Goal: Task Accomplishment & Management: Use online tool/utility

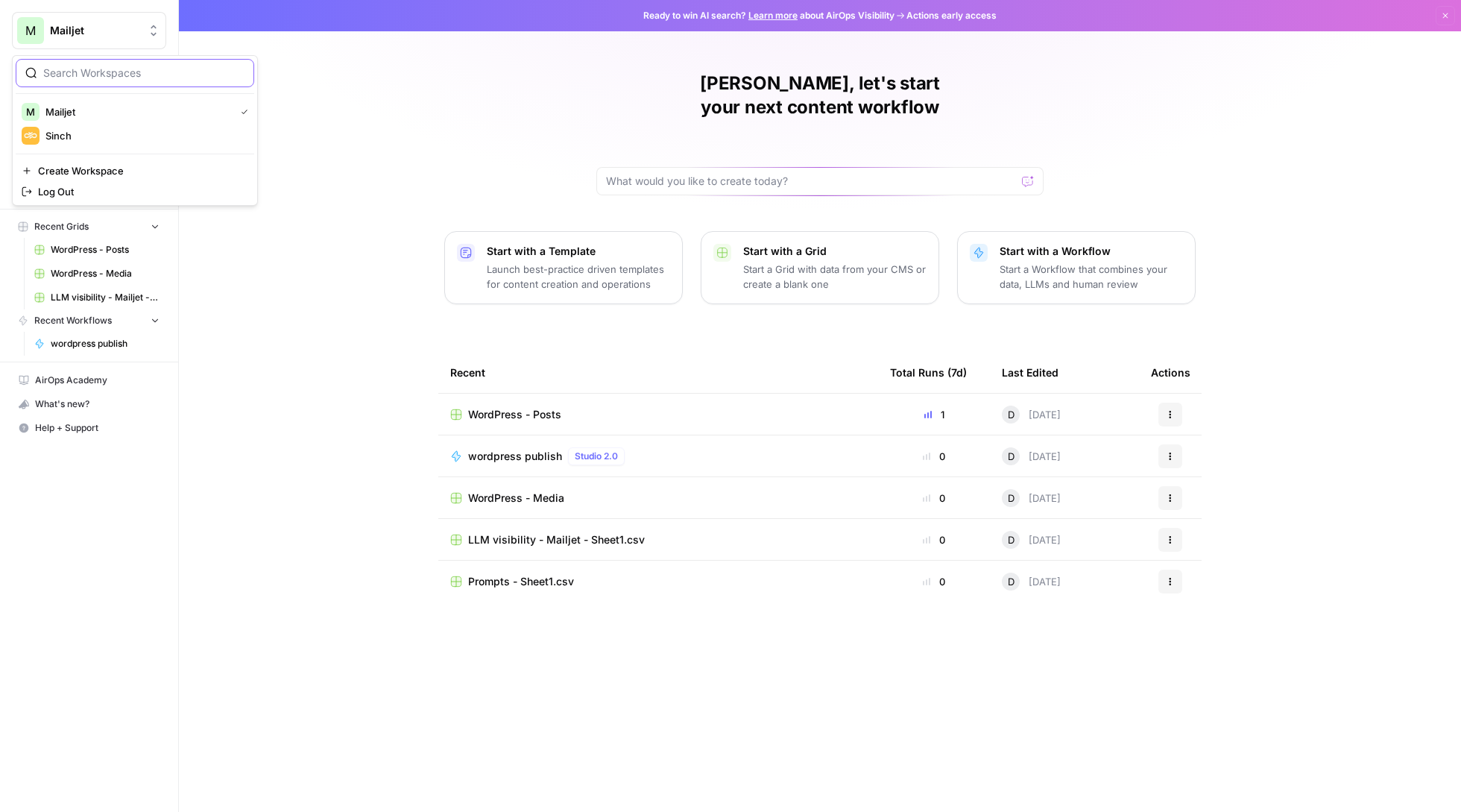
click at [118, 37] on span "Mailjet" at bounding box center [96, 30] width 90 height 15
click at [117, 137] on span "Sinch" at bounding box center [143, 135] width 197 height 15
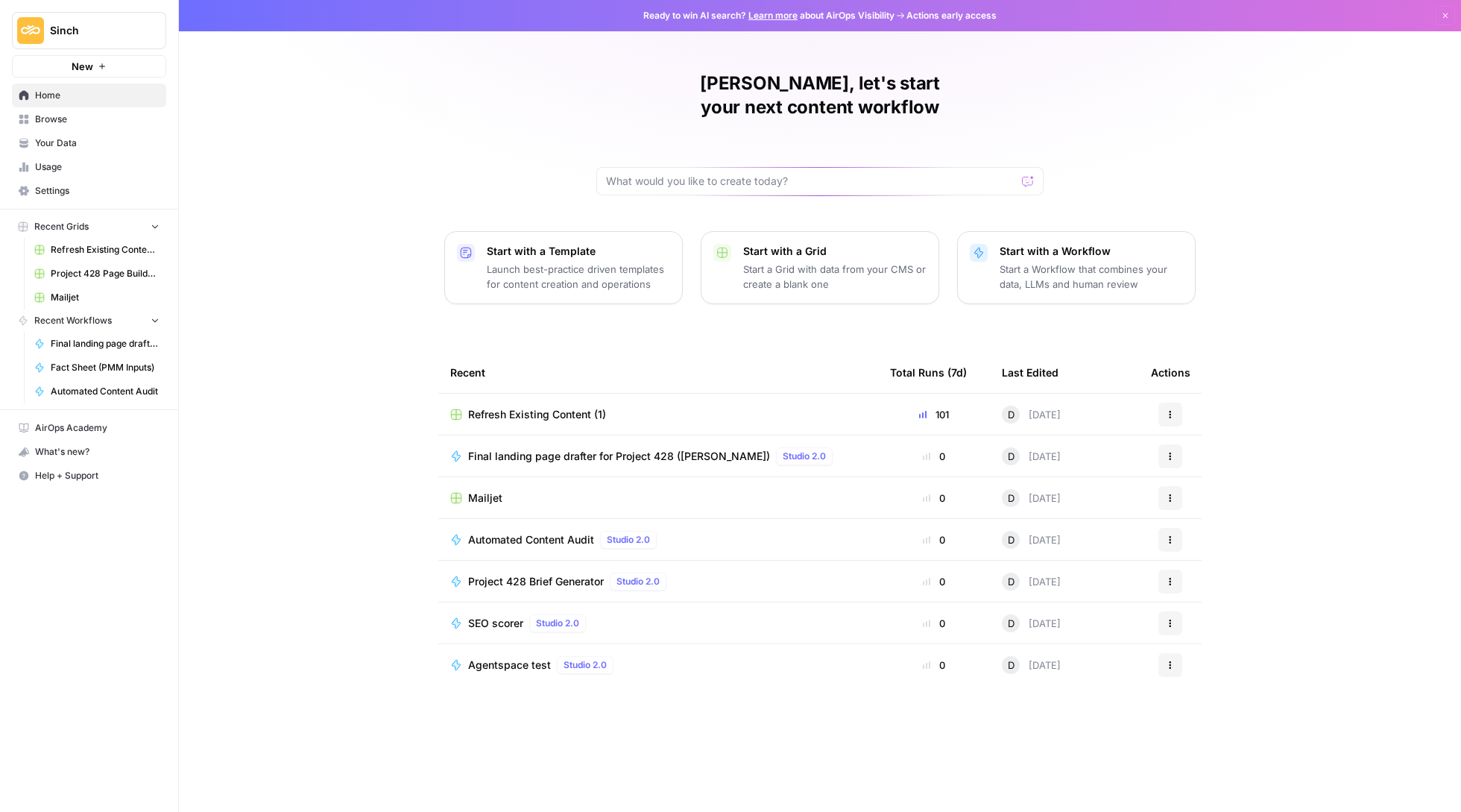
click at [88, 125] on span "Browse" at bounding box center [96, 119] width 124 height 13
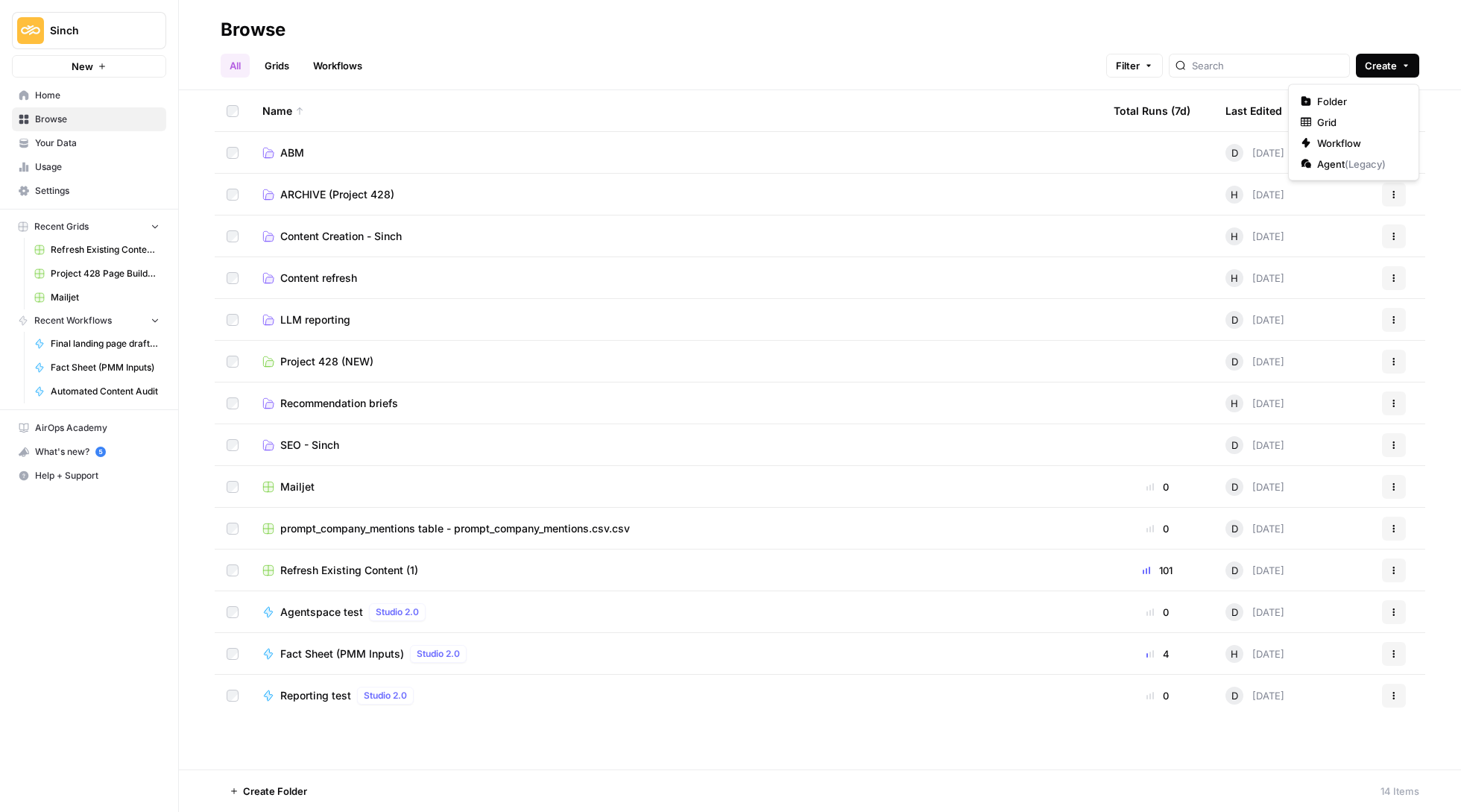
click at [1372, 72] on span "Create" at bounding box center [1381, 65] width 32 height 15
click at [1338, 97] on span "Folder" at bounding box center [1359, 101] width 83 height 15
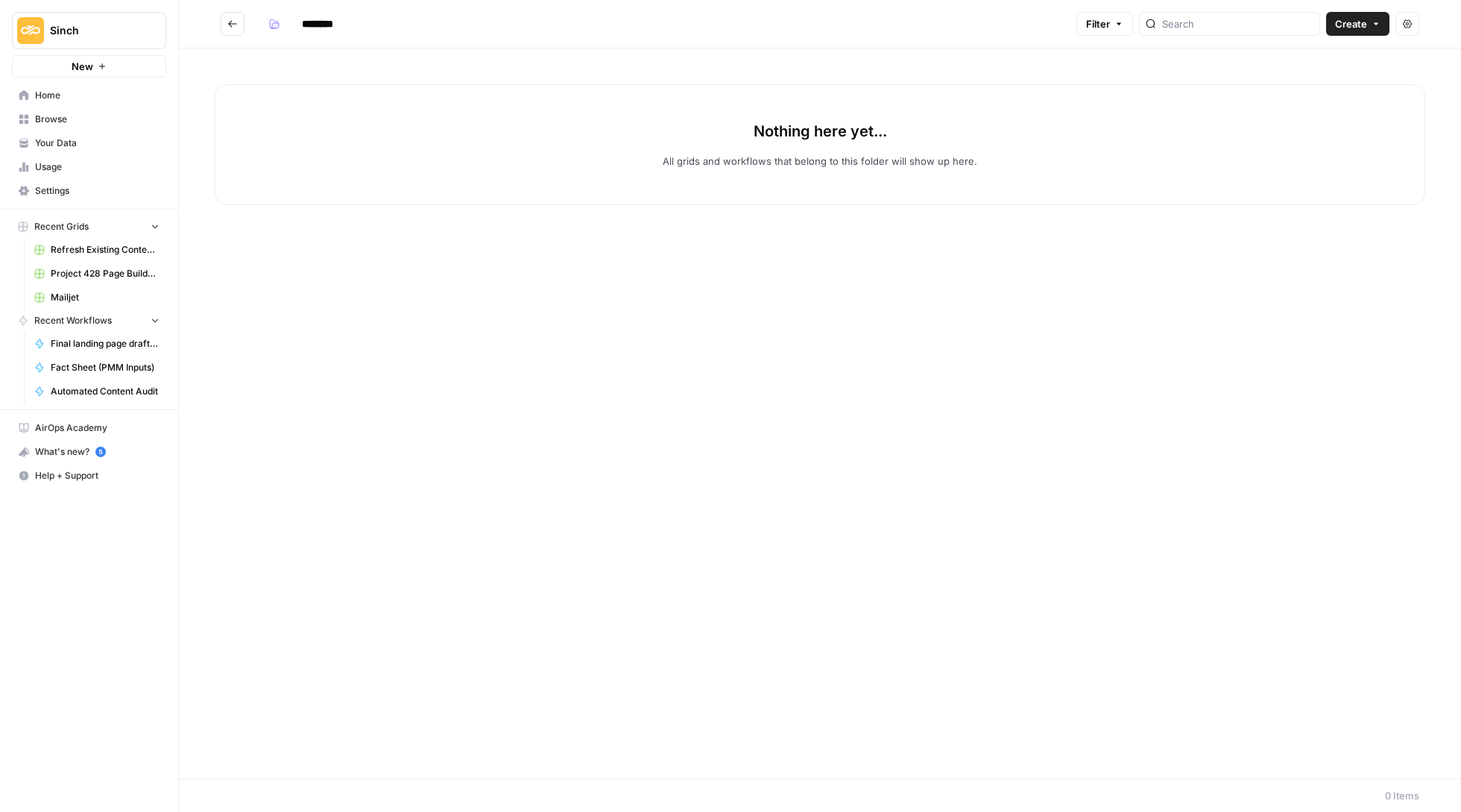
click at [1355, 22] on span "Create" at bounding box center [1351, 23] width 32 height 15
click at [365, 22] on input "********" at bounding box center [337, 23] width 83 height 23
click at [334, 22] on input "********" at bounding box center [337, 23] width 83 height 23
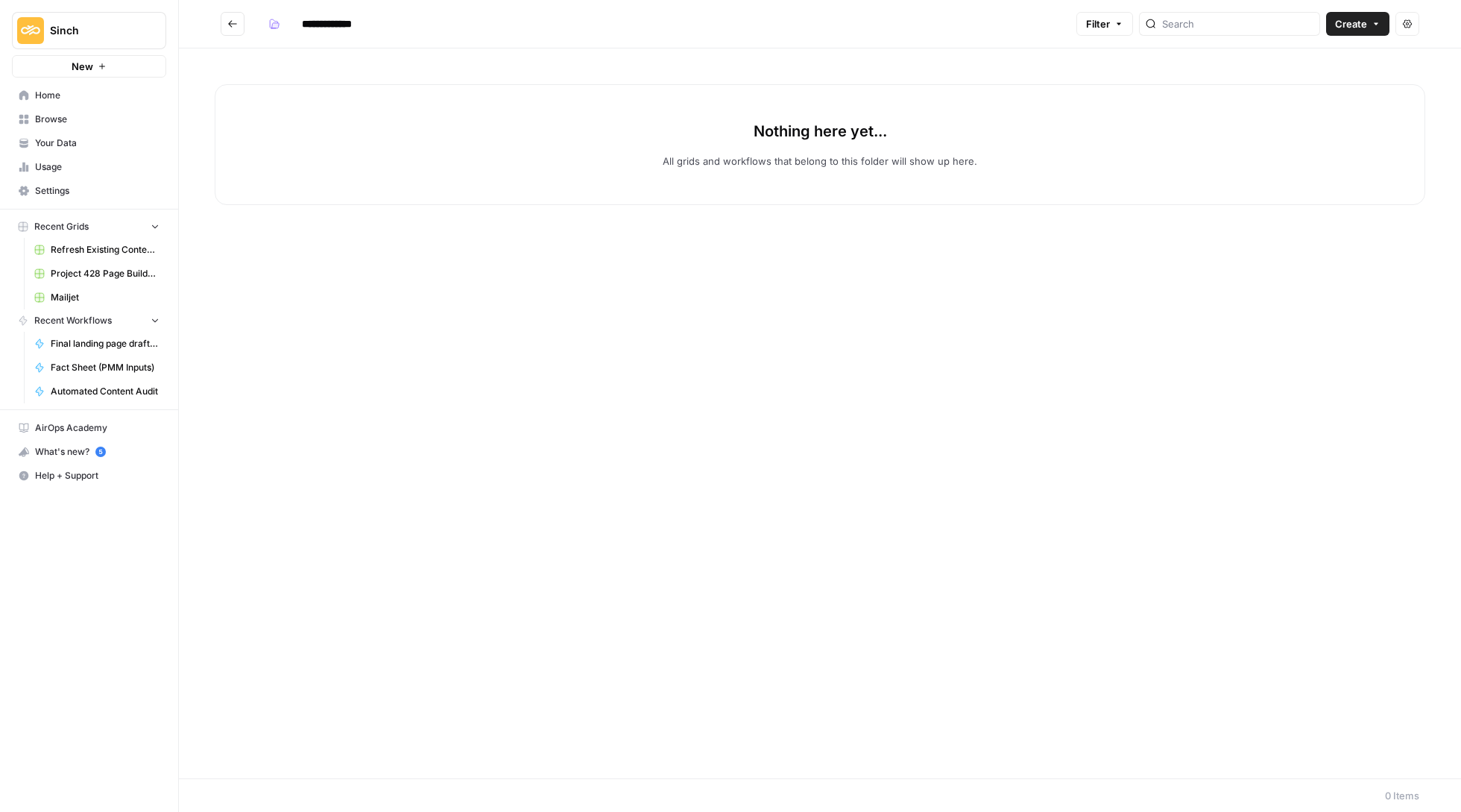
type input "**********"
click at [228, 18] on icon "Go back" at bounding box center [233, 23] width 10 height 10
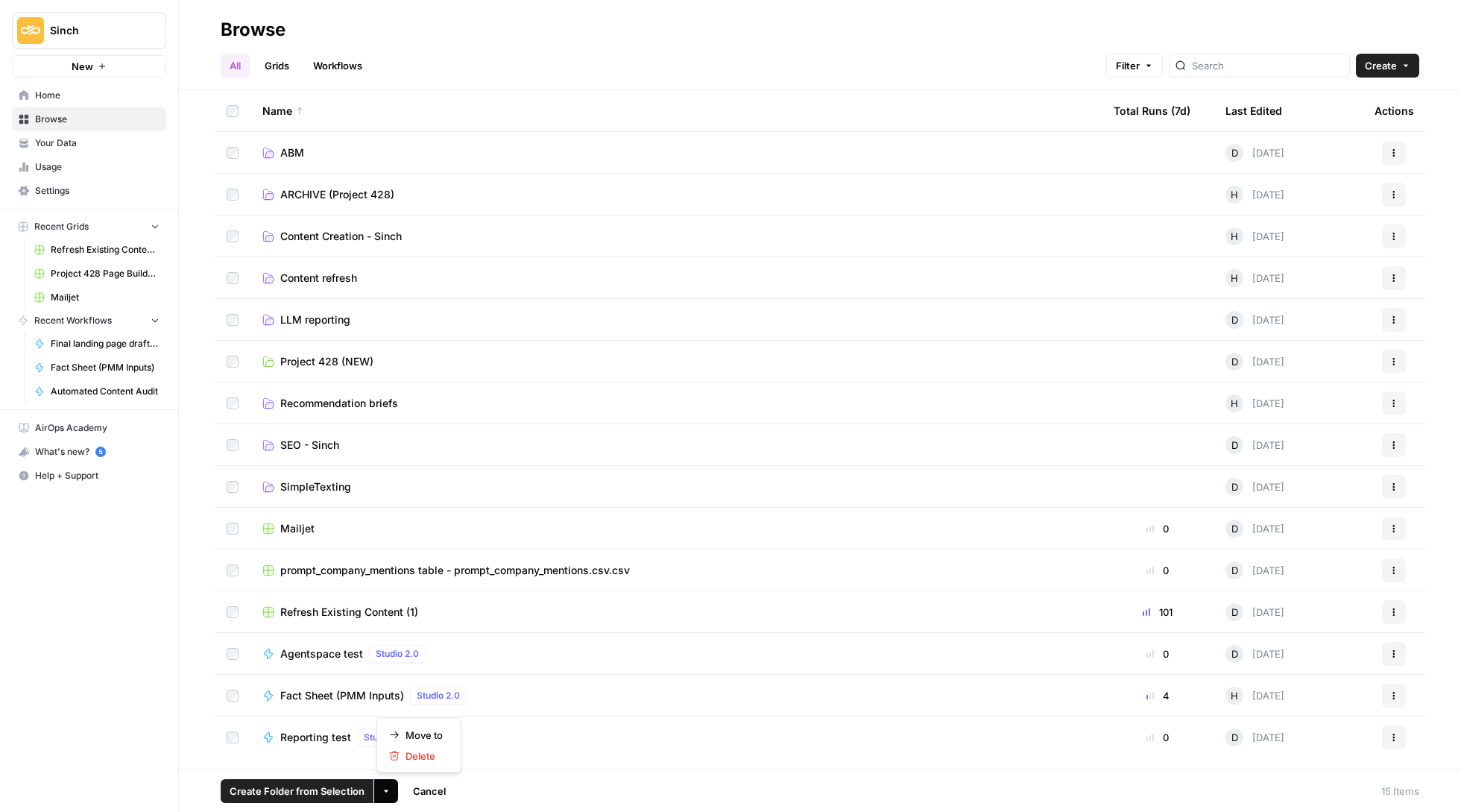
click at [389, 796] on button "More Options" at bounding box center [386, 790] width 23 height 23
click at [433, 737] on span "Move to" at bounding box center [424, 735] width 37 height 15
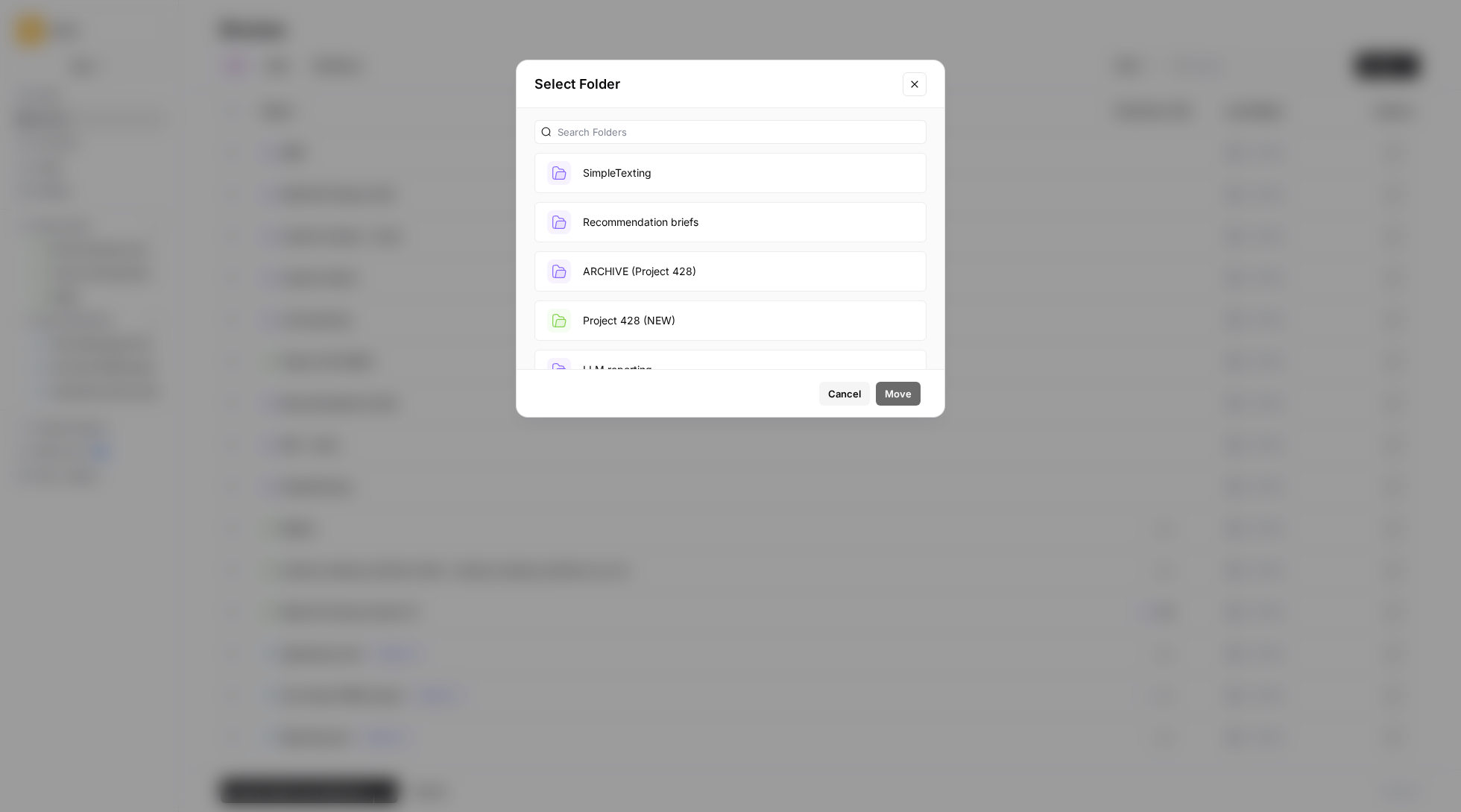
click at [771, 173] on button "SimpleTexting" at bounding box center [730, 173] width 392 height 40
click at [907, 398] on span "Move" at bounding box center [898, 393] width 27 height 15
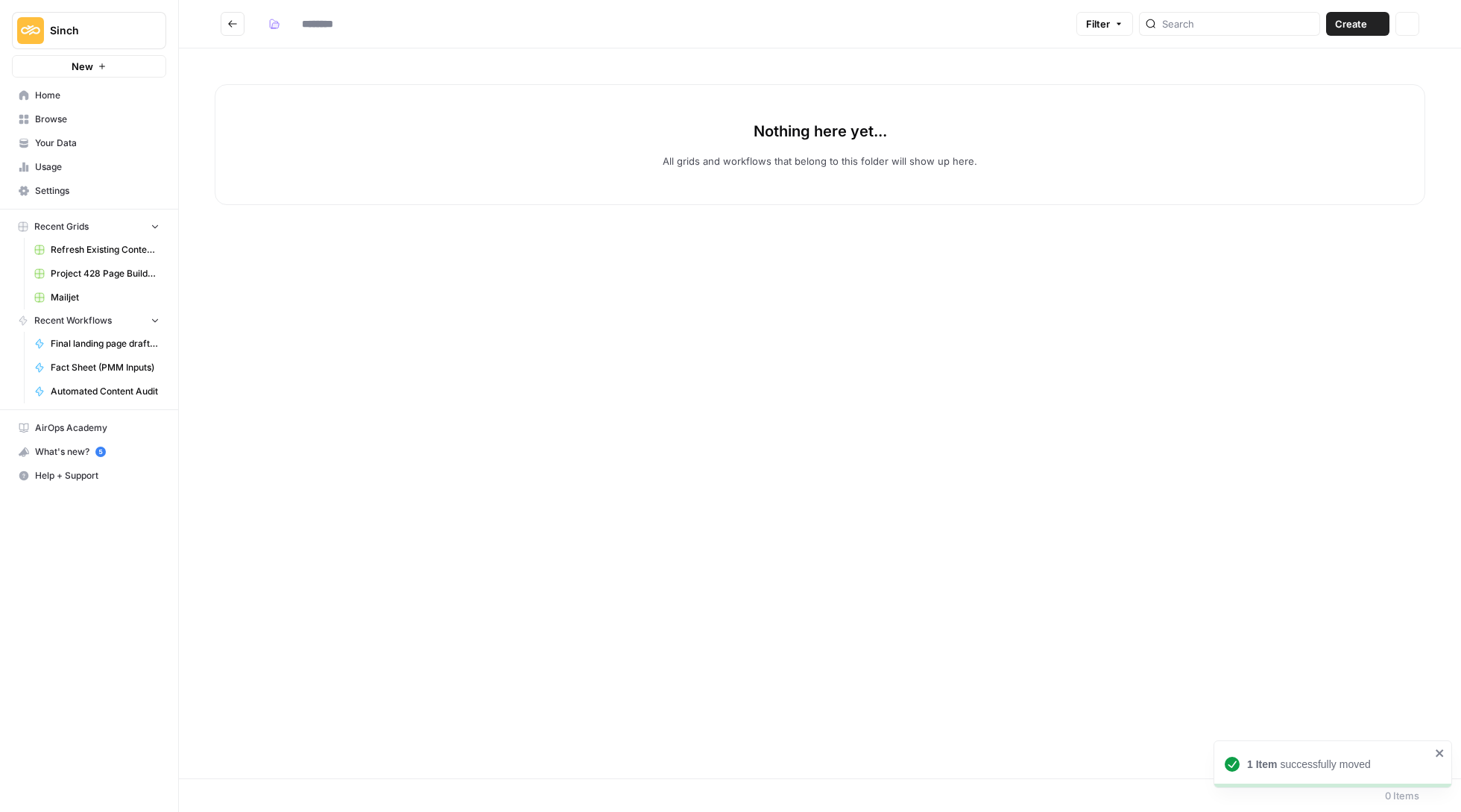
type input "**********"
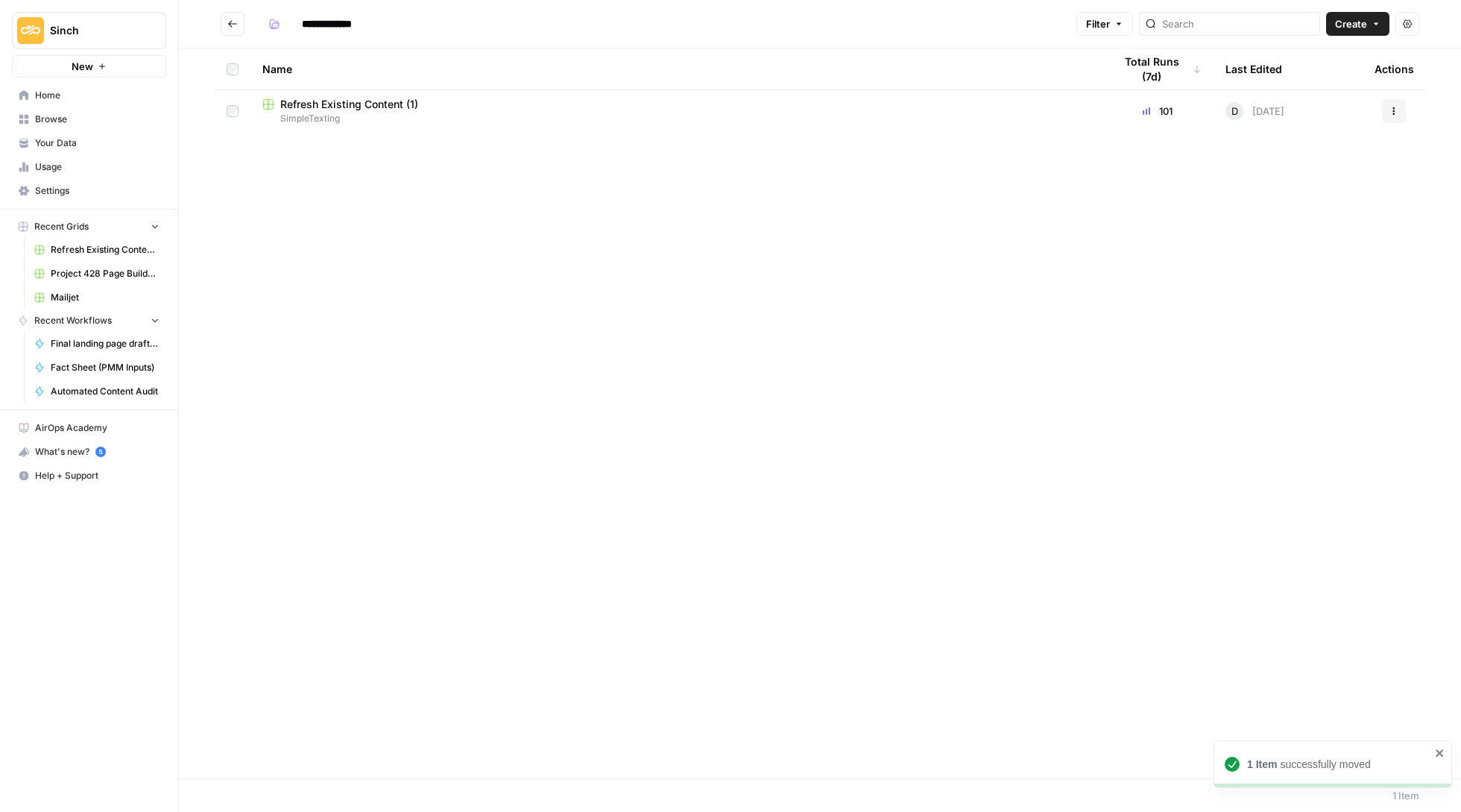
click at [234, 23] on icon "Go back" at bounding box center [233, 23] width 10 height 10
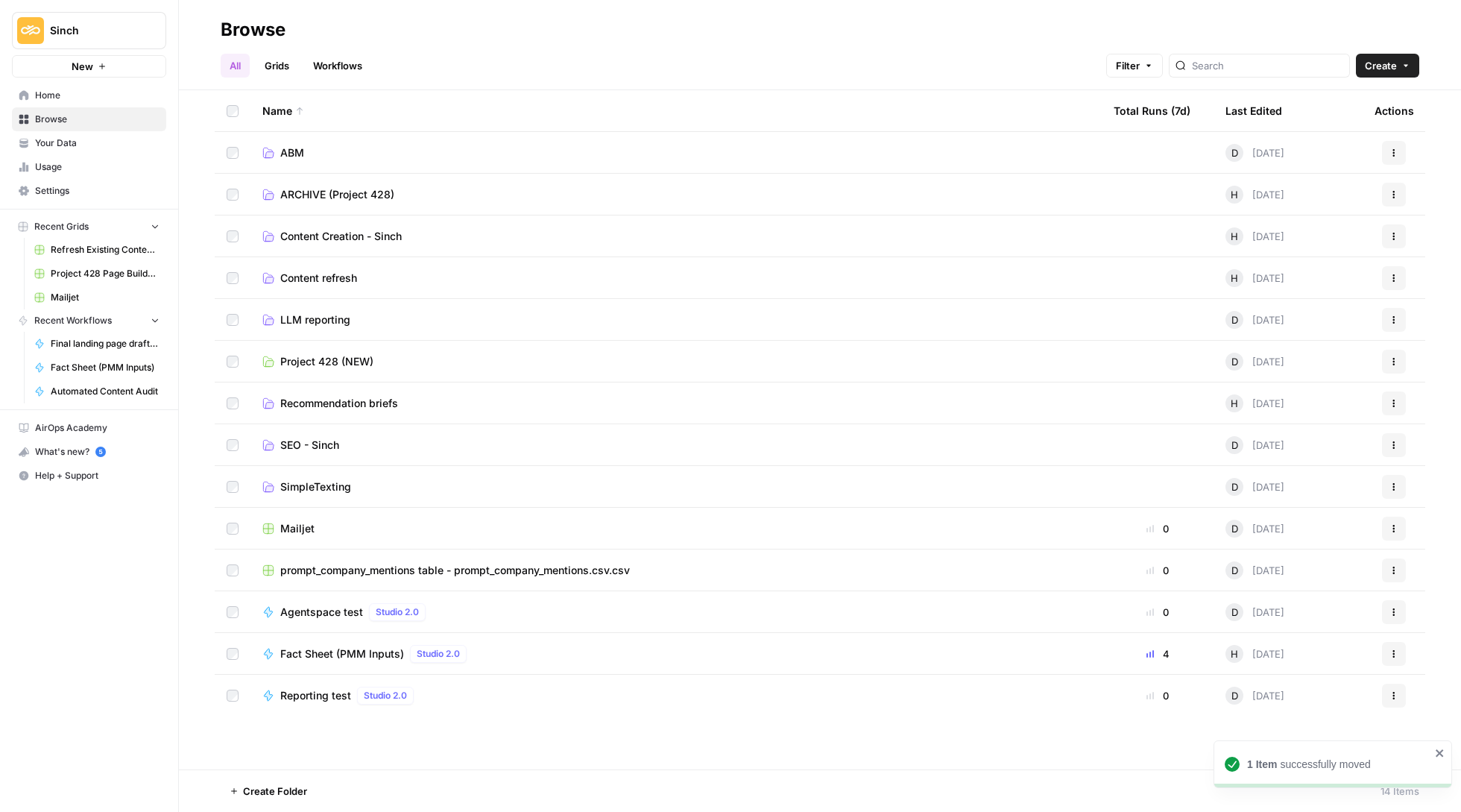
click at [338, 615] on span "Agentspace test" at bounding box center [321, 611] width 83 height 15
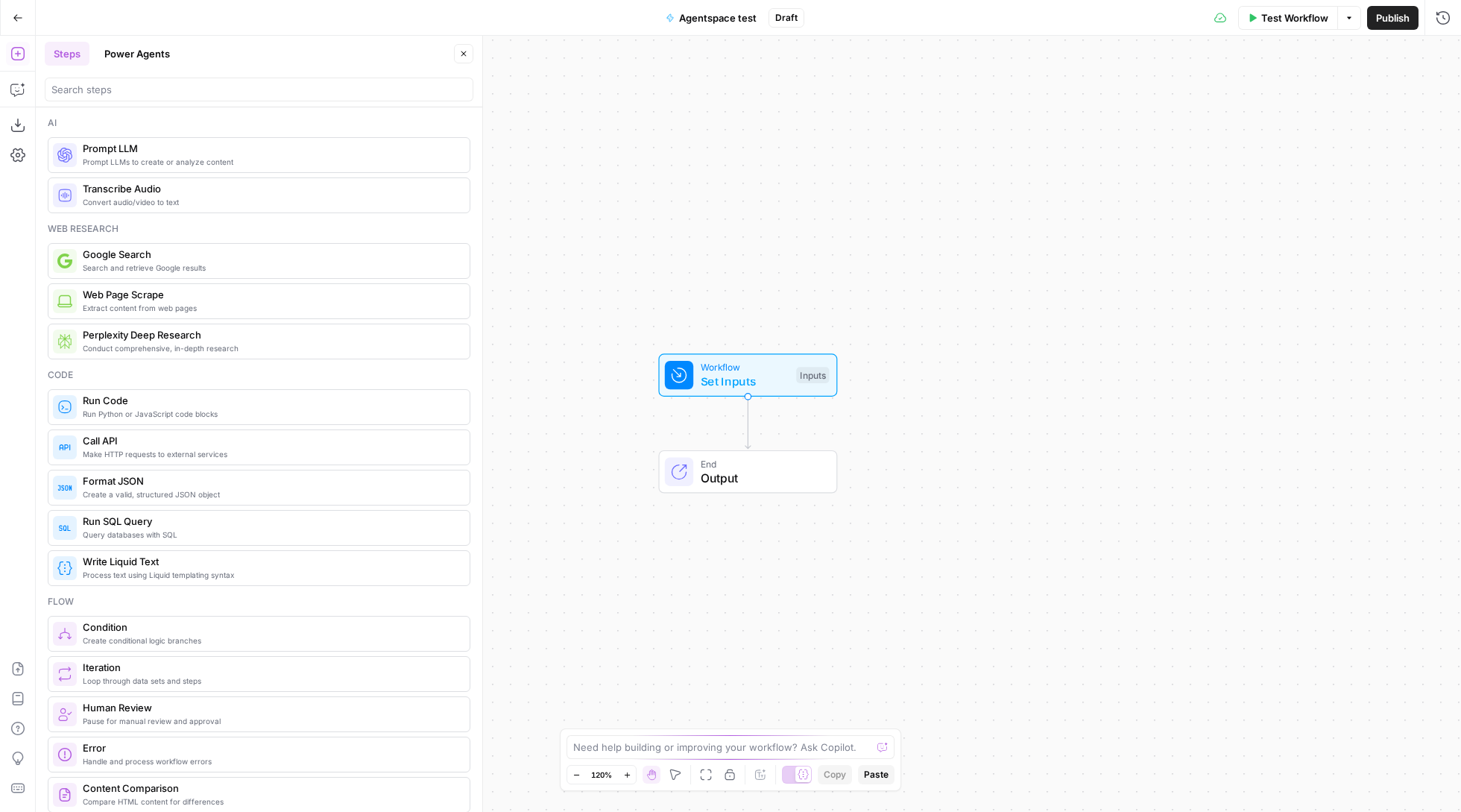
click at [13, 18] on icon "button" at bounding box center [18, 18] width 10 height 10
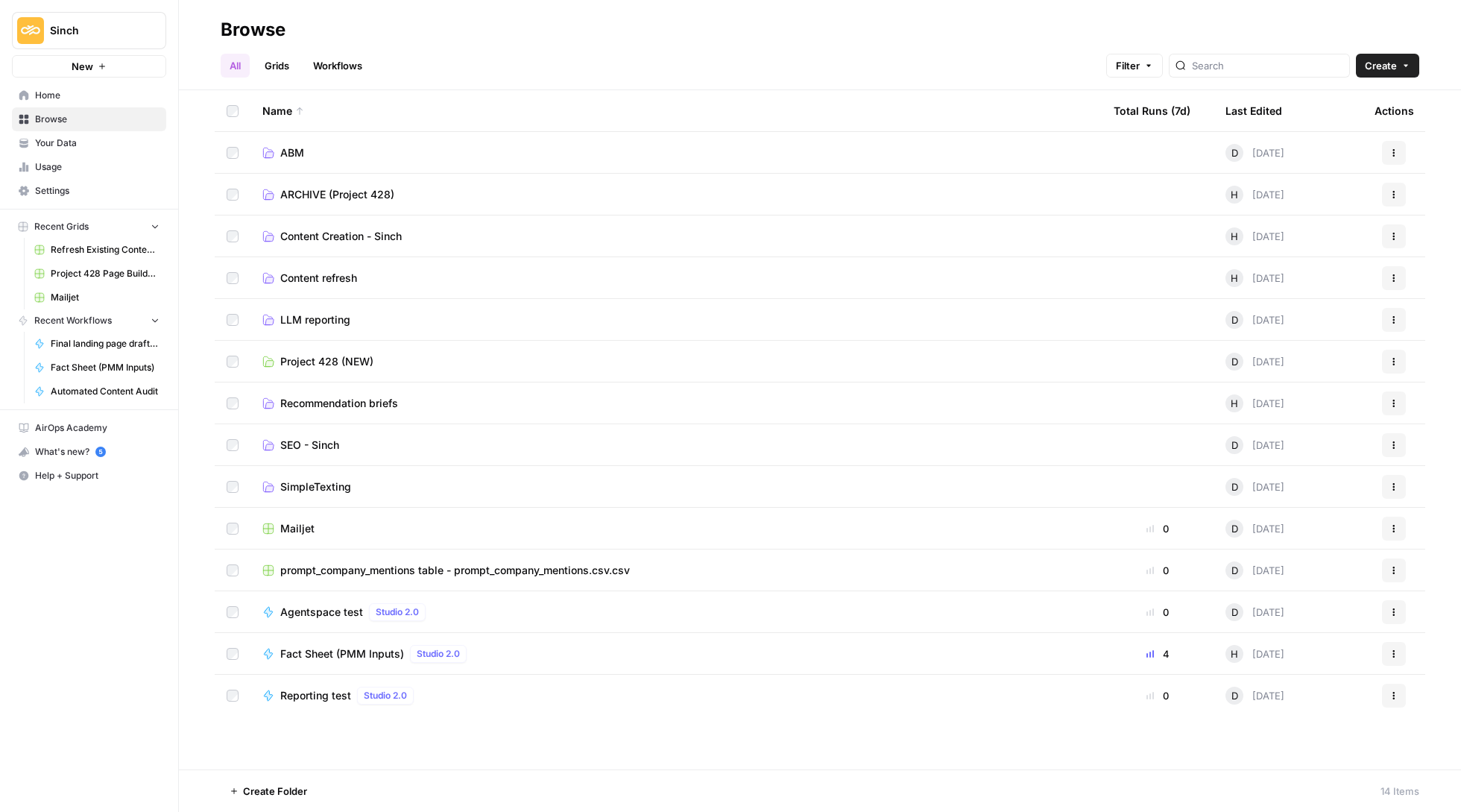
click at [1381, 611] on div "Actions" at bounding box center [1394, 611] width 39 height 23
click at [1390, 609] on icon "button" at bounding box center [1394, 612] width 9 height 9
click at [1311, 730] on span "Delete" at bounding box center [1327, 736] width 119 height 15
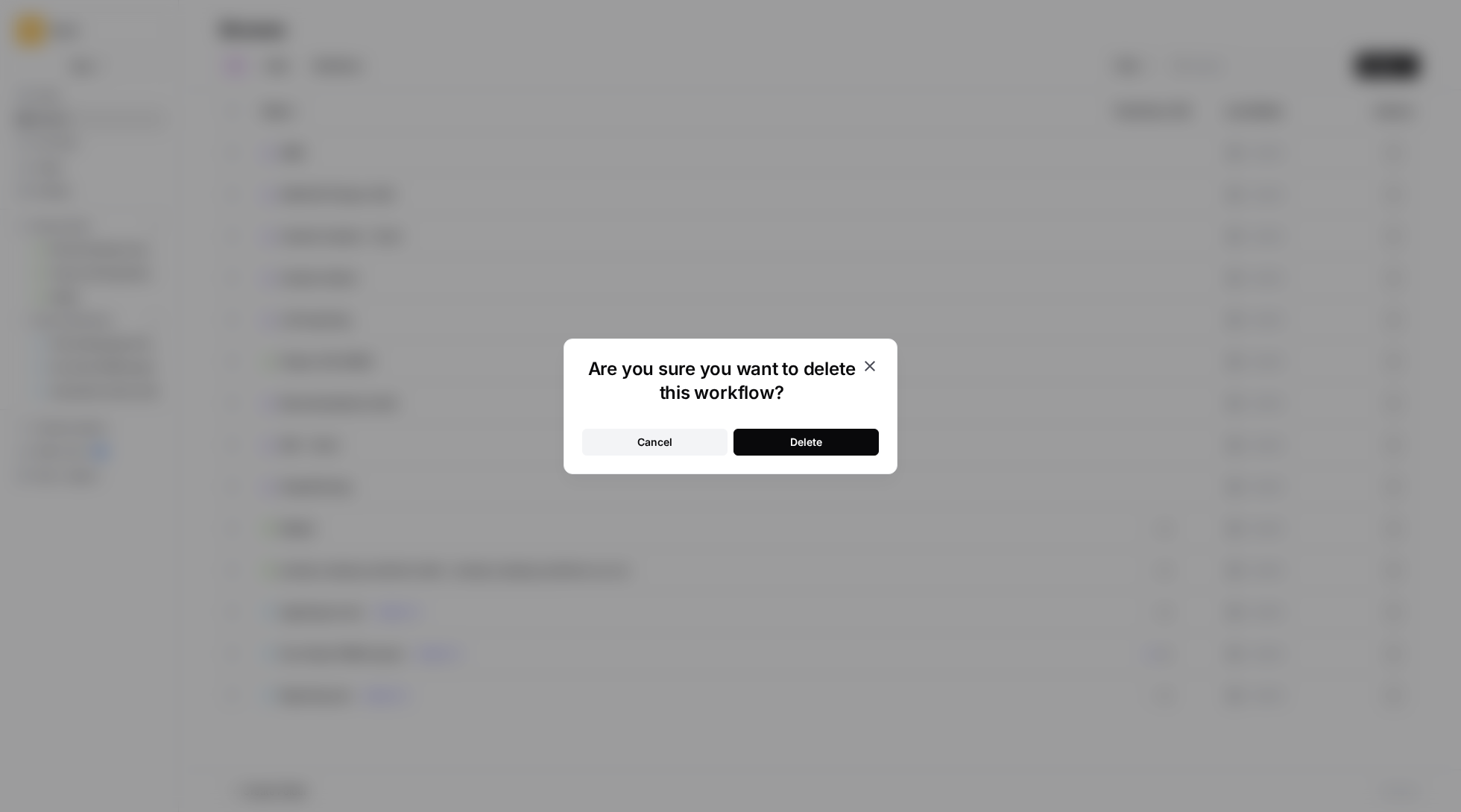
click at [850, 447] on button "Delete" at bounding box center [806, 442] width 145 height 27
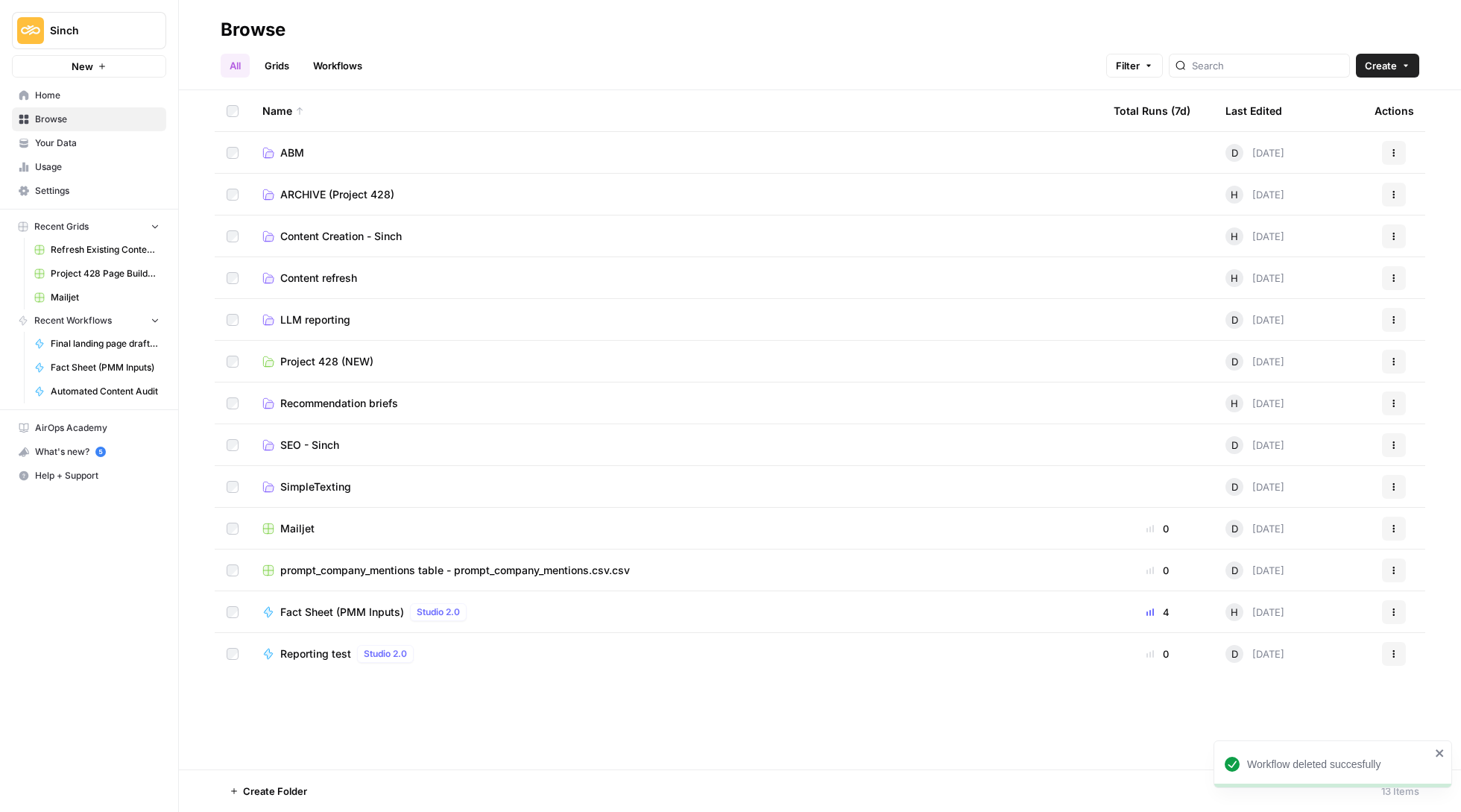
click at [430, 660] on div "Reporting test Studio 2.0" at bounding box center [676, 653] width 828 height 18
click at [1399, 650] on button "Actions" at bounding box center [1393, 653] width 23 height 23
click at [1346, 774] on span "Delete" at bounding box center [1327, 777] width 119 height 15
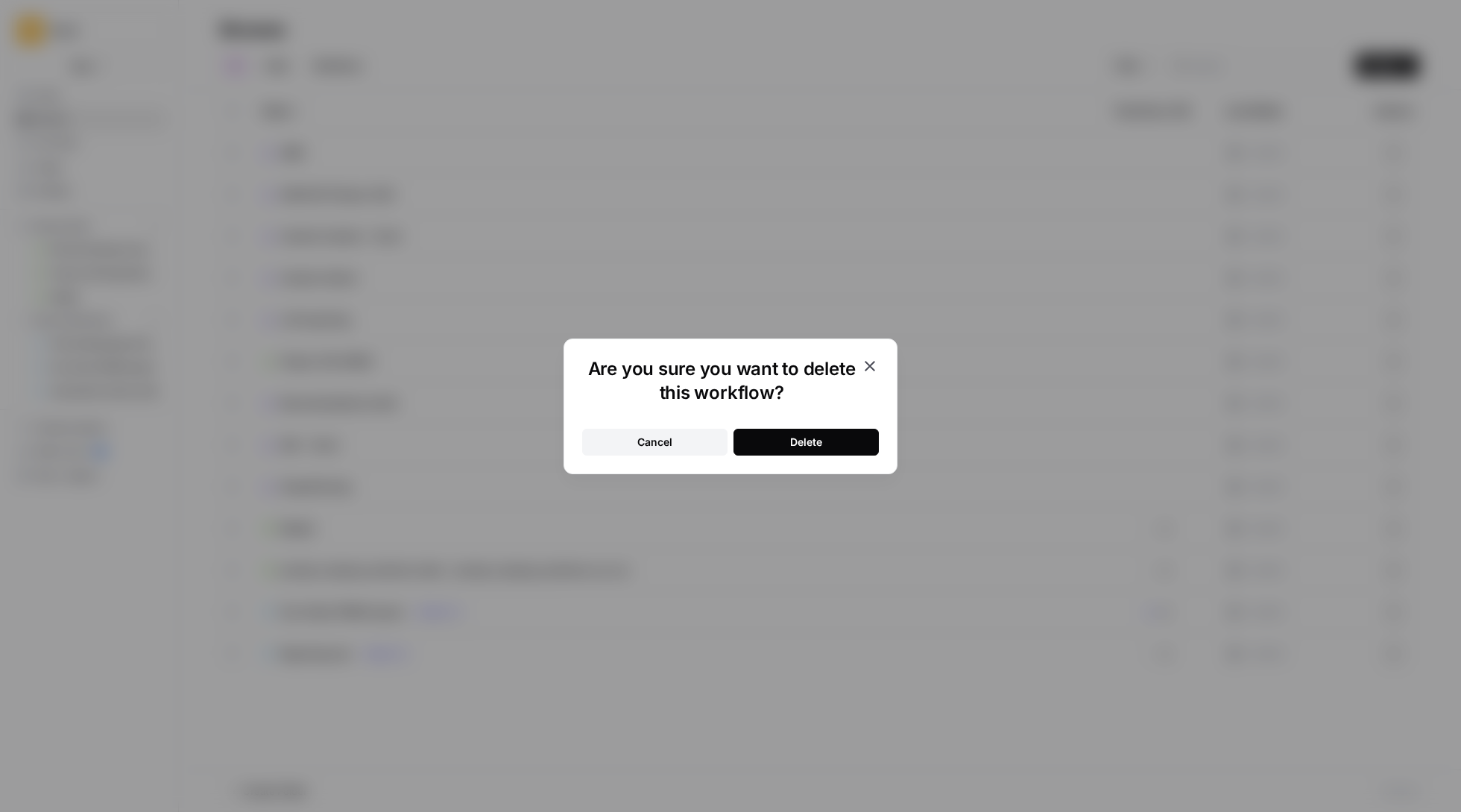
click at [805, 439] on div "Delete" at bounding box center [806, 441] width 32 height 15
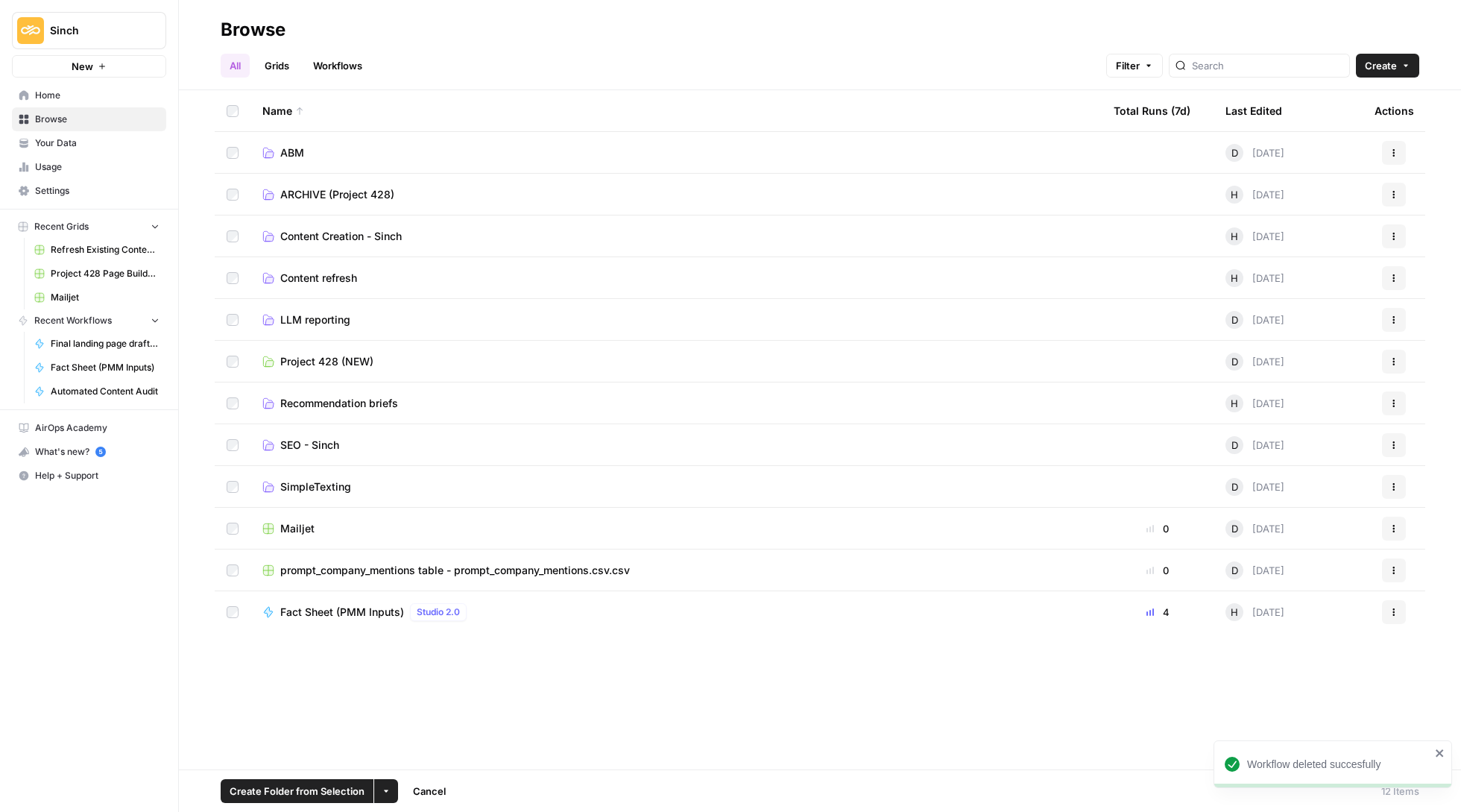
click at [397, 788] on button "More Options" at bounding box center [386, 790] width 23 height 23
click at [441, 734] on span "Move to" at bounding box center [424, 735] width 37 height 15
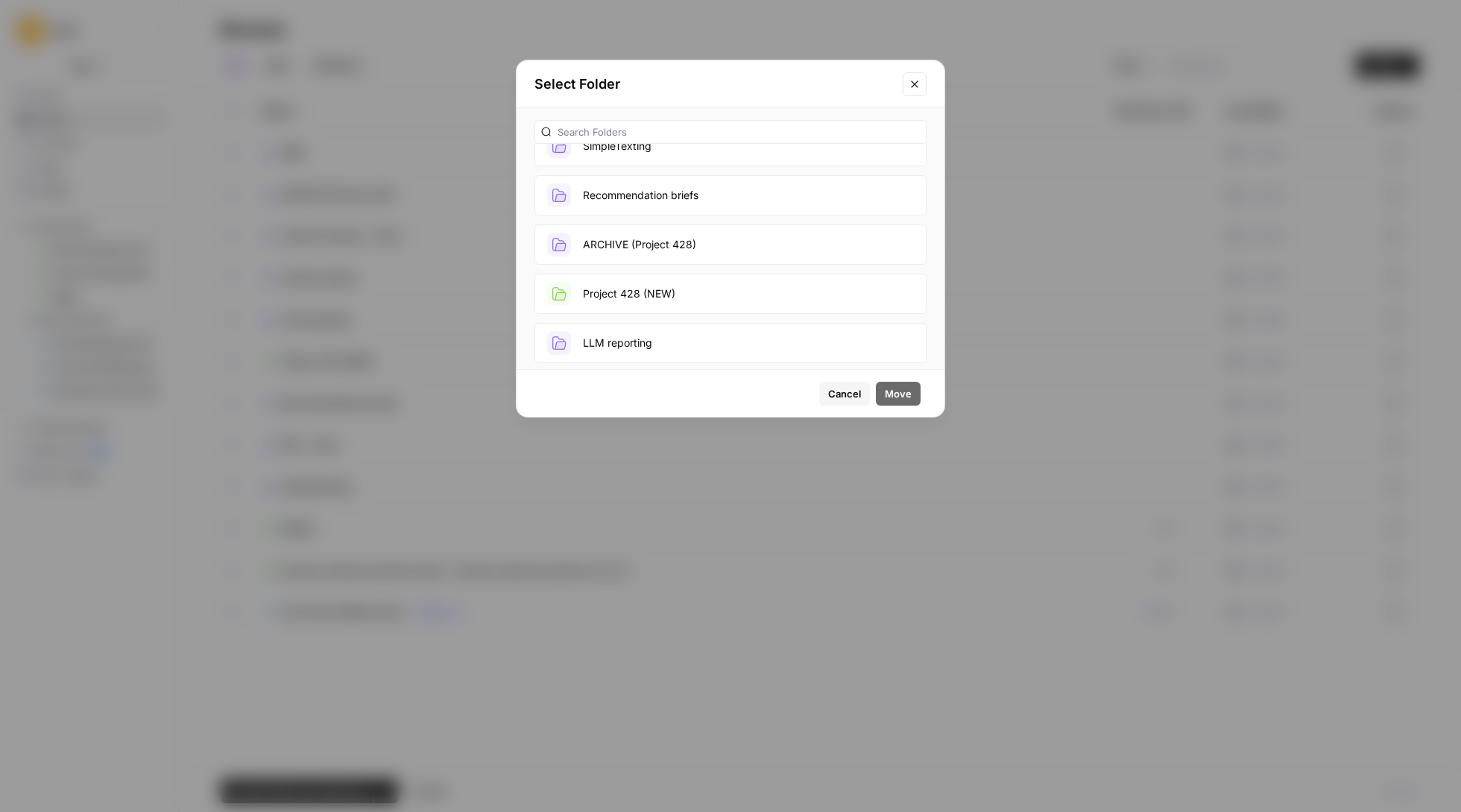
scroll to position [28, 0]
click at [671, 295] on button "Project 428 (NEW)" at bounding box center [730, 293] width 392 height 40
click at [913, 397] on button "Move" at bounding box center [899, 393] width 45 height 23
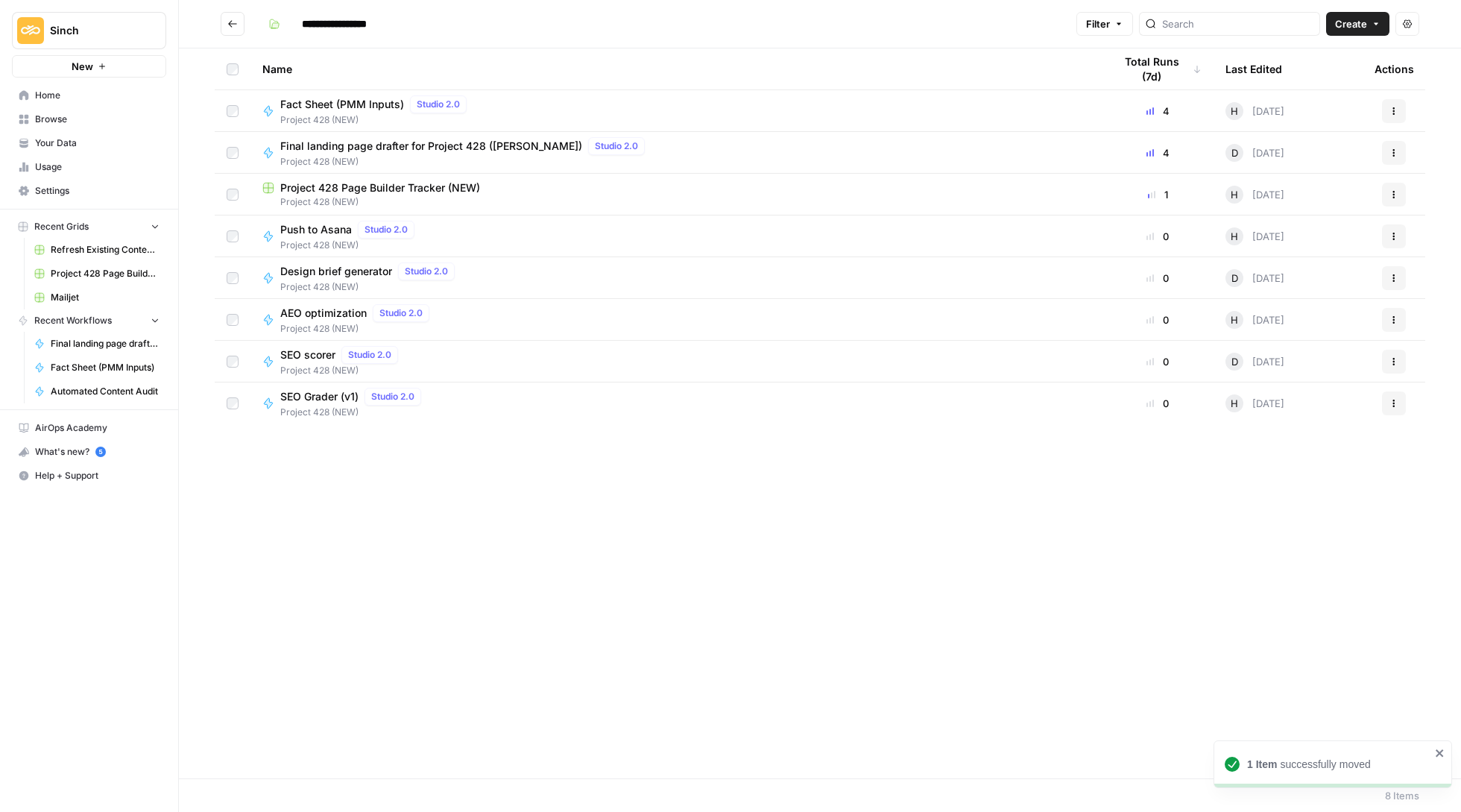
click at [242, 23] on button "Go back" at bounding box center [232, 23] width 23 height 23
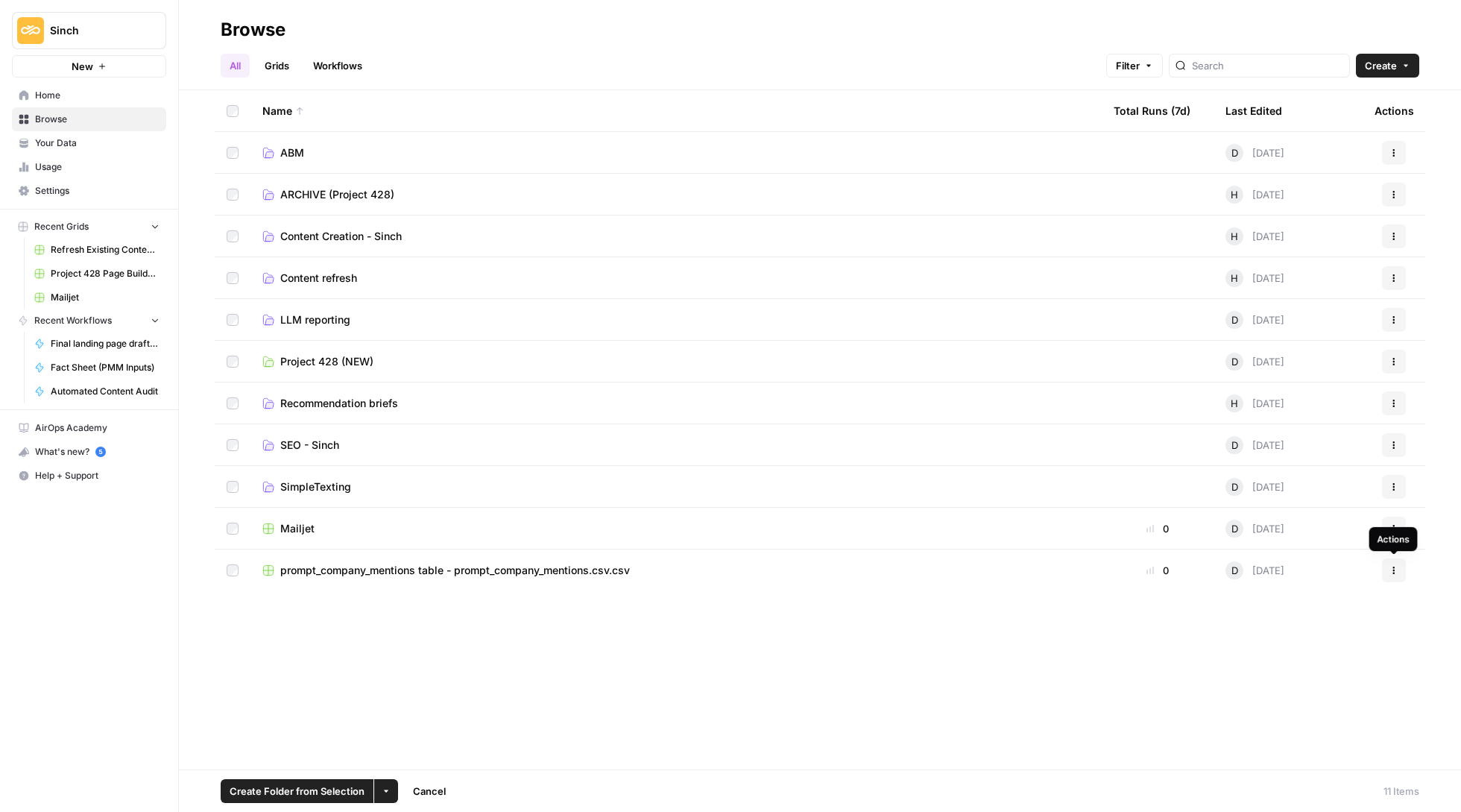
click at [1392, 573] on icon "button" at bounding box center [1394, 570] width 9 height 9
click at [1292, 687] on button "Delete" at bounding box center [1322, 694] width 154 height 21
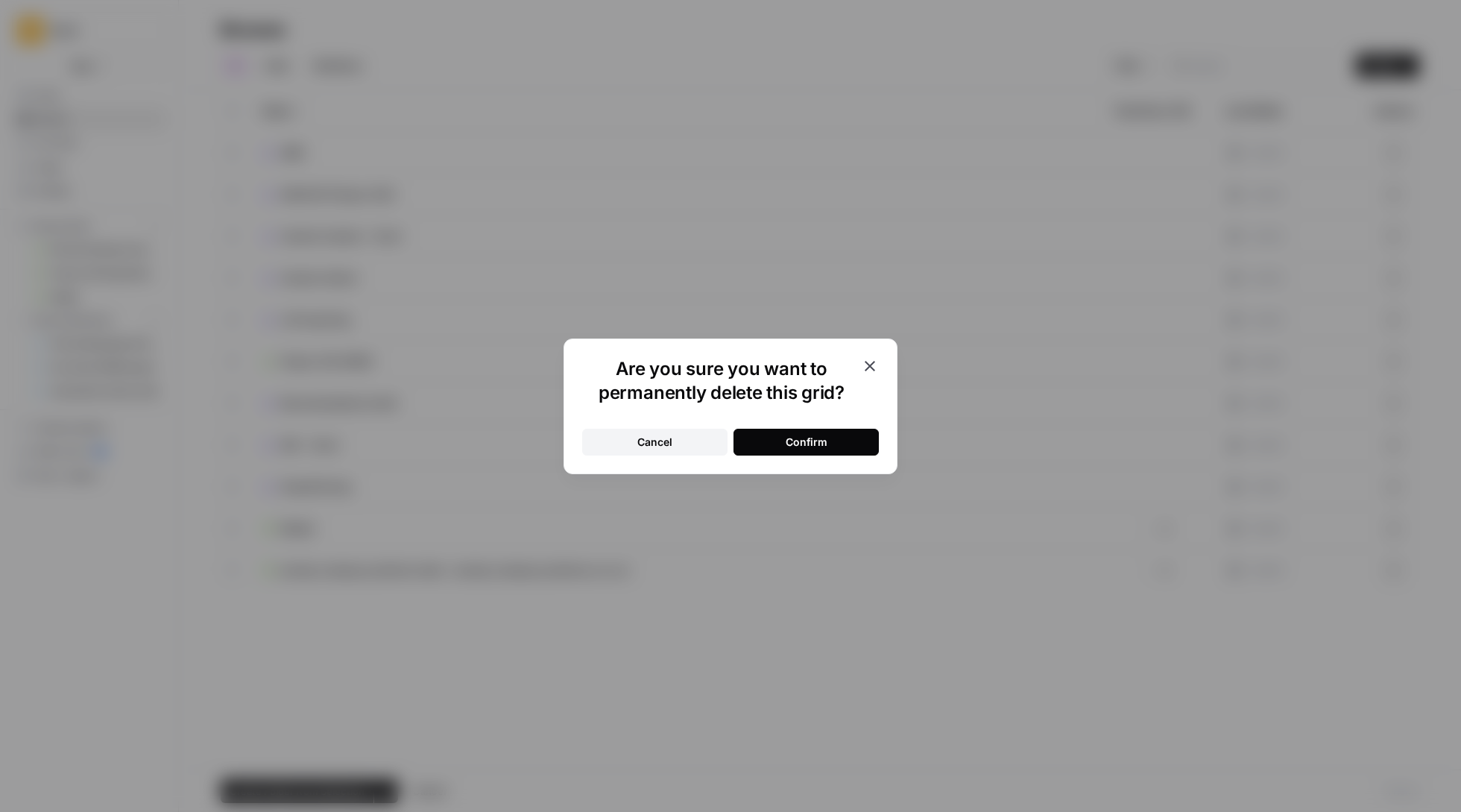
click at [845, 449] on button "Confirm" at bounding box center [806, 442] width 145 height 27
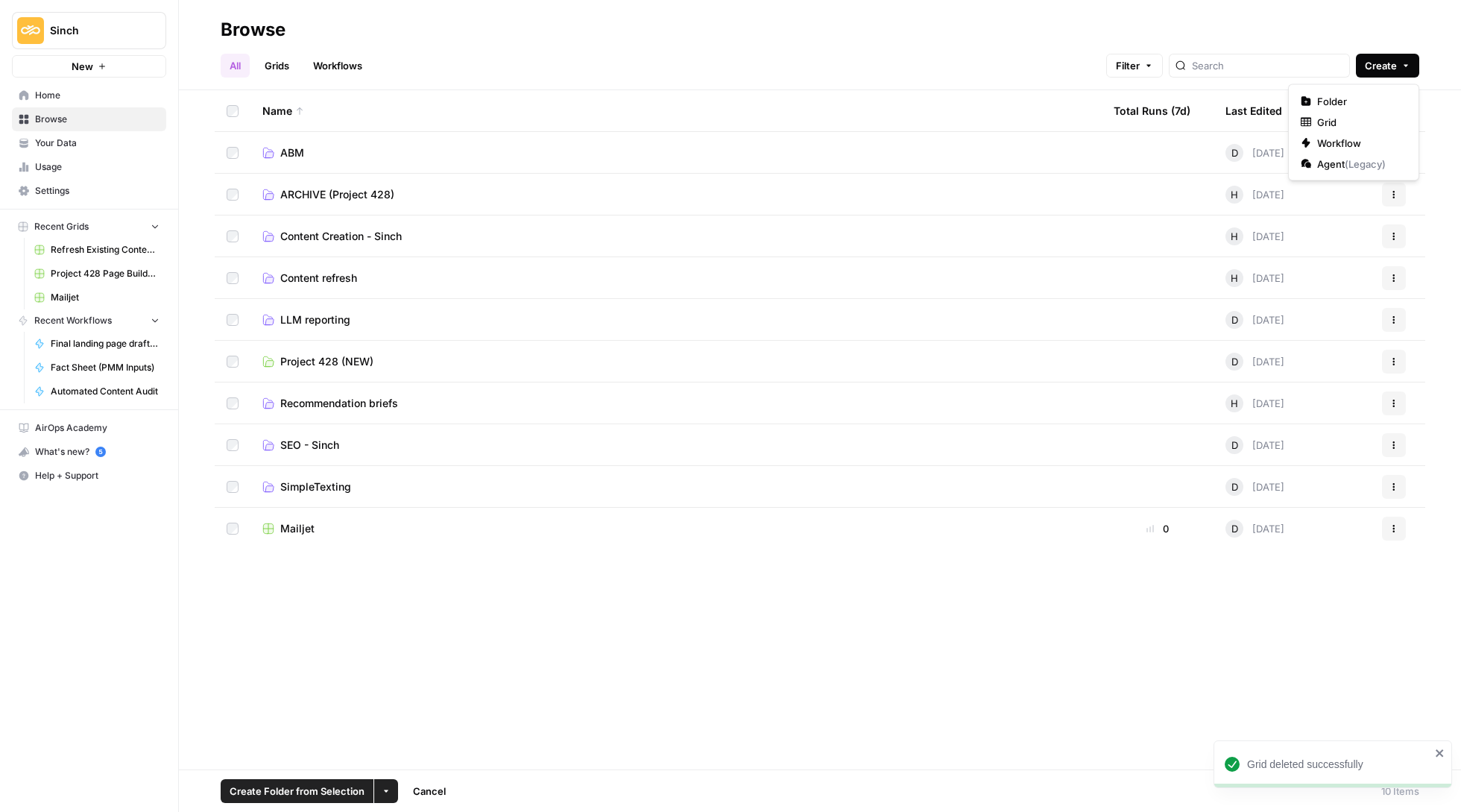
click at [1392, 71] on span "Create" at bounding box center [1381, 65] width 32 height 15
click at [1340, 102] on span "Folder" at bounding box center [1359, 101] width 83 height 15
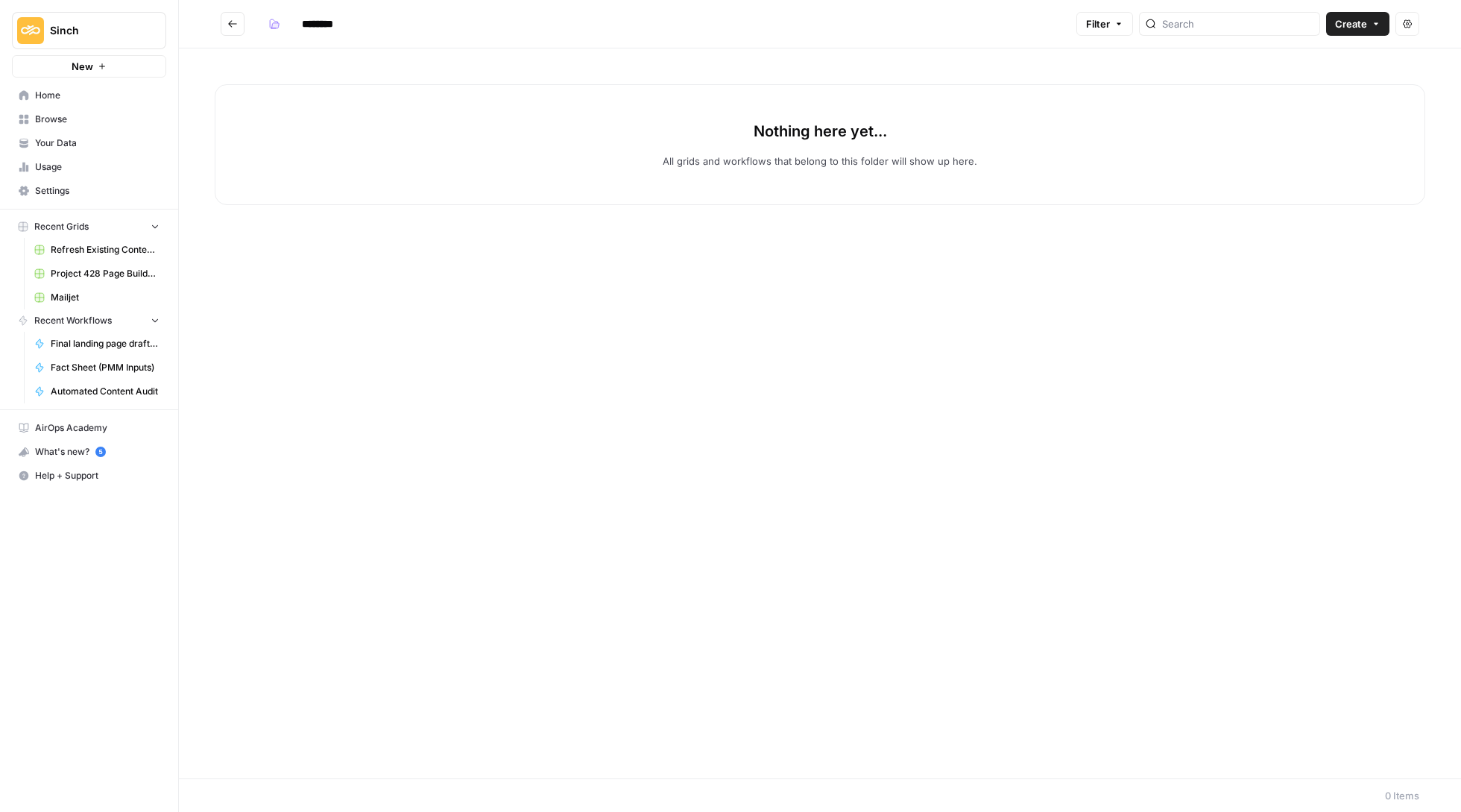
click at [310, 13] on input "********" at bounding box center [337, 23] width 83 height 23
click at [327, 18] on input "********" at bounding box center [337, 23] width 83 height 23
type input "*******"
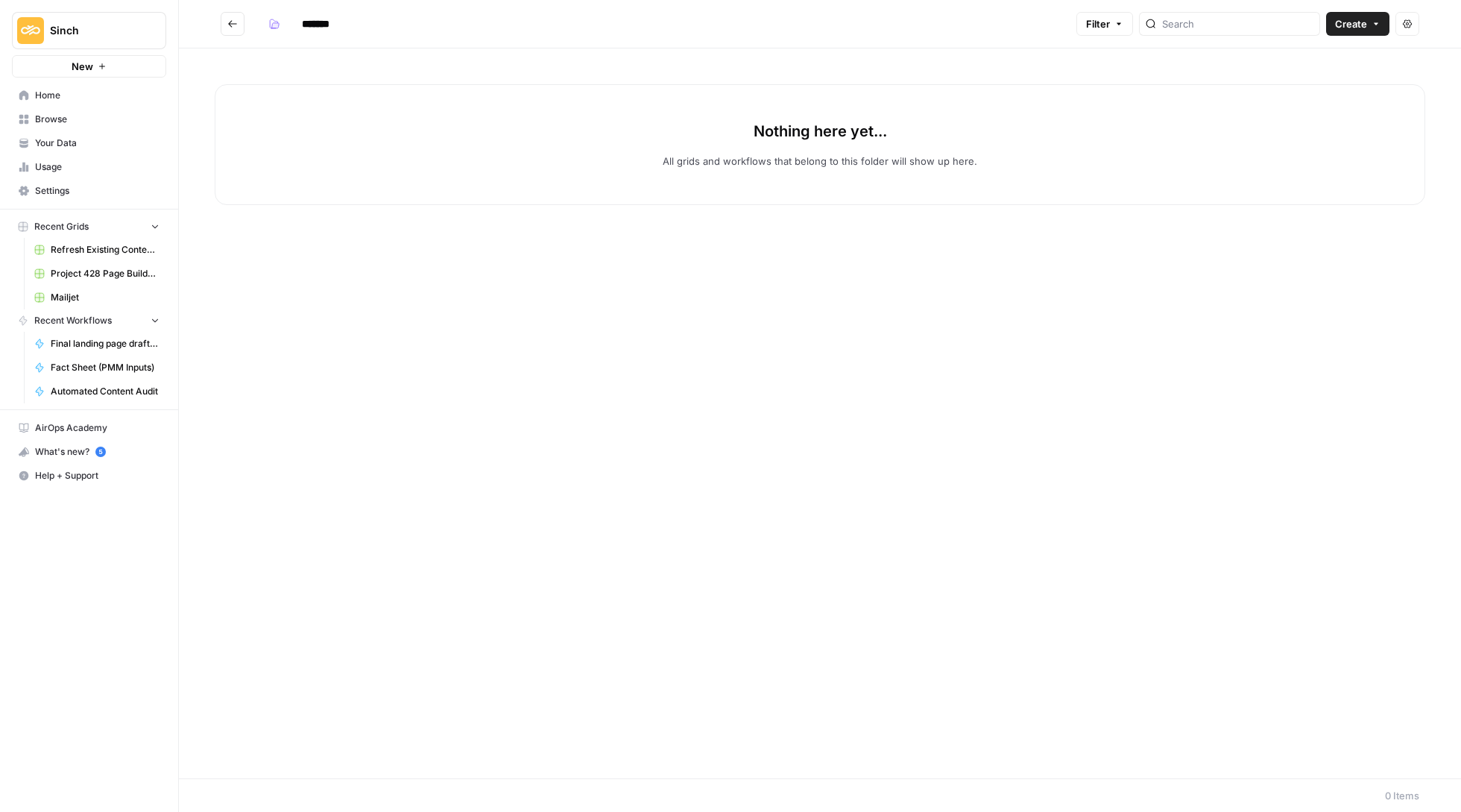
click at [235, 21] on icon "Go back" at bounding box center [233, 23] width 10 height 10
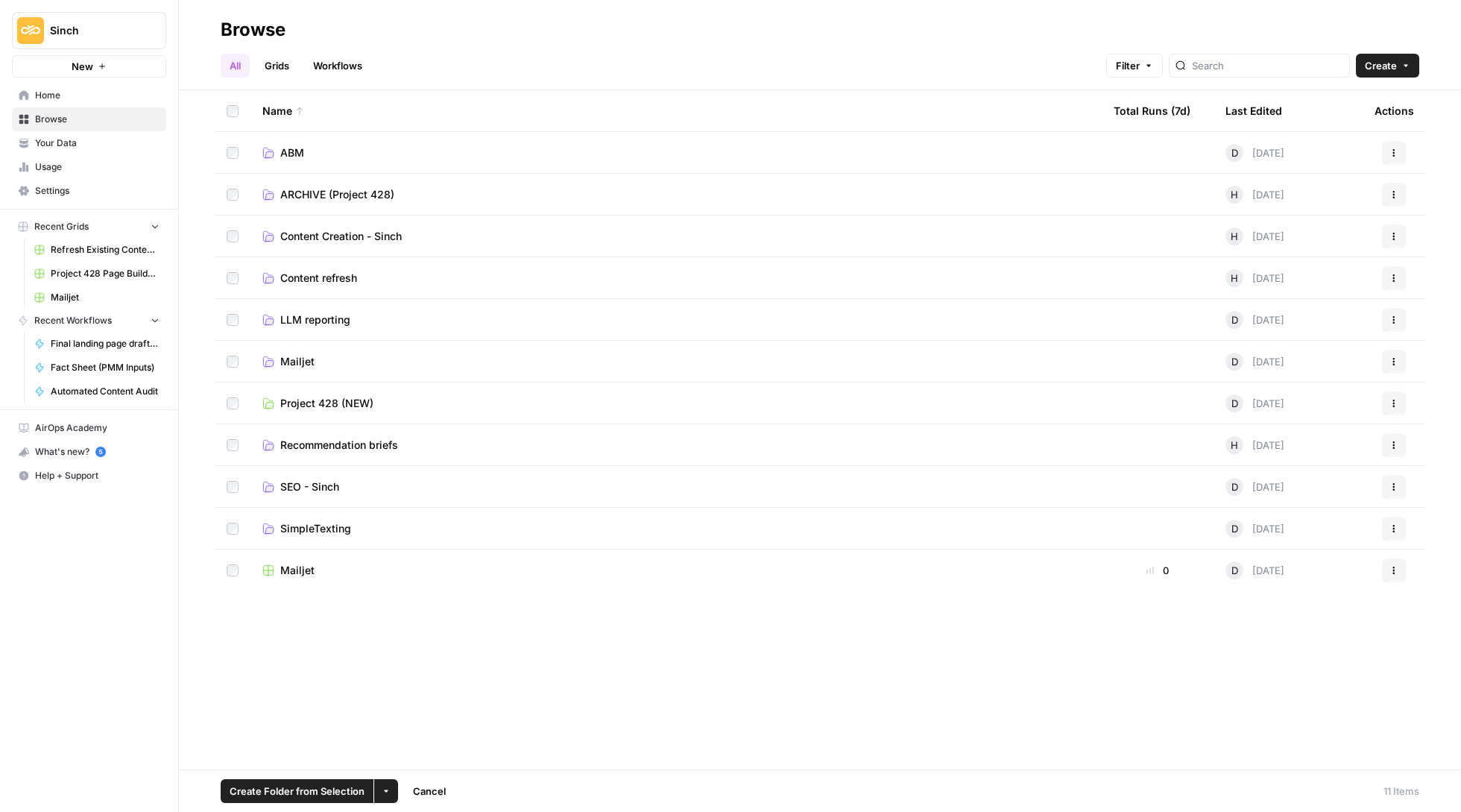
click at [389, 784] on button "More Options" at bounding box center [386, 790] width 23 height 23
click at [430, 736] on span "Move to" at bounding box center [424, 735] width 37 height 15
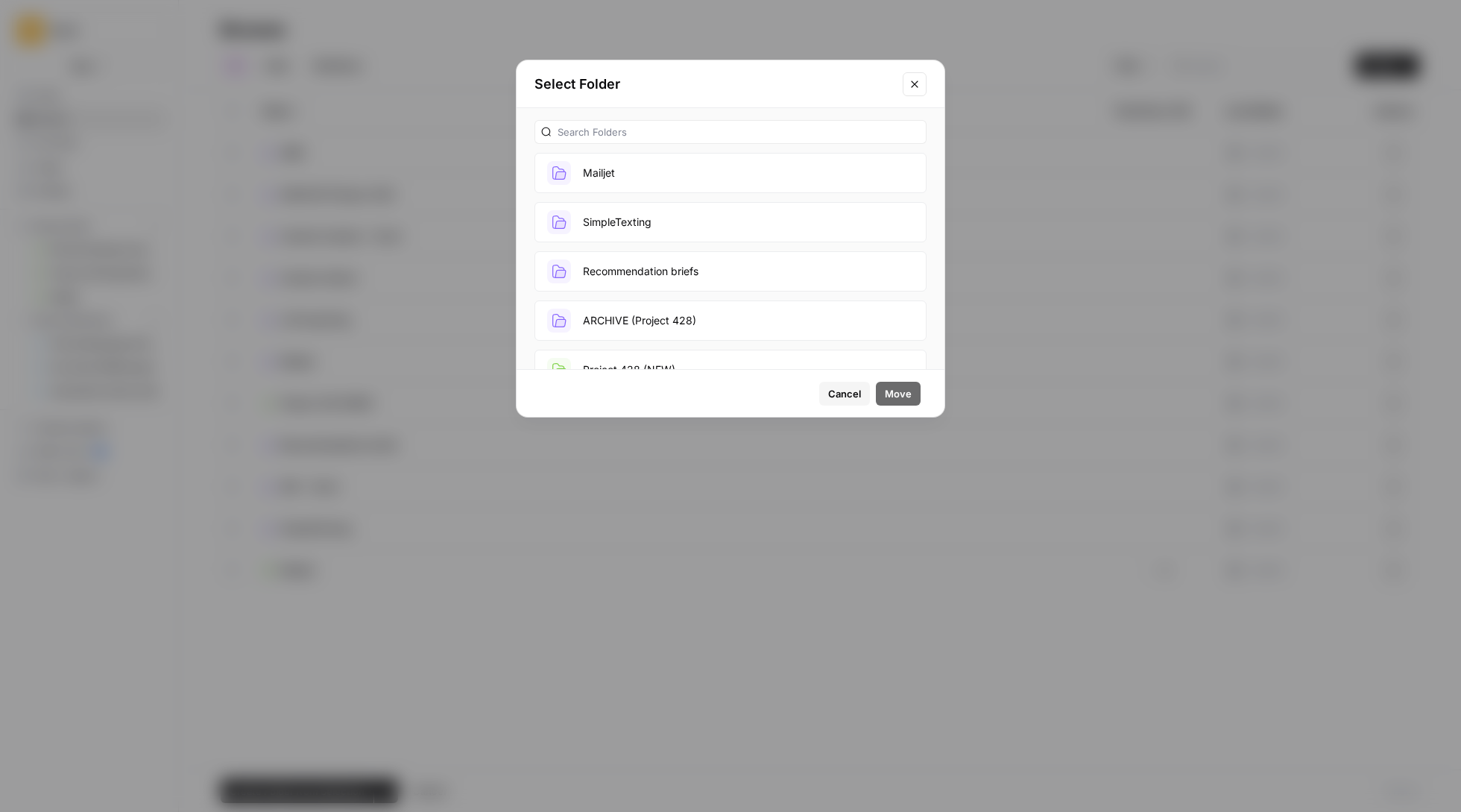
click at [655, 182] on button "Mailjet" at bounding box center [730, 173] width 392 height 40
click at [887, 392] on span "Move" at bounding box center [898, 393] width 27 height 15
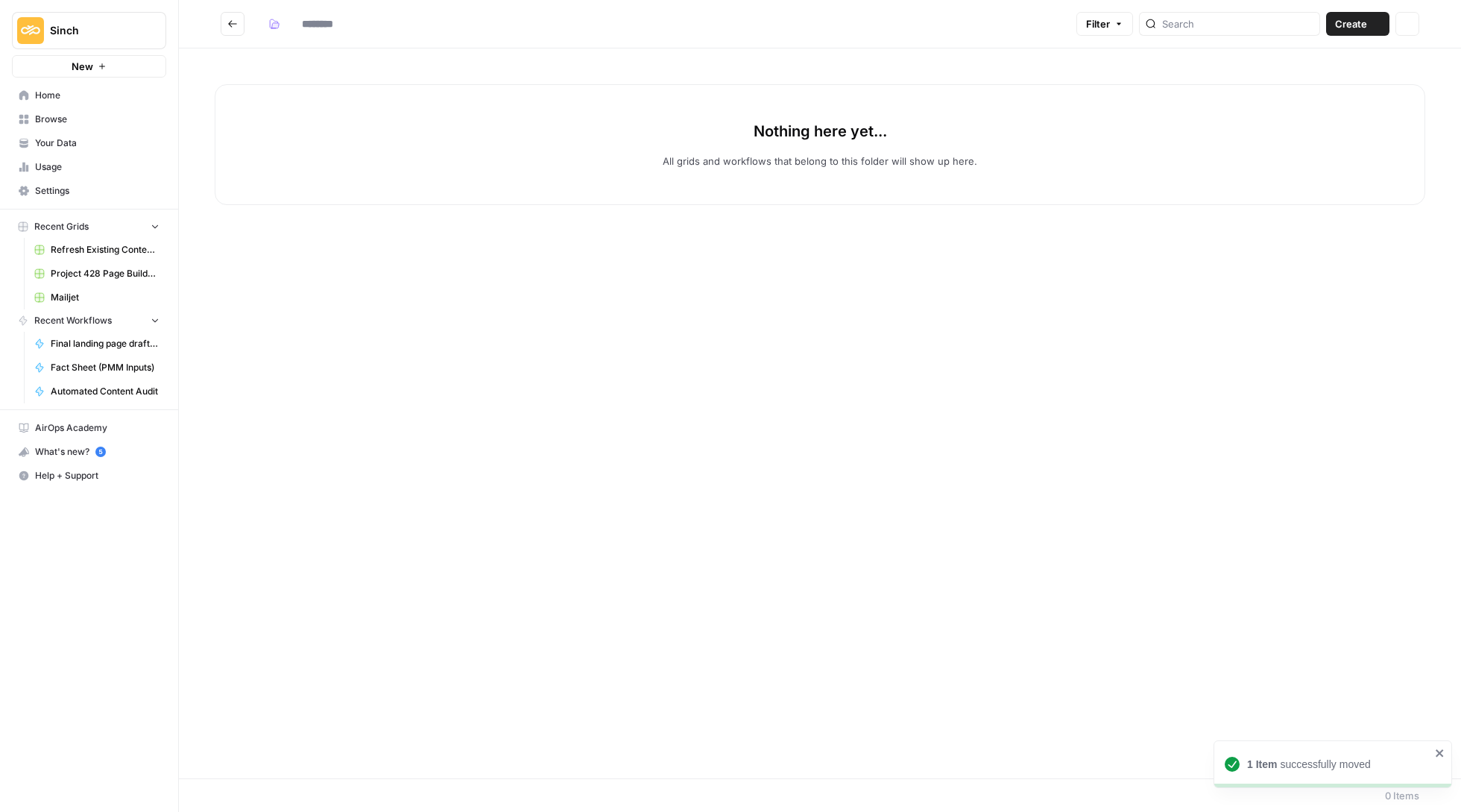
type input "*******"
click at [304, 100] on span "Mailjet" at bounding box center [297, 104] width 34 height 15
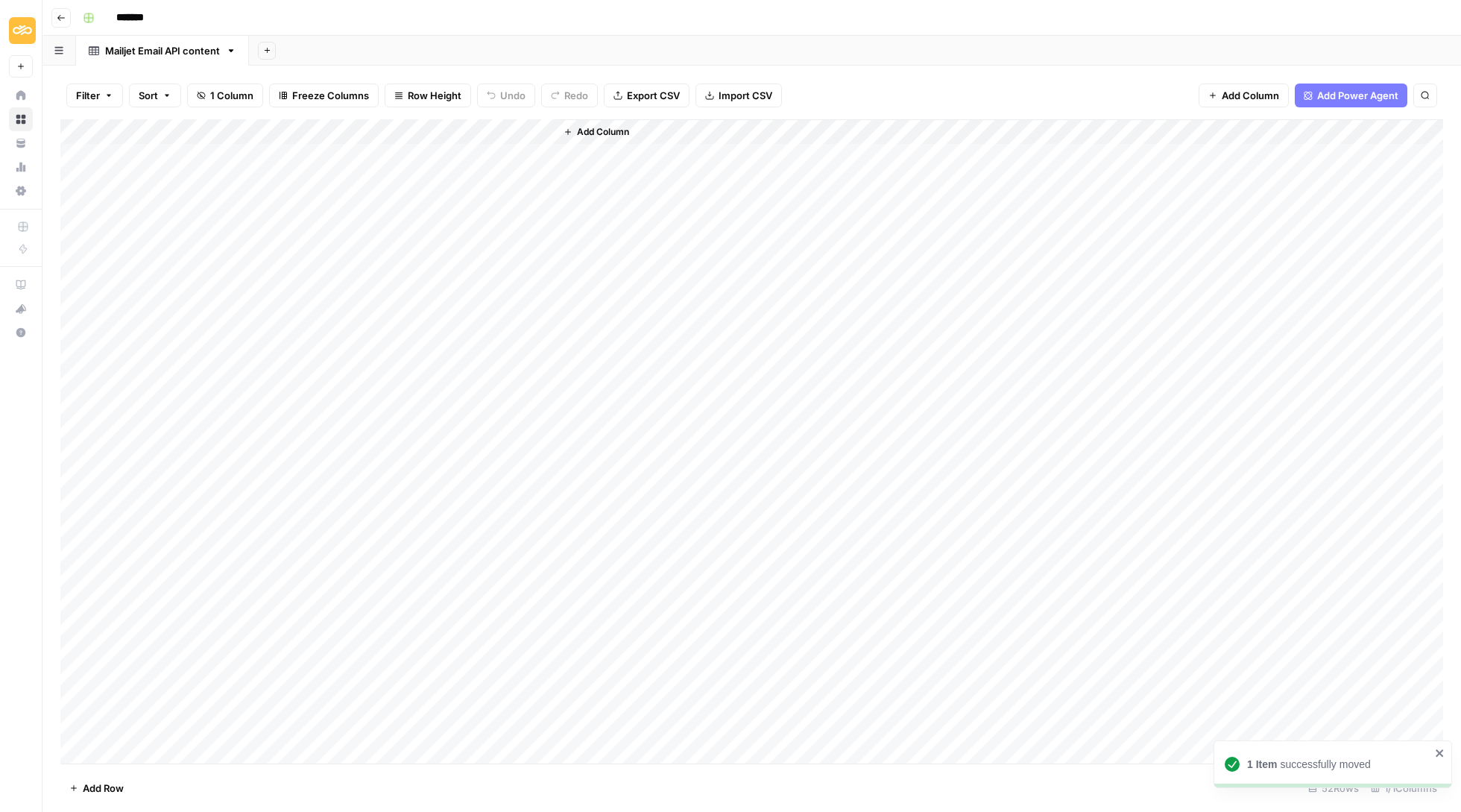
click at [601, 129] on span "Add Column" at bounding box center [603, 131] width 52 height 13
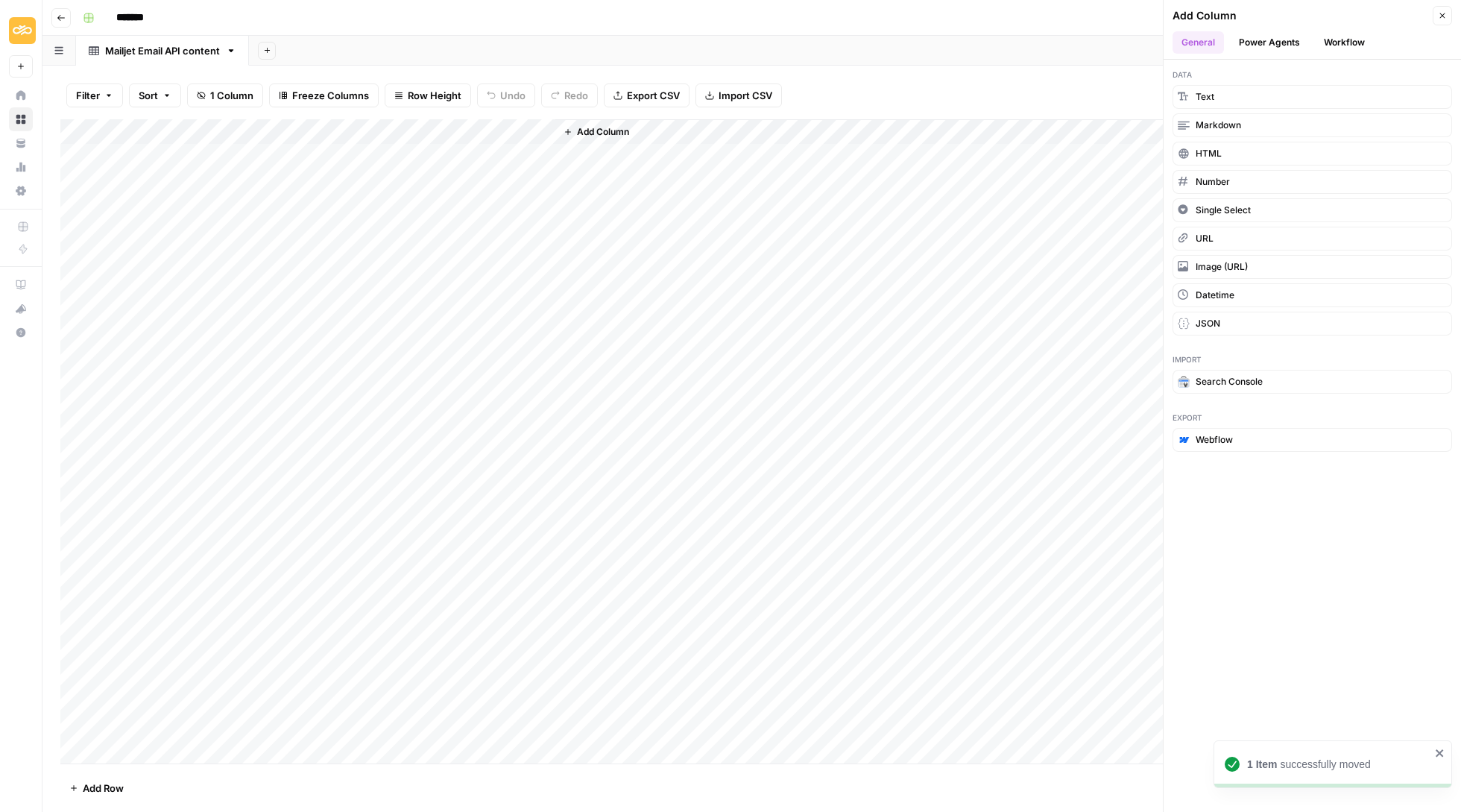
click at [1351, 43] on button "Workflow" at bounding box center [1345, 43] width 59 height 23
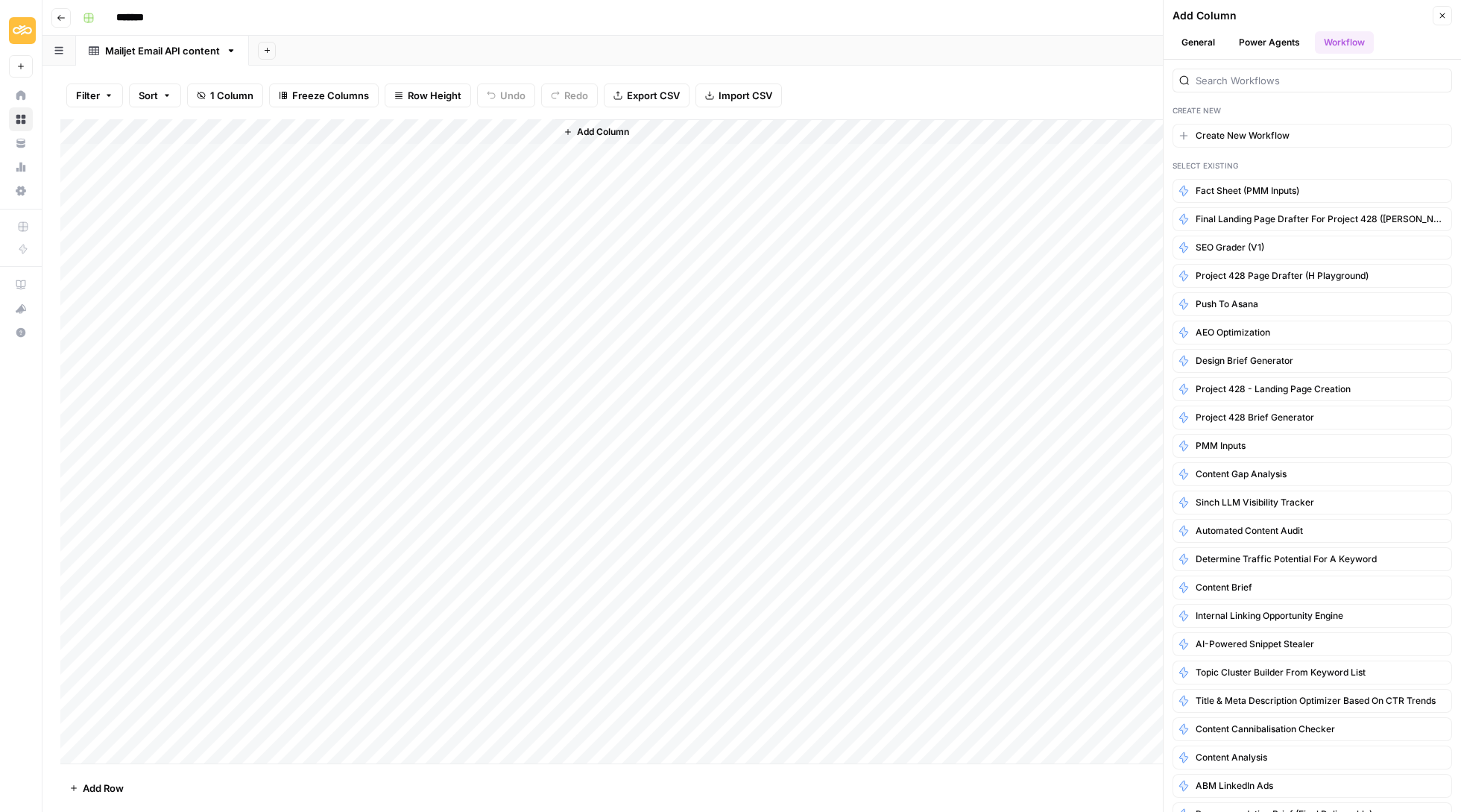
click at [1278, 43] on button "Power Agents" at bounding box center [1269, 43] width 79 height 23
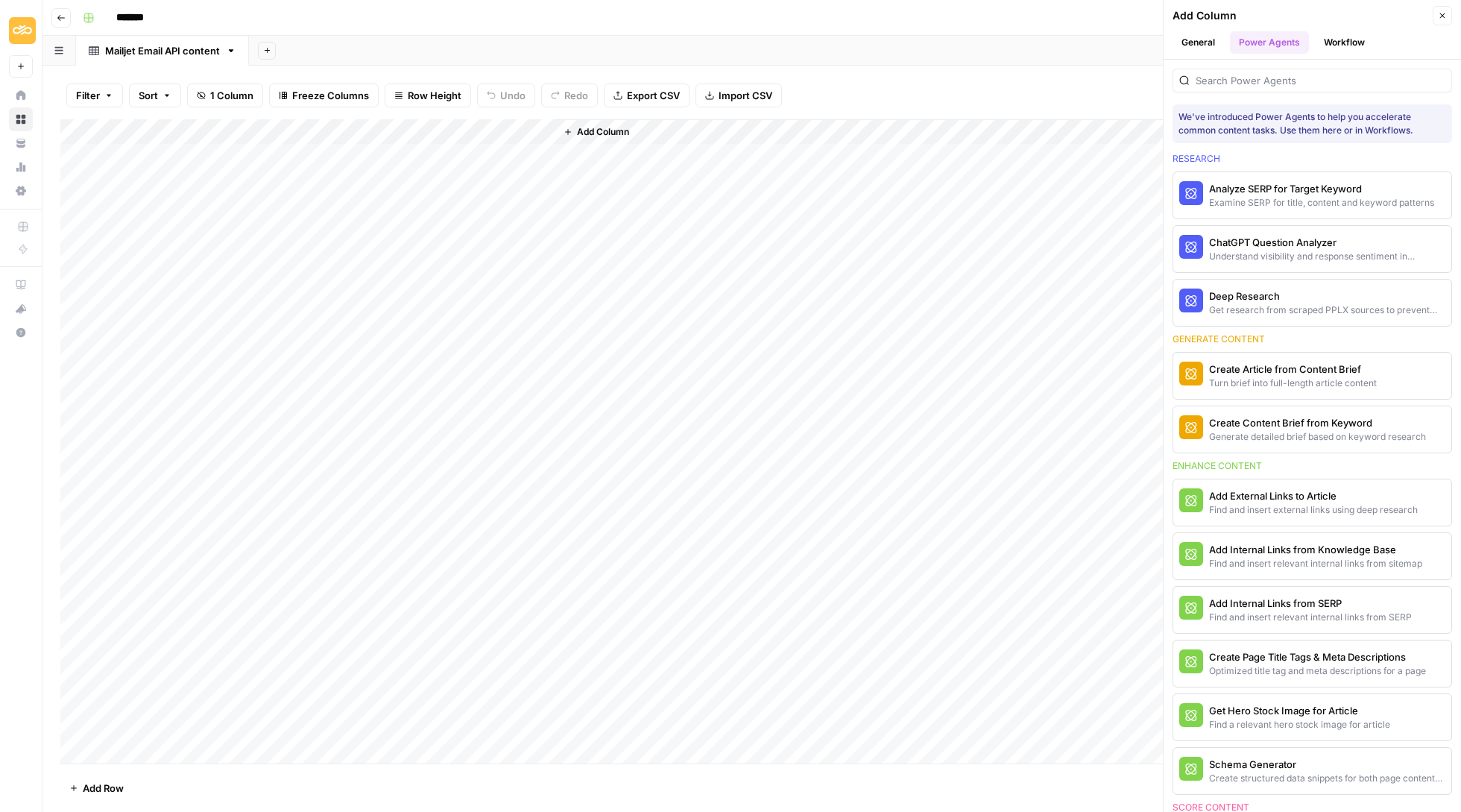
click at [1269, 69] on div at bounding box center [1312, 80] width 280 height 23
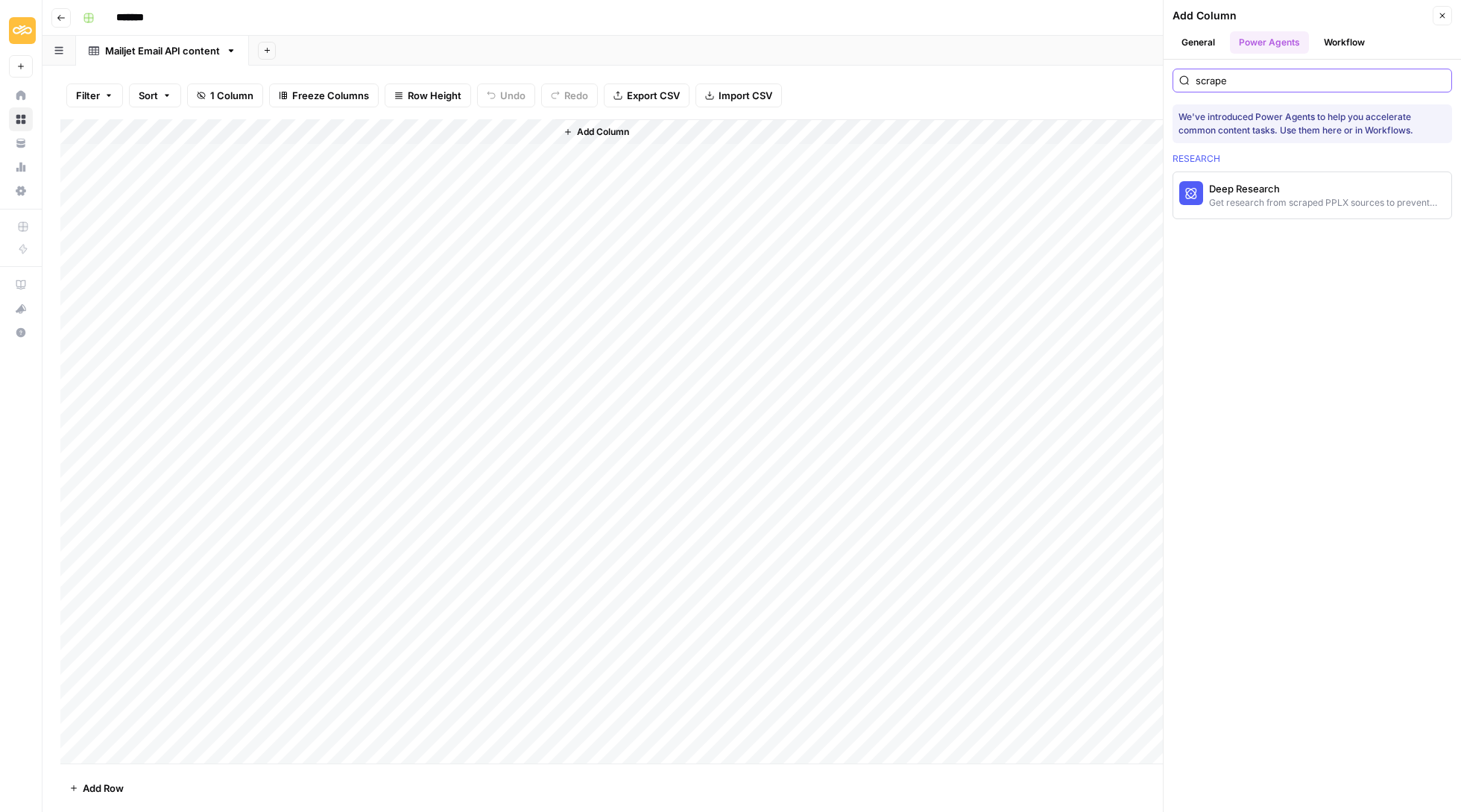
type input "scrape"
click at [1200, 28] on header "Add Column Close General Power Agents Workflow" at bounding box center [1312, 30] width 297 height 60
click at [1200, 42] on button "General" at bounding box center [1198, 43] width 51 height 23
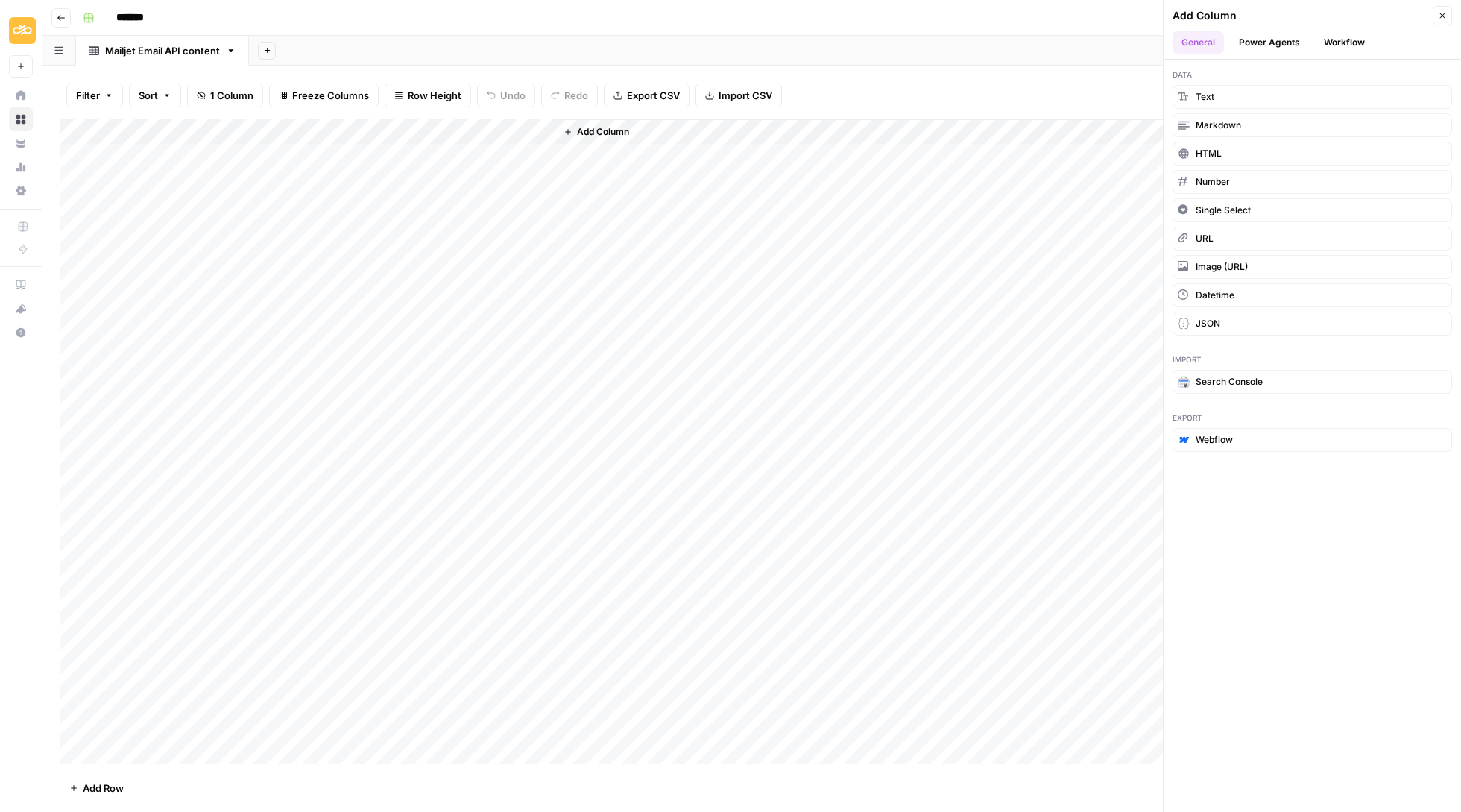
drag, startPoint x: 1224, startPoint y: 380, endPoint x: 684, endPoint y: 135, distance: 593.0
click at [684, 135] on div "Go back ******* Mailjet Email API content Add Sheet Filter Sort 1 Column Freeze…" at bounding box center [751, 406] width 1418 height 812
click at [1194, 380] on button "Search Console" at bounding box center [1312, 381] width 280 height 23
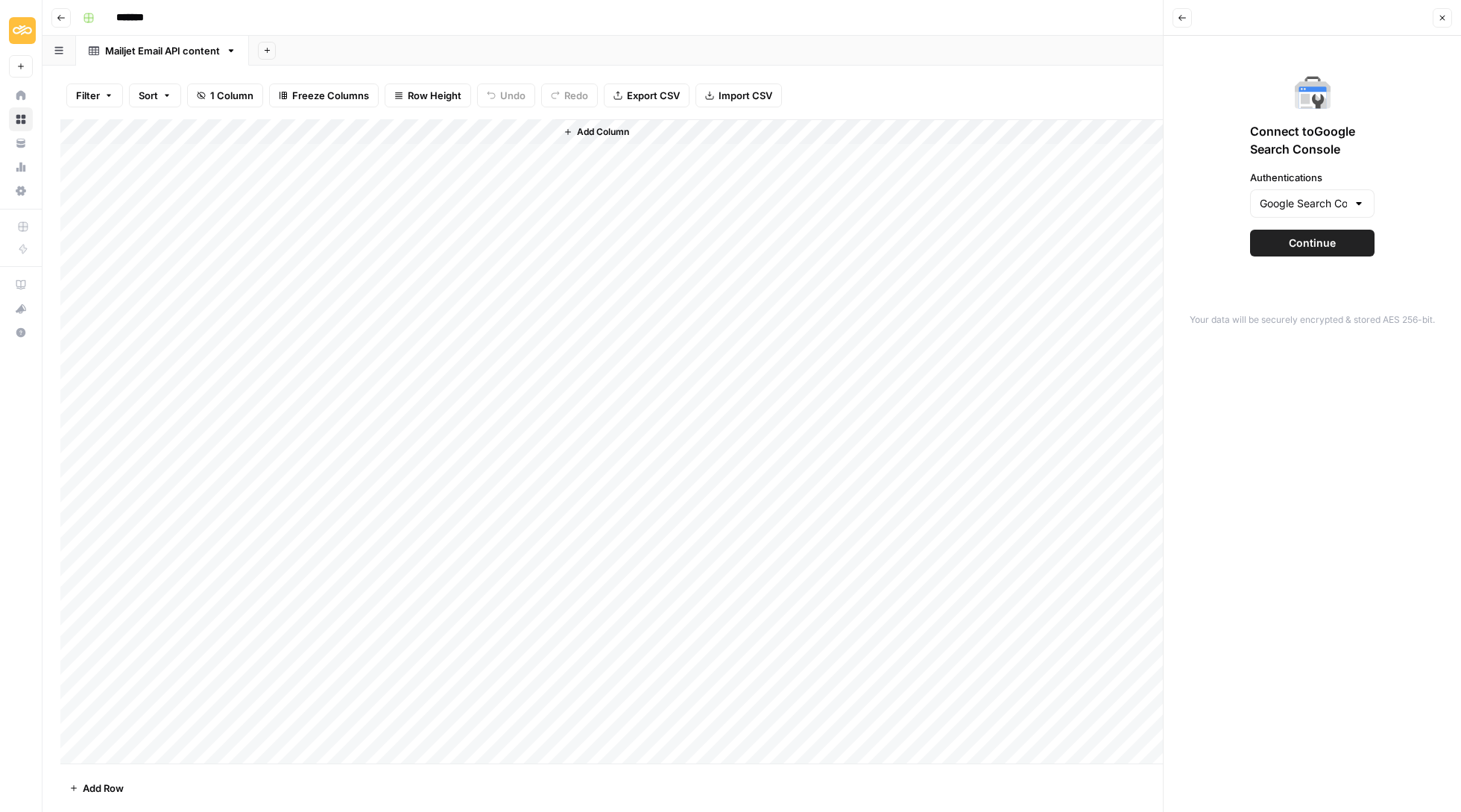
click at [1333, 248] on span "Continue" at bounding box center [1312, 242] width 47 height 15
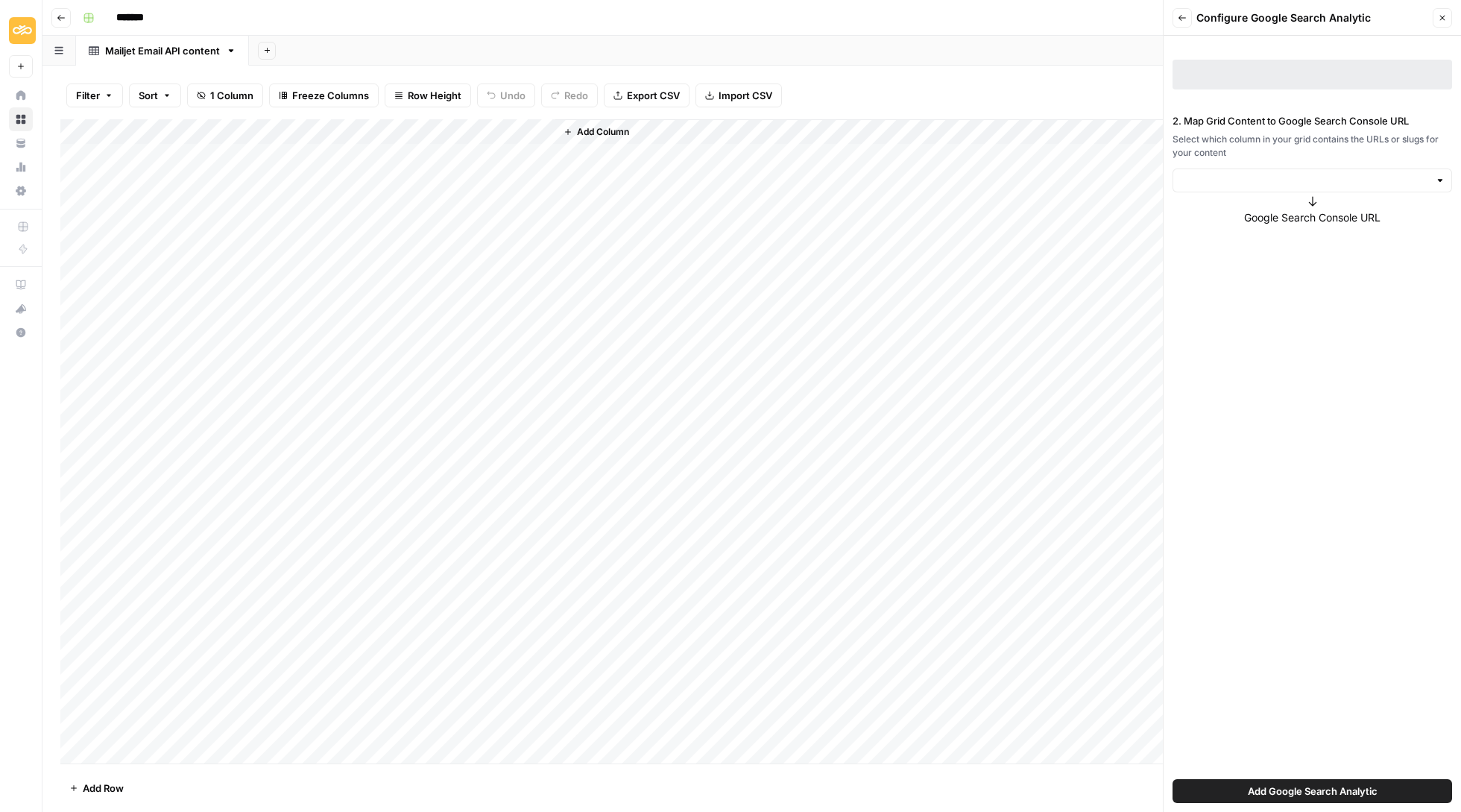
click at [1307, 170] on div at bounding box center [1312, 180] width 280 height 23
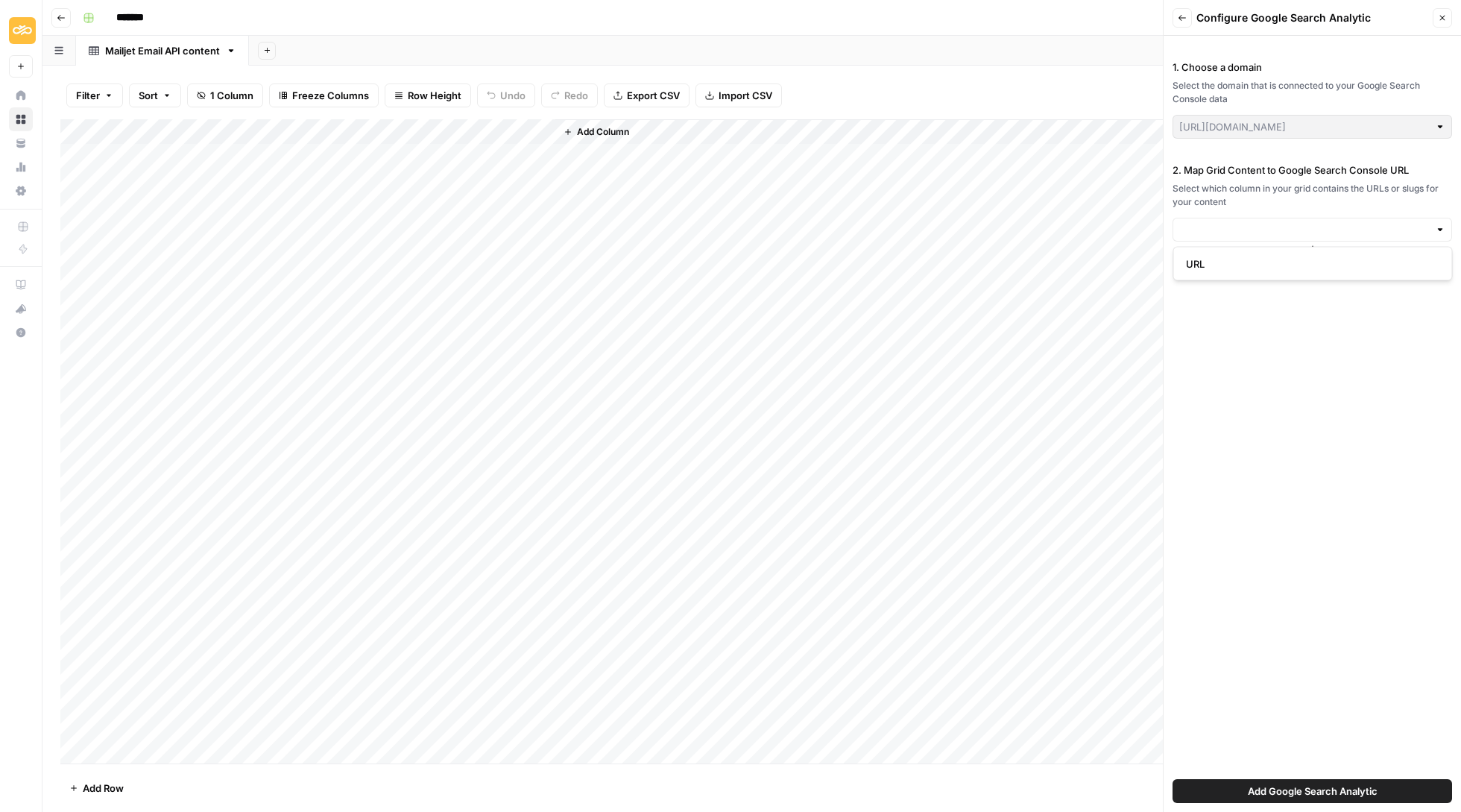
click at [1306, 125] on input "https://simpletexting.com/" at bounding box center [1305, 126] width 250 height 15
click at [1438, 126] on div at bounding box center [1440, 126] width 10 height 15
click at [1192, 19] on button "Back" at bounding box center [1182, 17] width 19 height 19
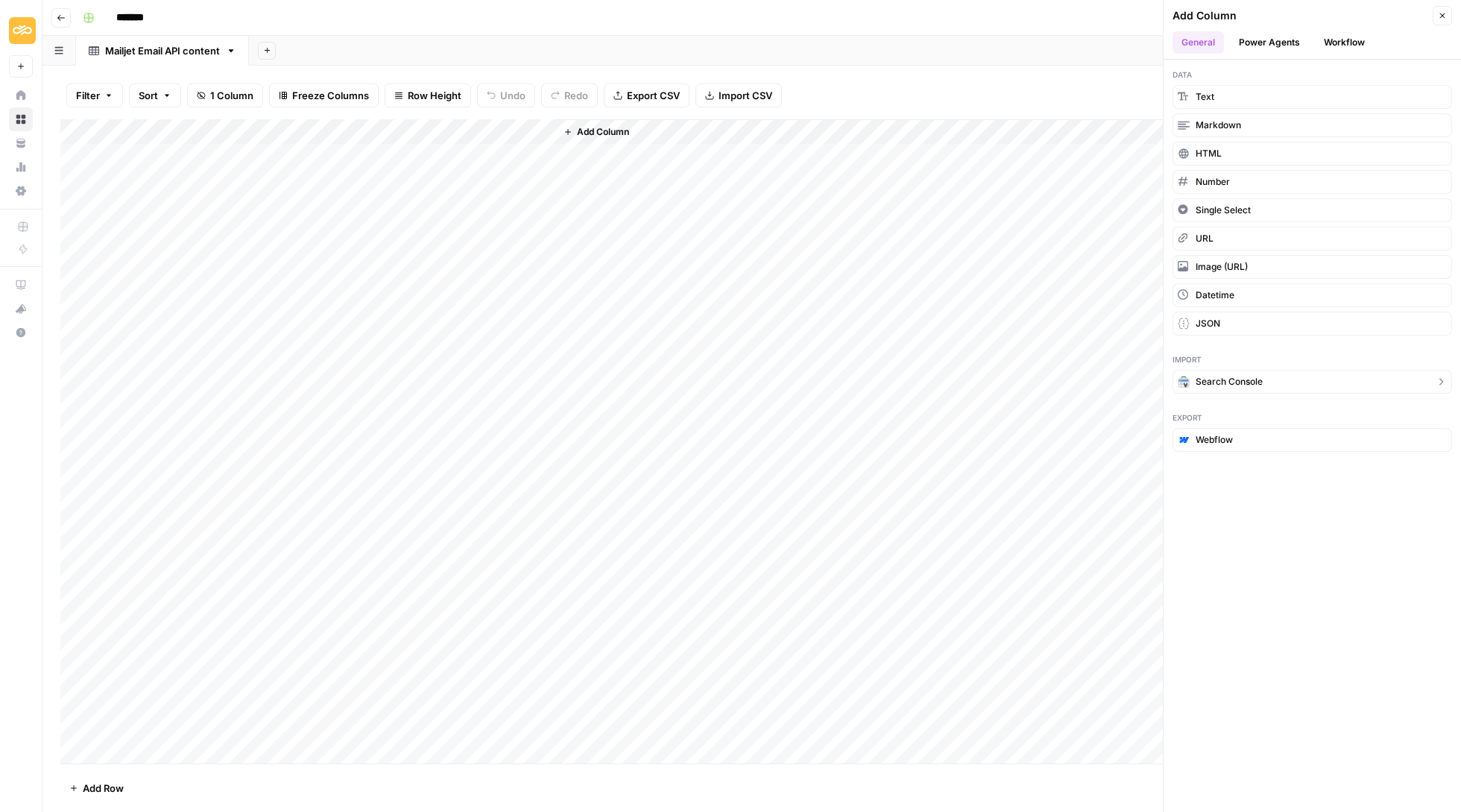
click at [1221, 386] on span "Search Console" at bounding box center [1229, 381] width 67 height 13
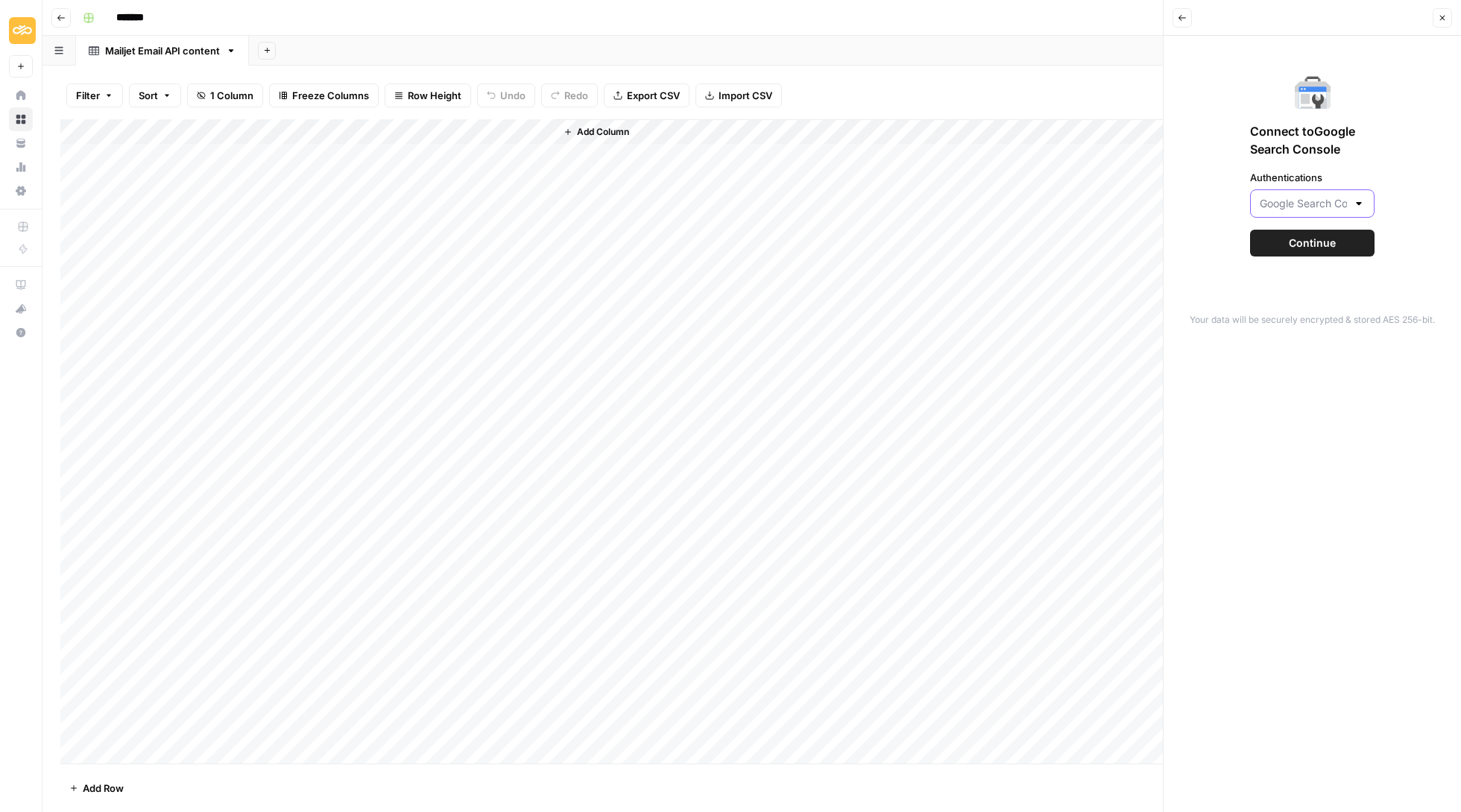
click at [1317, 201] on input "Authentications" at bounding box center [1304, 203] width 87 height 15
click at [1208, 277] on span "Create New" at bounding box center [1223, 283] width 223 height 15
type input "Create New"
click at [1332, 307] on icon "button" at bounding box center [1334, 308] width 10 height 10
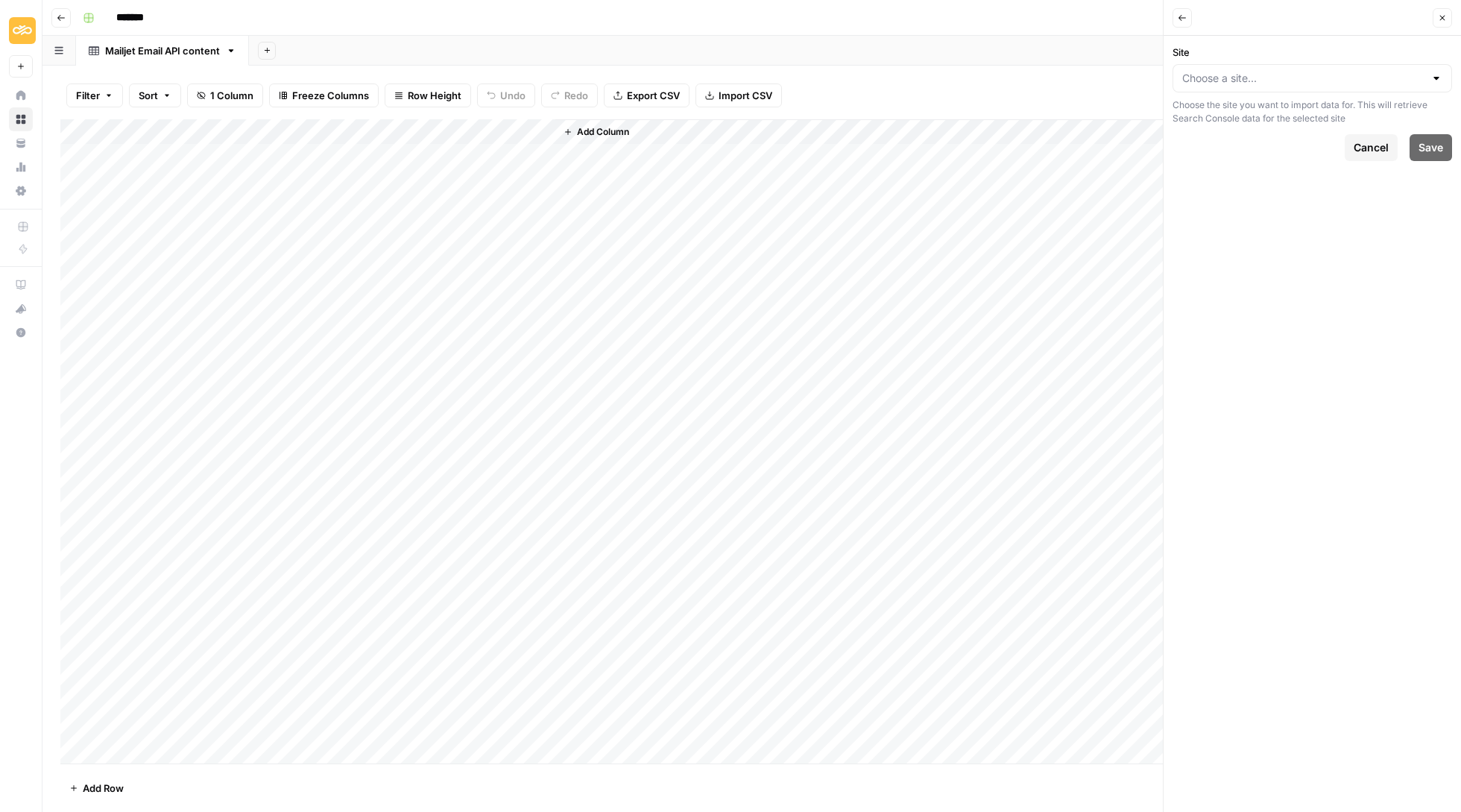
click at [1272, 64] on div at bounding box center [1312, 78] width 280 height 29
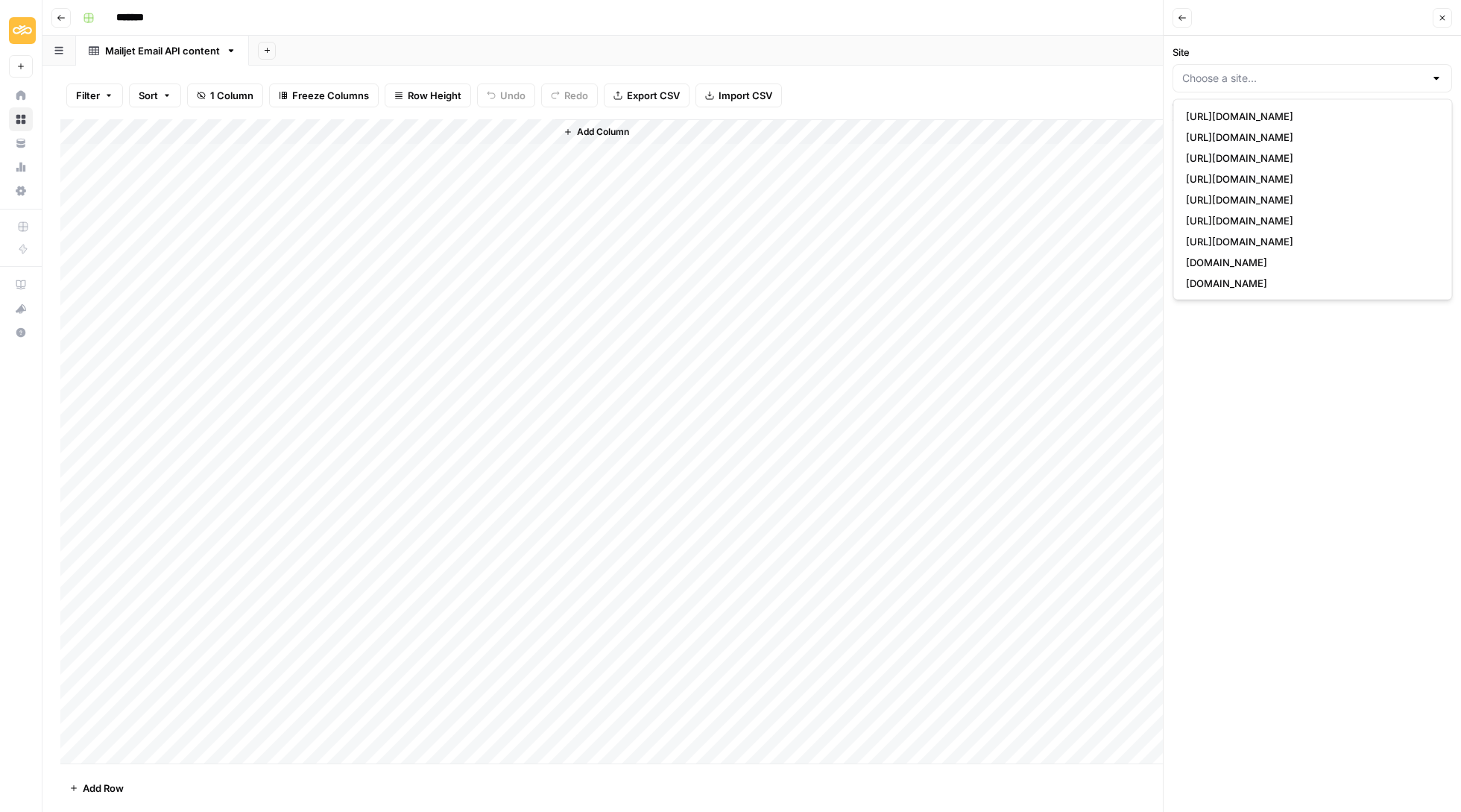
click at [1302, 224] on span "https://www.mailjet.com/" at bounding box center [1311, 220] width 248 height 15
type input "https://www.mailjet.com/"
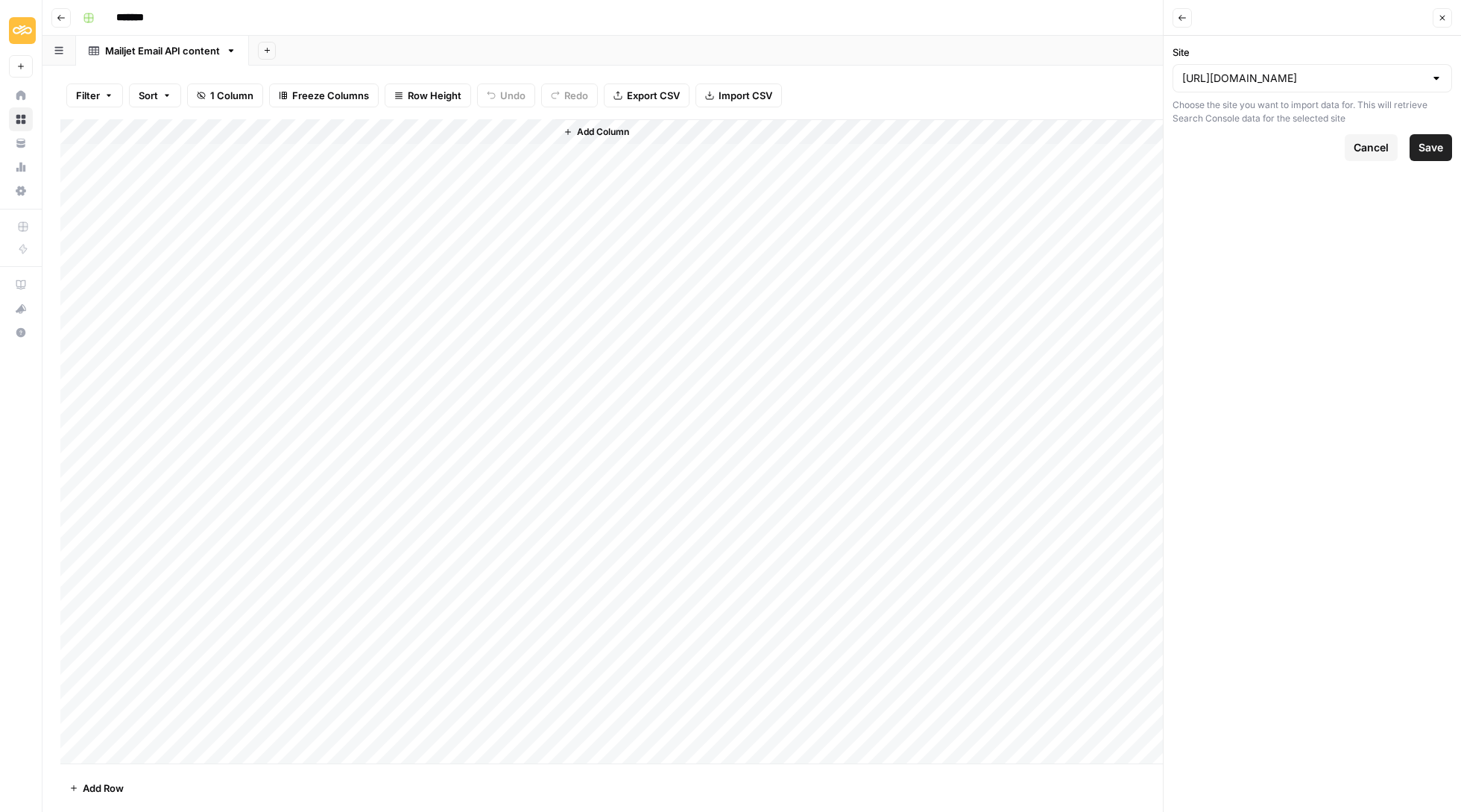
click at [1425, 150] on span "Save" at bounding box center [1431, 147] width 24 height 15
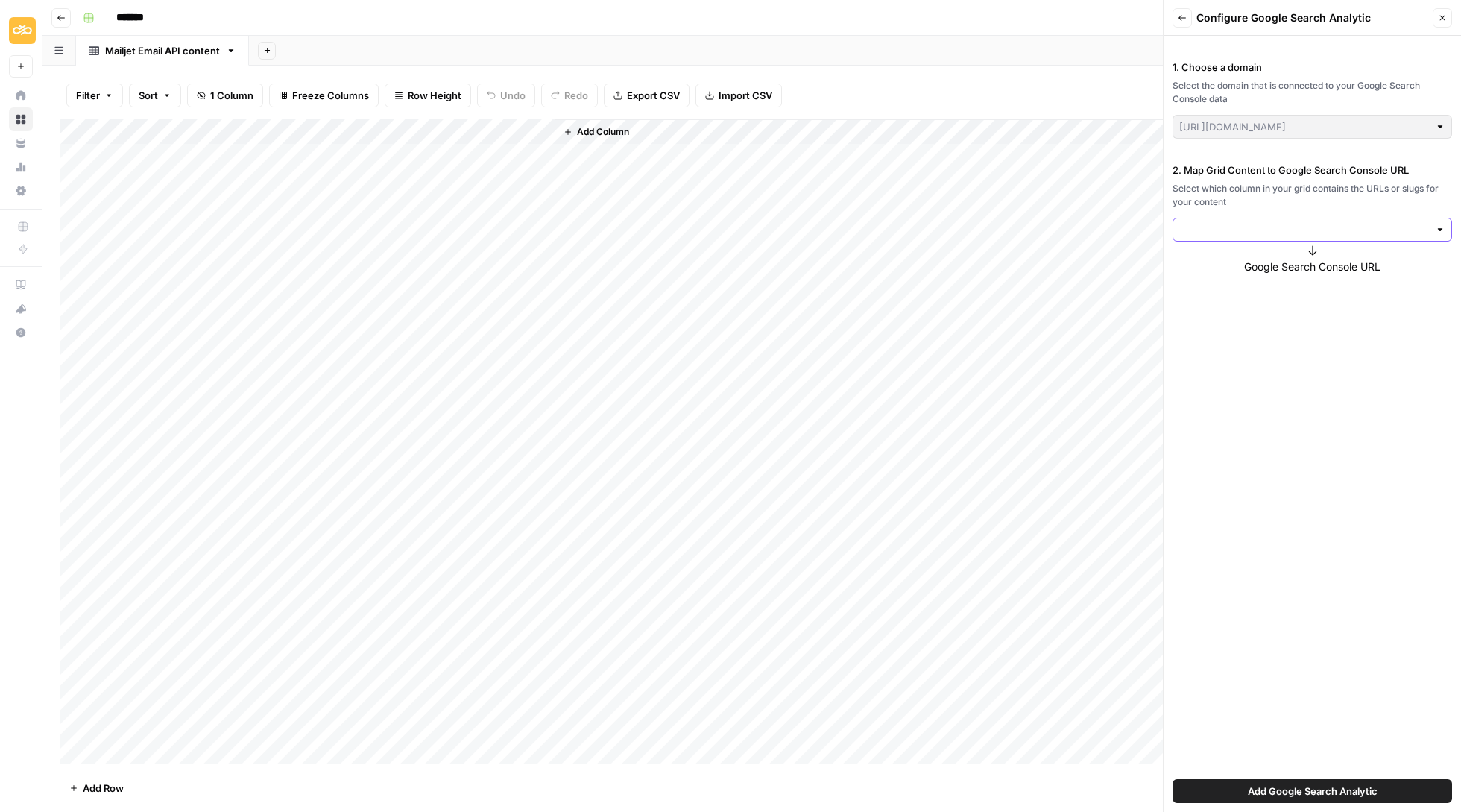
click at [1325, 228] on input "2. Map Grid Content to Google Search Console URL" at bounding box center [1305, 229] width 250 height 15
click at [1269, 261] on span "URL" at bounding box center [1311, 263] width 248 height 15
type input "URL"
click at [1336, 794] on span "Add Google Search Analytic" at bounding box center [1312, 790] width 129 height 15
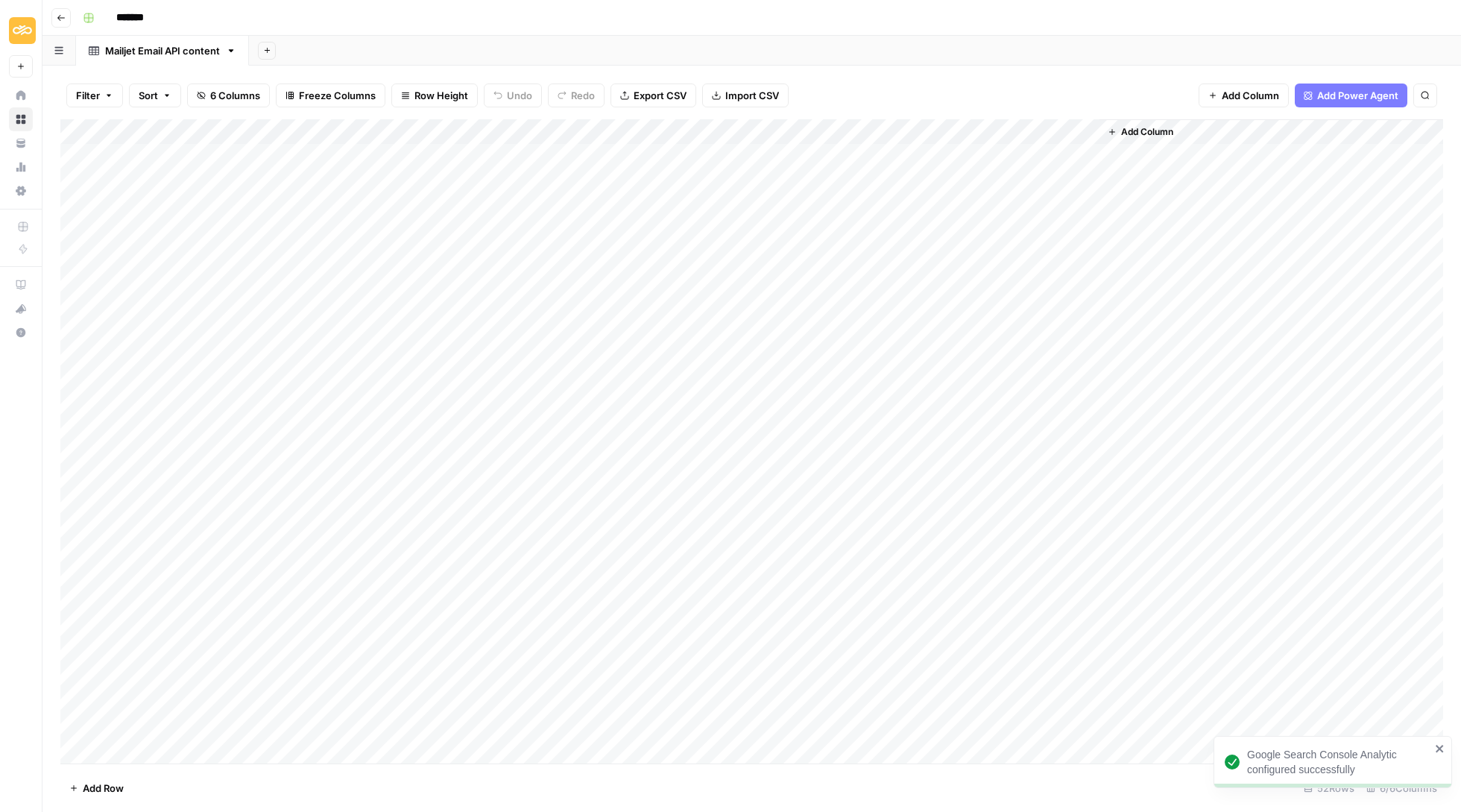
click at [674, 129] on div "Add Column" at bounding box center [752, 442] width 1383 height 646
click at [714, 166] on span "All Rows" at bounding box center [729, 163] width 94 height 15
click at [1143, 131] on span "Add Column" at bounding box center [1147, 131] width 52 height 13
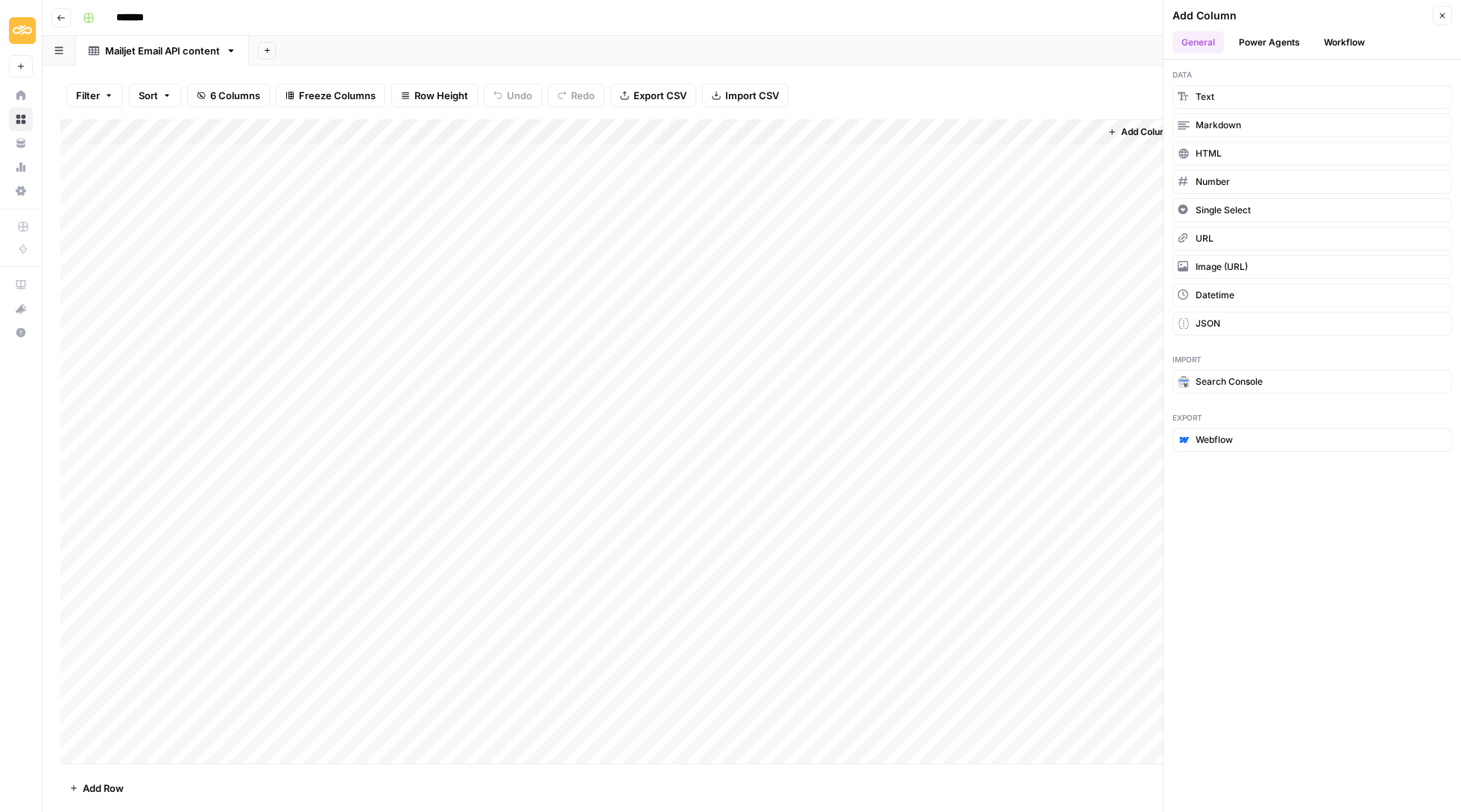
click at [1356, 30] on header "Add Column Close General Power Agents Workflow" at bounding box center [1312, 30] width 297 height 60
click at [1278, 30] on header "Add Column Close General Power Agents Workflow" at bounding box center [1312, 30] width 297 height 60
click at [1277, 36] on button "Power Agents" at bounding box center [1269, 43] width 79 height 23
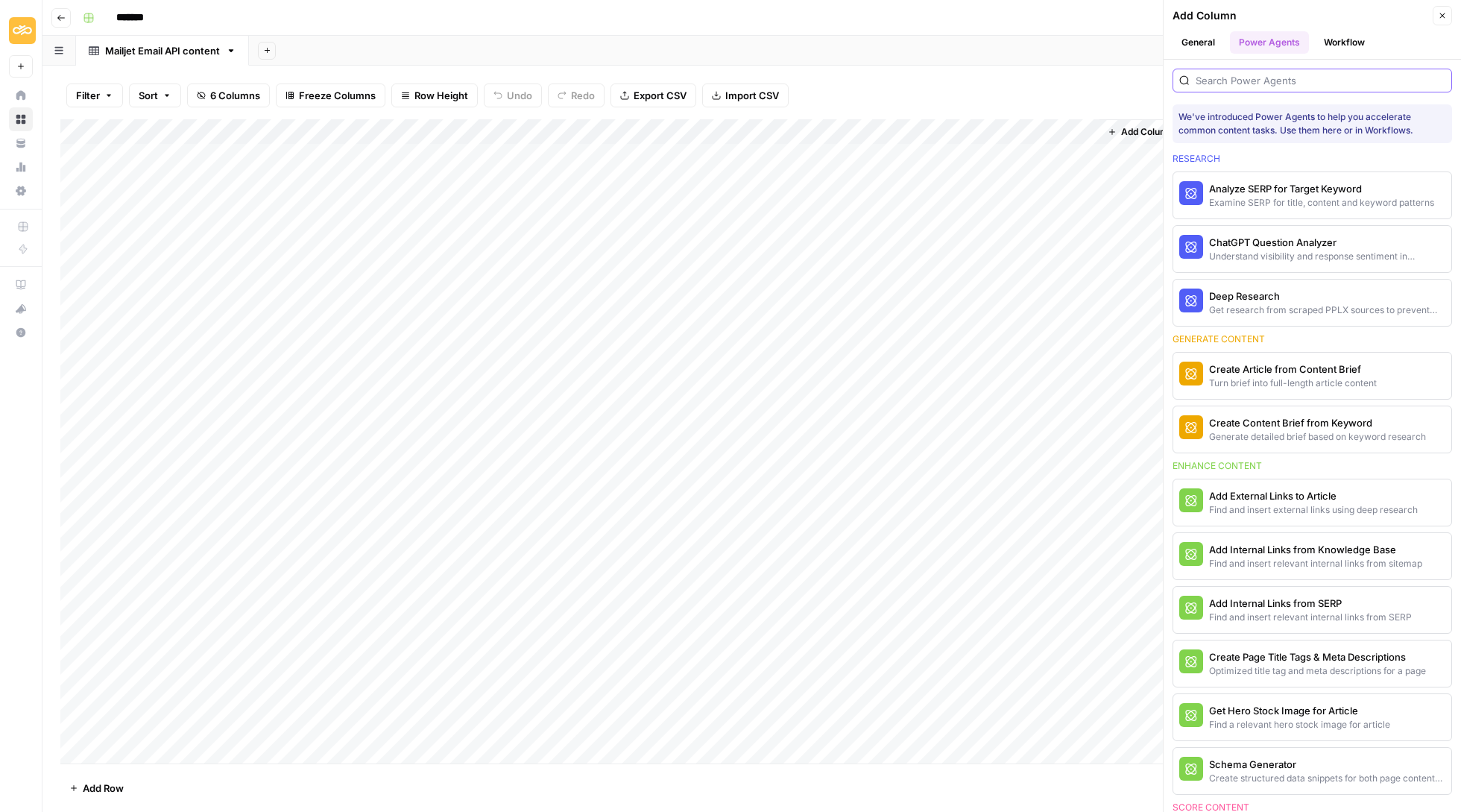
click at [1240, 82] on input "search" at bounding box center [1321, 80] width 250 height 15
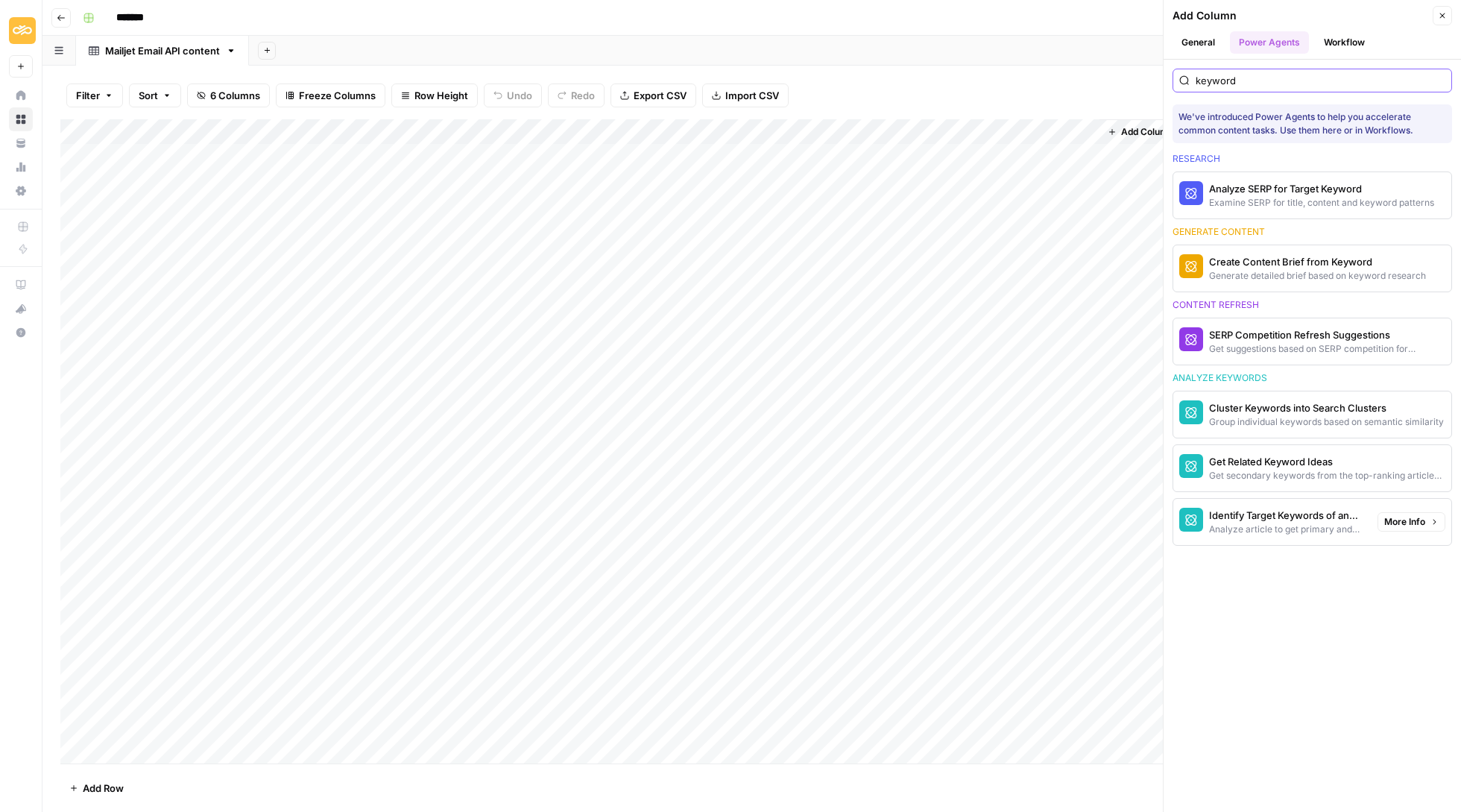
type input "keyword"
click at [1405, 525] on span "More Info" at bounding box center [1405, 521] width 41 height 13
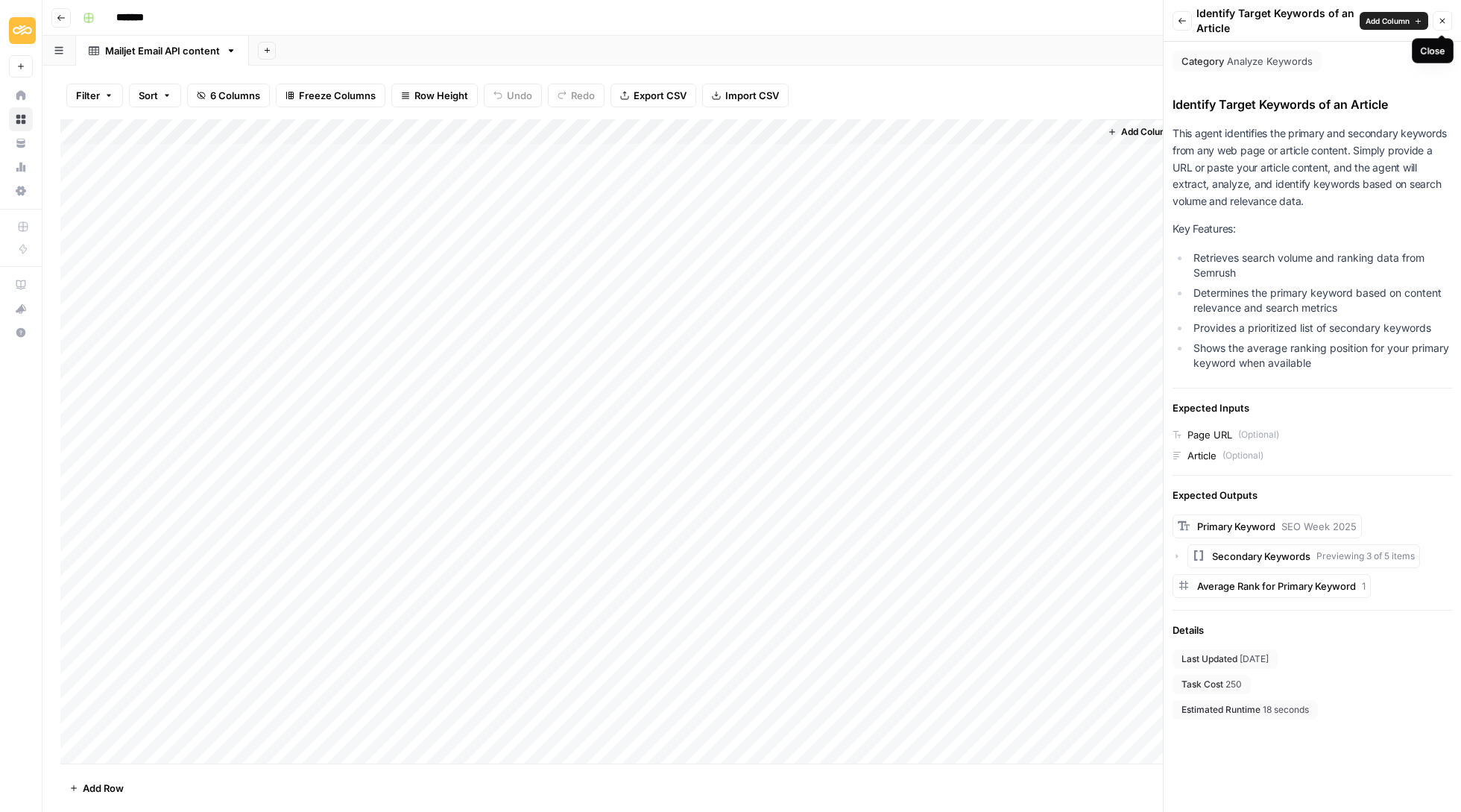
click at [1441, 23] on icon "button" at bounding box center [1443, 21] width 9 height 9
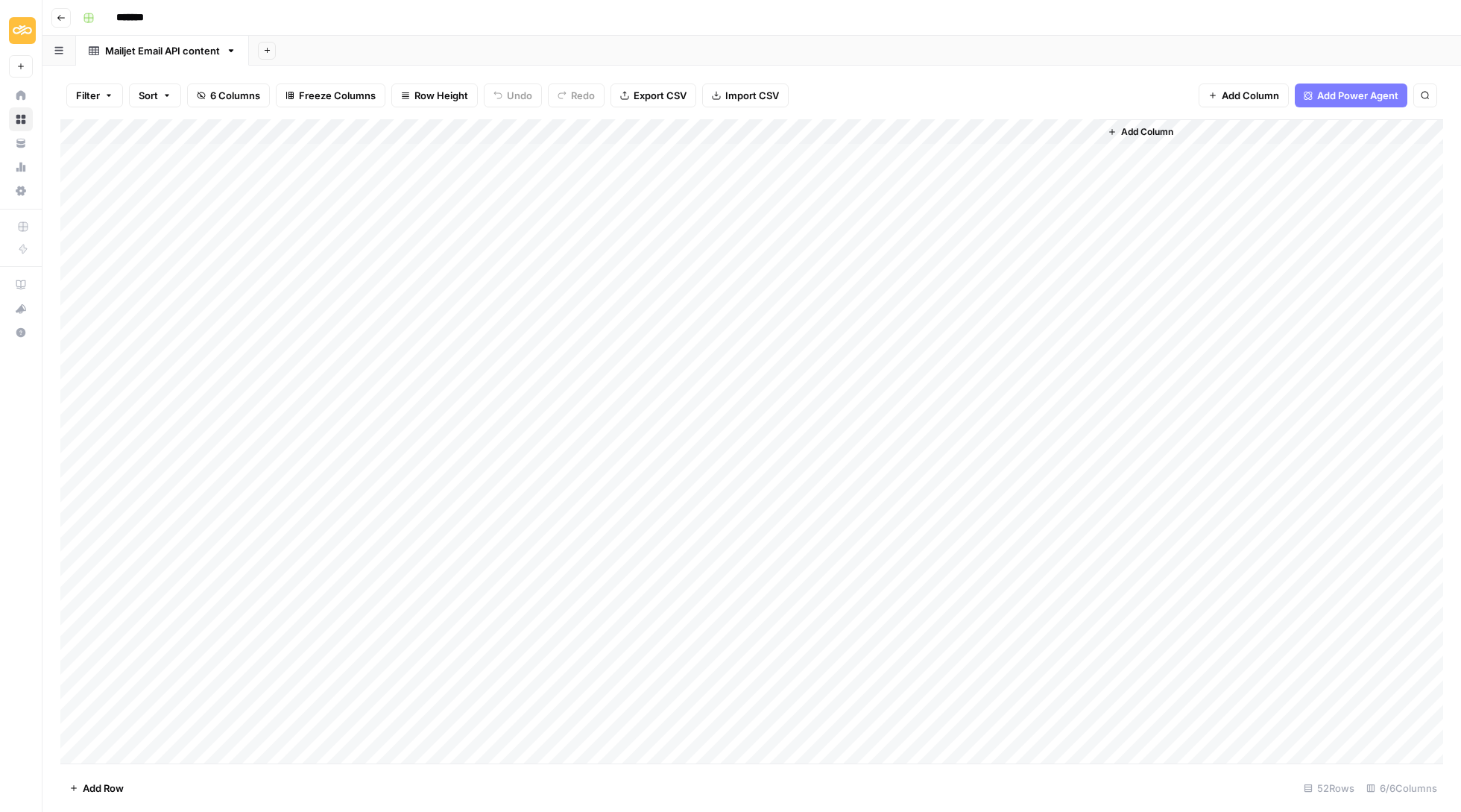
click at [1323, 94] on span "Add Power Agent" at bounding box center [1359, 95] width 82 height 15
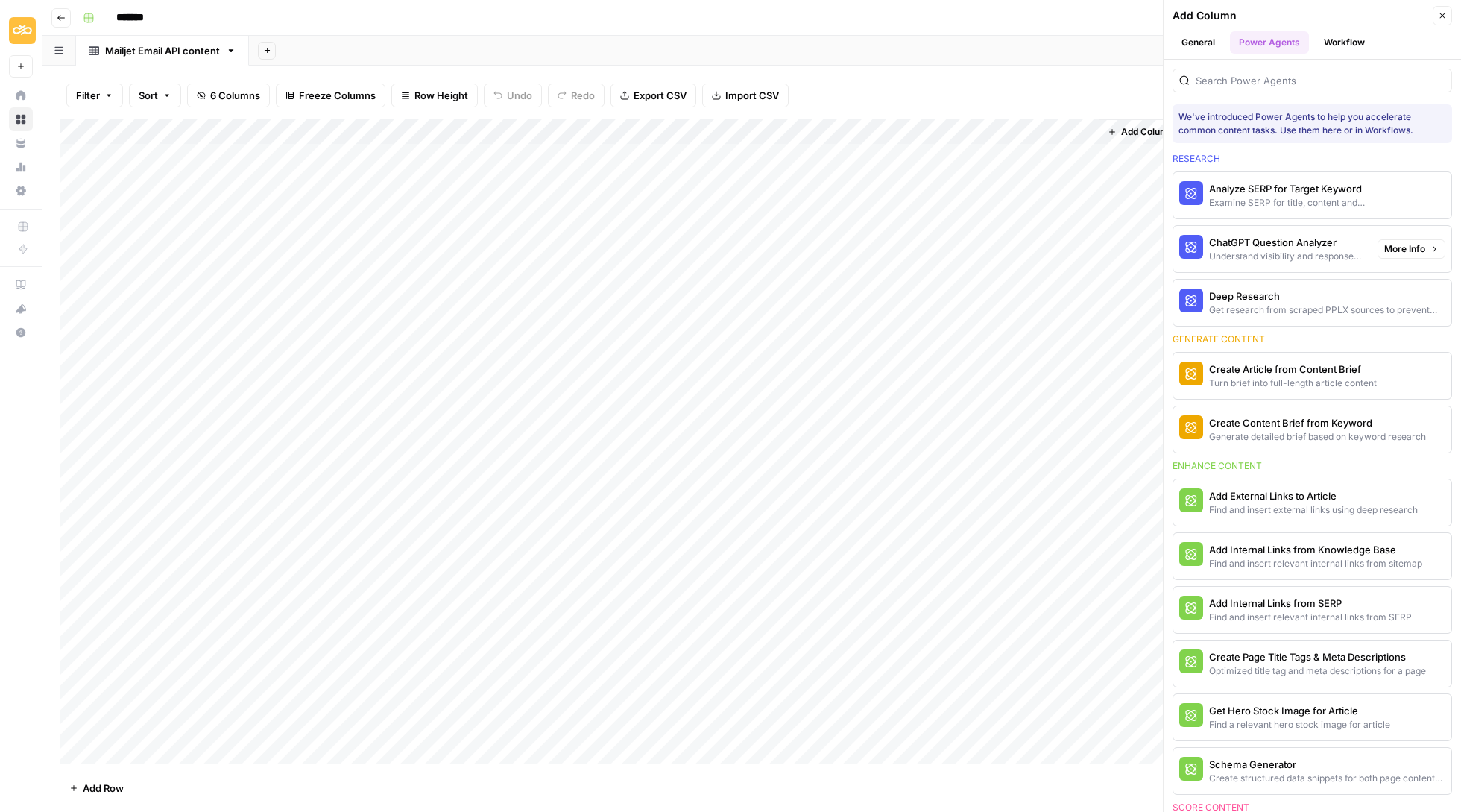
drag, startPoint x: 1296, startPoint y: 201, endPoint x: 1298, endPoint y: 231, distance: 30.1
click at [1298, 227] on section "Research Analyze SERP for Target Keyword Examine SERP for title, content and ke…" at bounding box center [1312, 808] width 280 height 1329
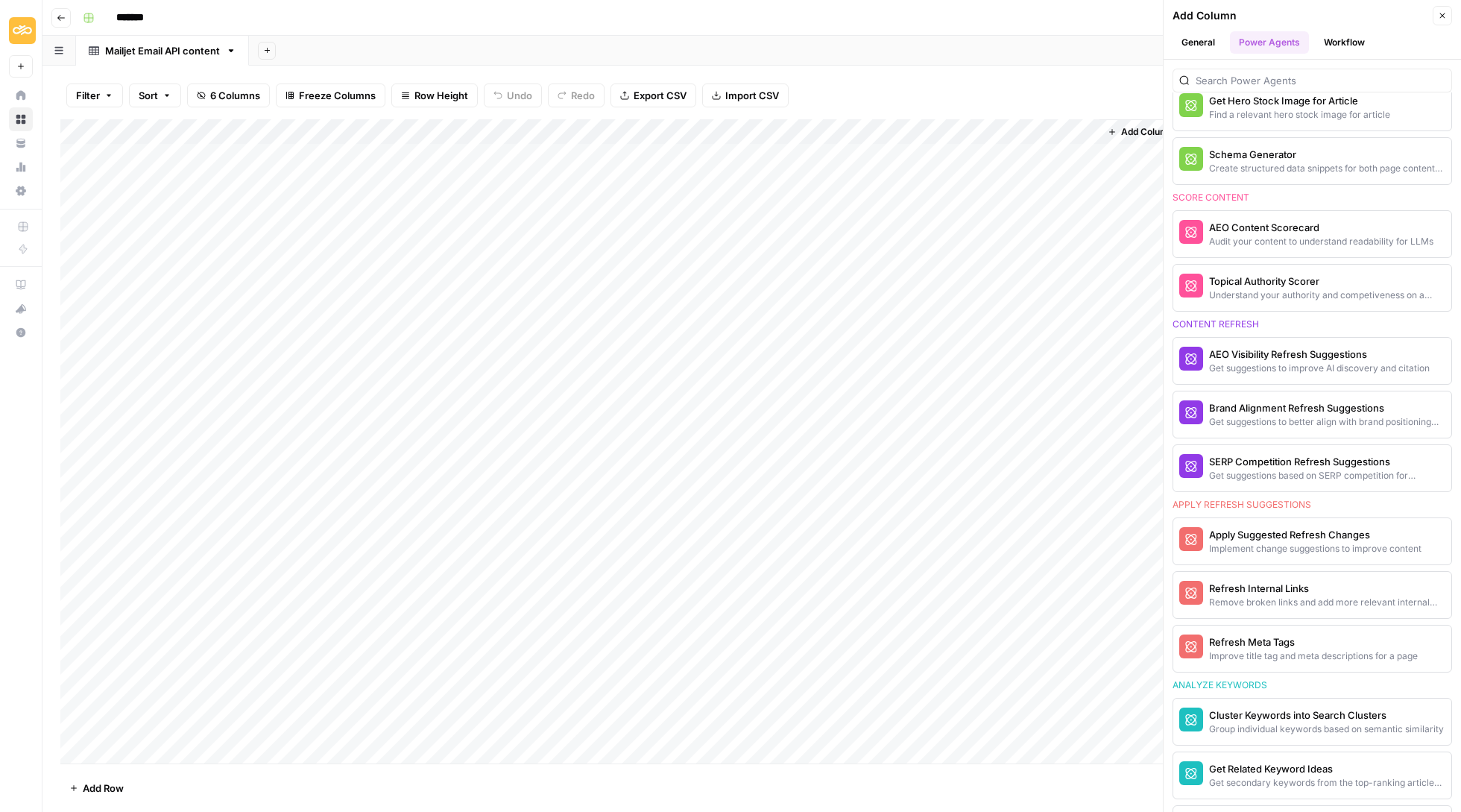
scroll to position [656, 0]
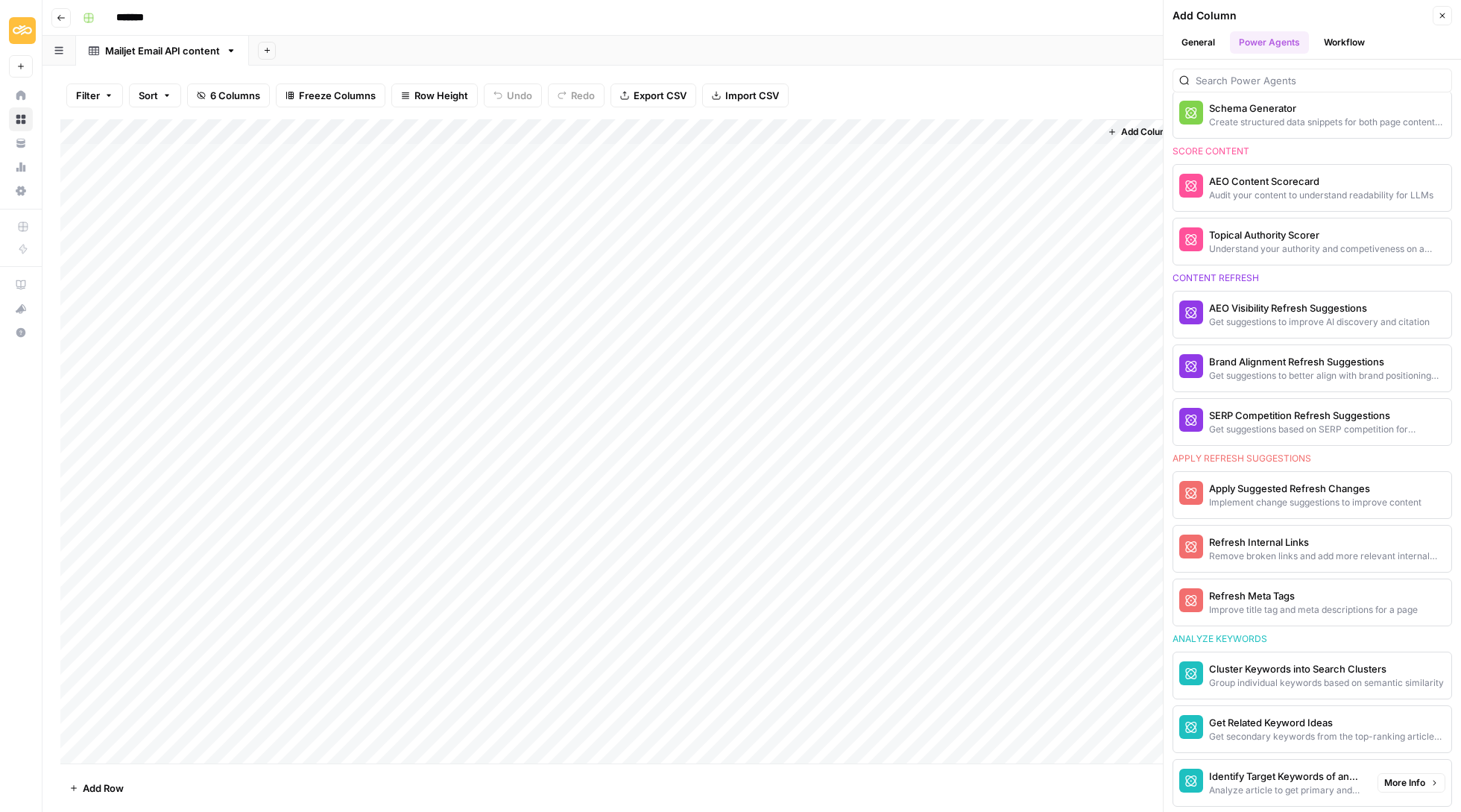
click at [1408, 782] on span "More Info" at bounding box center [1405, 782] width 41 height 13
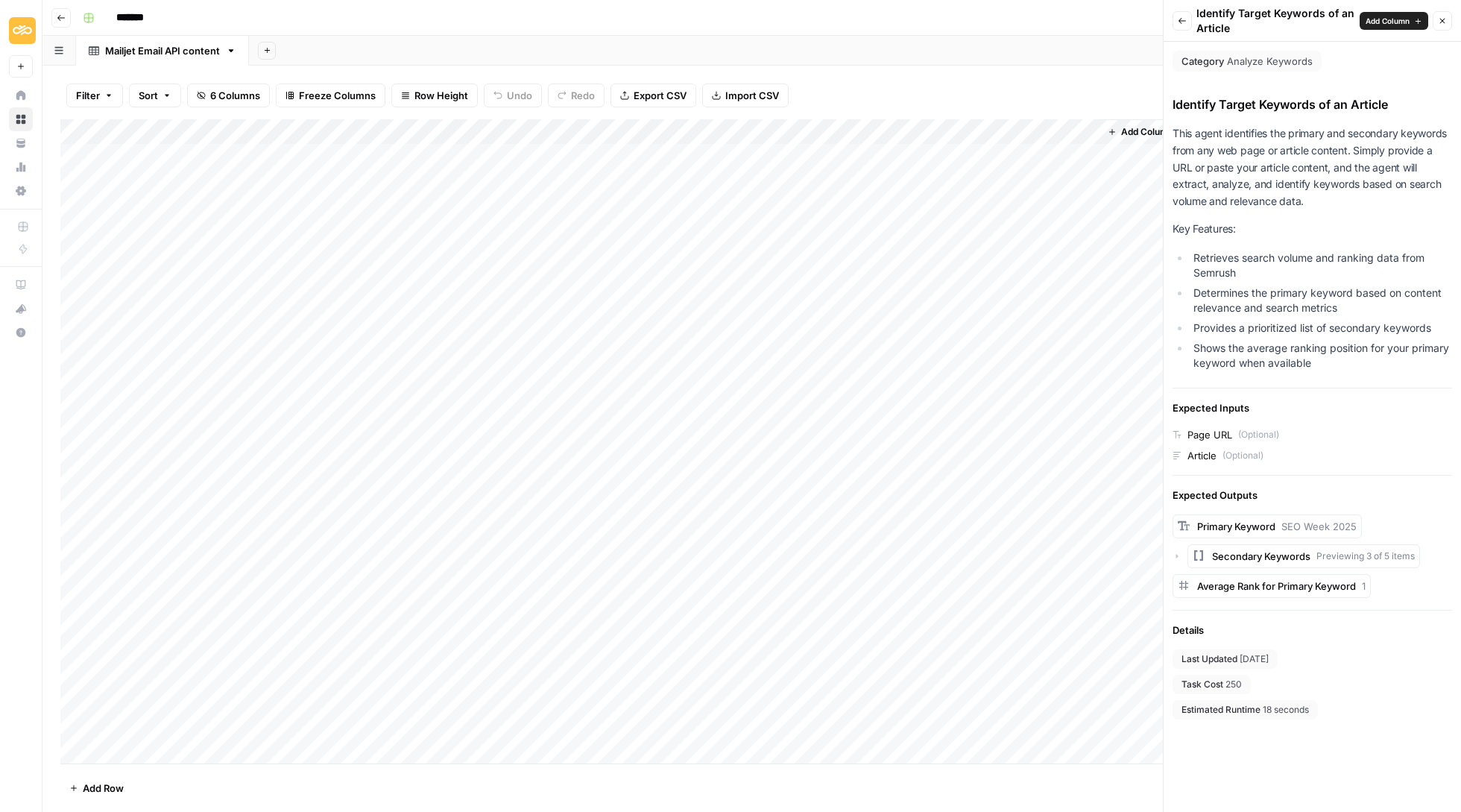
click at [1373, 13] on button "Add Column" at bounding box center [1394, 21] width 69 height 18
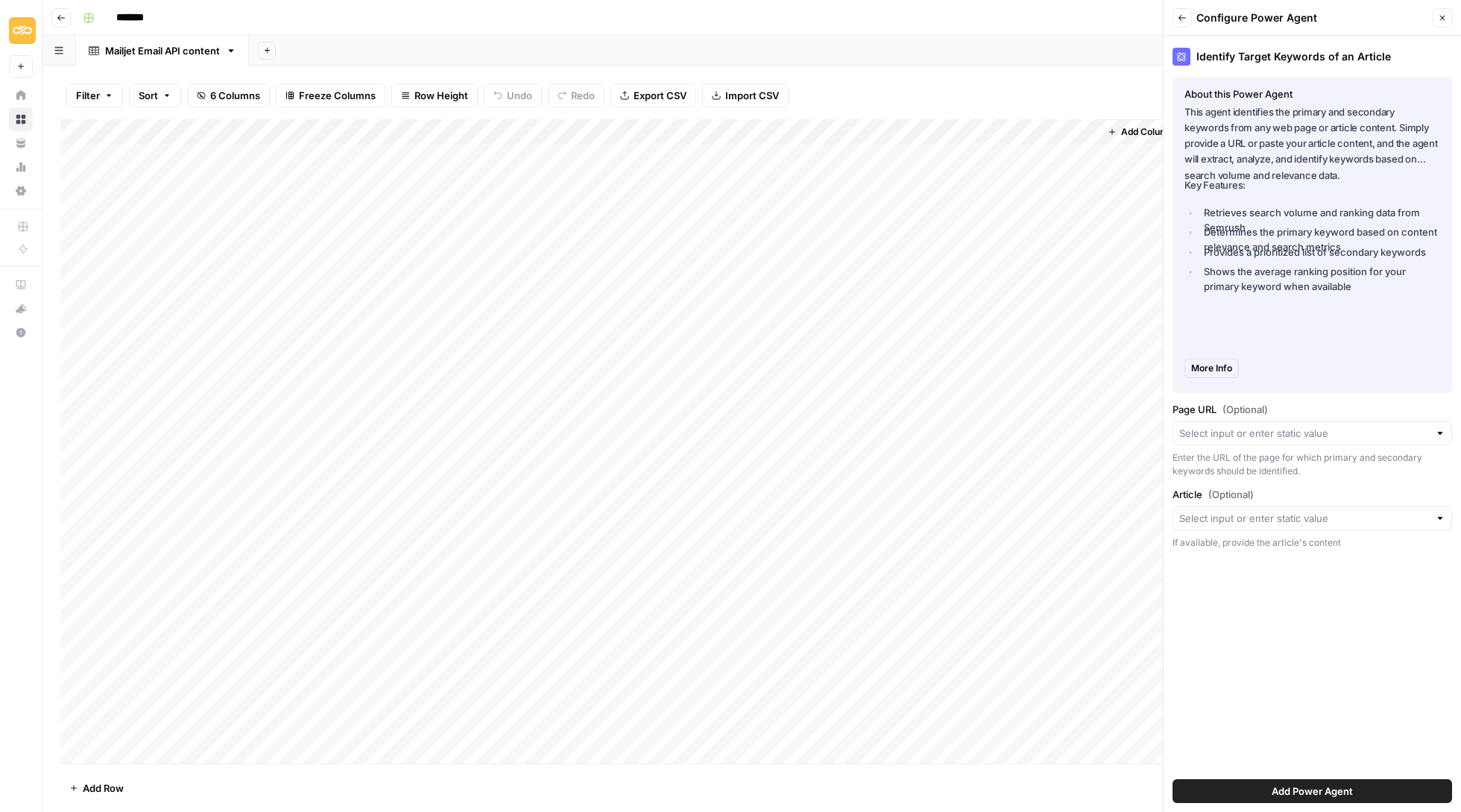
click at [1280, 793] on span "Add Power Agent" at bounding box center [1312, 790] width 82 height 15
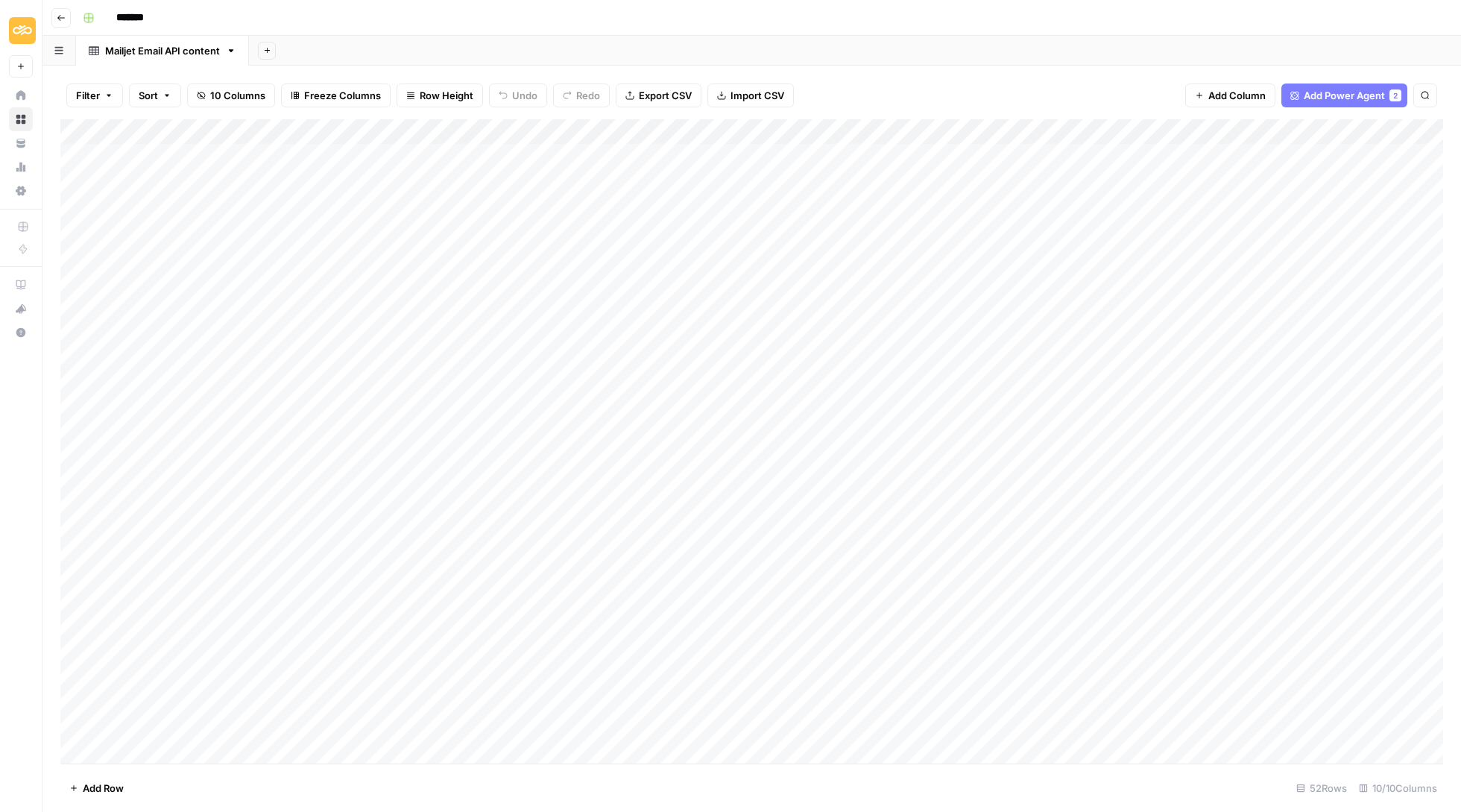
click at [1220, 129] on div "Add Column" at bounding box center [752, 442] width 1383 height 646
click at [1266, 168] on span "All Rows" at bounding box center [1273, 163] width 94 height 15
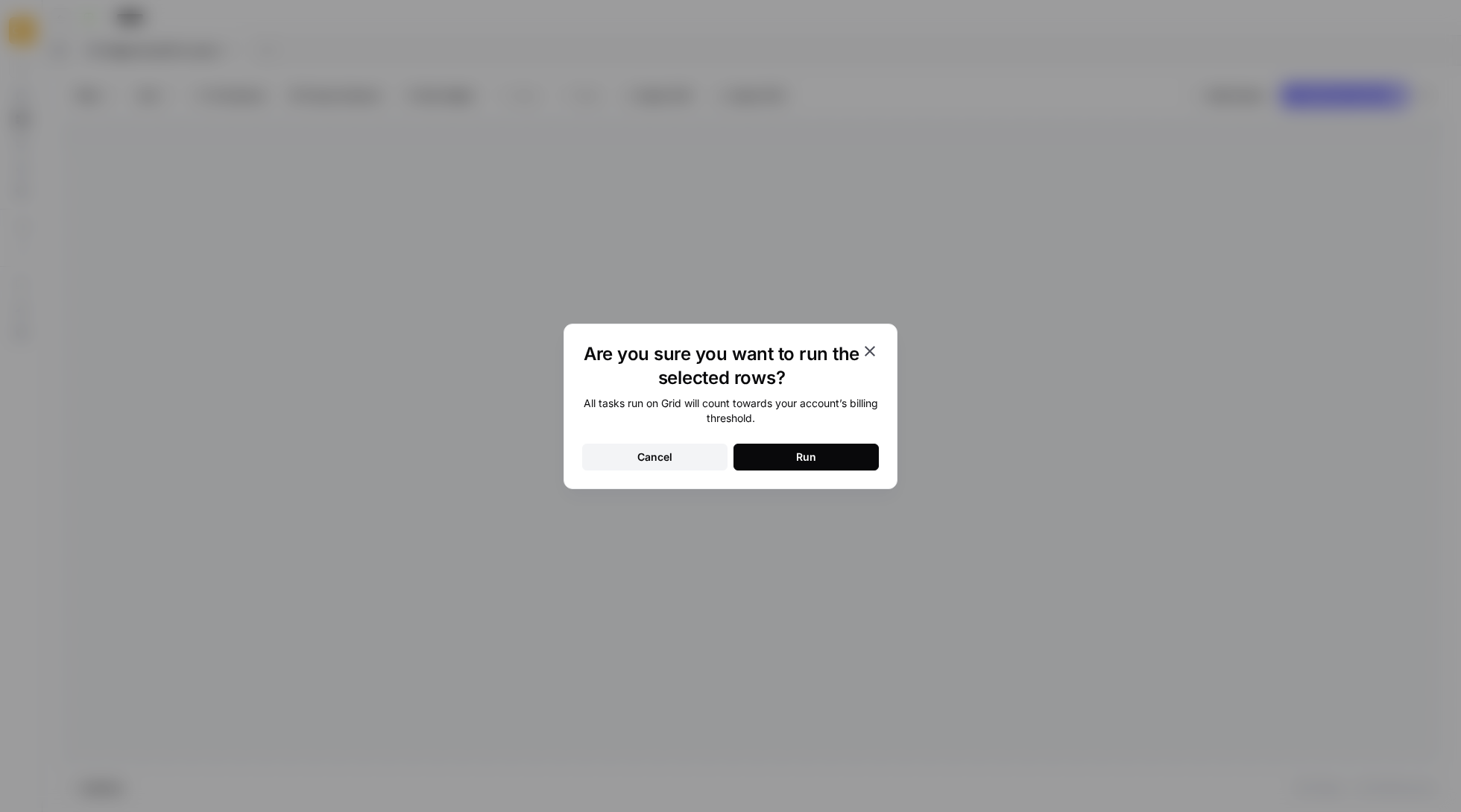
click at [844, 462] on button "Run" at bounding box center [806, 457] width 145 height 27
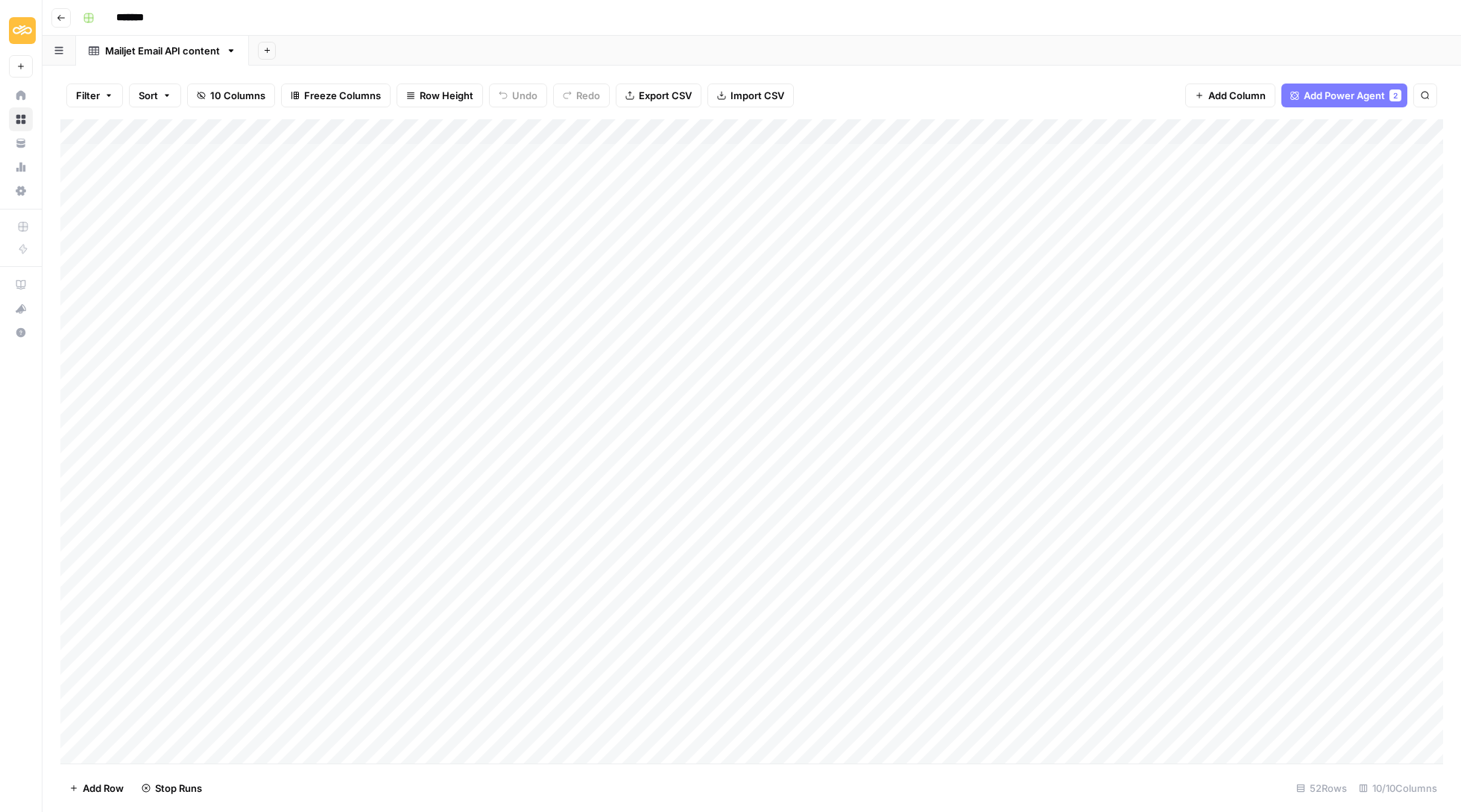
scroll to position [1, 0]
click at [1165, 153] on div "Add Column" at bounding box center [752, 442] width 1383 height 646
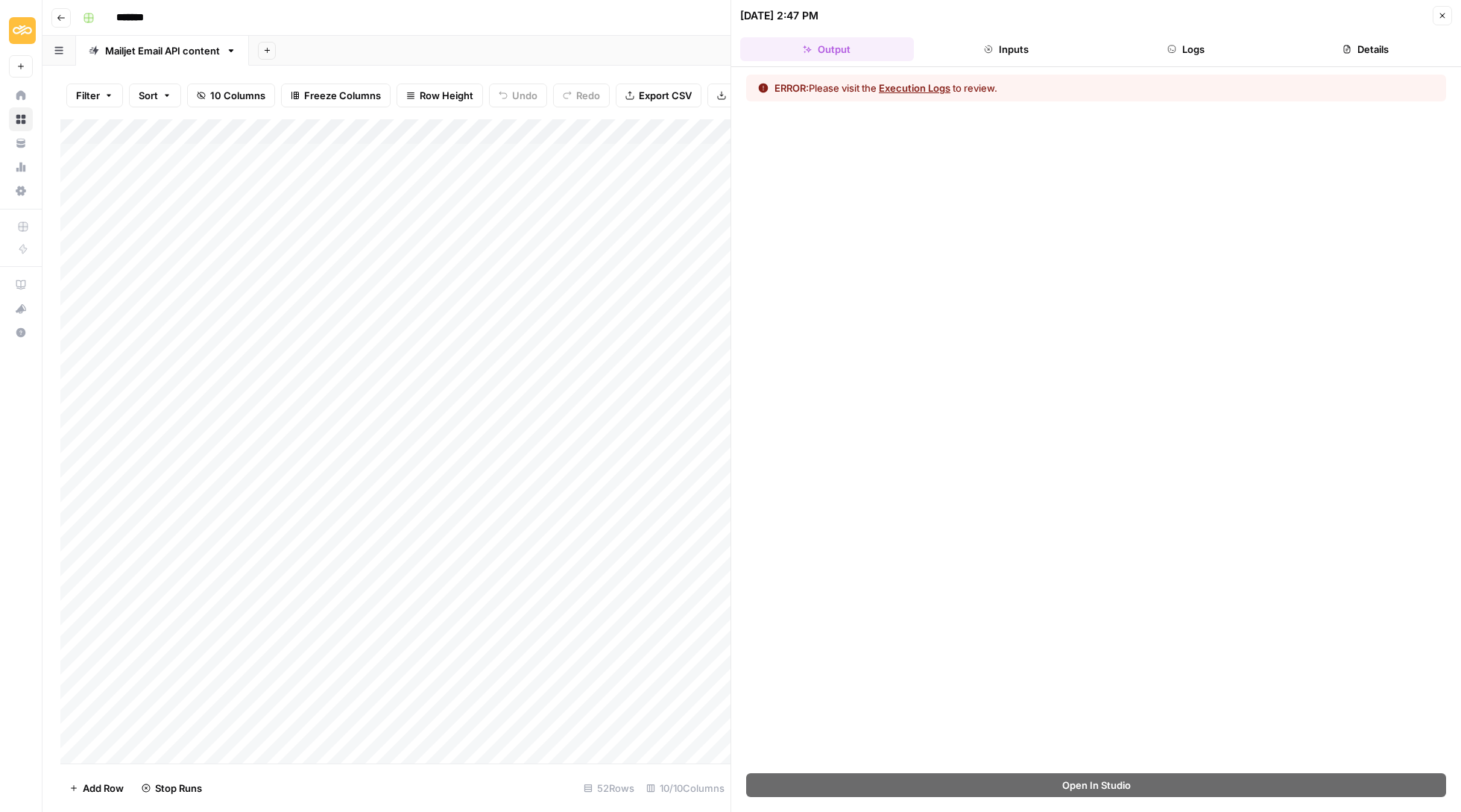
click at [1034, 61] on header "08/13/25 at 2:47 PM Close Output Inputs Logs Details" at bounding box center [1096, 33] width 730 height 67
click at [1024, 52] on button "Inputs" at bounding box center [1007, 49] width 174 height 23
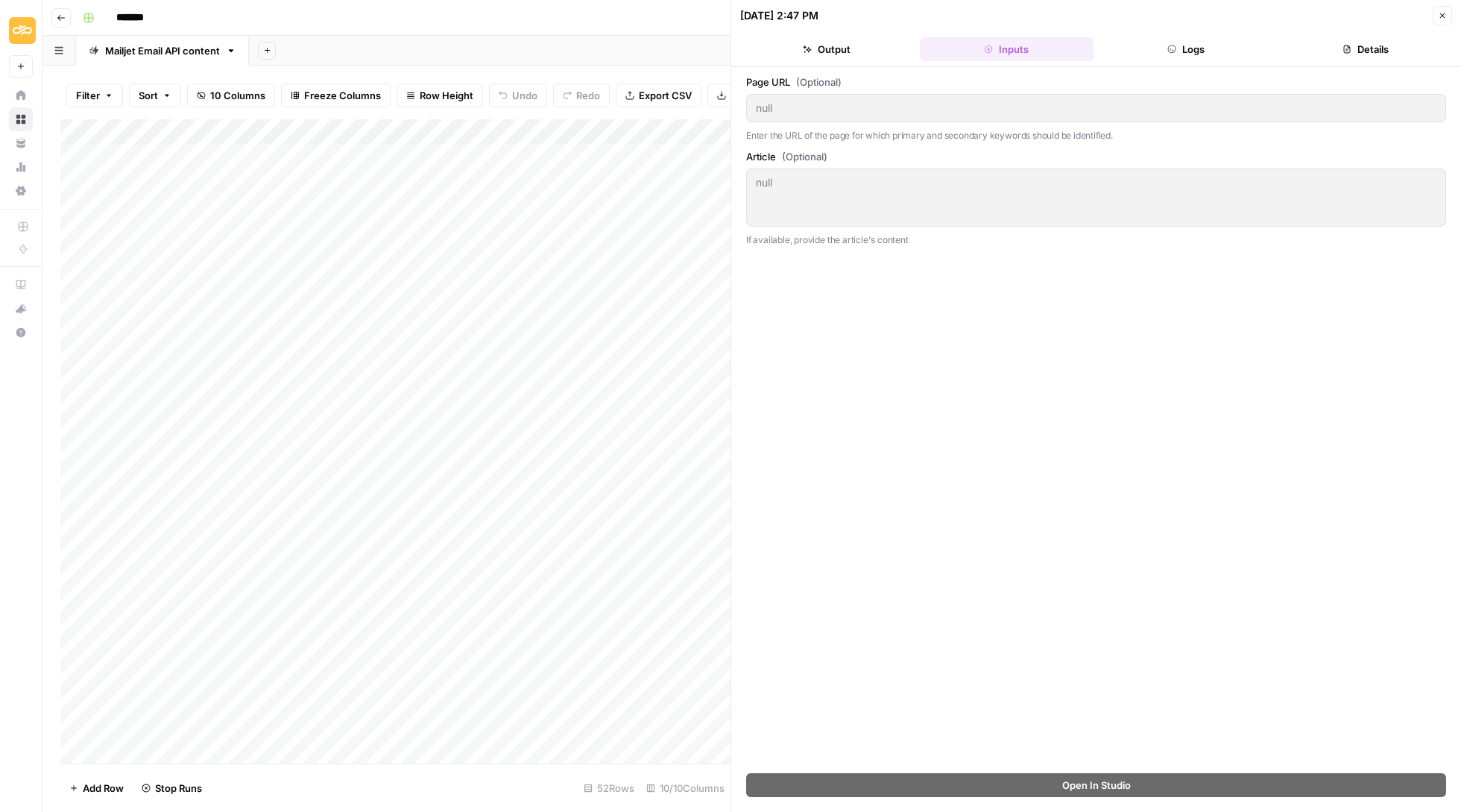
click at [1191, 57] on button "Logs" at bounding box center [1187, 49] width 174 height 23
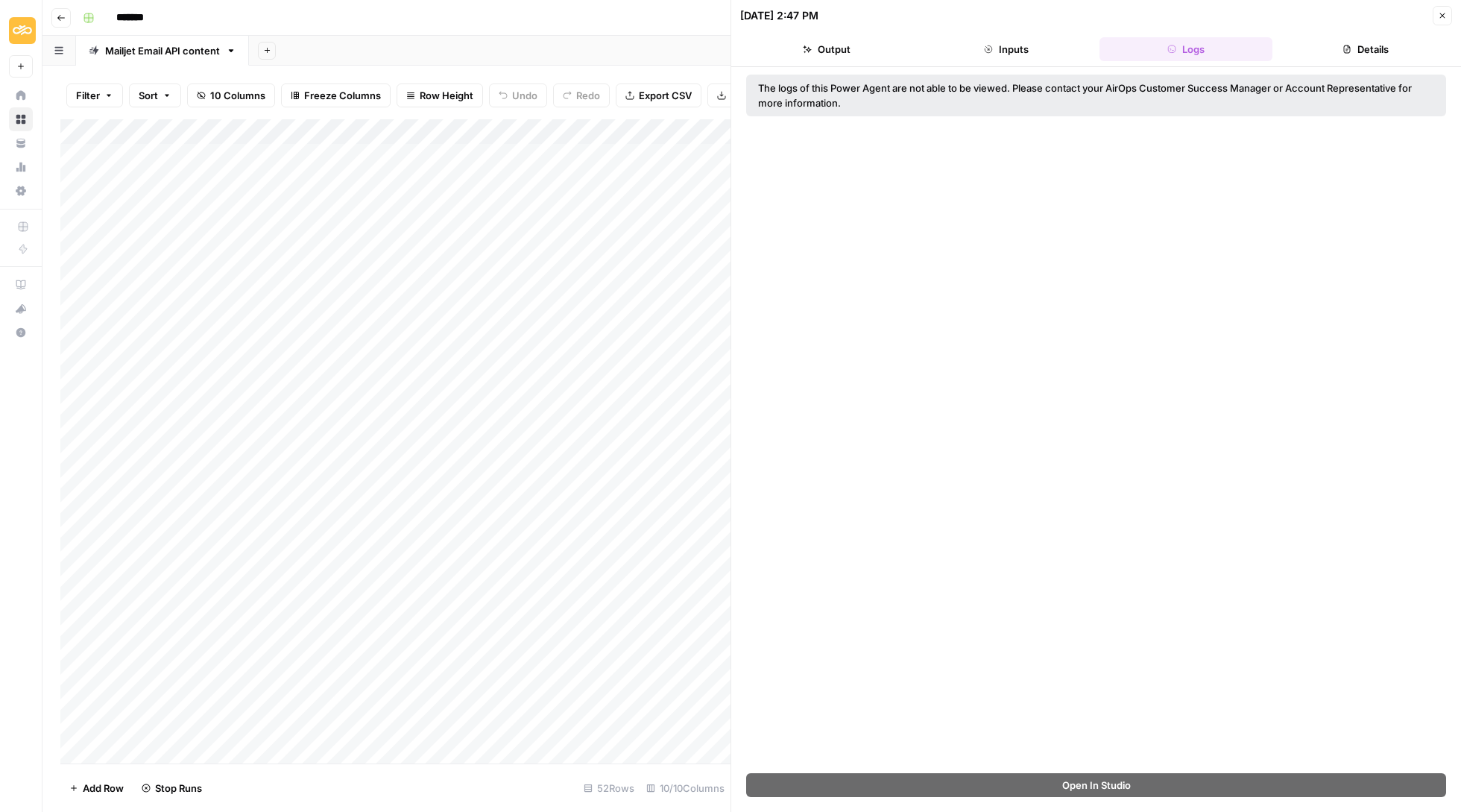
click at [1375, 51] on button "Details" at bounding box center [1365, 49] width 174 height 23
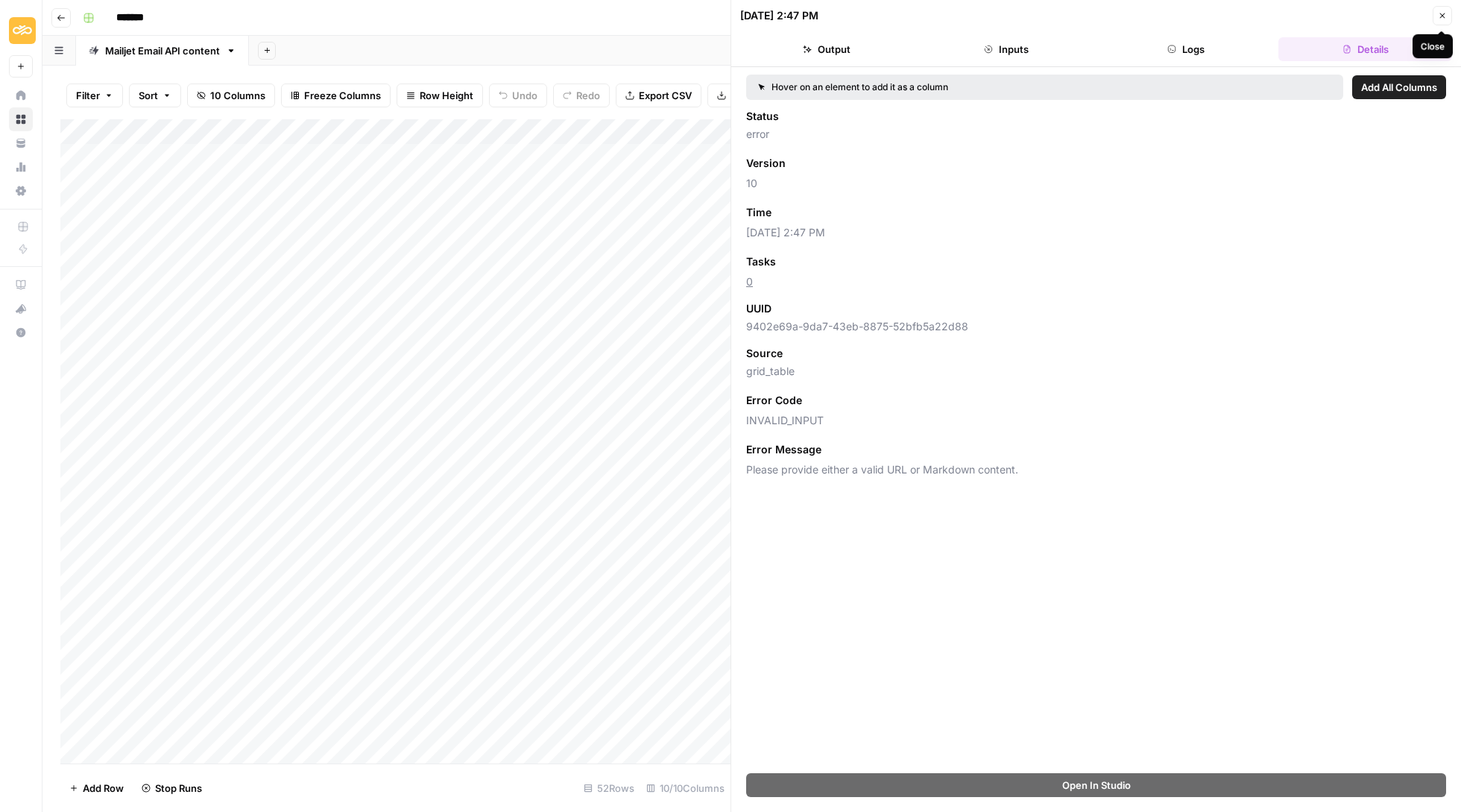
click at [1444, 18] on icon "button" at bounding box center [1443, 16] width 9 height 9
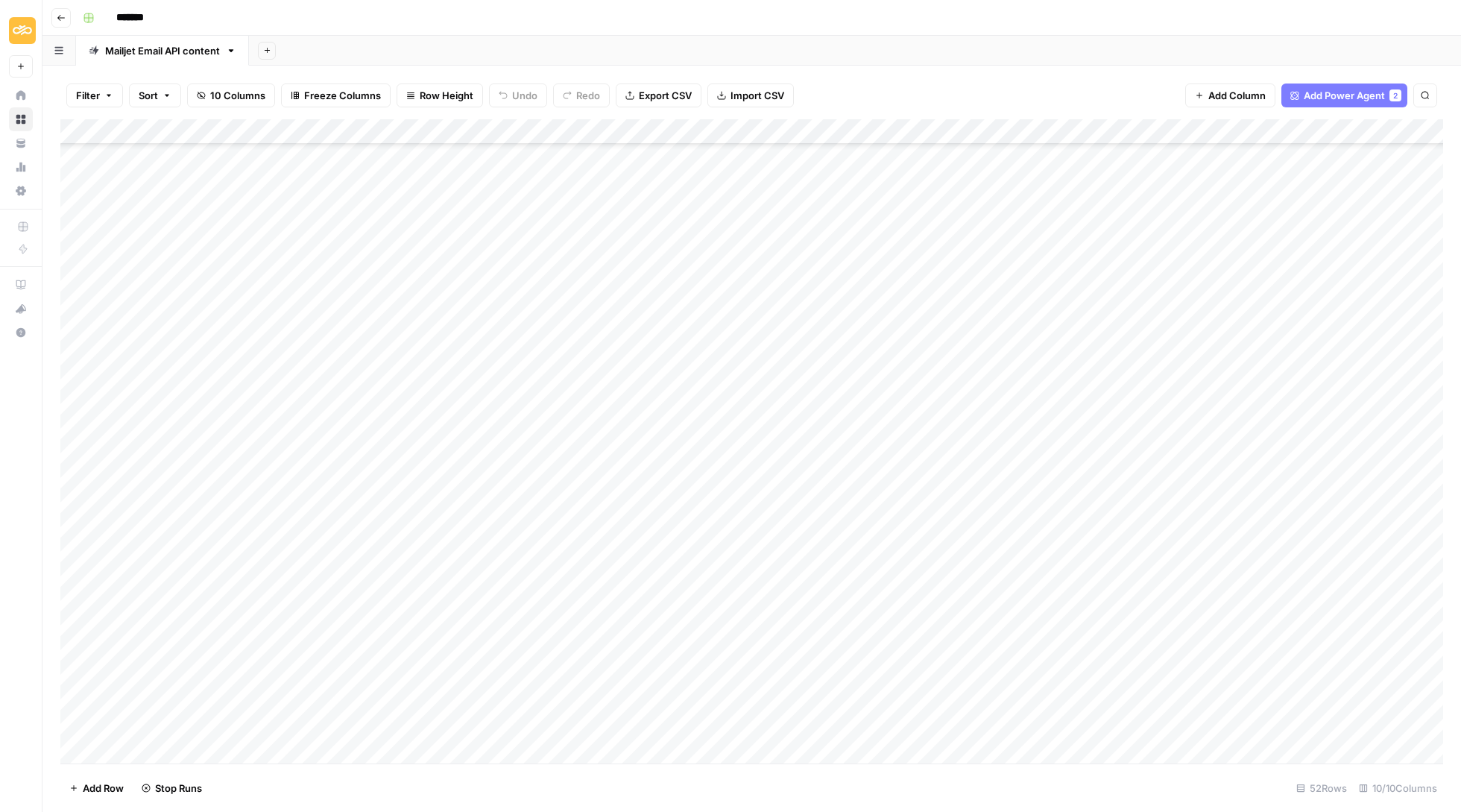
scroll to position [720, 0]
click at [1217, 129] on div "Add Column" at bounding box center [752, 442] width 1383 height 646
click at [1194, 133] on div "Add Column" at bounding box center [752, 442] width 1383 height 646
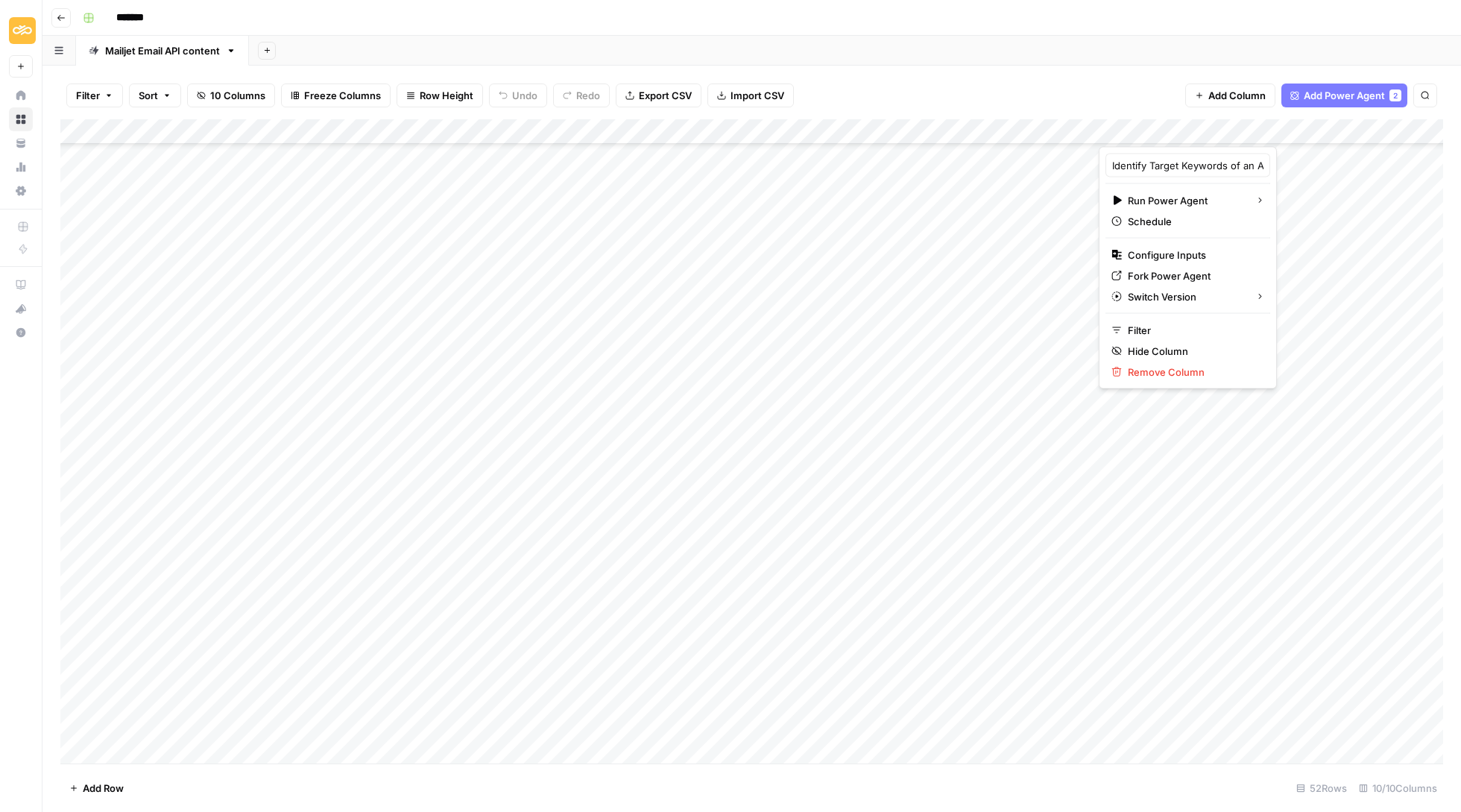
click at [1187, 256] on span "Configure Inputs" at bounding box center [1193, 254] width 130 height 15
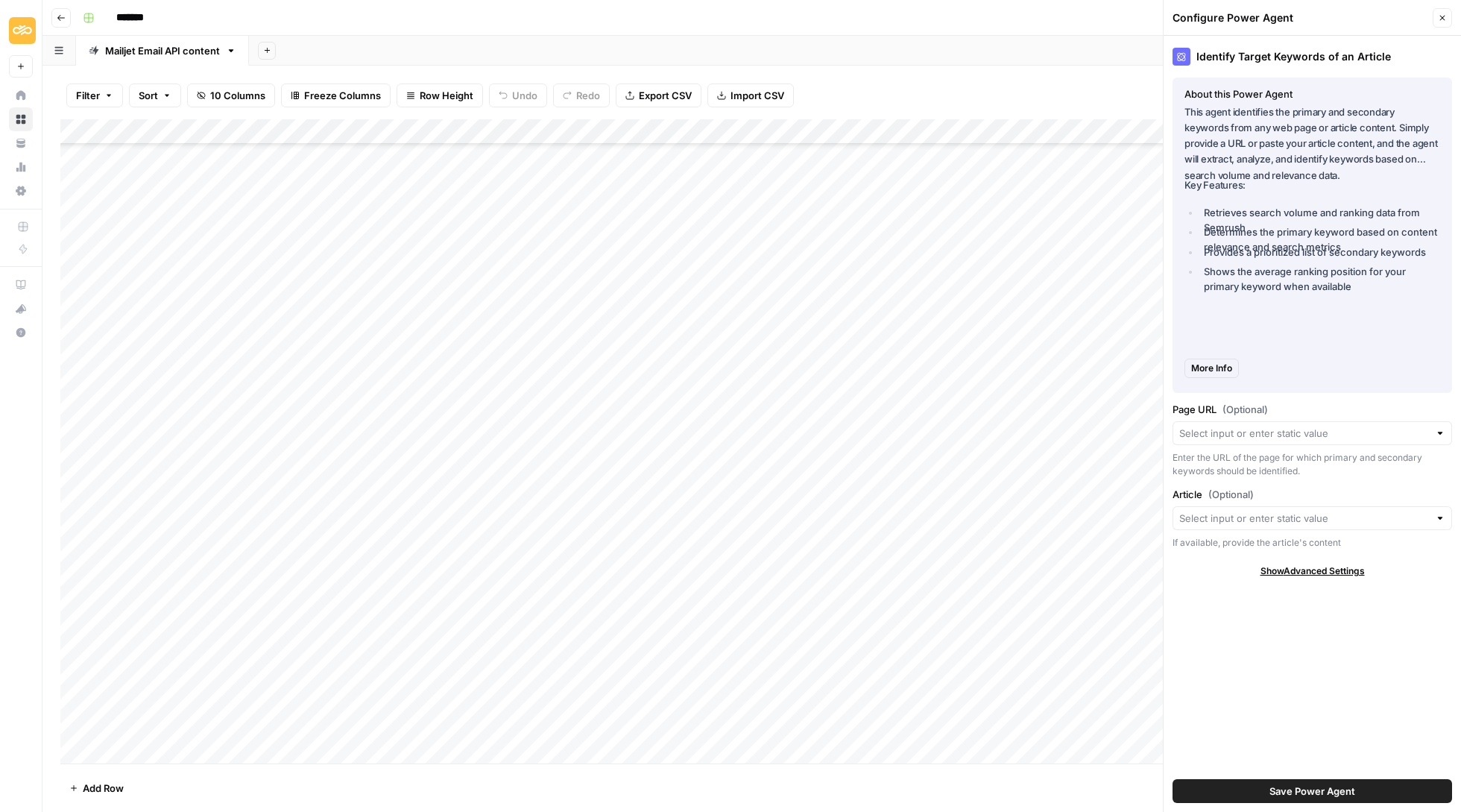
click at [1272, 419] on div "Page URL (Optional) Enter the URL of the page for which primary and secondary k…" at bounding box center [1312, 440] width 280 height 76
click at [1272, 431] on input "Page URL (Optional)" at bounding box center [1305, 432] width 250 height 15
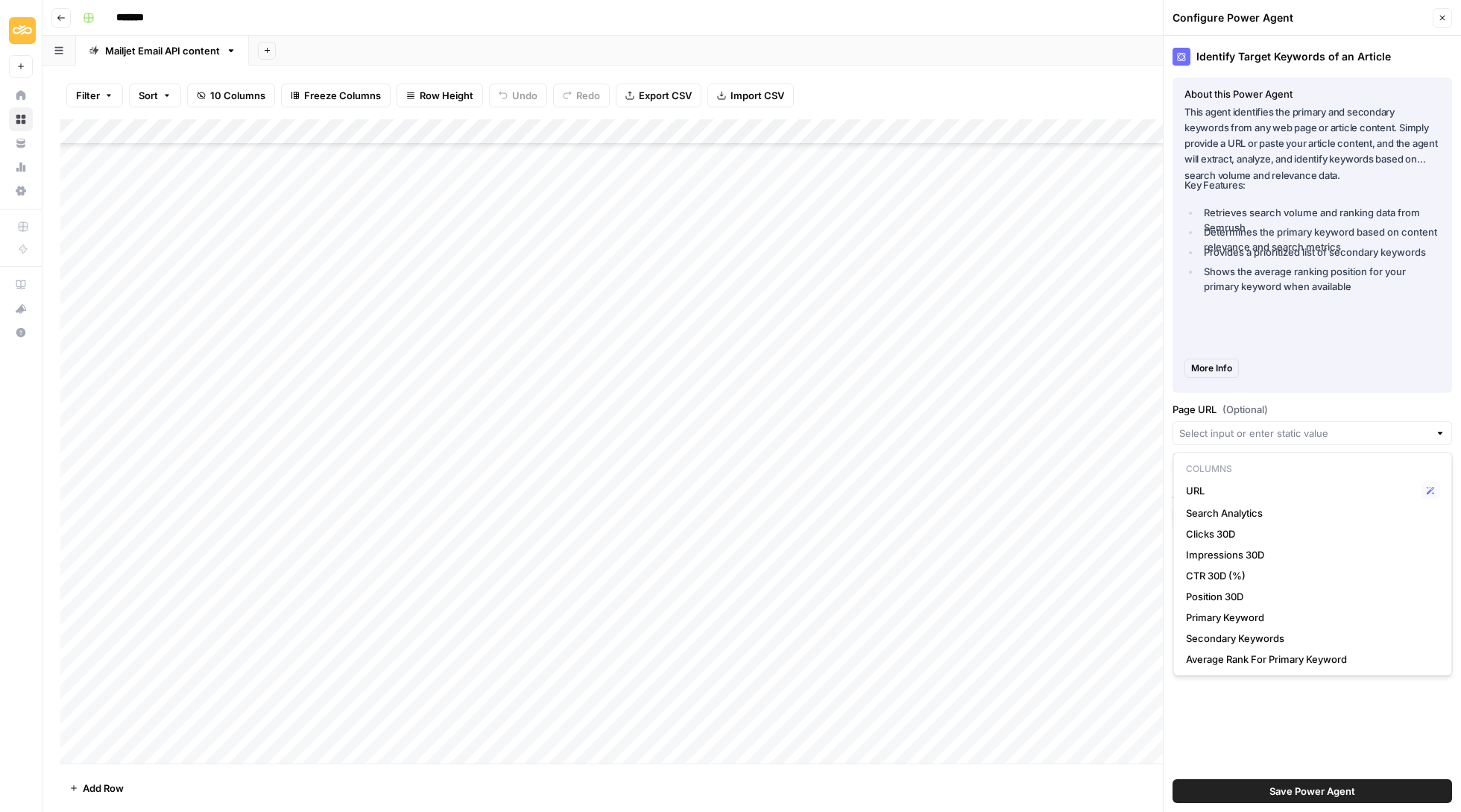
click at [1266, 483] on span "URL" at bounding box center [1301, 490] width 230 height 15
type input "URL"
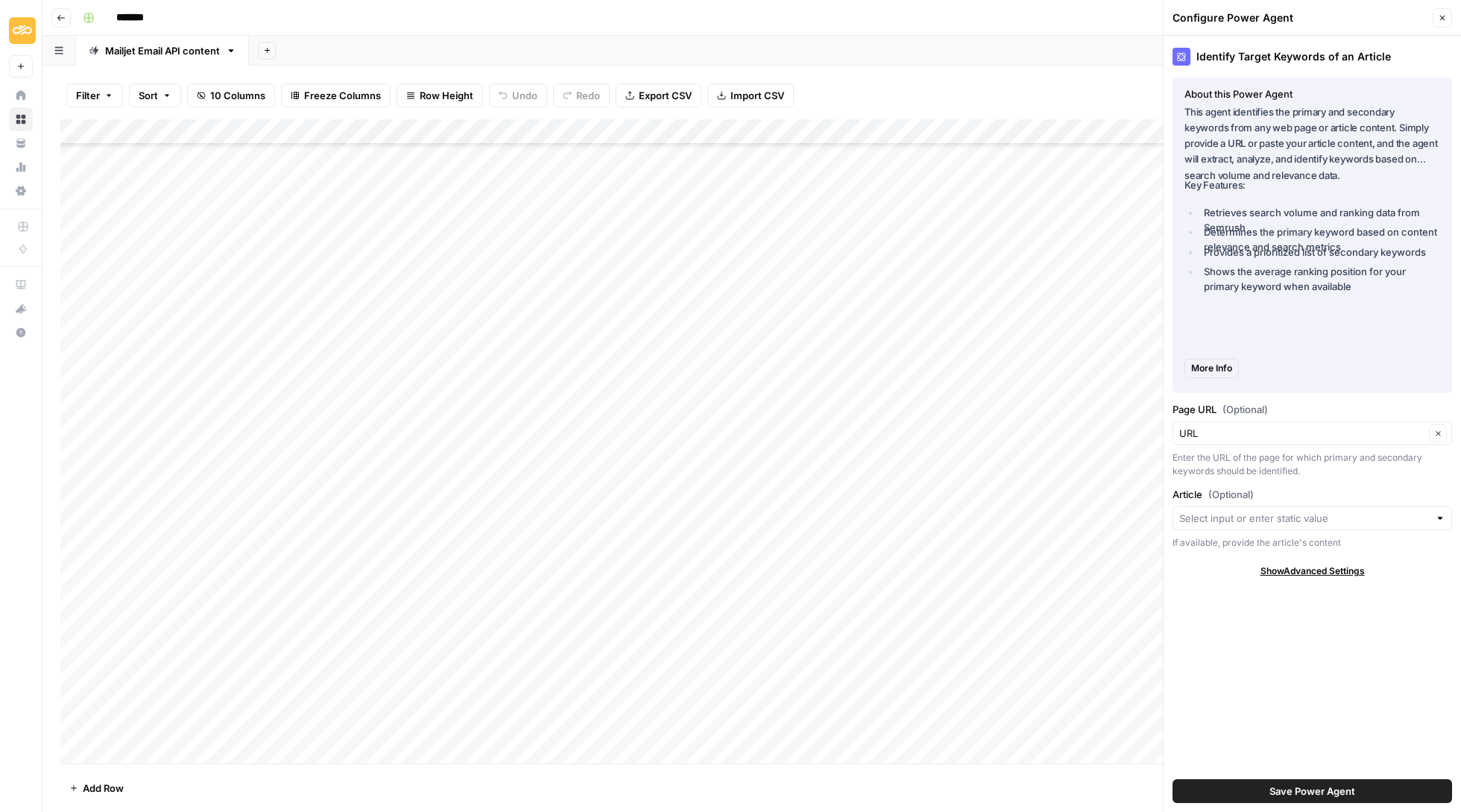
click at [1319, 795] on span "Save Power Agent" at bounding box center [1312, 790] width 86 height 15
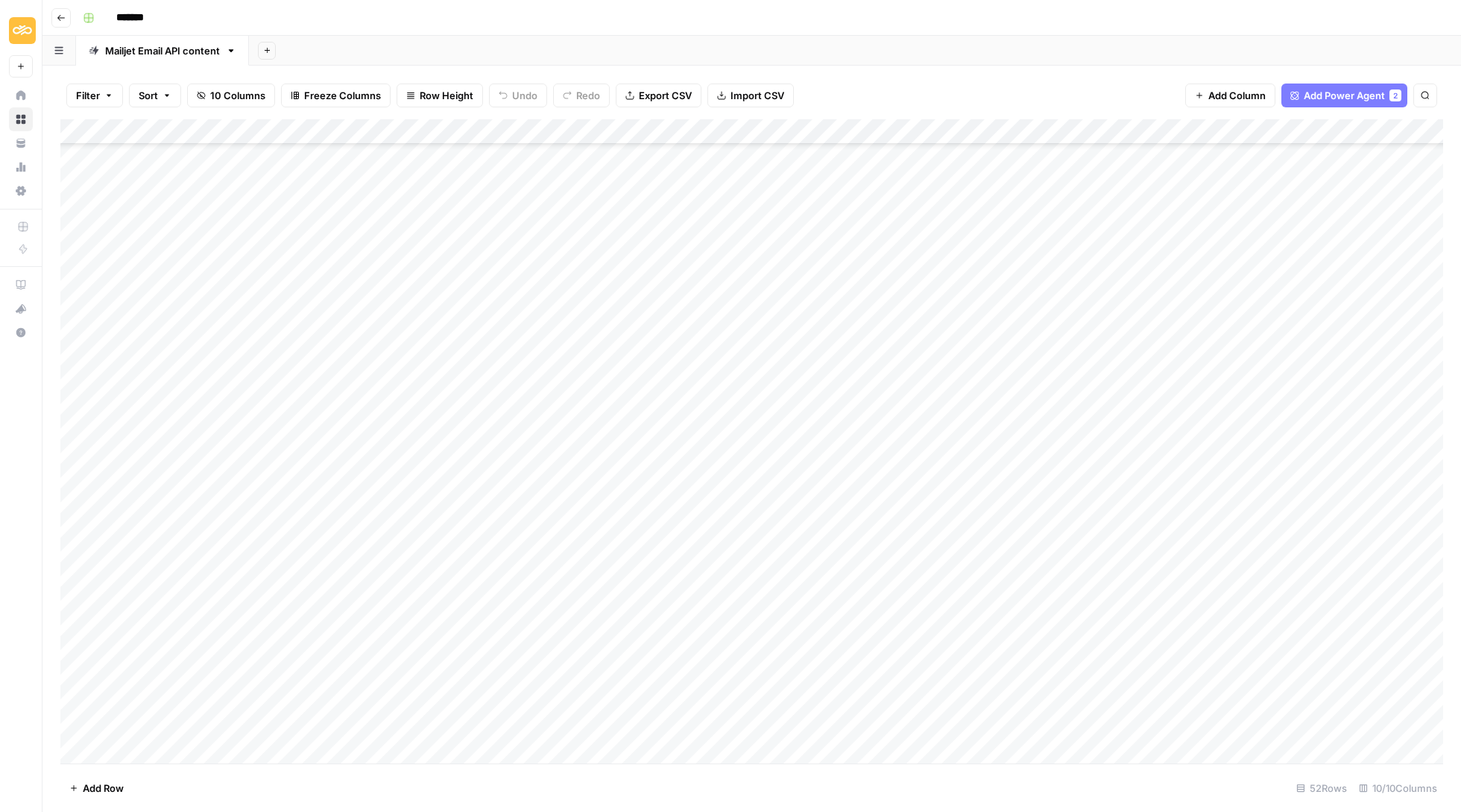
click at [1219, 129] on div "Add Column" at bounding box center [752, 442] width 1383 height 646
click at [1247, 168] on span "All Rows" at bounding box center [1273, 163] width 94 height 15
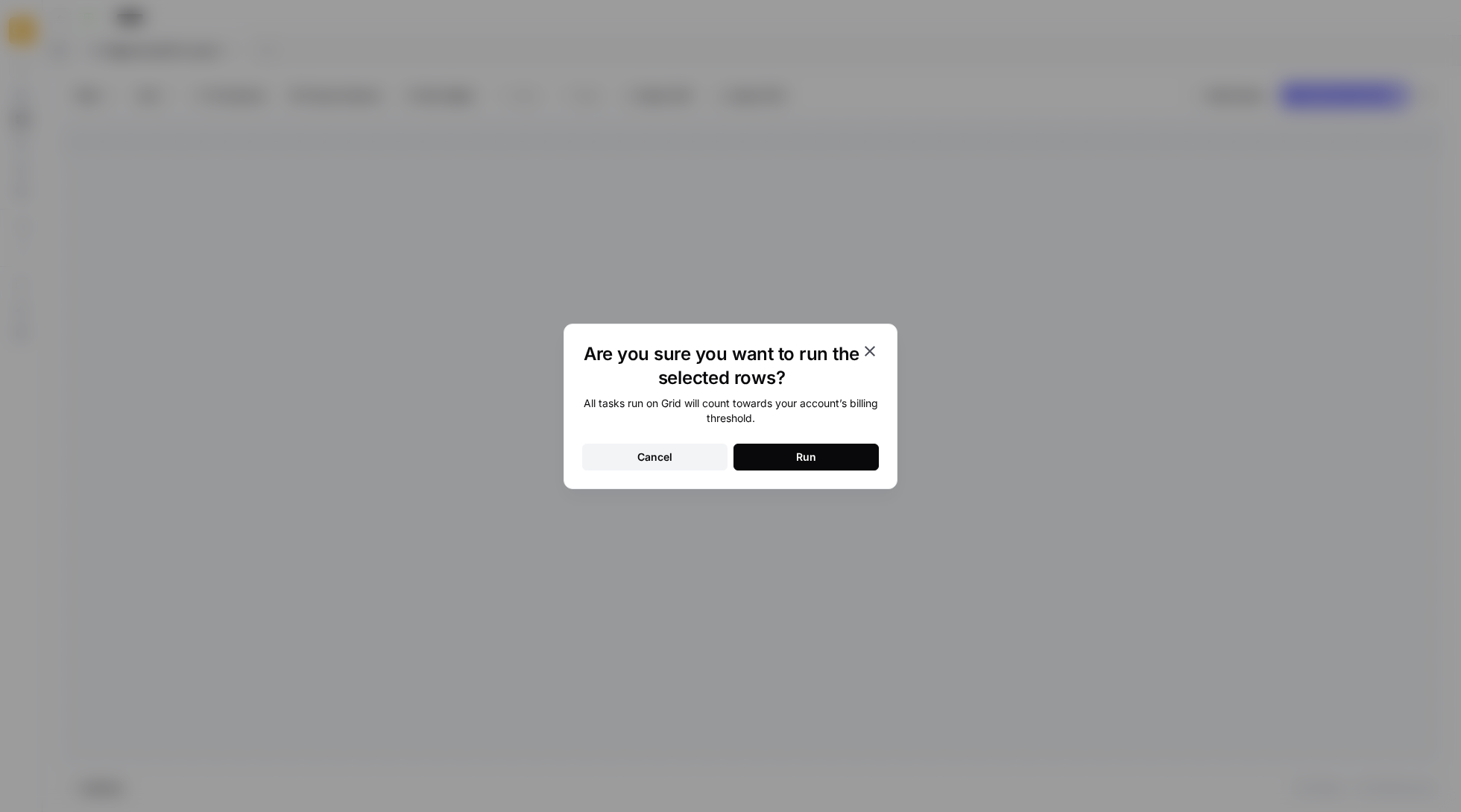
click at [807, 463] on div "Run" at bounding box center [806, 457] width 20 height 15
click at [807, 454] on div "Add Column" at bounding box center [752, 442] width 1383 height 646
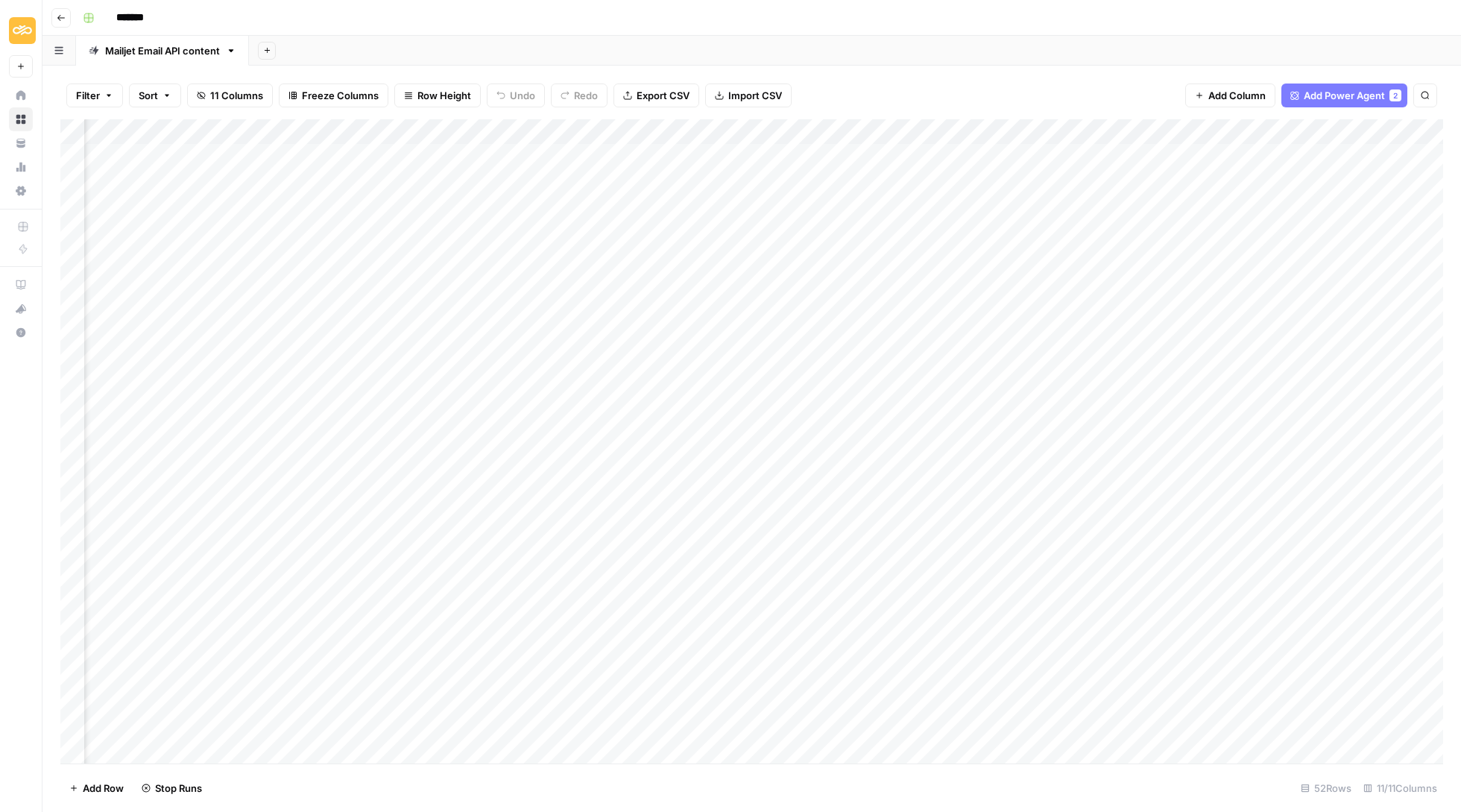
scroll to position [0, 162]
click at [1295, 156] on div "Add Column" at bounding box center [752, 442] width 1383 height 646
click at [1322, 152] on div "Add Column" at bounding box center [752, 442] width 1383 height 646
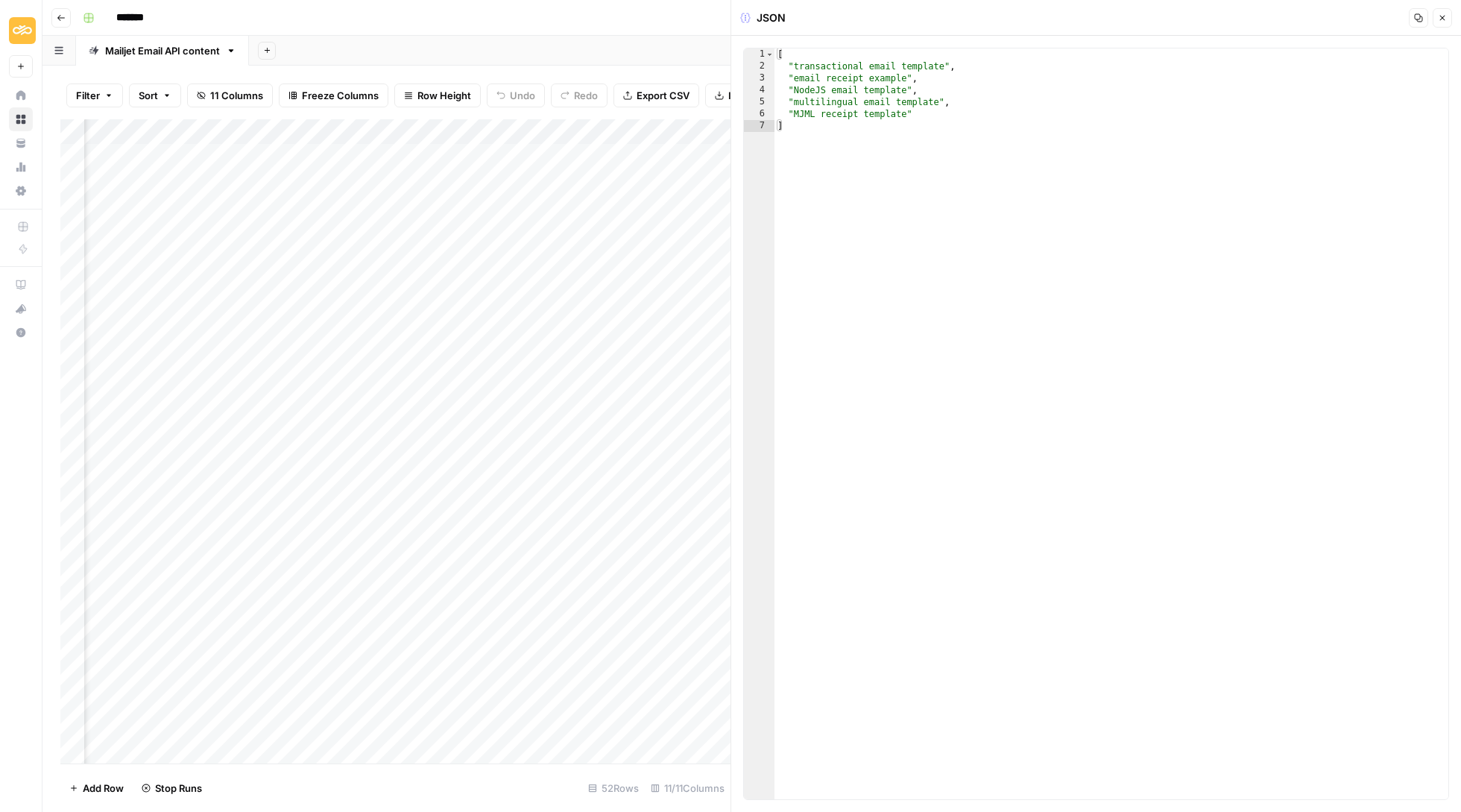
click at [1440, 17] on icon "button" at bounding box center [1443, 17] width 9 height 9
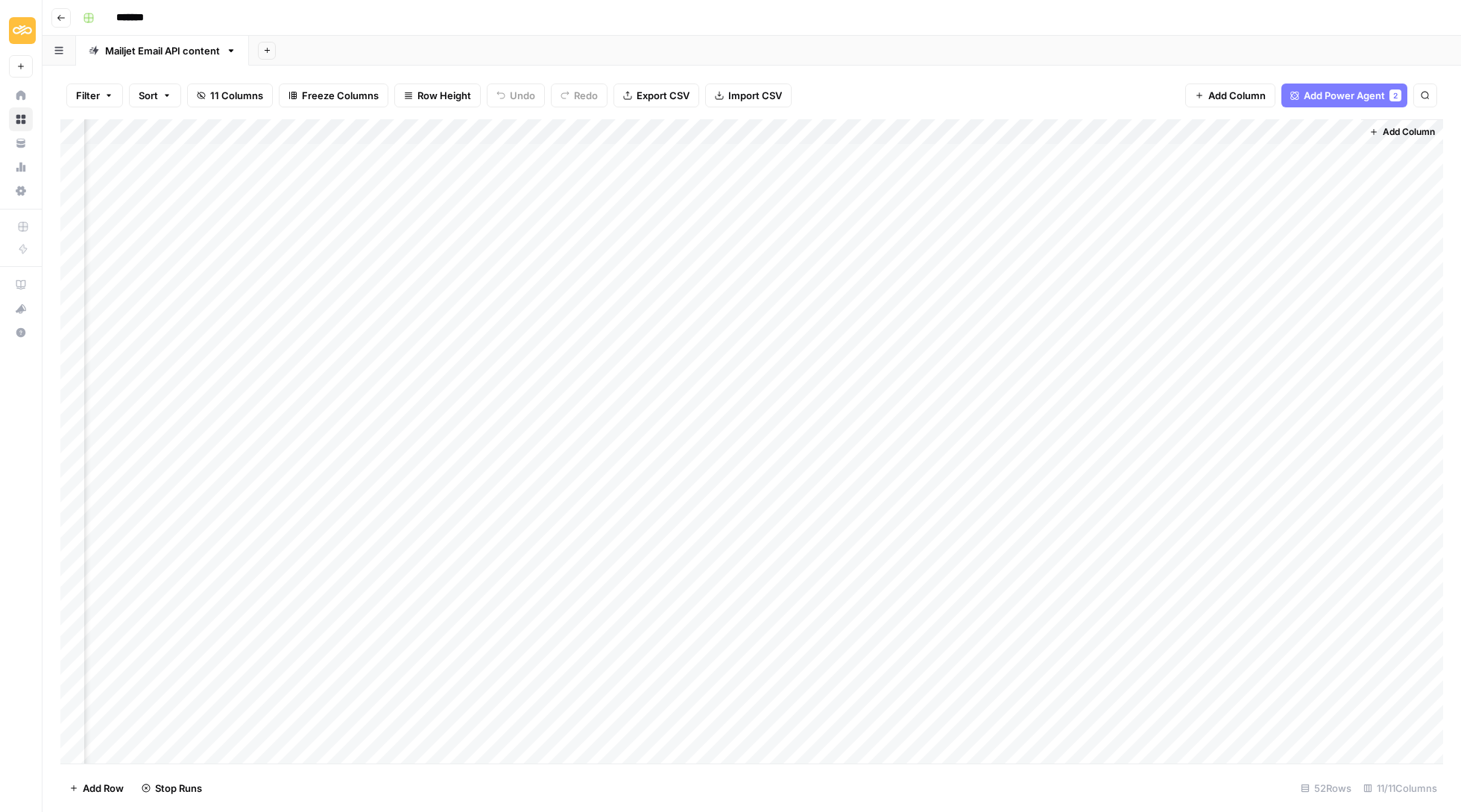
scroll to position [1, 410]
click at [1396, 135] on span "Add Column" at bounding box center [1409, 131] width 52 height 13
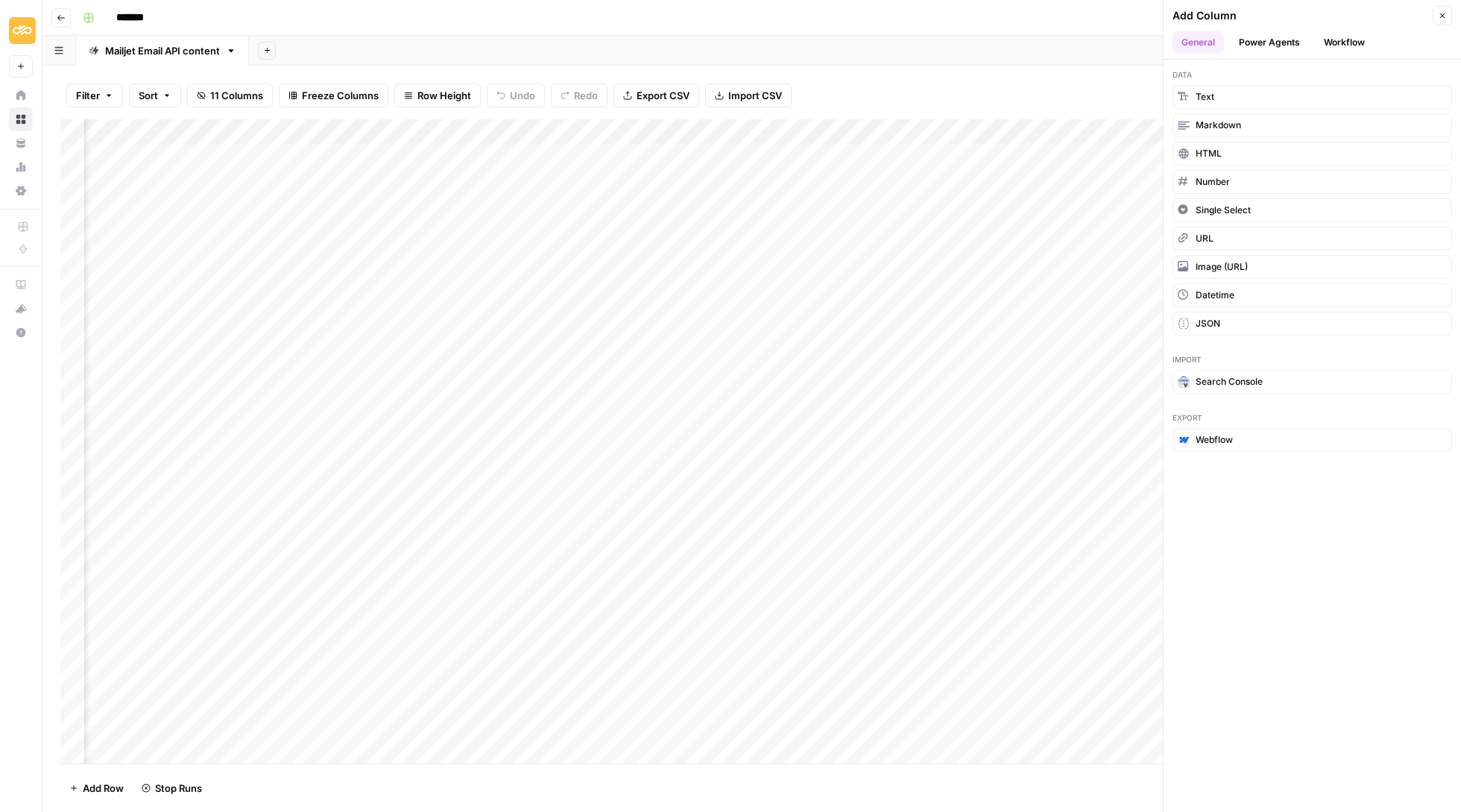
click at [1337, 43] on button "Workflow" at bounding box center [1345, 43] width 59 height 23
click at [1261, 50] on button "Power Agents" at bounding box center [1269, 43] width 79 height 23
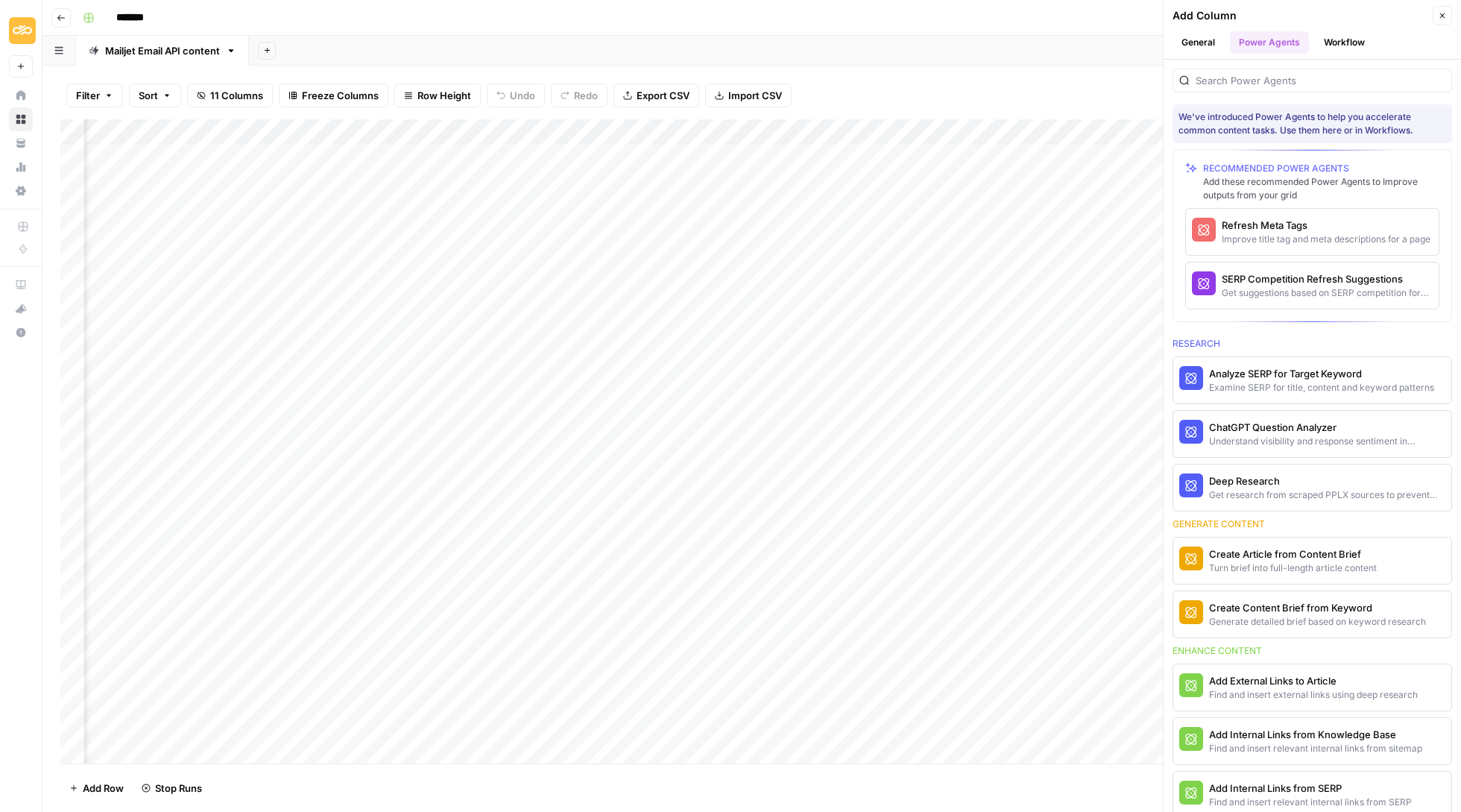
click at [1356, 37] on button "Workflow" at bounding box center [1345, 43] width 59 height 23
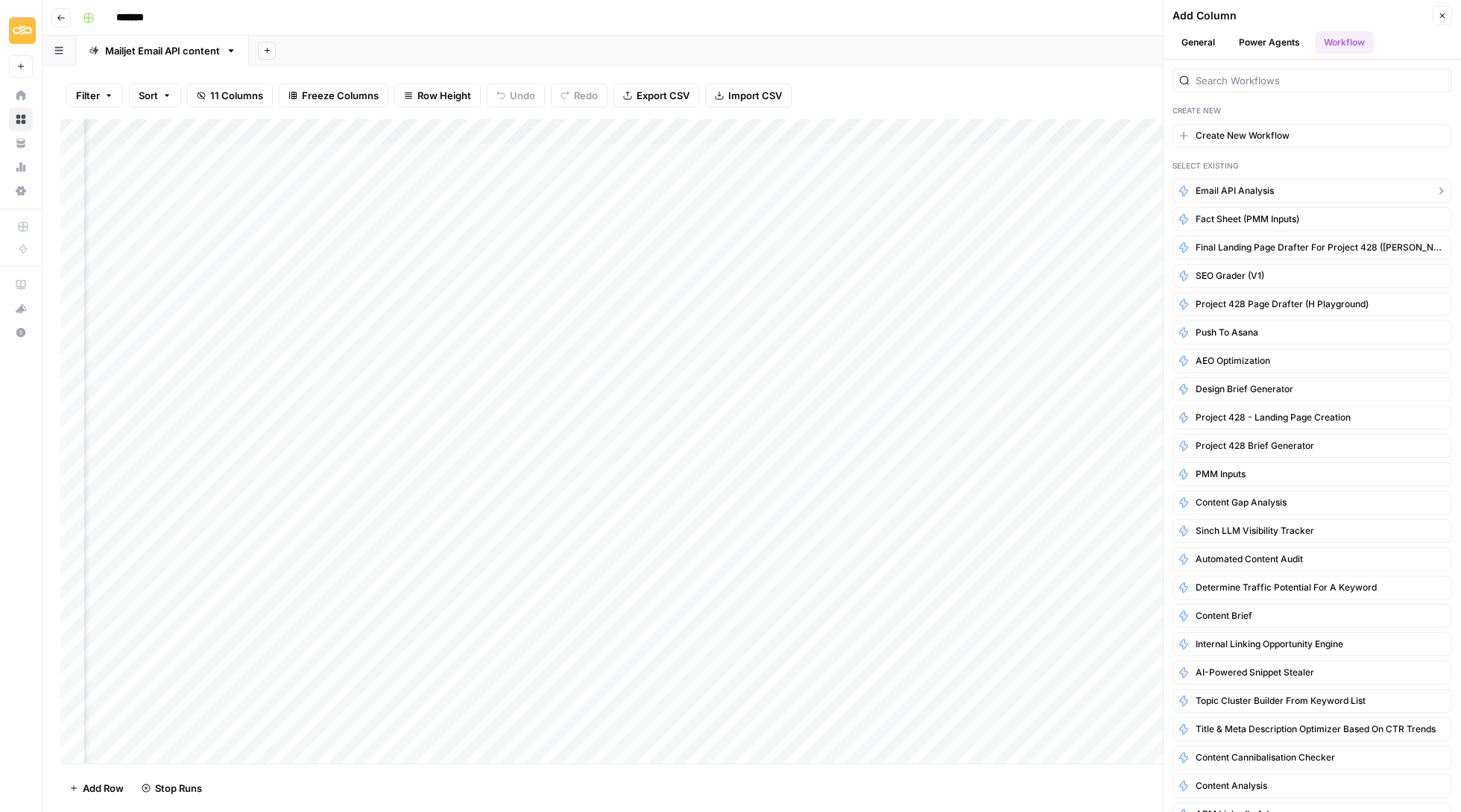
click at [1277, 191] on button "Email API analysis" at bounding box center [1312, 190] width 280 height 23
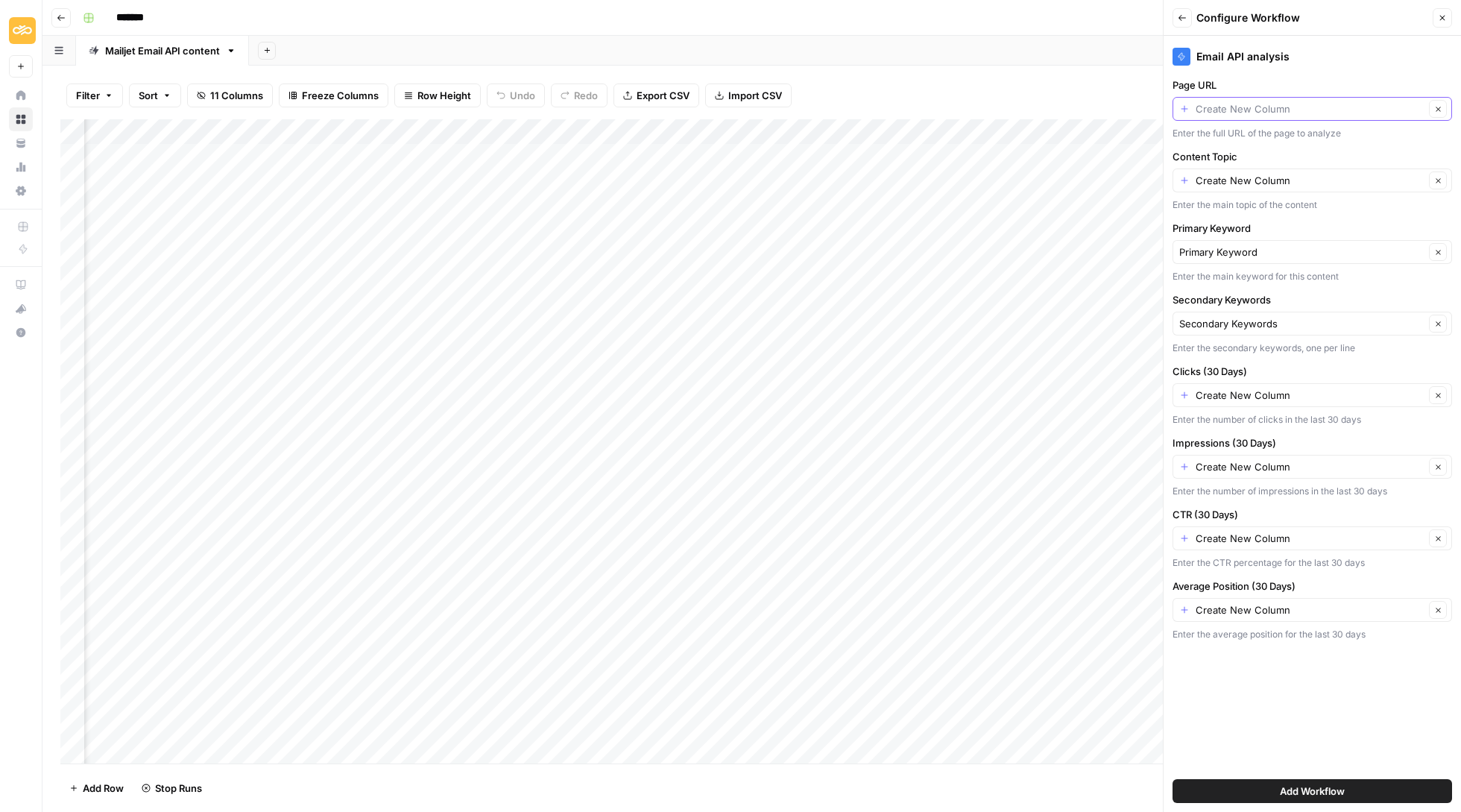
click at [1301, 105] on input "Page URL" at bounding box center [1311, 109] width 229 height 15
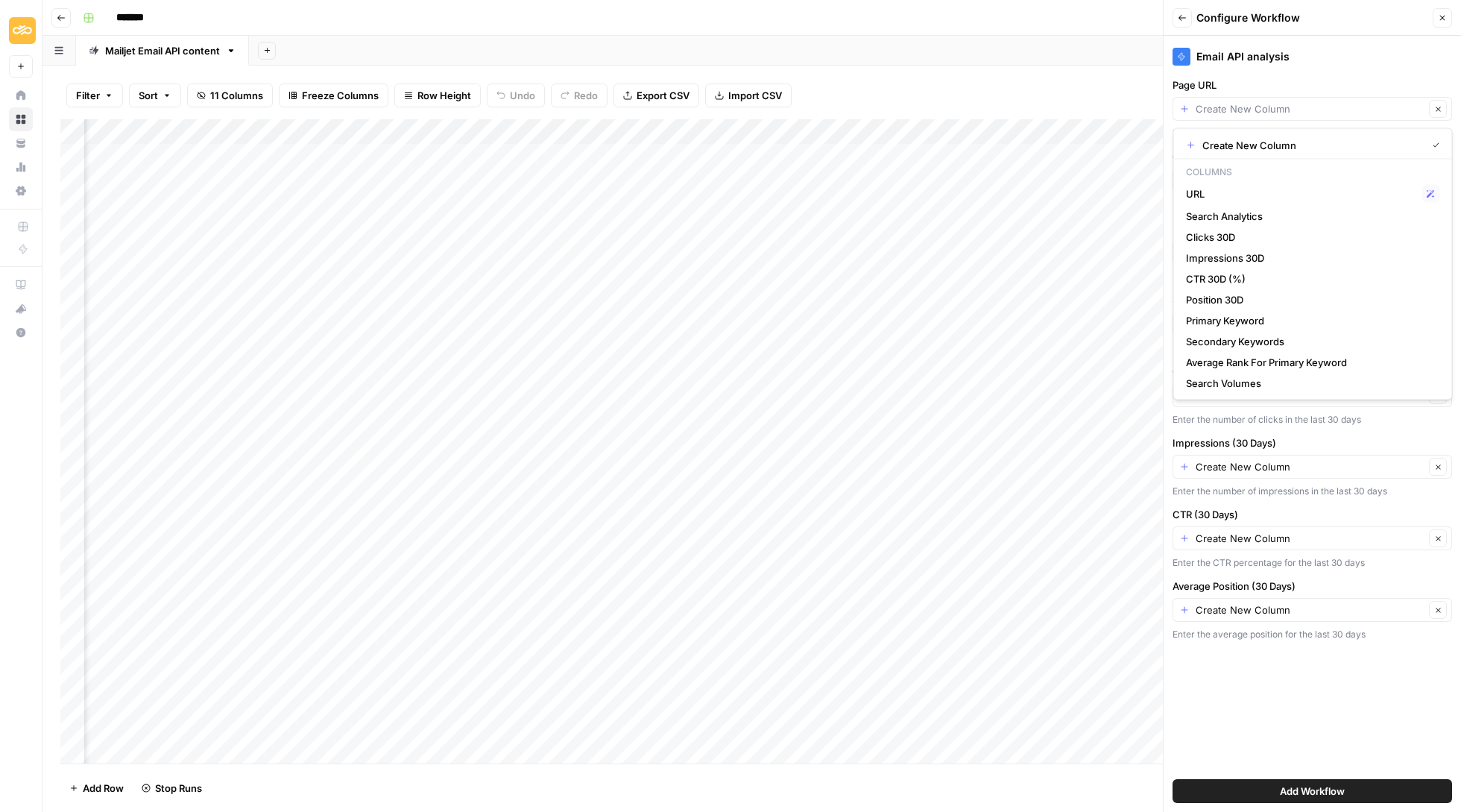
click at [1265, 195] on span "URL" at bounding box center [1301, 194] width 230 height 15
type input "URL"
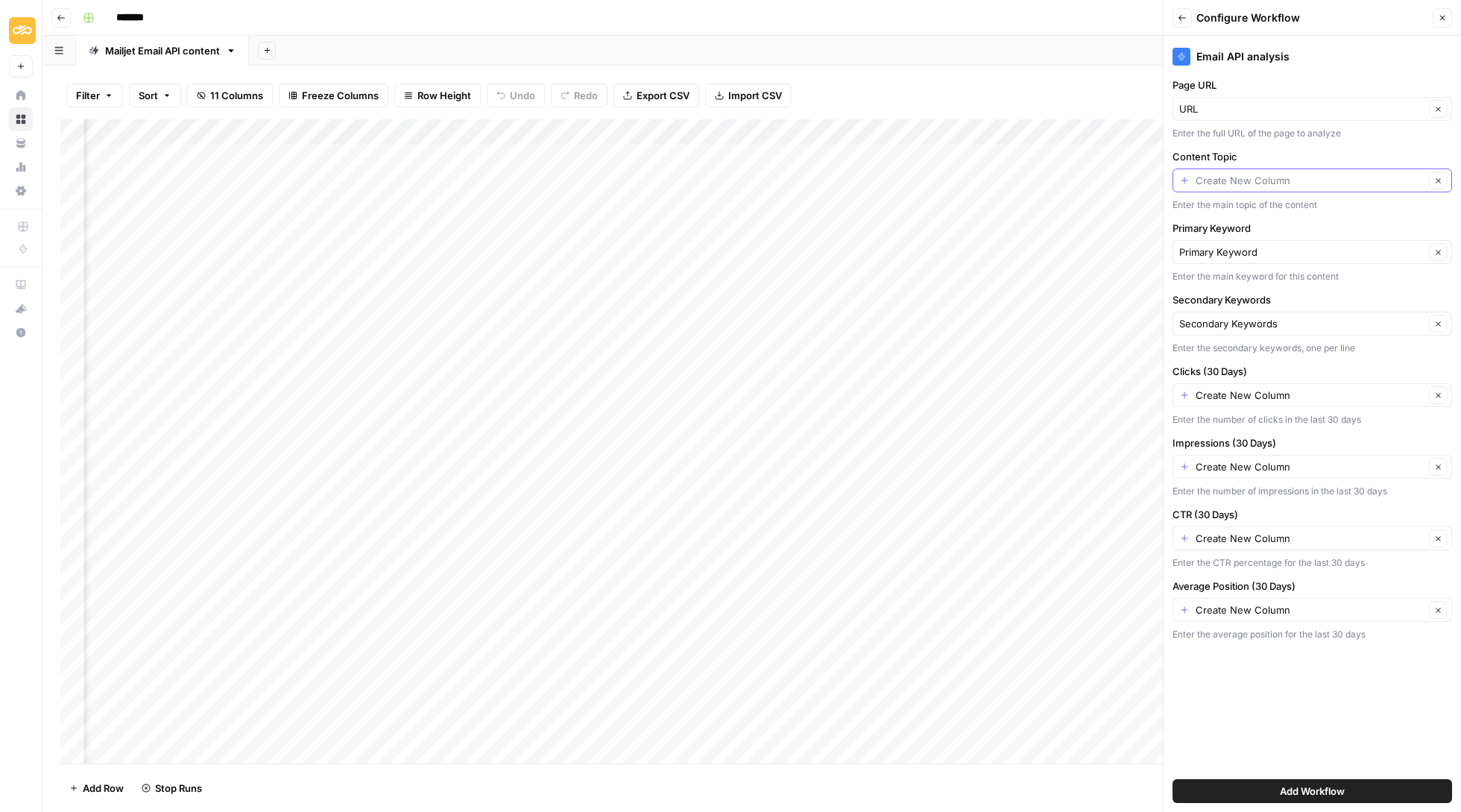
click at [1266, 183] on input "Content Topic" at bounding box center [1311, 180] width 229 height 15
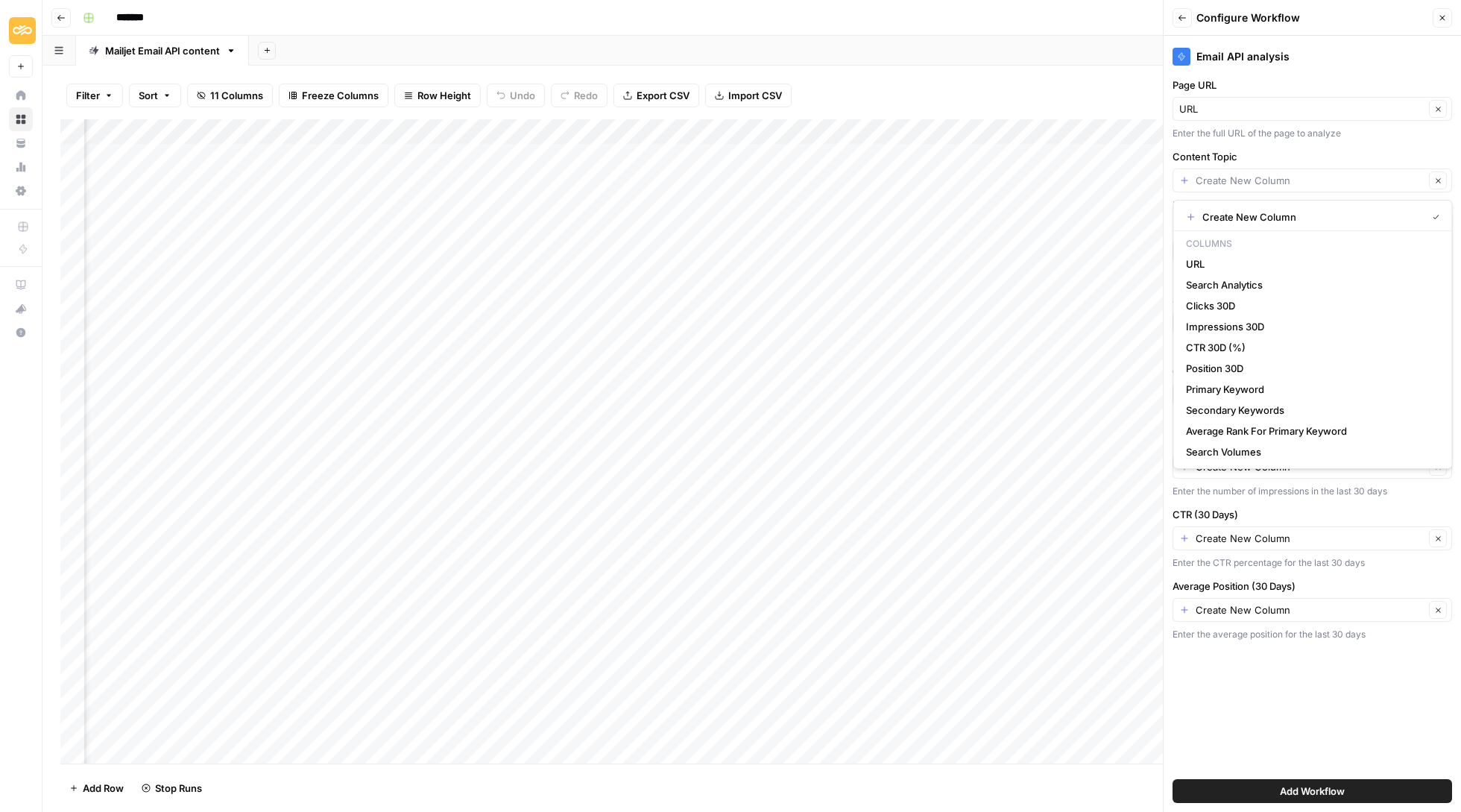
type input "Create New Column"
drag, startPoint x: 1300, startPoint y: 147, endPoint x: 1333, endPoint y: 145, distance: 33.1
click at [1300, 147] on div "Email API analysis Page URL URL Clear Enter the full URL of the page to analyze…" at bounding box center [1312, 424] width 297 height 776
click at [1333, 145] on div "Email API analysis Page URL URL Clear Enter the full URL of the page to analyze…" at bounding box center [1312, 424] width 297 height 776
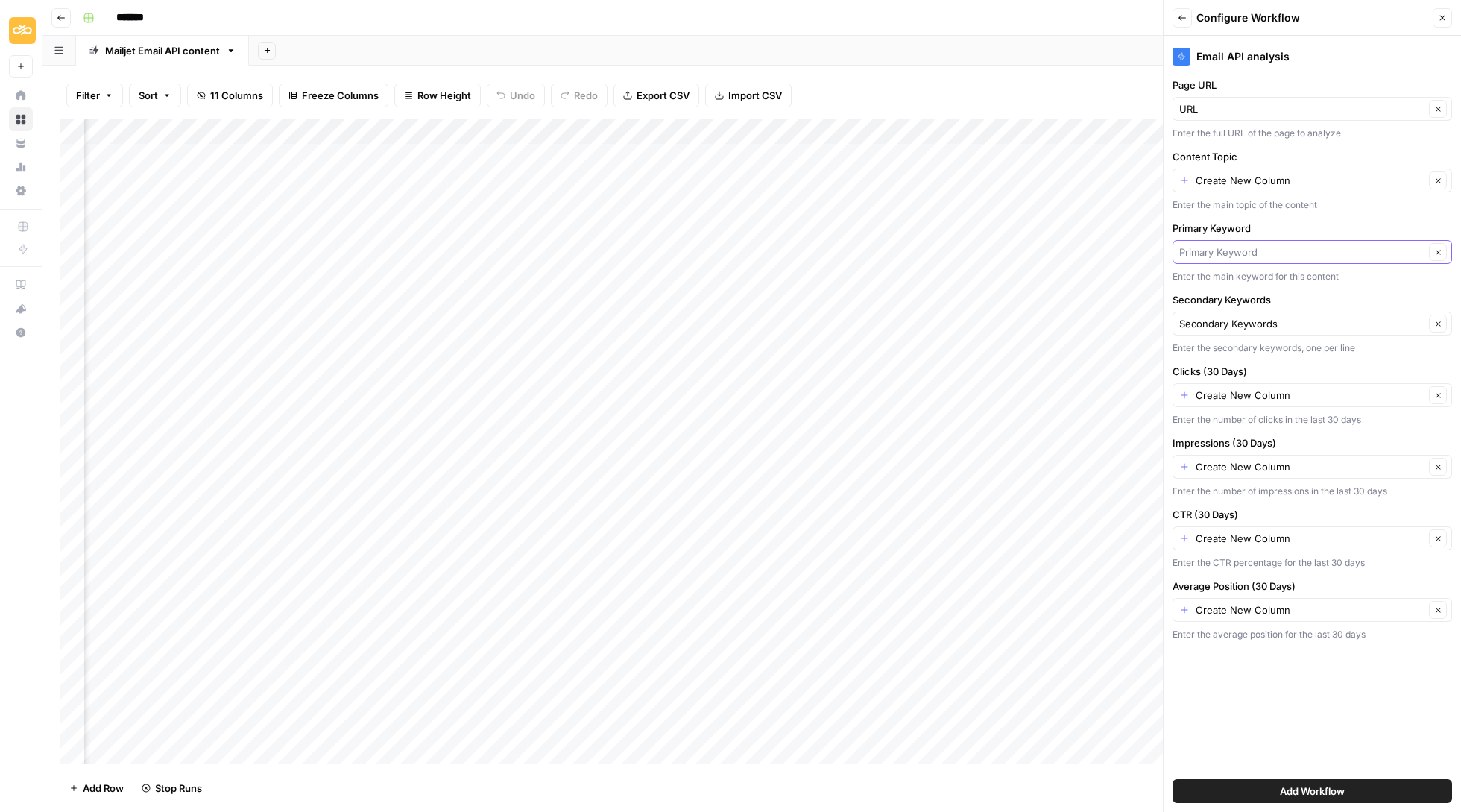
click at [1311, 250] on input "Primary Keyword" at bounding box center [1302, 252] width 245 height 15
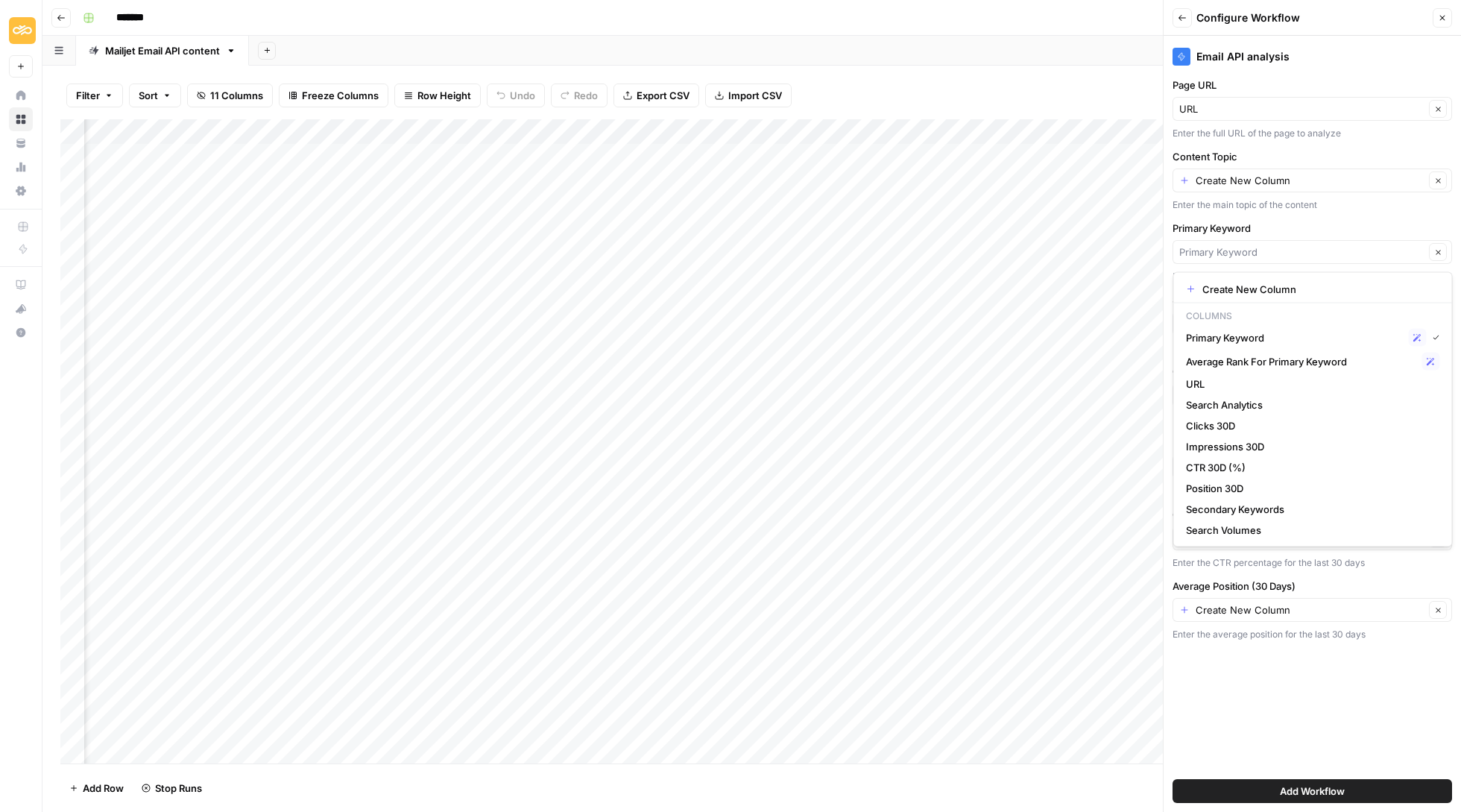
click at [1250, 345] on span "Primary Keyword" at bounding box center [1295, 337] width 217 height 15
type input "Primary Keyword"
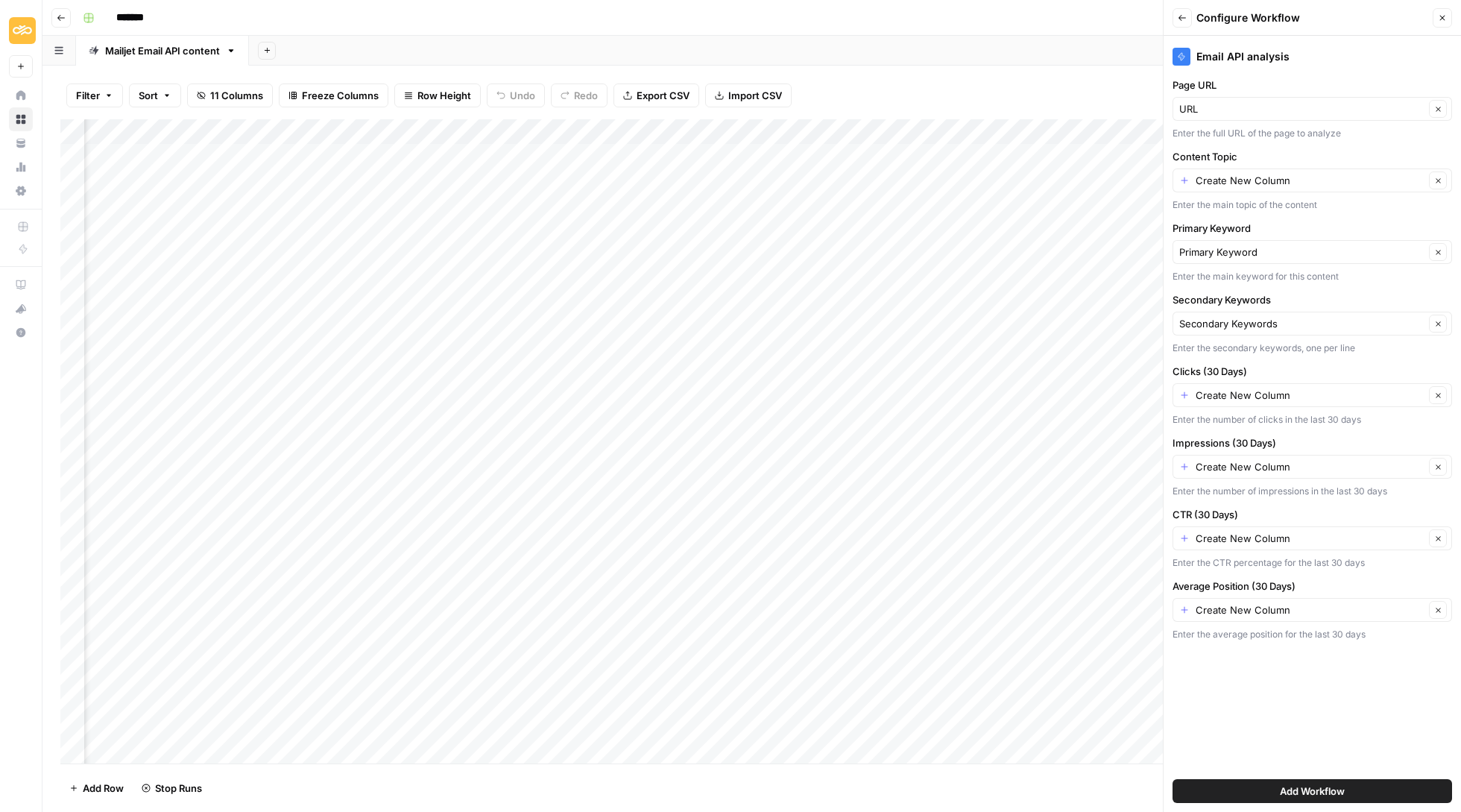
click at [1253, 340] on div "Secondary Keywords Secondary Keywords Clear Enter the secondary keywords, one p…" at bounding box center [1312, 323] width 280 height 63
click at [1254, 319] on input "Secondary Keywords" at bounding box center [1302, 323] width 245 height 15
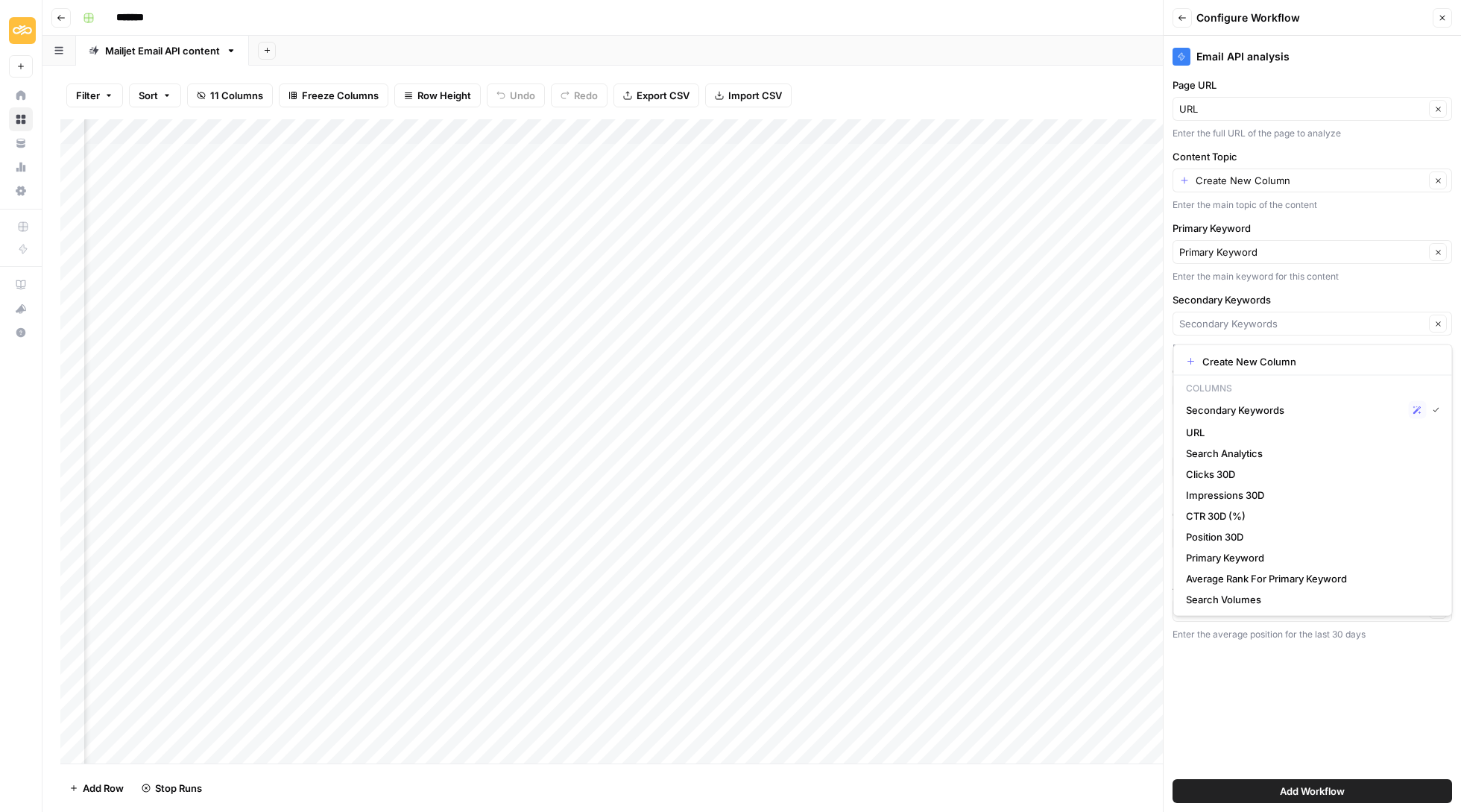
click at [1286, 350] on div "Create New Column Columns Secondary Keywords Possible Match URL Search Analytic…" at bounding box center [1313, 480] width 280 height 272
type input "Secondary Keywords"
click at [1322, 307] on label "Secondary Keywords" at bounding box center [1312, 299] width 280 height 15
click at [1322, 316] on input "Secondary Keywords" at bounding box center [1302, 323] width 245 height 15
type input "Secondary Keywords"
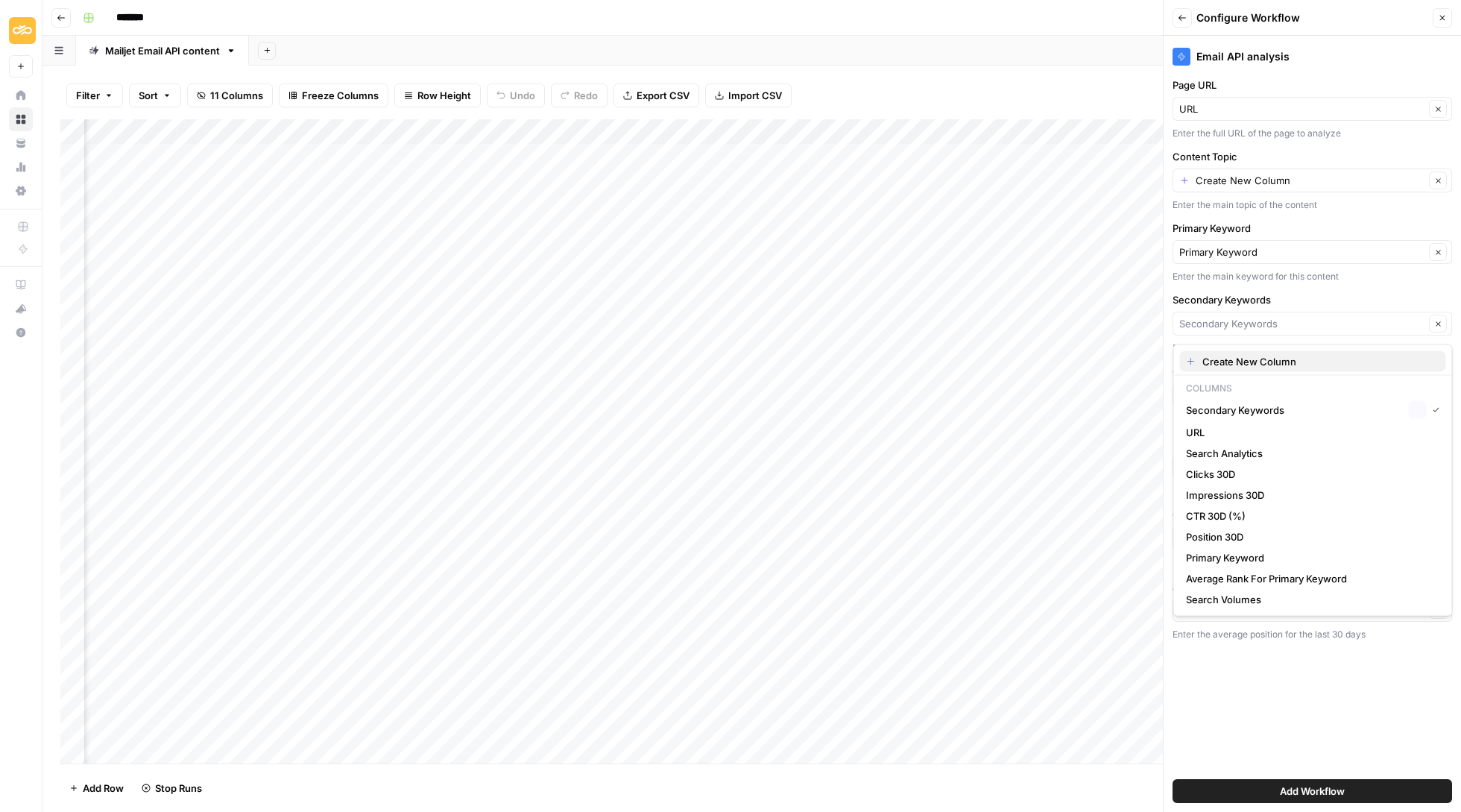
drag, startPoint x: 1322, startPoint y: 306, endPoint x: 1284, endPoint y: 287, distance: 42.5
click at [1322, 306] on label "Secondary Keywords" at bounding box center [1312, 299] width 280 height 15
click at [1322, 316] on input "Secondary Keywords" at bounding box center [1302, 323] width 245 height 15
type input "Secondary Keywords"
click at [1284, 287] on div "Email API analysis Page URL URL Clear Enter the full URL of the page to analyze…" at bounding box center [1312, 424] width 297 height 776
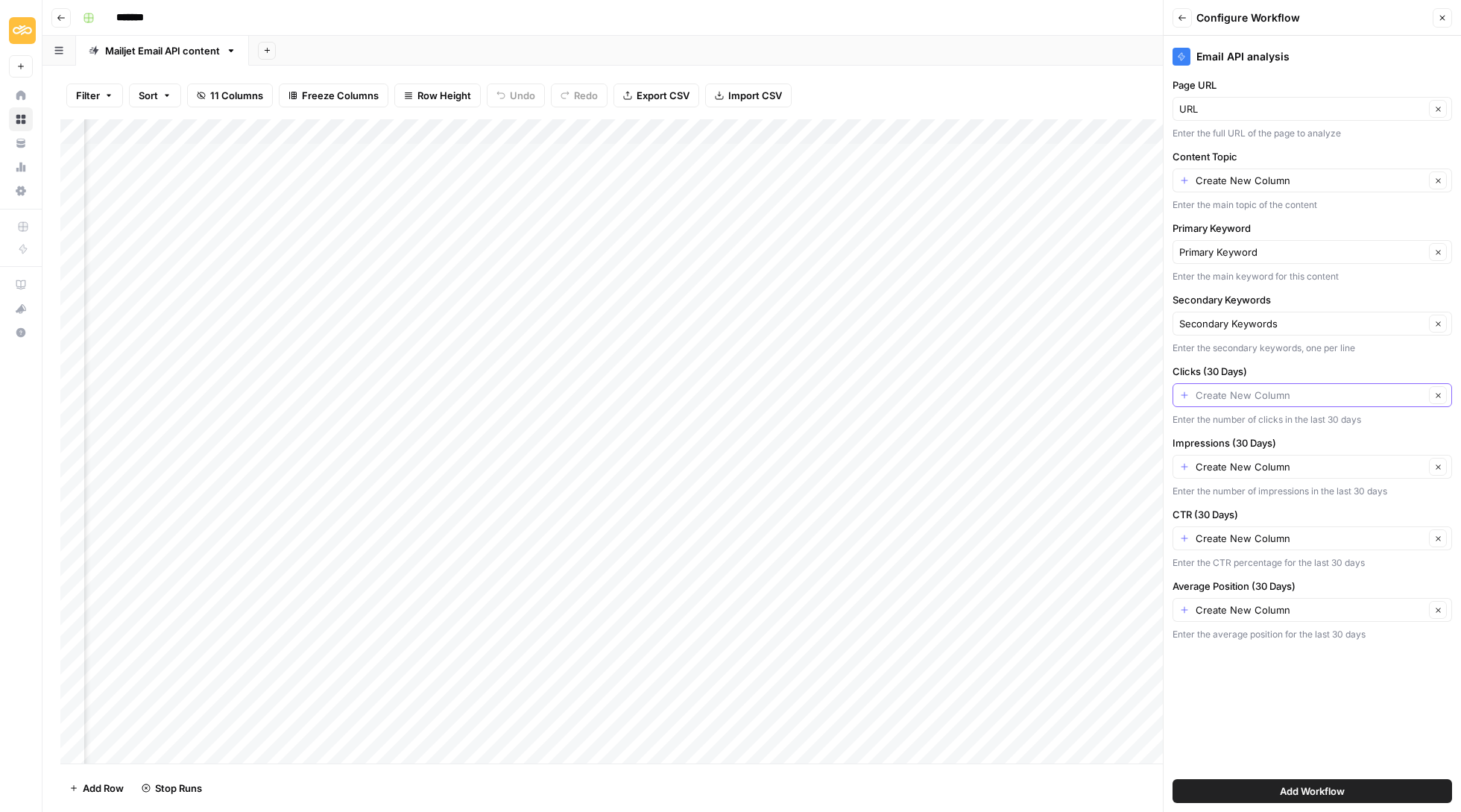
click at [1322, 401] on input "Clicks (30 Days)" at bounding box center [1311, 394] width 229 height 15
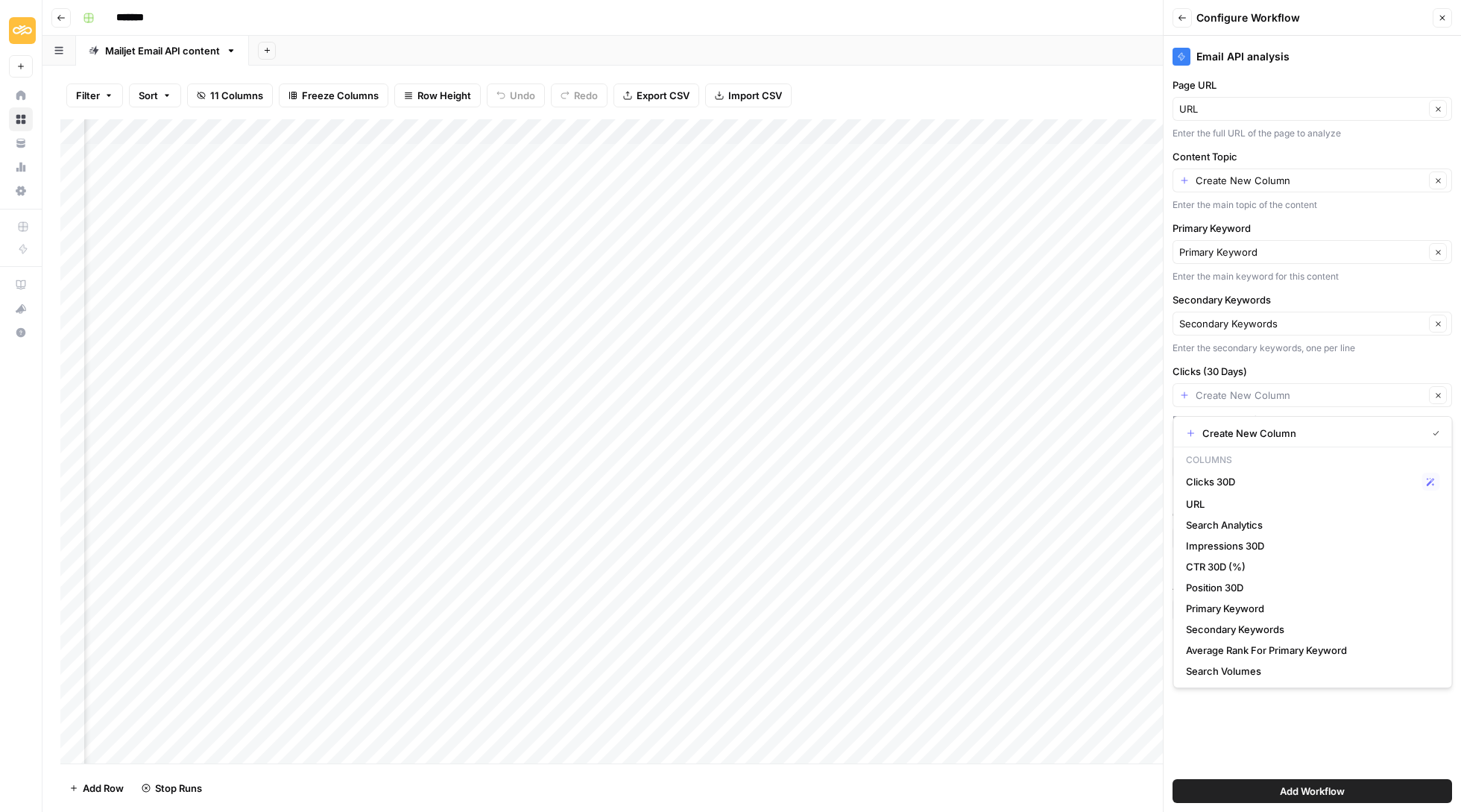
click at [1286, 479] on span "Clicks 30D" at bounding box center [1301, 481] width 230 height 15
type input "Clicks 30D"
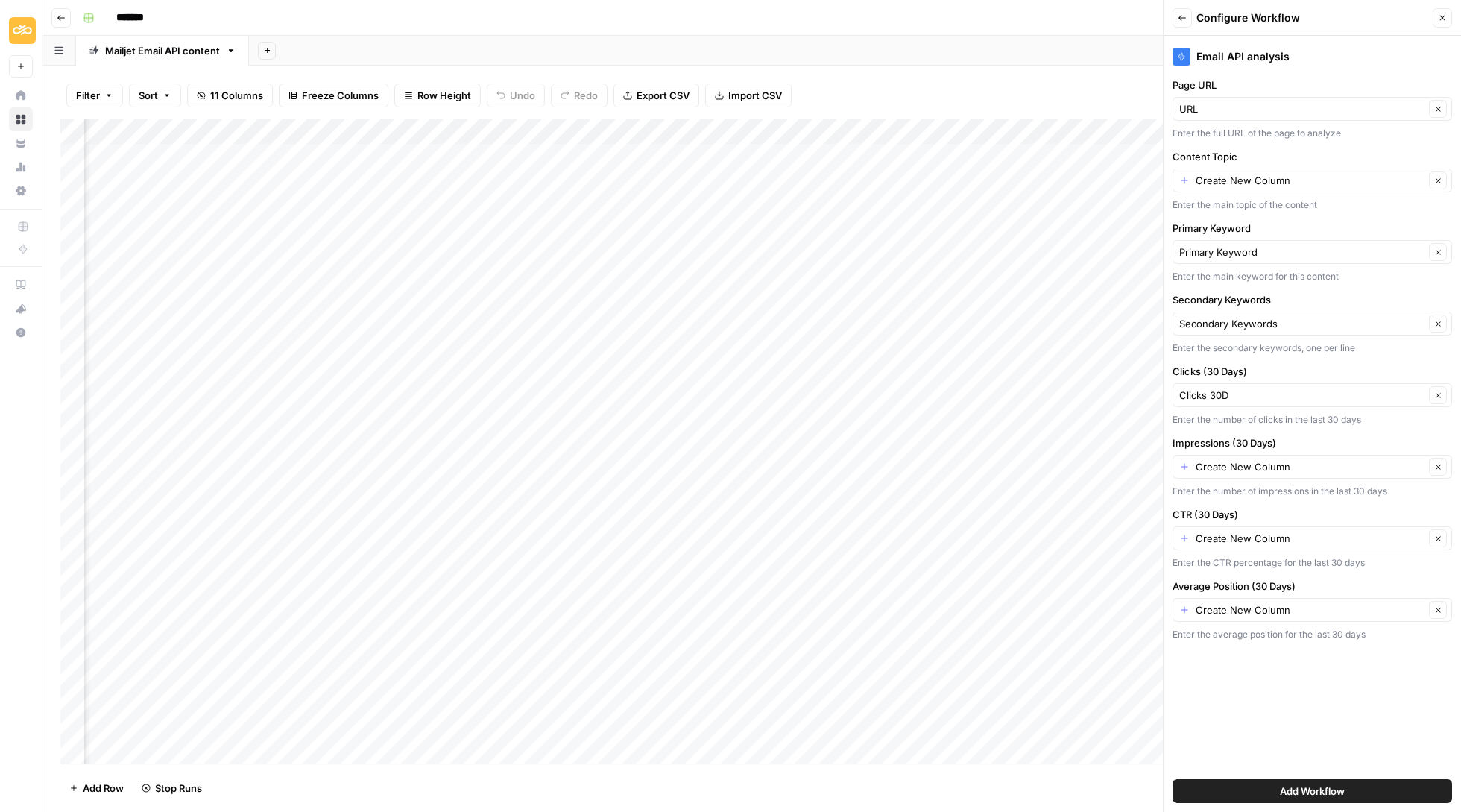
click at [1284, 458] on div "Create New Column Clear" at bounding box center [1312, 466] width 280 height 23
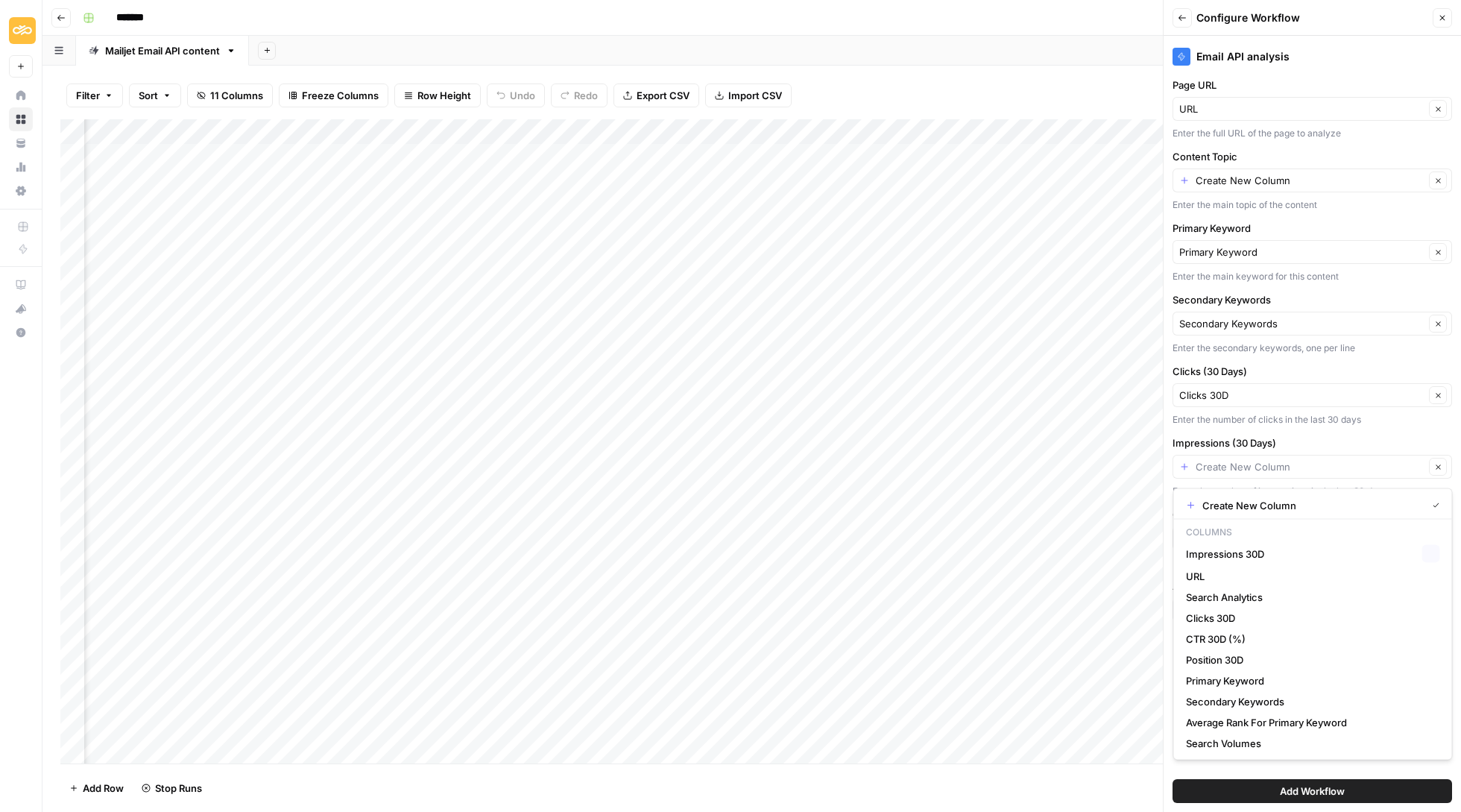
click at [1180, 472] on div "Clear" at bounding box center [1312, 466] width 280 height 23
click at [1253, 555] on span "Impressions 30D" at bounding box center [1301, 553] width 230 height 15
type input "Impressions 30D"
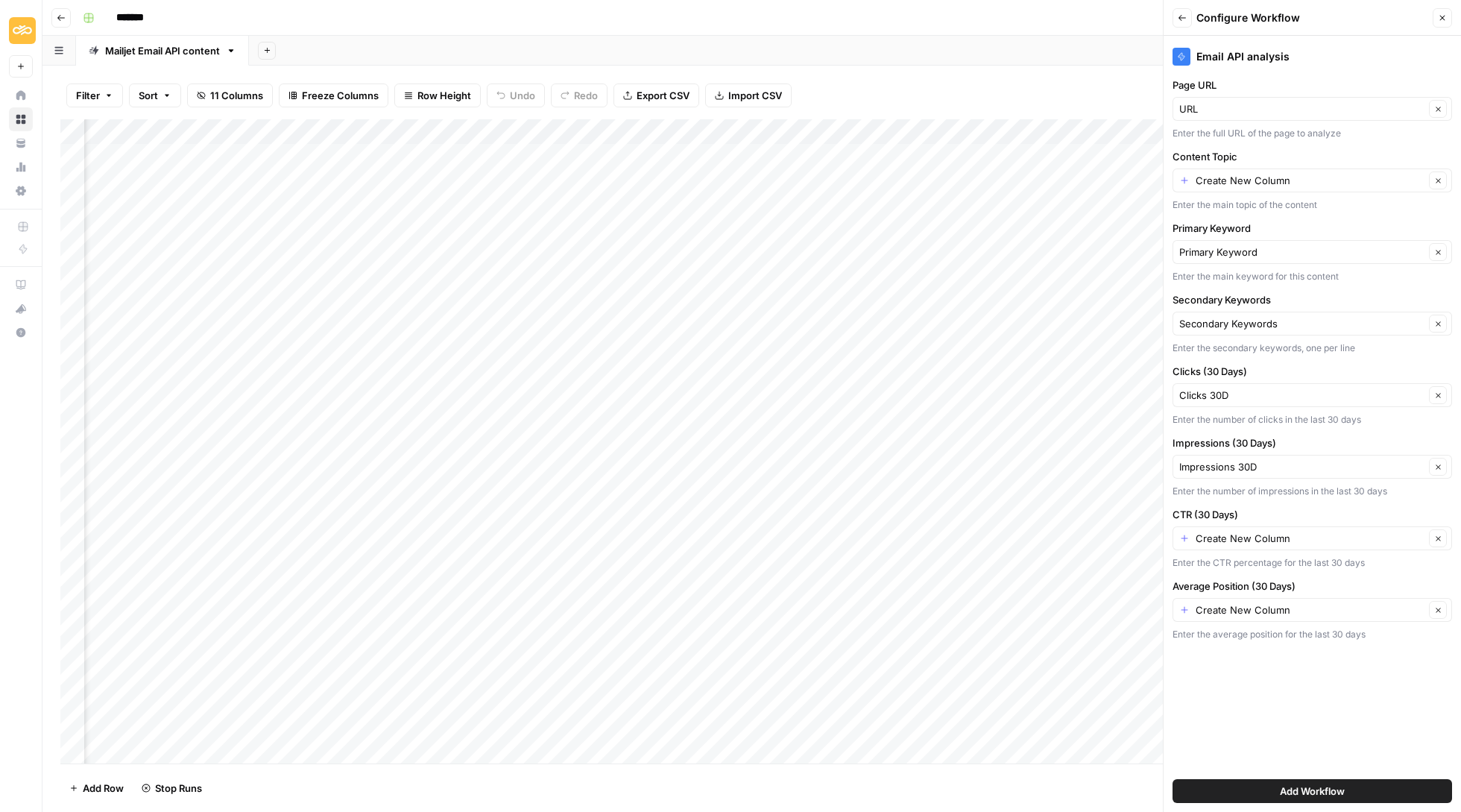
click at [1187, 539] on div "Create New Column Clear" at bounding box center [1312, 538] width 280 height 23
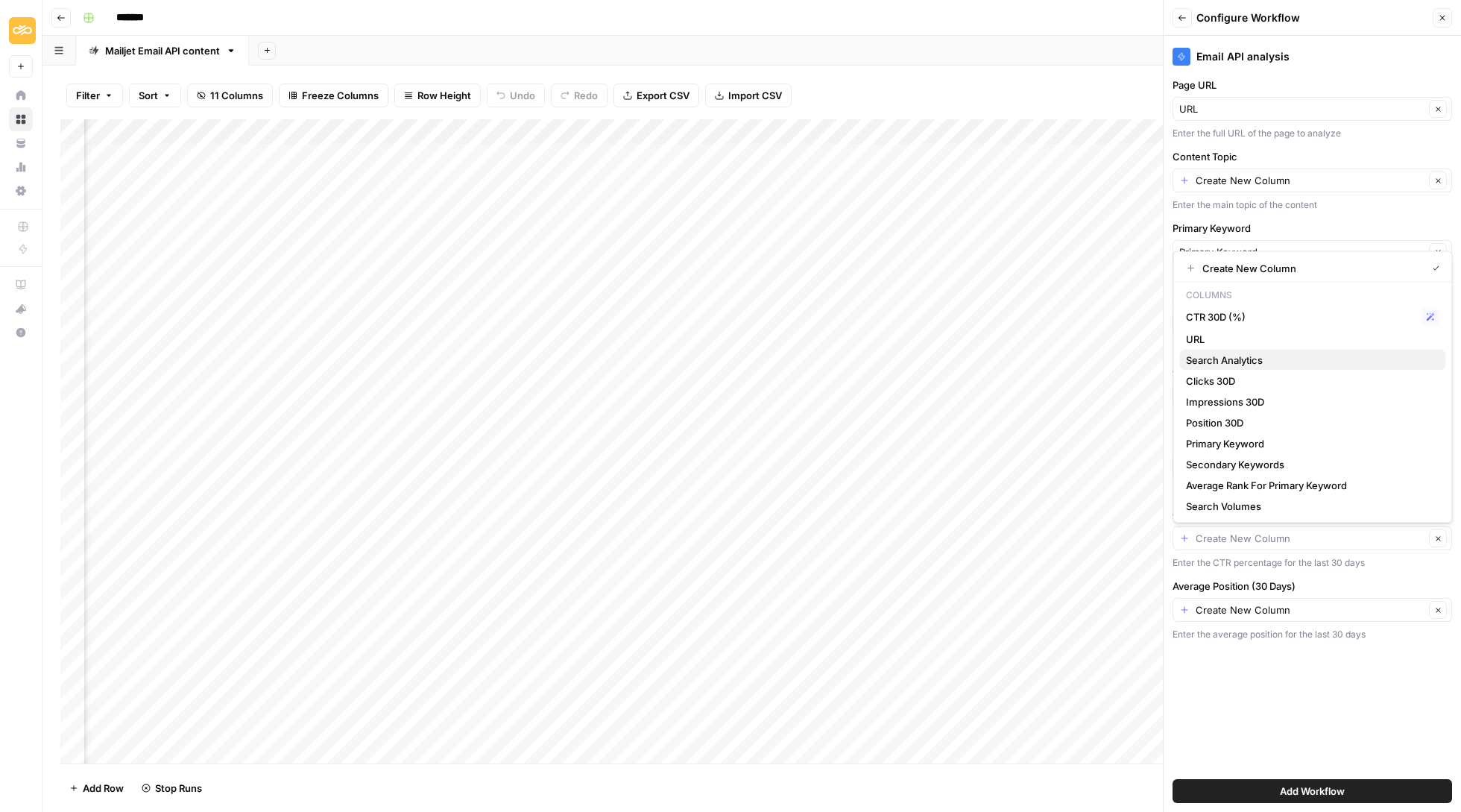
scroll to position [0, 0]
click at [1238, 319] on span "CTR 30D (%)" at bounding box center [1301, 316] width 230 height 15
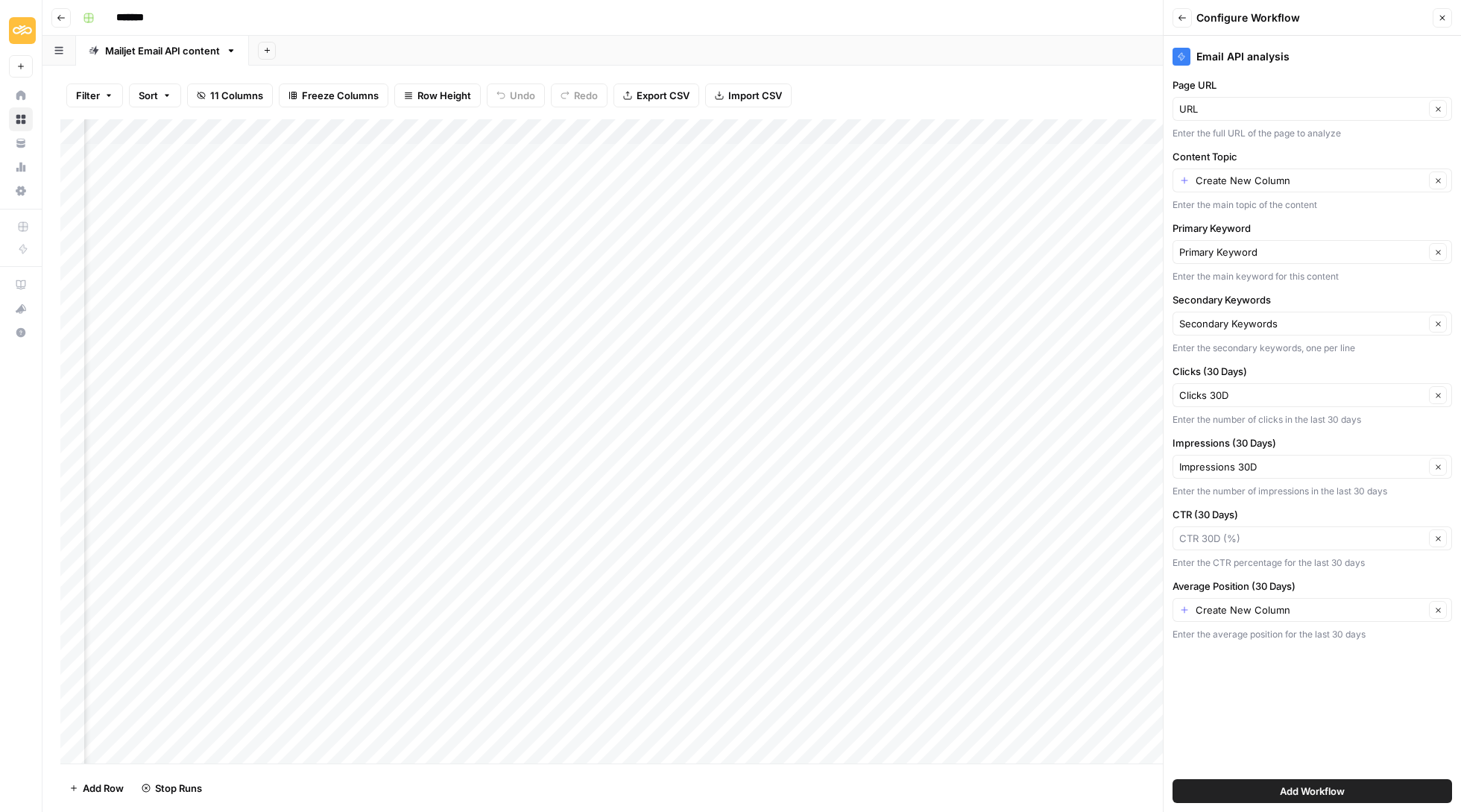
type input "CTR 30D (%)"
click at [1298, 621] on div "Create New Column Clear" at bounding box center [1312, 609] width 280 height 23
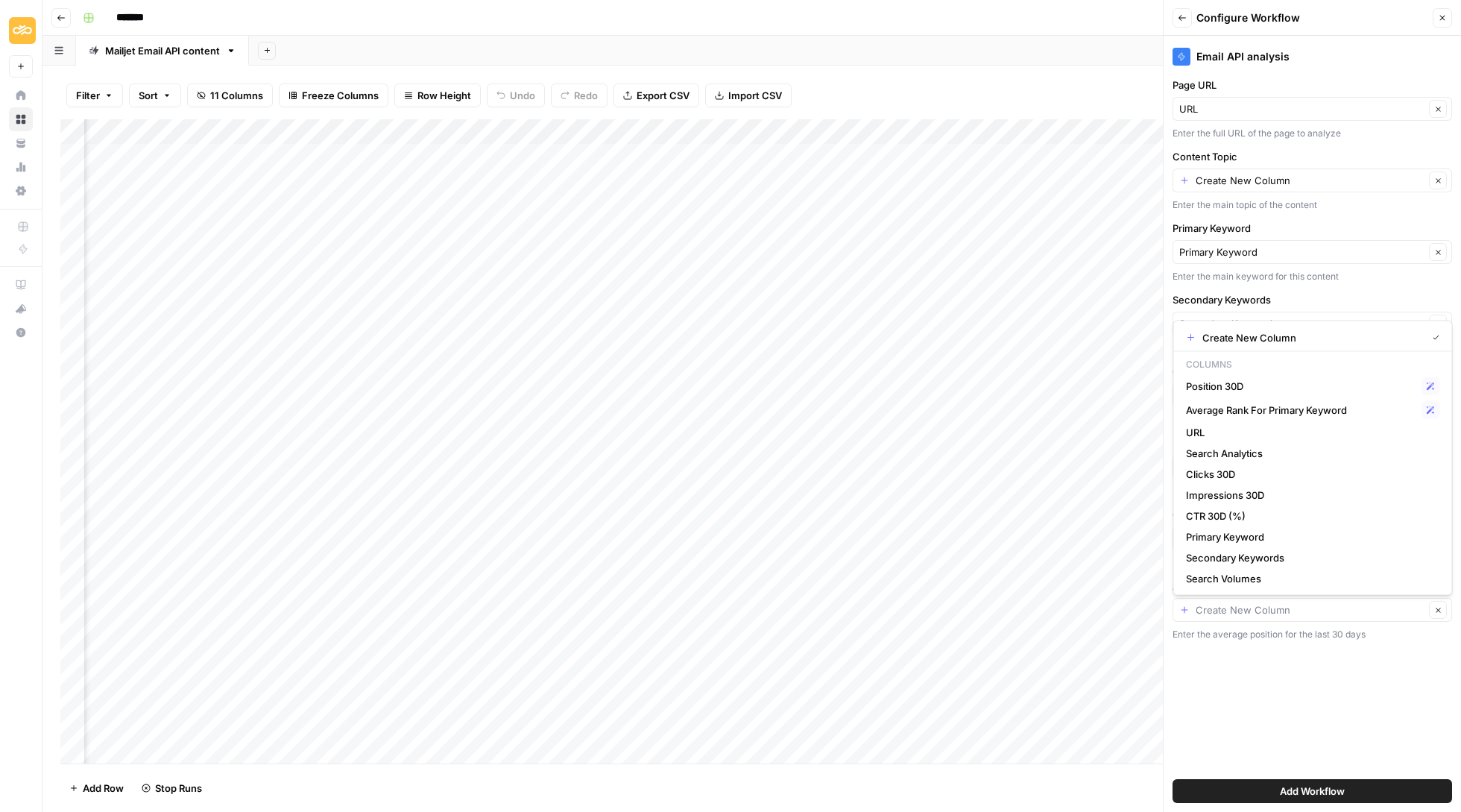
click at [1239, 382] on span "Position 30D" at bounding box center [1301, 386] width 230 height 15
type input "Position 30D"
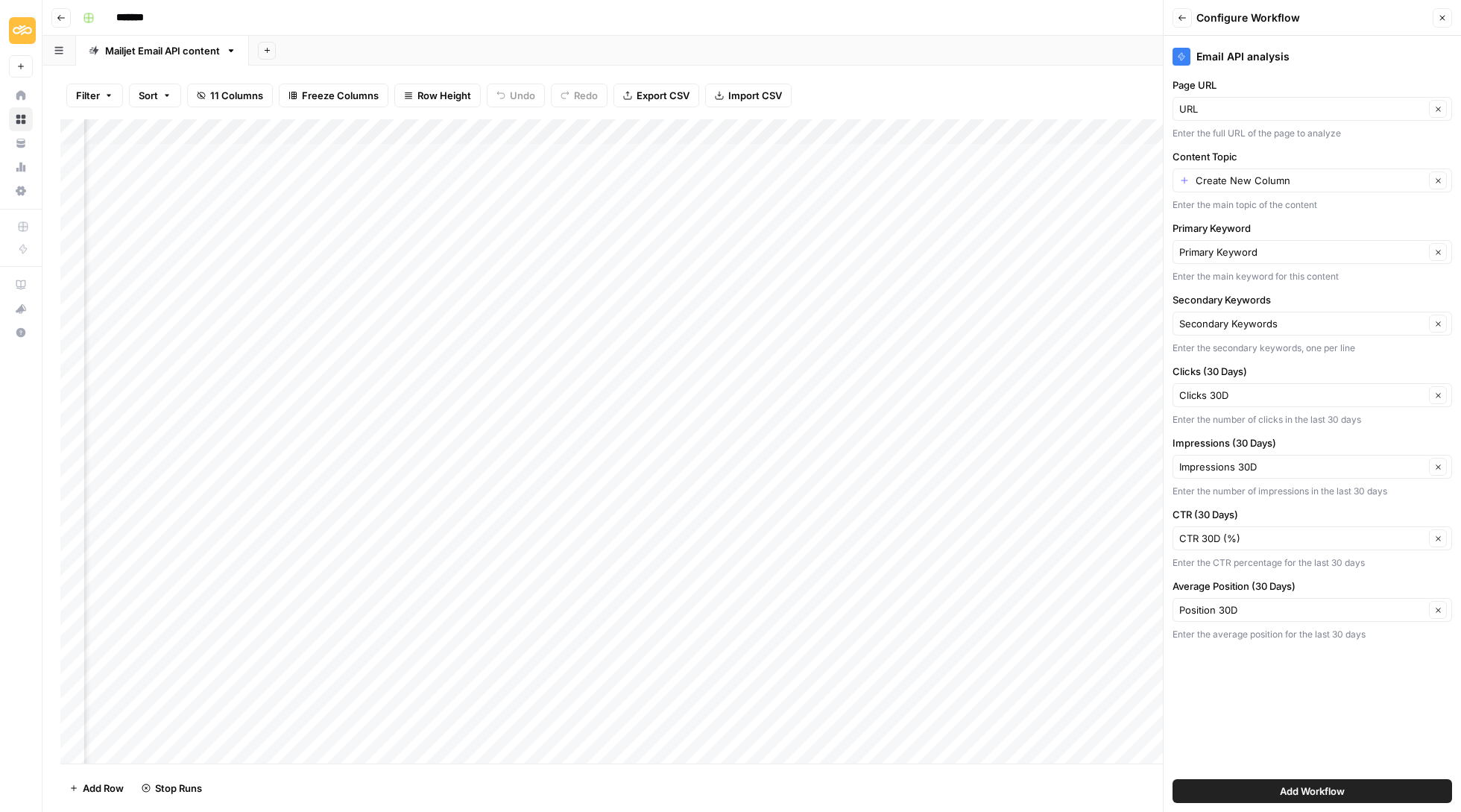
click at [1340, 790] on span "Add Workflow" at bounding box center [1312, 790] width 65 height 15
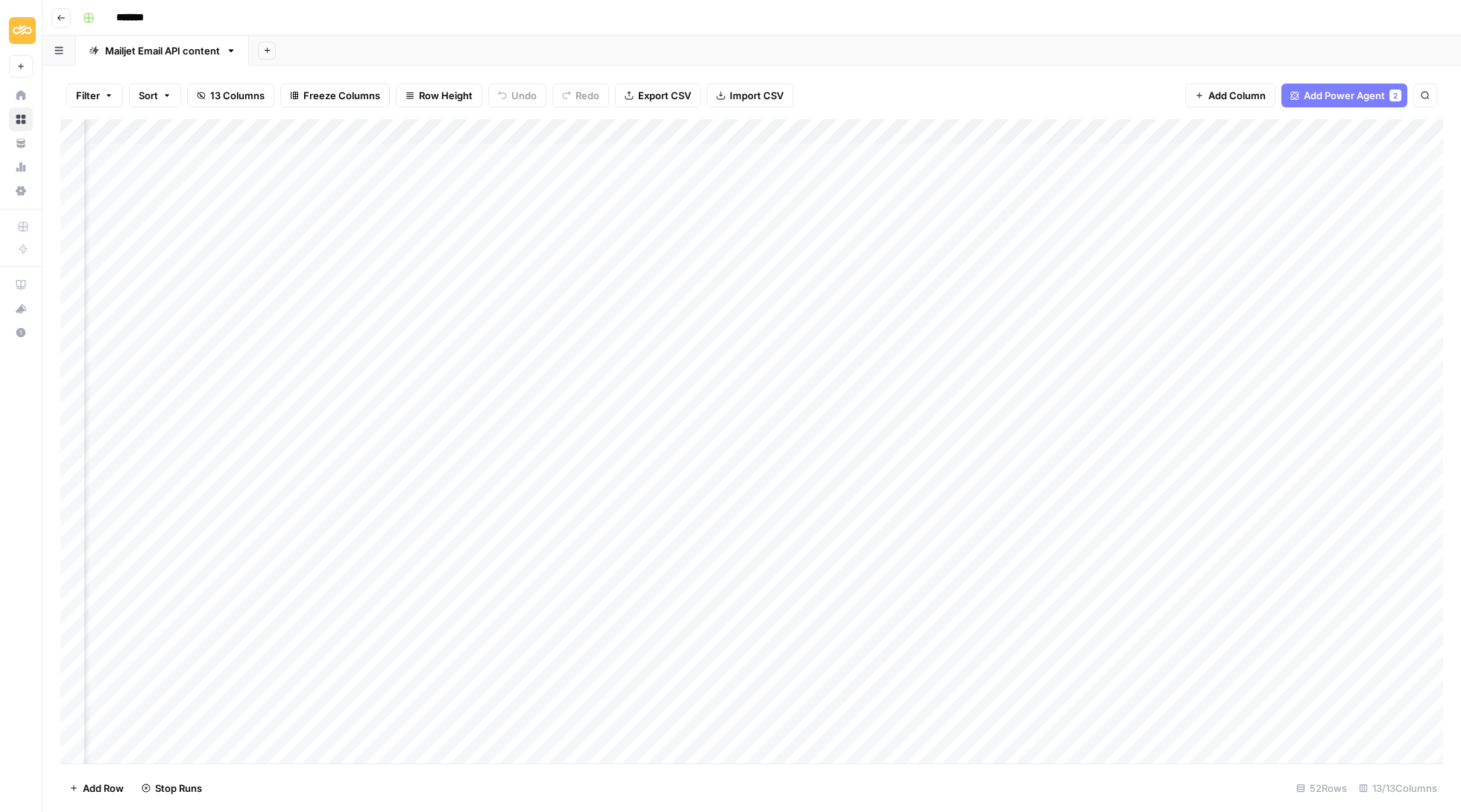
scroll to position [0, 678]
click at [1134, 158] on div "Add Column" at bounding box center [752, 442] width 1383 height 646
click at [1295, 150] on div "Add Column" at bounding box center [752, 442] width 1383 height 646
click at [1321, 154] on div "Add Column" at bounding box center [752, 442] width 1383 height 646
click at [1346, 150] on div at bounding box center [1292, 154] width 136 height 28
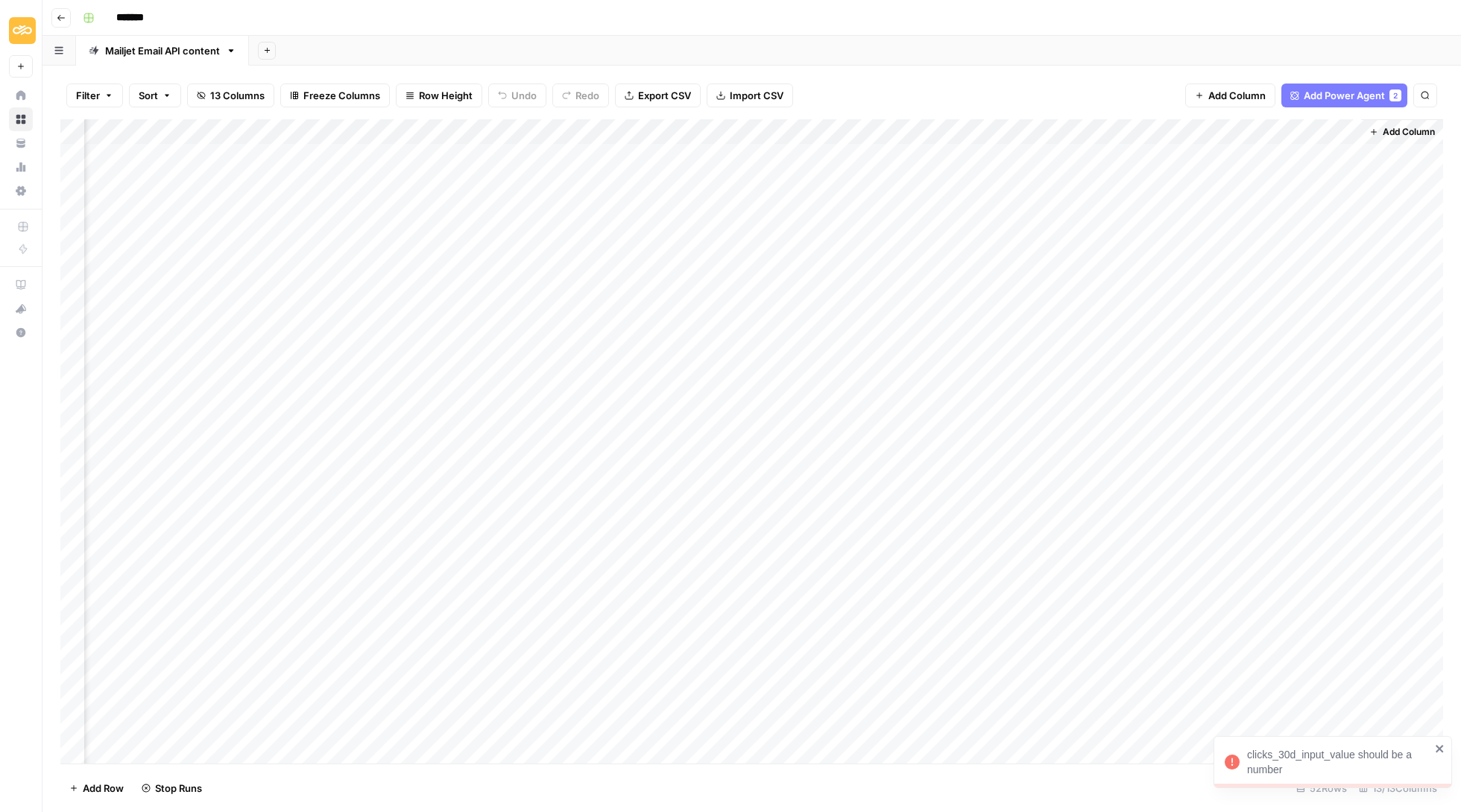
click at [1330, 125] on div "Add Column" at bounding box center [752, 442] width 1383 height 646
type input "Email API analysis"
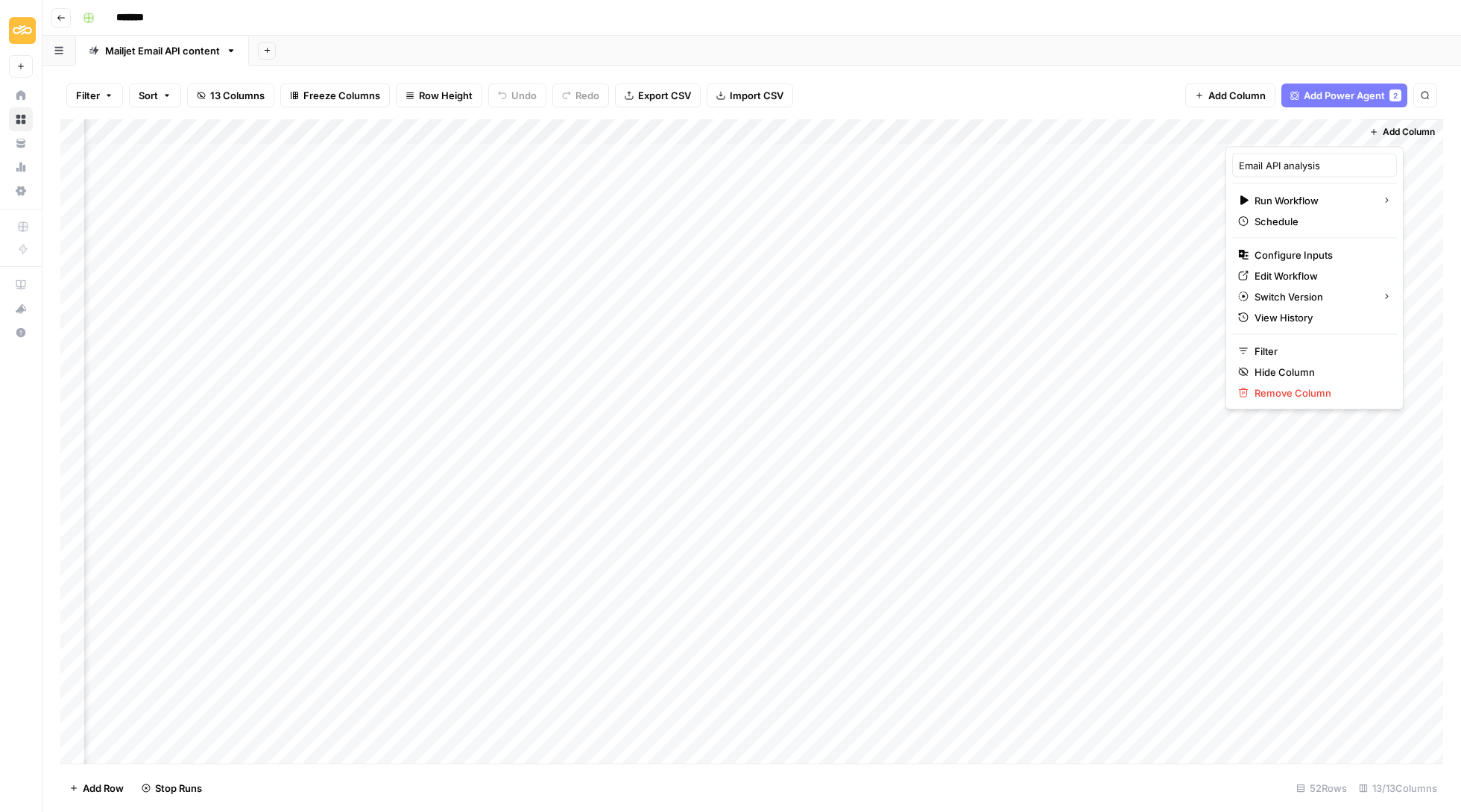
click at [1328, 258] on span "Configure Inputs" at bounding box center [1320, 254] width 130 height 15
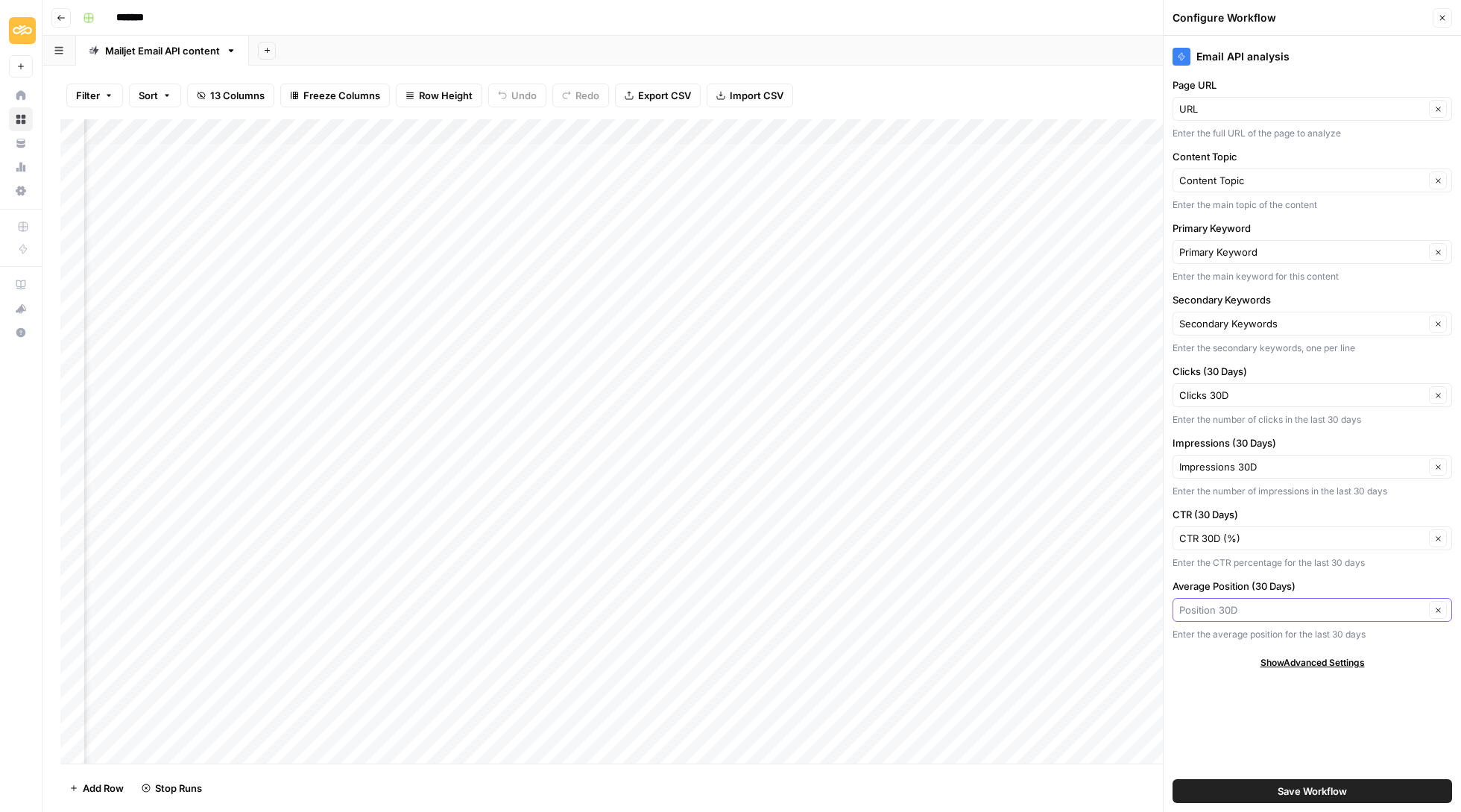
click at [1351, 607] on input "Average Position (30 Days)" at bounding box center [1302, 610] width 245 height 15
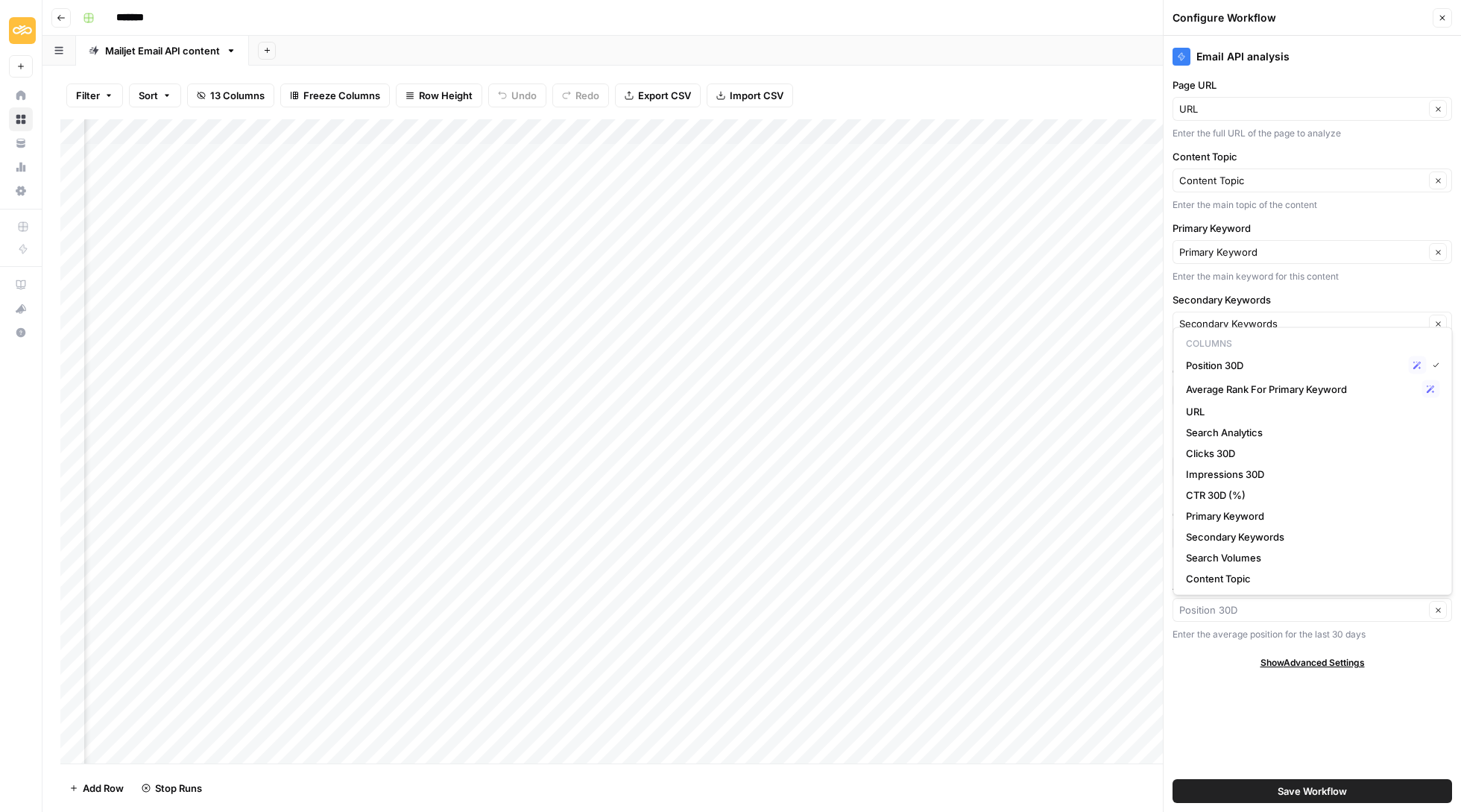
click at [1275, 366] on span "Position 30D" at bounding box center [1295, 365] width 217 height 15
type input "Position 30D"
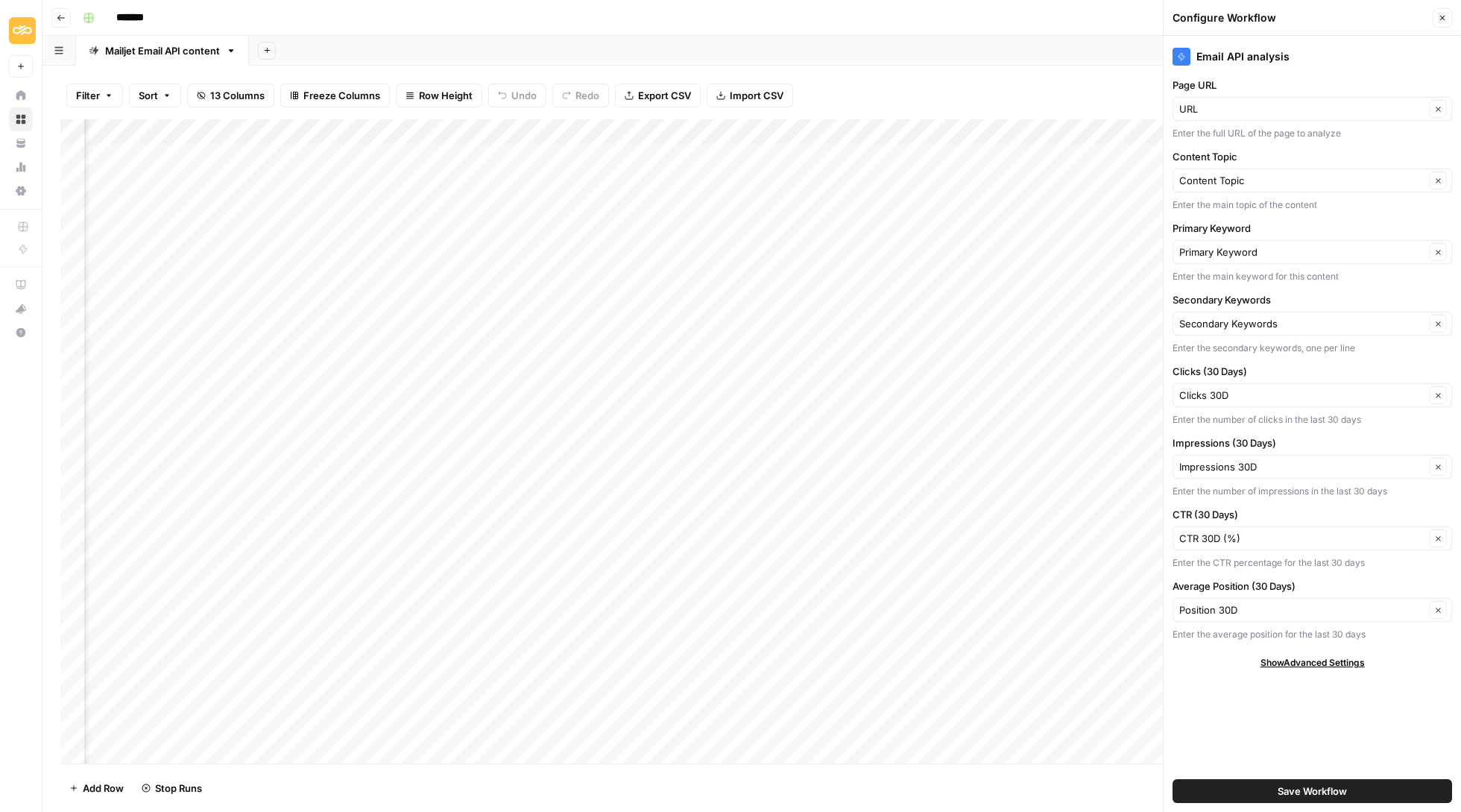
click at [1316, 784] on span "Save Workflow" at bounding box center [1312, 790] width 69 height 15
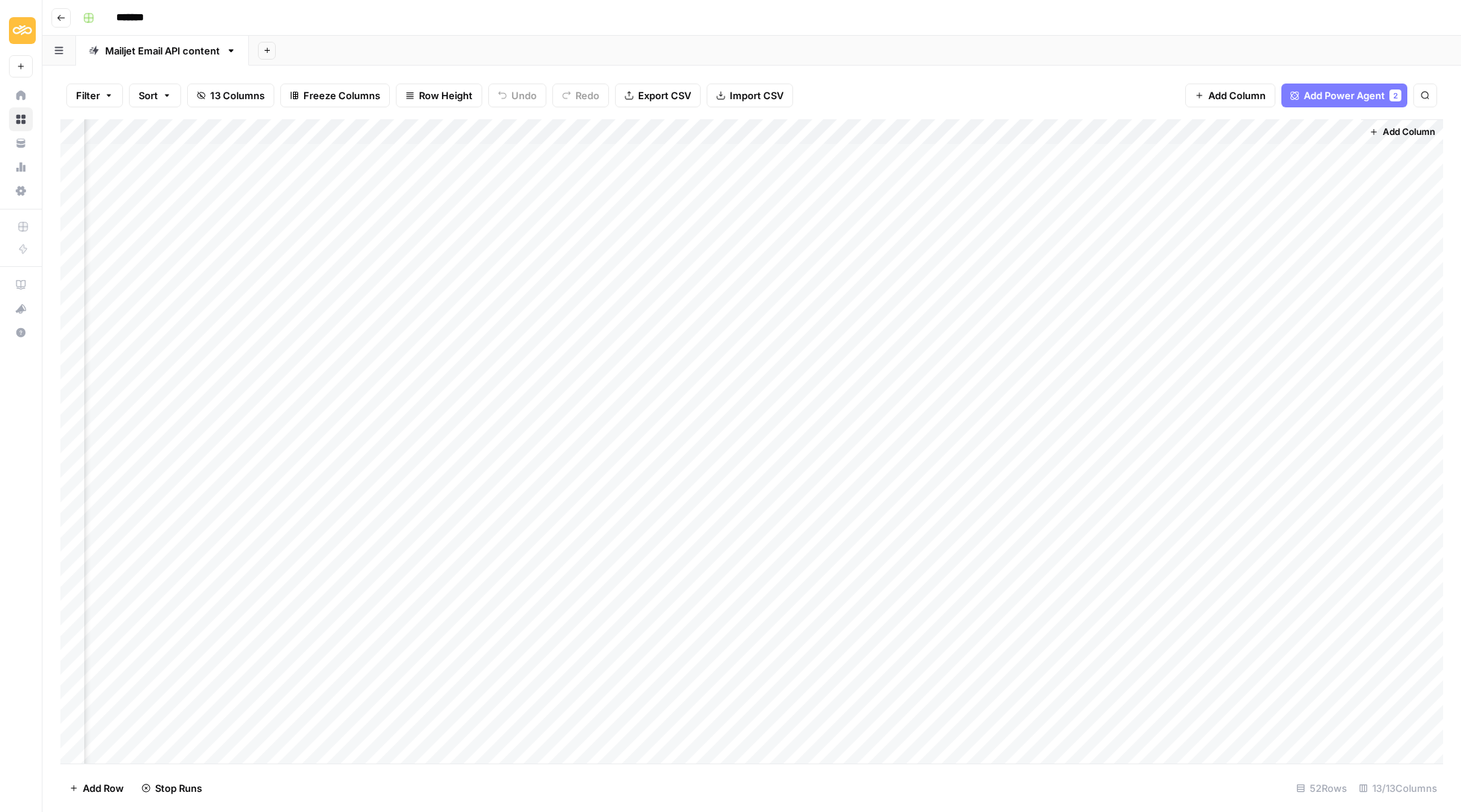
click at [1294, 154] on div "Add Column" at bounding box center [752, 442] width 1383 height 646
click at [1348, 129] on div "Add Column" at bounding box center [752, 442] width 1383 height 646
click at [1371, 162] on span "All Rows" at bounding box center [1392, 163] width 77 height 15
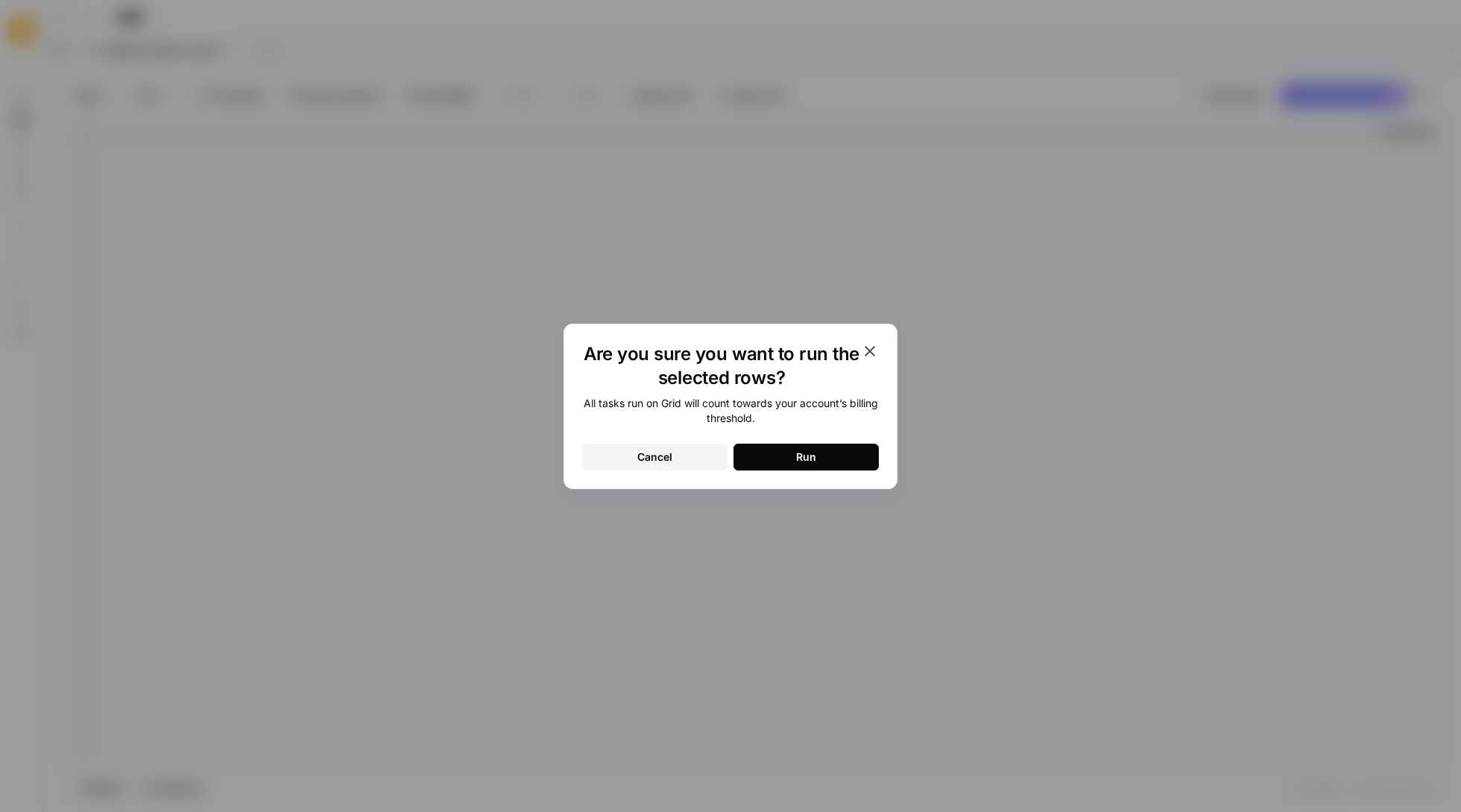
click at [866, 356] on icon "button" at bounding box center [869, 351] width 18 height 18
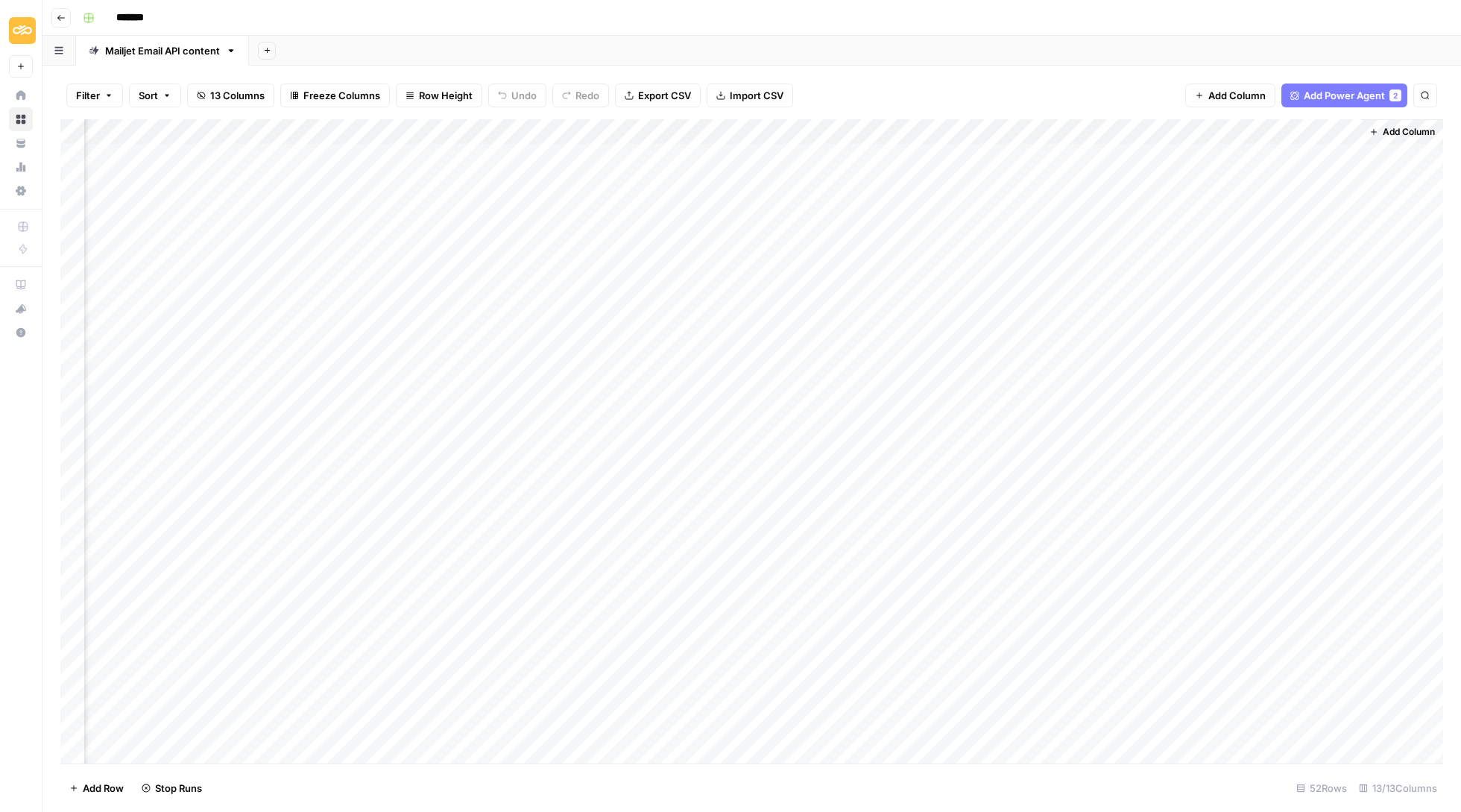
click at [1287, 150] on div "Add Column" at bounding box center [752, 442] width 1383 height 646
click at [1322, 153] on div "Add Column" at bounding box center [752, 442] width 1383 height 646
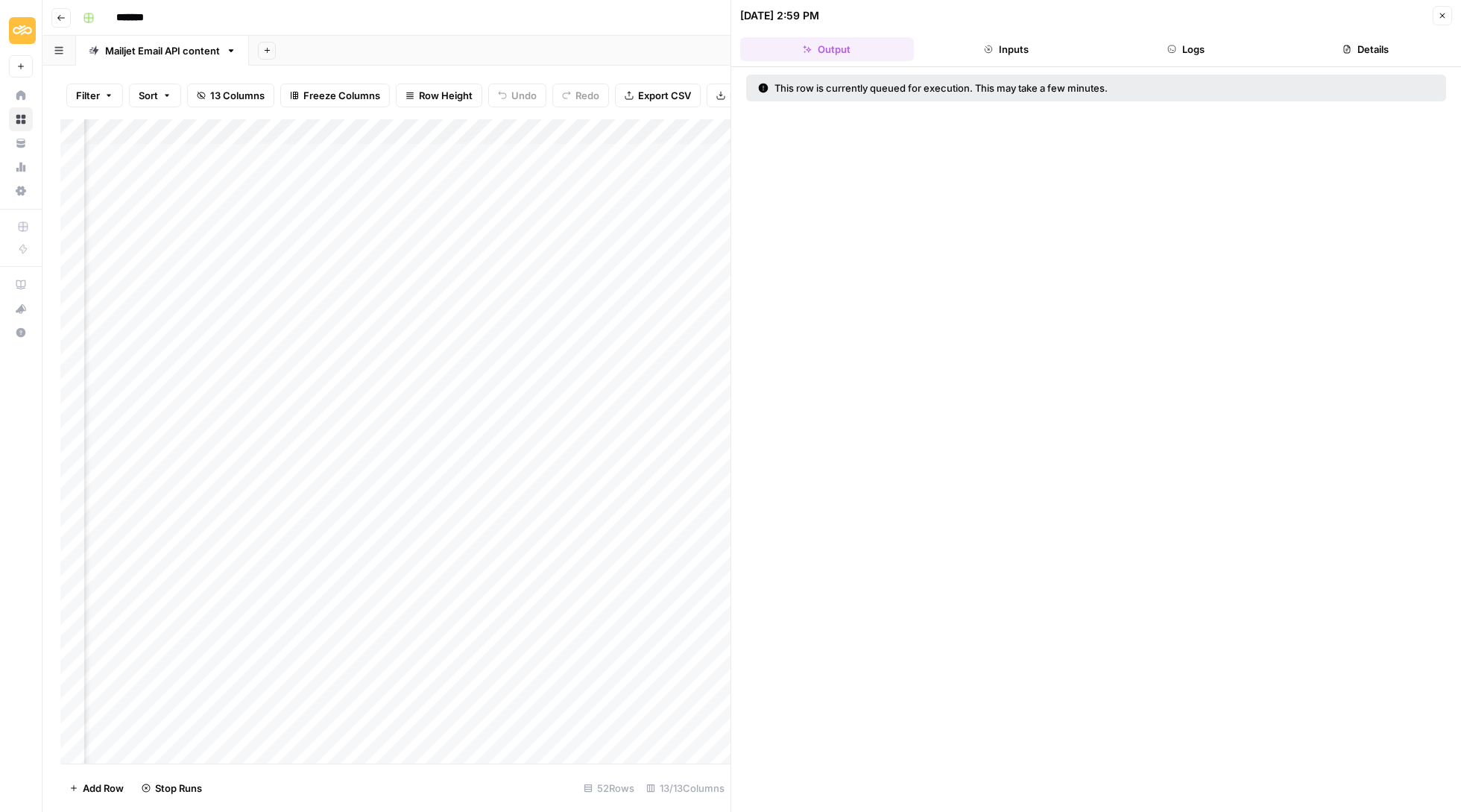
click at [1024, 56] on button "Inputs" at bounding box center [1007, 49] width 174 height 23
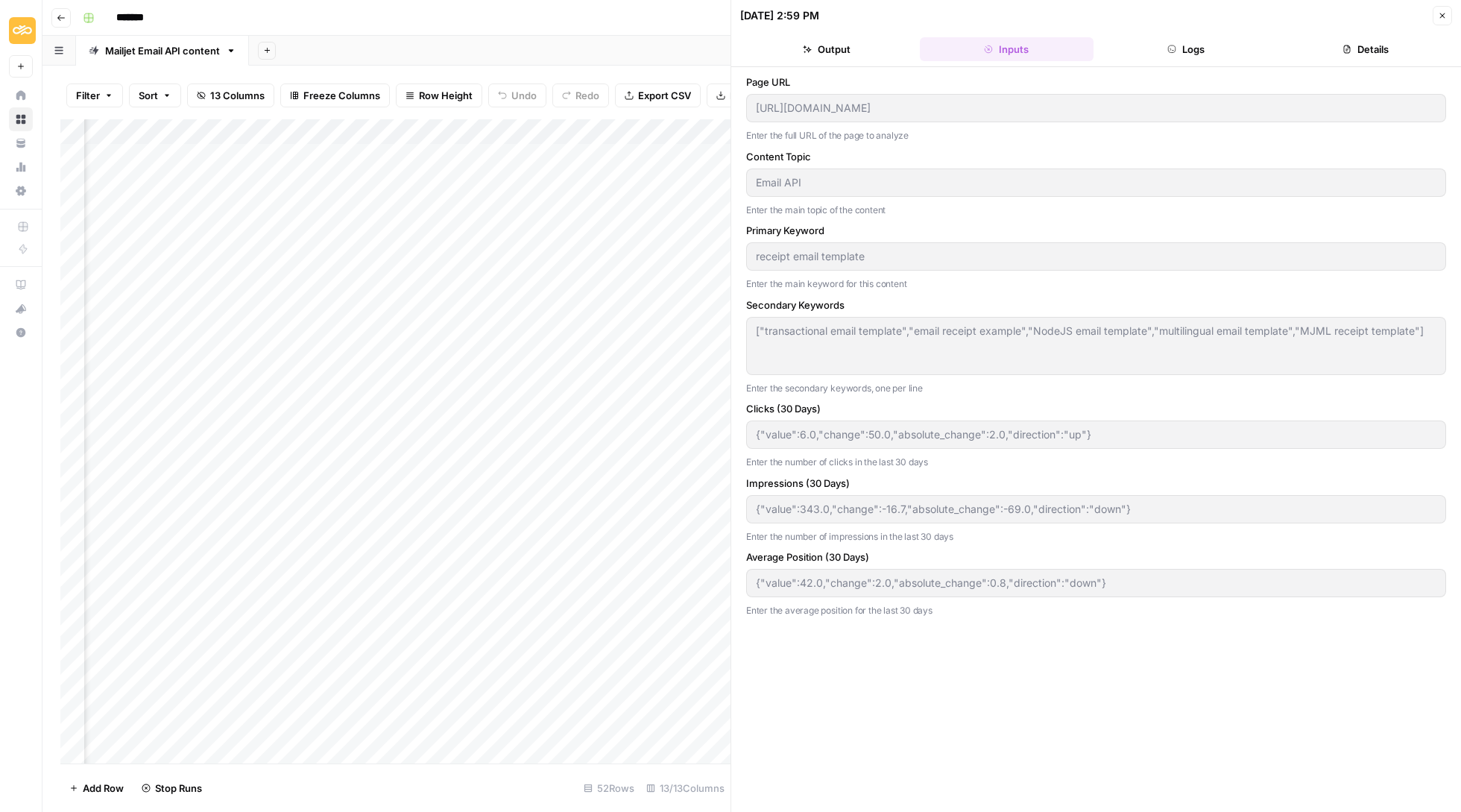
click at [1164, 37] on button "Logs" at bounding box center [1187, 49] width 174 height 23
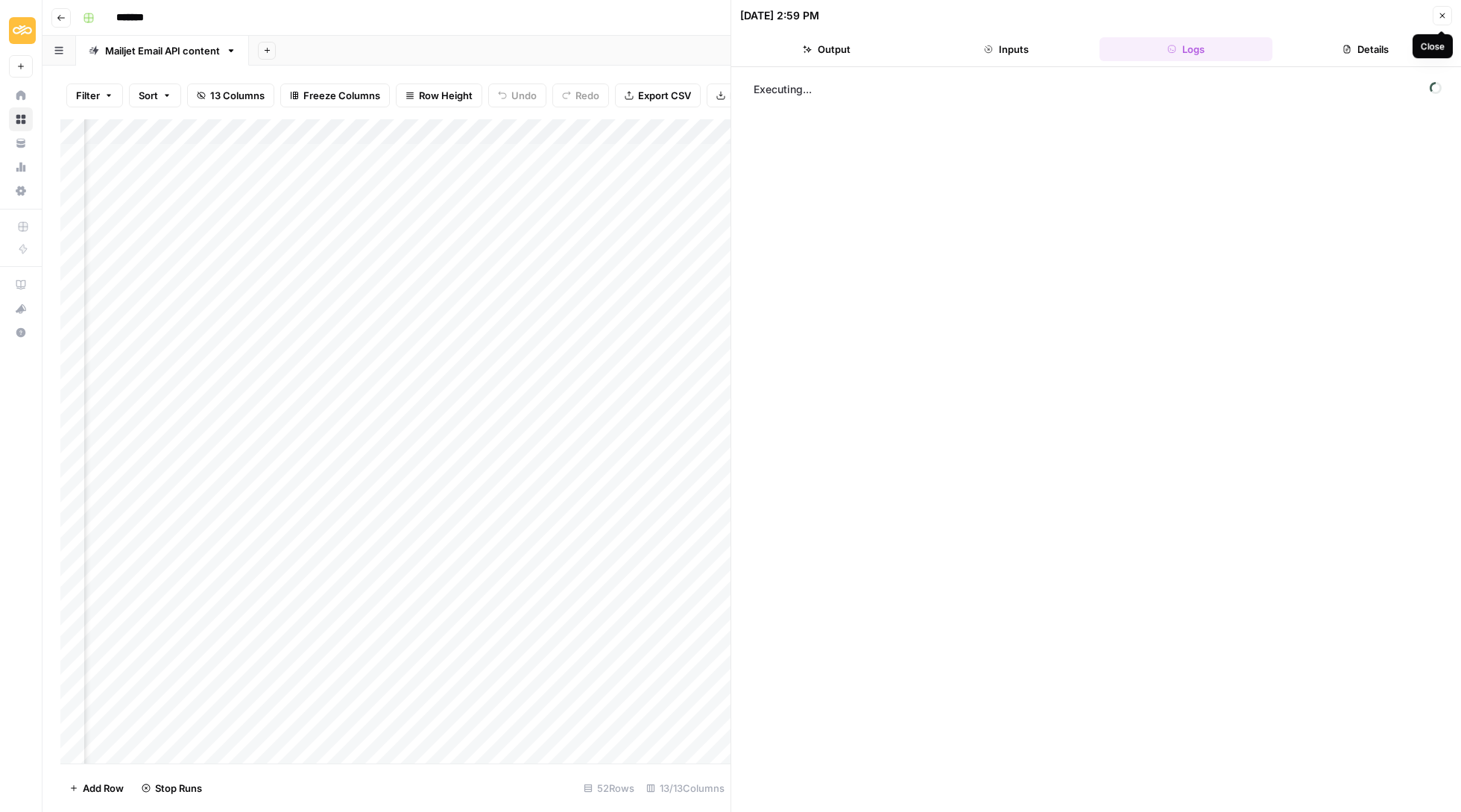
click at [1450, 13] on button "Close" at bounding box center [1443, 16] width 19 height 19
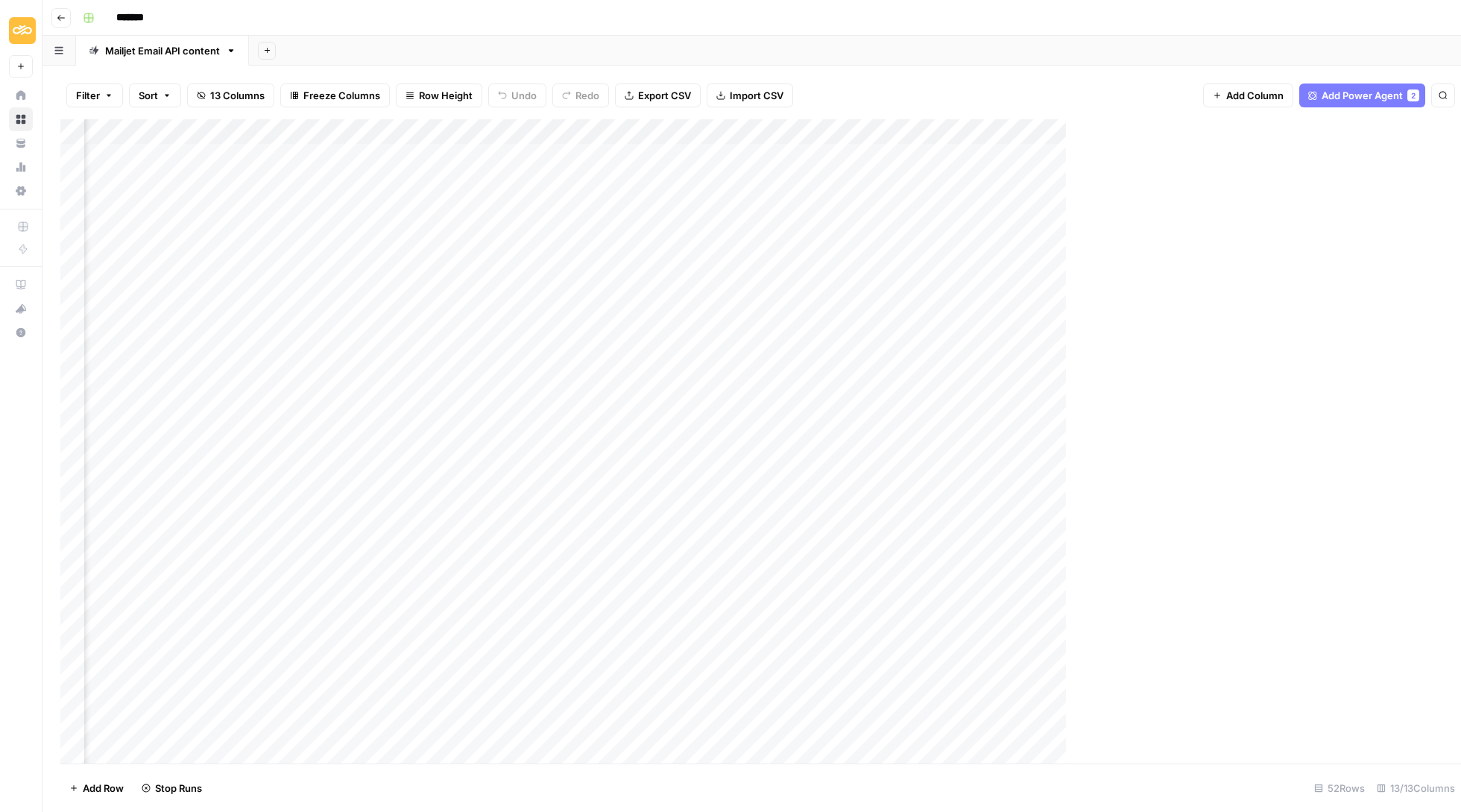
scroll to position [0, 661]
click at [1343, 148] on div "Add Column" at bounding box center [752, 442] width 1383 height 646
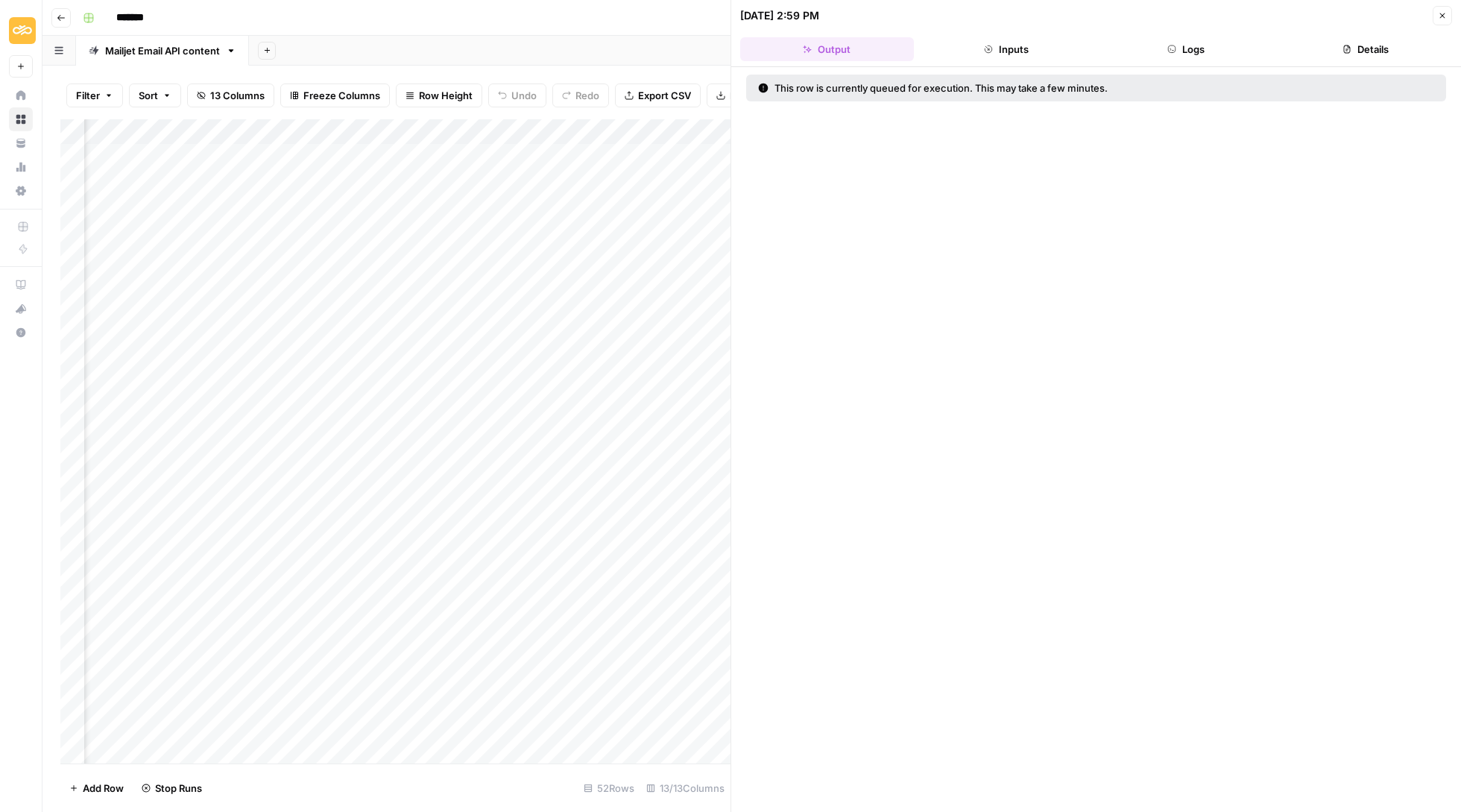
click at [1023, 46] on button "Inputs" at bounding box center [1007, 49] width 174 height 23
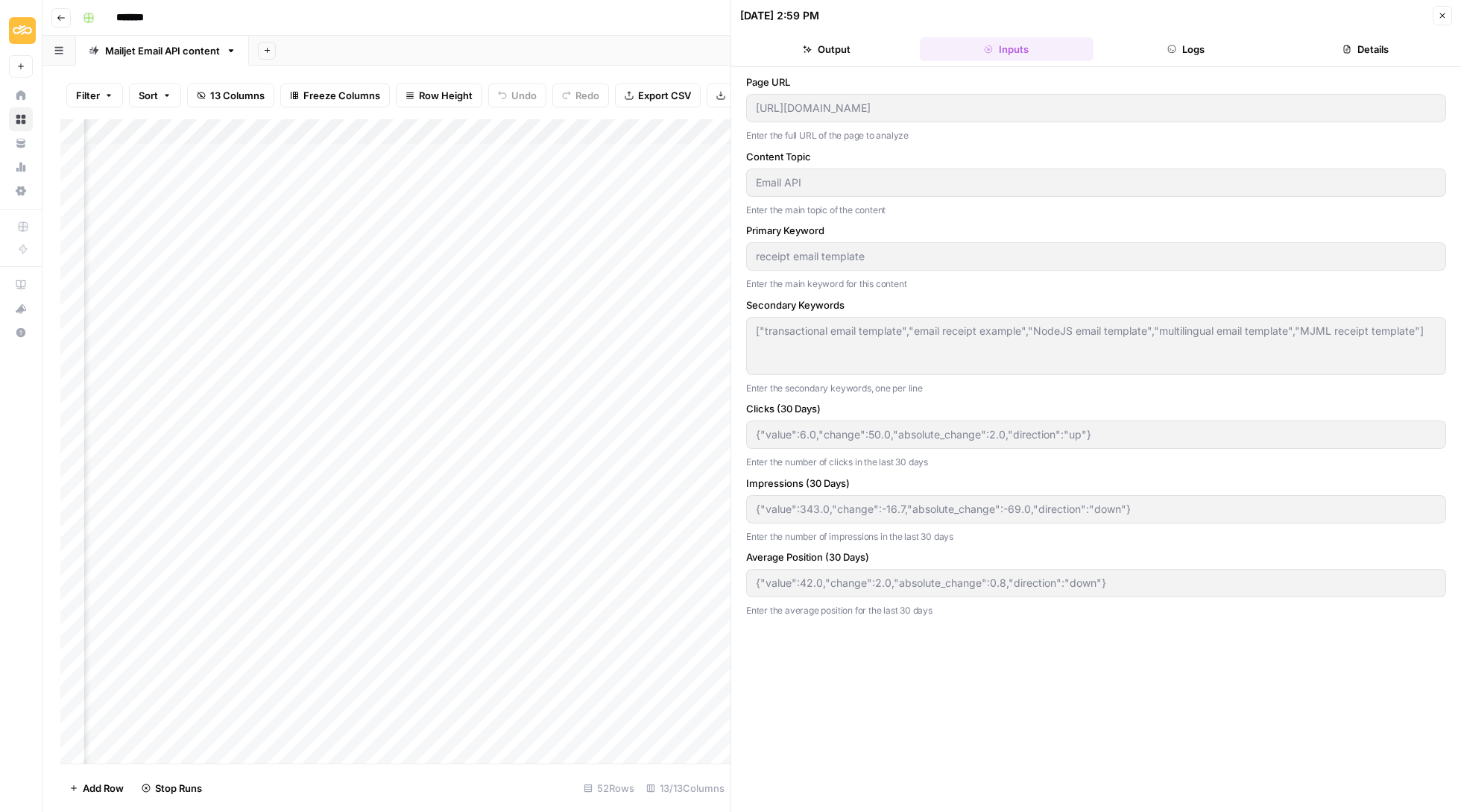
click at [1220, 50] on button "Logs" at bounding box center [1187, 49] width 174 height 23
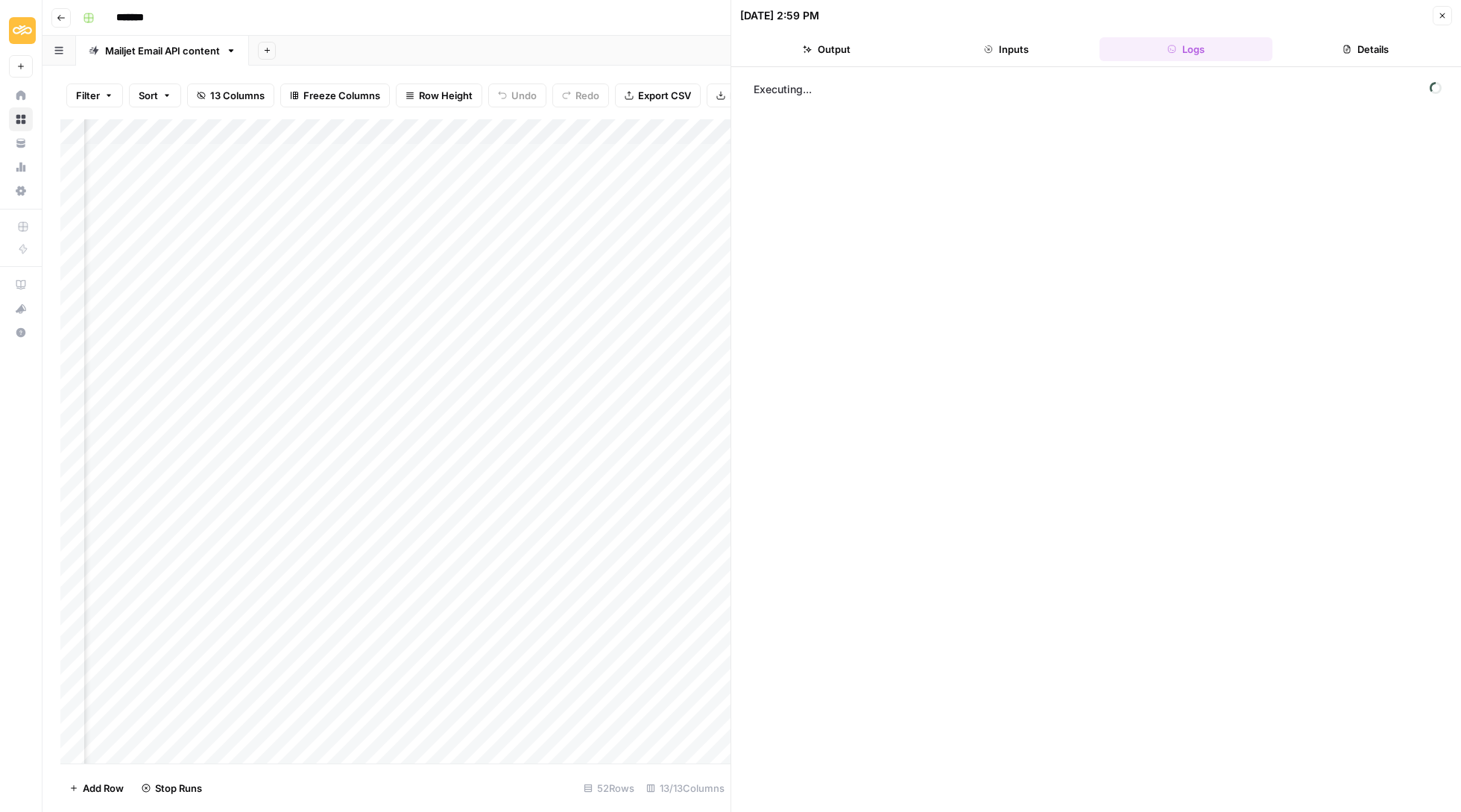
click at [1365, 55] on button "Details" at bounding box center [1365, 49] width 174 height 23
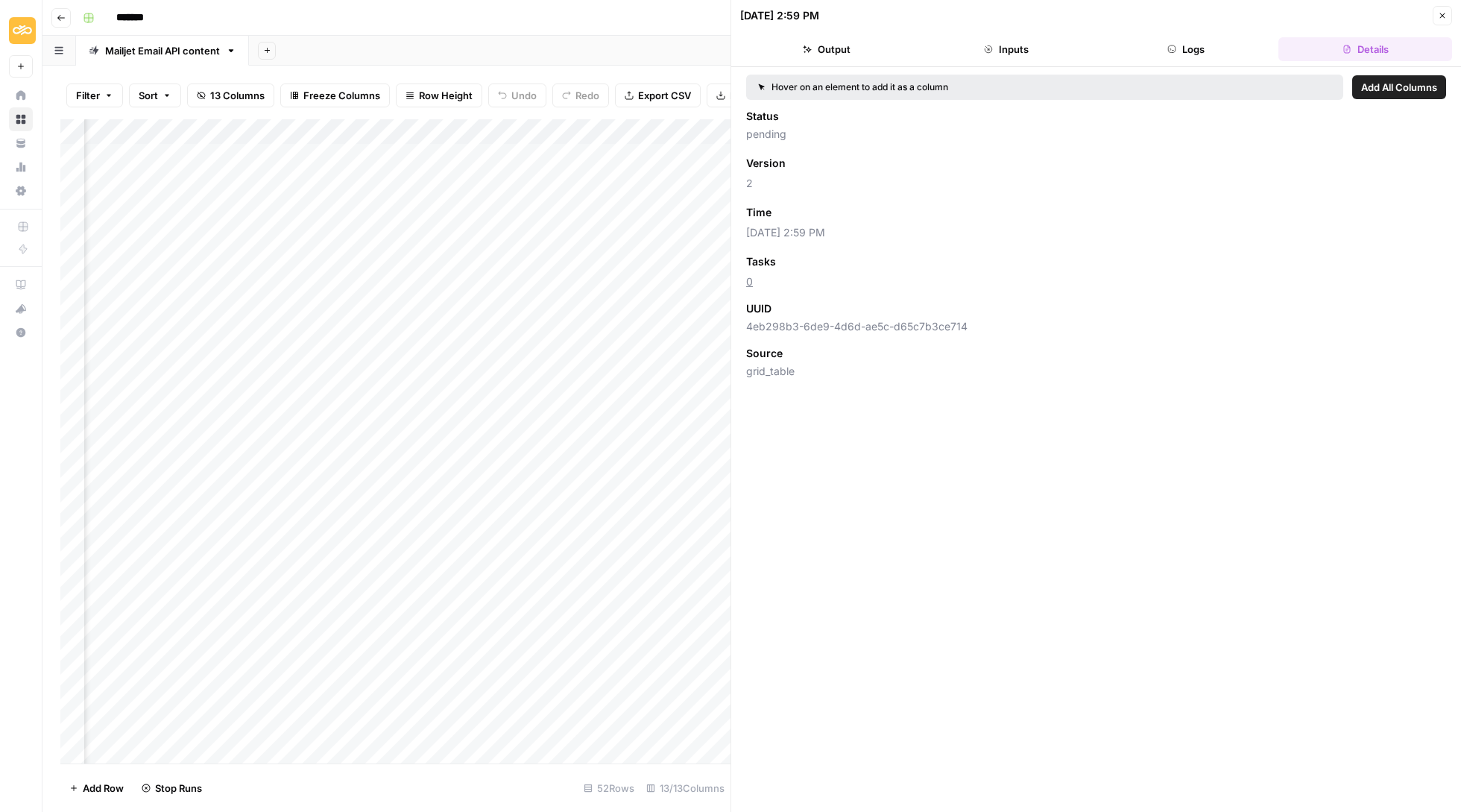
click at [1444, 16] on icon "button" at bounding box center [1443, 16] width 9 height 9
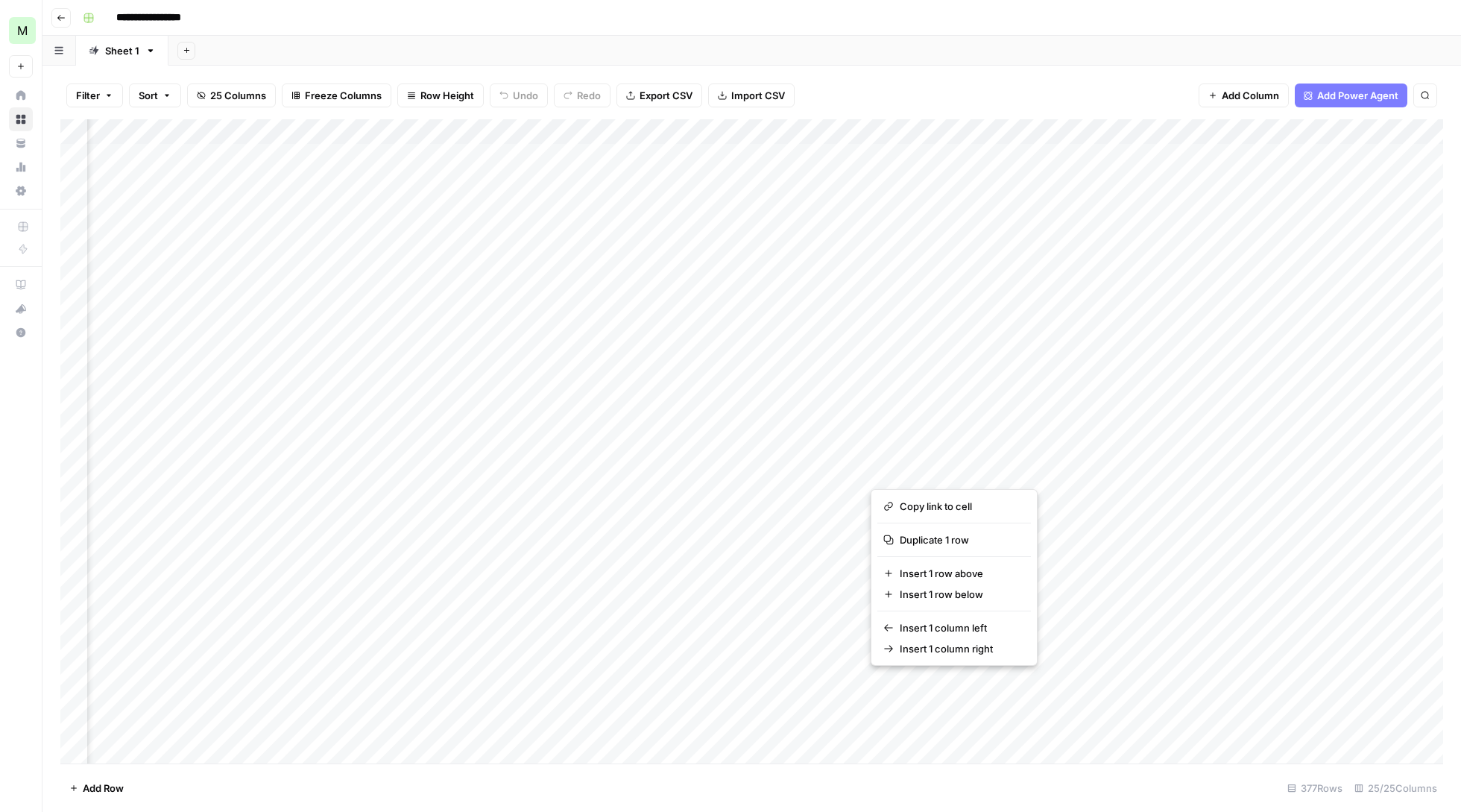
scroll to position [0, 2034]
click at [931, 56] on div "Add Sheet" at bounding box center [815, 50] width 1292 height 30
click at [63, 13] on icon "button" at bounding box center [61, 17] width 9 height 9
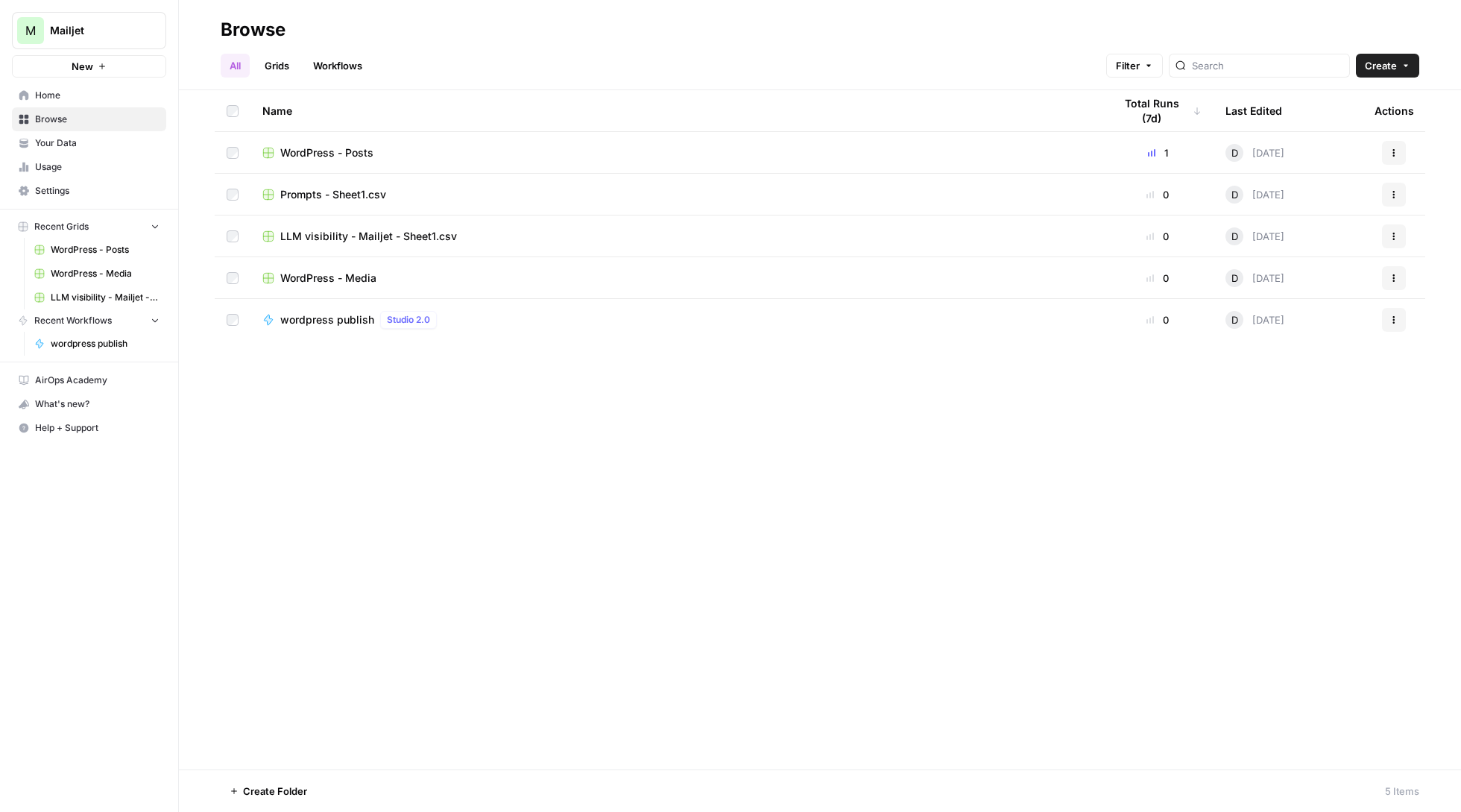
click at [281, 75] on link "Grids" at bounding box center [276, 65] width 43 height 23
click at [337, 69] on link "Workflows" at bounding box center [337, 65] width 67 height 23
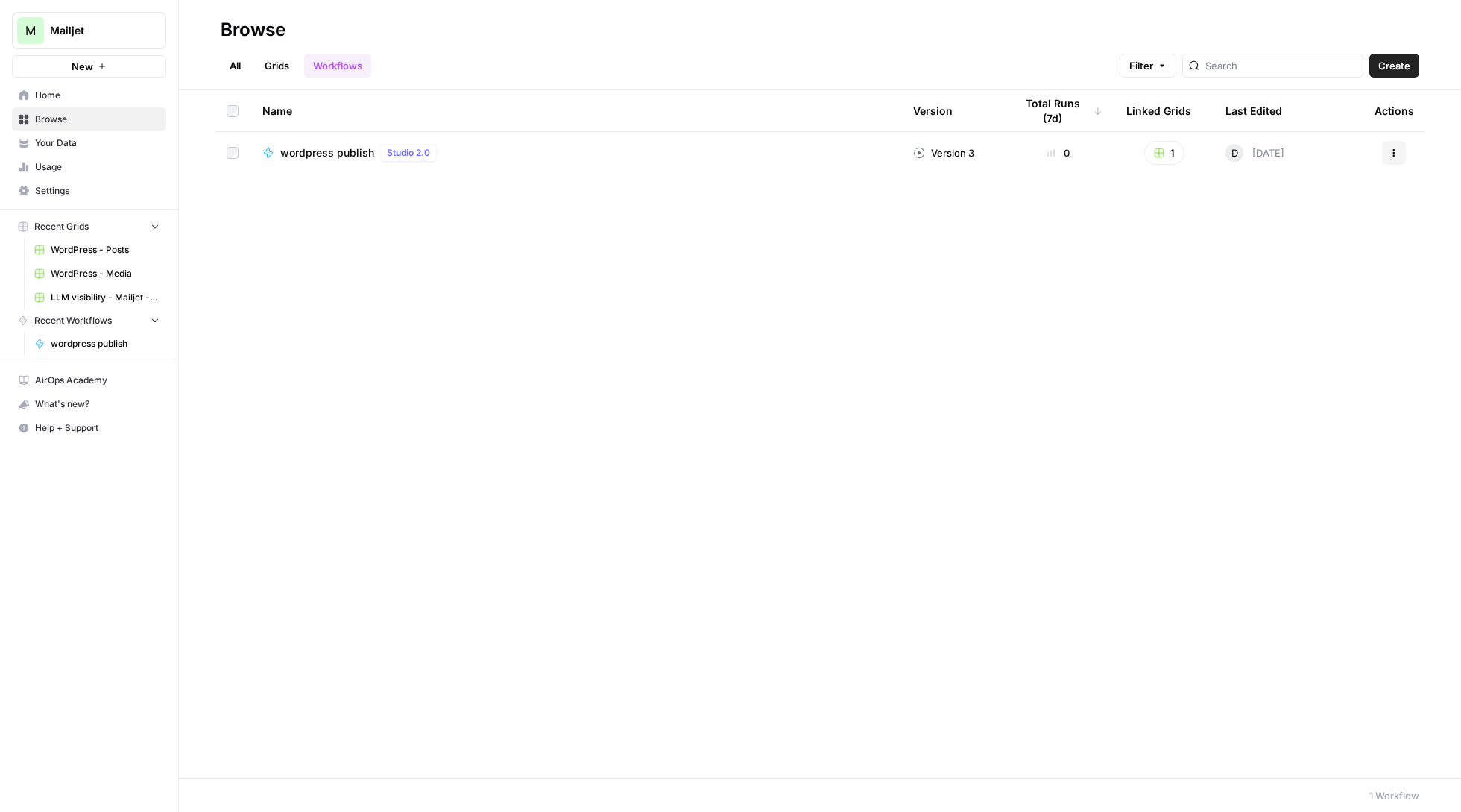
click at [239, 69] on link "All" at bounding box center [235, 65] width 29 height 23
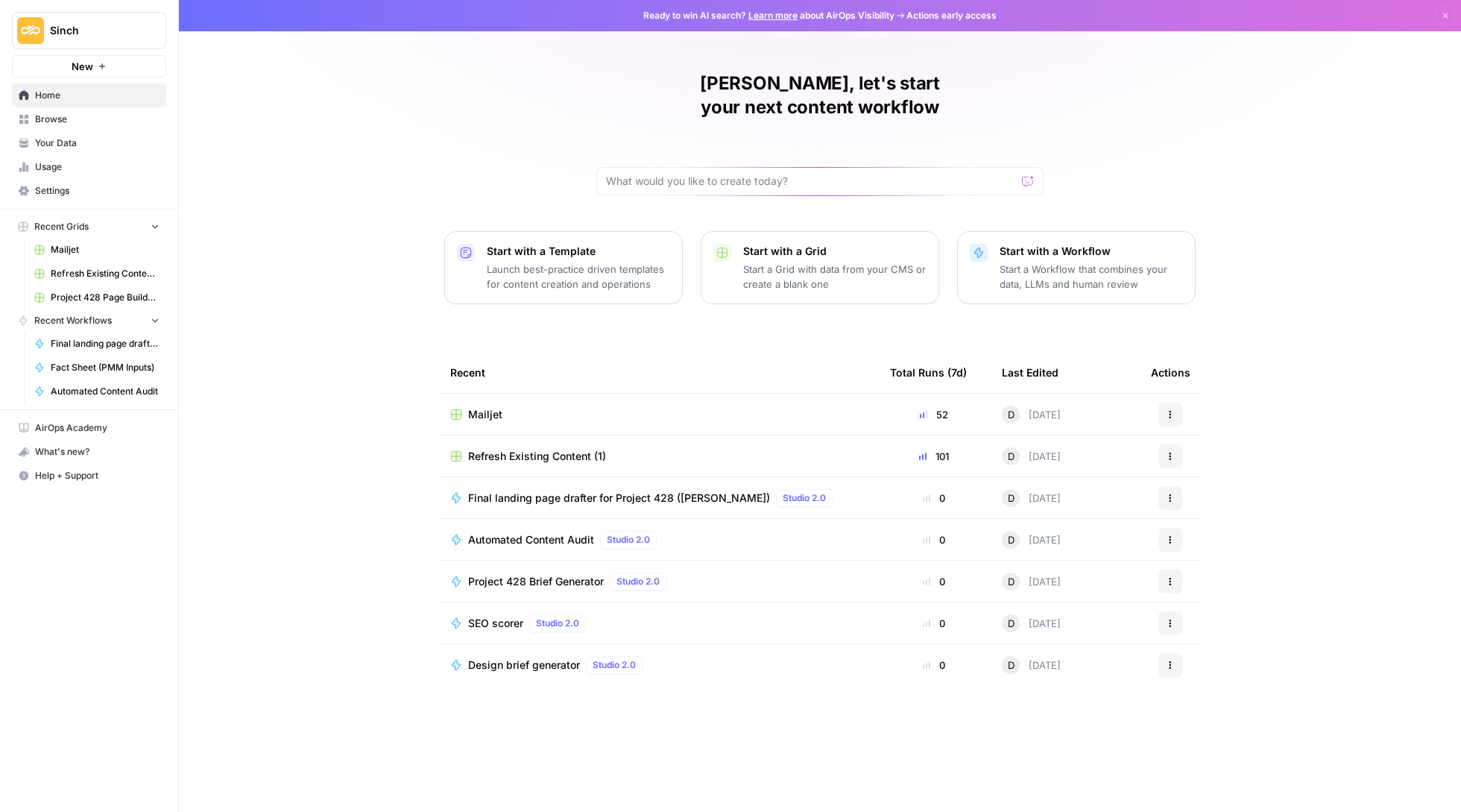
click at [1081, 231] on button "Start with a Workflow Start a Workflow that combines your data, LLMs and human …" at bounding box center [1076, 267] width 239 height 73
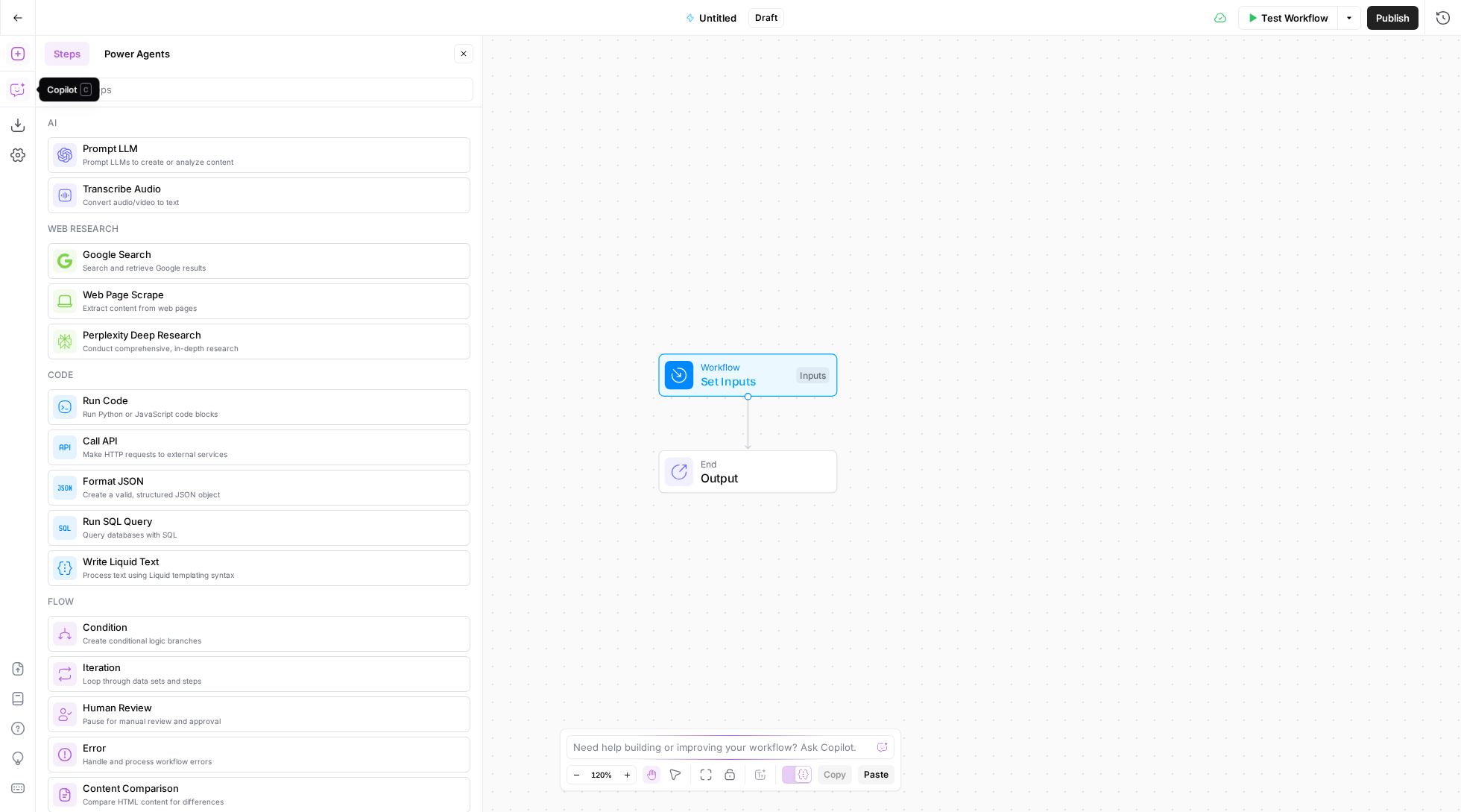
click at [15, 96] on icon "button" at bounding box center [17, 89] width 15 height 15
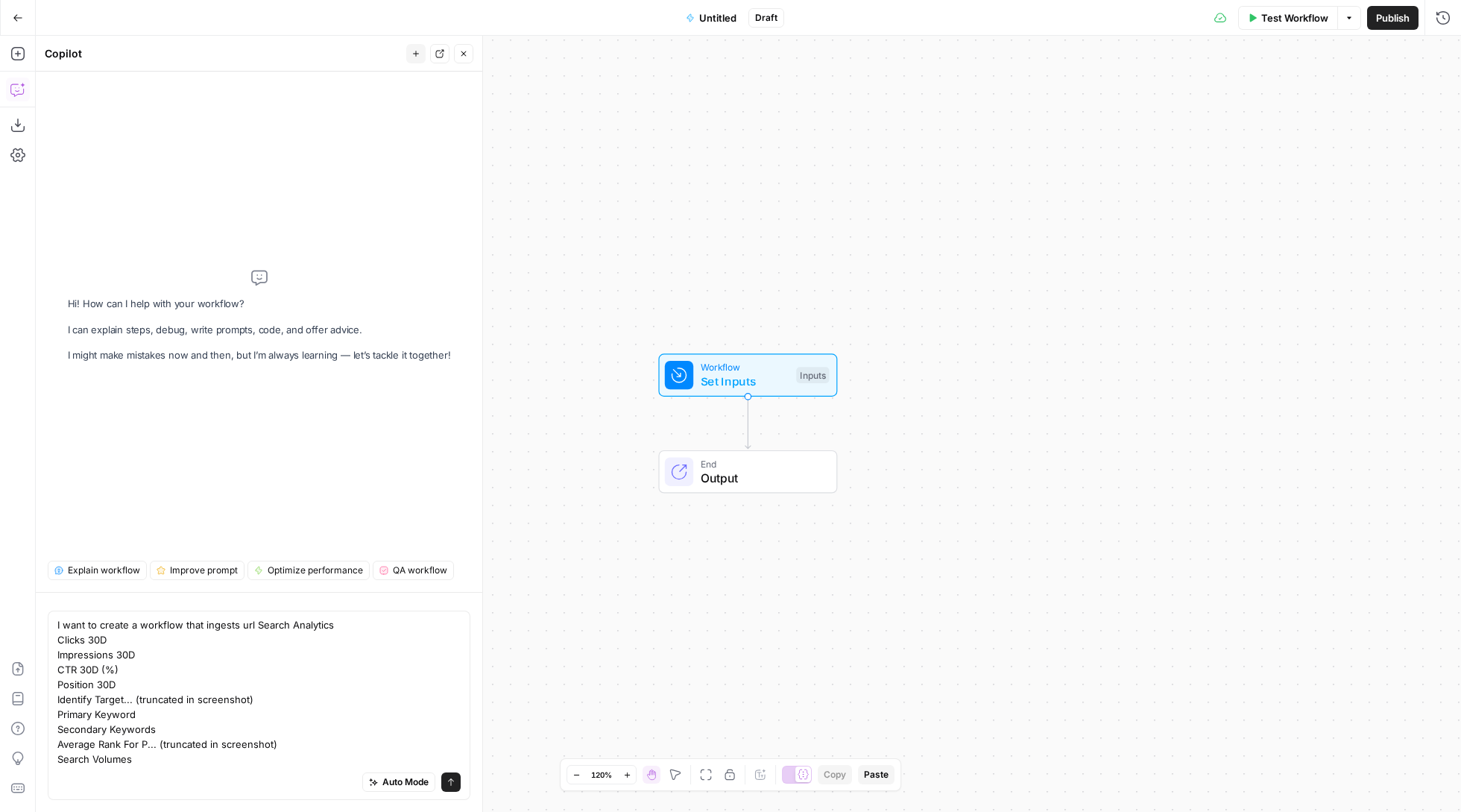
drag, startPoint x: 245, startPoint y: 624, endPoint x: 250, endPoint y: 611, distance: 13.9
click at [245, 624] on textarea "I want to create a workflow that ingests url Search Analytics Clicks 30D Impres…" at bounding box center [259, 692] width 403 height 149
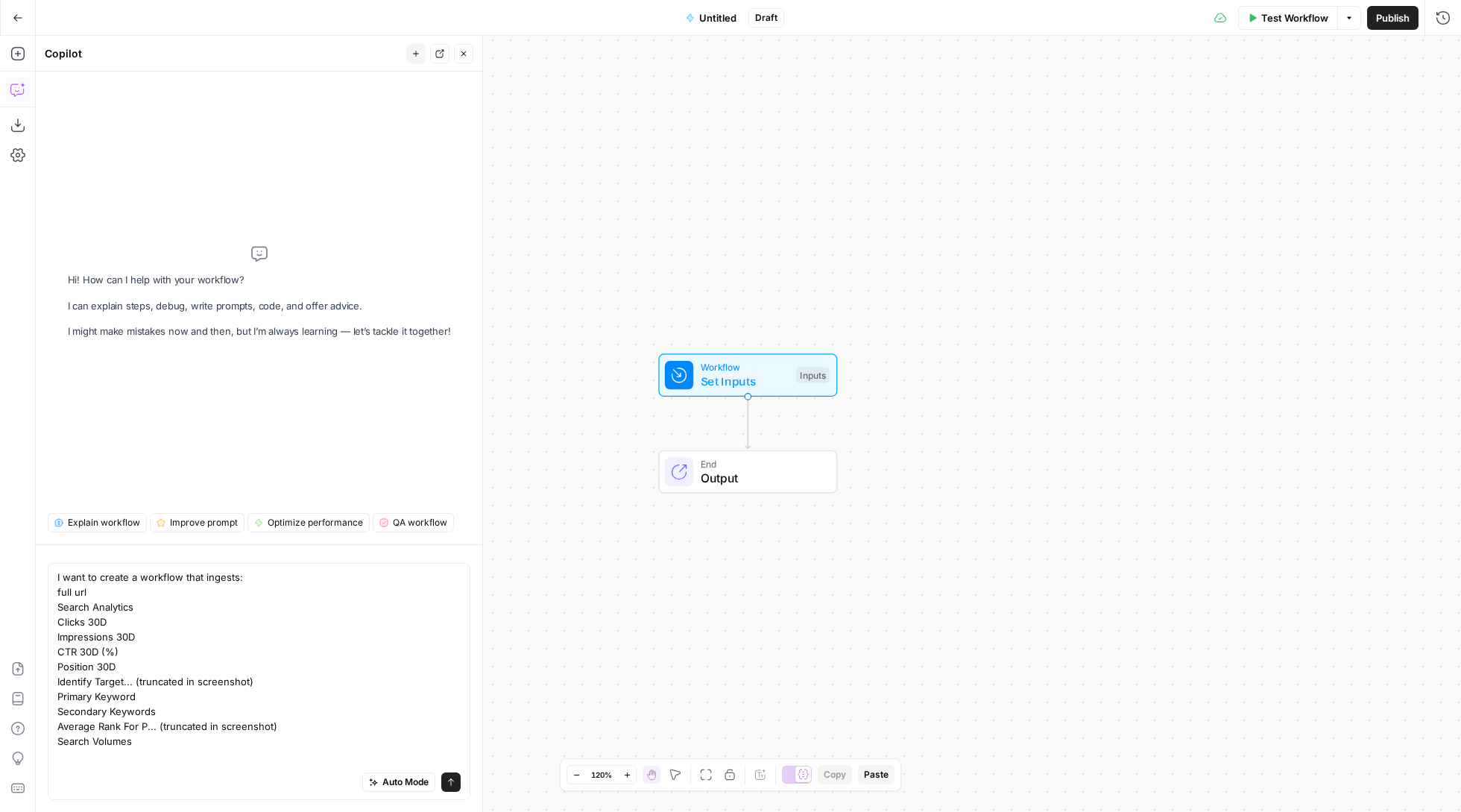
click at [281, 582] on textarea "I want to create a workflow that ingests: full url Search Analytics Clicks 30D …" at bounding box center [259, 674] width 403 height 208
click at [67, 593] on textarea "I want to create a workflow that ingests: full url Search Analytics Clicks 30D …" at bounding box center [259, 682] width 403 height 224
click at [266, 759] on textarea "I want to create a workflow that ingests: overall topic full url Search Analyti…" at bounding box center [259, 647] width 403 height 239
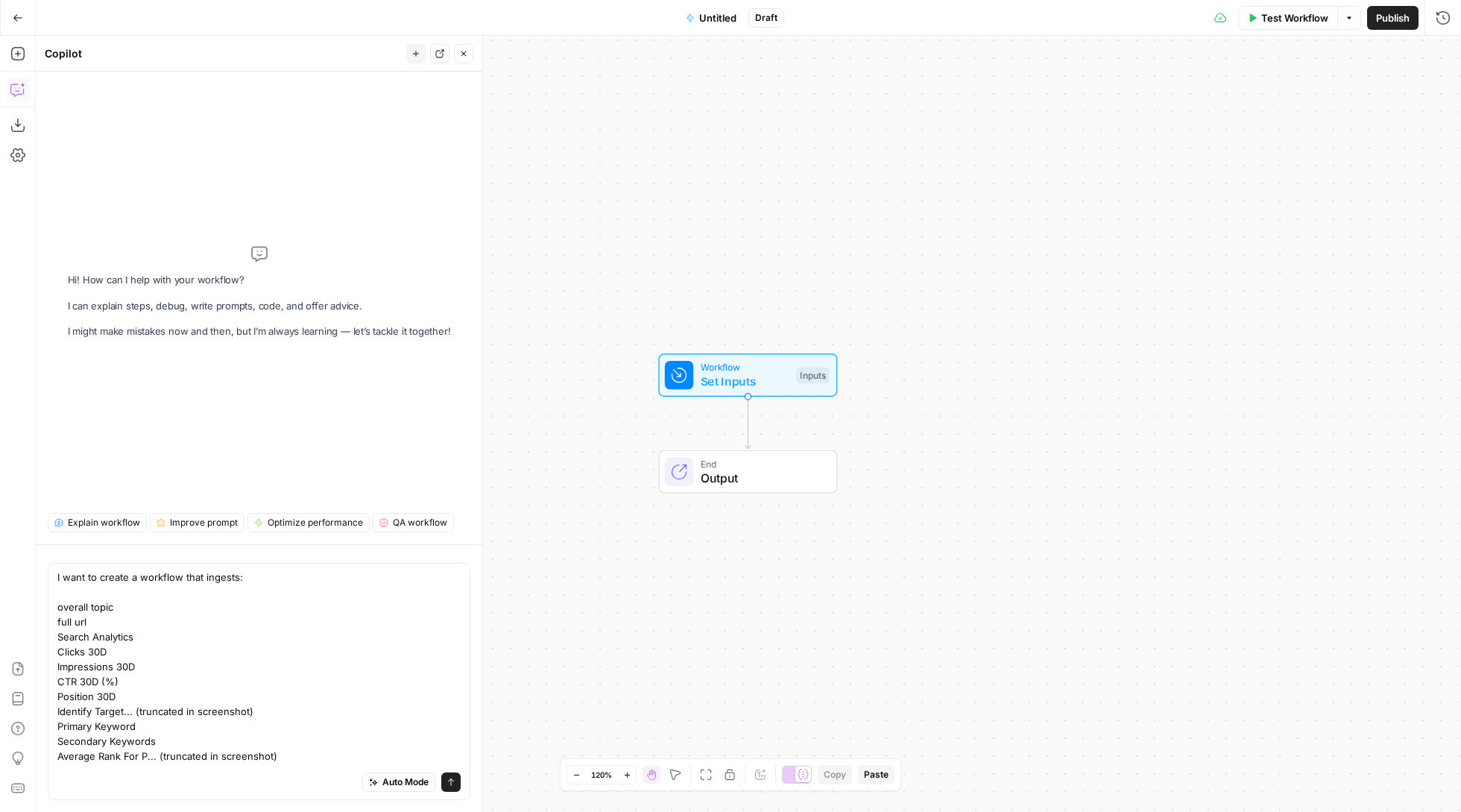
drag, startPoint x: 89, startPoint y: 604, endPoint x: 105, endPoint y: 637, distance: 36.7
click at [89, 604] on textarea "I want to create a workflow that ingests: overall topic full url Search Analyti…" at bounding box center [259, 689] width 403 height 239
click at [320, 761] on textarea "I want to create a workflow that ingests: overall content topic full url Search…" at bounding box center [259, 647] width 403 height 239
click at [236, 752] on textarea "I want to create a workflow that ingests: overall content topic full url Search…" at bounding box center [259, 647] width 403 height 239
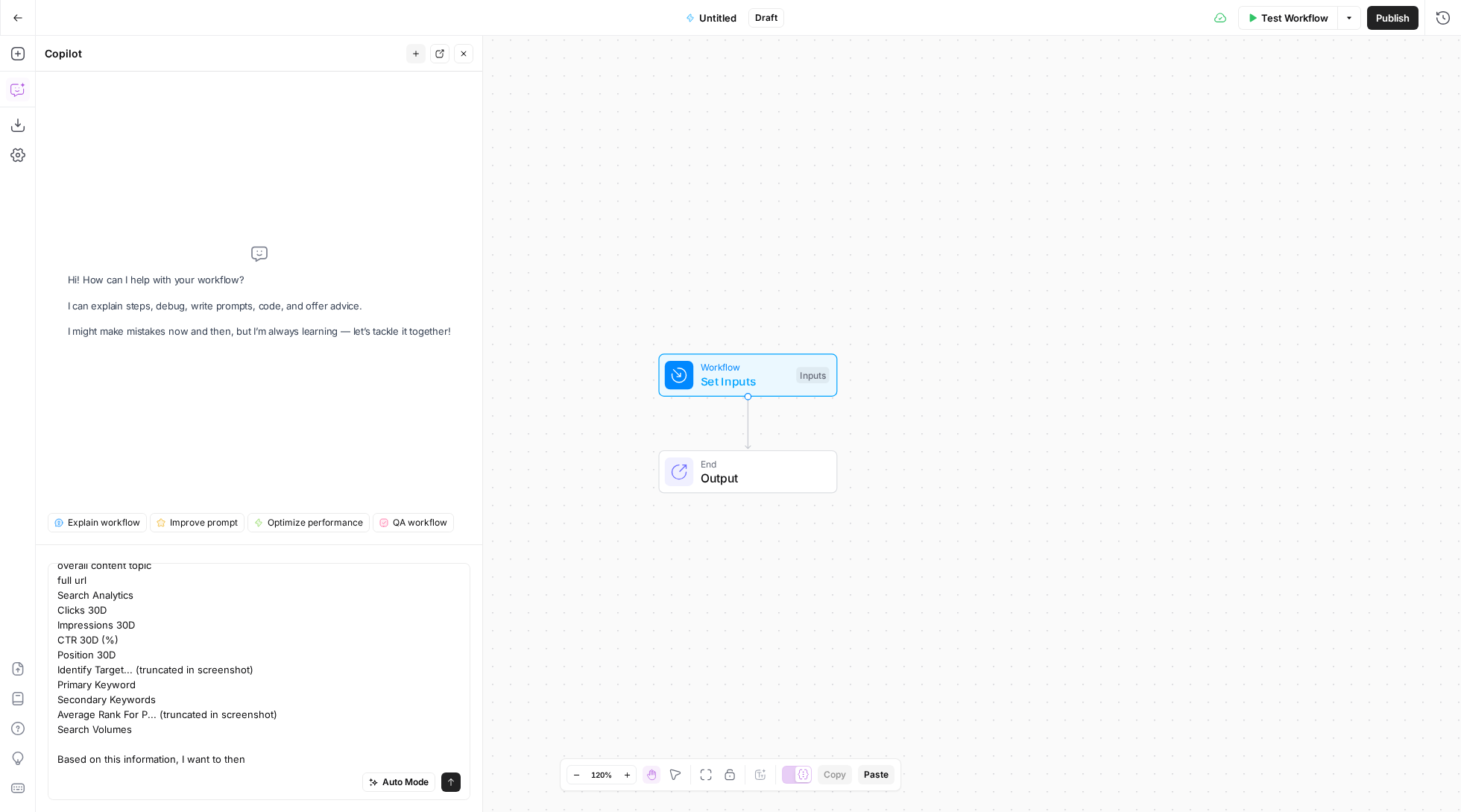
click at [236, 752] on textarea "I want to create a workflow that ingests: overall content topic full url Search…" at bounding box center [259, 647] width 403 height 239
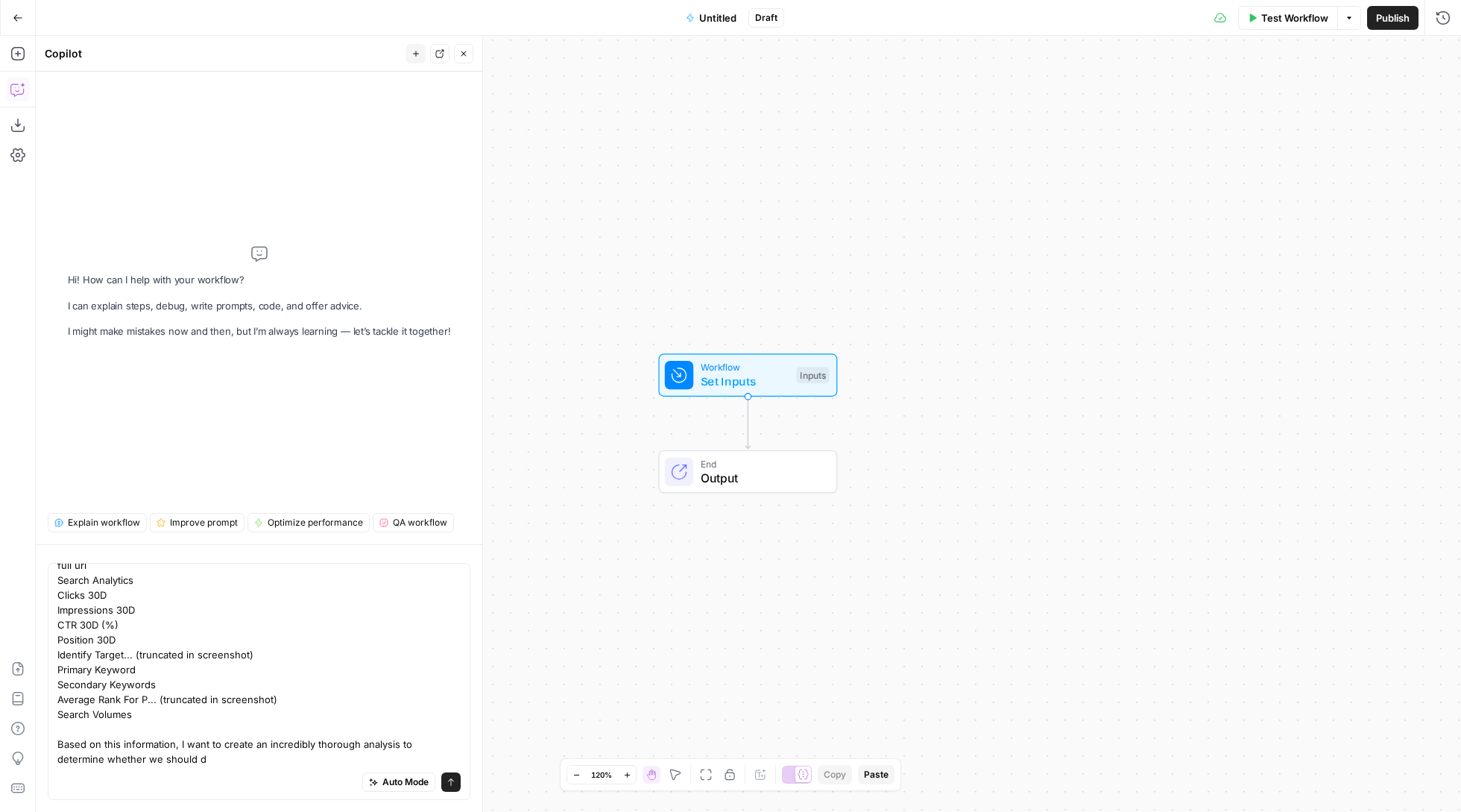
scroll to position [57, 0]
click at [345, 756] on textarea "I want to create a workflow that ingests: overall content topic full url Search…" at bounding box center [259, 640] width 403 height 254
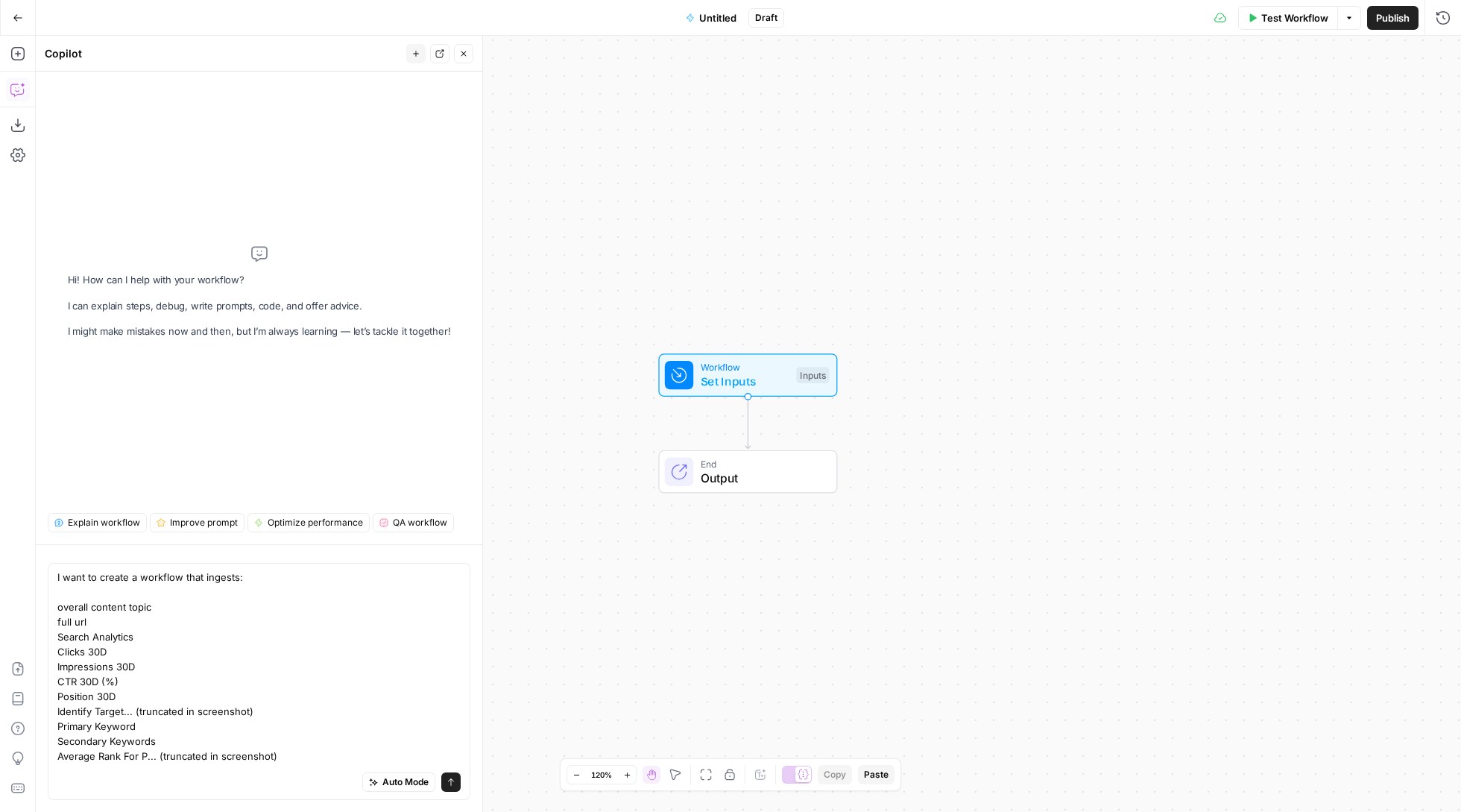
scroll to position [0, 0]
click at [55, 609] on div "I want to create a workflow that ingests: overall content topic full url Search…" at bounding box center [259, 681] width 423 height 237
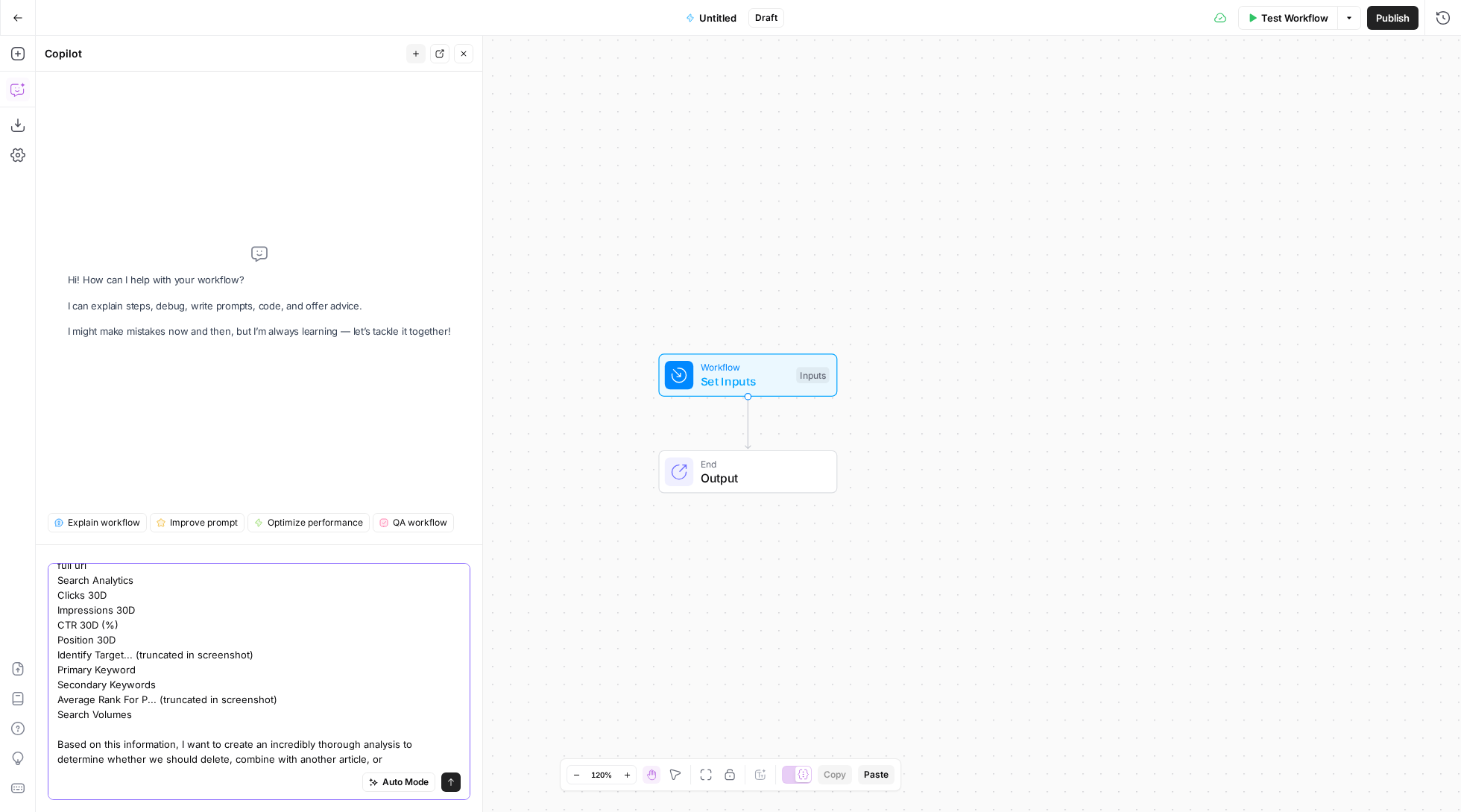
scroll to position [57, 0]
click at [400, 746] on textarea "I want to create a workflow that ingests: overall content topic full url Search…" at bounding box center [259, 640] width 403 height 254
click at [404, 757] on textarea "I want to create a workflow that ingests: overall content topic full url Search…" at bounding box center [259, 640] width 403 height 254
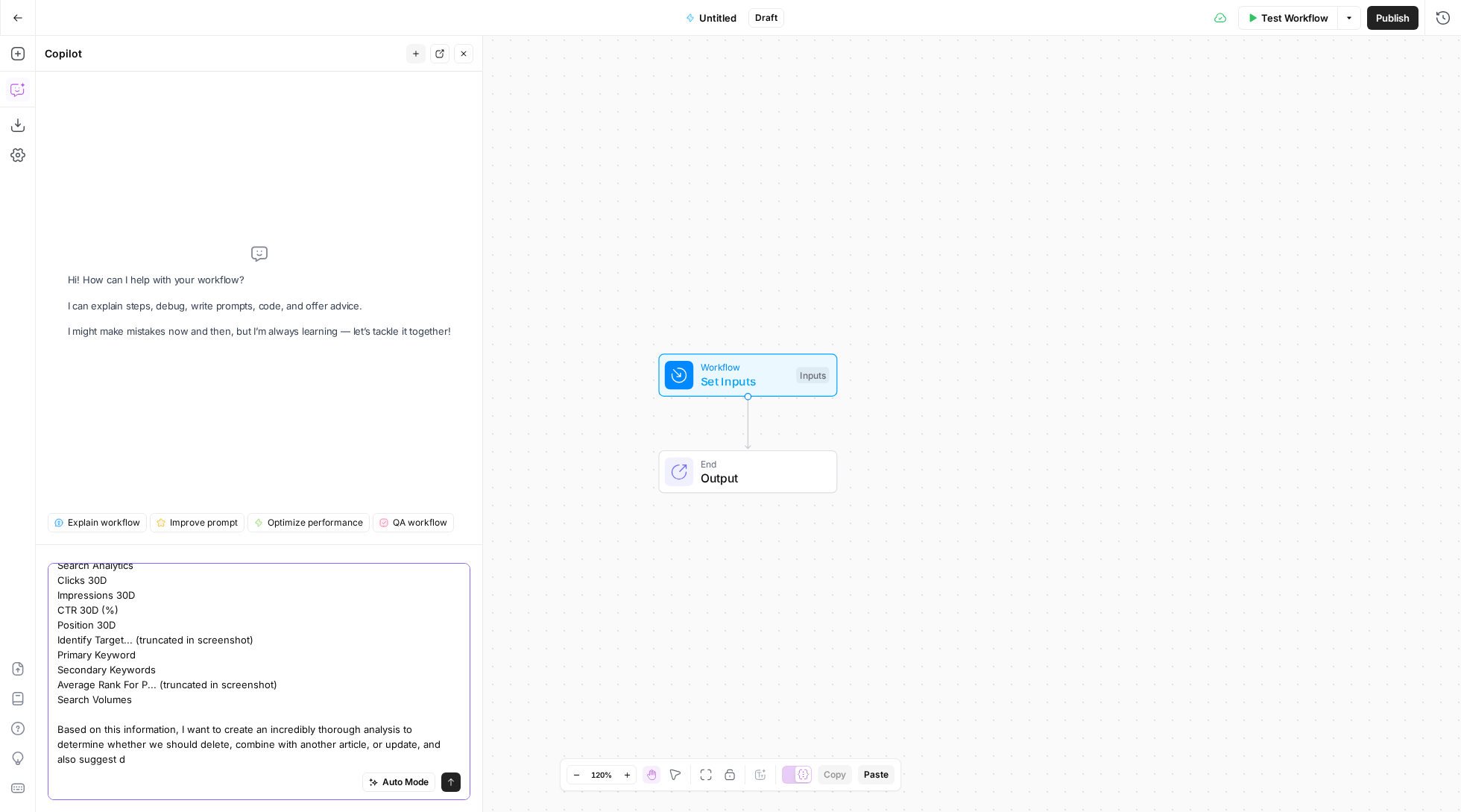
scroll to position [72, 0]
type textarea "I want to create a workflow that ingests: overall content topic full url Search…"
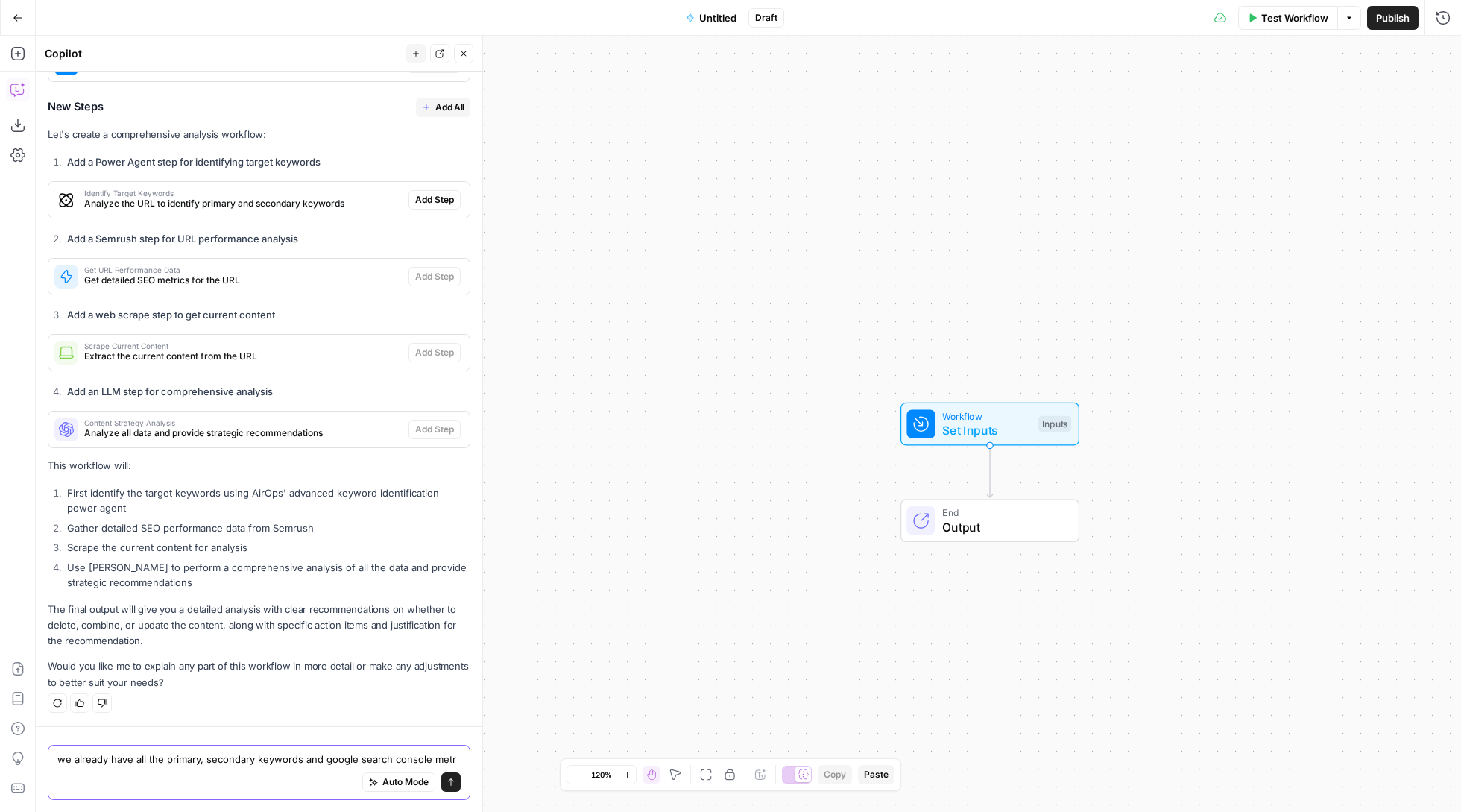
scroll to position [736, 0]
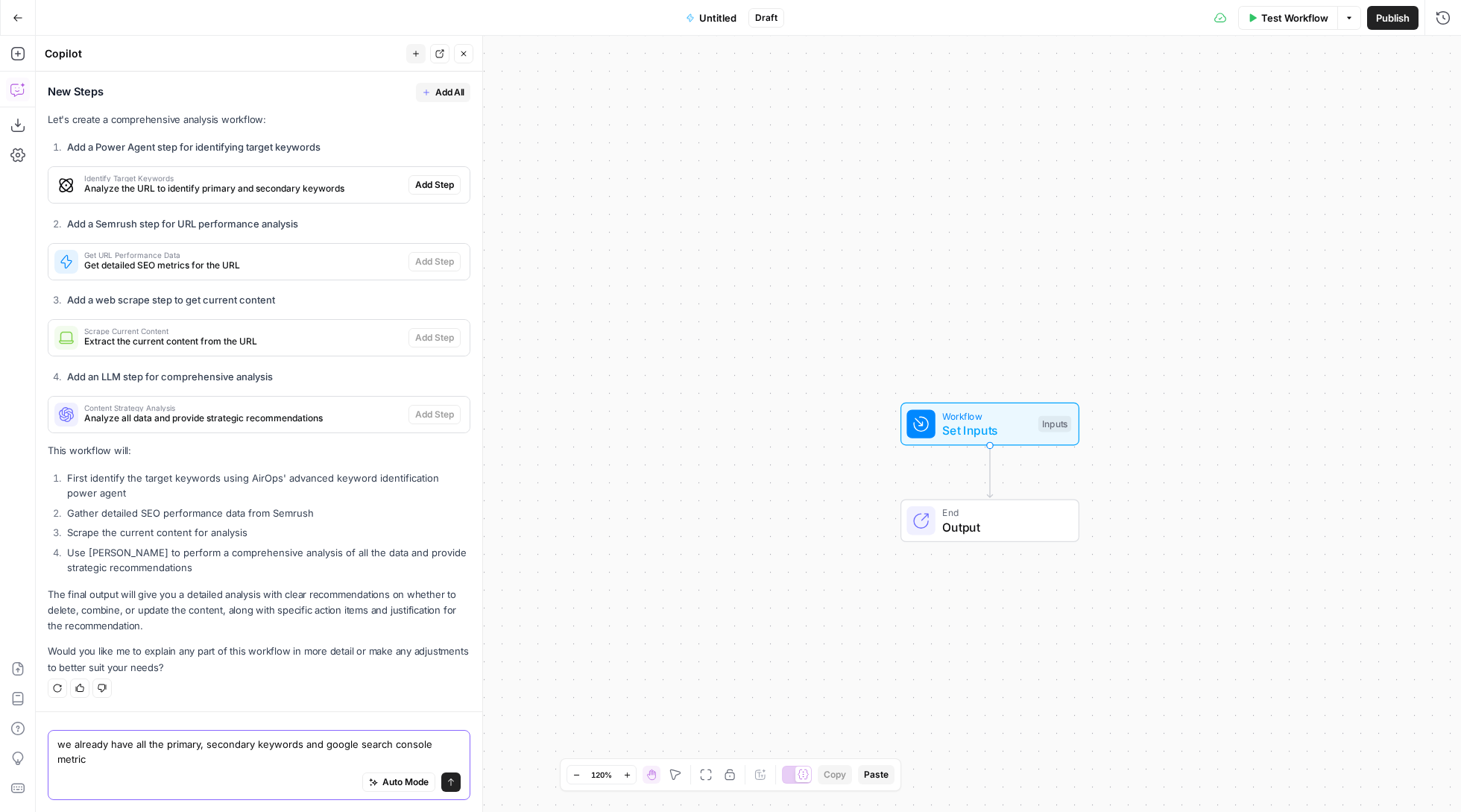
type textarea "we already have all the primary, secondary keywords and google search console m…"
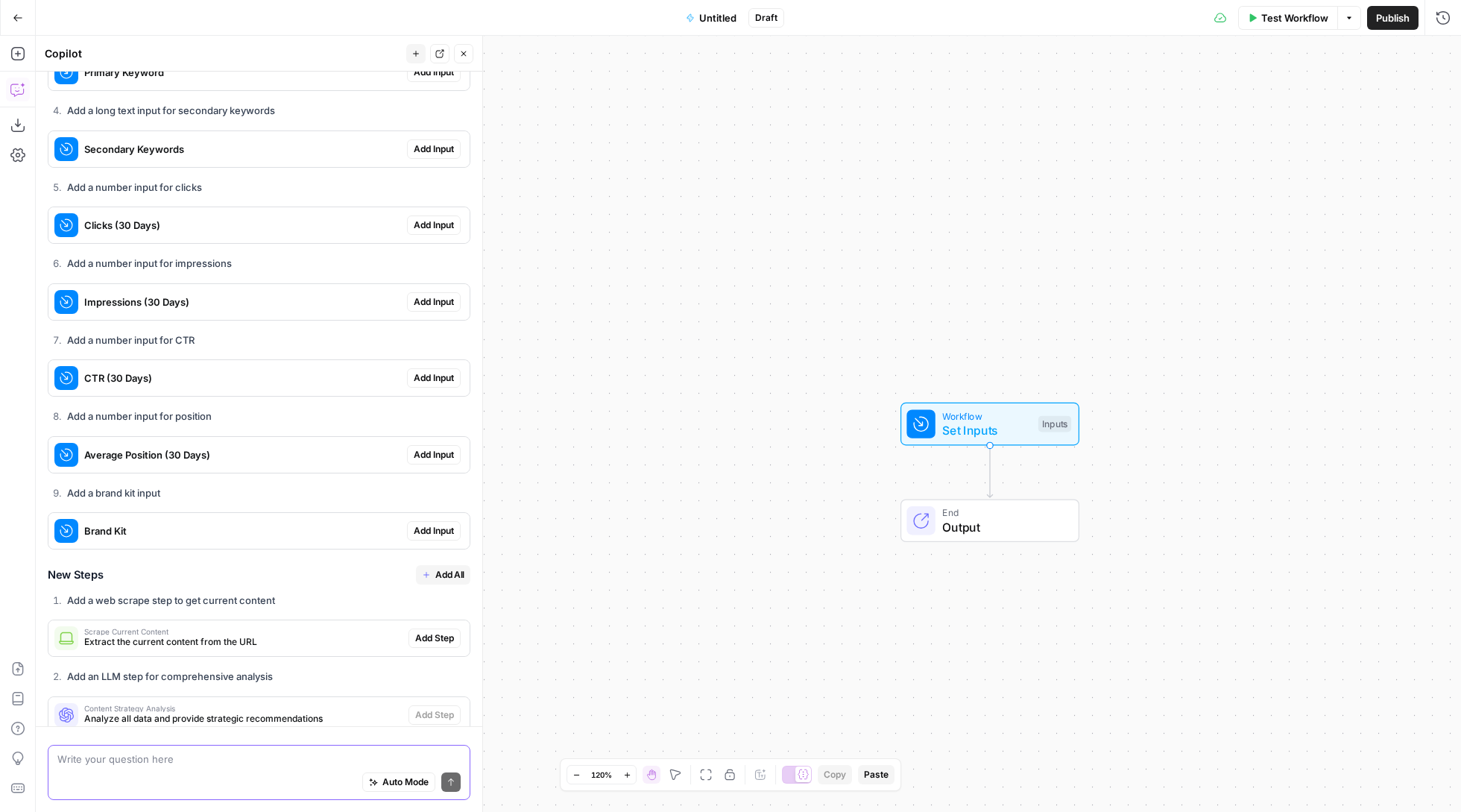
scroll to position [1423, 0]
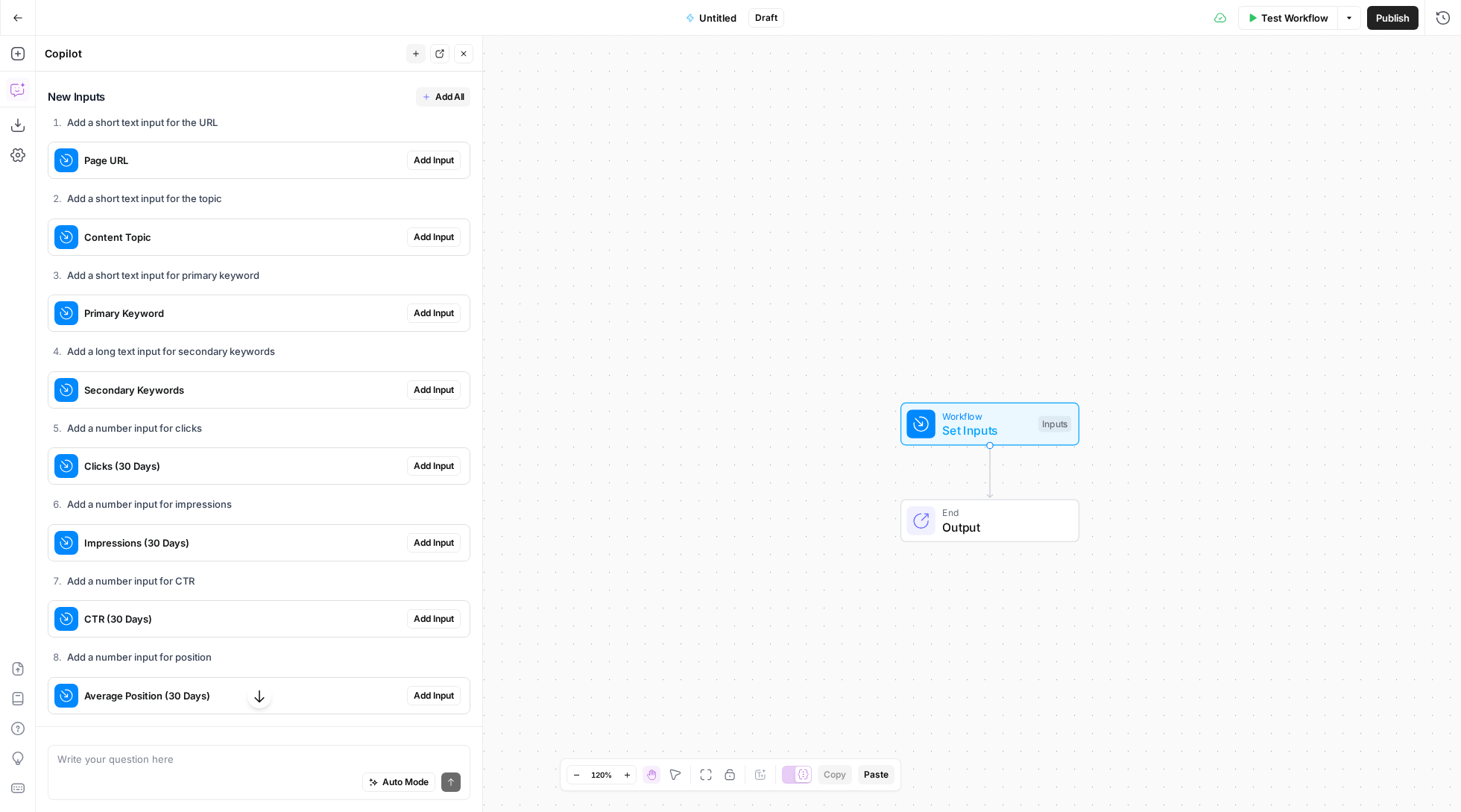
click at [443, 103] on span "Add All" at bounding box center [449, 96] width 29 height 13
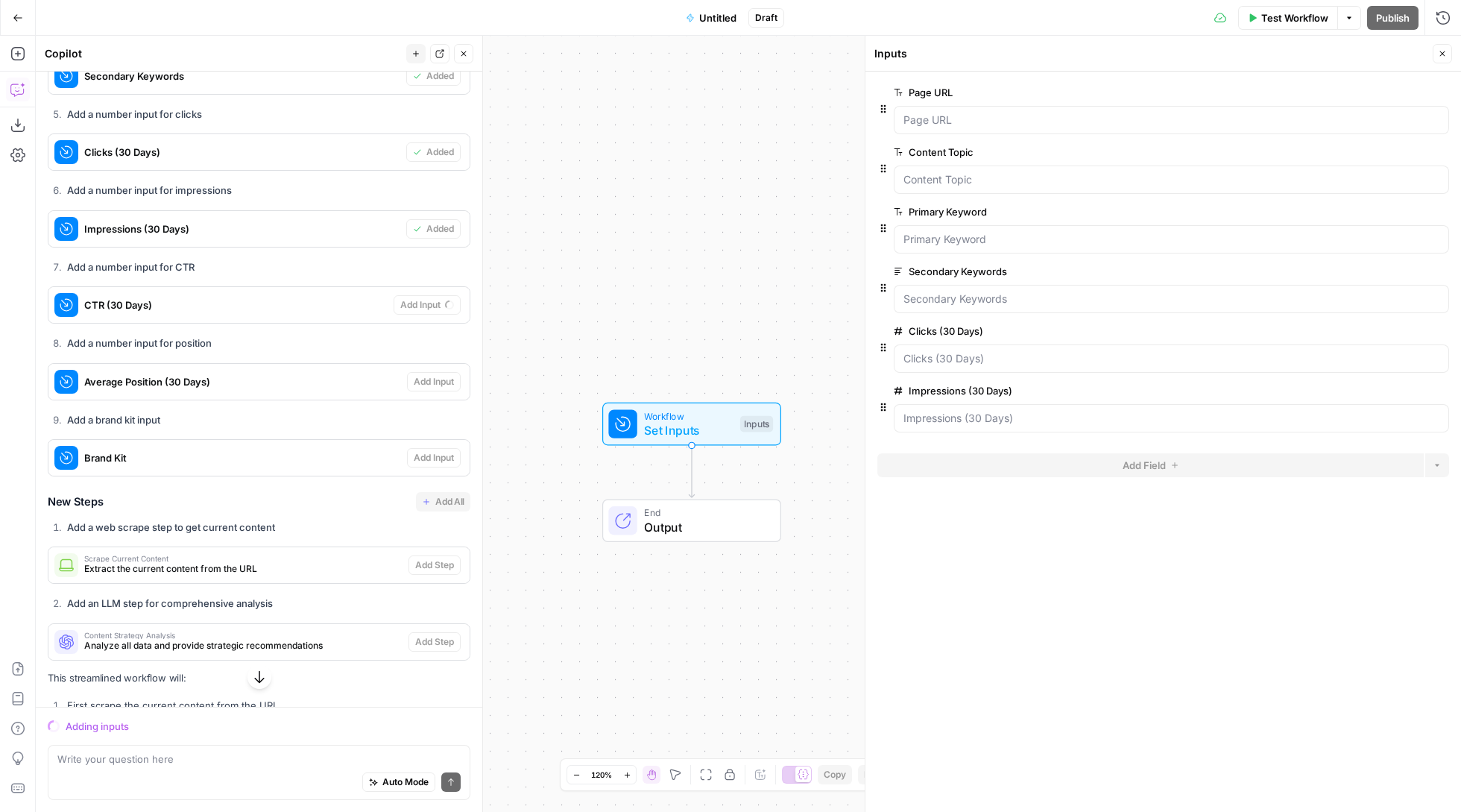
scroll to position [1756, 0]
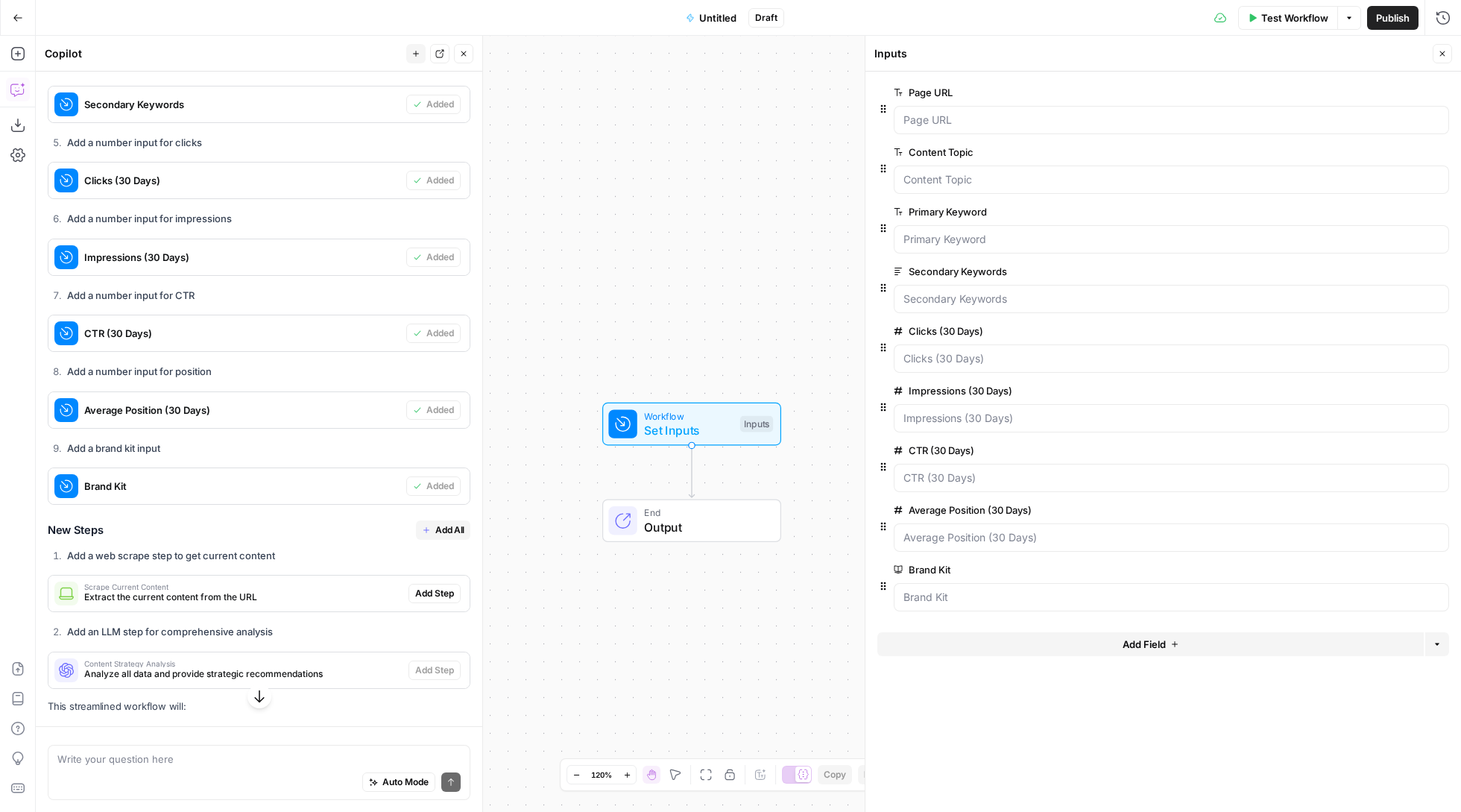
click at [1445, 573] on button "Delete group" at bounding box center [1440, 569] width 18 height 18
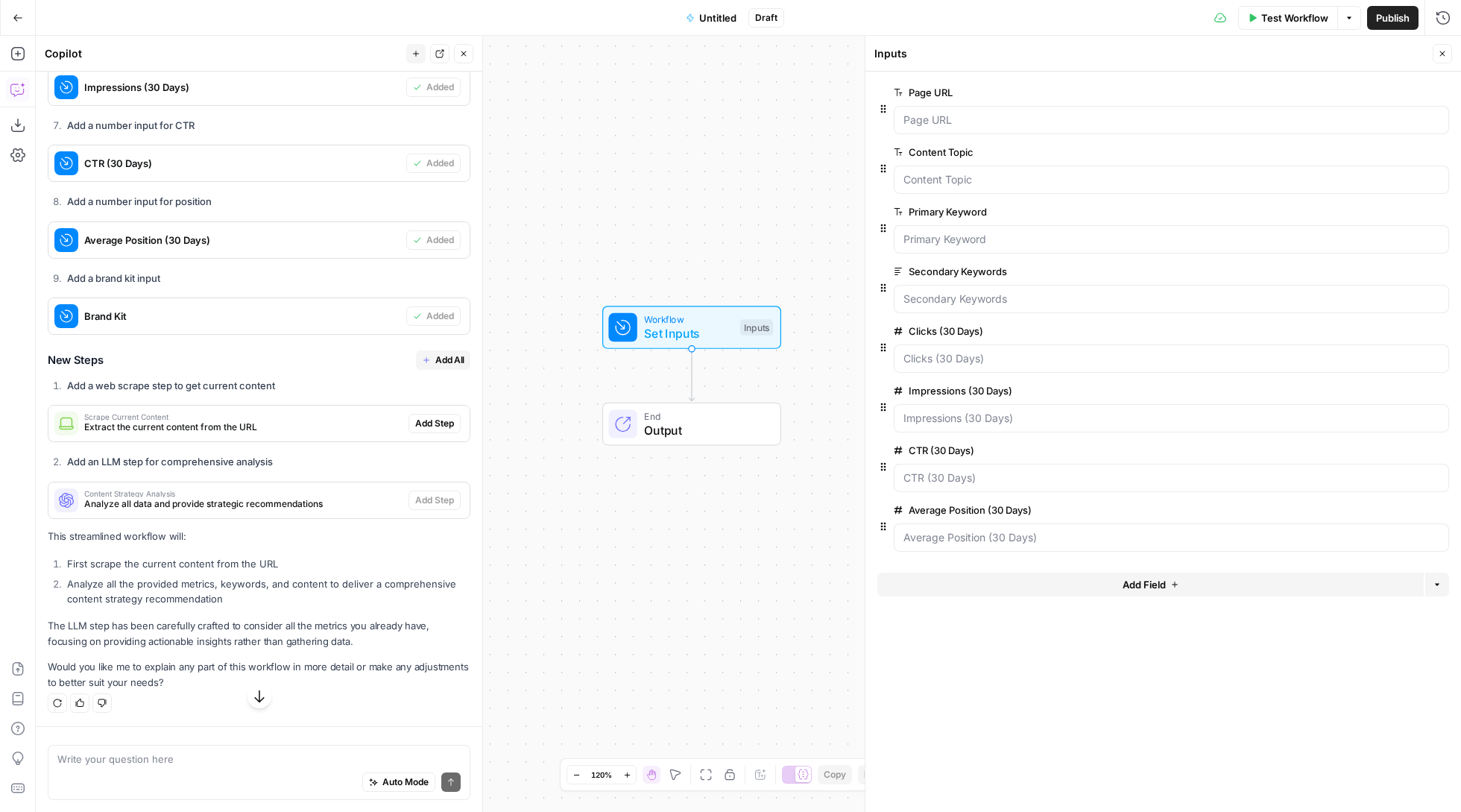
scroll to position [1955, 0]
click at [449, 358] on span "Add All" at bounding box center [449, 360] width 29 height 13
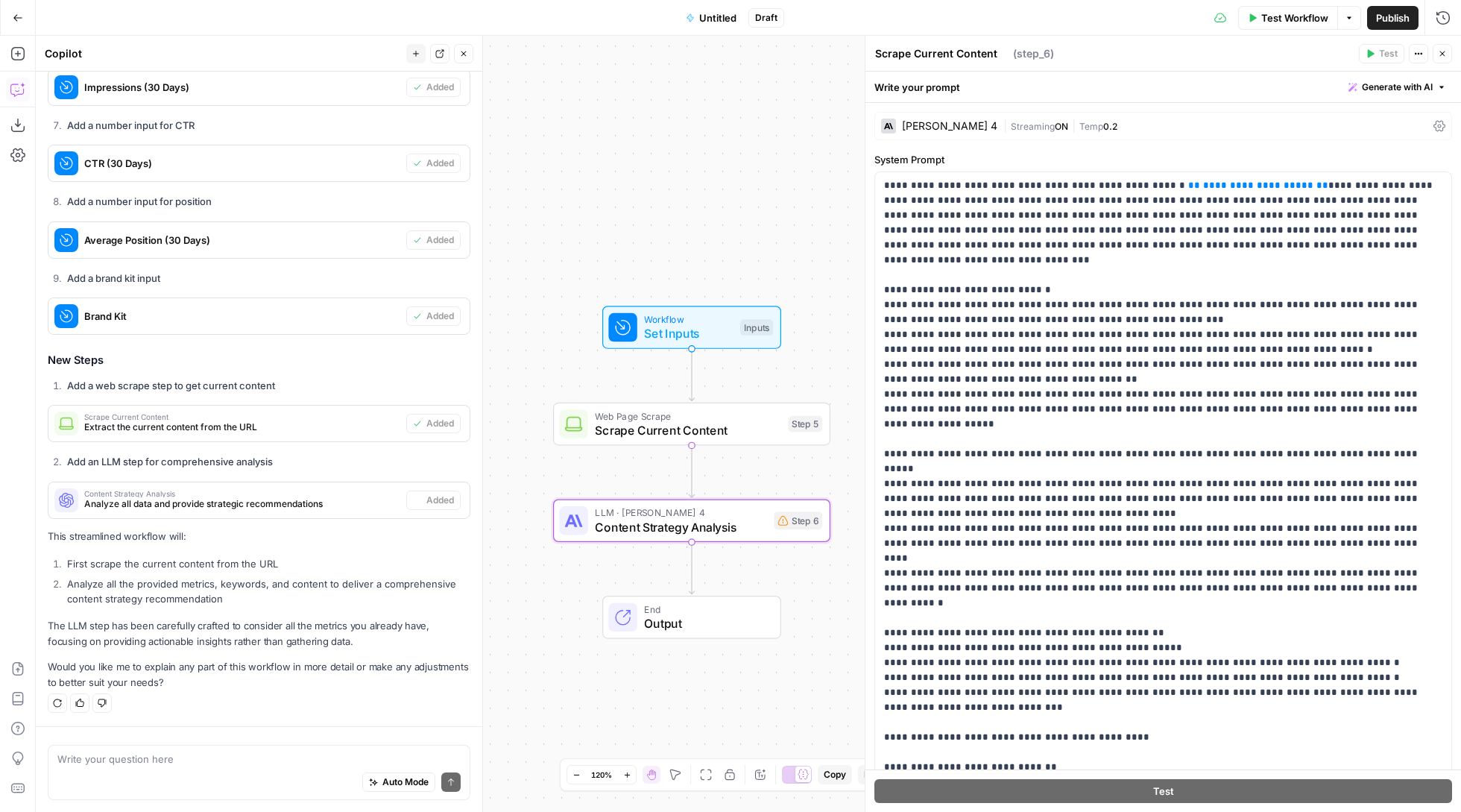
type textarea "Content Strategy Analysis"
drag, startPoint x: 1151, startPoint y: 187, endPoint x: 1274, endPoint y: 188, distance: 123.0
click at [1274, 188] on p "**********" at bounding box center [1163, 715] width 558 height 1073
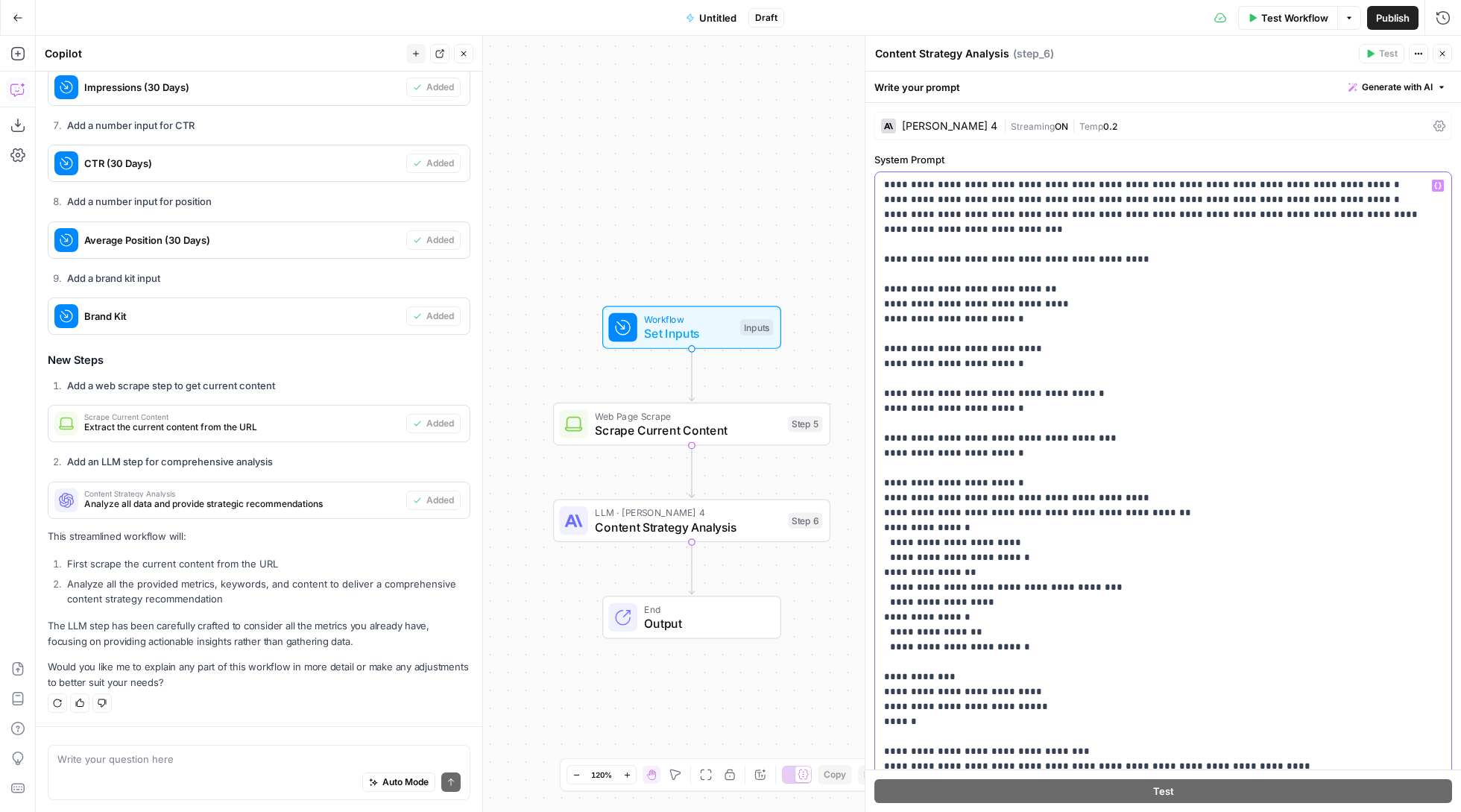
scroll to position [0, 0]
click at [1445, 56] on icon "button" at bounding box center [1443, 54] width 9 height 9
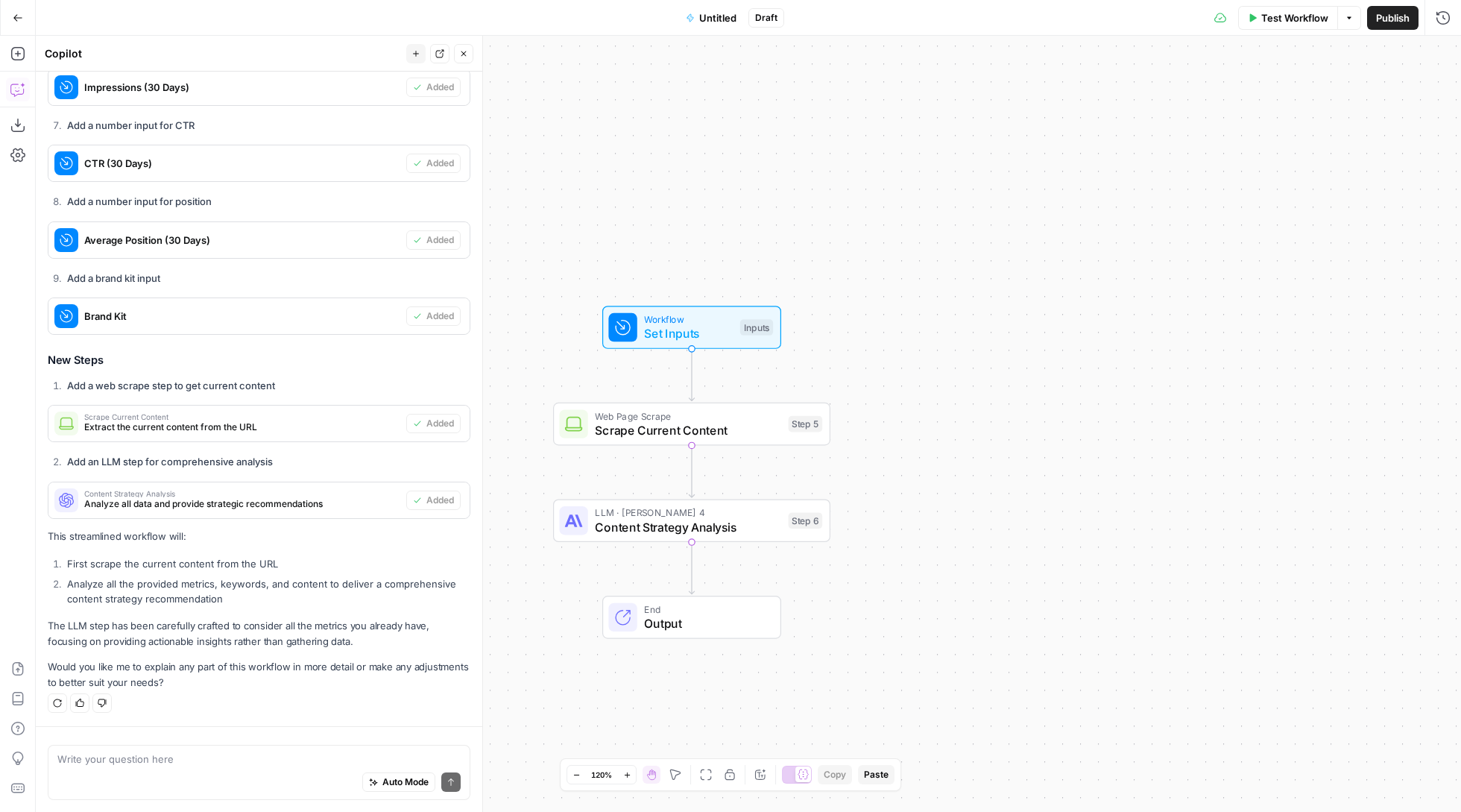
click at [687, 341] on div "Workflow Set Inputs Inputs Test Step" at bounding box center [692, 327] width 179 height 43
click at [643, 332] on div "Workflow Set Inputs Inputs Test Step" at bounding box center [691, 326] width 165 height 30
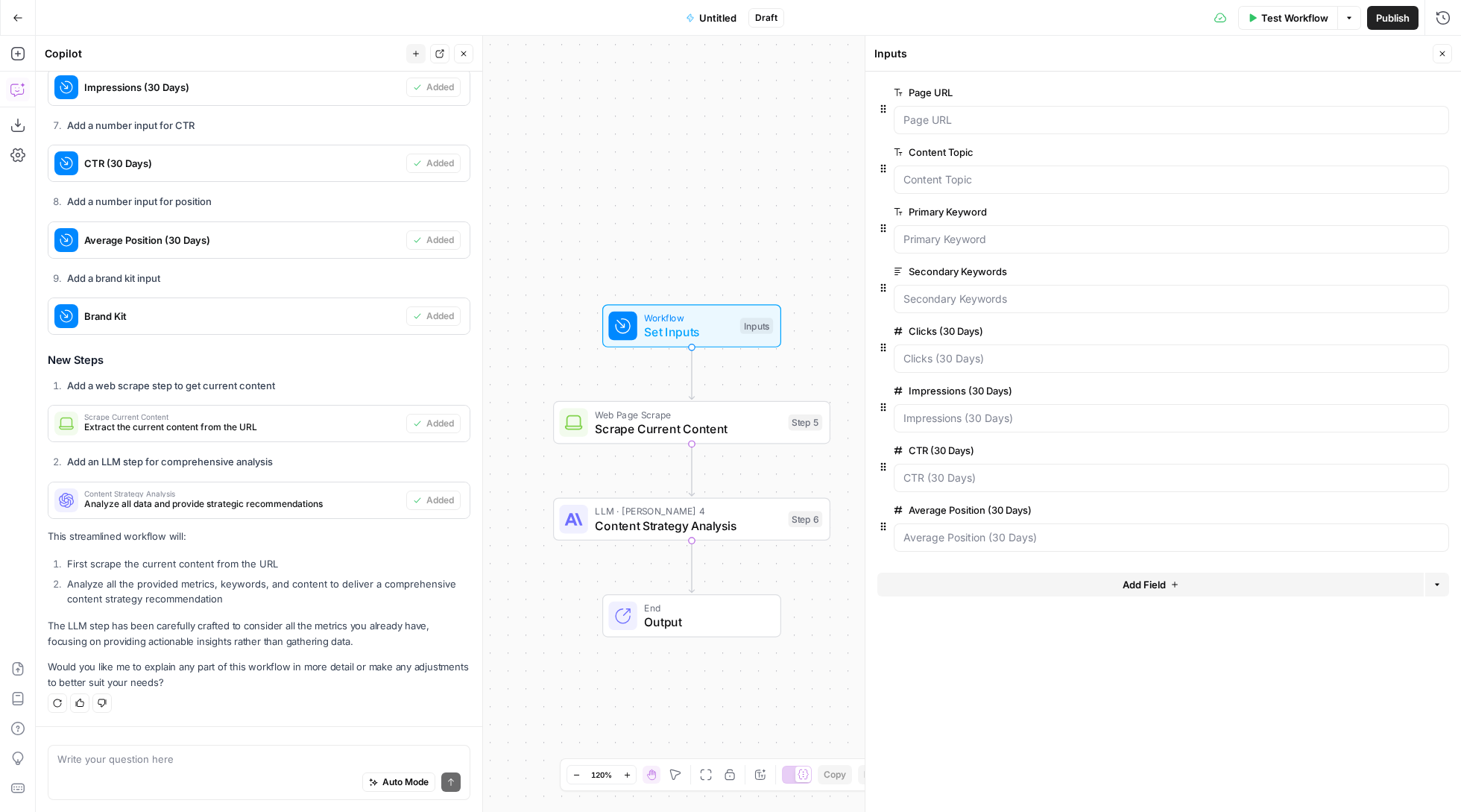
click at [1424, 153] on button "edit field" at bounding box center [1400, 152] width 57 height 18
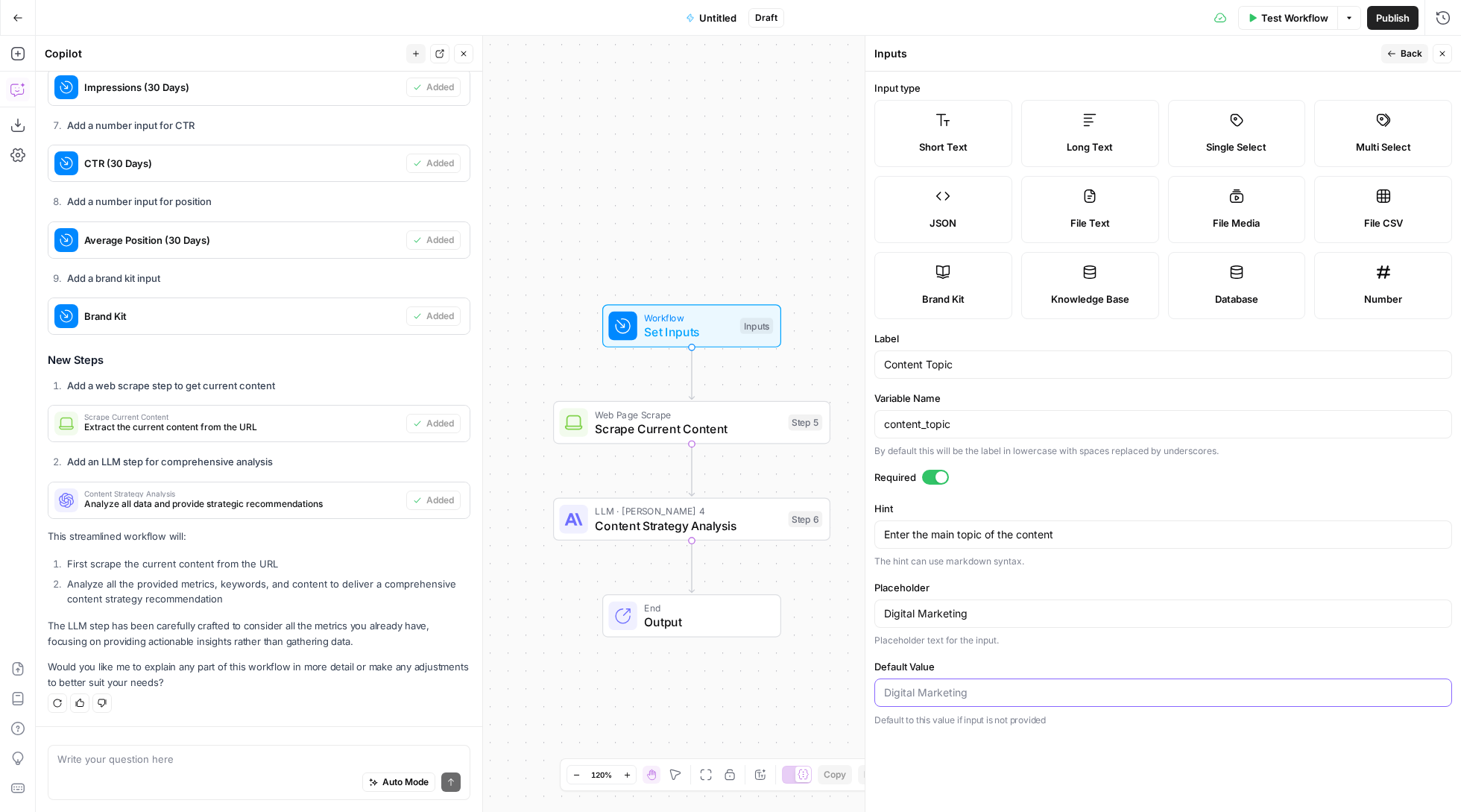
click at [958, 693] on input "Default Value" at bounding box center [1163, 692] width 559 height 15
type input "Email API"
click at [725, 9] on button "Untitled" at bounding box center [711, 17] width 69 height 23
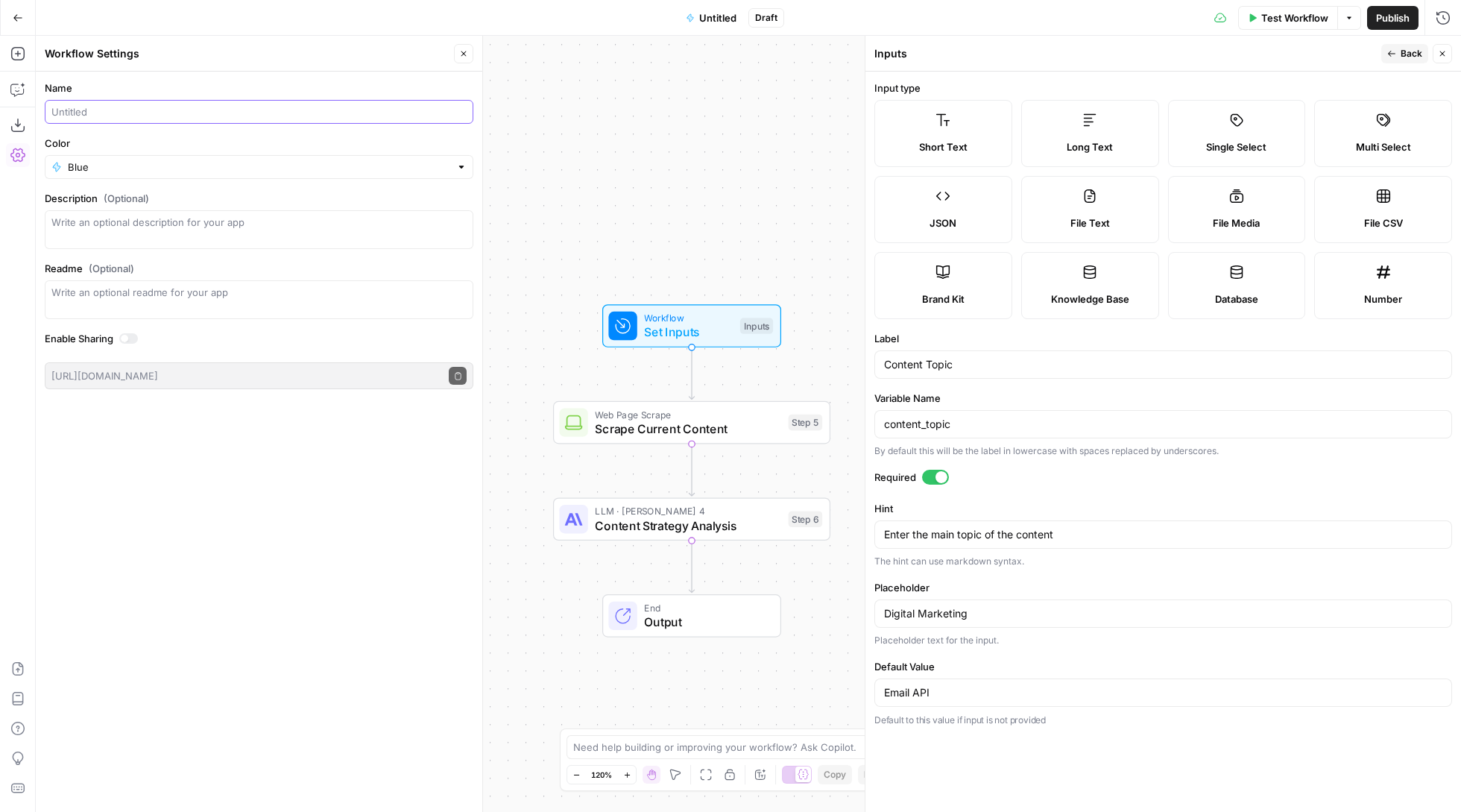
click at [380, 108] on input "Name" at bounding box center [259, 111] width 415 height 15
type input "Email API analysis"
click at [1390, 18] on span "Publish" at bounding box center [1393, 17] width 34 height 15
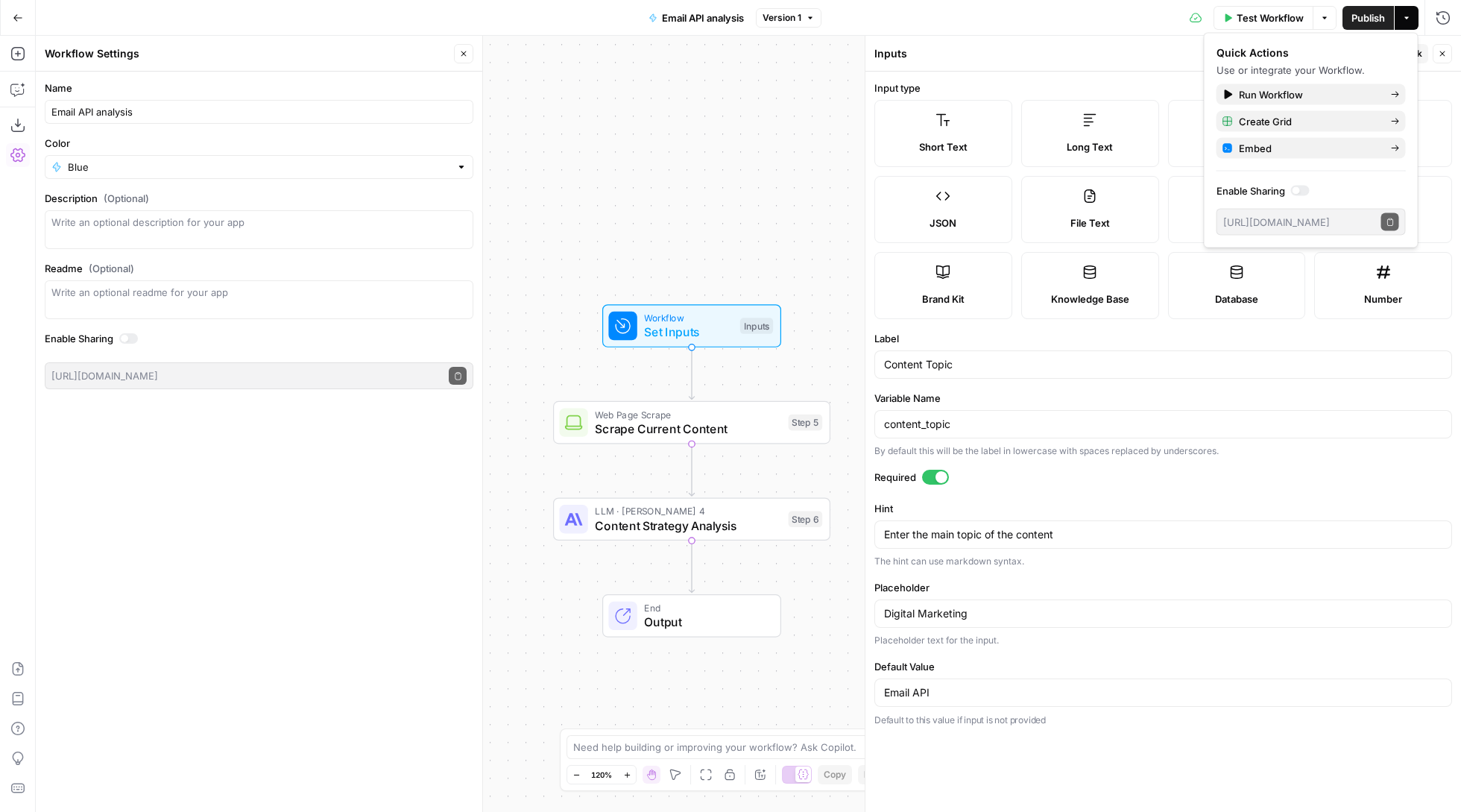
click at [1448, 56] on button "Close" at bounding box center [1443, 54] width 19 height 19
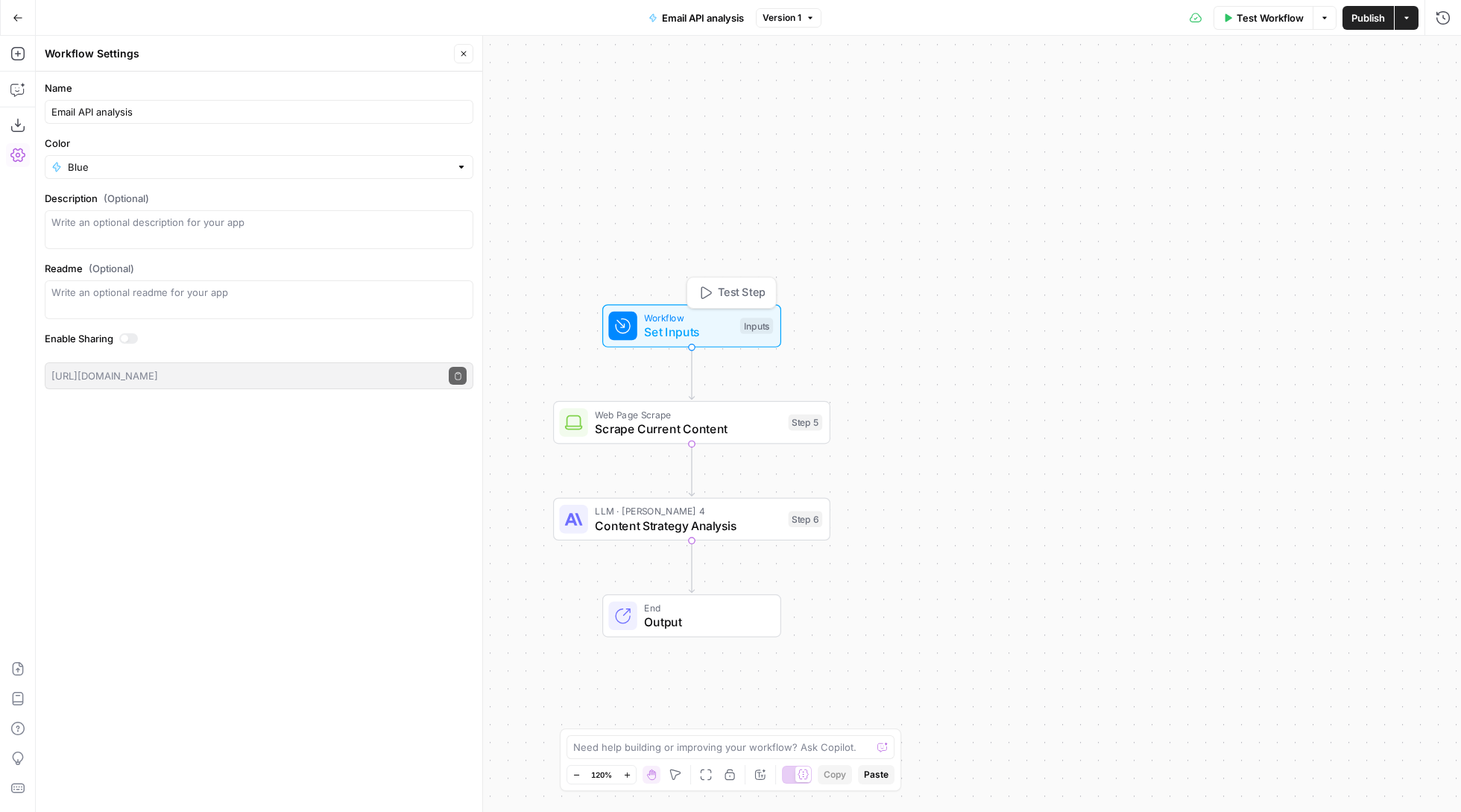
click at [699, 327] on span "Set Inputs" at bounding box center [689, 332] width 89 height 18
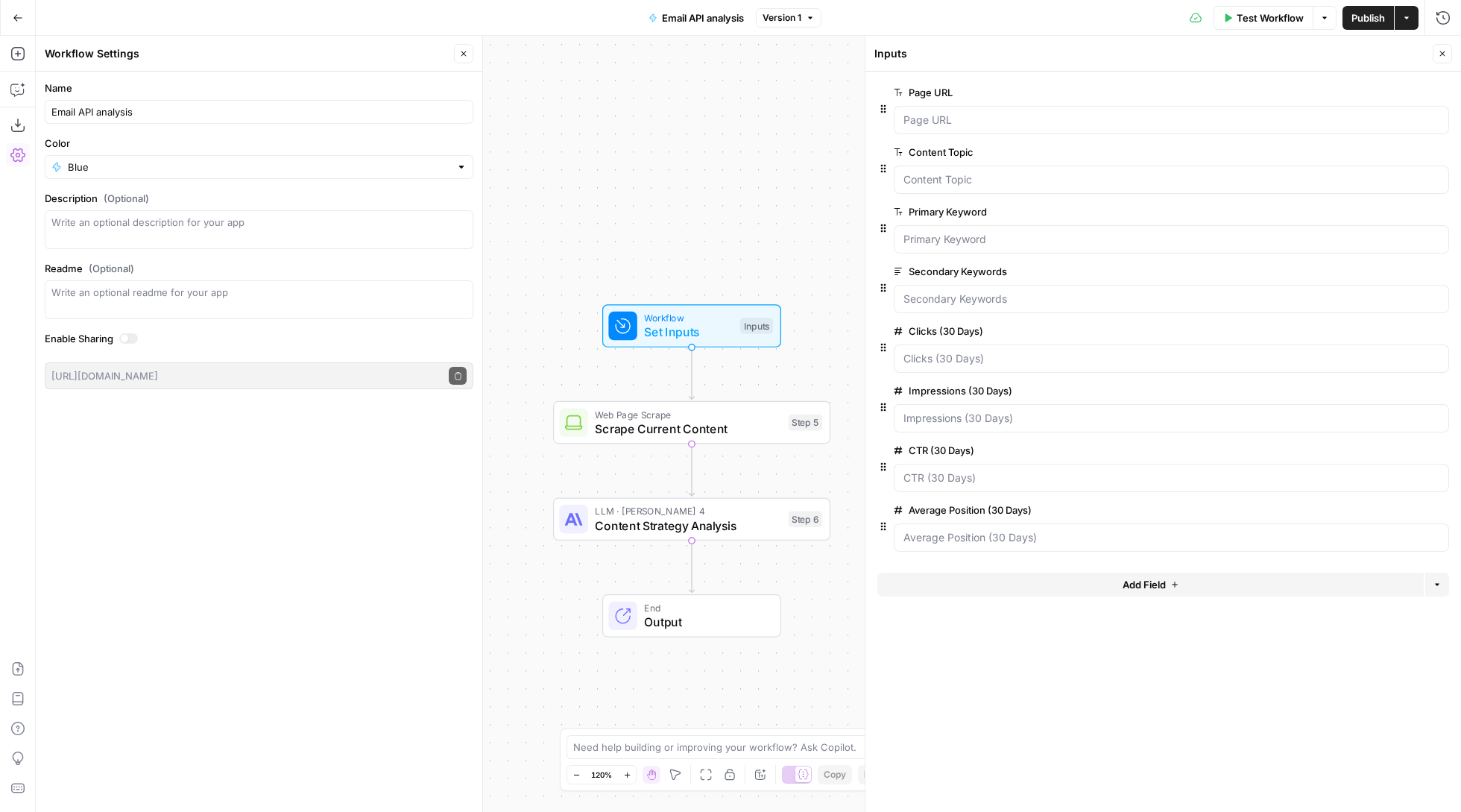
click at [1411, 501] on div "CTR (30 Days) edit field Delete group" at bounding box center [1163, 471] width 572 height 60
click at [1408, 516] on span "edit field" at bounding box center [1393, 510] width 33 height 12
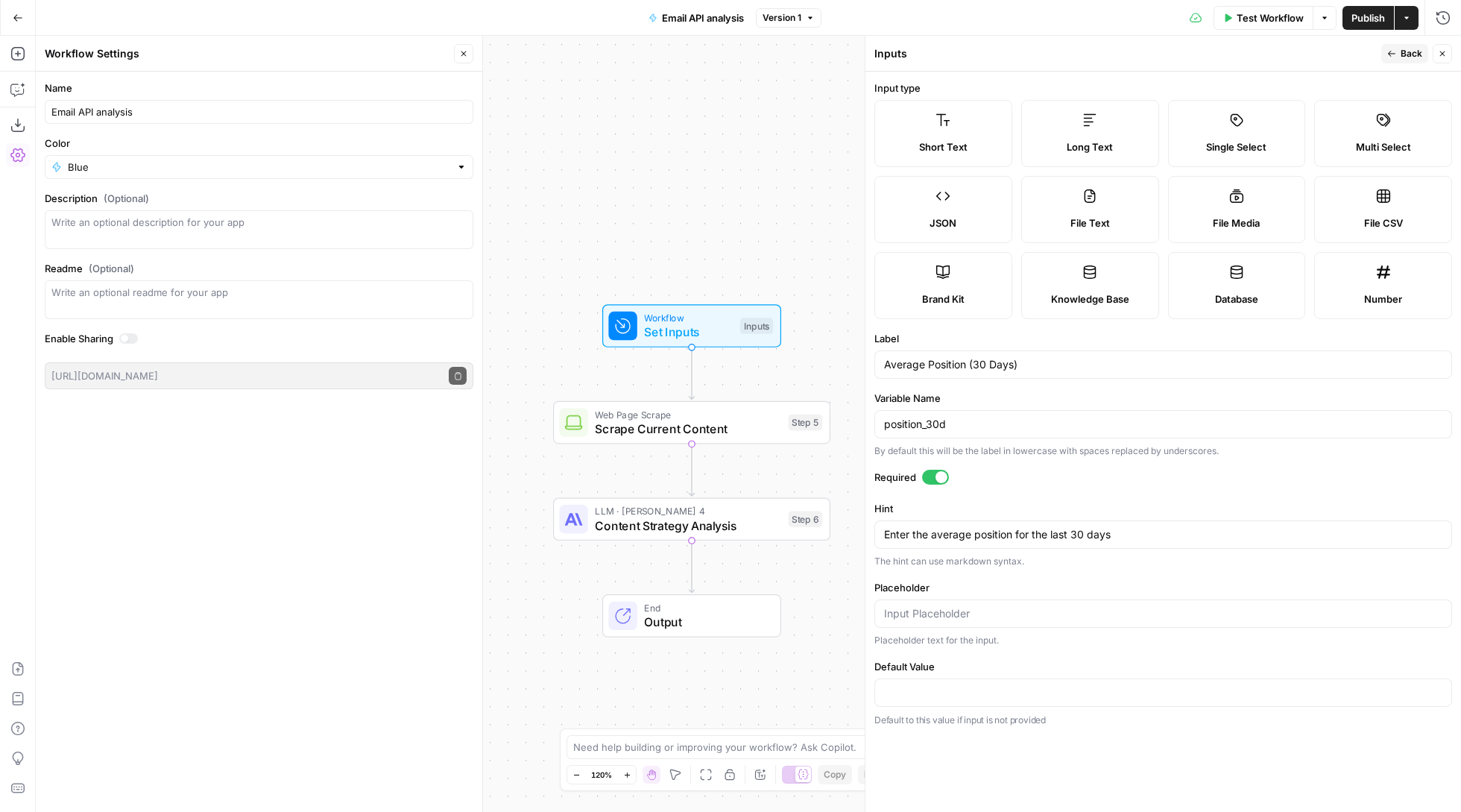
click at [936, 132] on label "Short Text" at bounding box center [943, 133] width 138 height 67
click at [1440, 54] on icon "button" at bounding box center [1443, 54] width 9 height 9
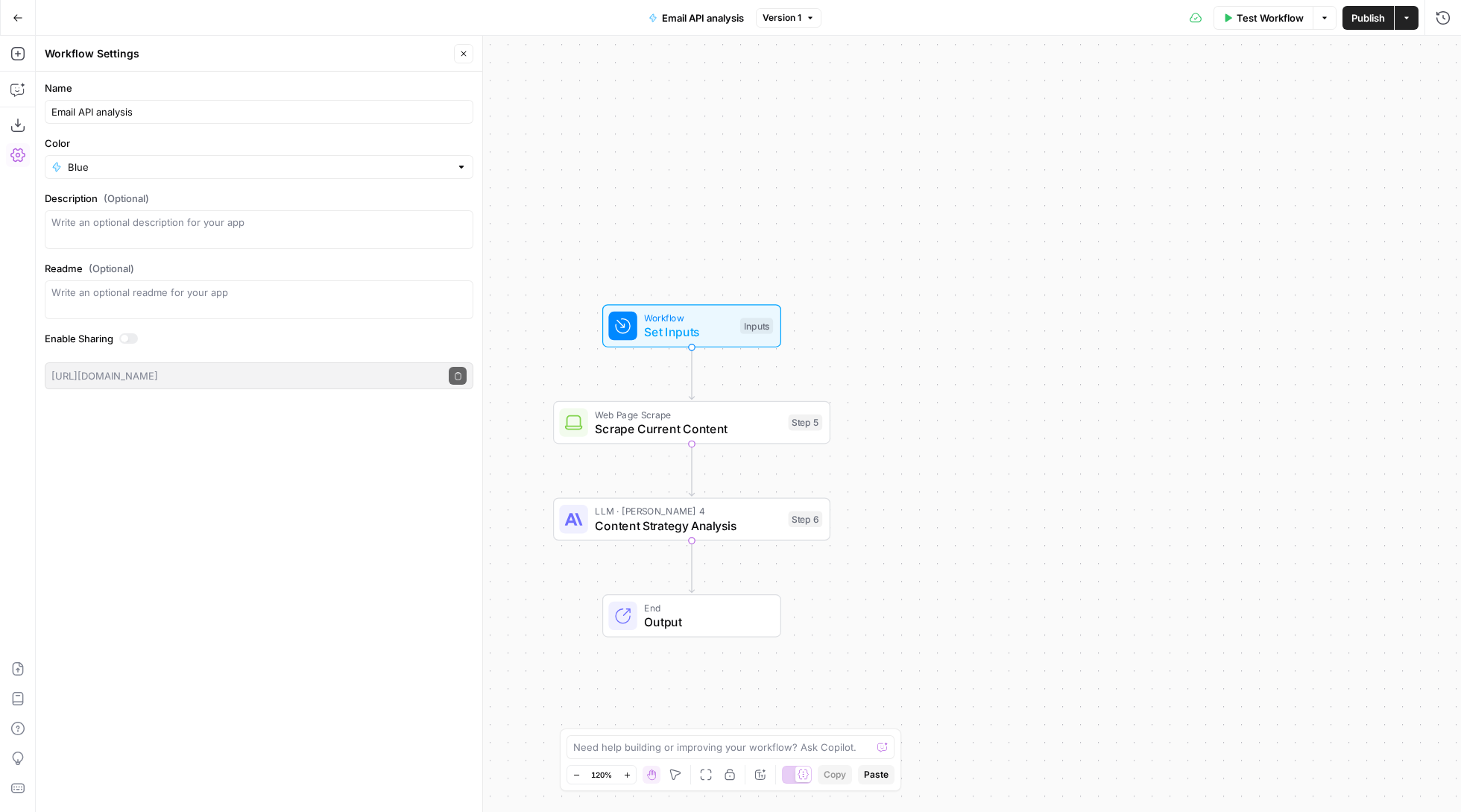
click at [683, 334] on span "Set Inputs" at bounding box center [689, 332] width 89 height 18
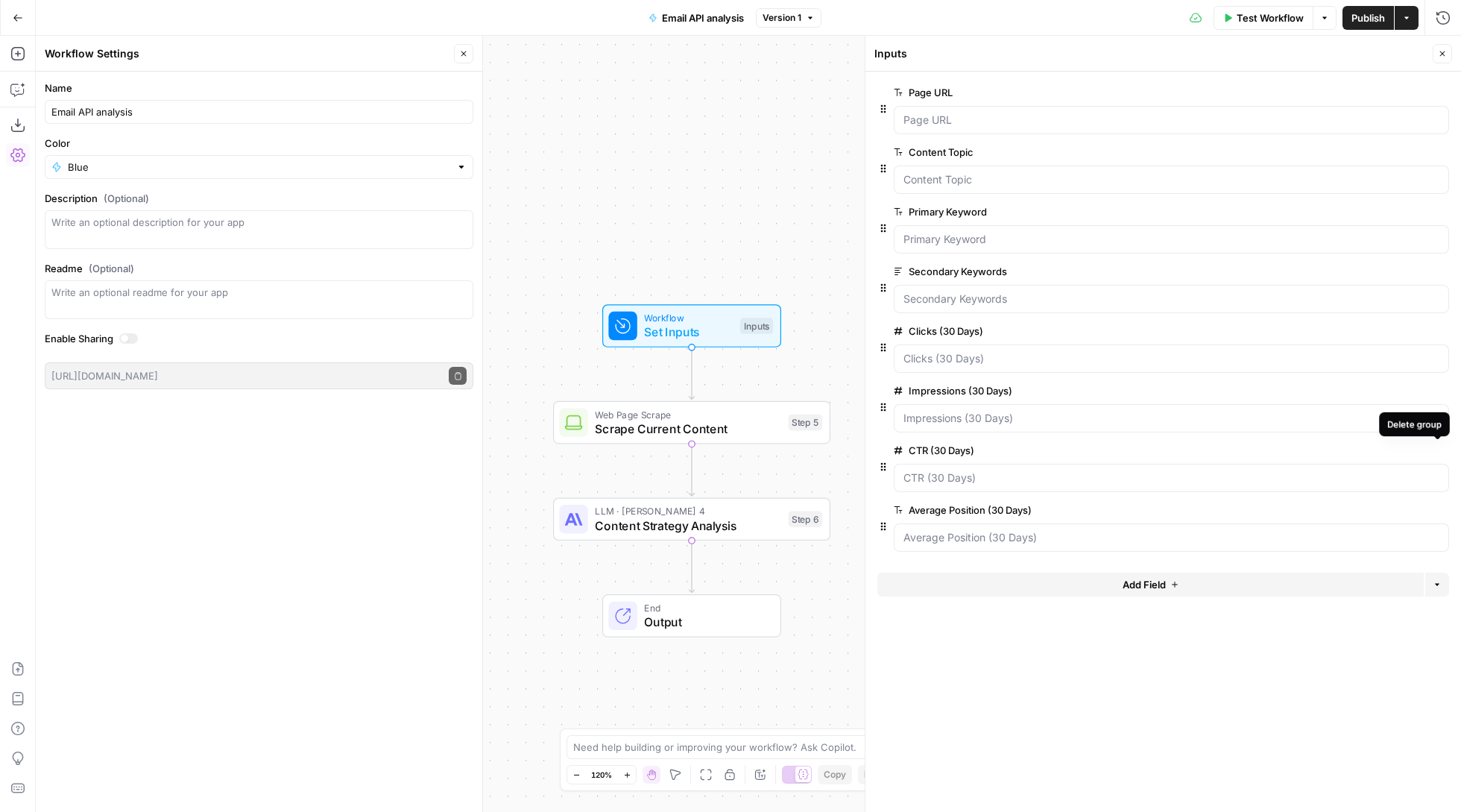
click at [1437, 455] on icon "button" at bounding box center [1440, 450] width 8 height 8
click at [1398, 388] on span "edit field" at bounding box center [1393, 391] width 33 height 12
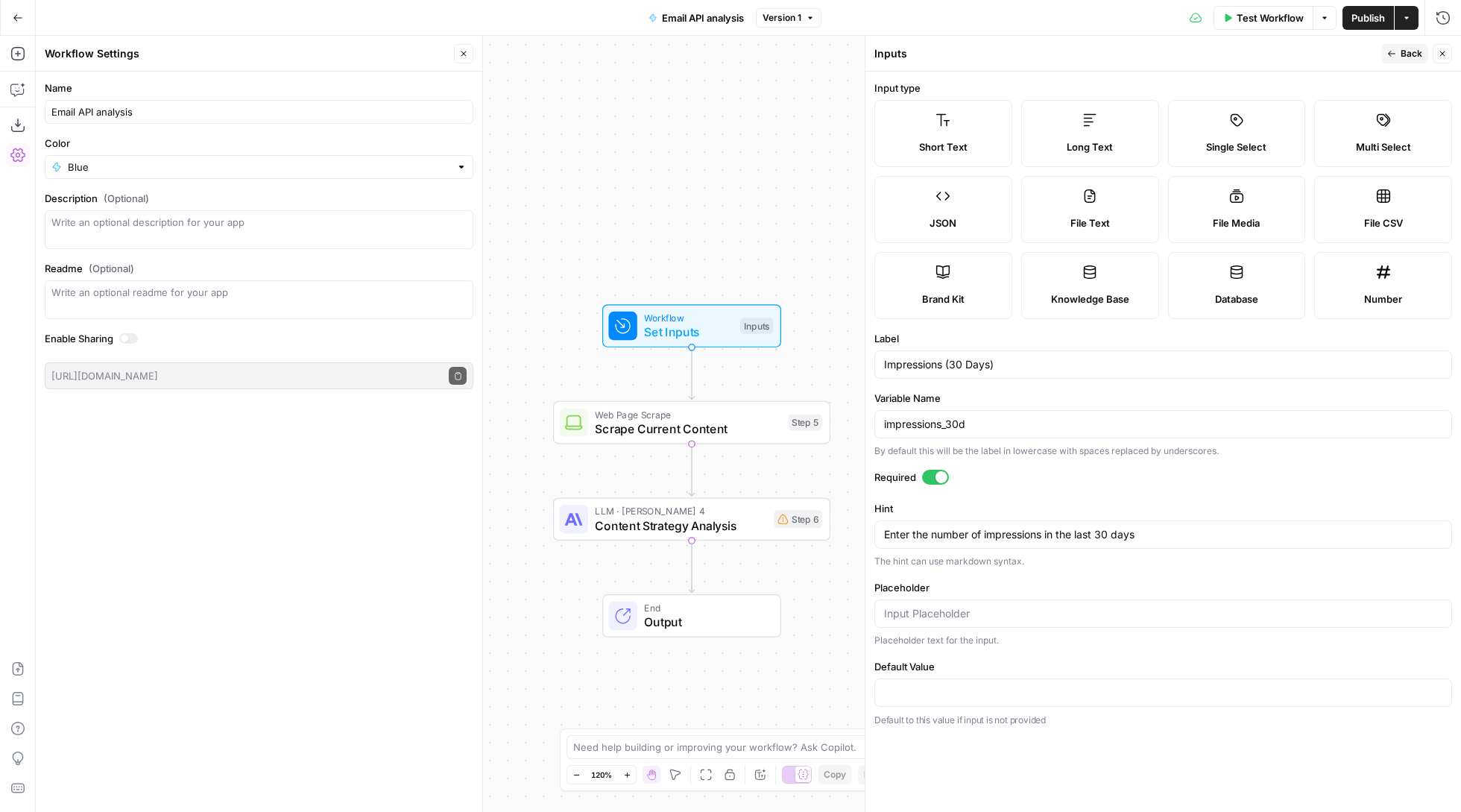
click at [972, 148] on div "Short Text" at bounding box center [943, 147] width 113 height 15
click at [1444, 54] on icon "button" at bounding box center [1443, 54] width 9 height 9
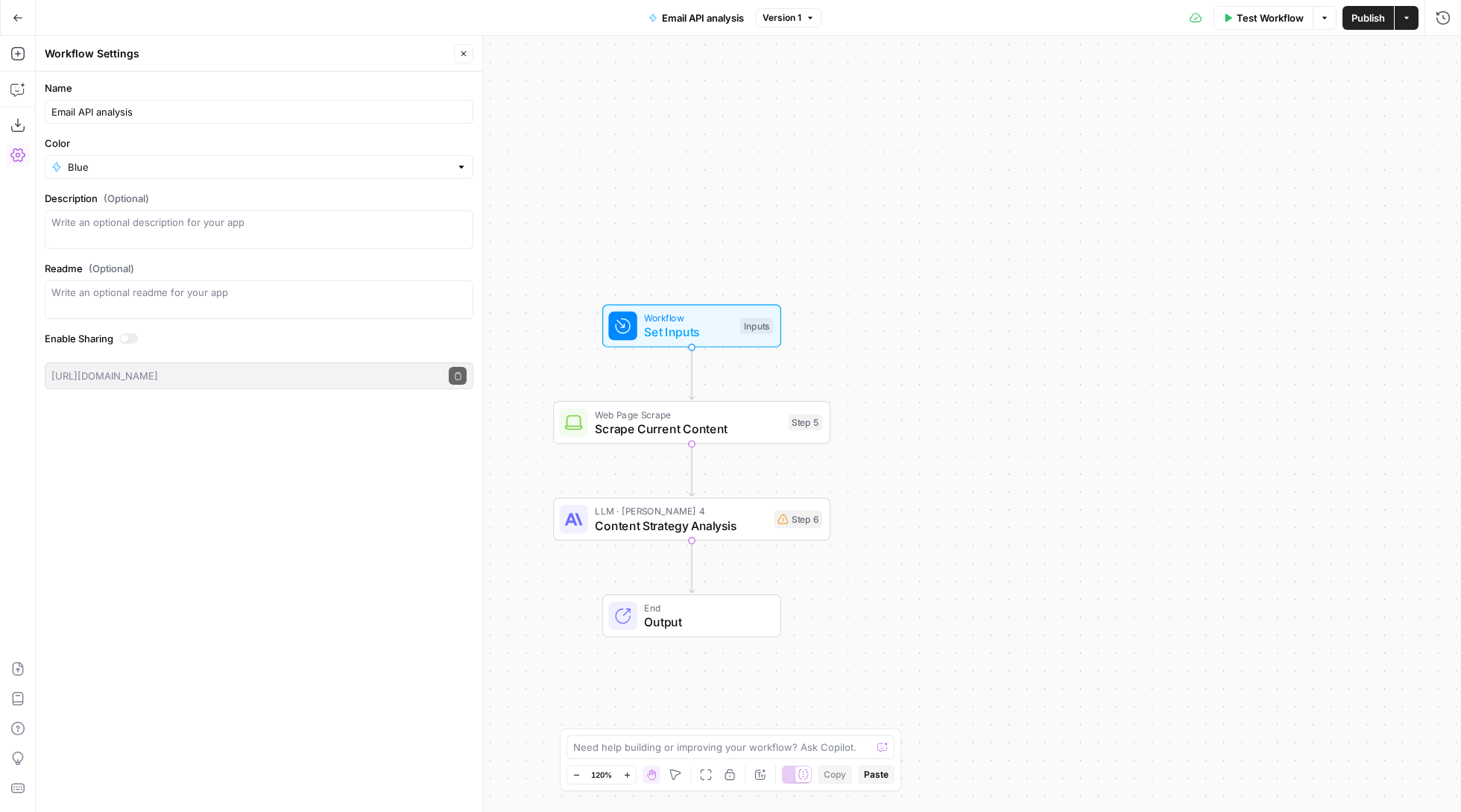
click at [678, 340] on span "Set Inputs" at bounding box center [689, 332] width 89 height 18
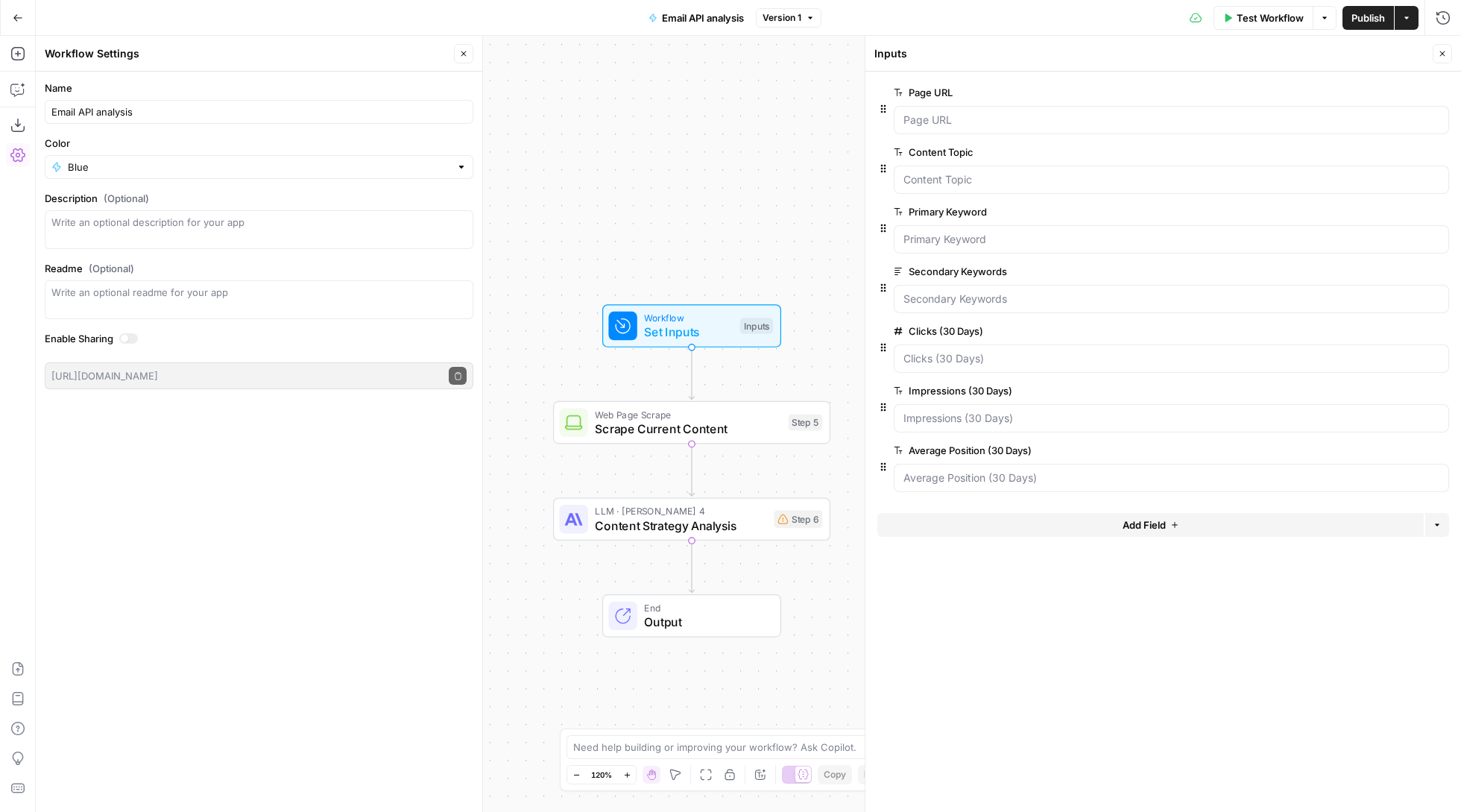
click at [1399, 327] on span "edit field" at bounding box center [1393, 331] width 33 height 12
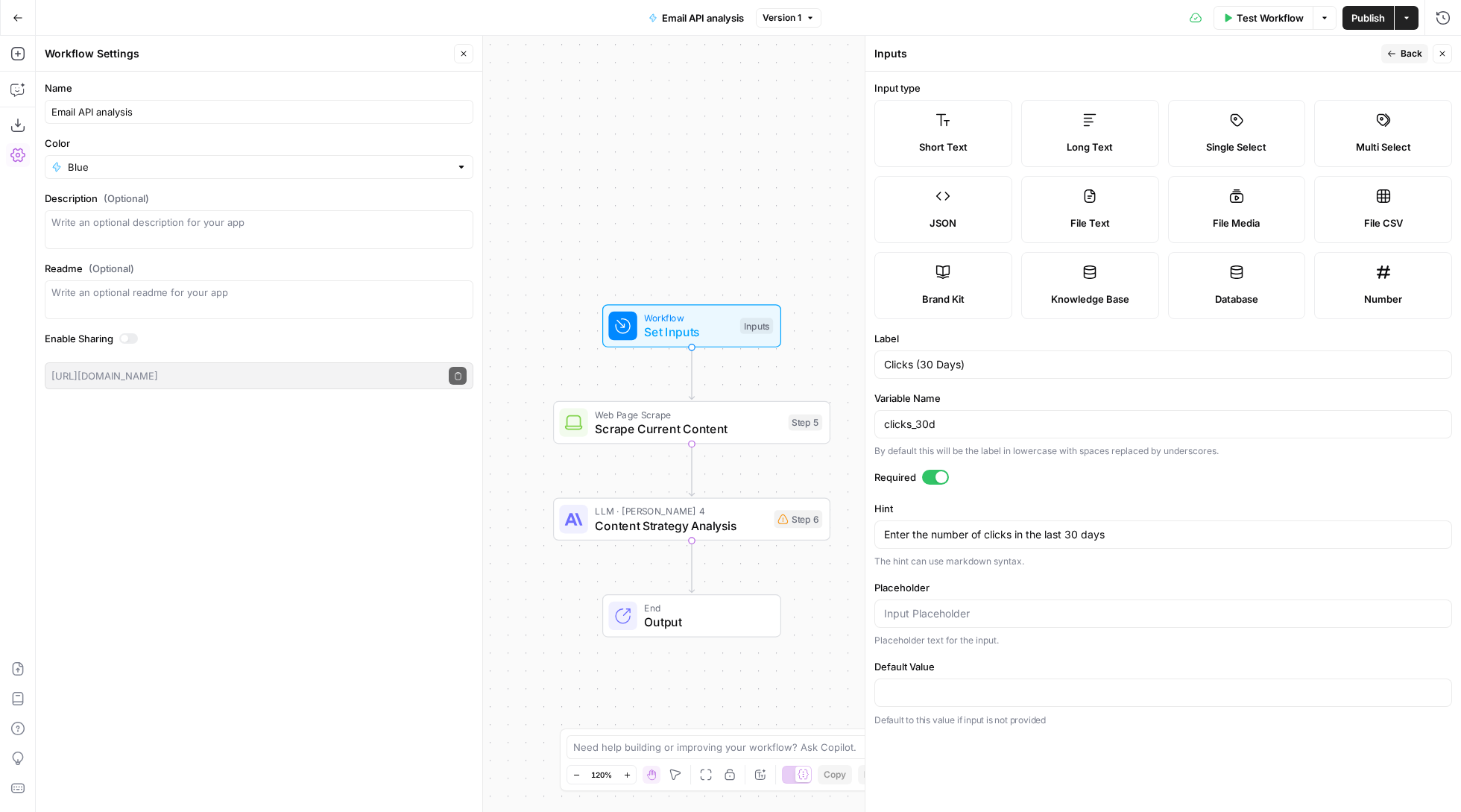
click at [978, 148] on div "Short Text" at bounding box center [943, 147] width 113 height 15
click at [1447, 57] on button "Close" at bounding box center [1443, 54] width 19 height 19
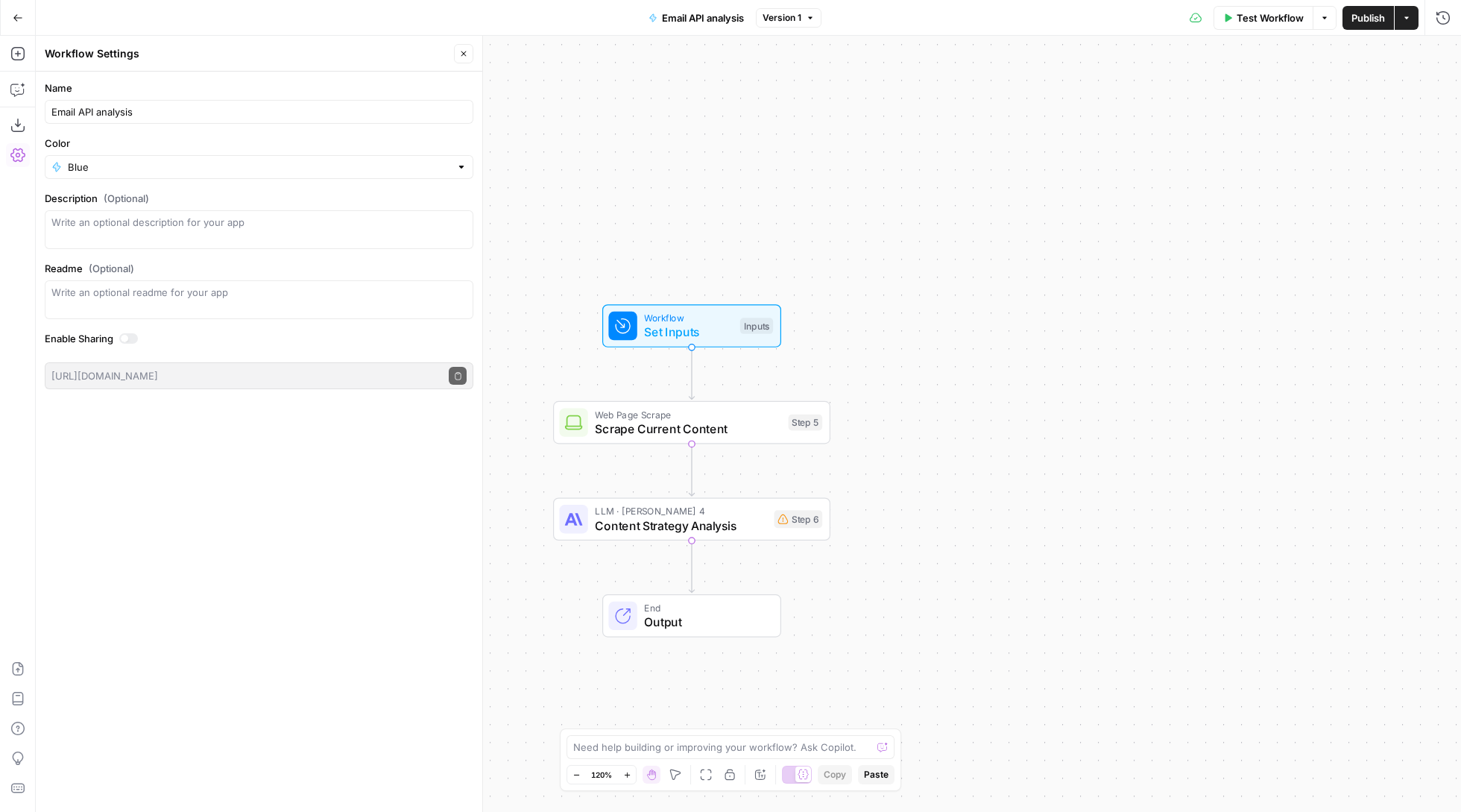
click at [704, 320] on span "Workflow" at bounding box center [689, 318] width 89 height 14
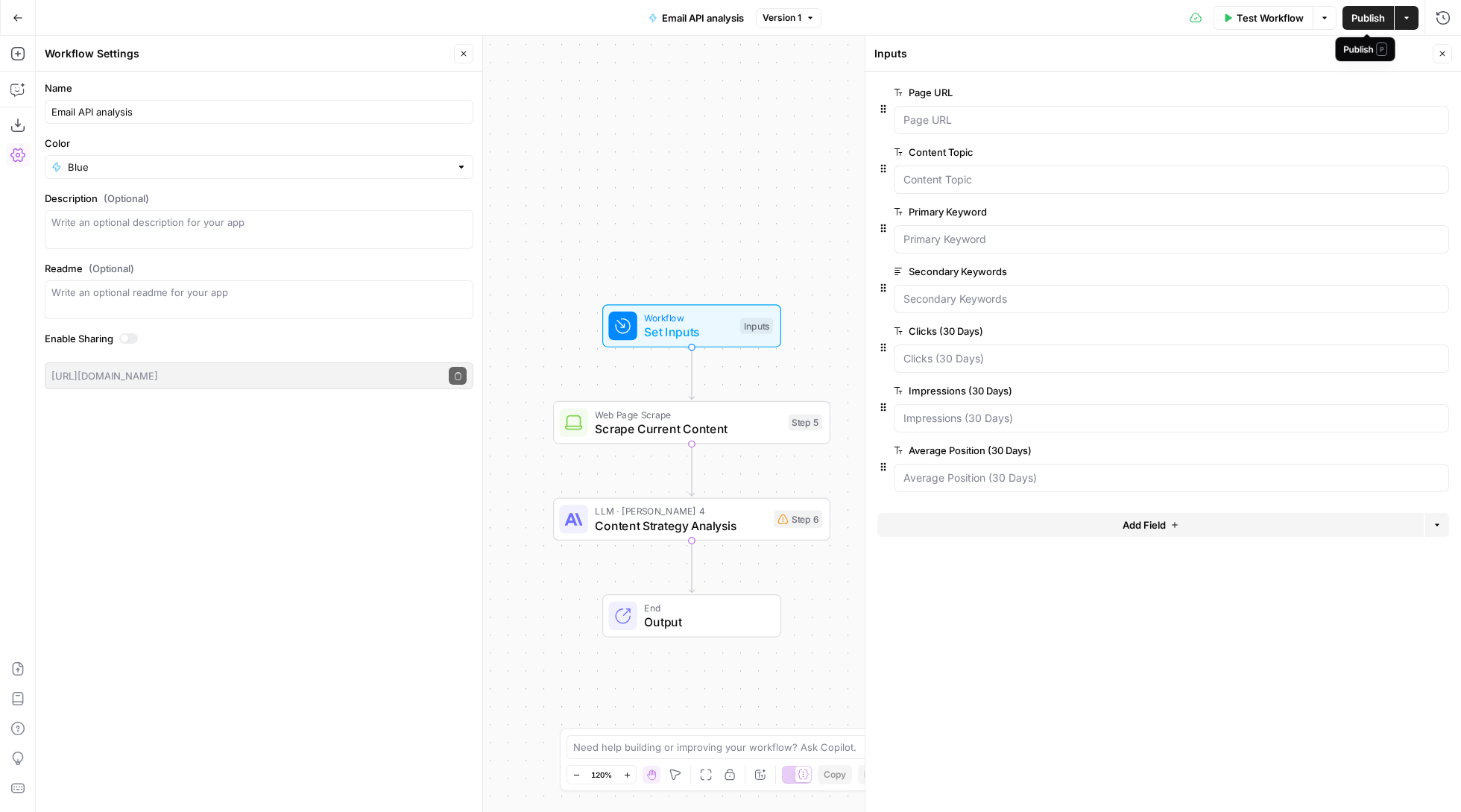
click at [1358, 13] on span "Publish" at bounding box center [1368, 17] width 34 height 15
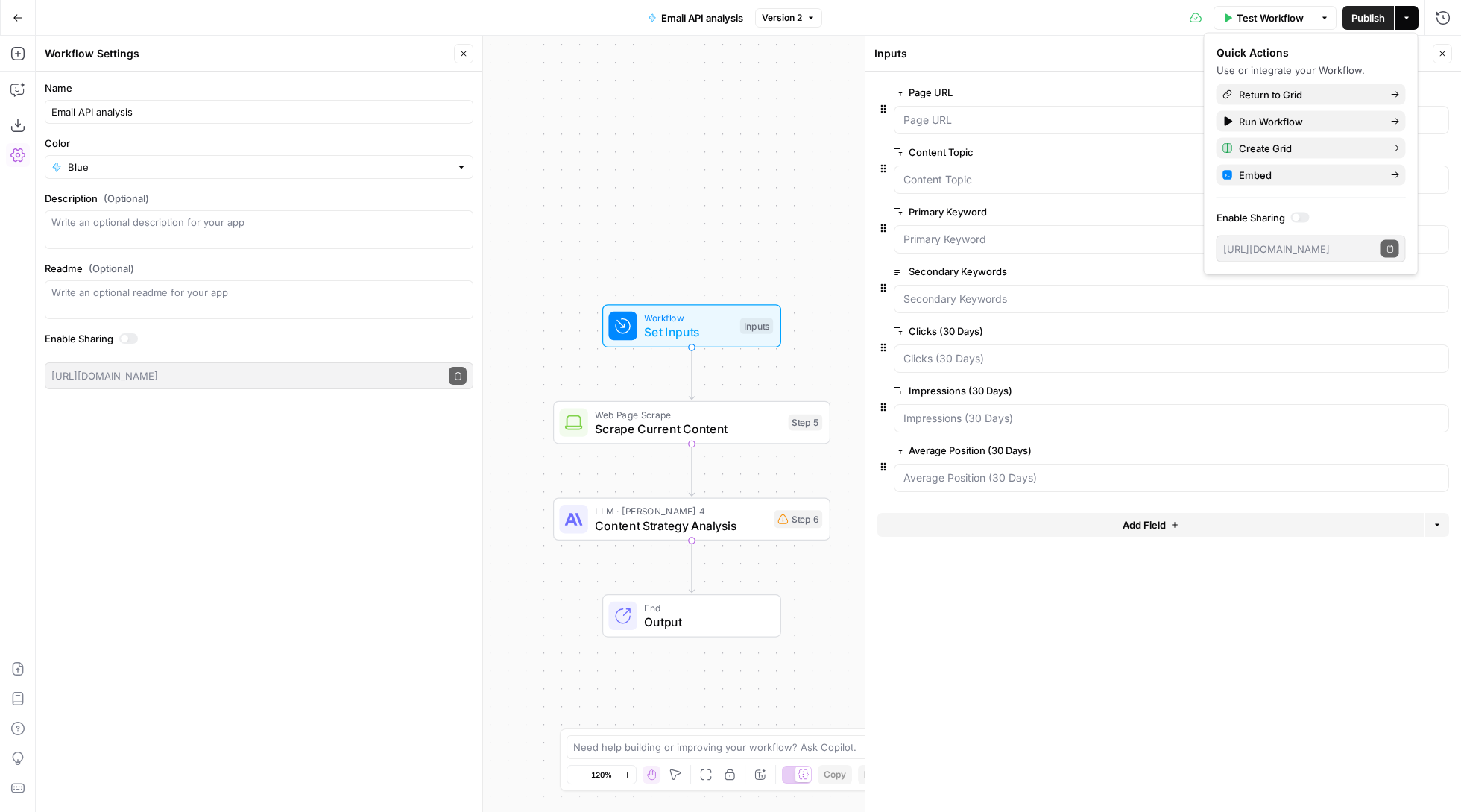
click at [1281, 612] on form "Page URL edit field Delete group Content Topic edit field Delete group Primary …" at bounding box center [1164, 441] width 596 height 740
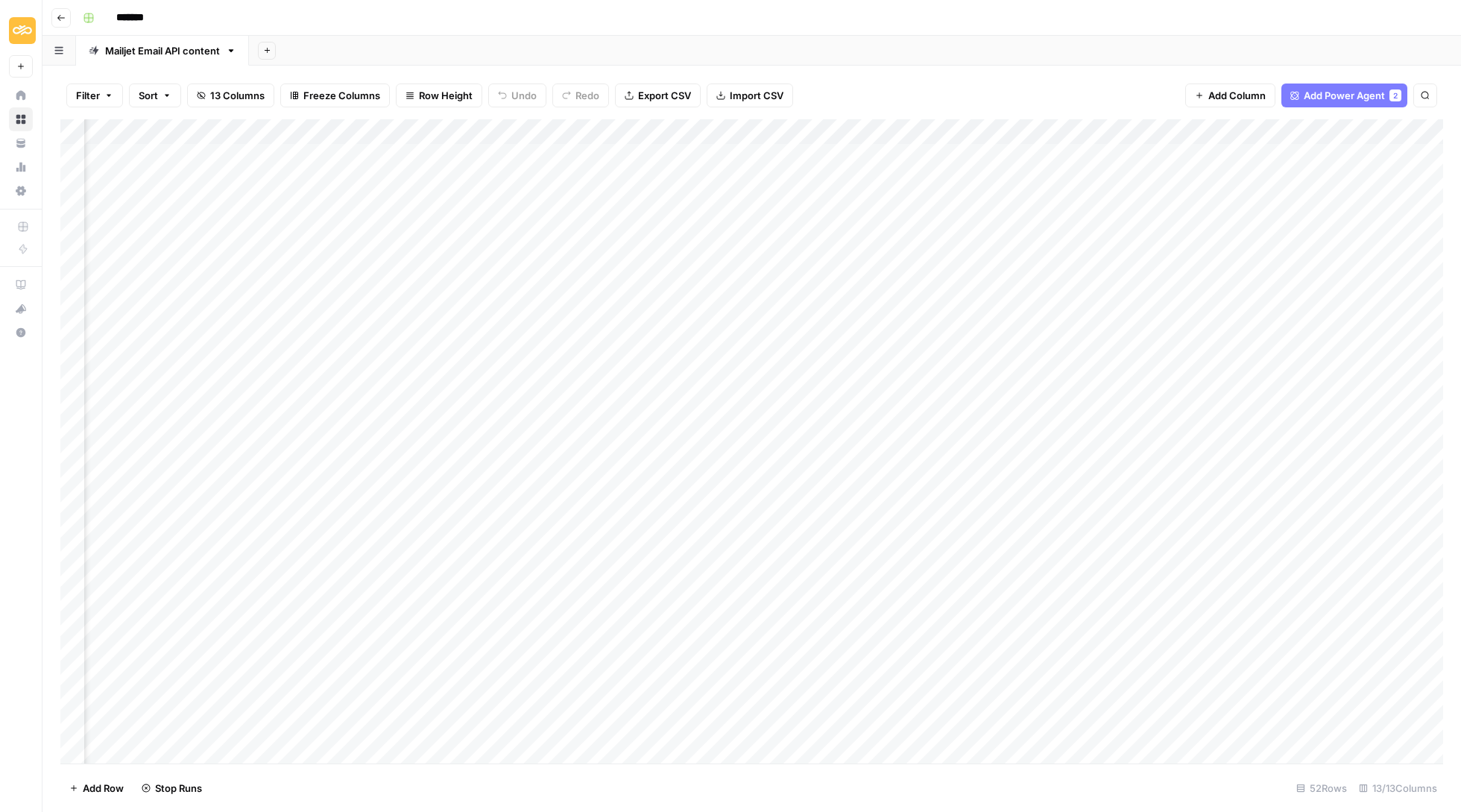
scroll to position [0, 560]
click at [1325, 153] on div "Add Column" at bounding box center [752, 442] width 1383 height 646
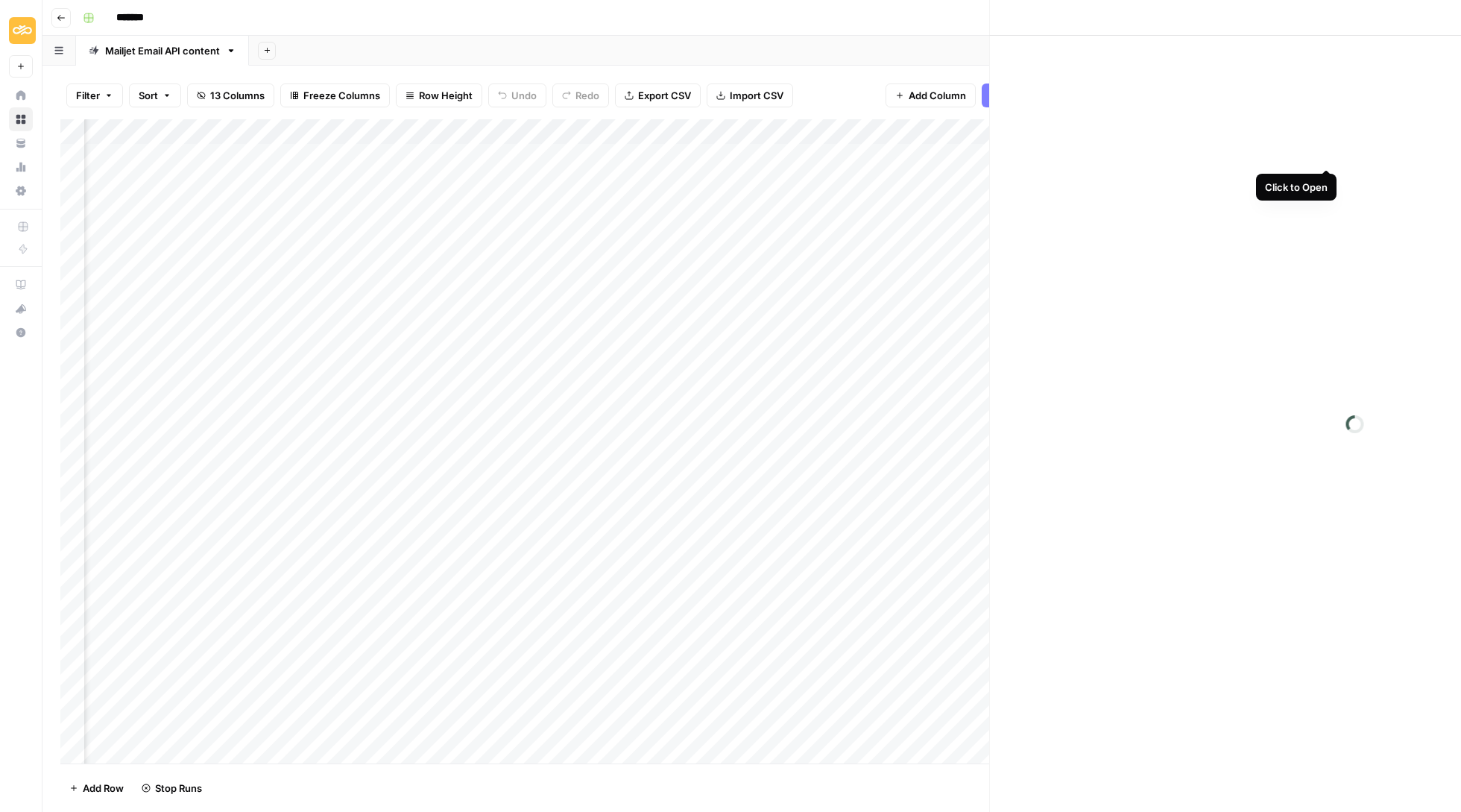
scroll to position [0, 672]
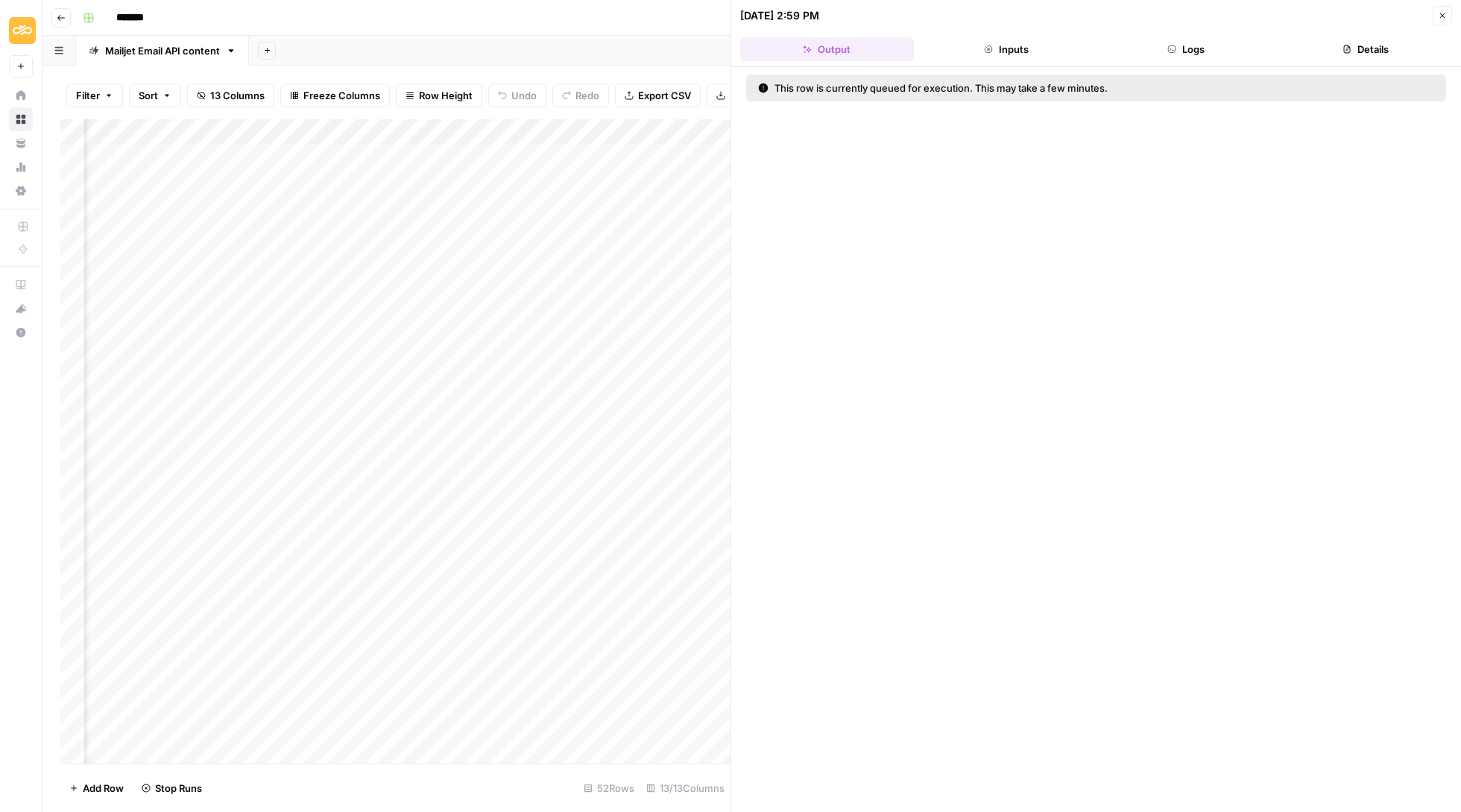
click at [1030, 43] on button "Inputs" at bounding box center [1007, 49] width 174 height 23
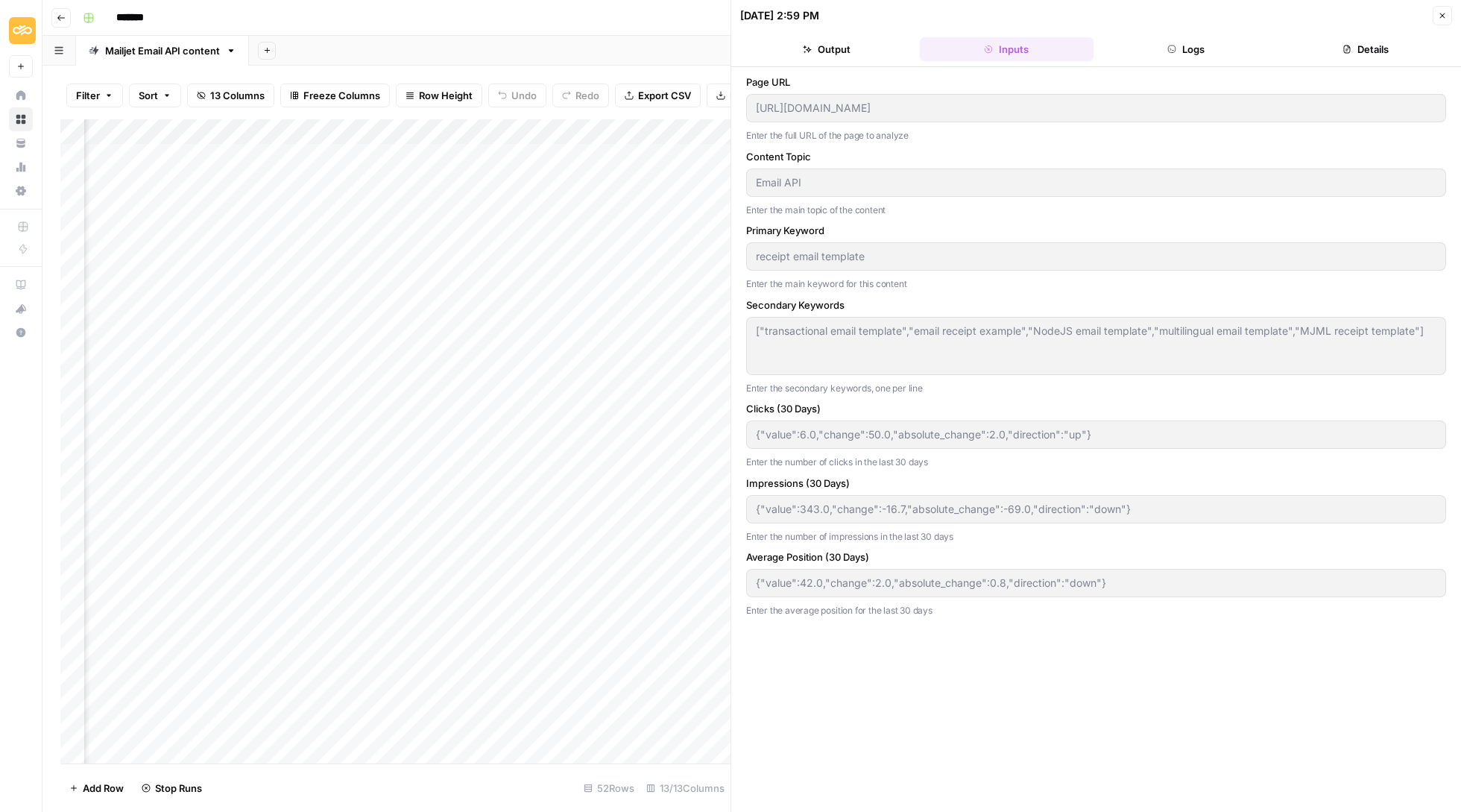
click at [1200, 48] on button "Logs" at bounding box center [1187, 49] width 174 height 23
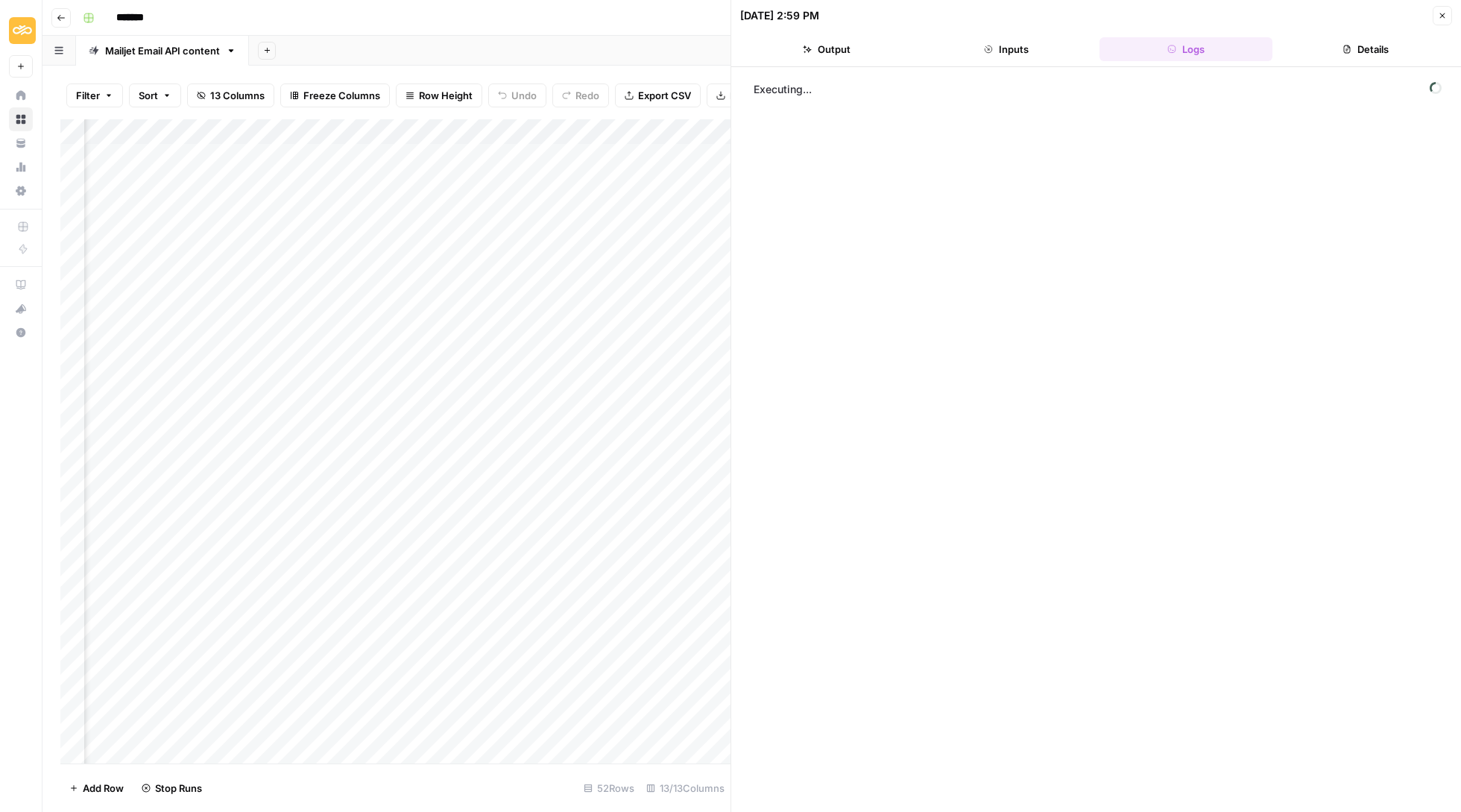
click at [1378, 45] on button "Details" at bounding box center [1365, 49] width 174 height 23
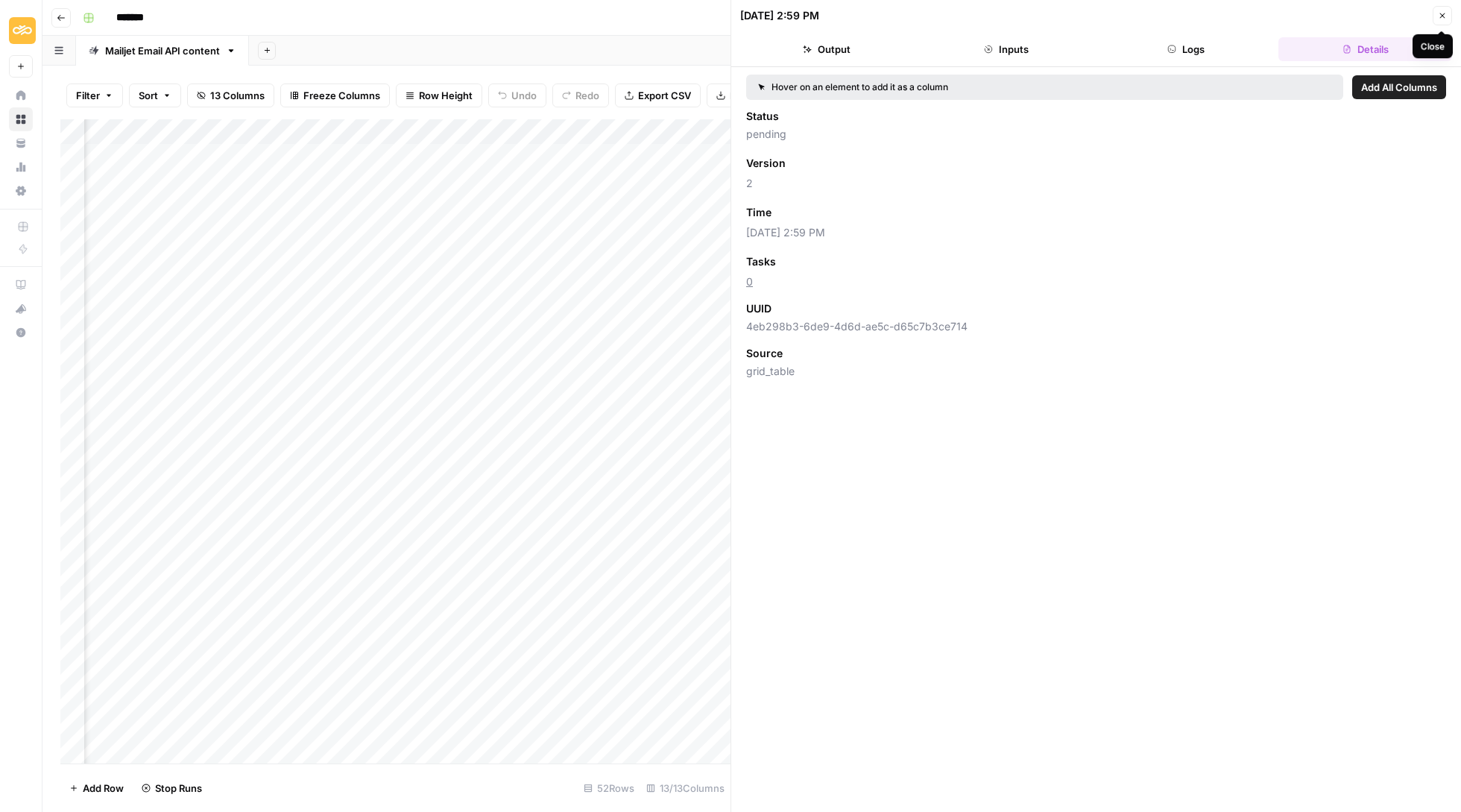
click at [1450, 13] on button "Close" at bounding box center [1443, 16] width 19 height 19
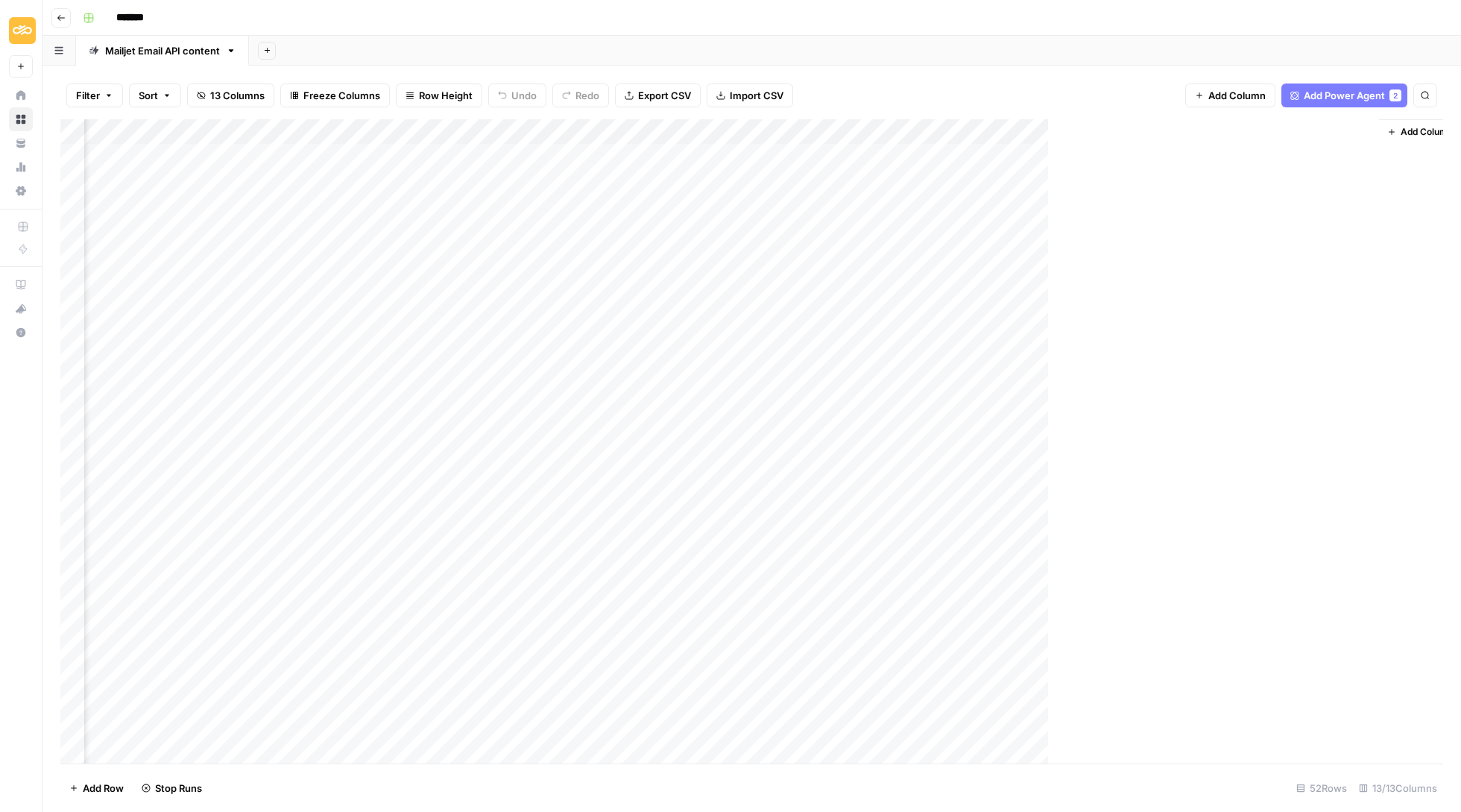
scroll to position [0, 661]
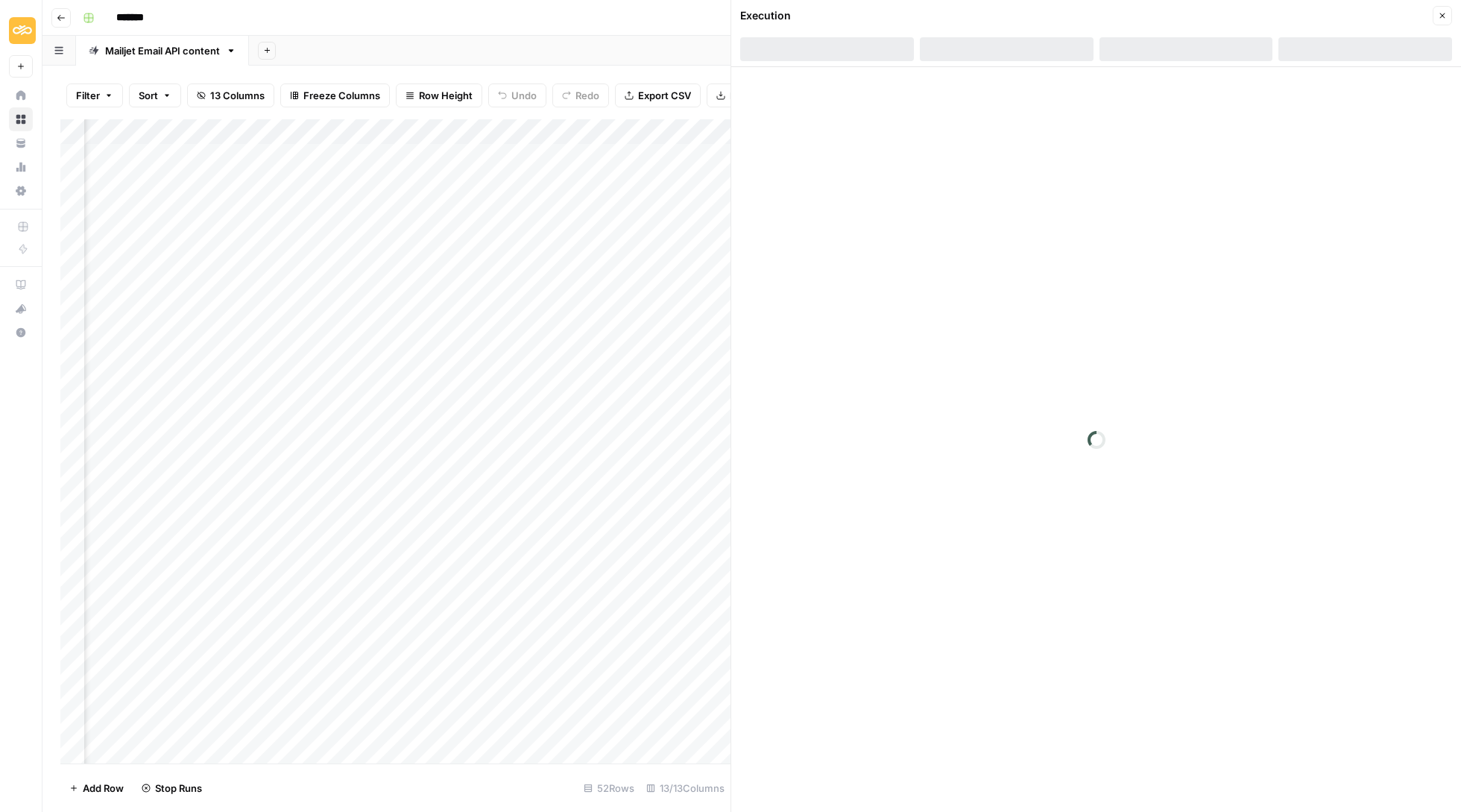
scroll to position [0, 678]
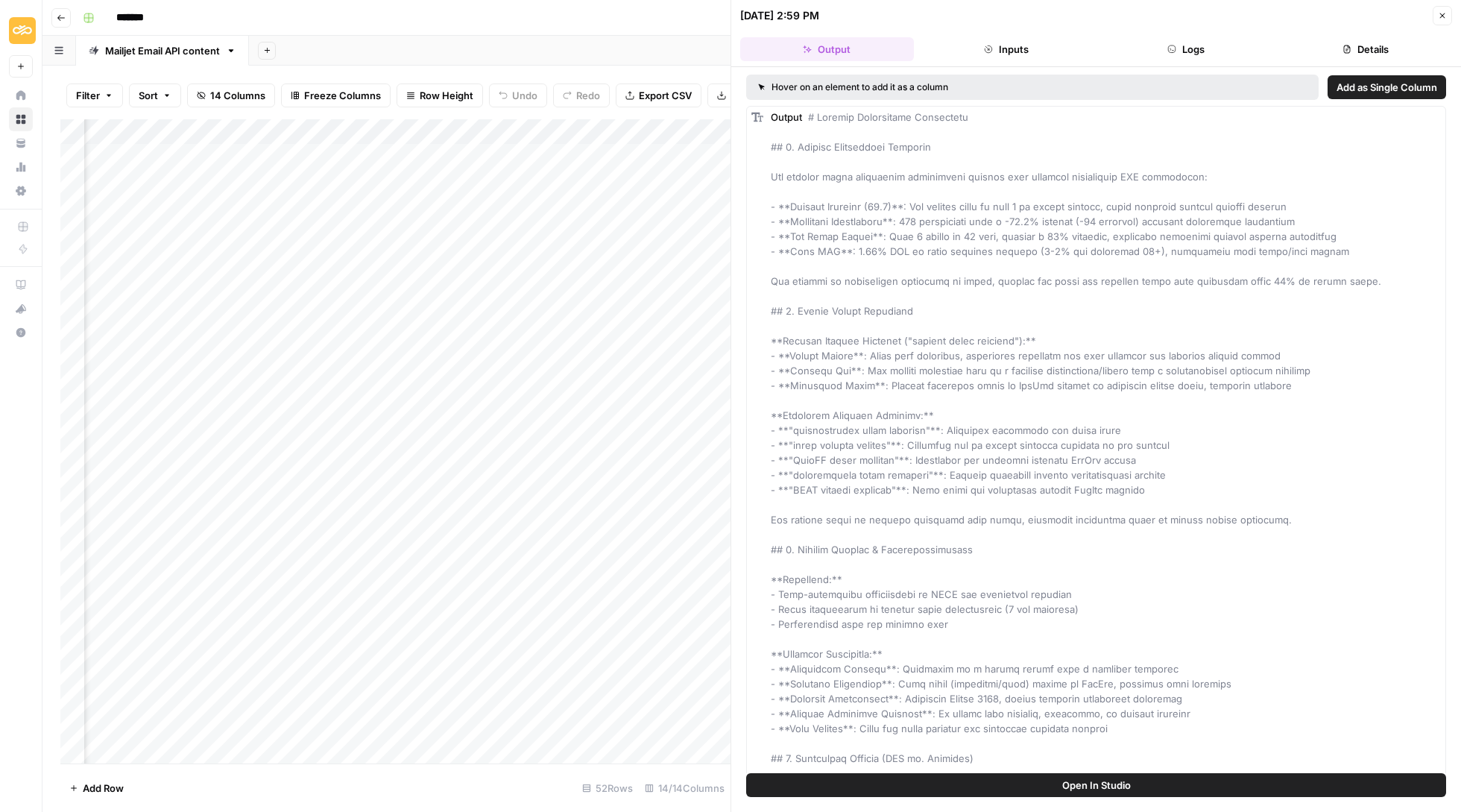
click at [1439, 18] on icon "button" at bounding box center [1443, 16] width 9 height 9
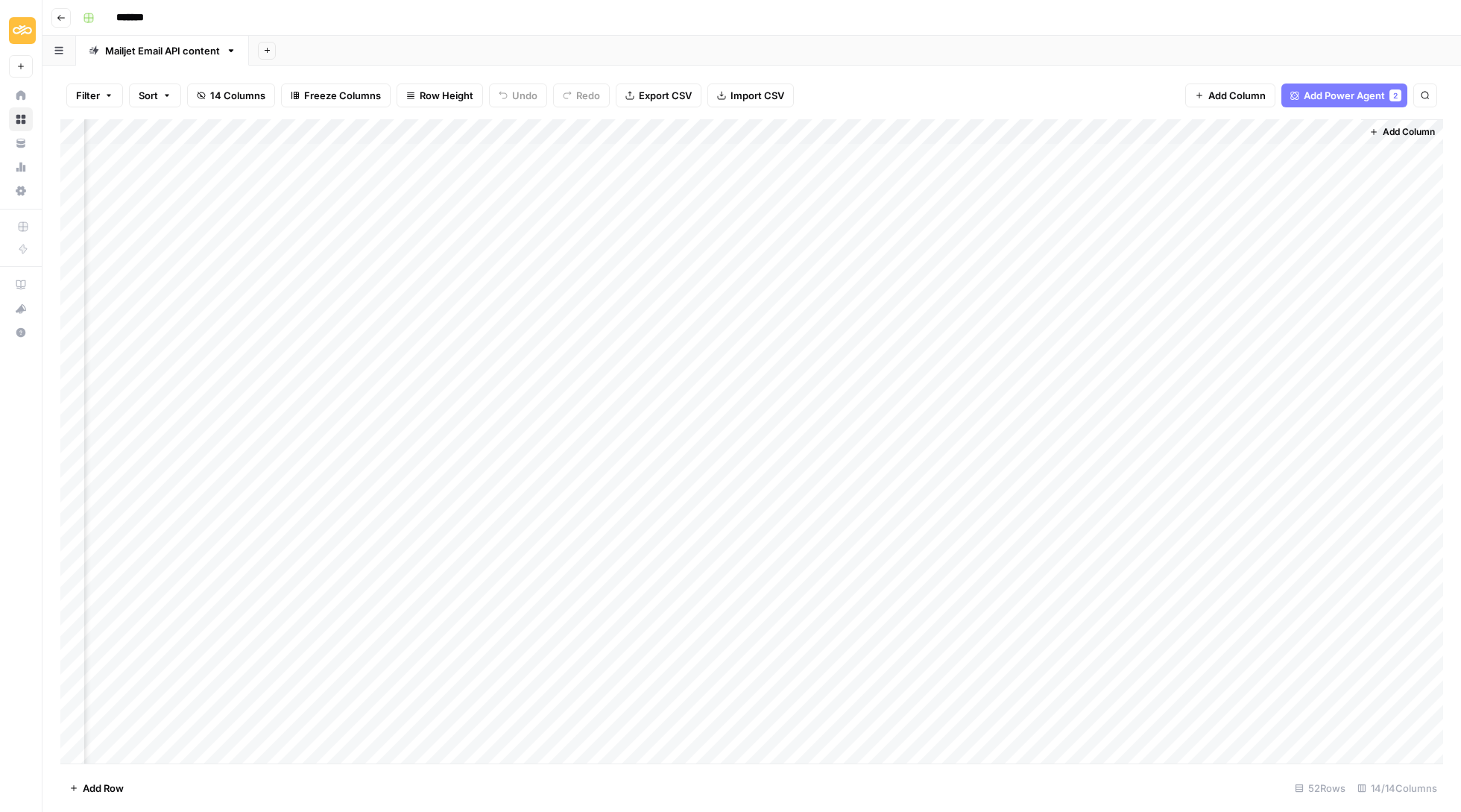
scroll to position [0, 813]
click at [1239, 149] on div "Add Column" at bounding box center [752, 442] width 1383 height 646
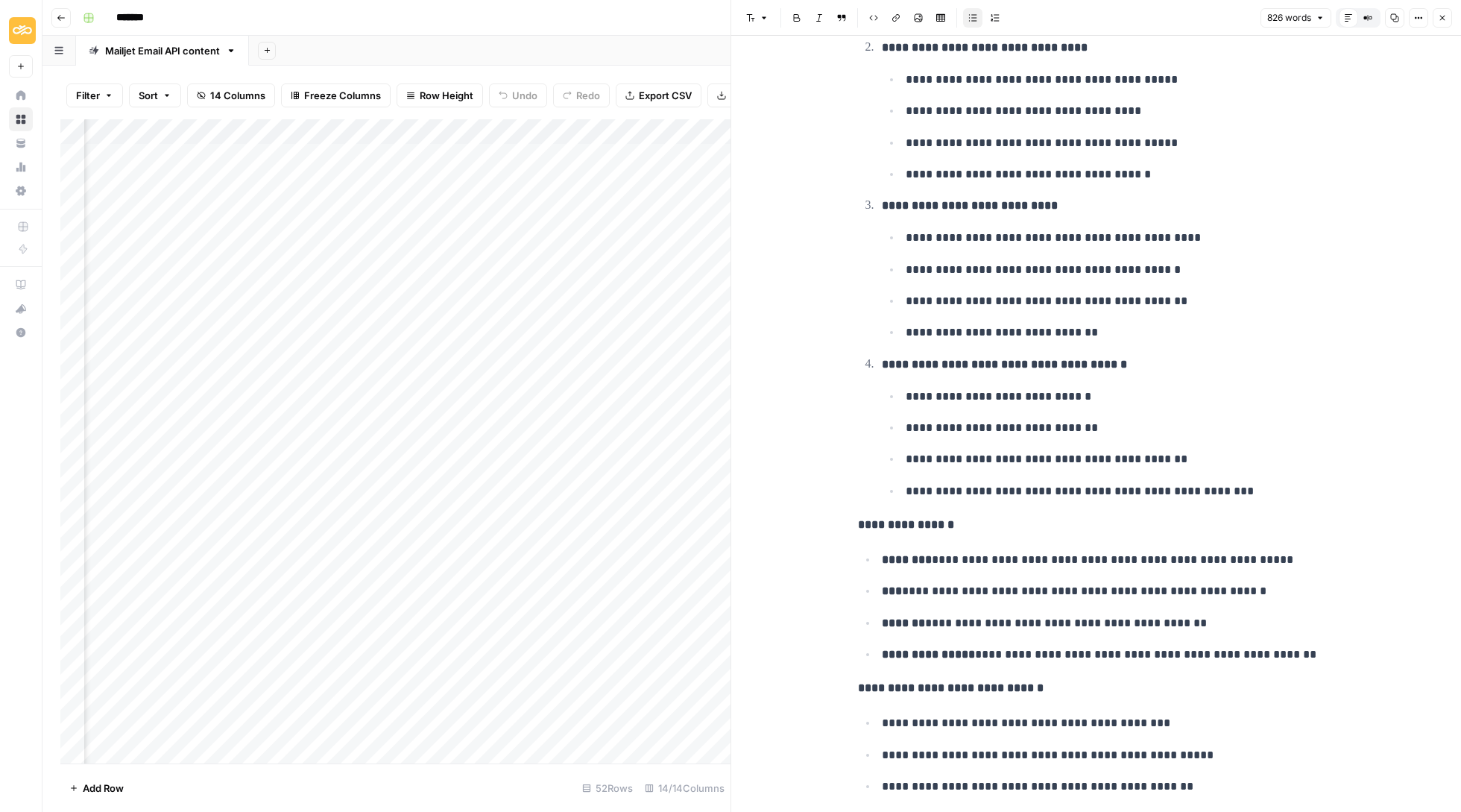
scroll to position [2971, 0]
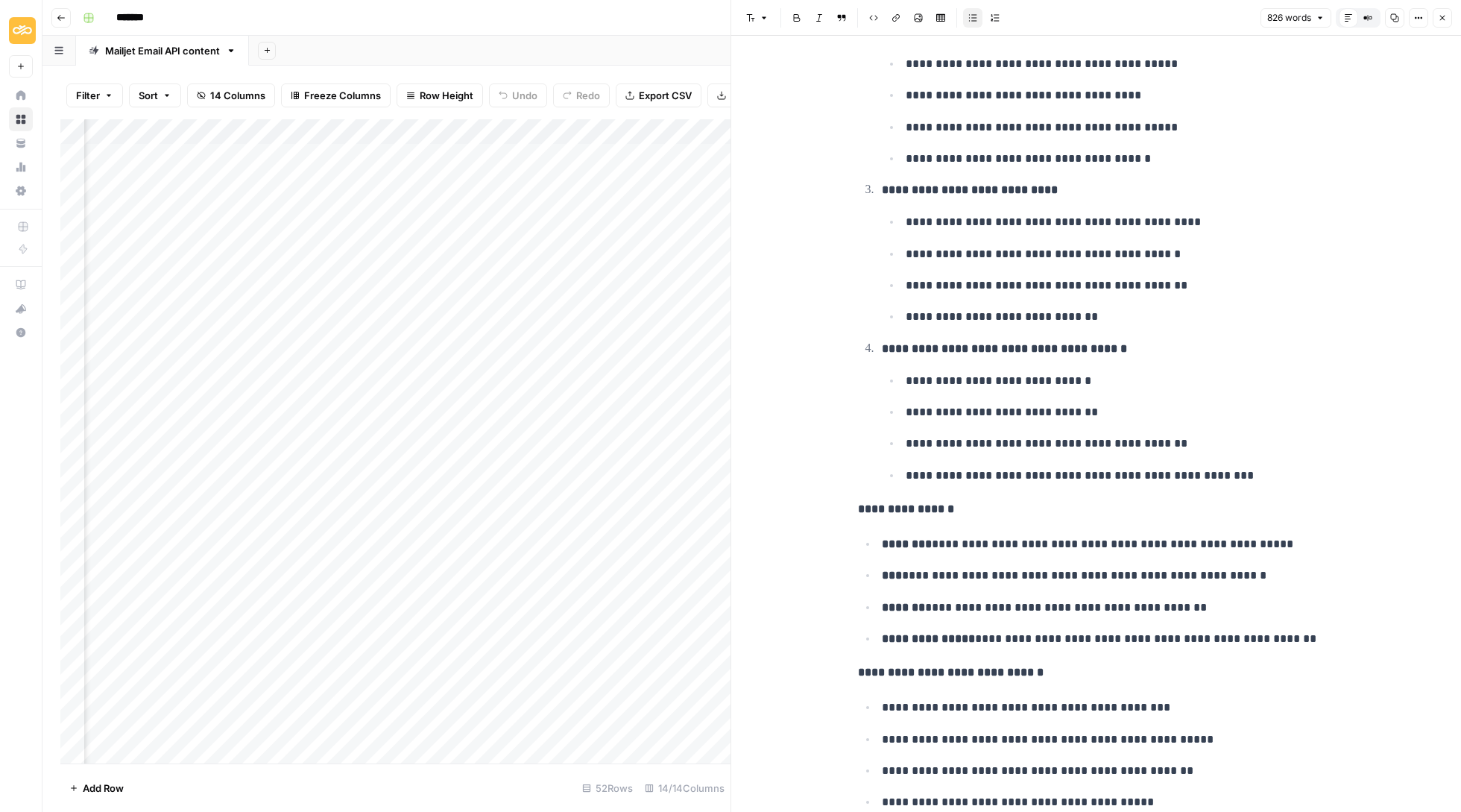
click at [1440, 12] on button "Close" at bounding box center [1443, 17] width 19 height 19
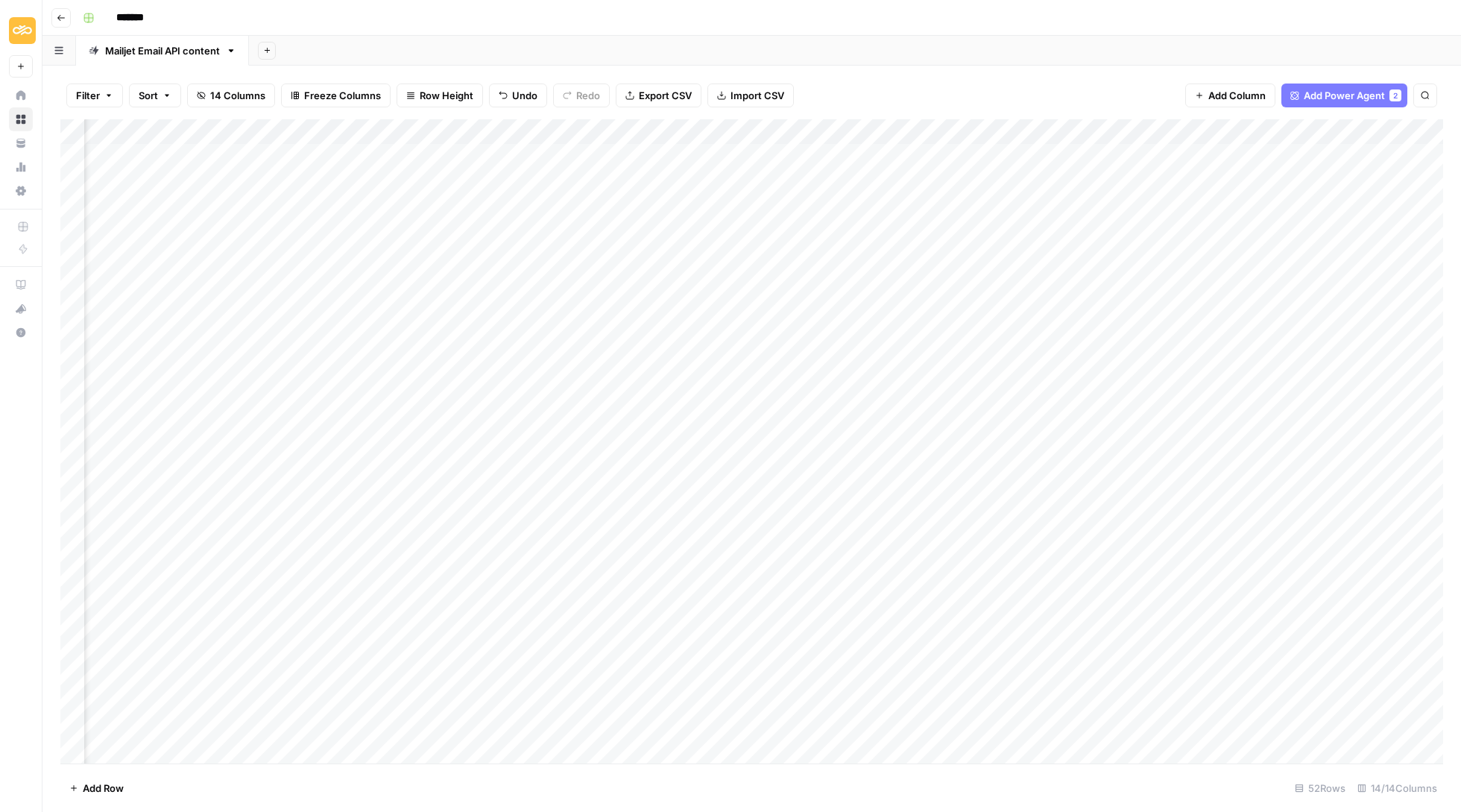
scroll to position [1, 195]
click at [267, 149] on div "Add Column" at bounding box center [752, 442] width 1383 height 646
click at [281, 150] on div "**********" at bounding box center [124, 156] width 473 height 25
click at [246, 150] on div "**********" at bounding box center [124, 156] width 473 height 25
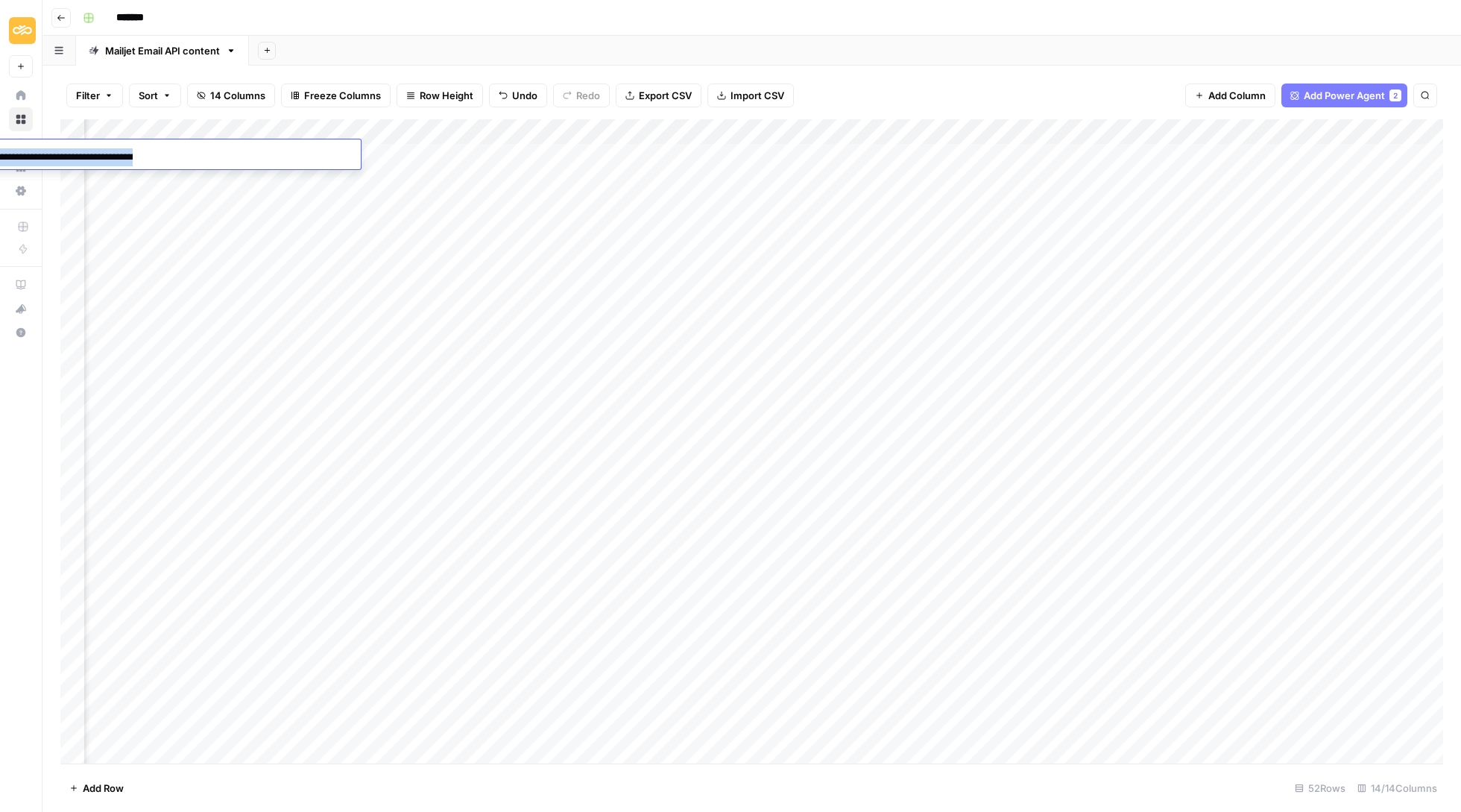
click at [246, 150] on div "**********" at bounding box center [124, 156] width 473 height 25
click at [1213, 126] on div "Add Column" at bounding box center [752, 442] width 1383 height 646
click at [1229, 158] on span "All Rows" at bounding box center [1266, 163] width 94 height 15
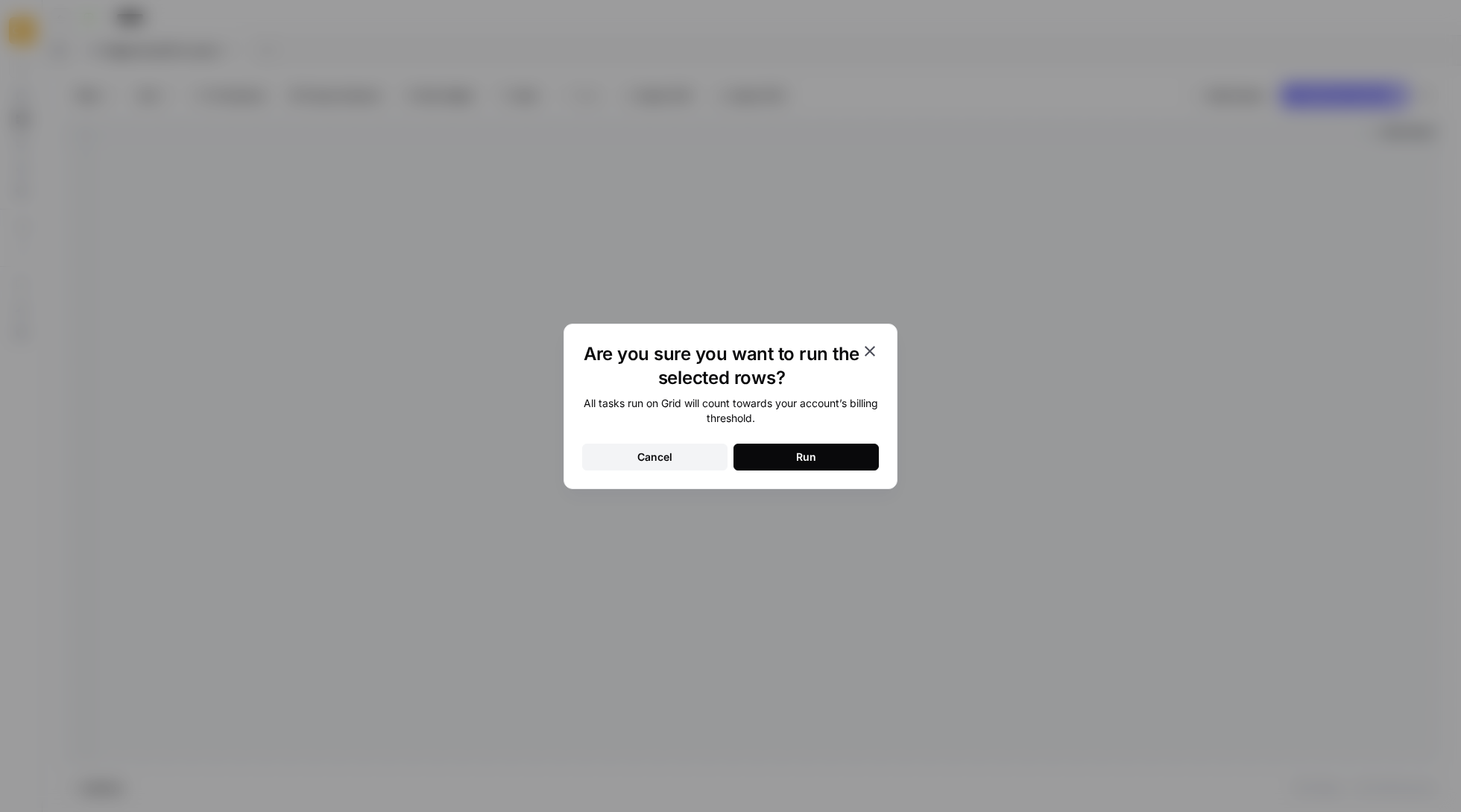
click at [818, 449] on button "Run" at bounding box center [806, 457] width 145 height 27
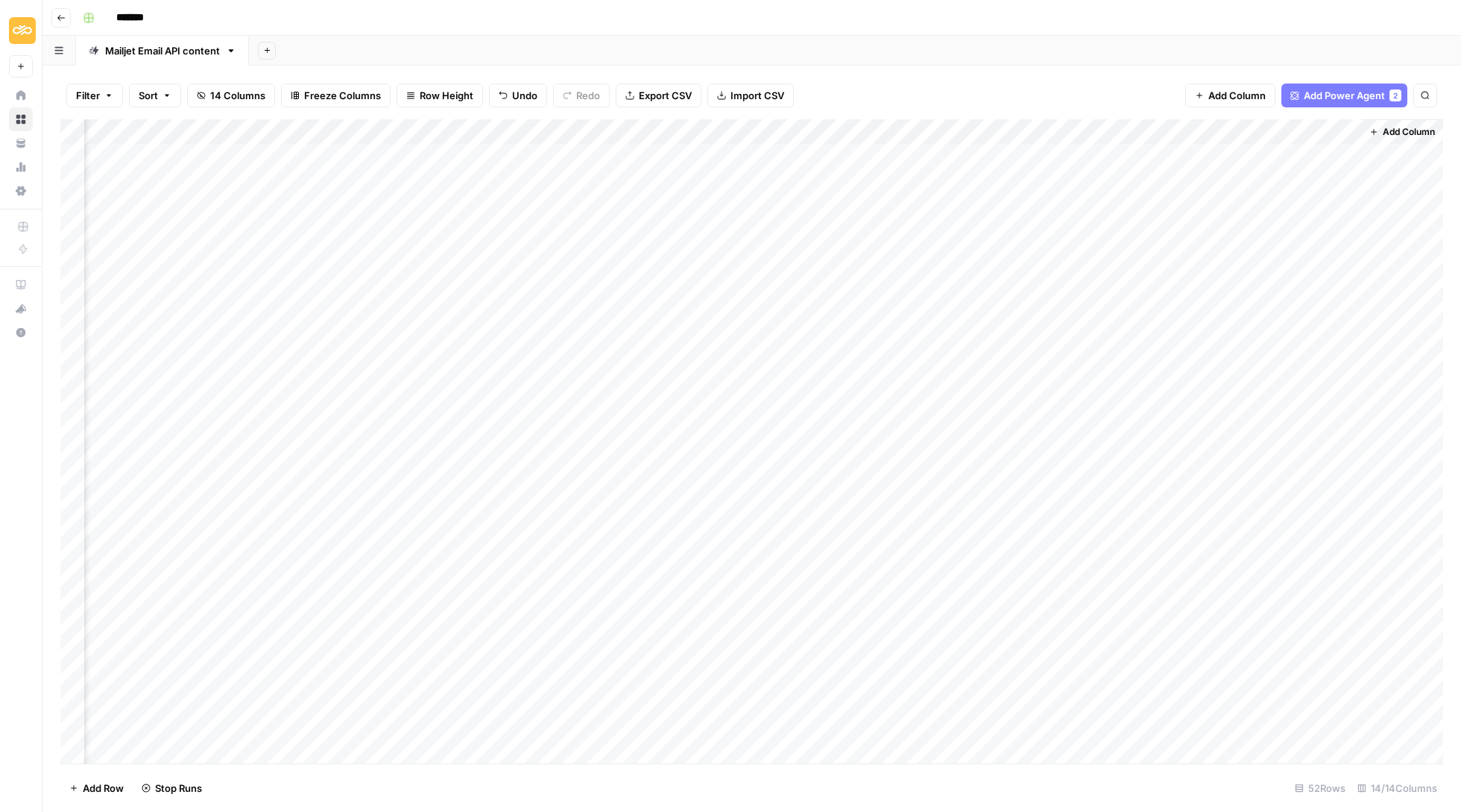
scroll to position [113, 813]
click at [1081, 129] on div "Add Column" at bounding box center [752, 442] width 1383 height 646
click at [1020, 329] on span "Remove Column" at bounding box center [1052, 330] width 130 height 15
click at [615, 183] on span "Cancel" at bounding box center [614, 181] width 35 height 15
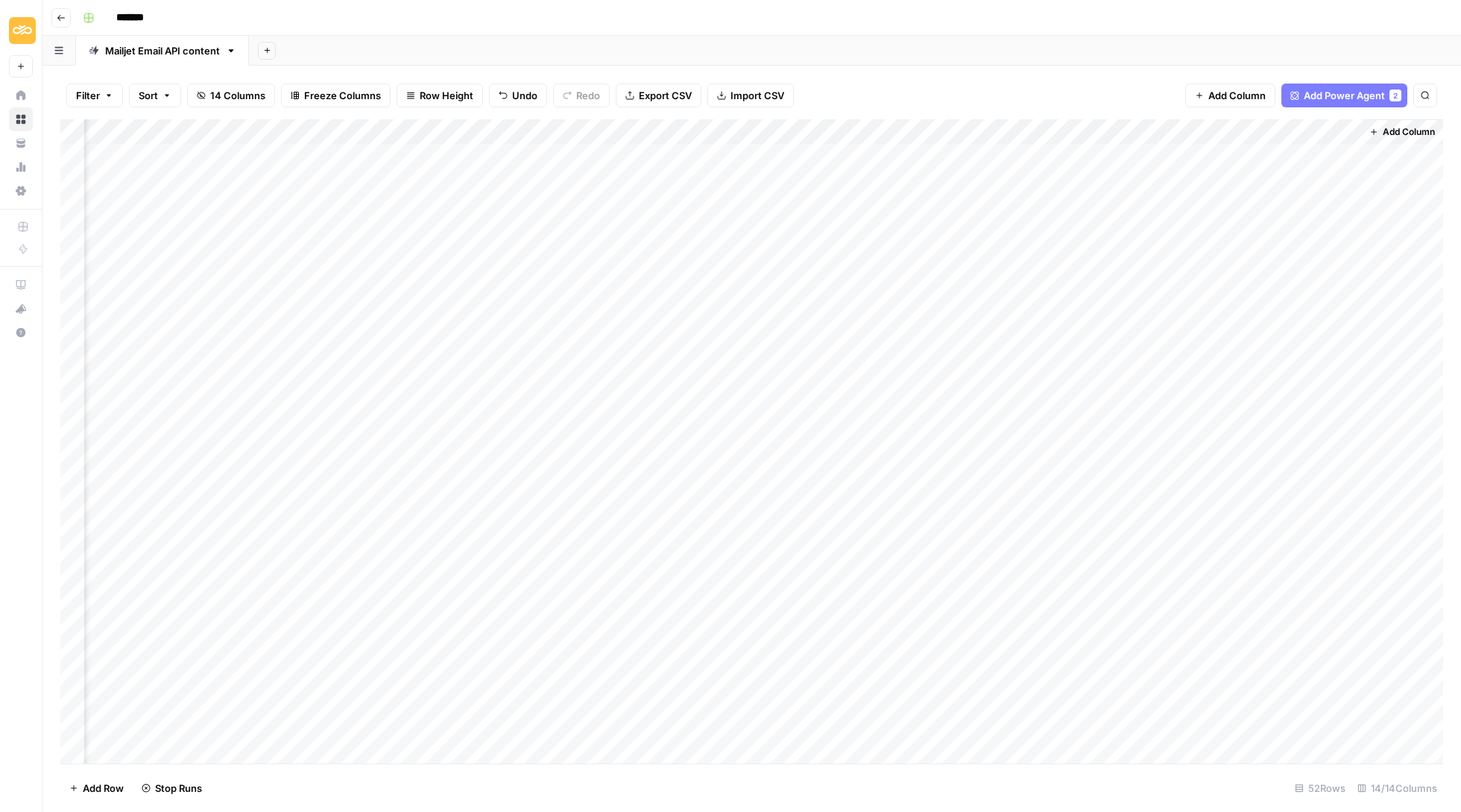
click at [1287, 156] on div "Add Column" at bounding box center [752, 442] width 1383 height 646
click at [1292, 152] on div "Add Column" at bounding box center [752, 442] width 1383 height 646
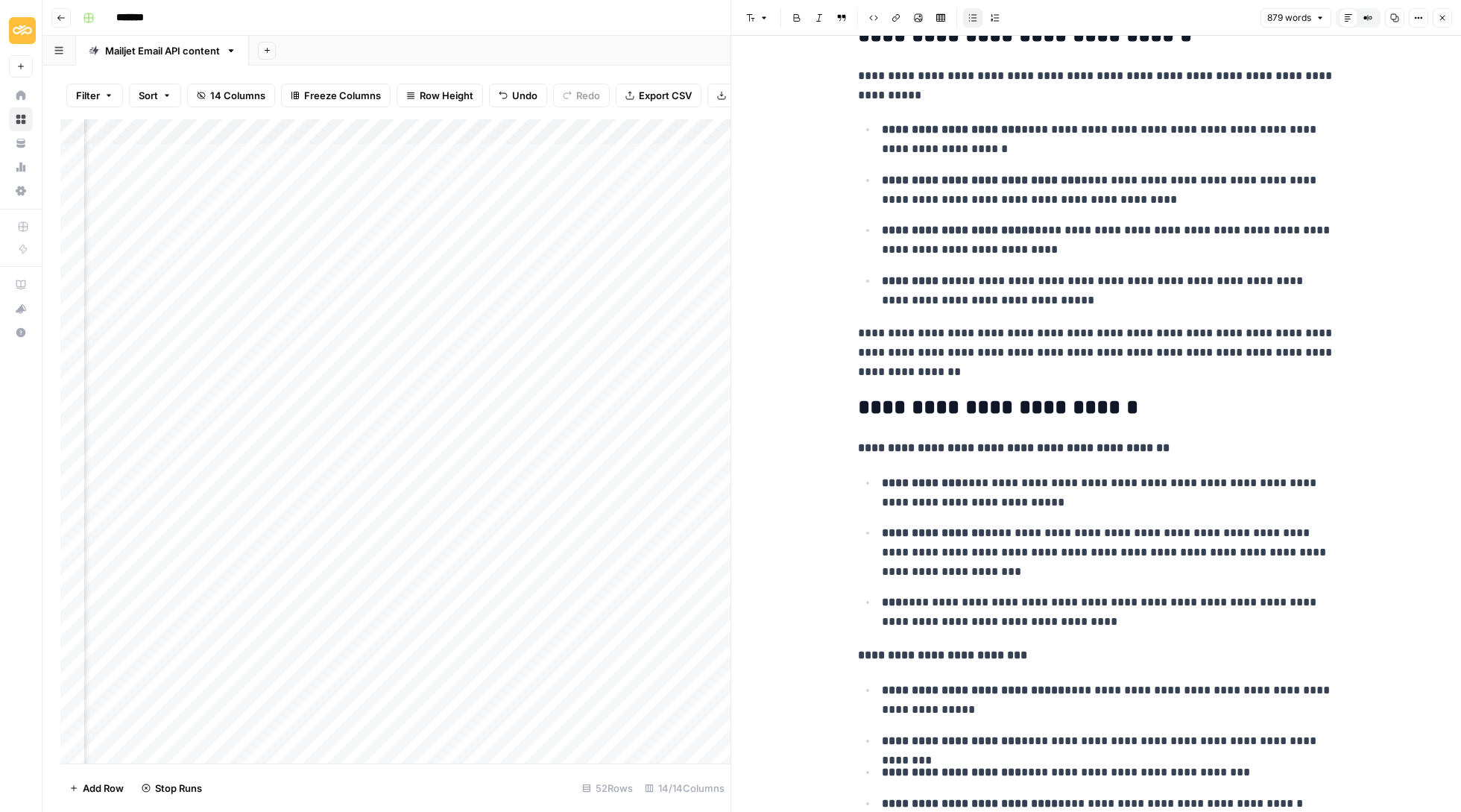
click at [1444, 13] on icon "button" at bounding box center [1443, 17] width 9 height 9
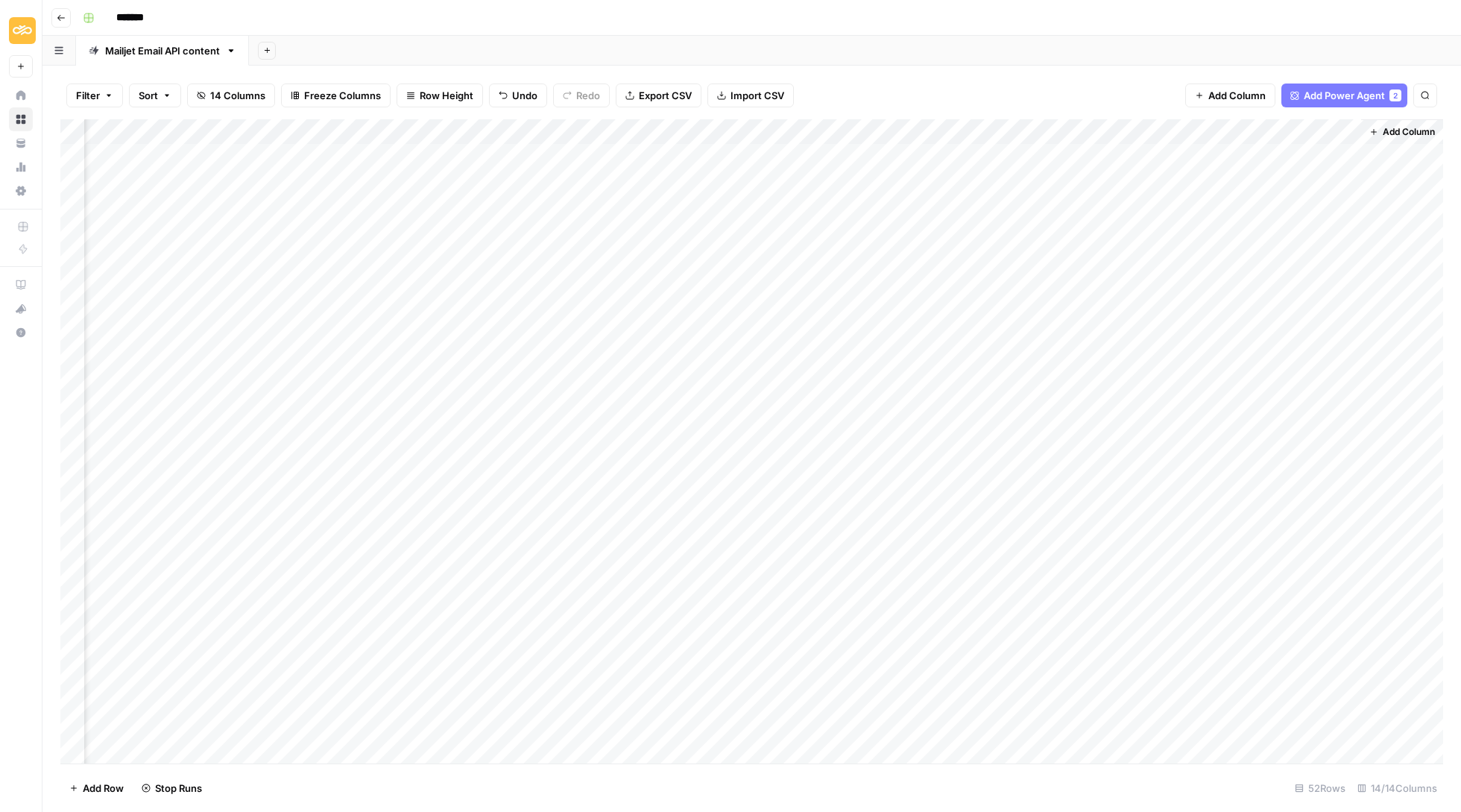
scroll to position [0, 813]
click at [1390, 155] on div "Add Column" at bounding box center [1402, 442] width 82 height 646
click at [1394, 127] on span "Add Column" at bounding box center [1409, 131] width 52 height 13
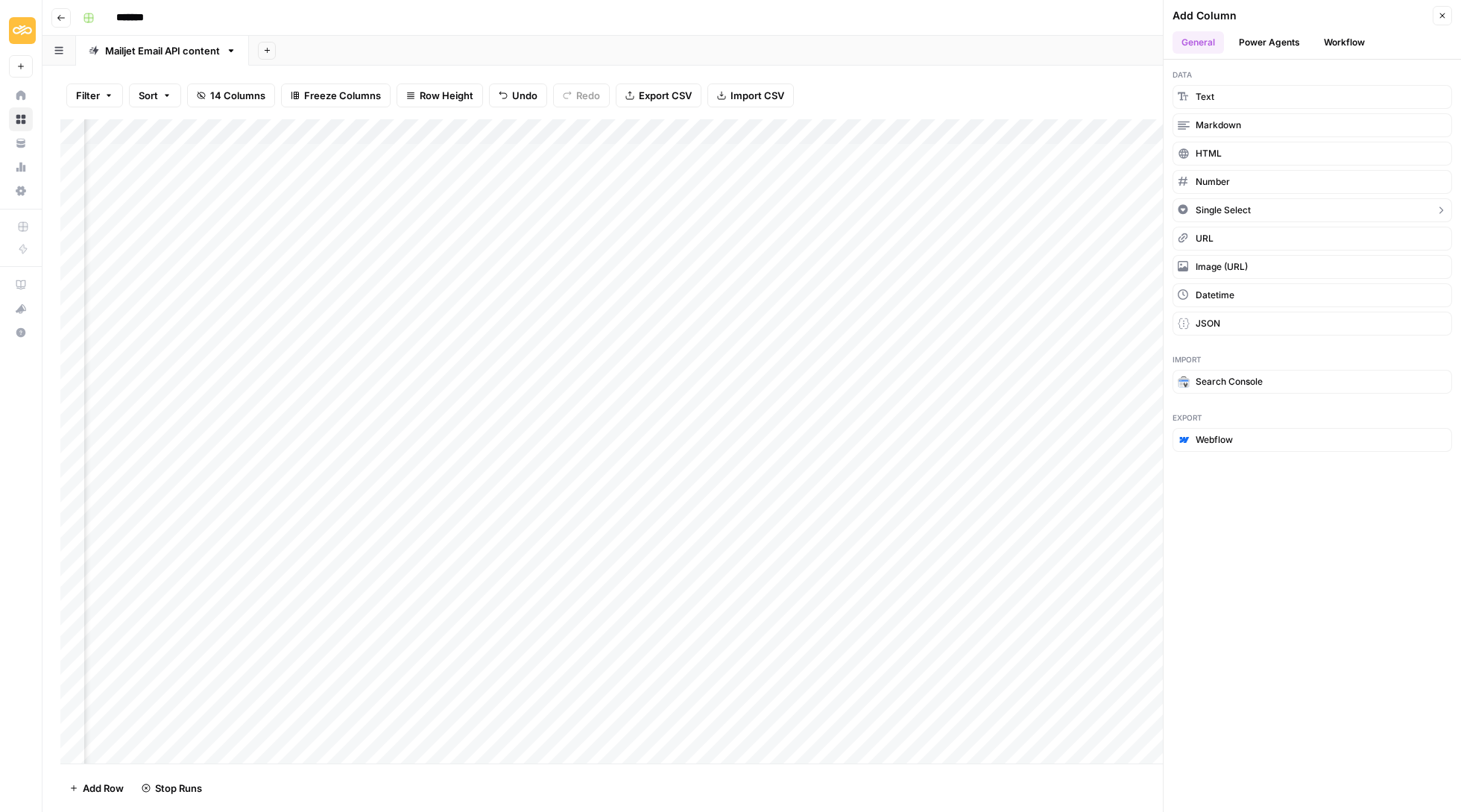
click at [1259, 212] on button "Single Select" at bounding box center [1312, 209] width 280 height 23
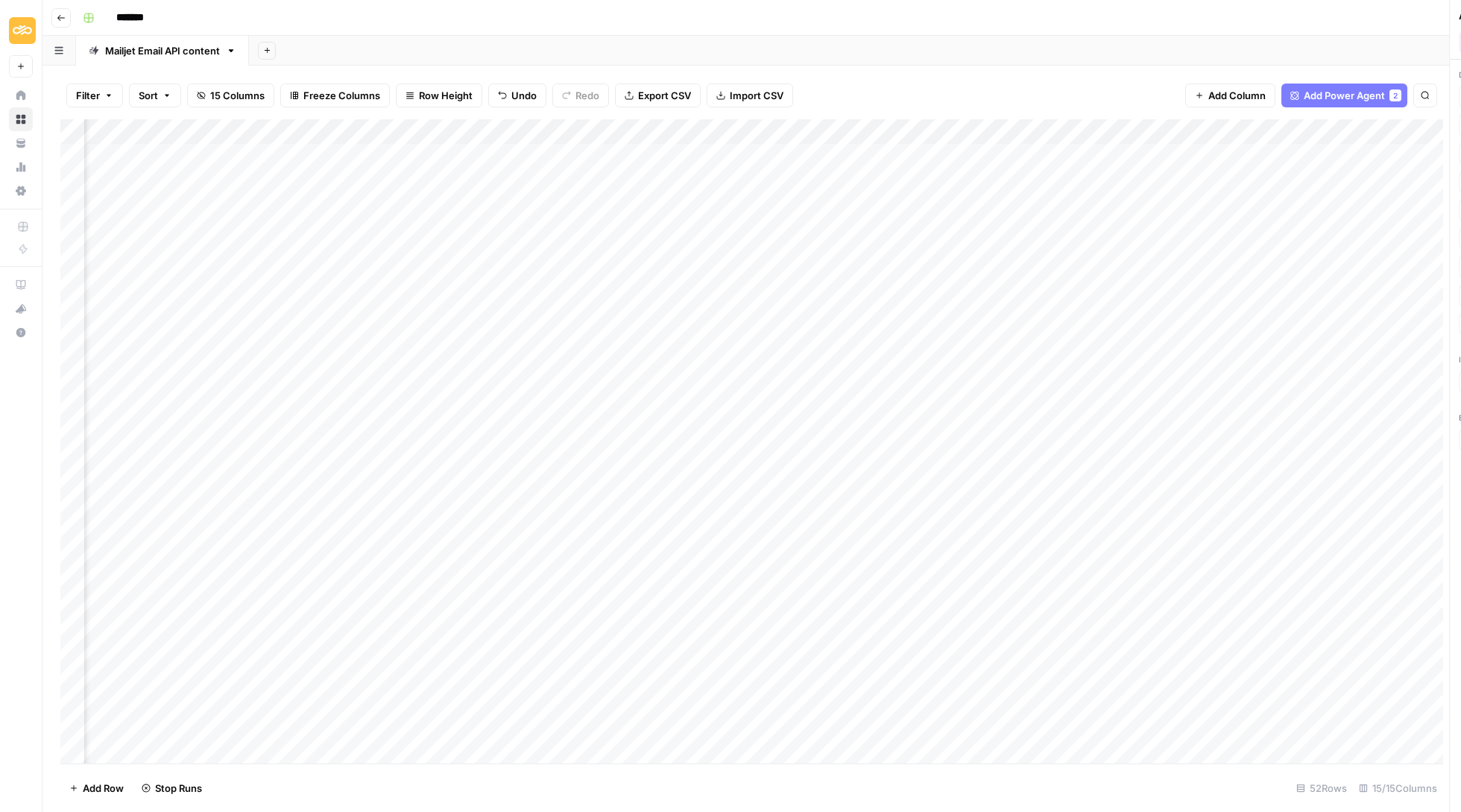
scroll to position [0, 947]
click at [1281, 132] on div "Add Column" at bounding box center [752, 442] width 1383 height 646
click at [1281, 162] on input "New Column" at bounding box center [1330, 165] width 182 height 15
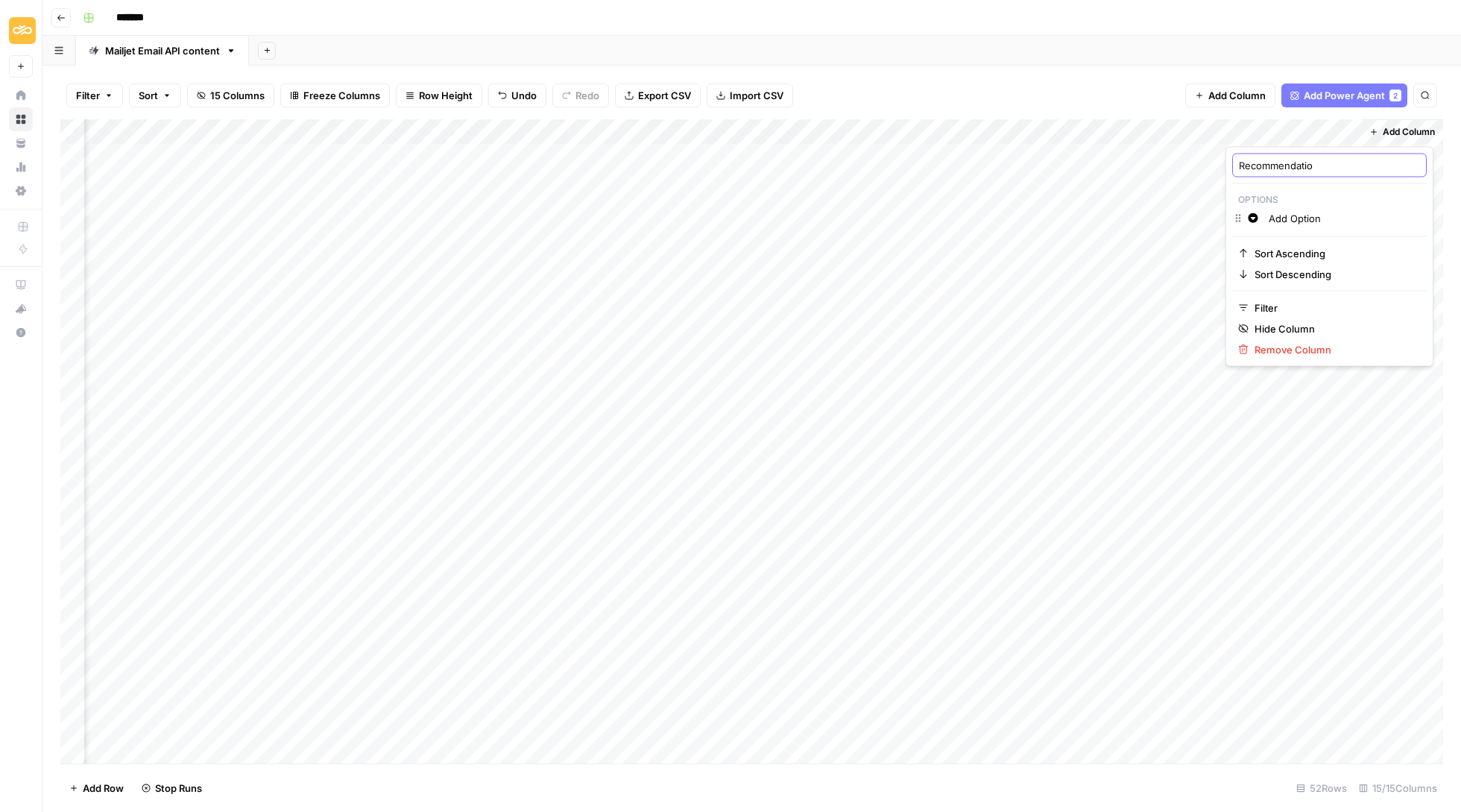
type input "Recommendation"
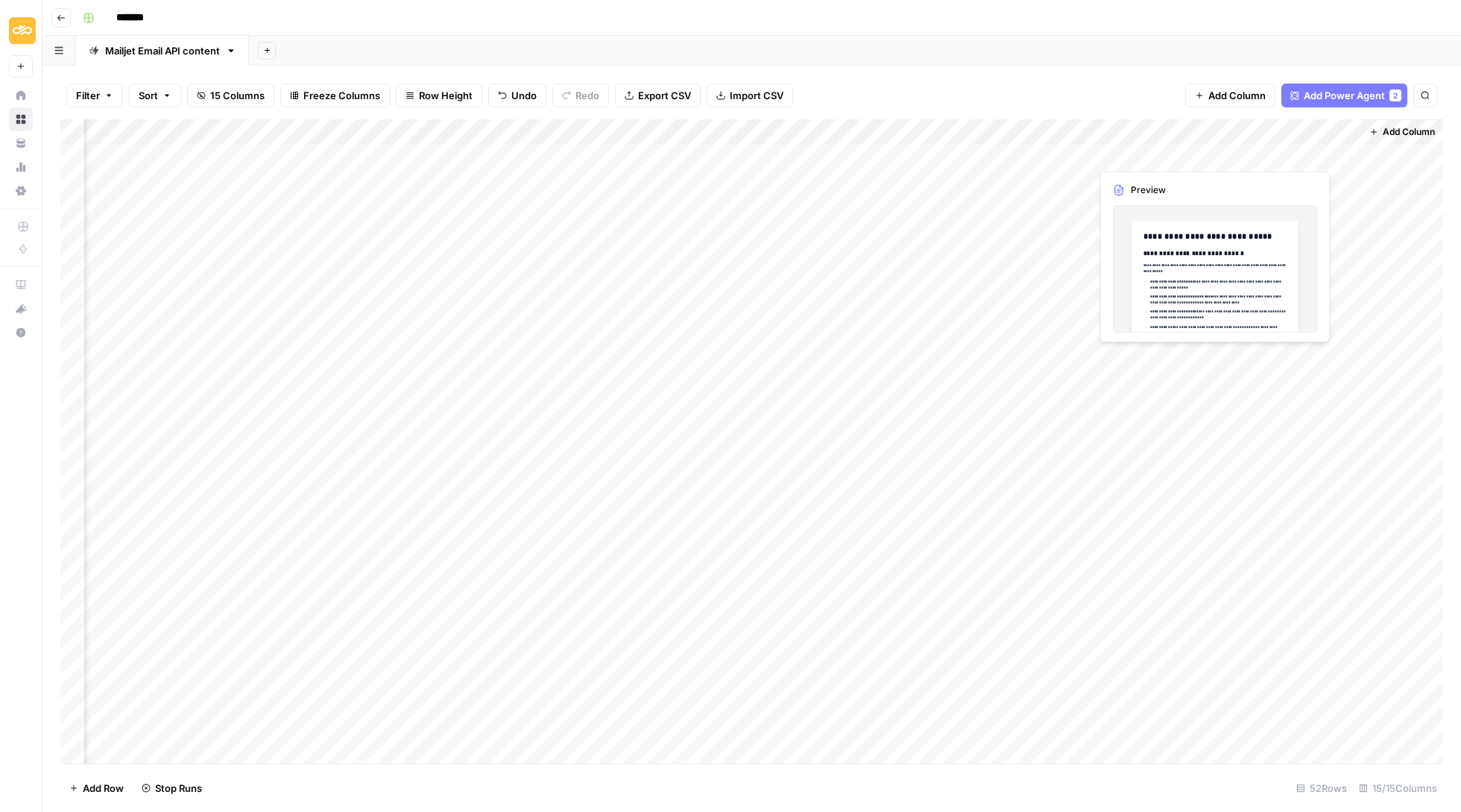
click at [1159, 154] on div "Add Column" at bounding box center [752, 442] width 1383 height 646
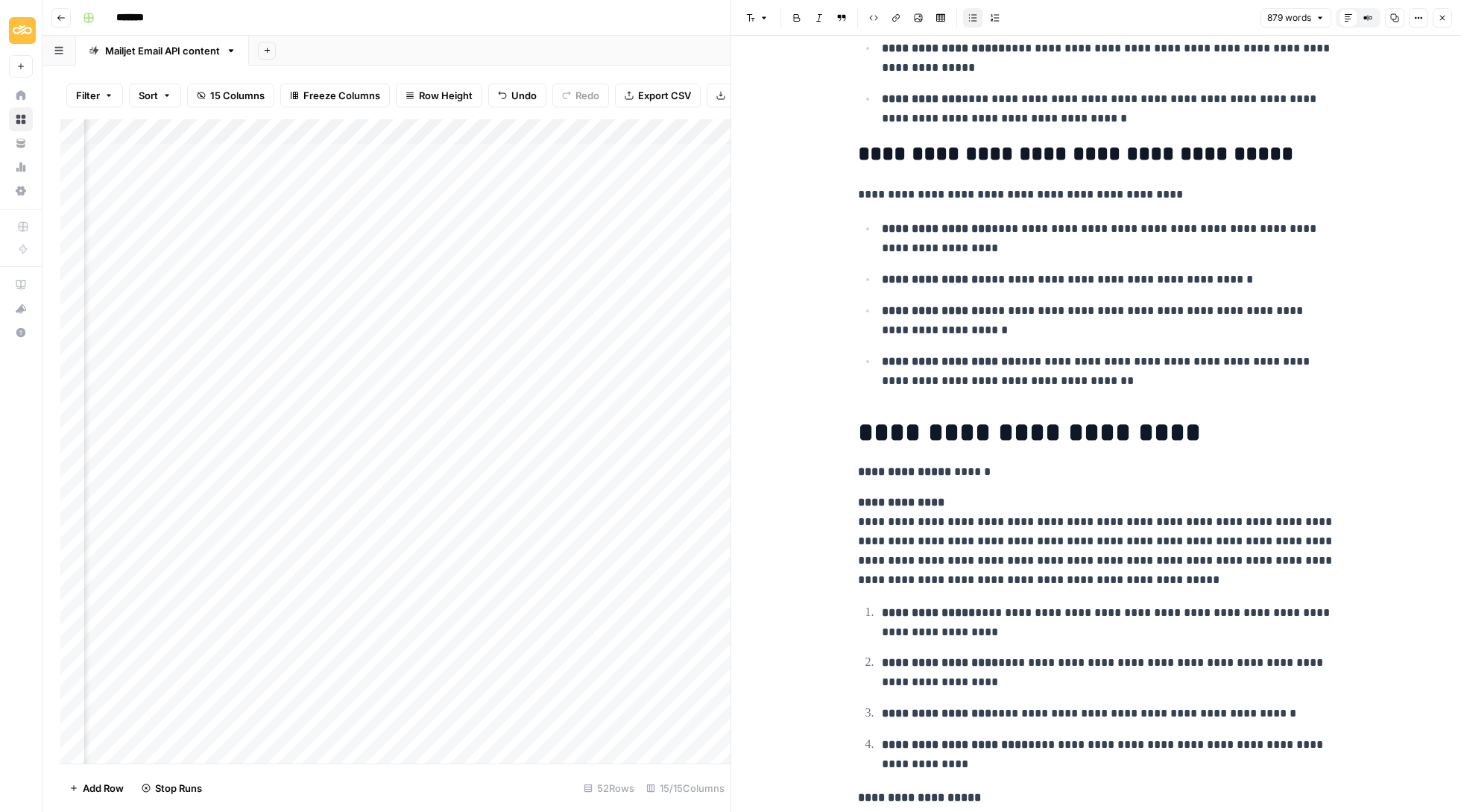
scroll to position [1471, 0]
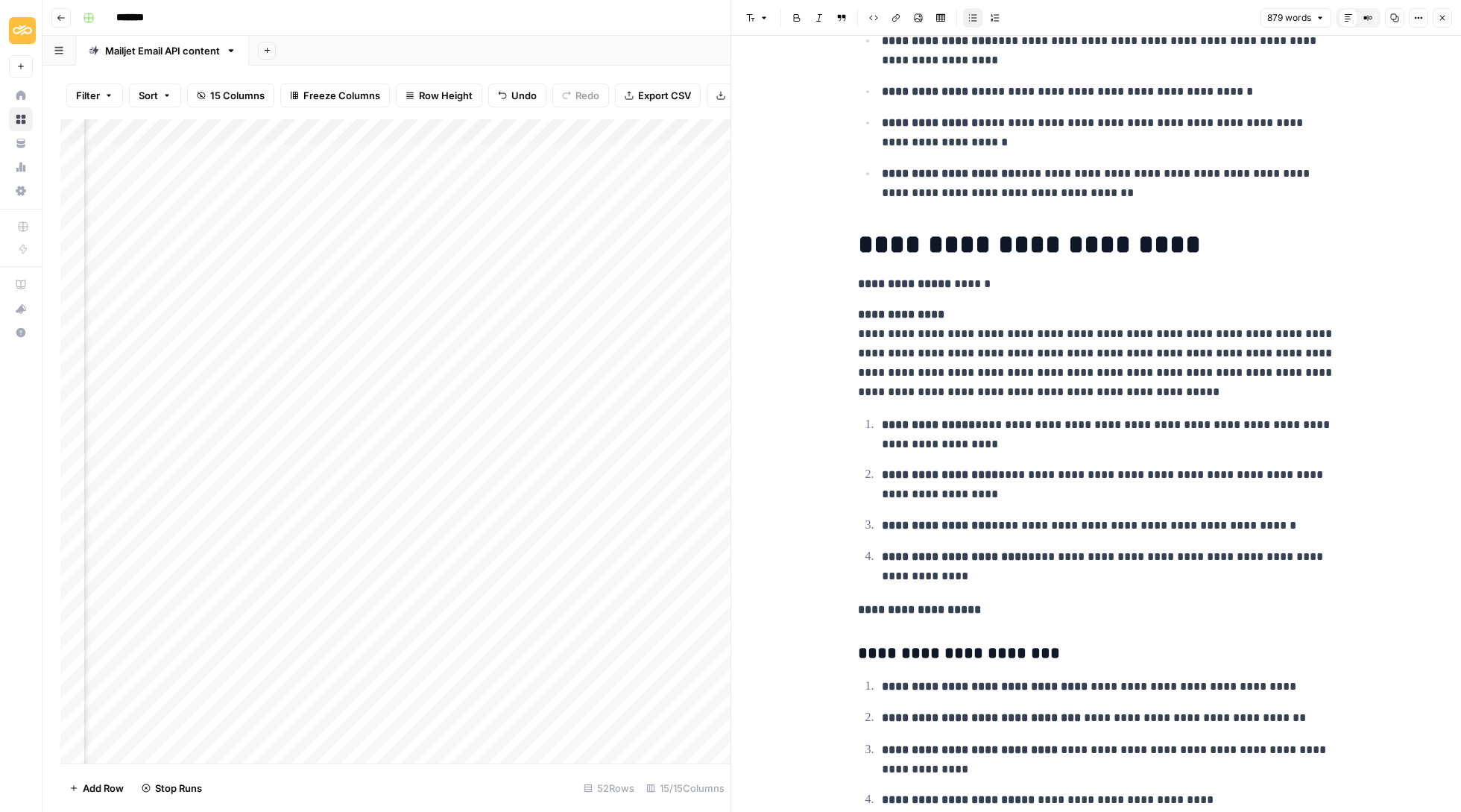
click at [1447, 18] on button "Close" at bounding box center [1443, 17] width 19 height 19
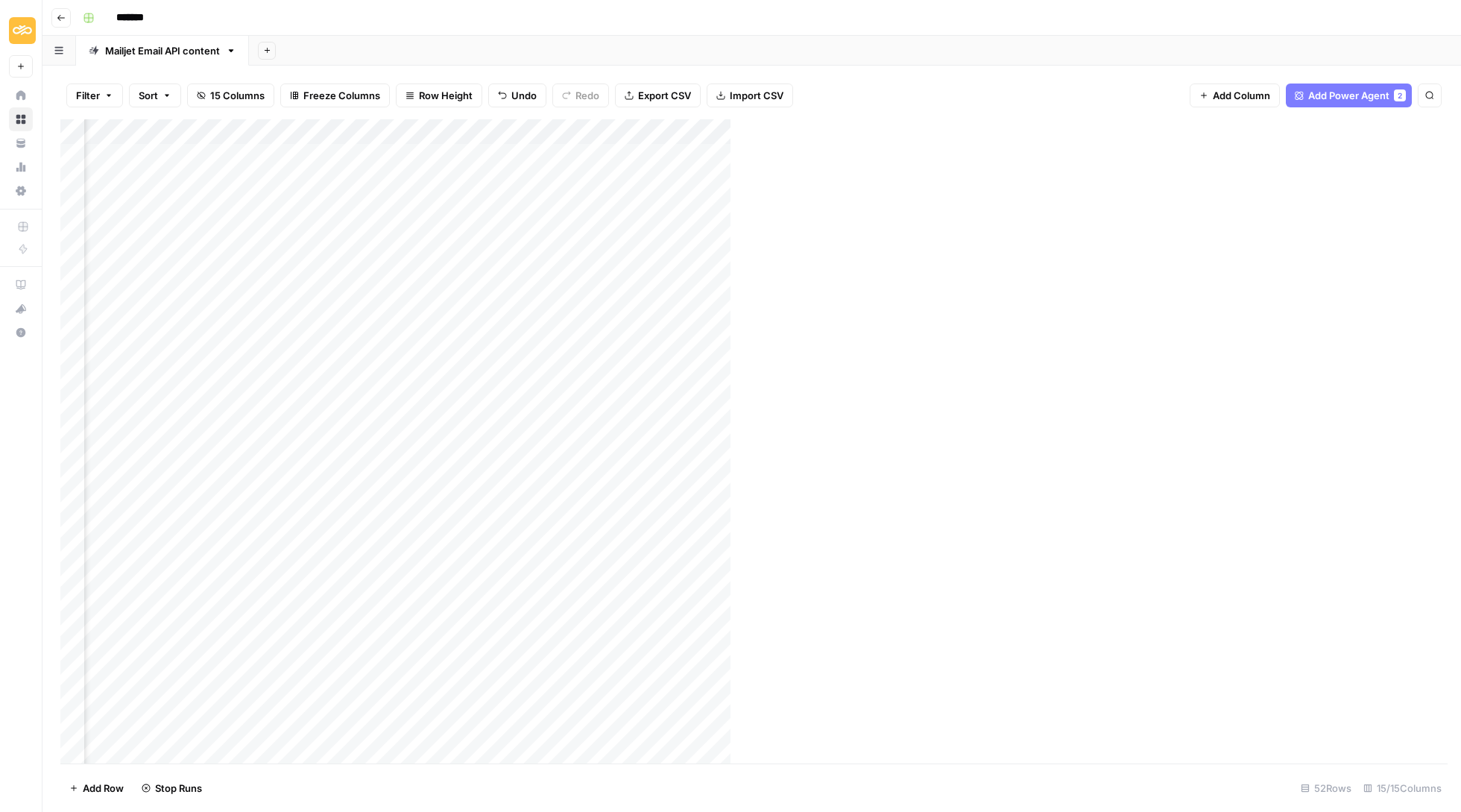
scroll to position [0, 929]
click at [1319, 145] on div "Add Column" at bounding box center [752, 442] width 1383 height 646
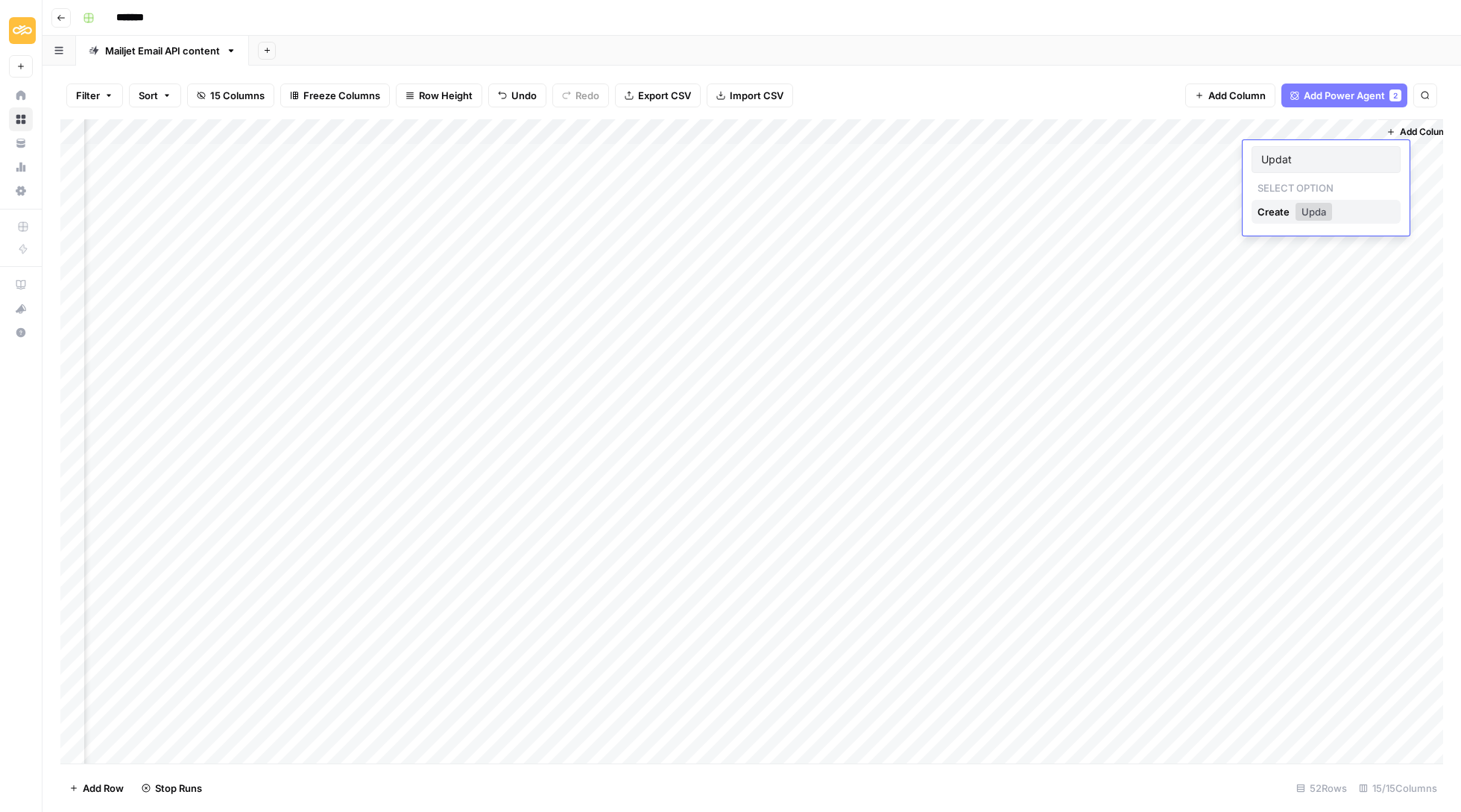
type input "Update"
click at [1230, 177] on div "Add Column" at bounding box center [752, 442] width 1383 height 646
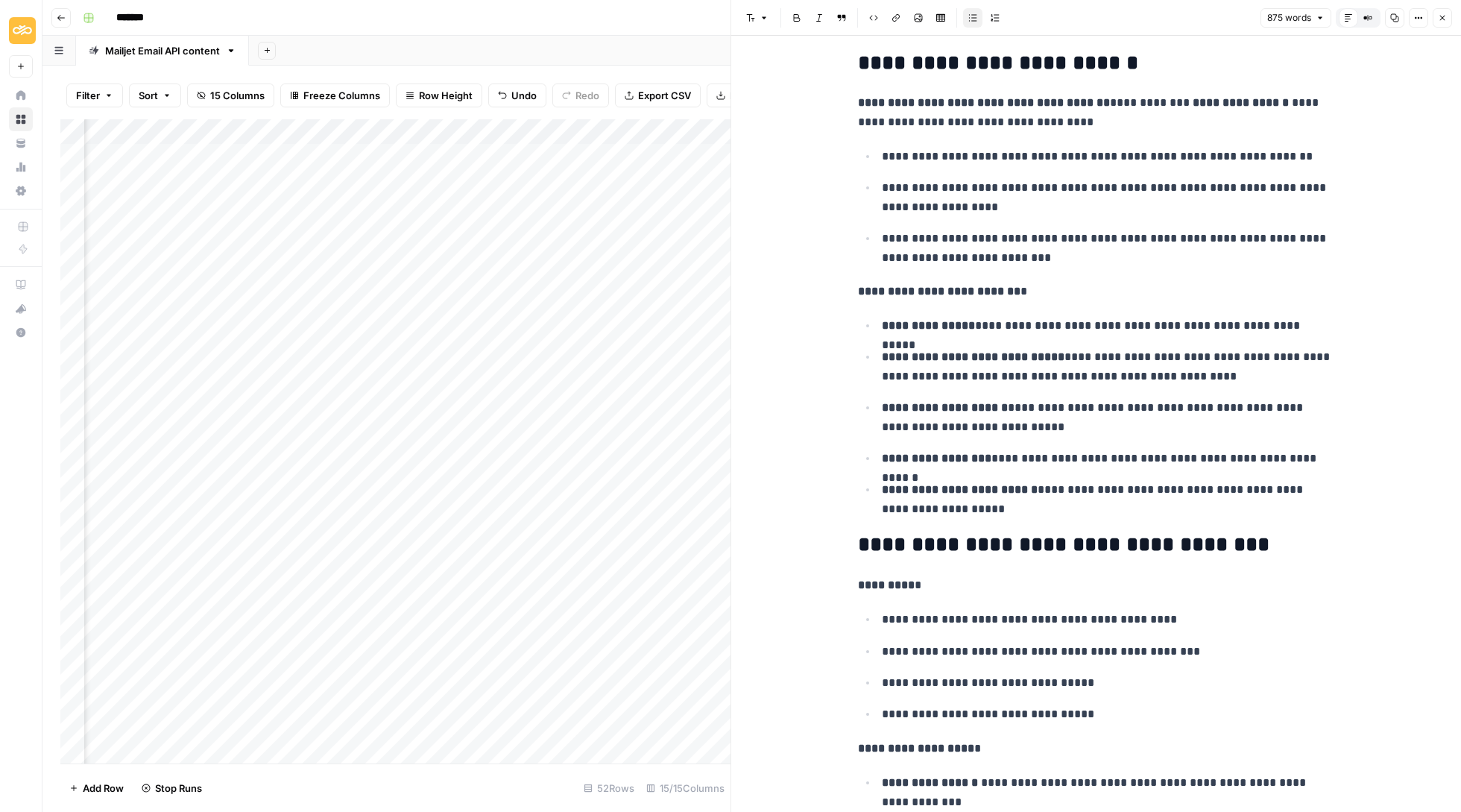
scroll to position [1667, 0]
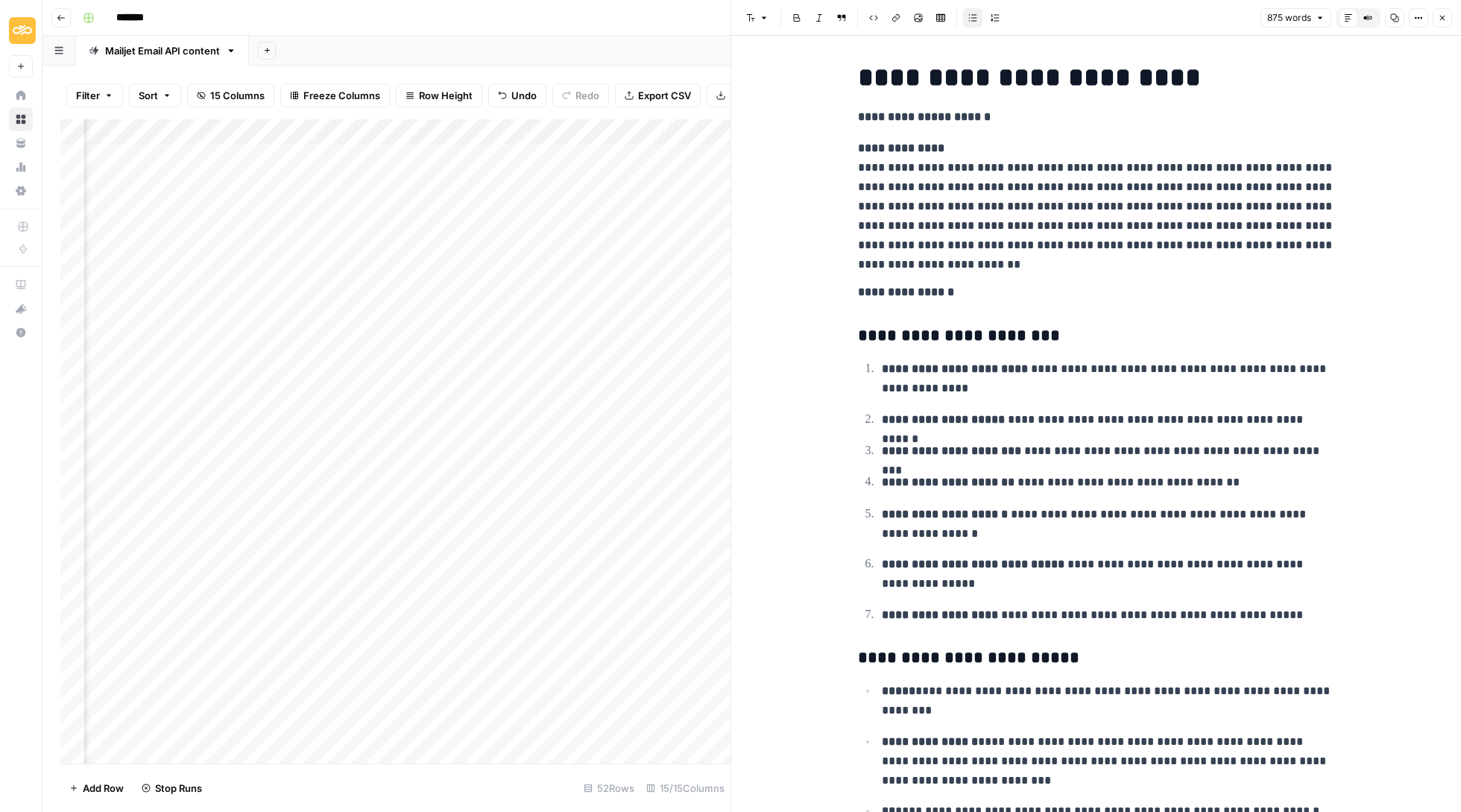
click at [1444, 4] on header "Font style Bold Italic Block quote Code block Link Image Insert Table Bulleted …" at bounding box center [1096, 17] width 730 height 36
click at [1442, 12] on button "Close" at bounding box center [1443, 17] width 19 height 19
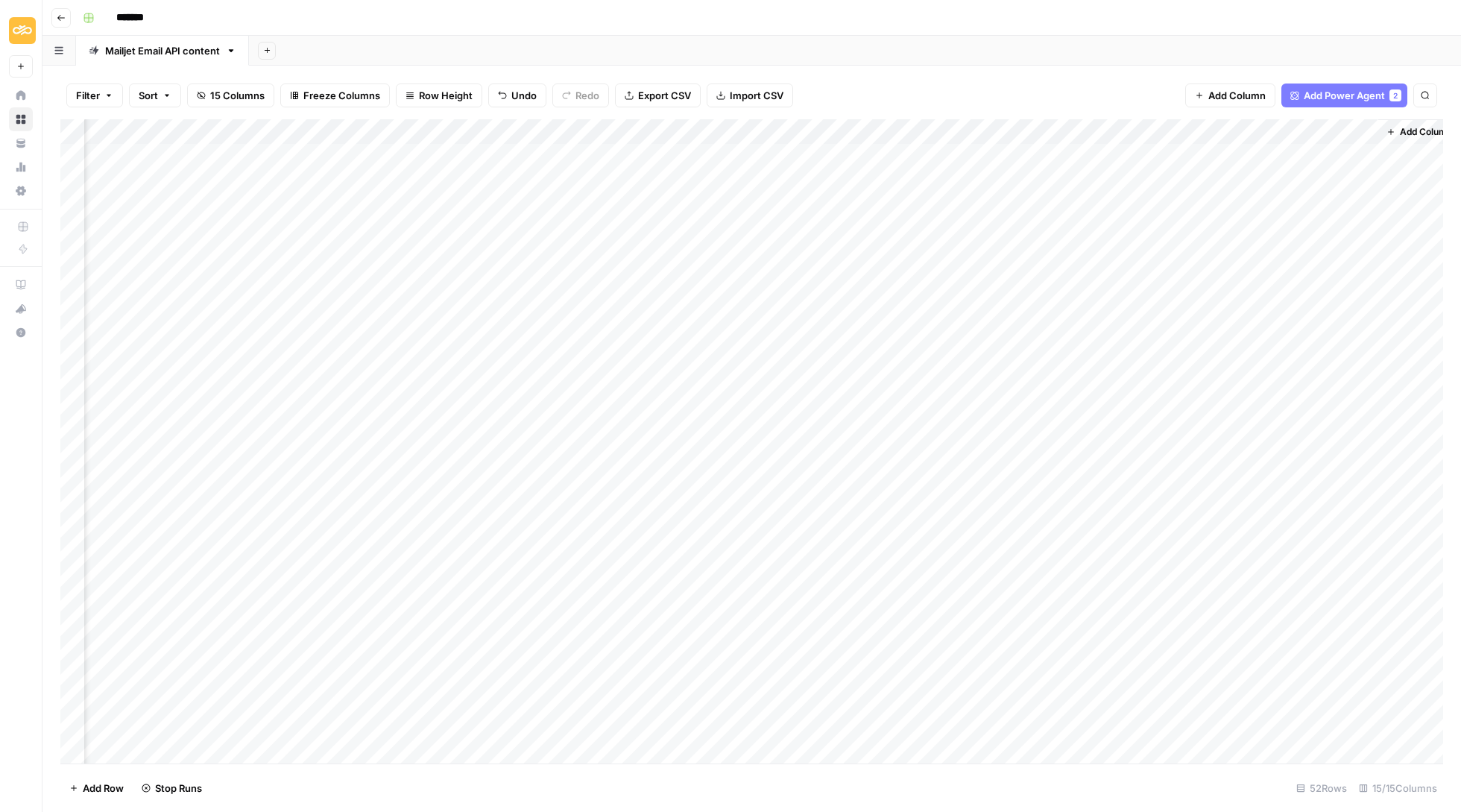
click at [1309, 176] on div "Add Column" at bounding box center [752, 442] width 1383 height 646
click at [1292, 240] on button "Update" at bounding box center [1289, 237] width 45 height 18
click at [1275, 208] on div "Add Column" at bounding box center [752, 442] width 1383 height 646
click at [1193, 212] on div "Add Column" at bounding box center [752, 442] width 1383 height 646
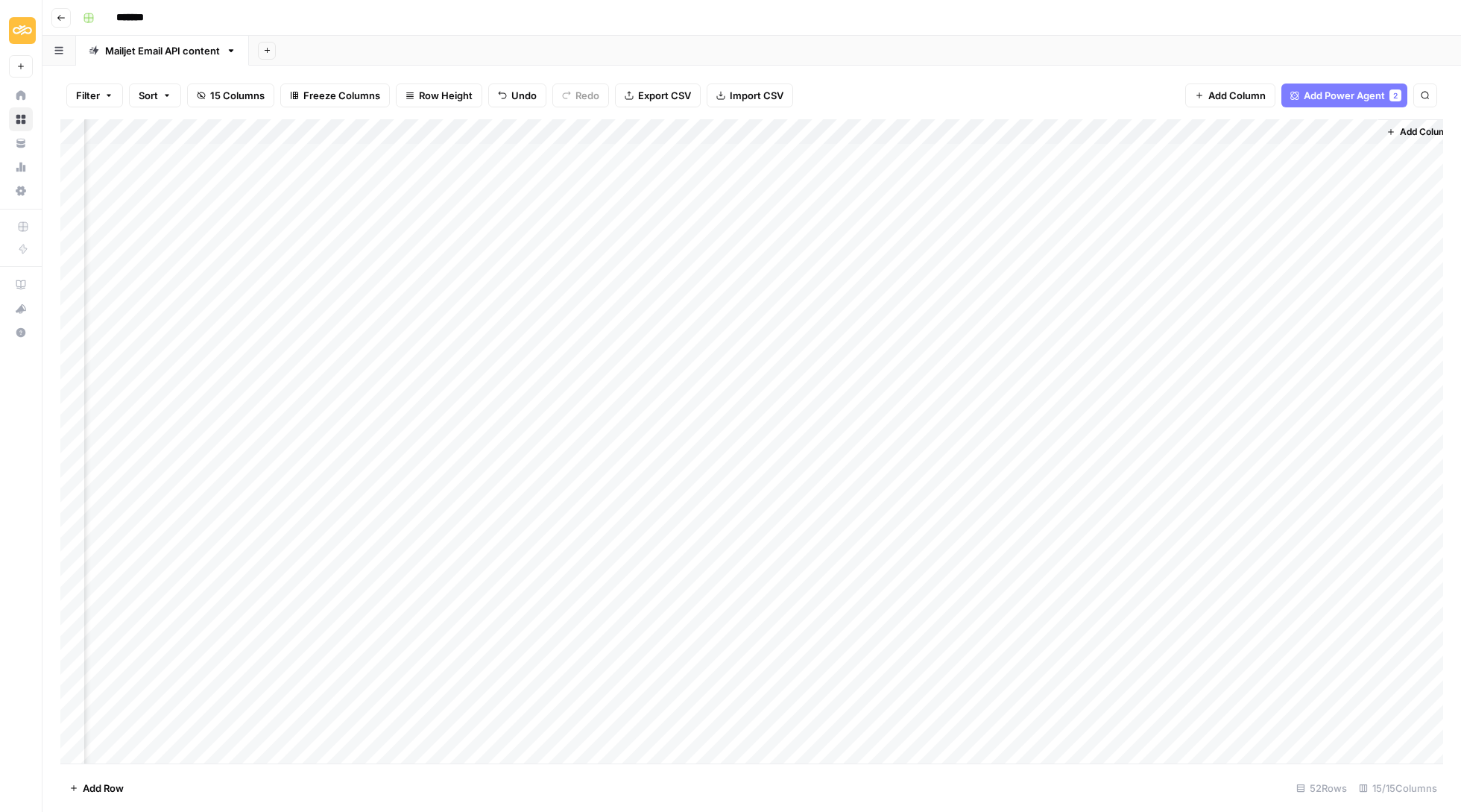
click at [1193, 204] on div "Add Column" at bounding box center [752, 442] width 1383 height 646
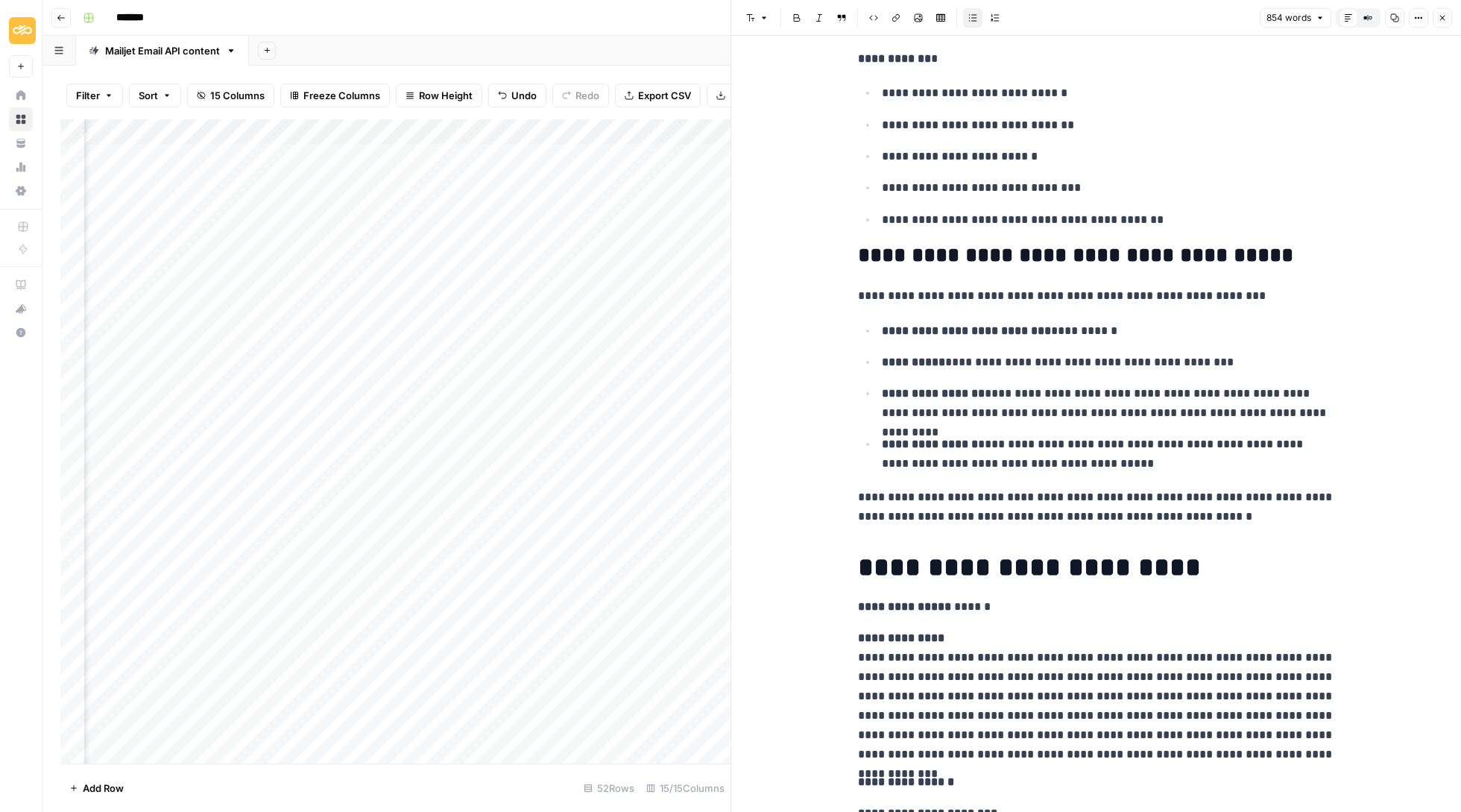
scroll to position [1370, 0]
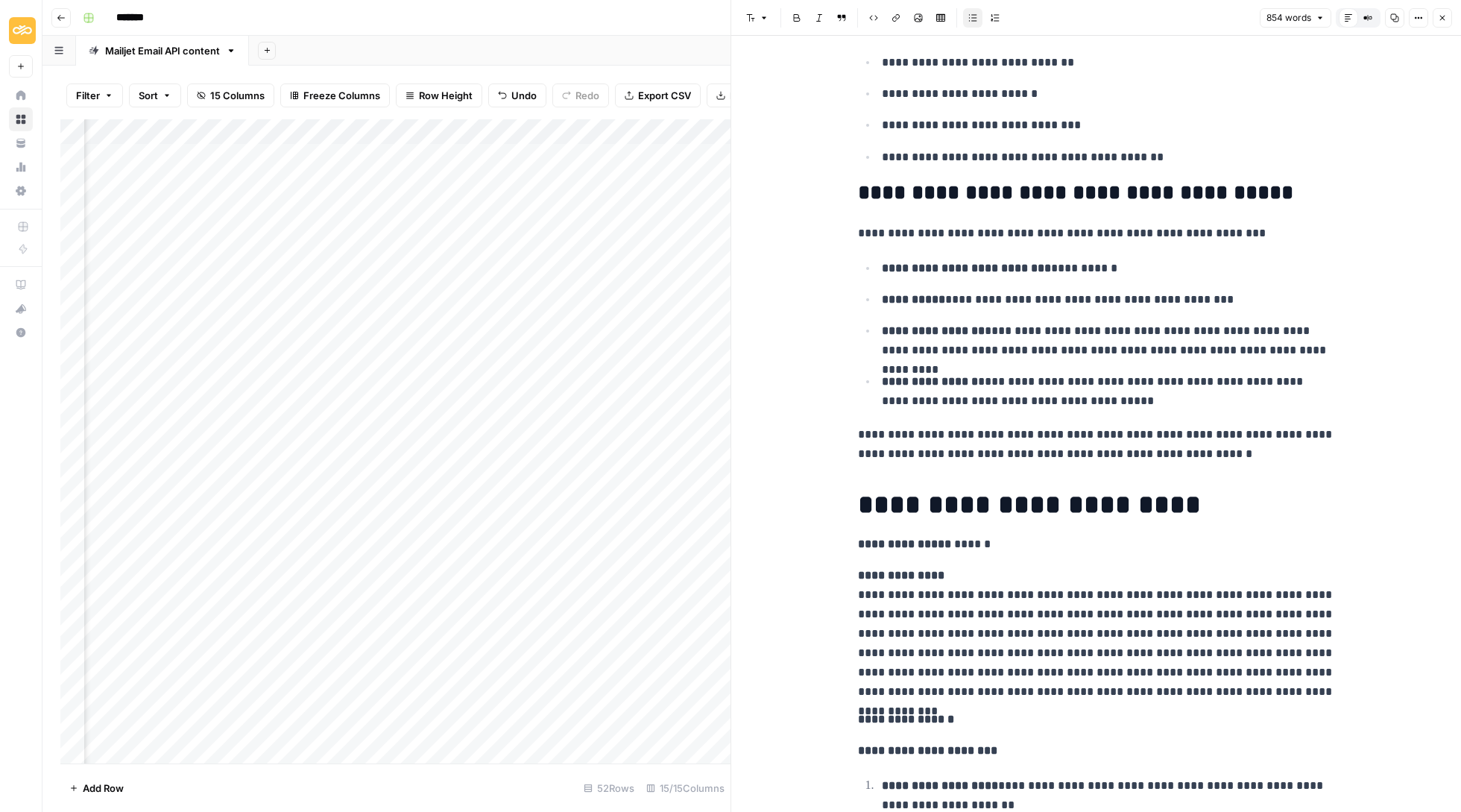
click at [1441, 15] on icon "button" at bounding box center [1443, 17] width 9 height 9
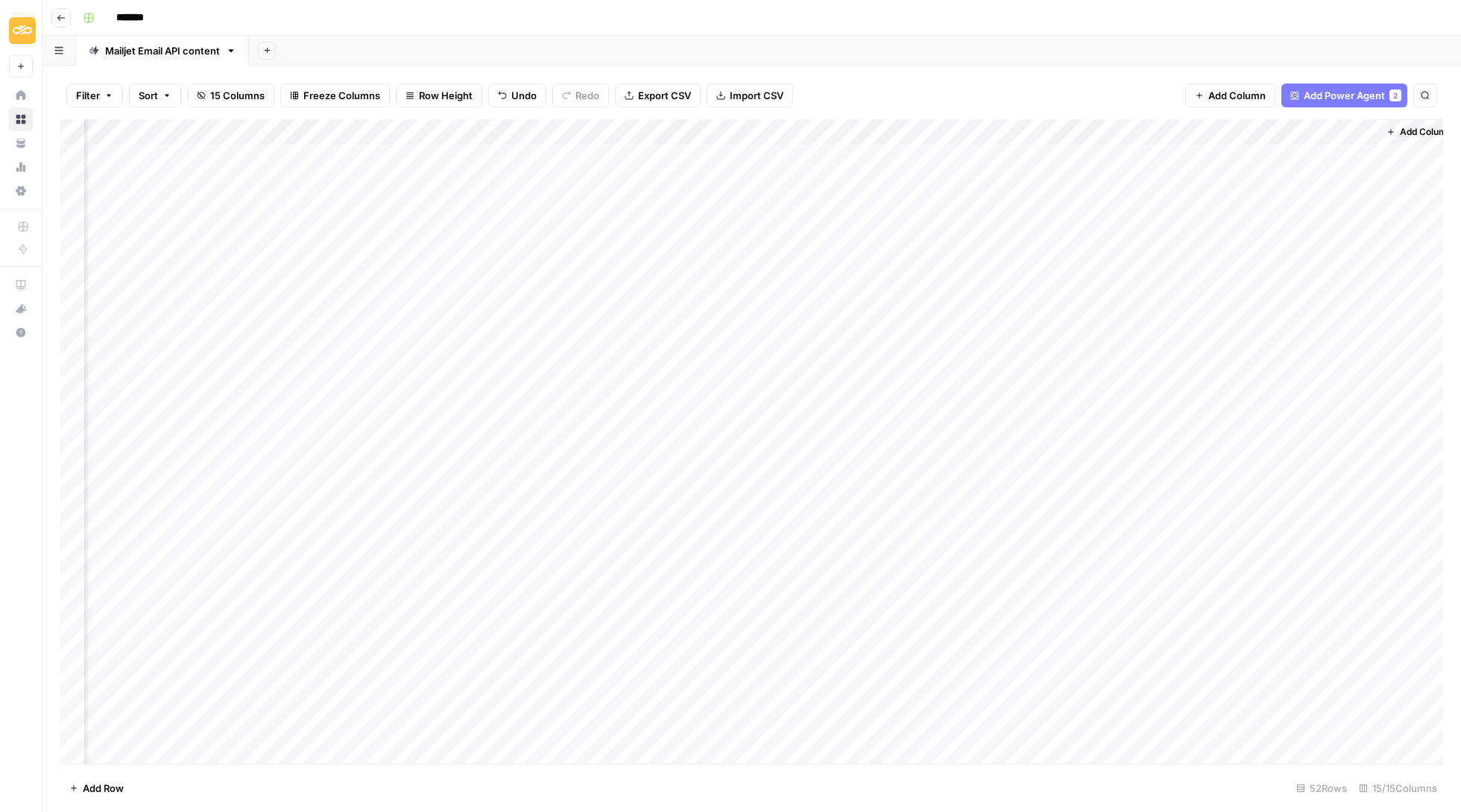
click at [1286, 213] on div "Add Column" at bounding box center [752, 442] width 1383 height 646
click at [1286, 206] on div "Add Column" at bounding box center [752, 442] width 1383 height 646
click at [1286, 206] on input "text" at bounding box center [1325, 209] width 129 height 13
click at [1296, 266] on button "Update" at bounding box center [1289, 262] width 45 height 18
click at [1272, 228] on div "Add Column" at bounding box center [752, 442] width 1383 height 646
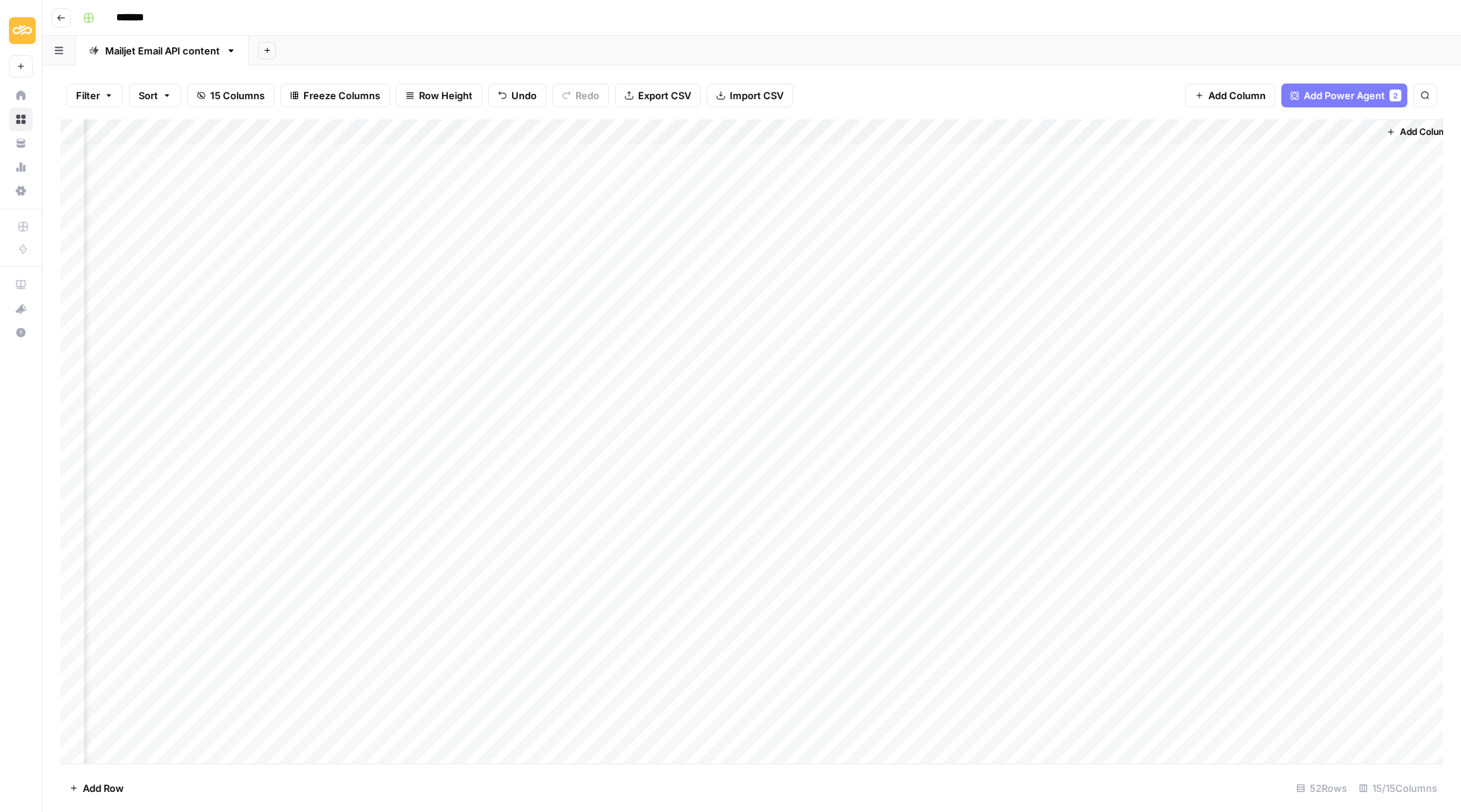
click at [1200, 227] on div "Add Column" at bounding box center [752, 442] width 1383 height 646
click at [1227, 225] on div at bounding box center [1176, 230] width 136 height 28
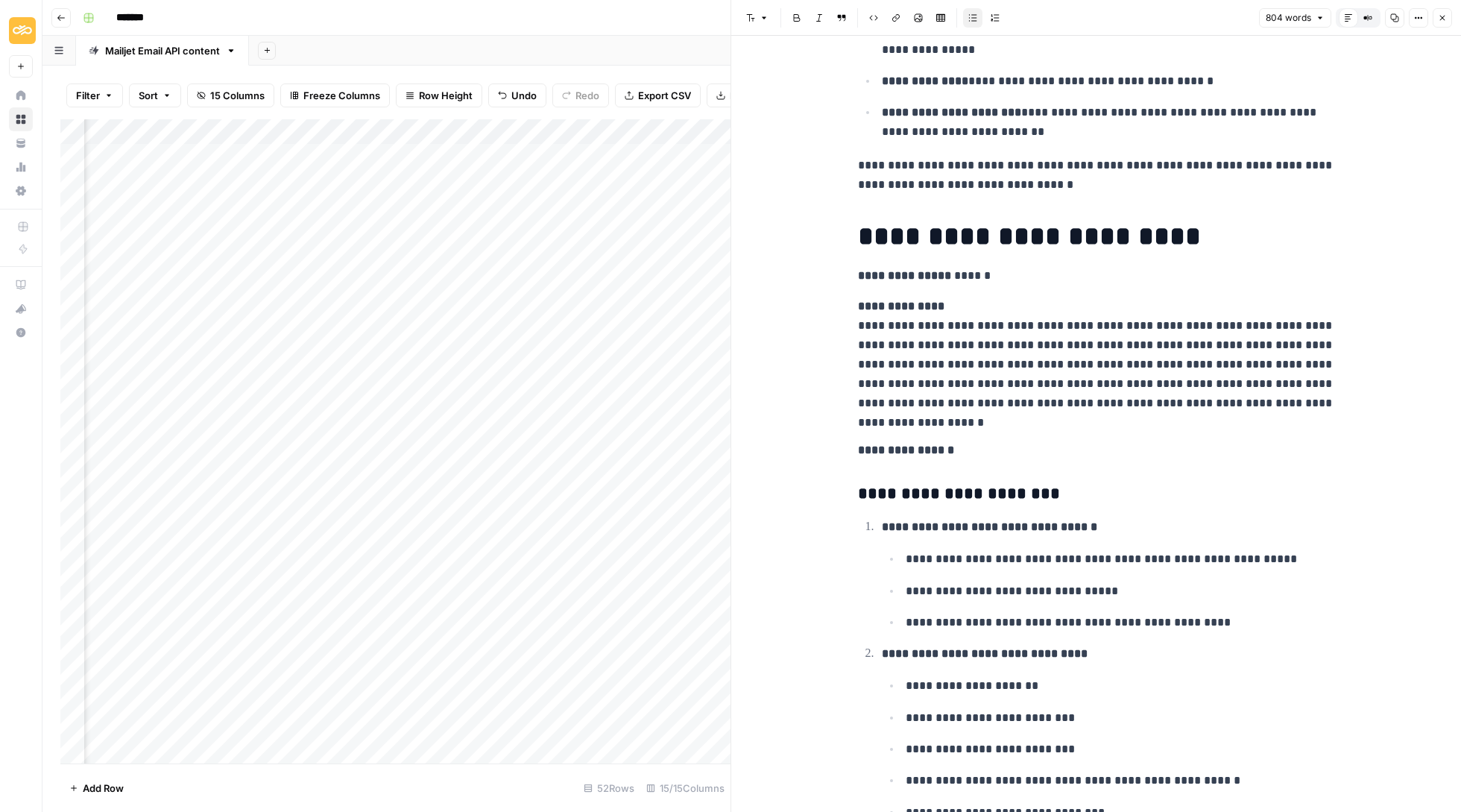
scroll to position [1475, 0]
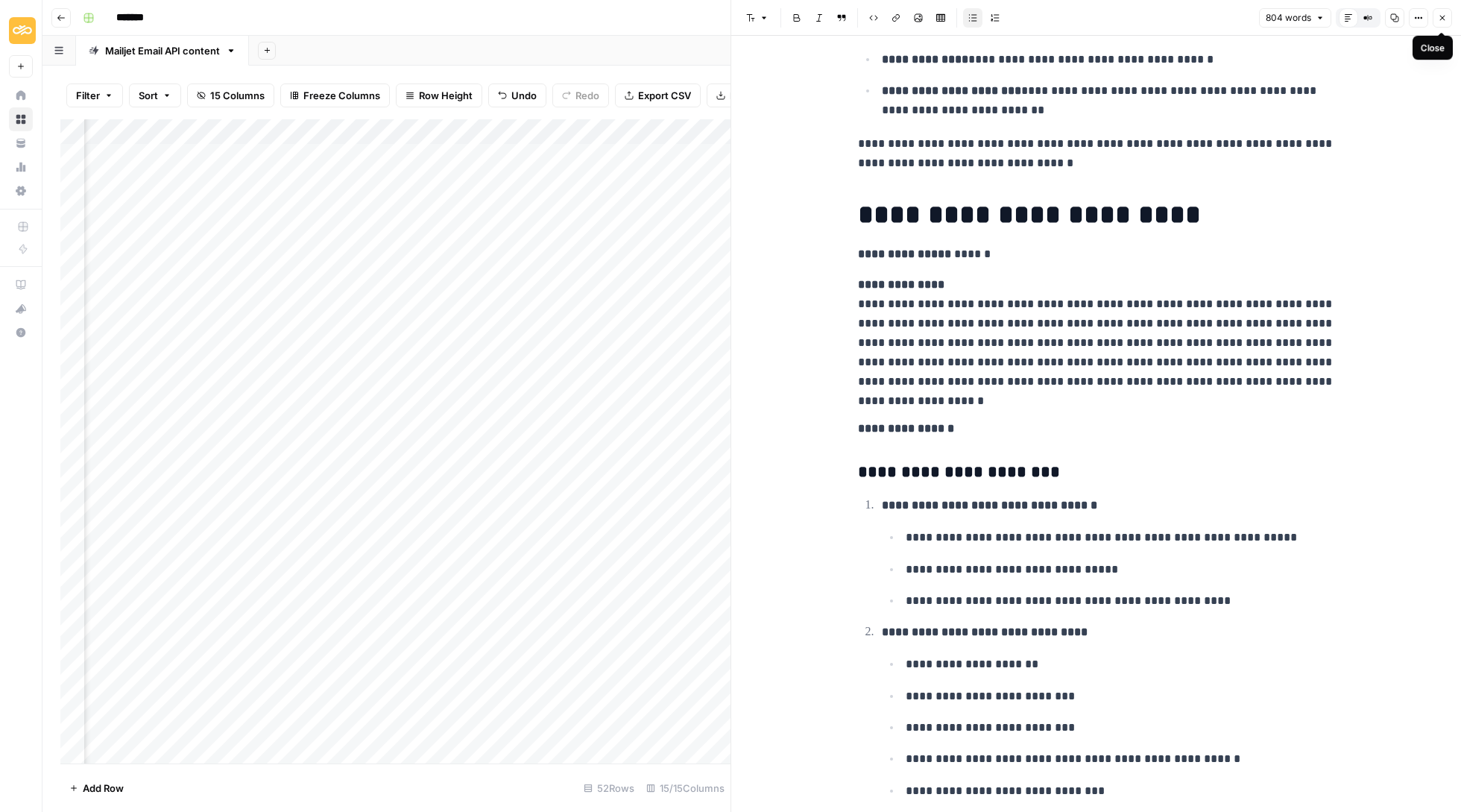
click at [1444, 18] on icon "button" at bounding box center [1443, 17] width 9 height 9
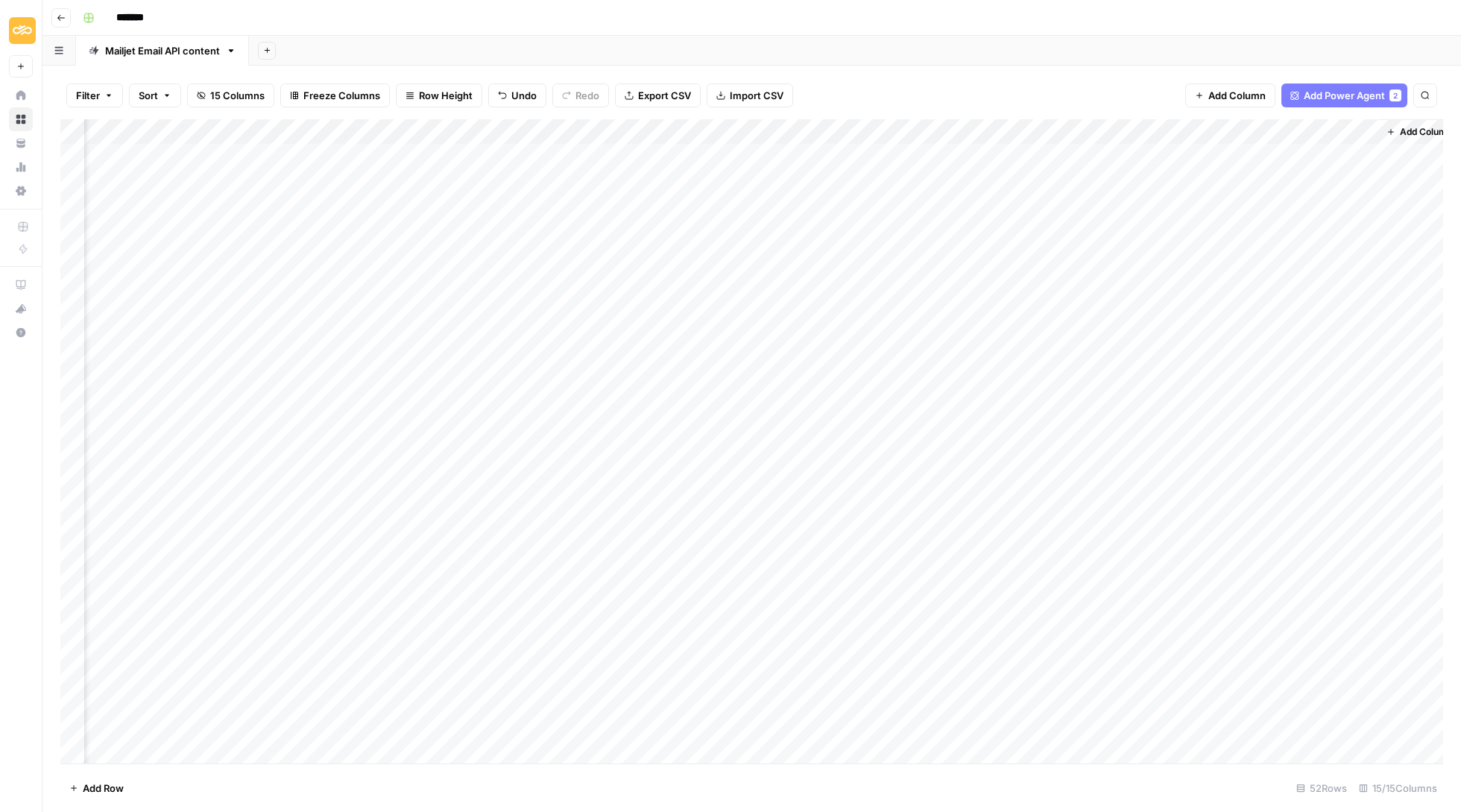
click at [1303, 227] on div "Add Column" at bounding box center [752, 442] width 1383 height 646
click at [1292, 283] on button "Update" at bounding box center [1289, 287] width 45 height 18
click at [1203, 249] on div "Add Column" at bounding box center [752, 442] width 1383 height 646
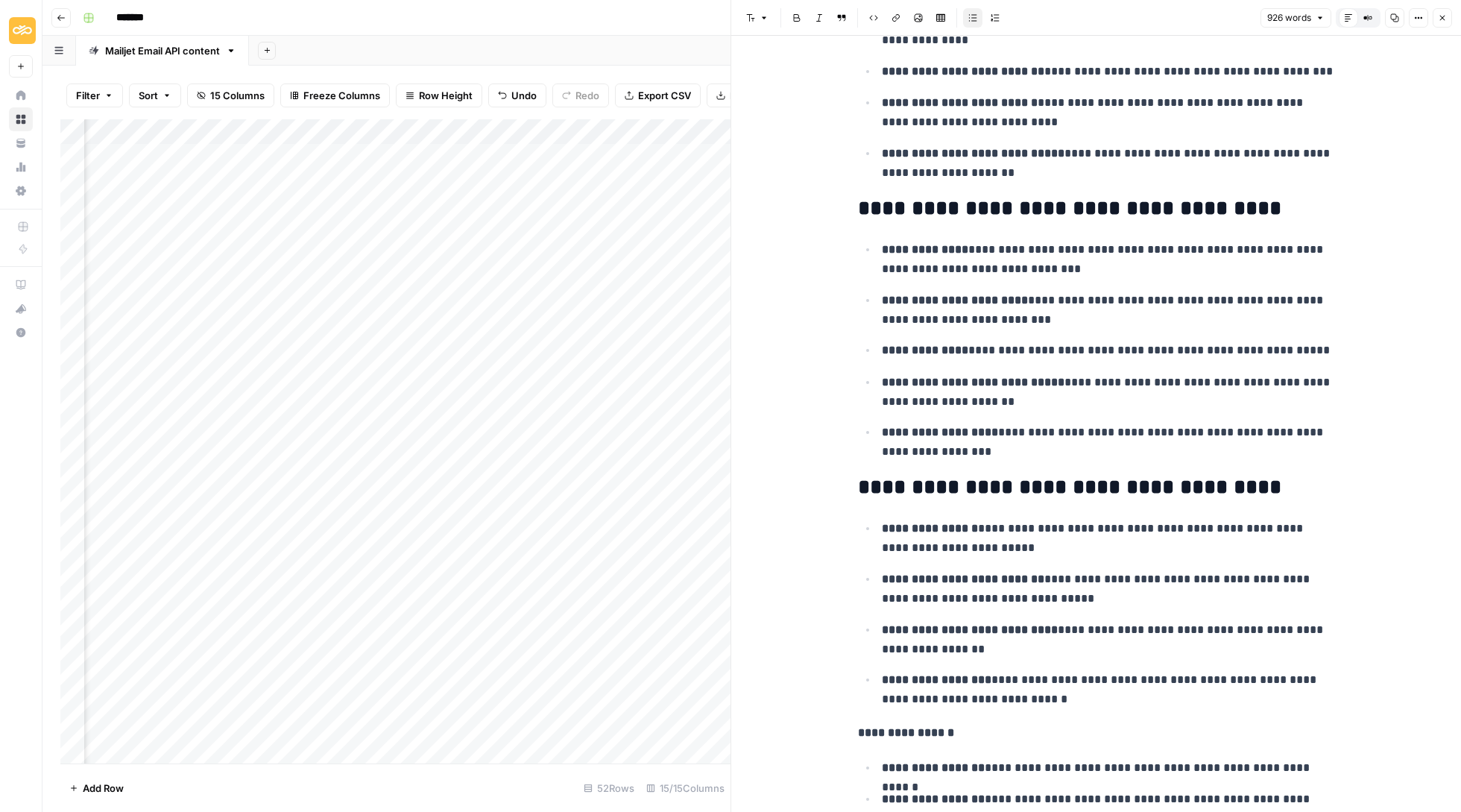
scroll to position [2698, 0]
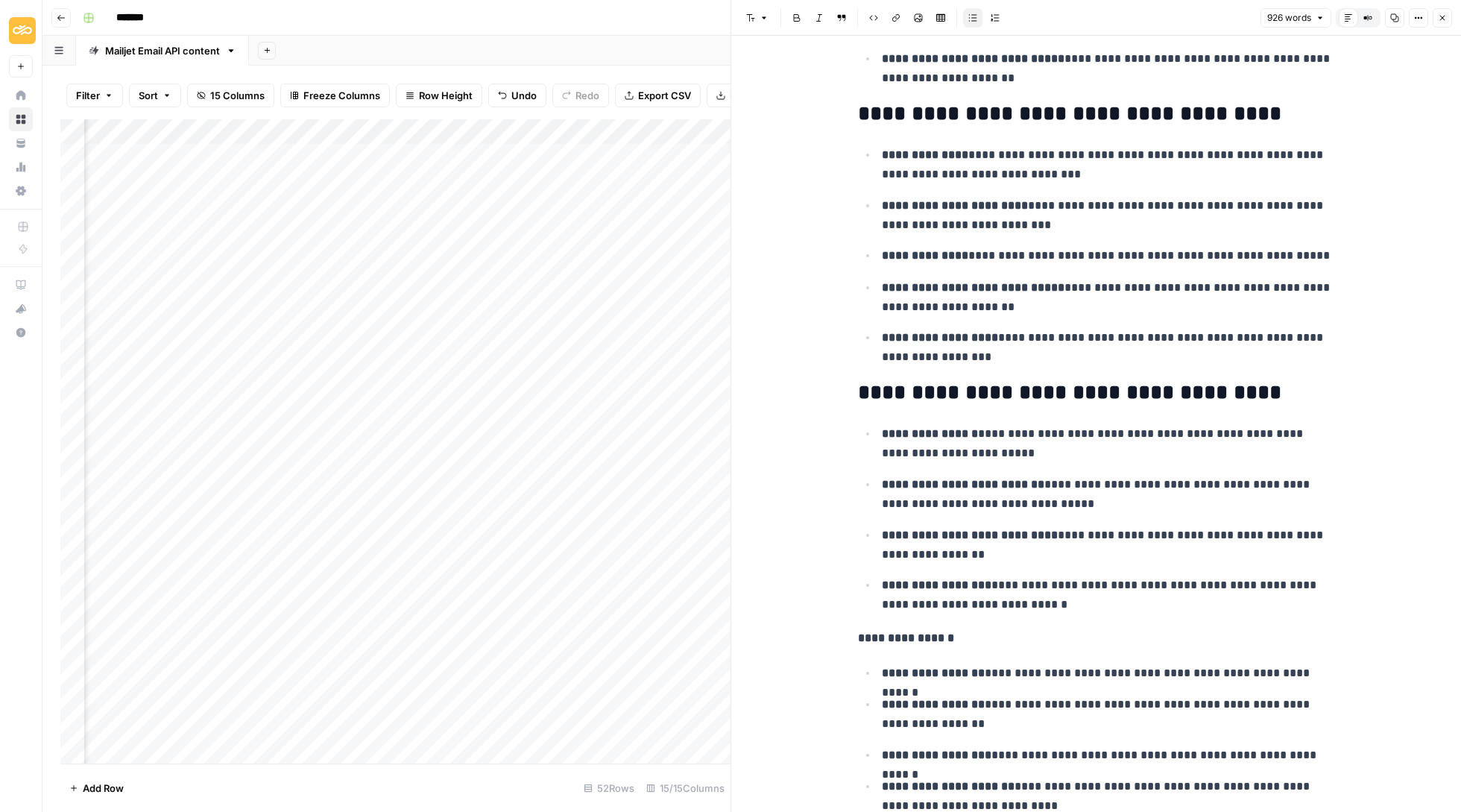
click at [1452, 16] on header "Font style Bold Italic Block quote Code block Link Image Insert Table Bulleted …" at bounding box center [1096, 17] width 730 height 36
click at [1447, 15] on button "Close" at bounding box center [1443, 17] width 19 height 19
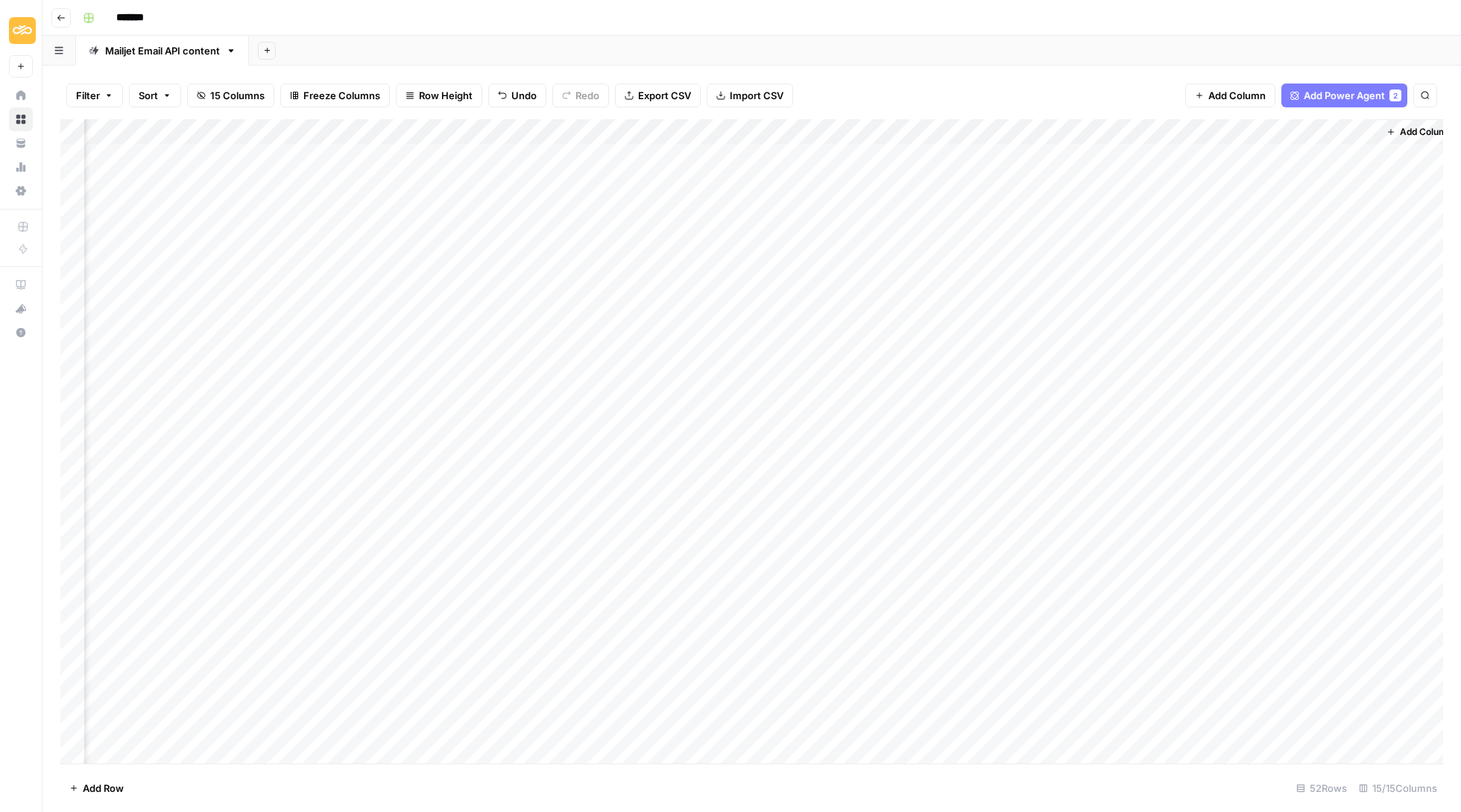
click at [1305, 255] on div "Add Column" at bounding box center [752, 442] width 1383 height 646
drag, startPoint x: 1282, startPoint y: 311, endPoint x: 1233, endPoint y: 287, distance: 54.6
click at [1282, 311] on button "Update" at bounding box center [1289, 313] width 45 height 18
click at [1211, 287] on div "Add Column" at bounding box center [752, 442] width 1383 height 646
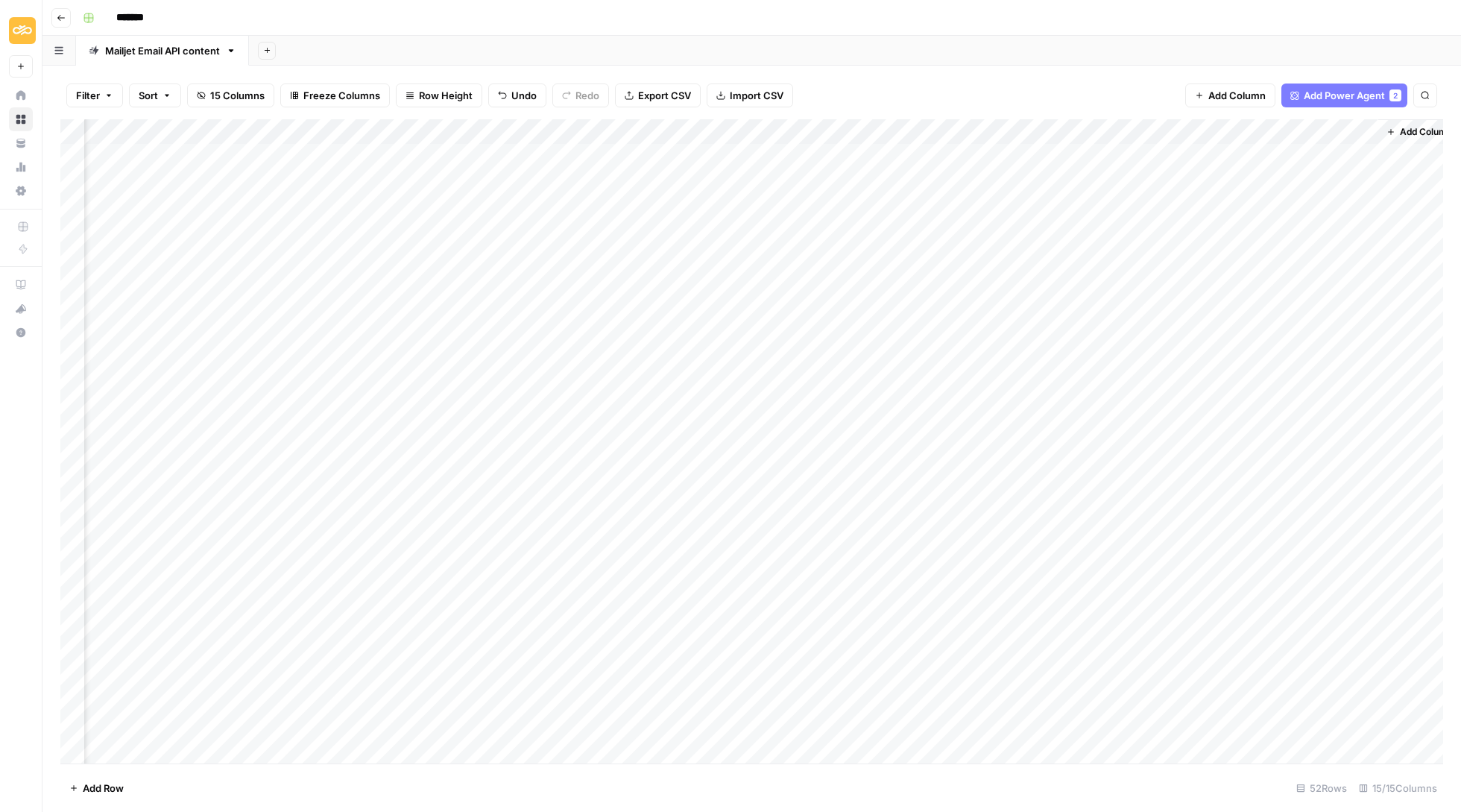
click at [1211, 287] on div "Add Column" at bounding box center [752, 442] width 1383 height 646
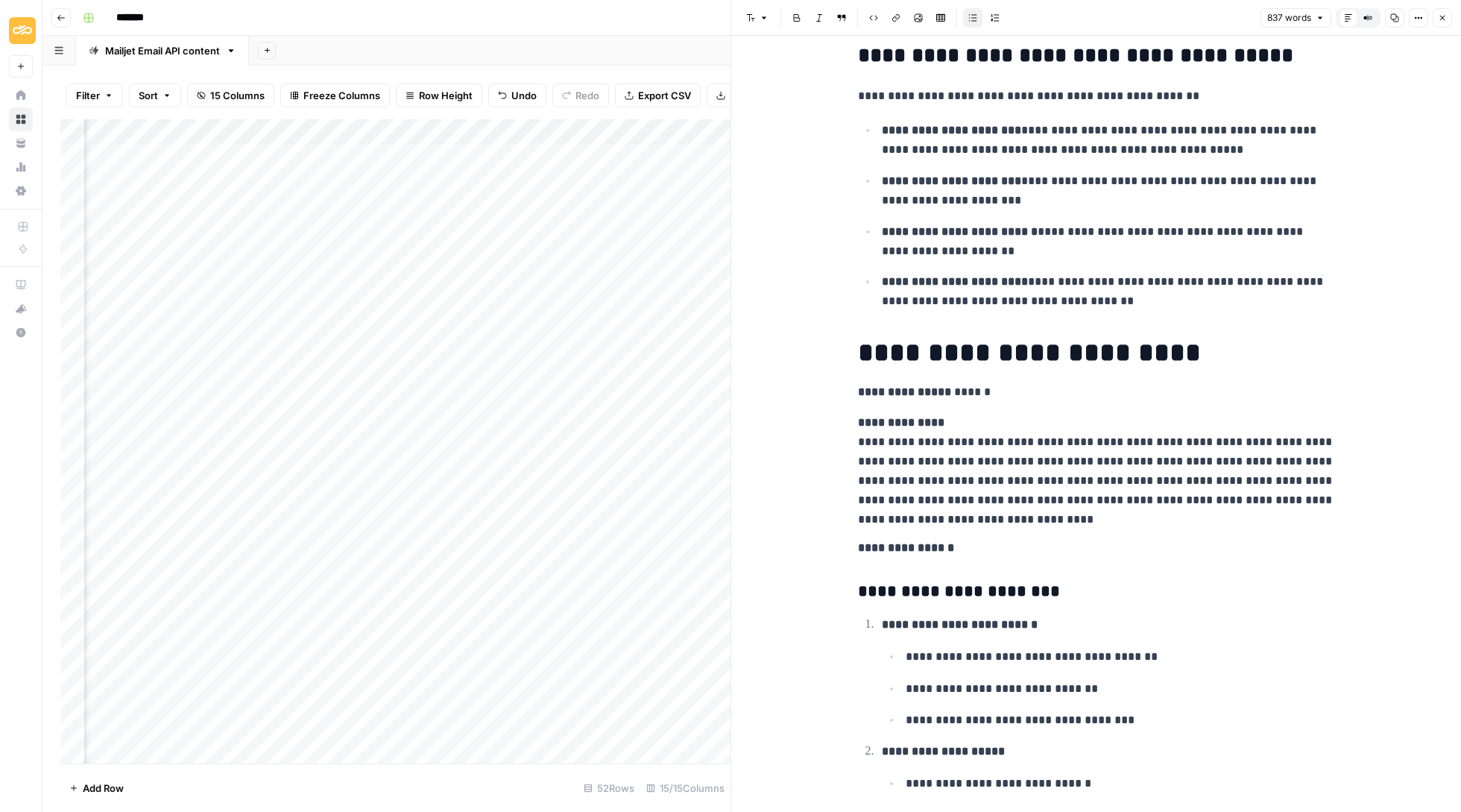
scroll to position [1533, 0]
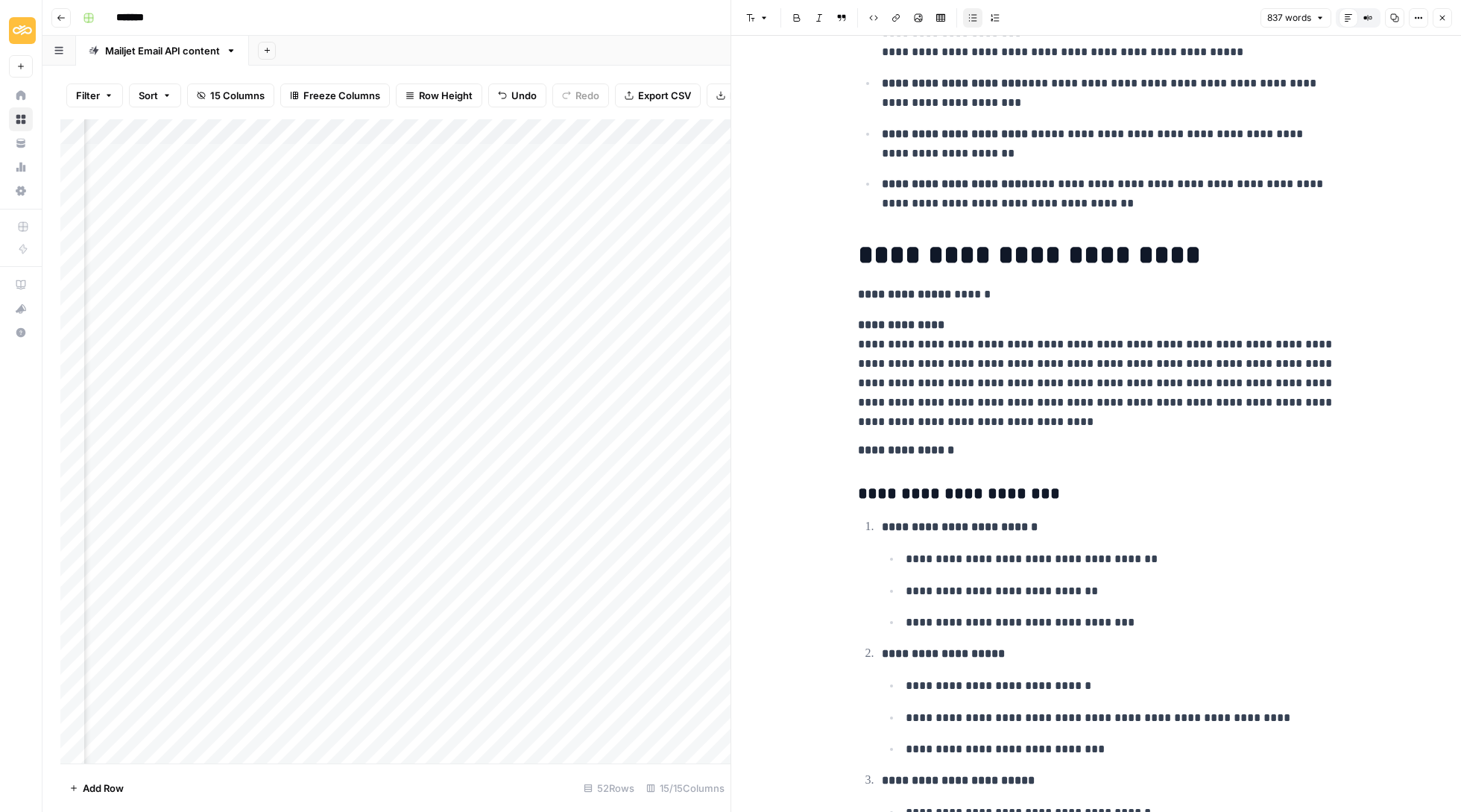
click at [1446, 18] on button "Close" at bounding box center [1443, 17] width 19 height 19
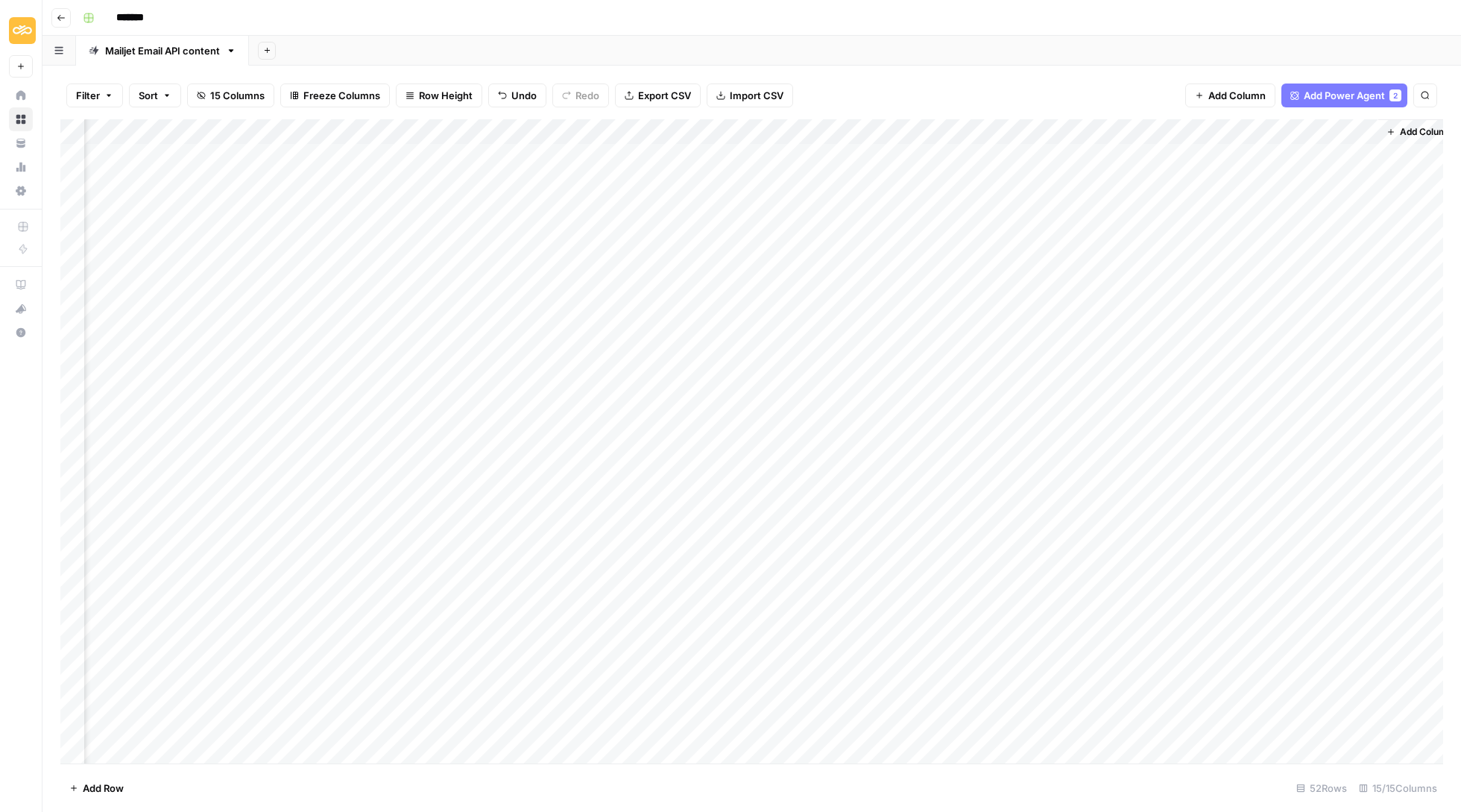
click at [1275, 290] on div "Add Column" at bounding box center [752, 442] width 1383 height 646
click at [1298, 329] on div "Update" at bounding box center [1289, 339] width 51 height 21
click at [1298, 340] on button "Update" at bounding box center [1289, 338] width 45 height 18
click at [1205, 307] on div "Add Column" at bounding box center [752, 442] width 1383 height 646
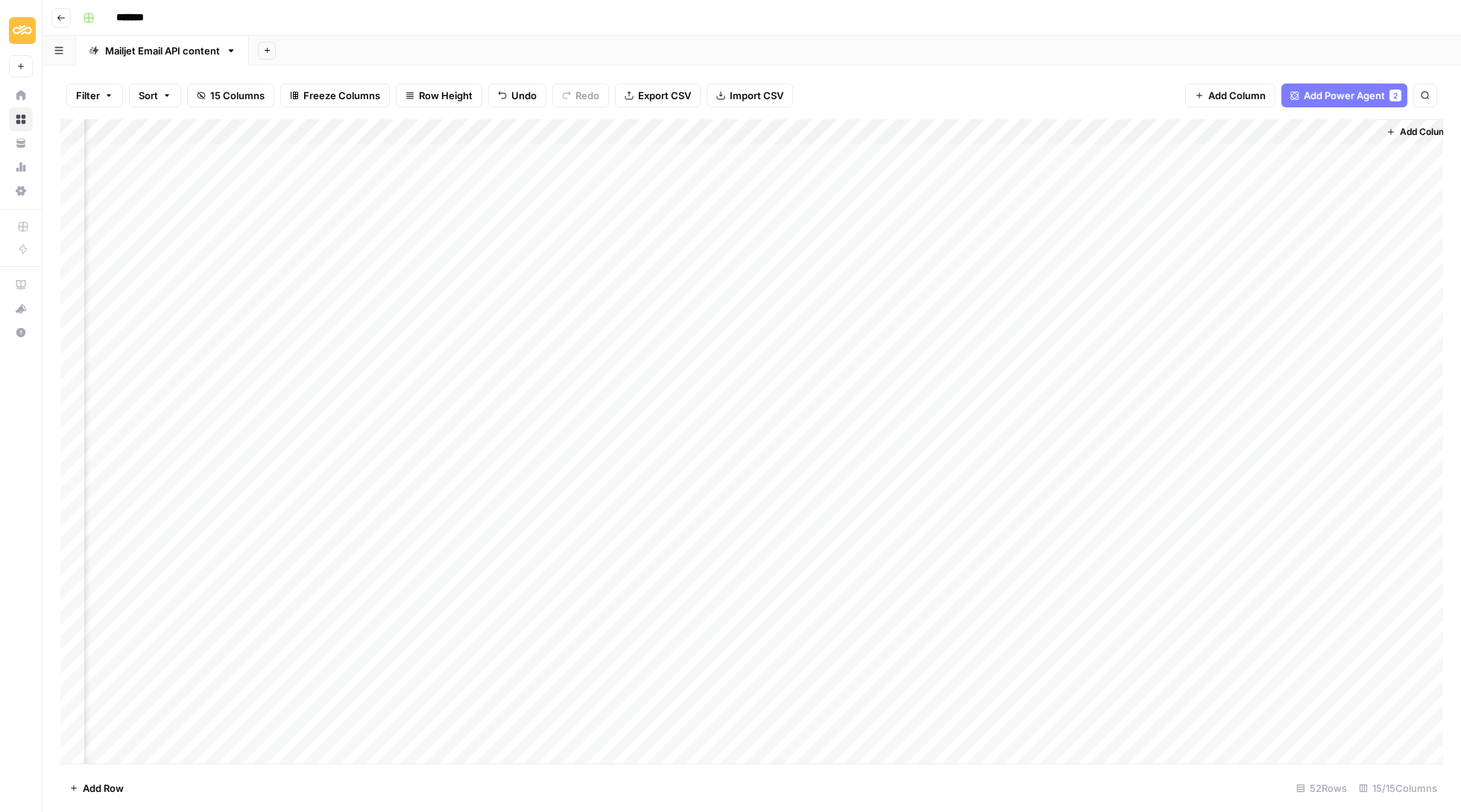
click at [1205, 307] on div "Add Column" at bounding box center [752, 442] width 1383 height 646
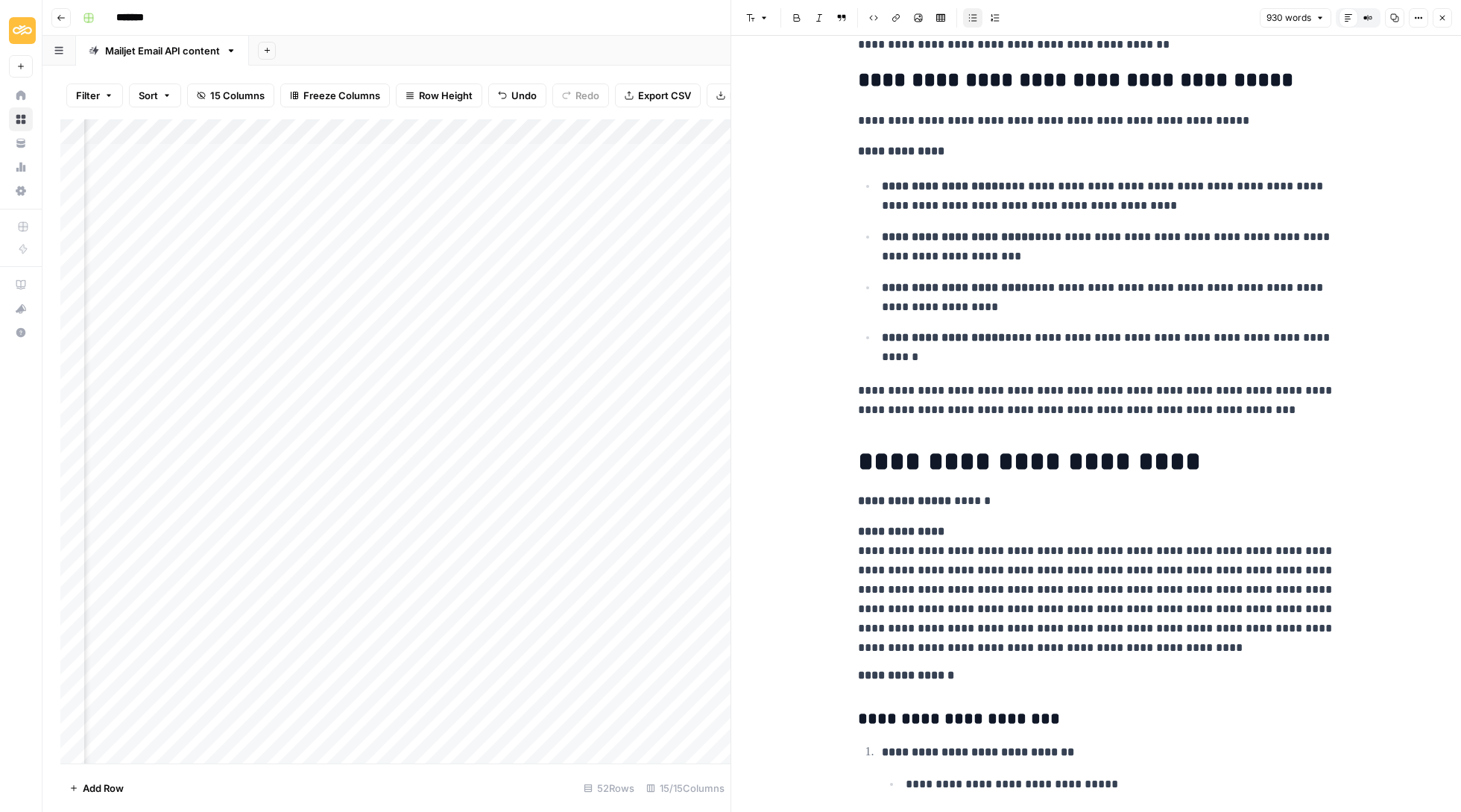
scroll to position [1703, 0]
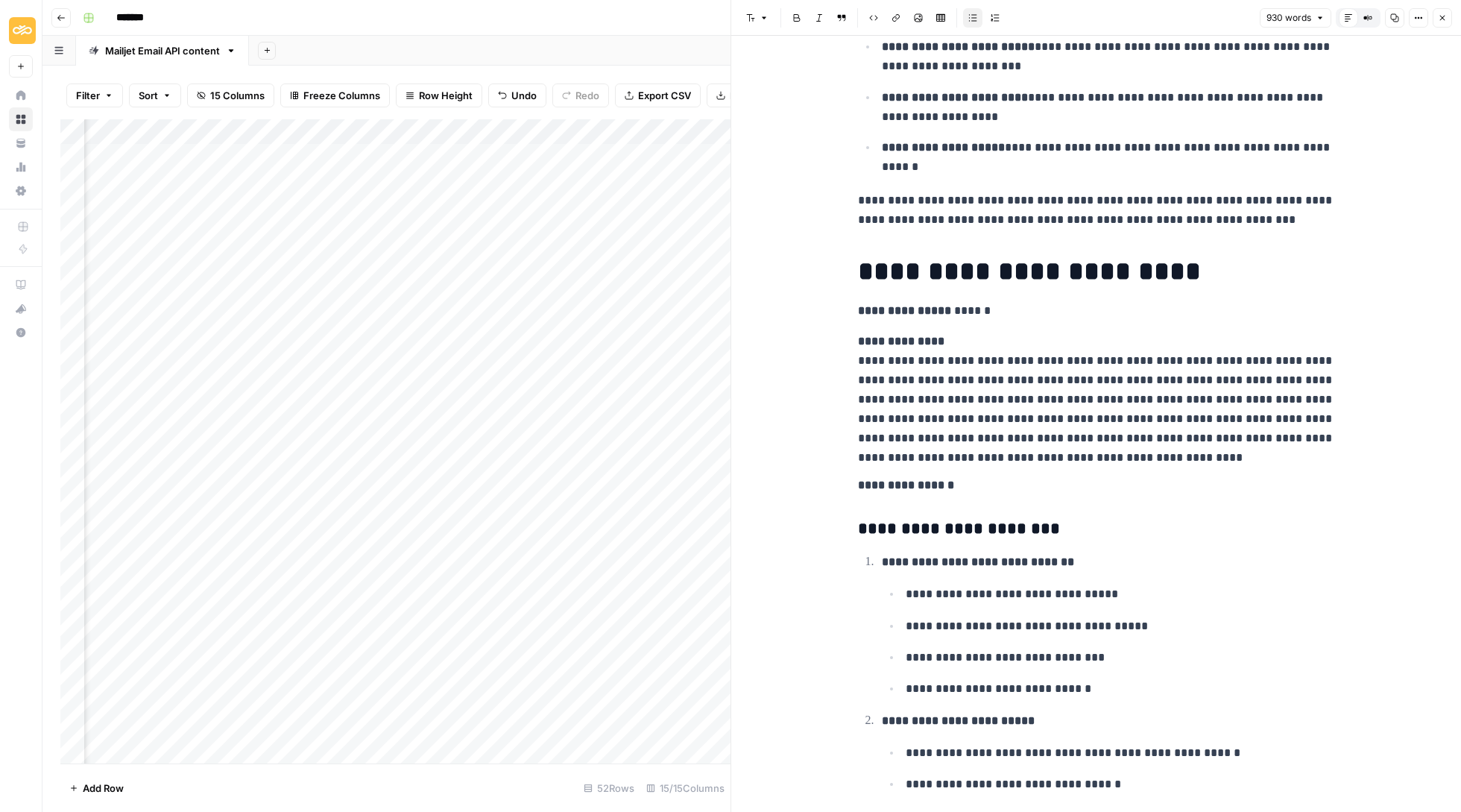
click at [1447, 16] on button "Close" at bounding box center [1443, 17] width 19 height 19
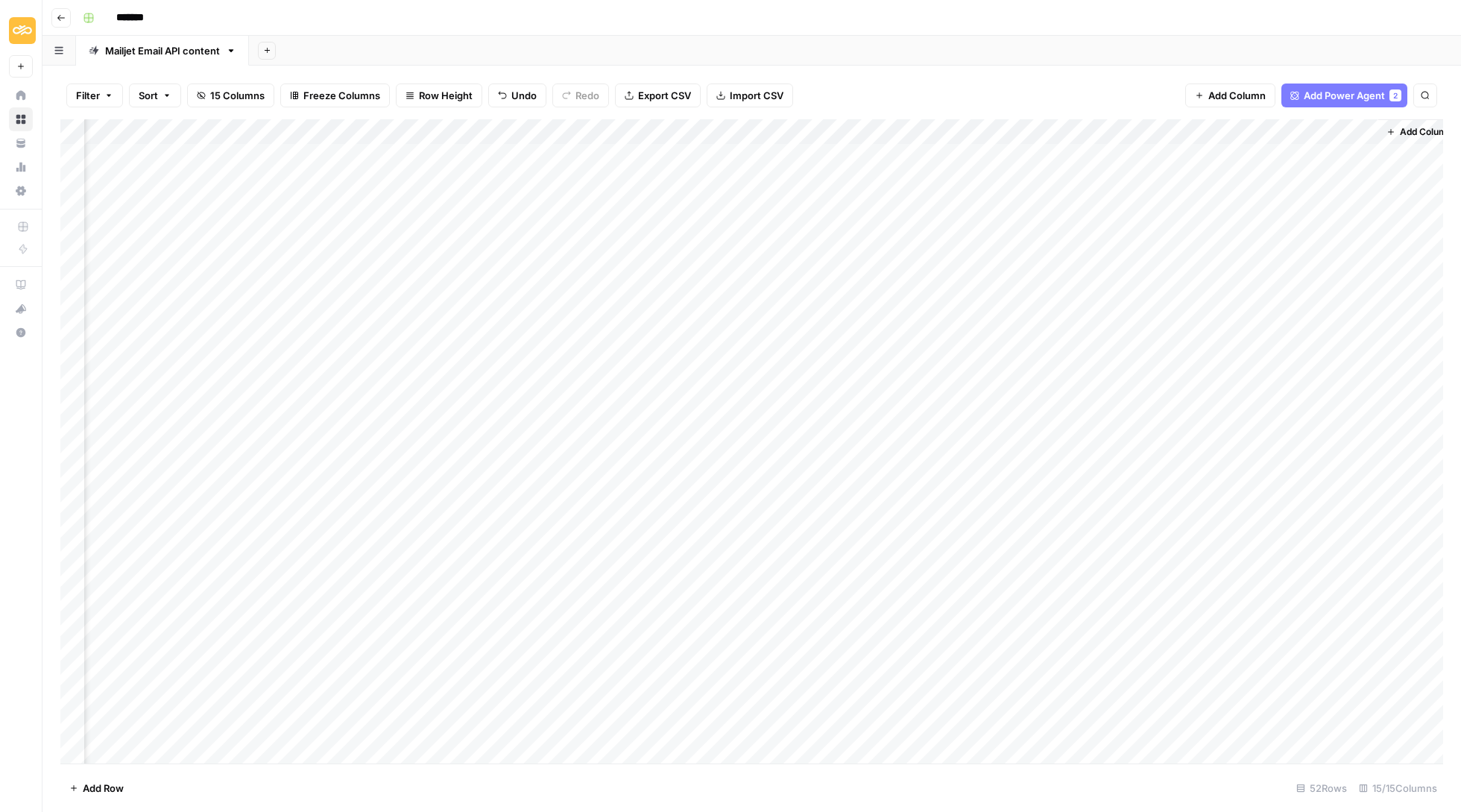
click at [1299, 301] on div "Add Column" at bounding box center [752, 442] width 1383 height 646
click at [1308, 366] on button "Update" at bounding box center [1289, 364] width 45 height 18
click at [1271, 337] on div "Add Column" at bounding box center [752, 442] width 1383 height 646
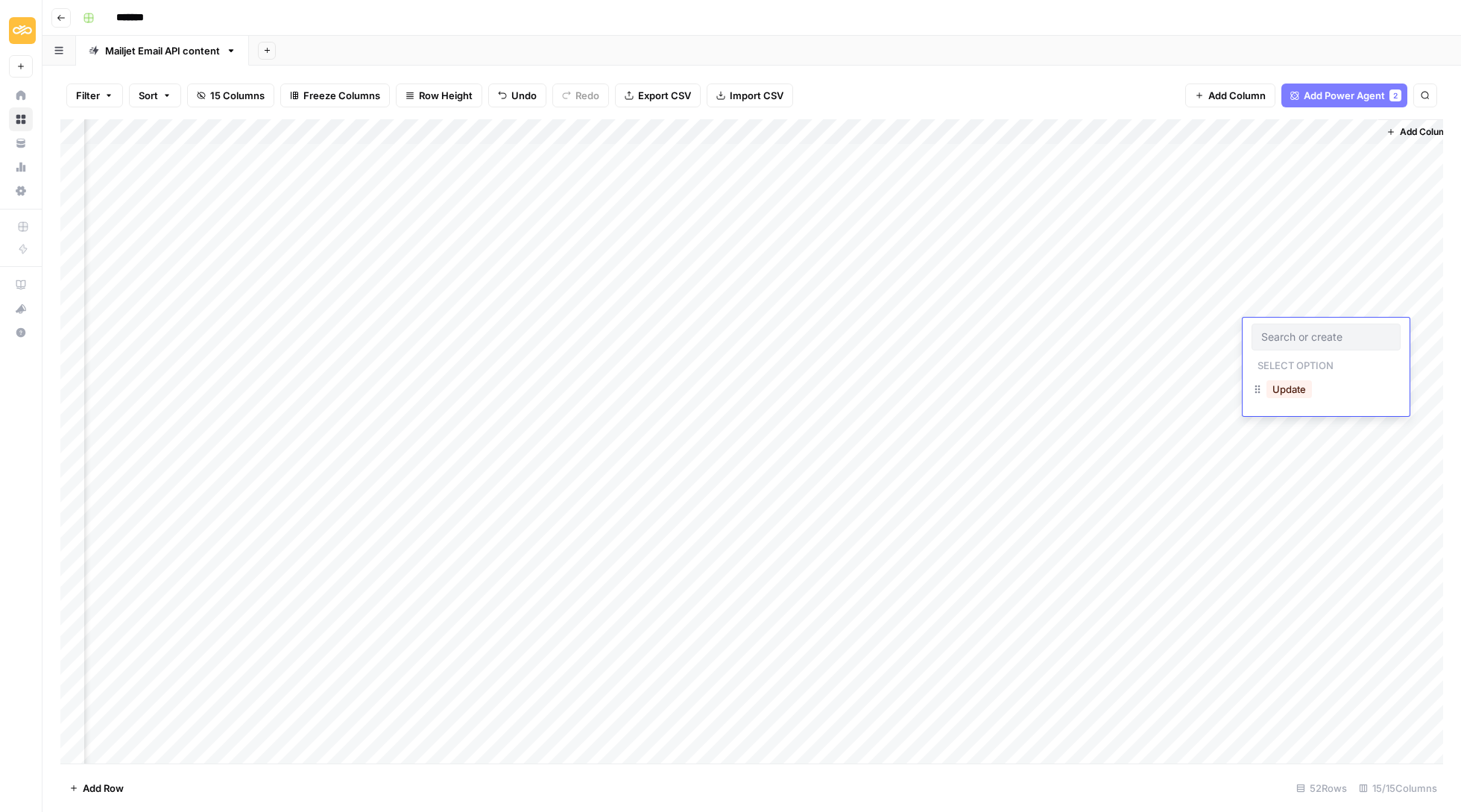
click at [1209, 331] on div "Add Column" at bounding box center [752, 442] width 1383 height 646
click at [1213, 331] on div "Add Column" at bounding box center [752, 442] width 1383 height 646
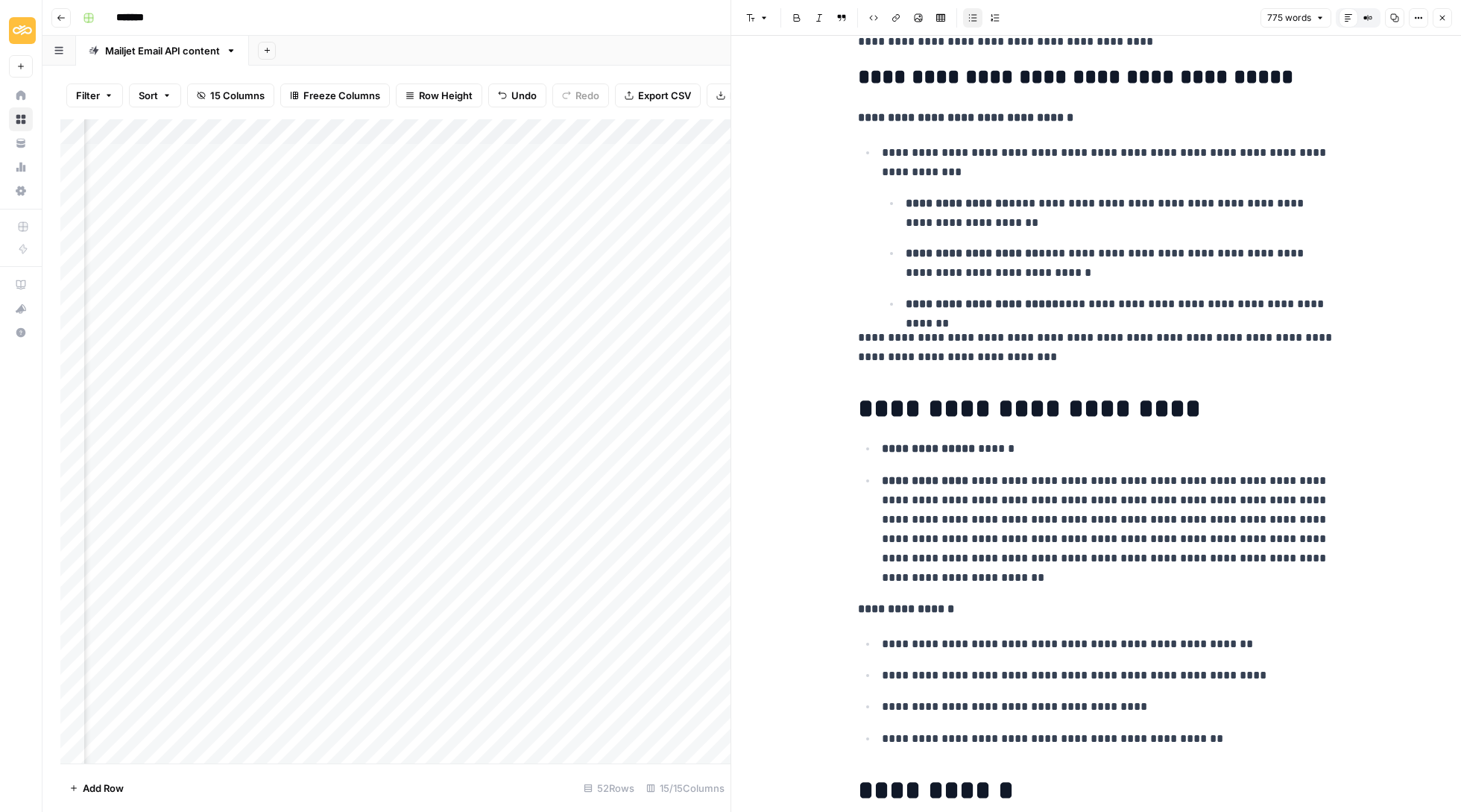
scroll to position [1244, 0]
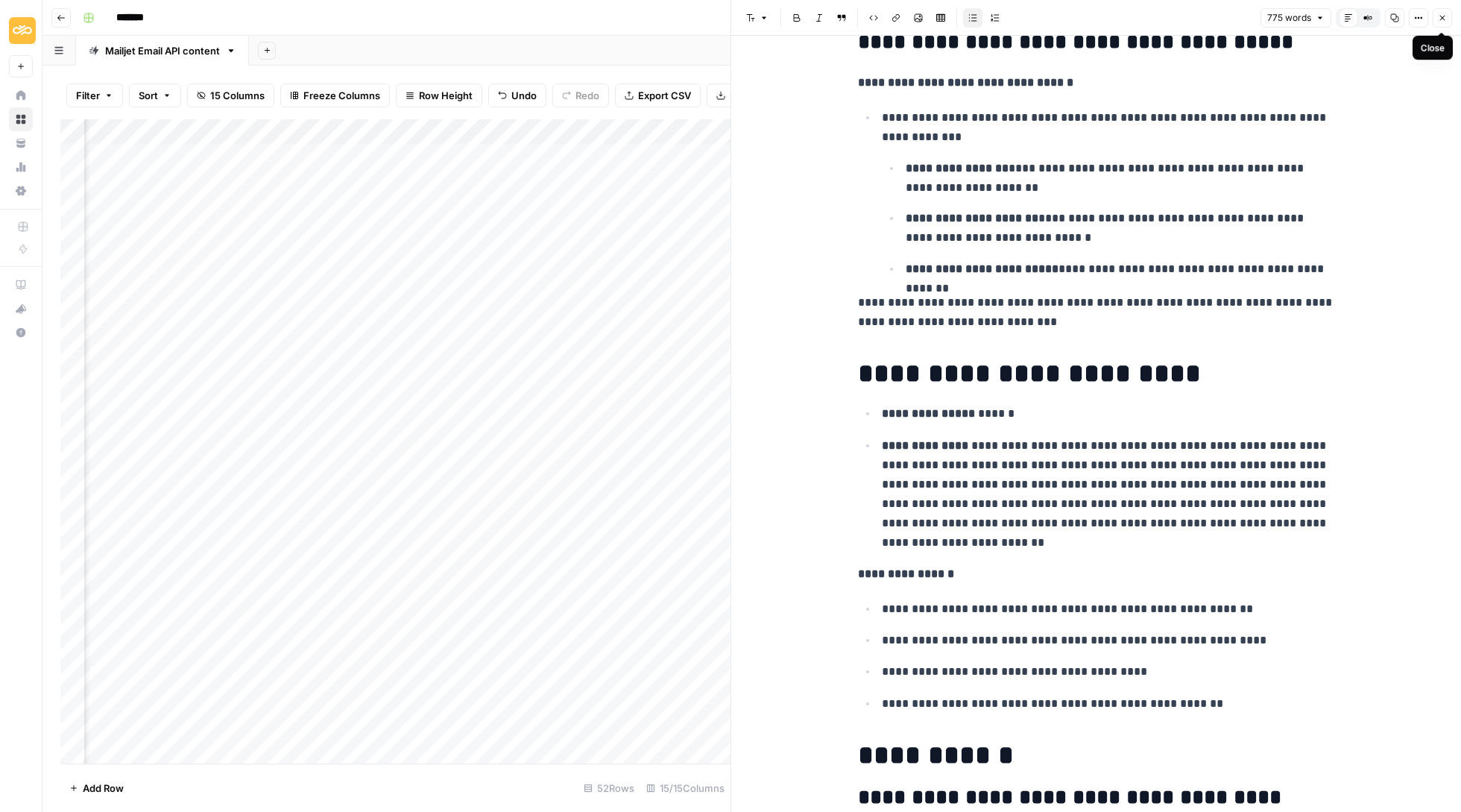
click at [1446, 17] on button "Close" at bounding box center [1443, 17] width 19 height 19
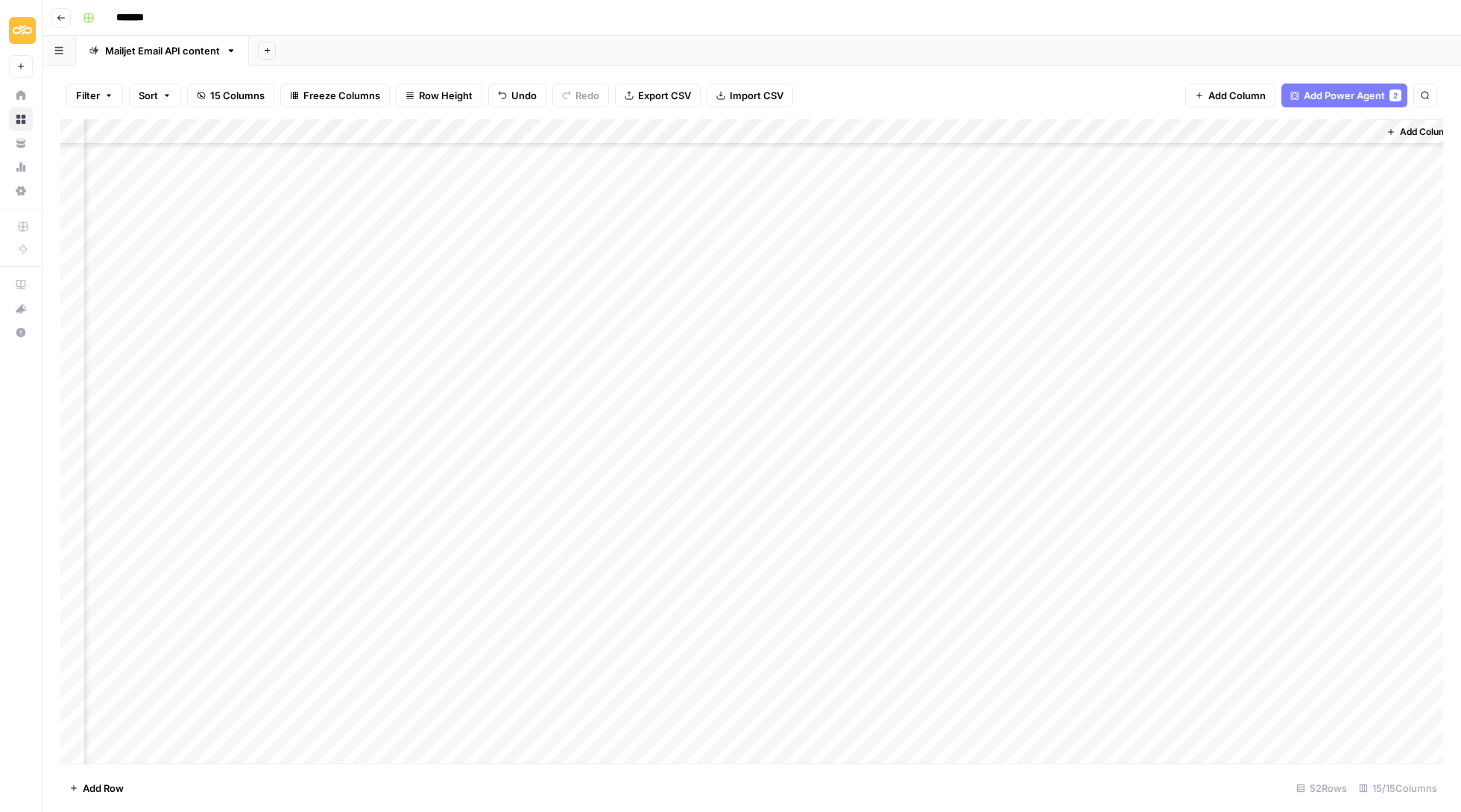
scroll to position [720, 929]
click at [1184, 399] on div "Add Column" at bounding box center [752, 442] width 1383 height 646
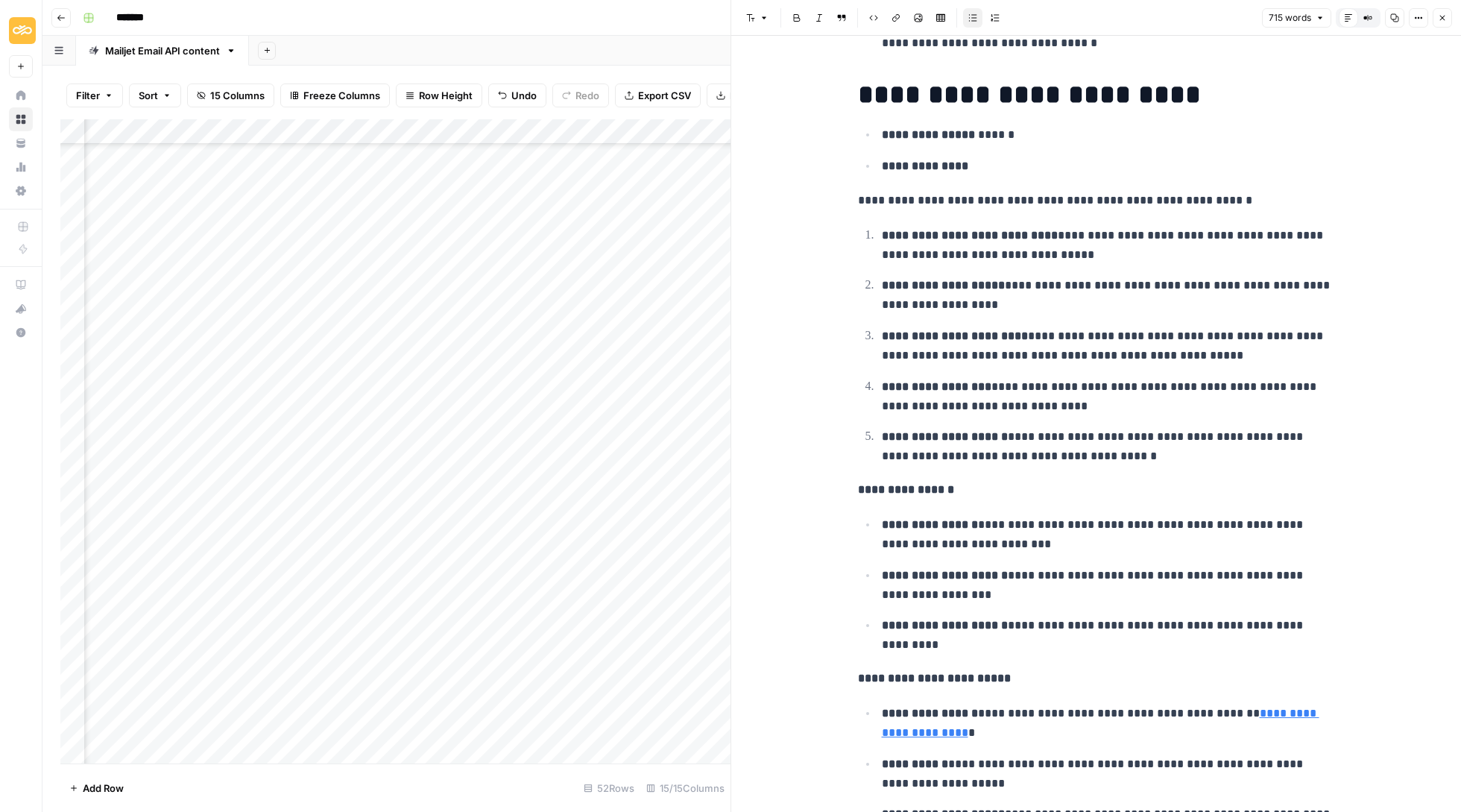
scroll to position [1429, 0]
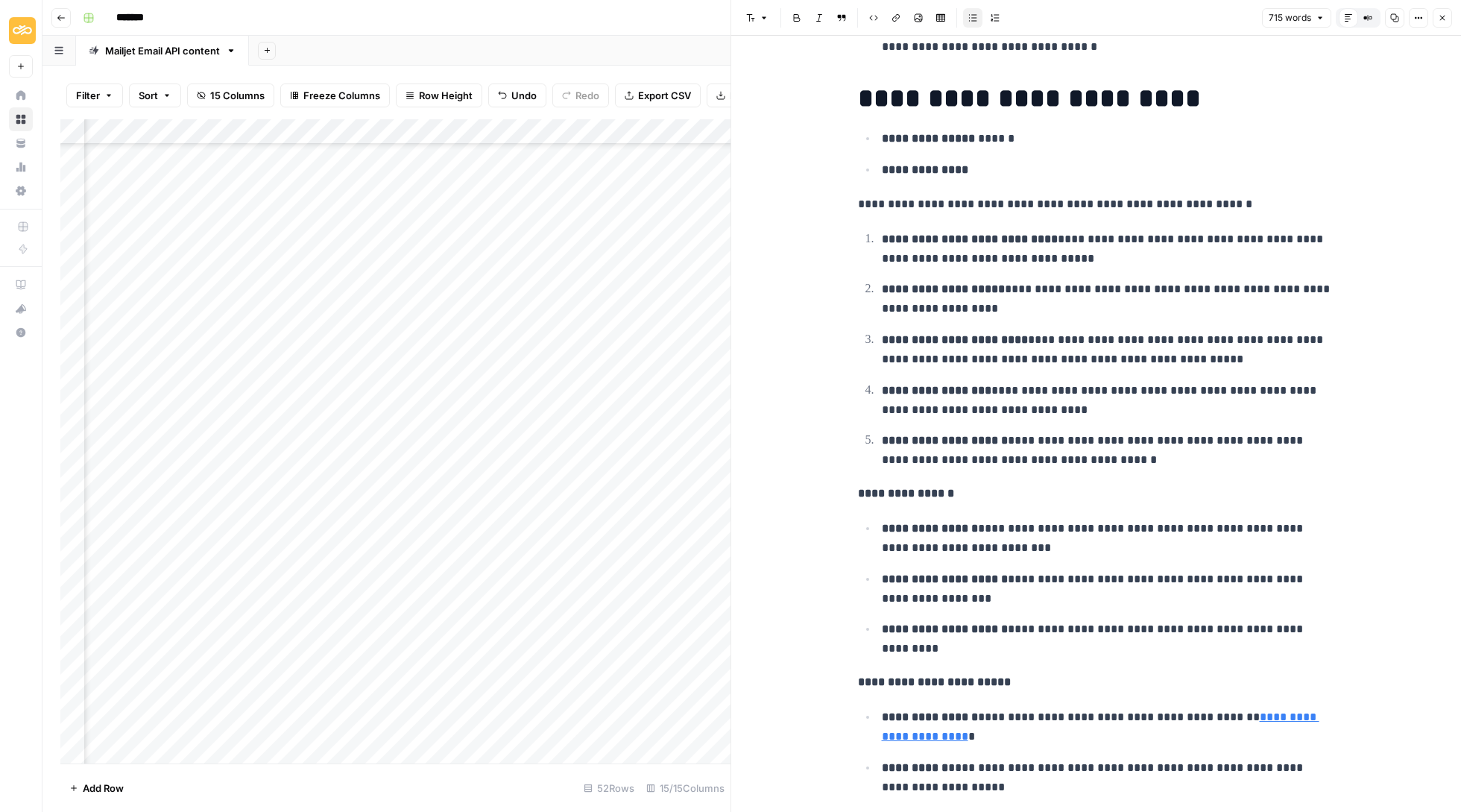
click at [1447, 15] on button "Close" at bounding box center [1443, 17] width 19 height 19
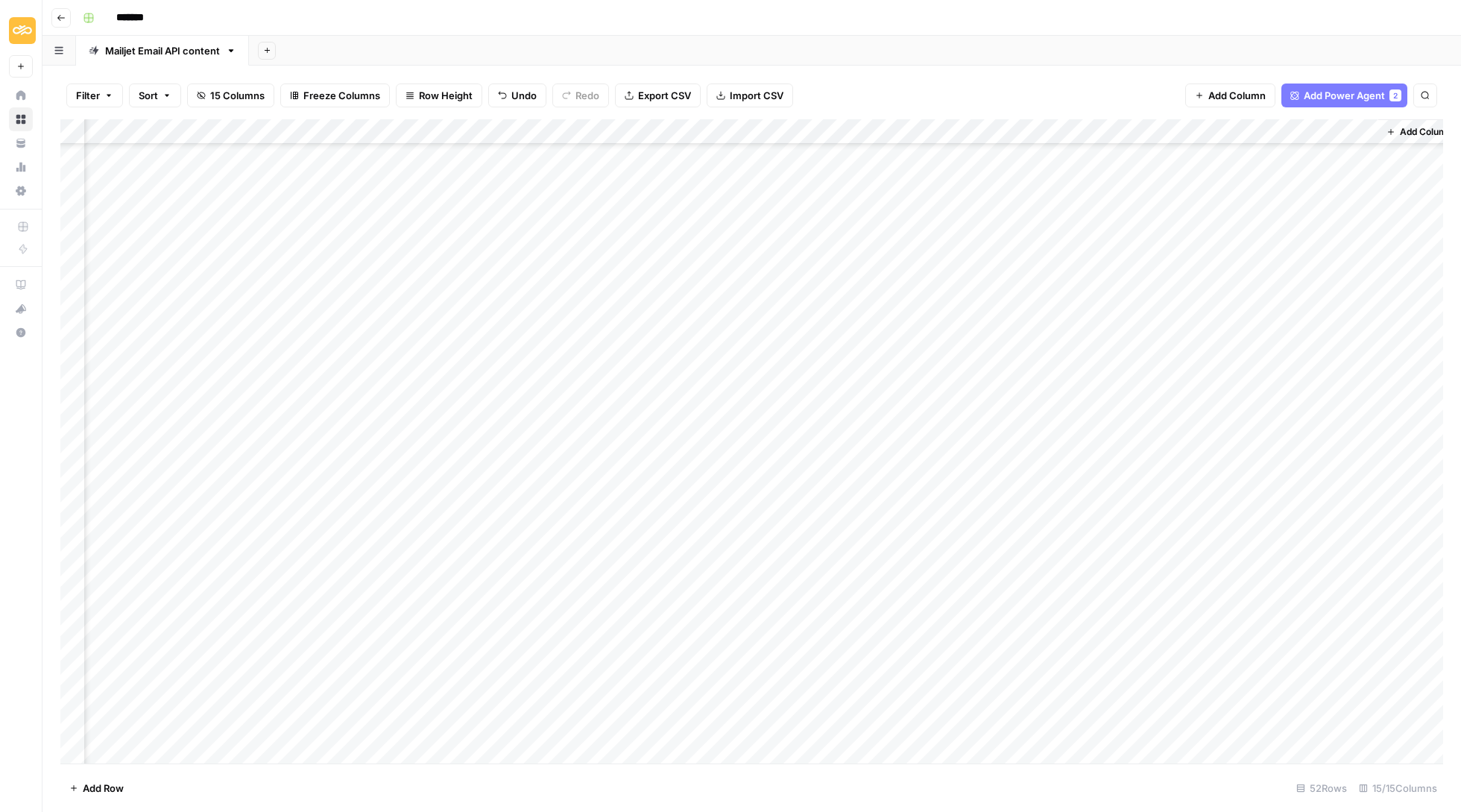
click at [1307, 398] on div "Add Column" at bounding box center [752, 442] width 1383 height 646
type input "d"
type input "Delete"
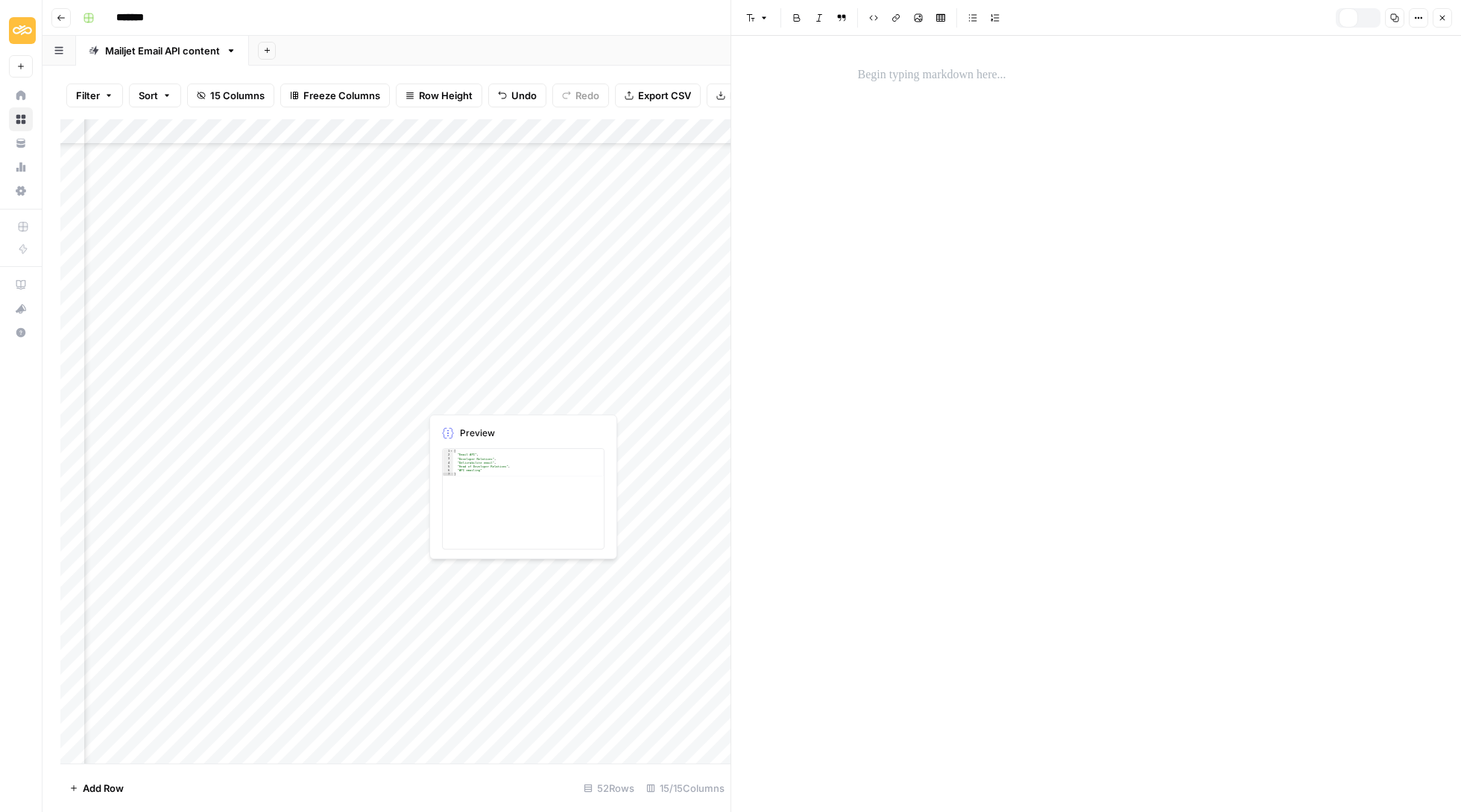
scroll to position [102, 0]
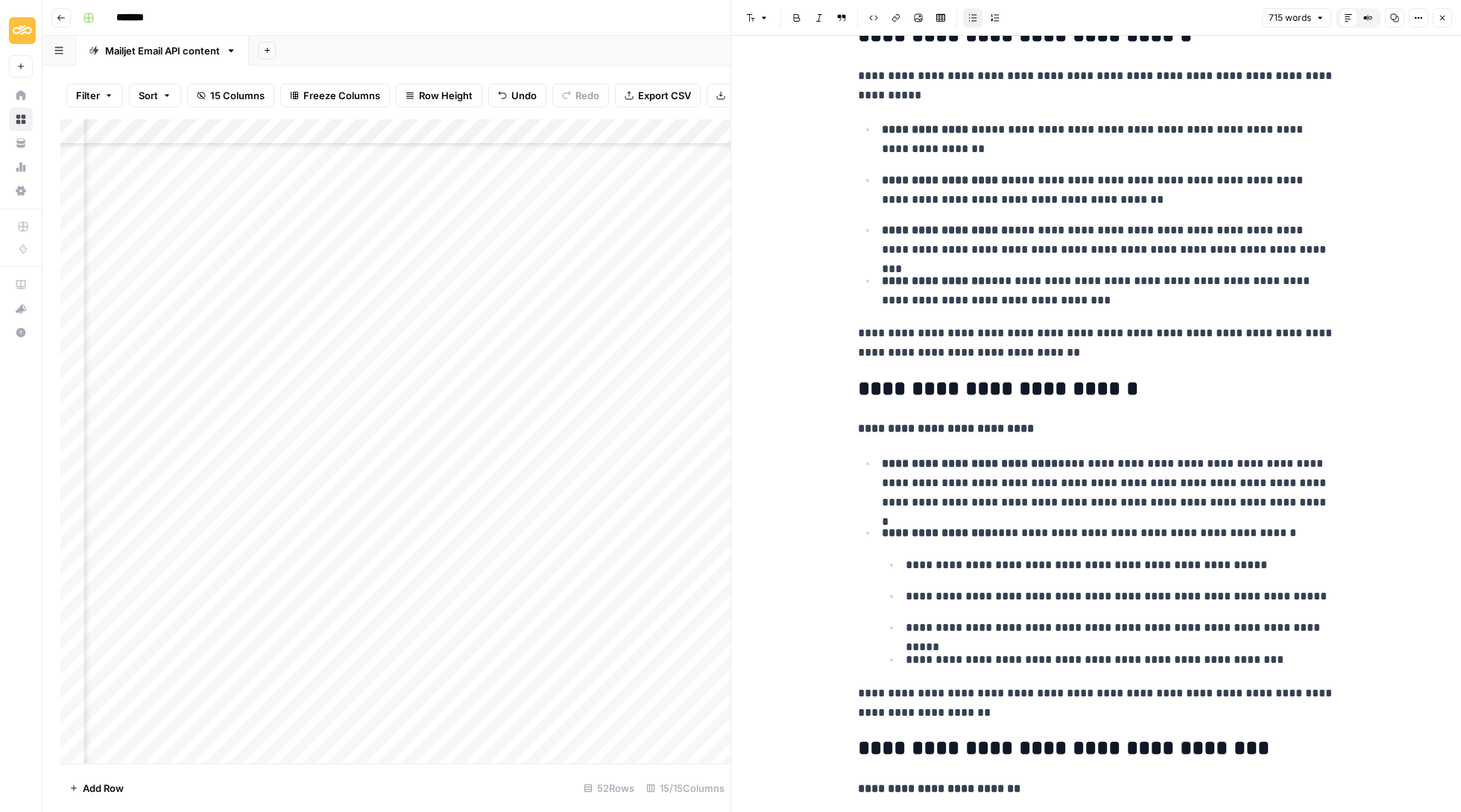
click at [1442, 15] on icon "button" at bounding box center [1443, 17] width 9 height 9
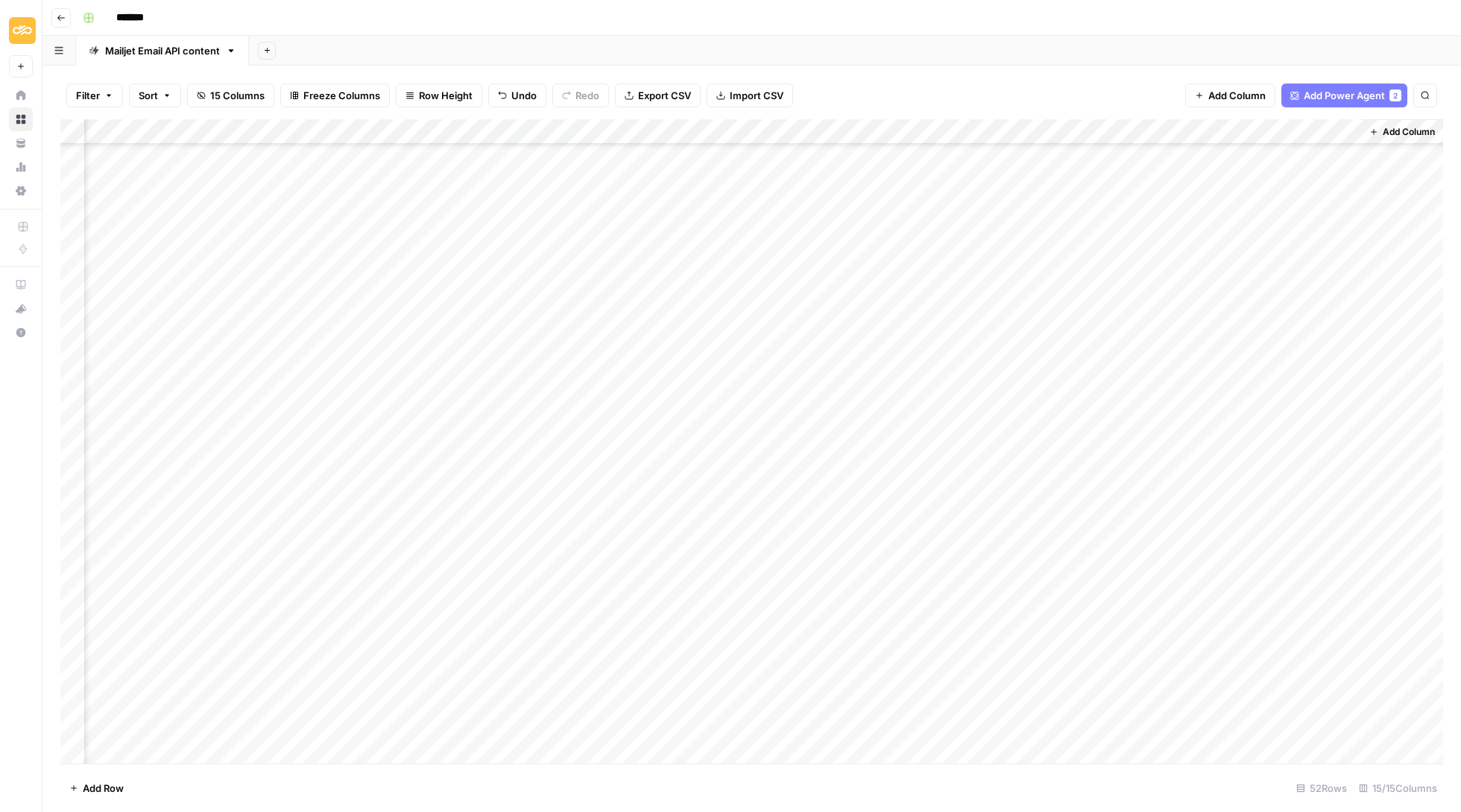
click at [1179, 419] on div "Add Column" at bounding box center [752, 442] width 1383 height 646
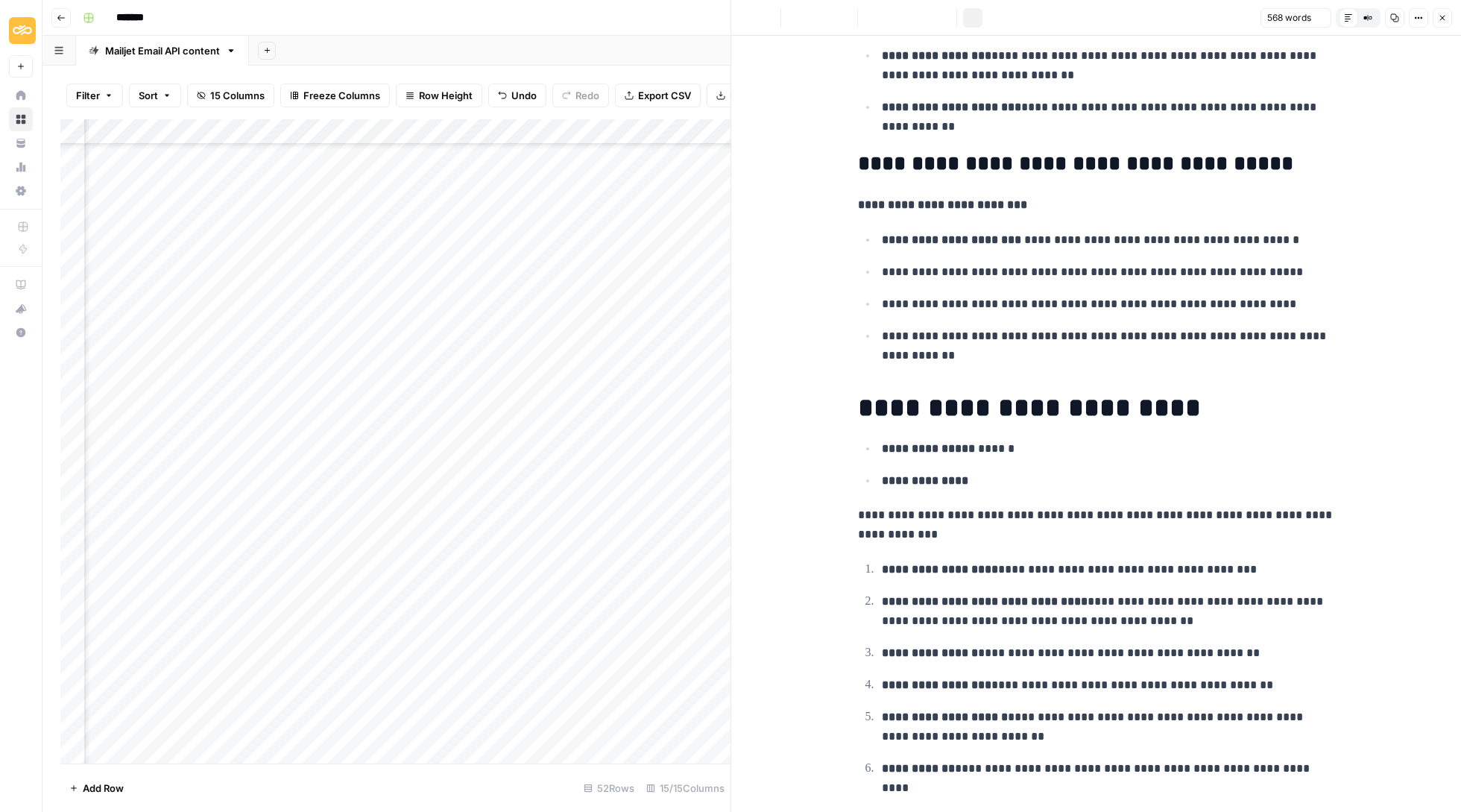
scroll to position [102, 0]
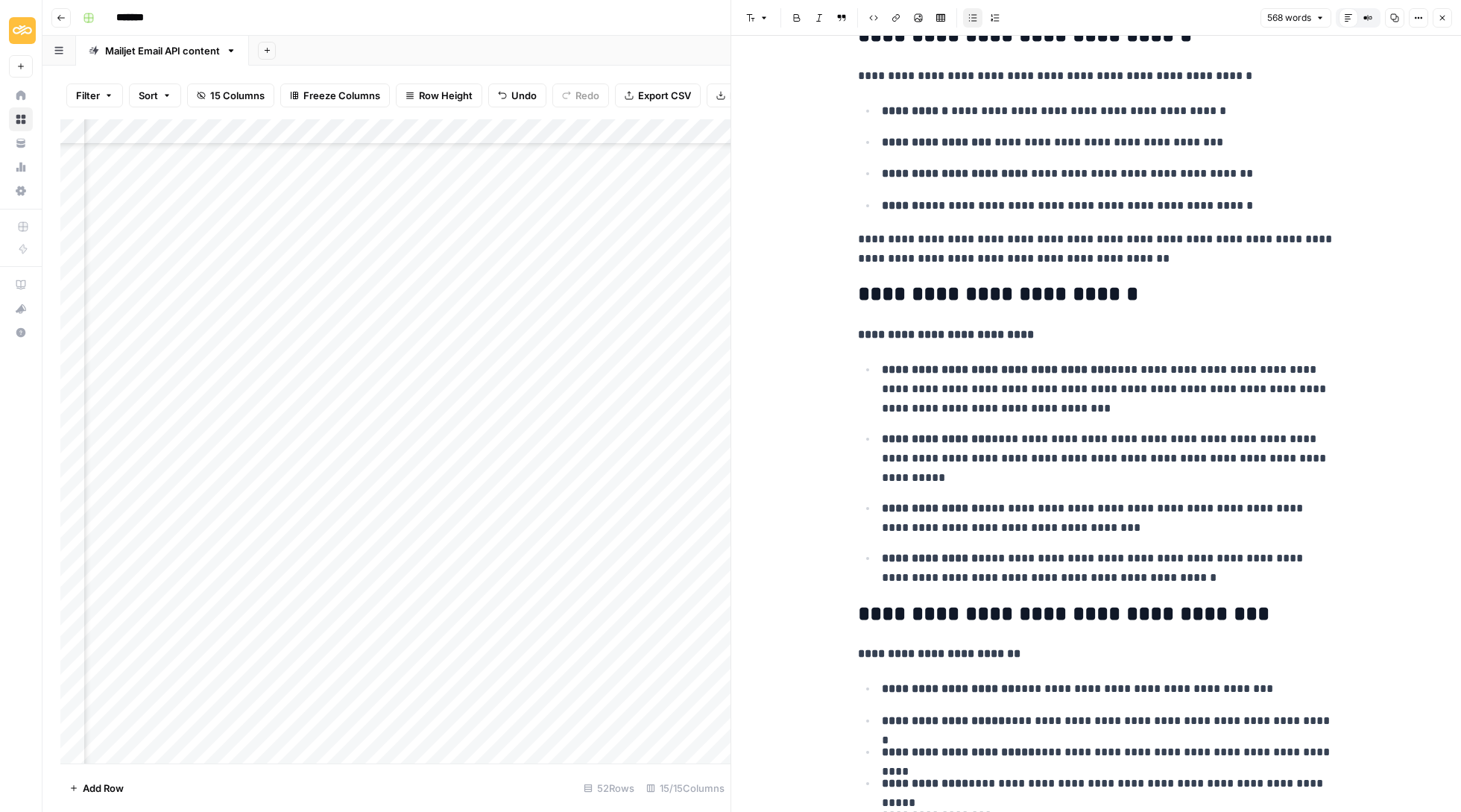
click at [1440, 15] on icon "button" at bounding box center [1443, 17] width 9 height 9
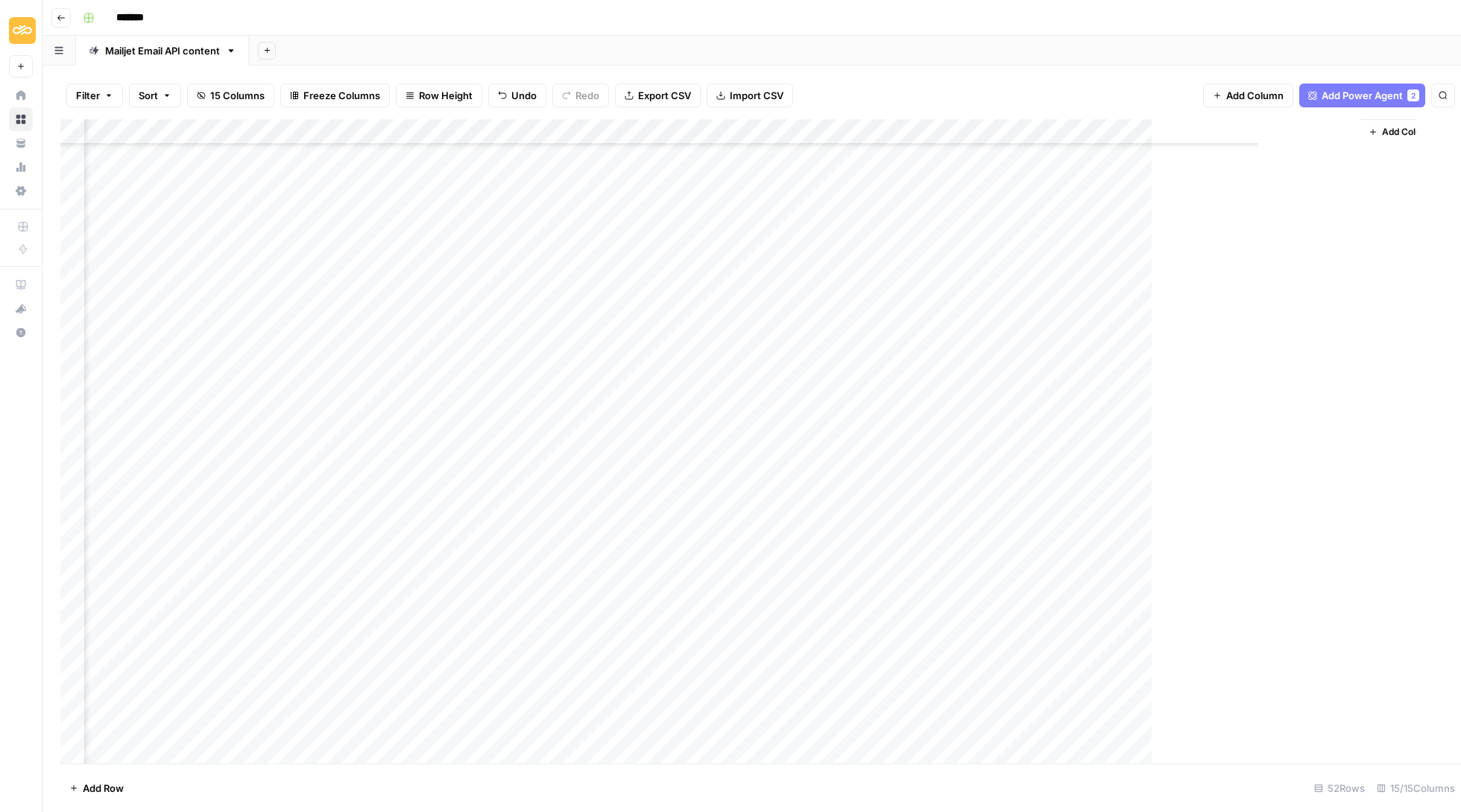
scroll to position [720, 929]
click at [1290, 413] on div "Add Column" at bounding box center [752, 442] width 1383 height 646
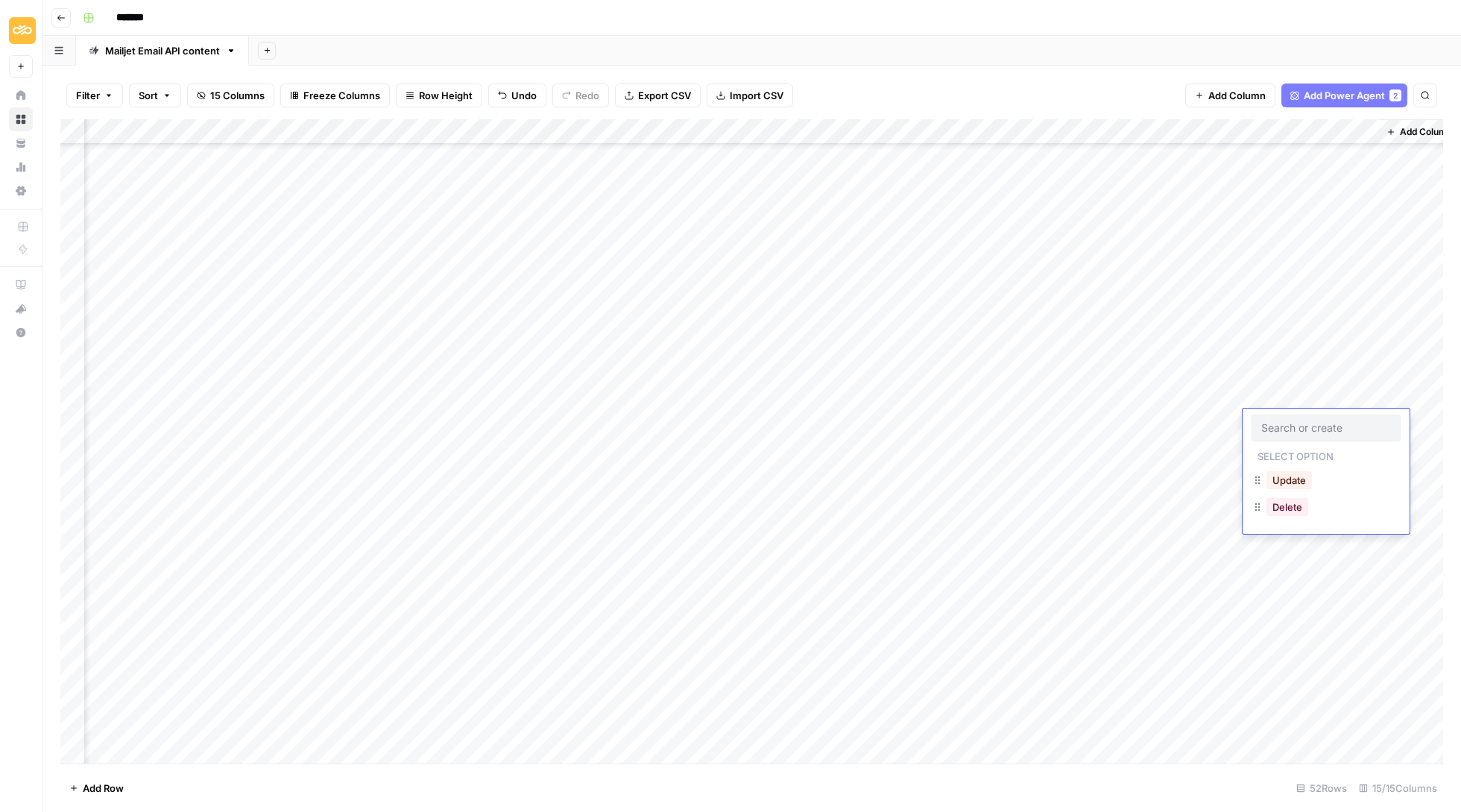
click at [1287, 510] on button "Delete" at bounding box center [1287, 506] width 42 height 18
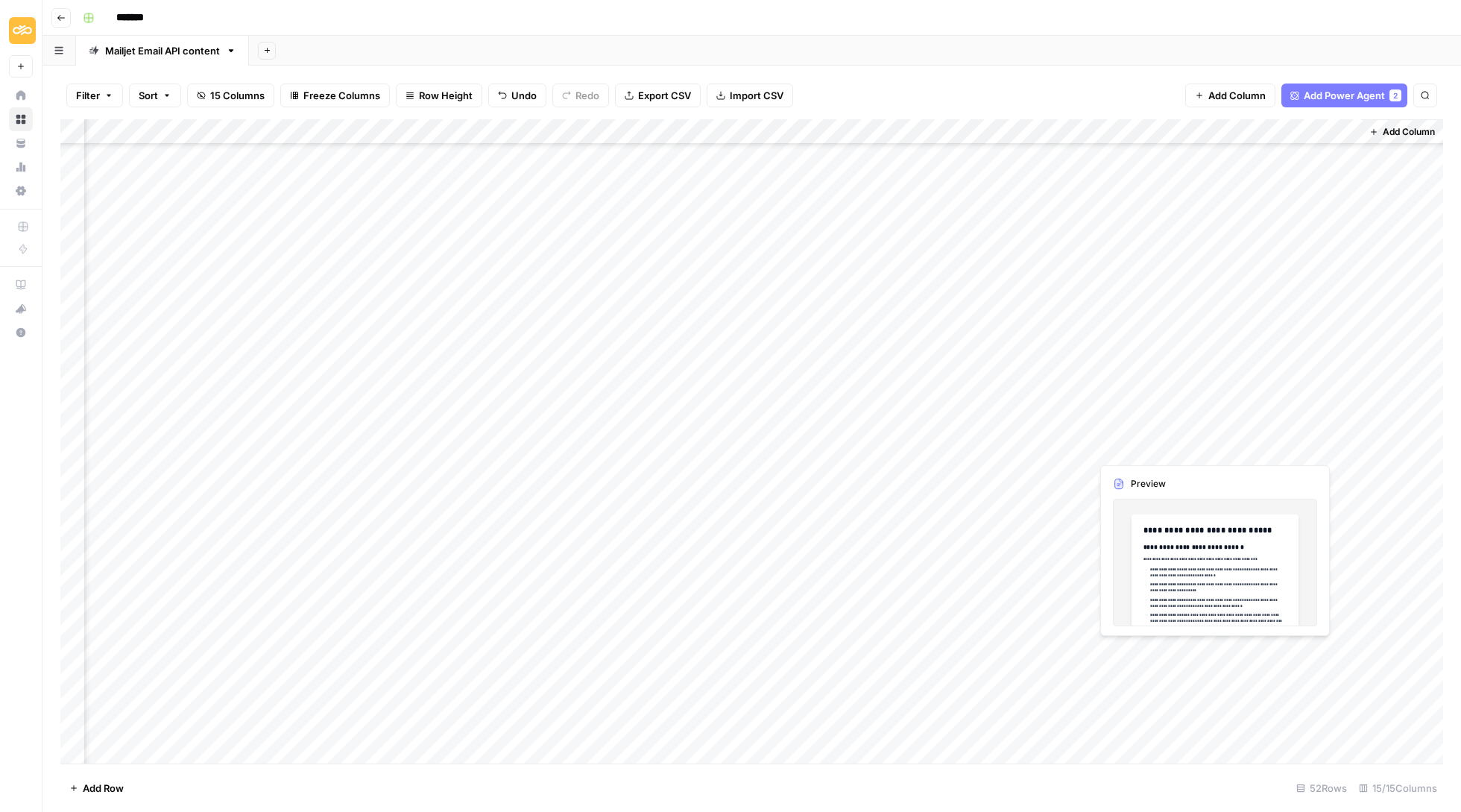
click at [1121, 452] on div "Add Column" at bounding box center [752, 442] width 1383 height 646
click at [1149, 436] on div at bounding box center [1159, 448] width 136 height 28
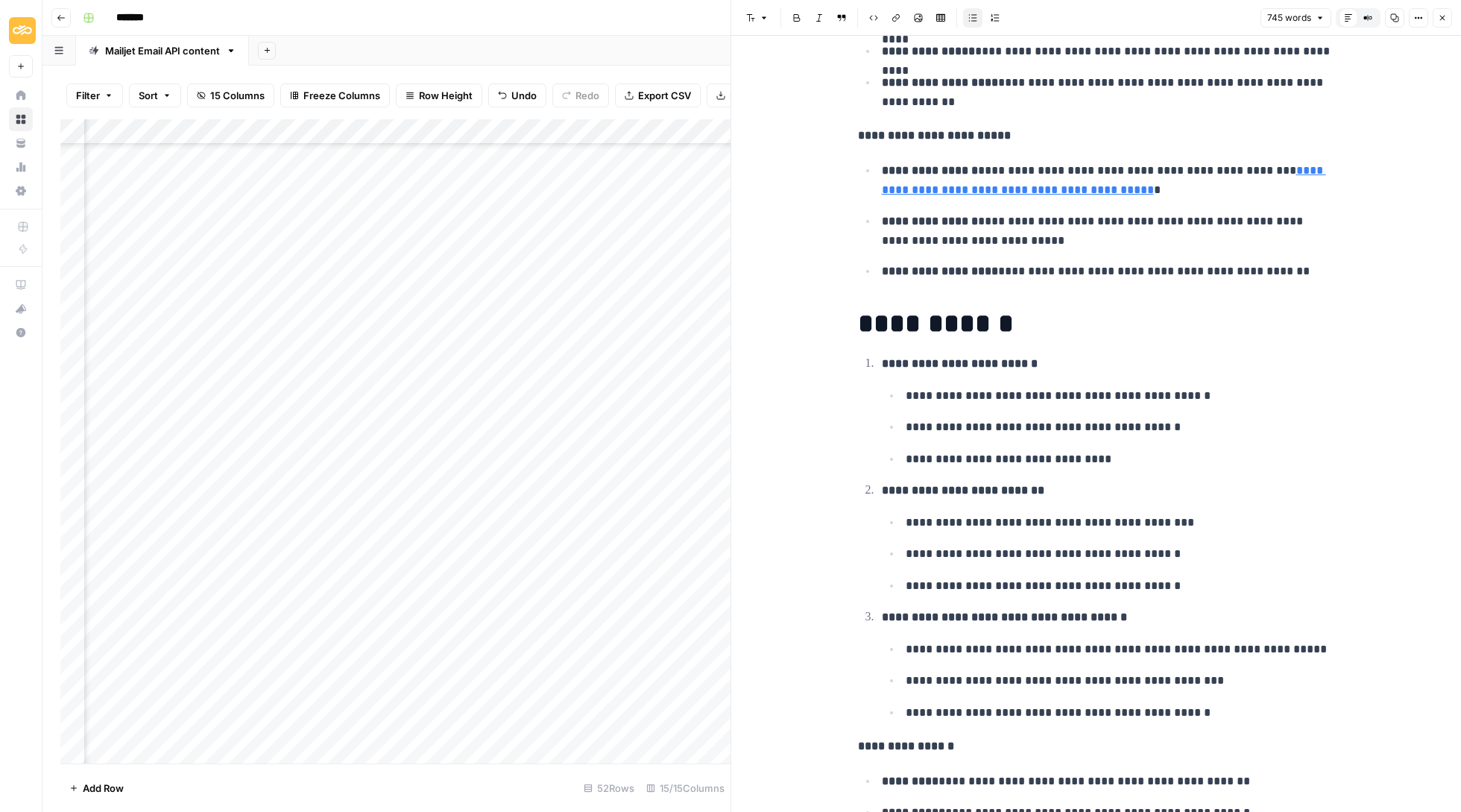
scroll to position [2281, 0]
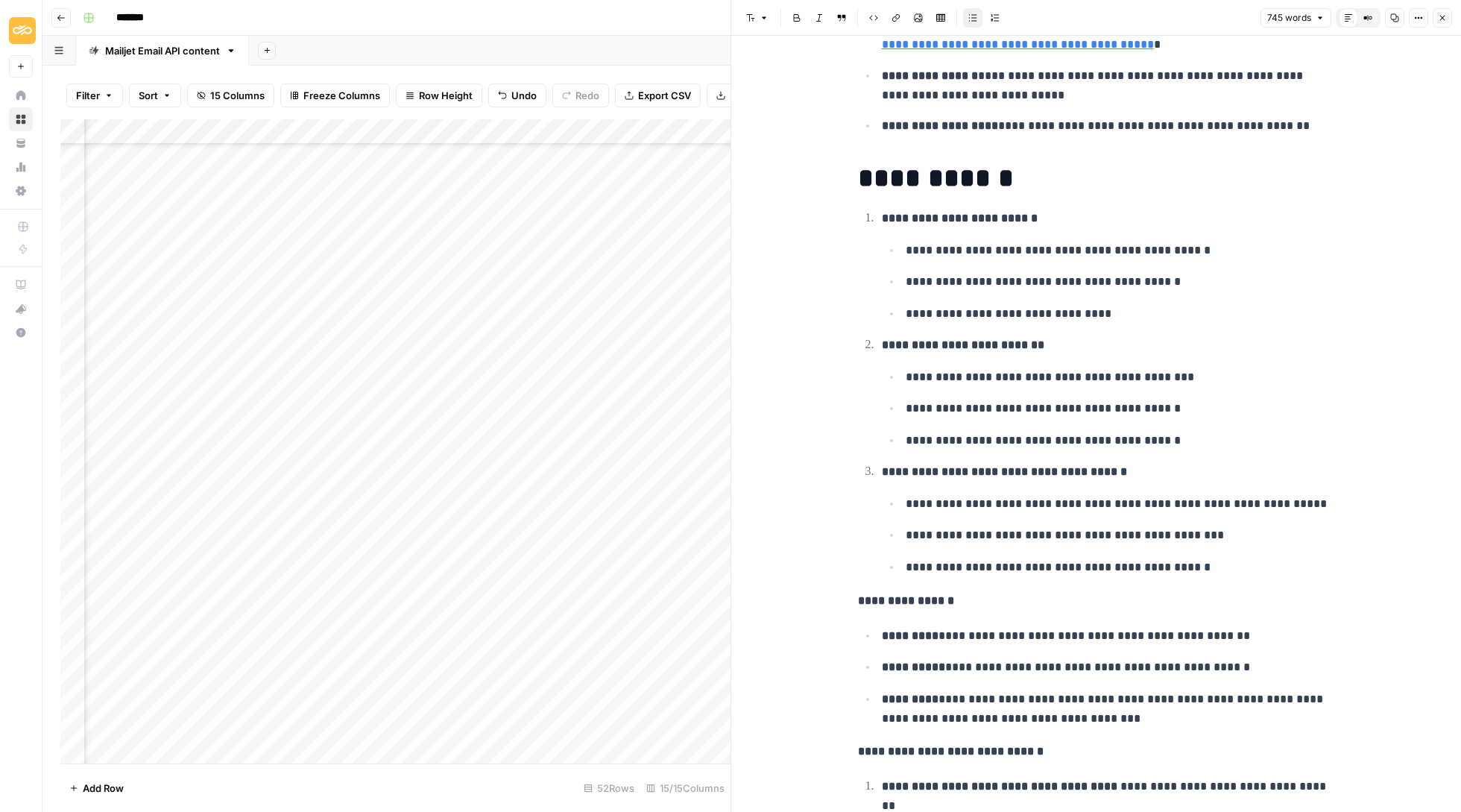
click at [1444, 12] on button "Close" at bounding box center [1443, 17] width 19 height 19
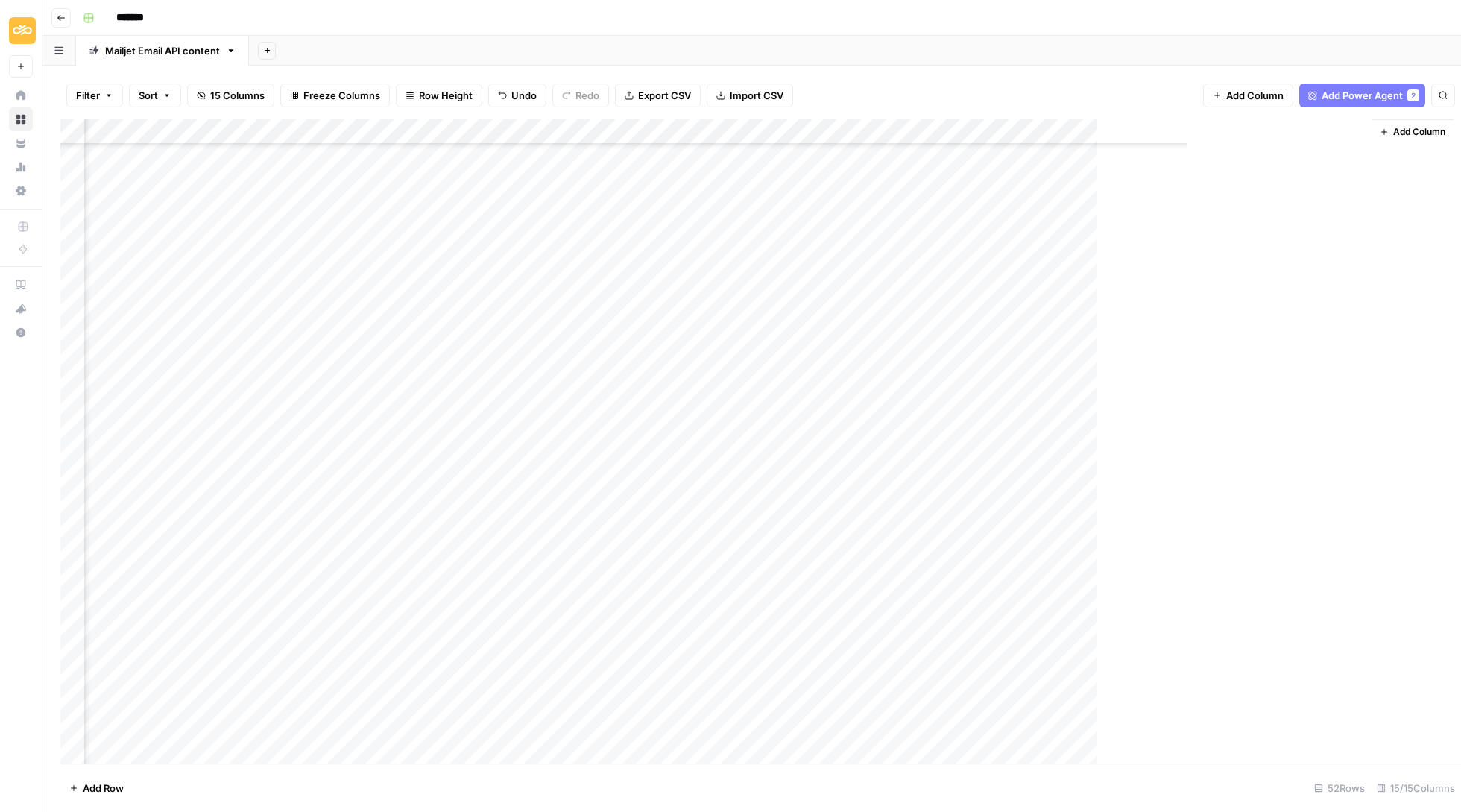
scroll to position [720, 929]
click at [1303, 450] on div "Add Column" at bounding box center [752, 442] width 1383 height 646
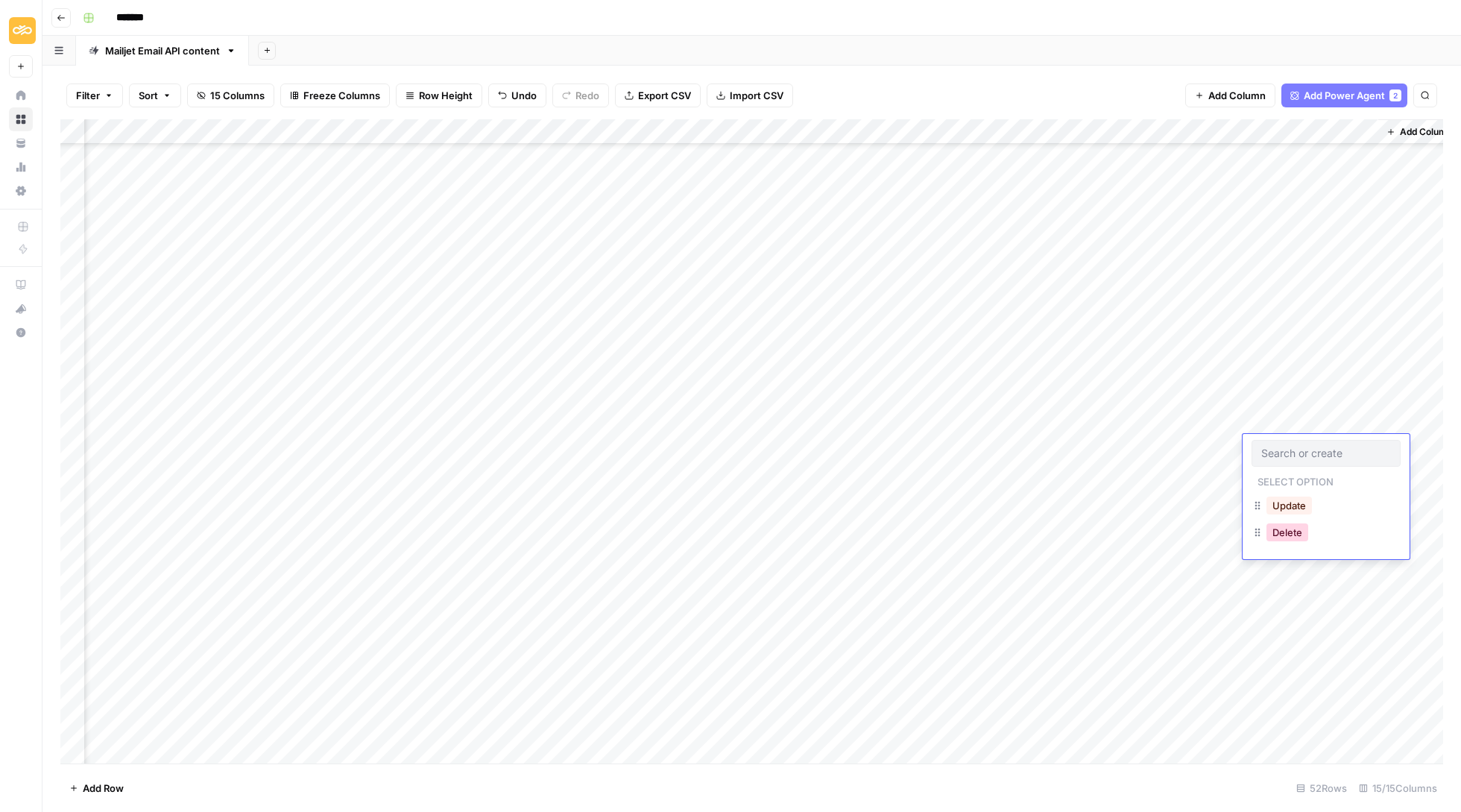
click at [1305, 526] on button "Delete" at bounding box center [1287, 532] width 42 height 18
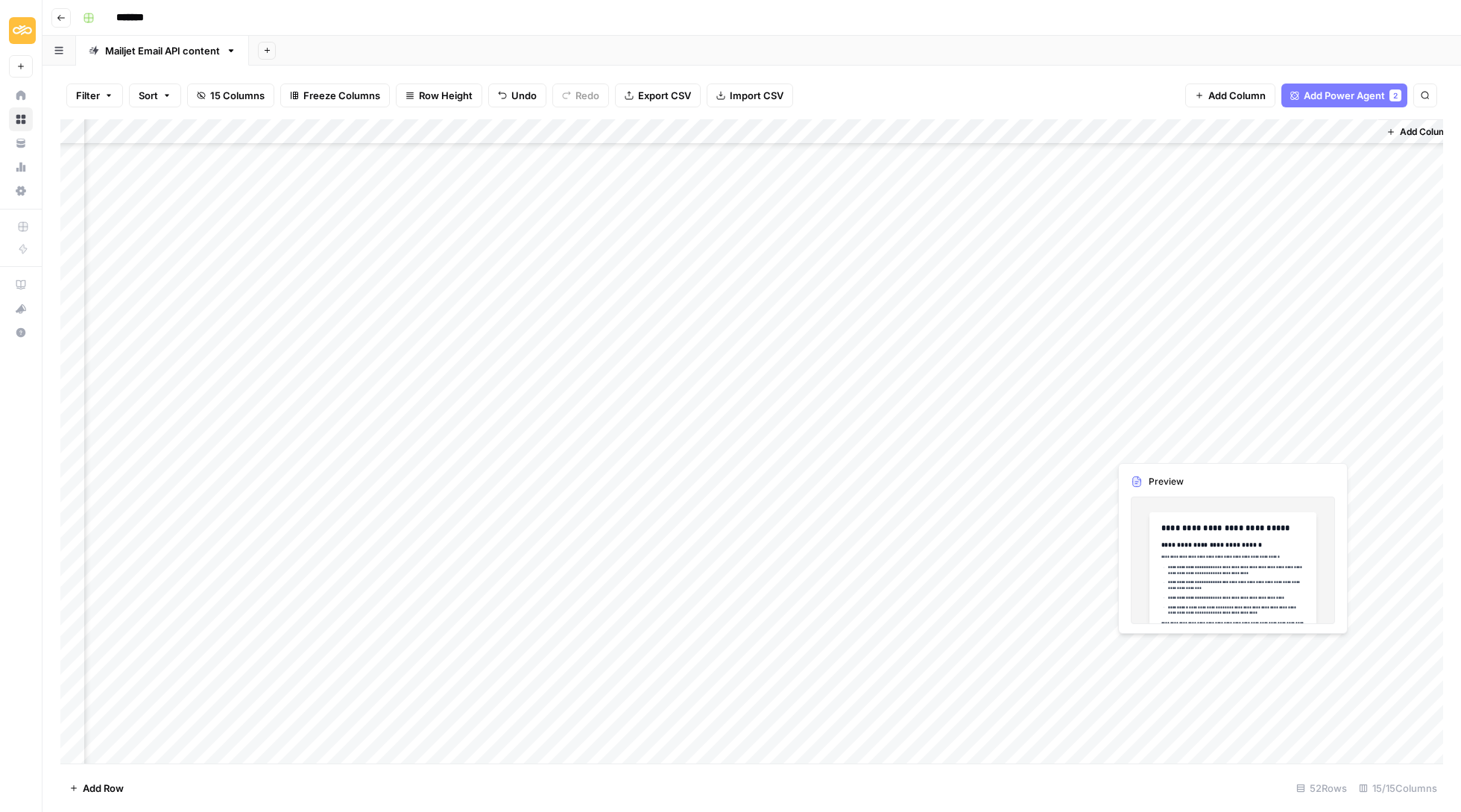
scroll to position [0, 0]
click at [1161, 729] on div "Add Column" at bounding box center [752, 442] width 1383 height 646
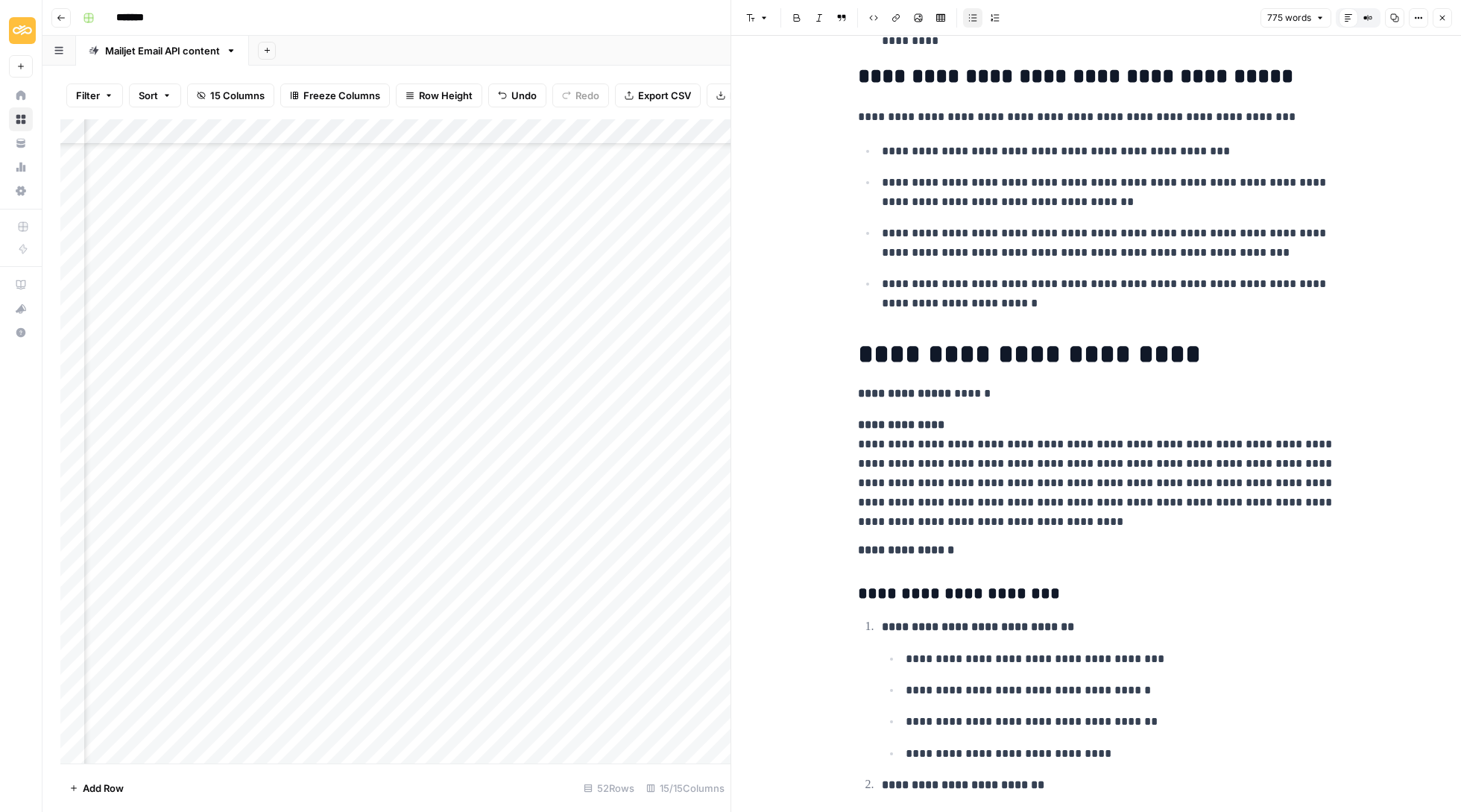
scroll to position [1192, 0]
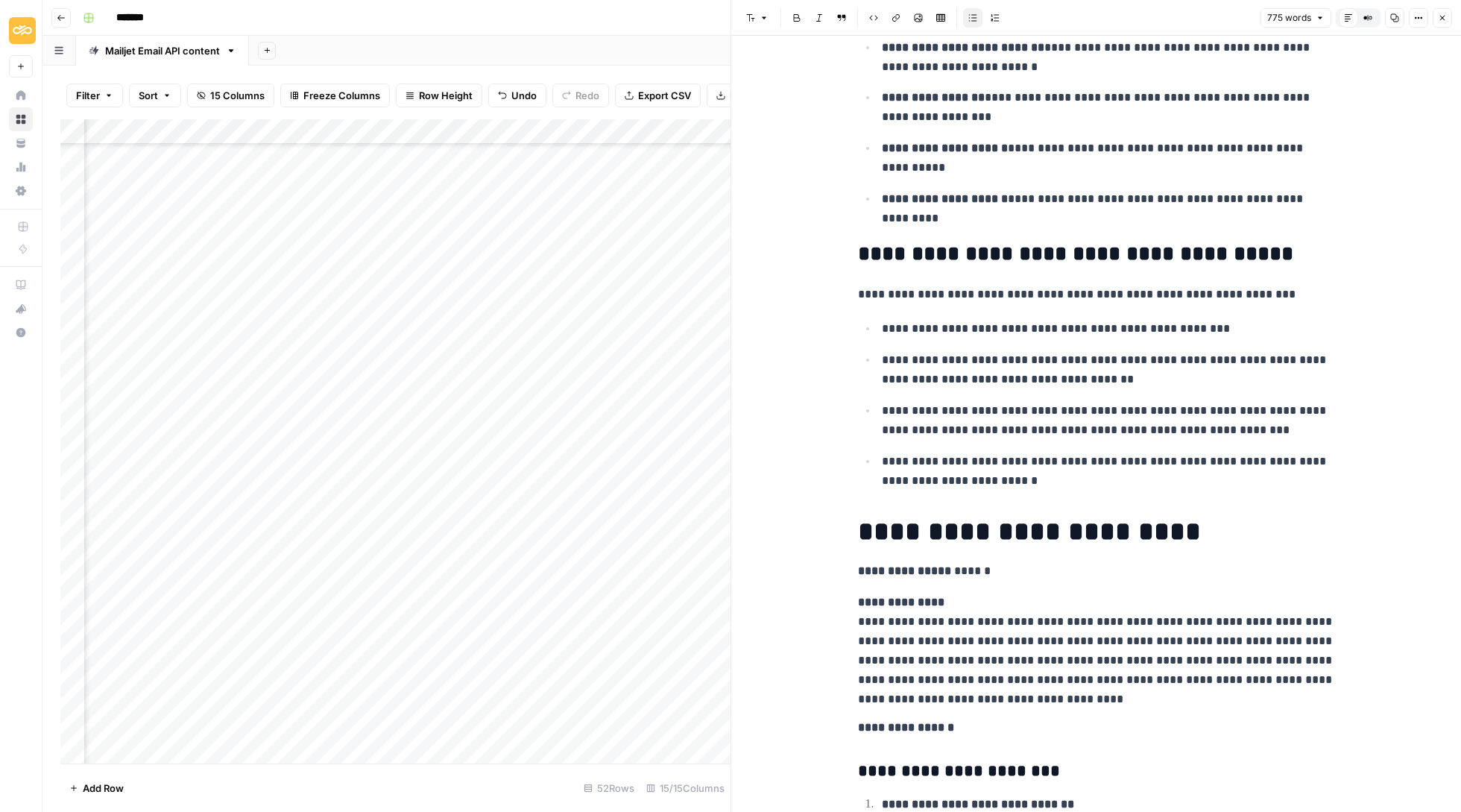
click at [1446, 13] on icon "button" at bounding box center [1443, 17] width 9 height 9
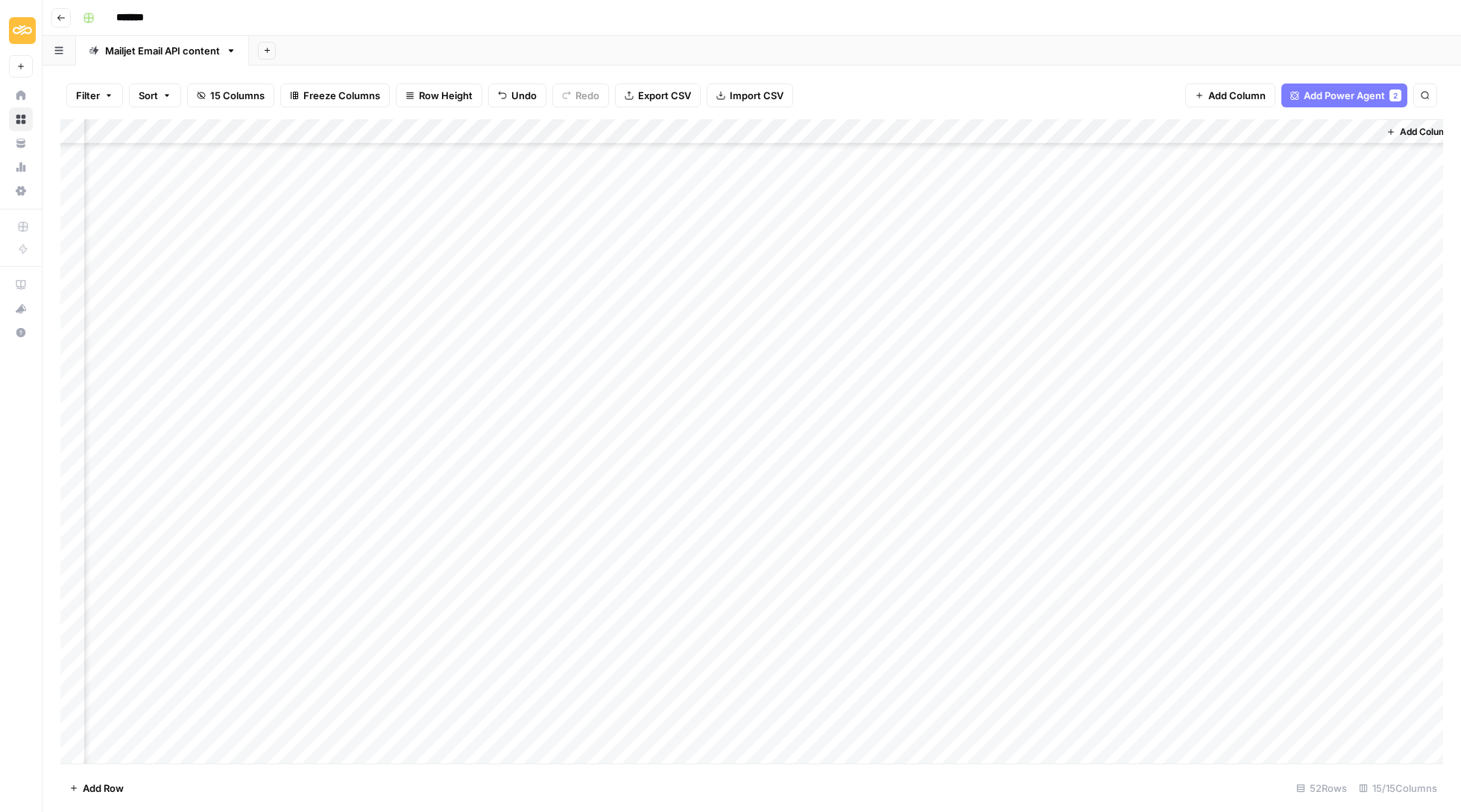
click at [1286, 723] on div "Add Column" at bounding box center [752, 442] width 1383 height 646
click at [1298, 788] on button "Update" at bounding box center [1289, 784] width 45 height 18
click at [1284, 697] on div "Add Column" at bounding box center [752, 442] width 1383 height 646
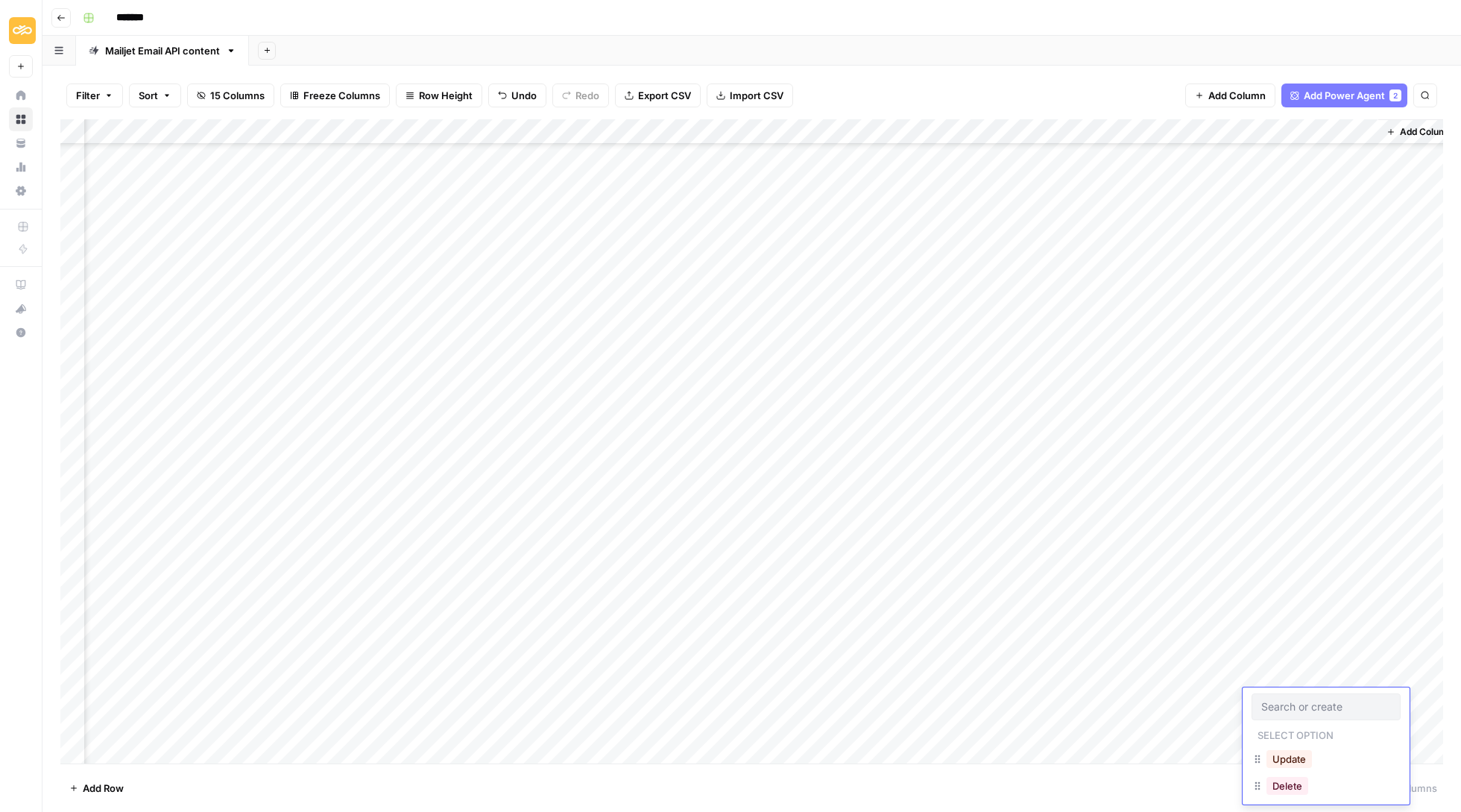
click at [1214, 698] on div "Add Column" at bounding box center [752, 442] width 1383 height 646
click at [1230, 696] on div "Add Column" at bounding box center [752, 442] width 1383 height 646
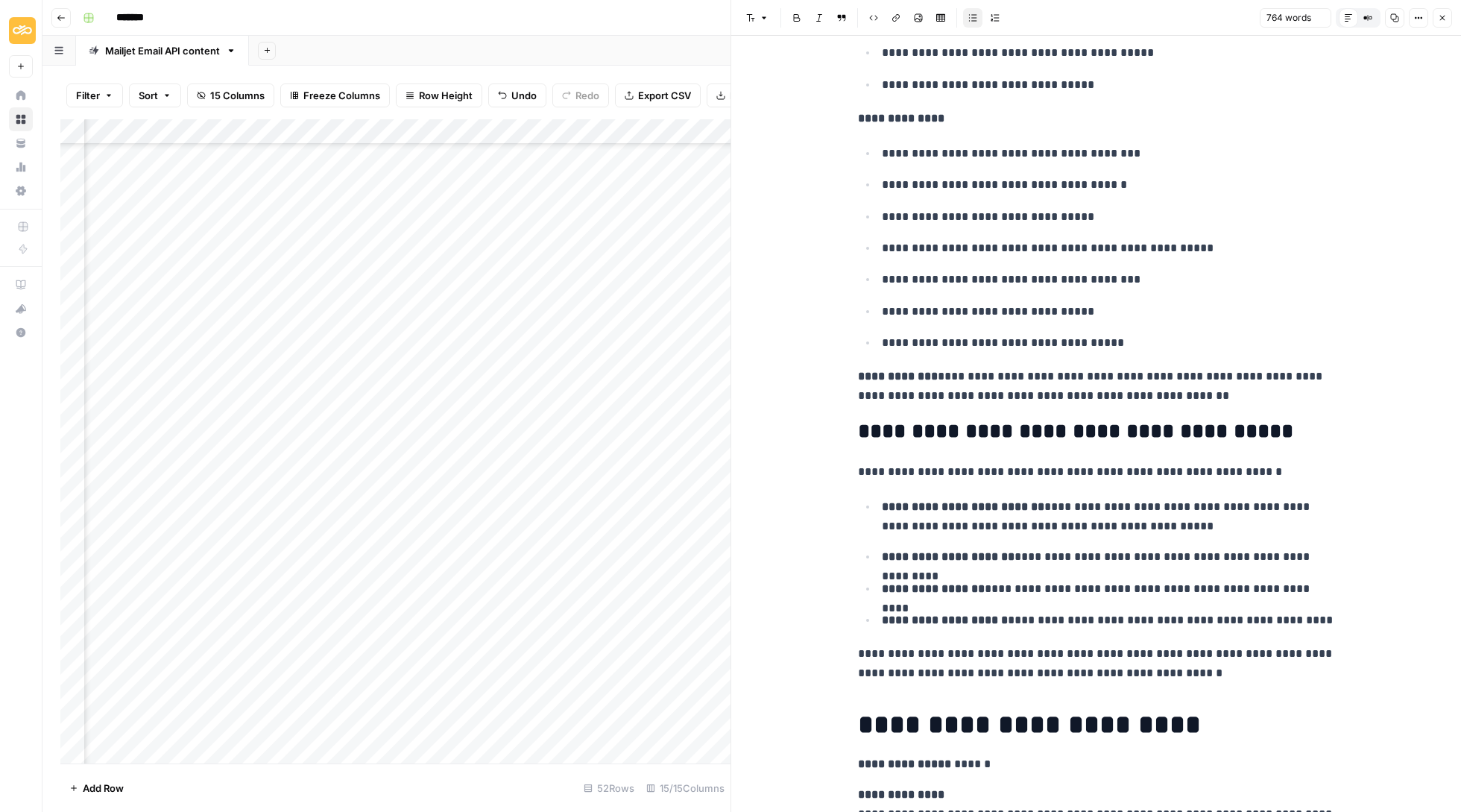
scroll to position [1172, 0]
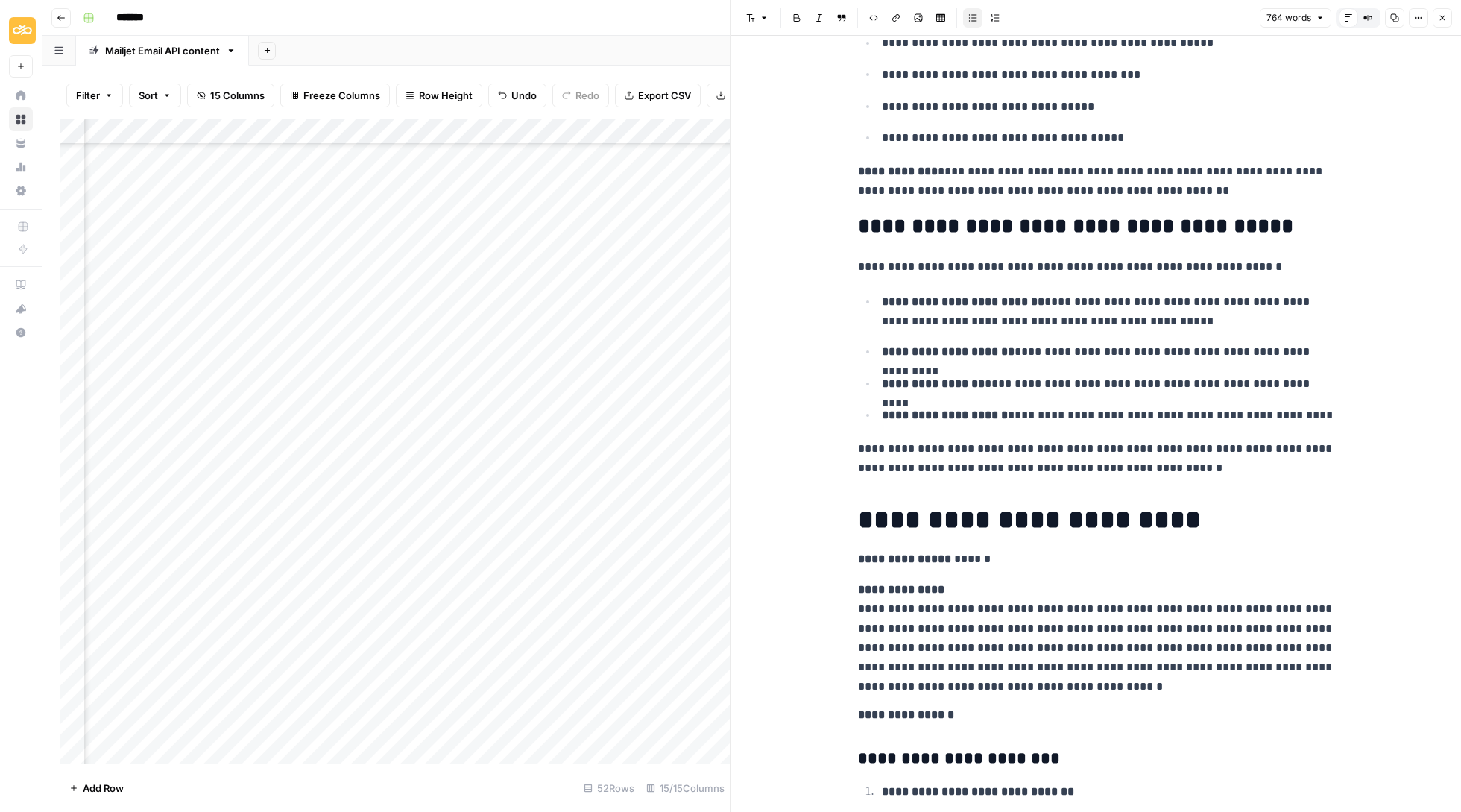
click at [1444, 16] on icon "button" at bounding box center [1443, 18] width 5 height 5
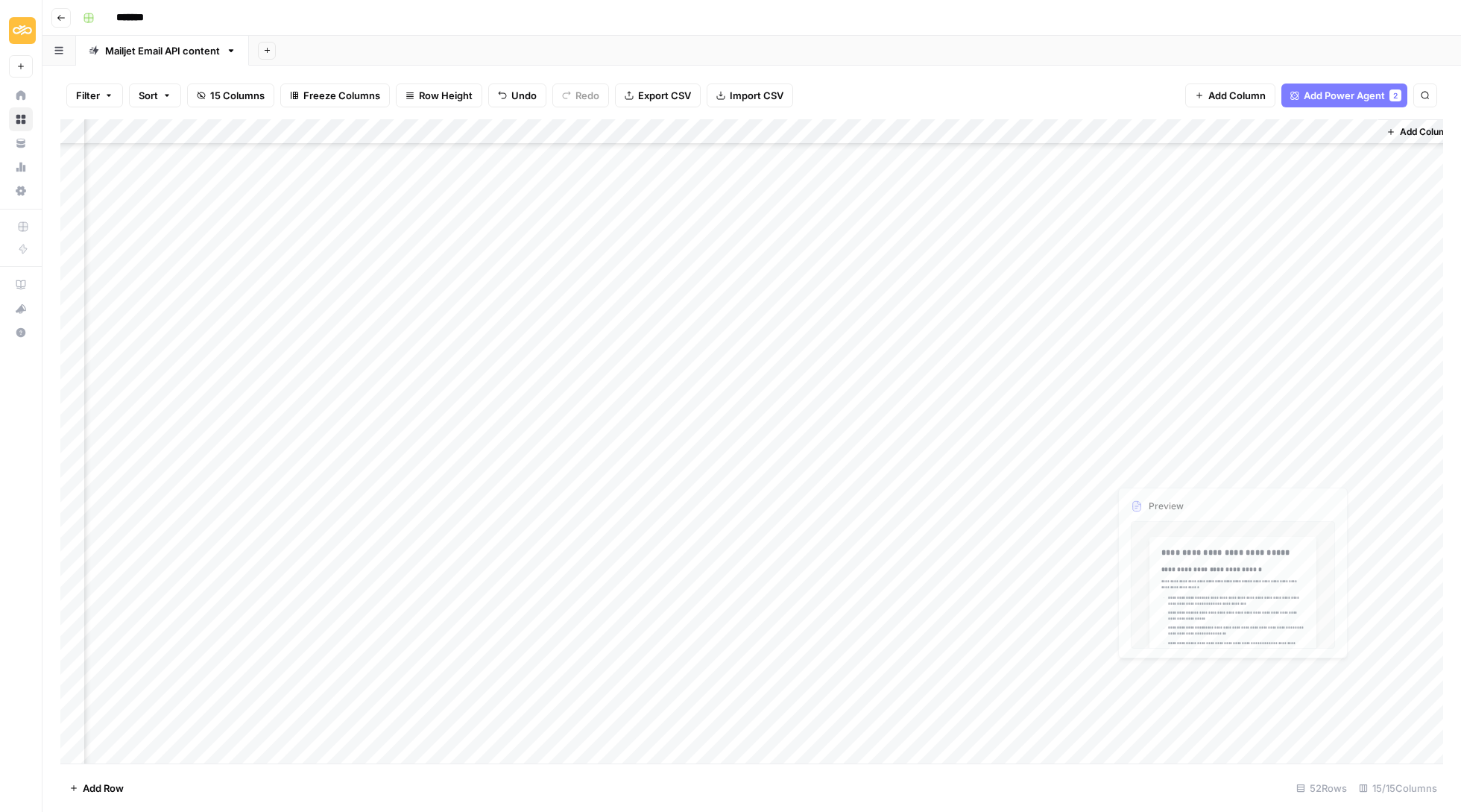
click at [1282, 692] on div "Add Column" at bounding box center [752, 442] width 1383 height 646
click at [1292, 756] on button "Update" at bounding box center [1289, 759] width 45 height 18
click at [1283, 666] on div "Add Column" at bounding box center [752, 442] width 1383 height 646
click at [1224, 669] on div "Add Column" at bounding box center [752, 442] width 1383 height 646
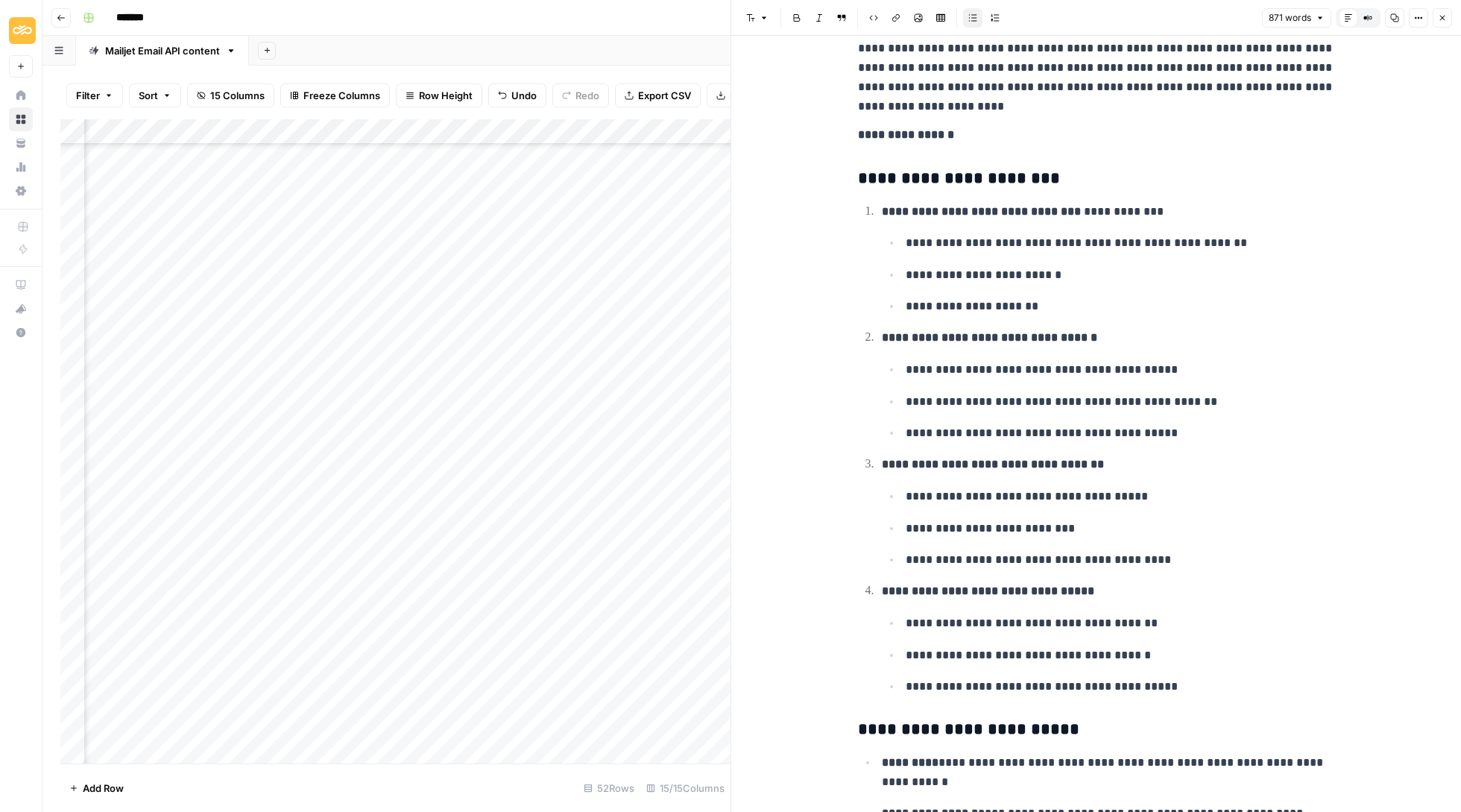
scroll to position [1834, 0]
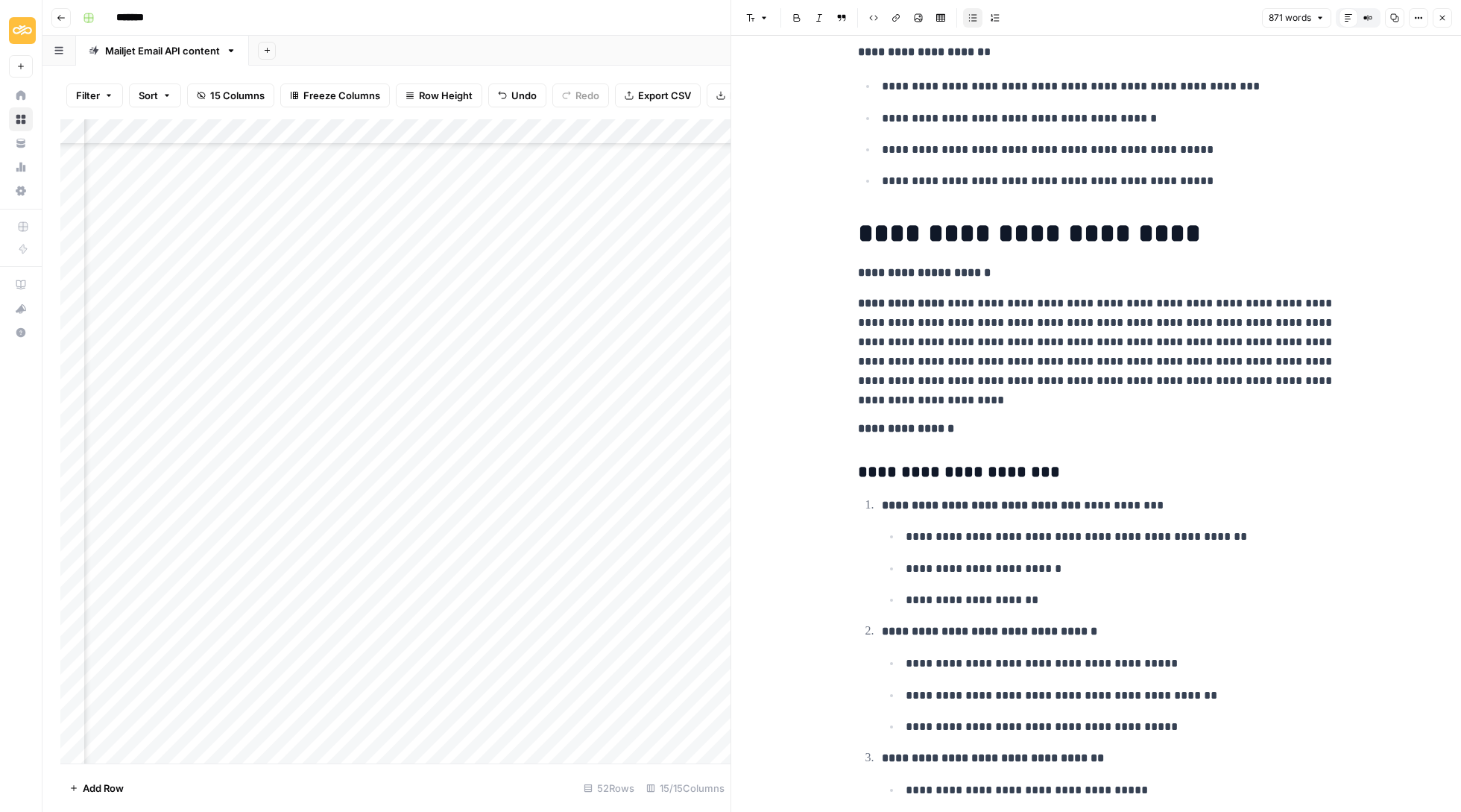
click at [1444, 17] on icon "button" at bounding box center [1443, 18] width 5 height 5
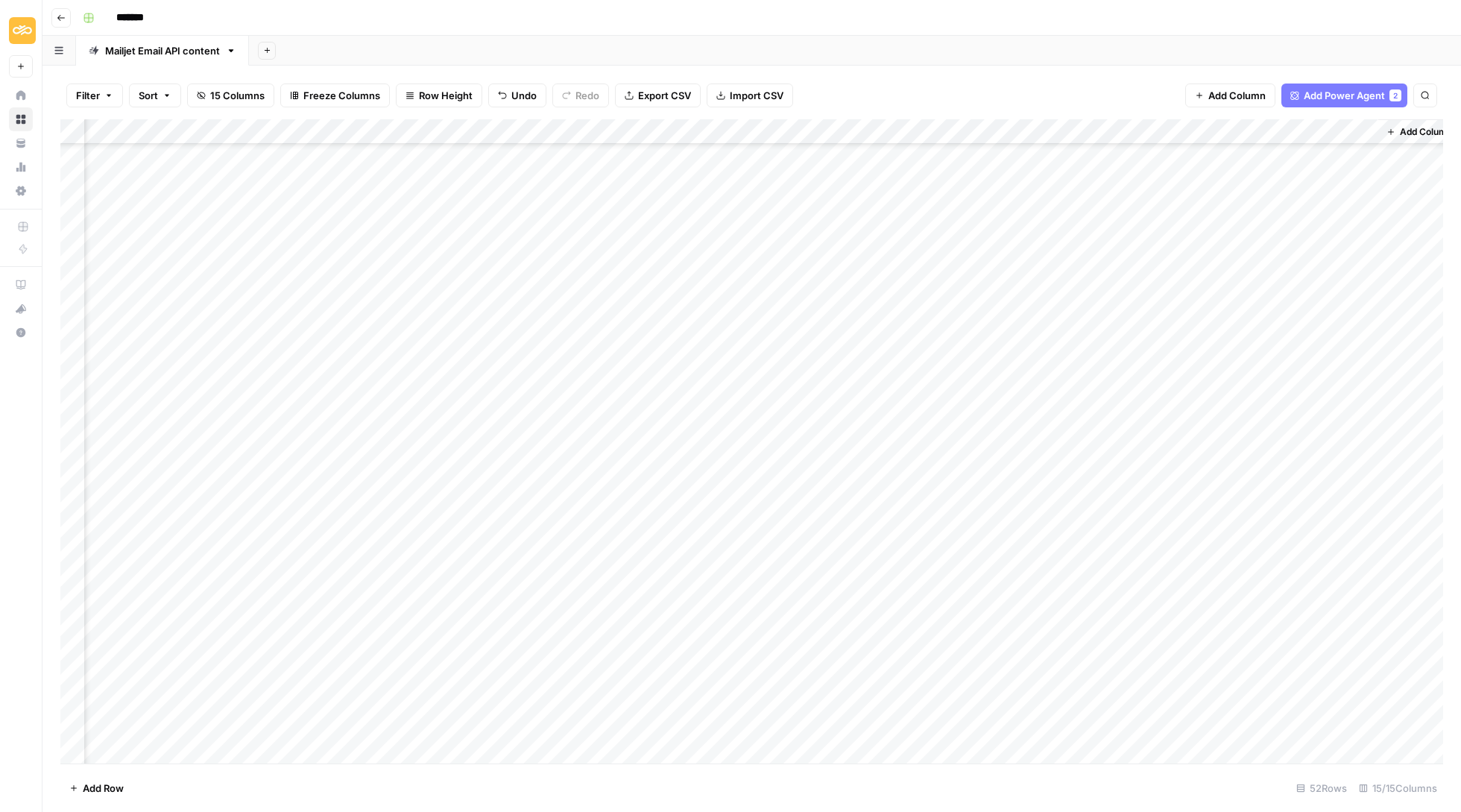
click at [1287, 677] on div "Add Column" at bounding box center [752, 442] width 1383 height 646
click at [1298, 732] on button "Update" at bounding box center [1289, 733] width 45 height 18
click at [1267, 647] on div "Add Column" at bounding box center [752, 442] width 1383 height 646
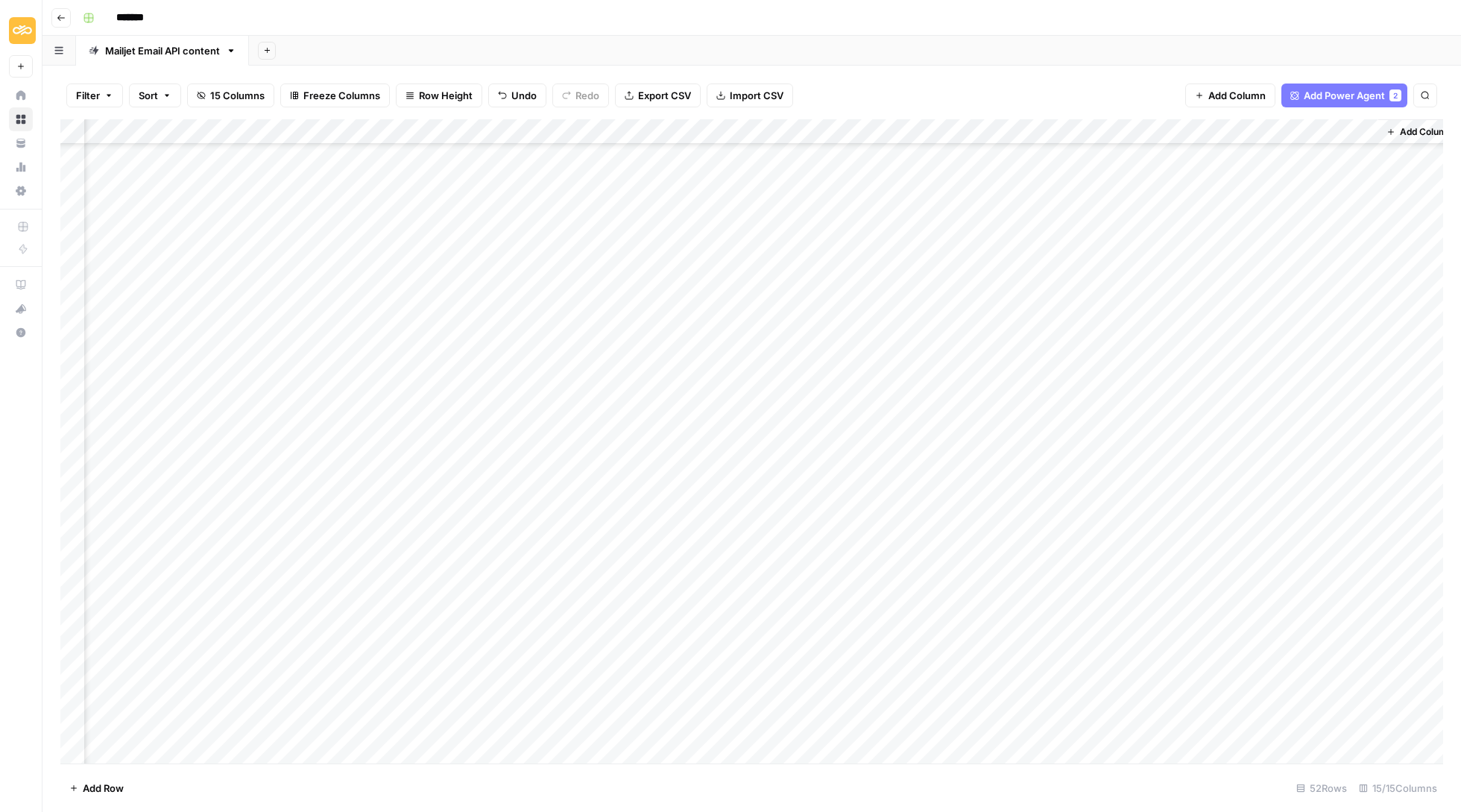
click at [1191, 650] on div "Add Column" at bounding box center [752, 442] width 1383 height 646
click at [1226, 645] on div "Add Column" at bounding box center [752, 442] width 1383 height 646
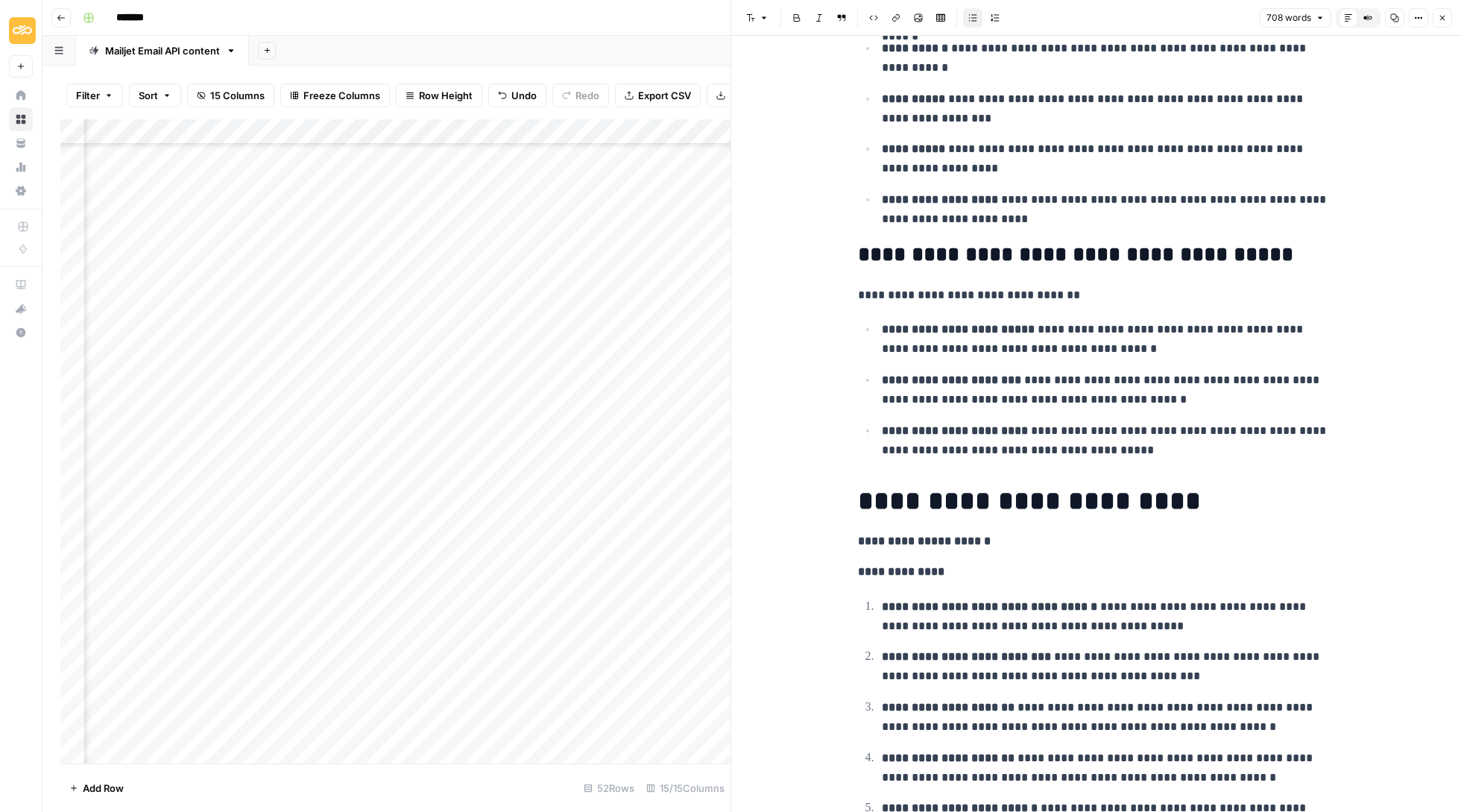
scroll to position [1054, 0]
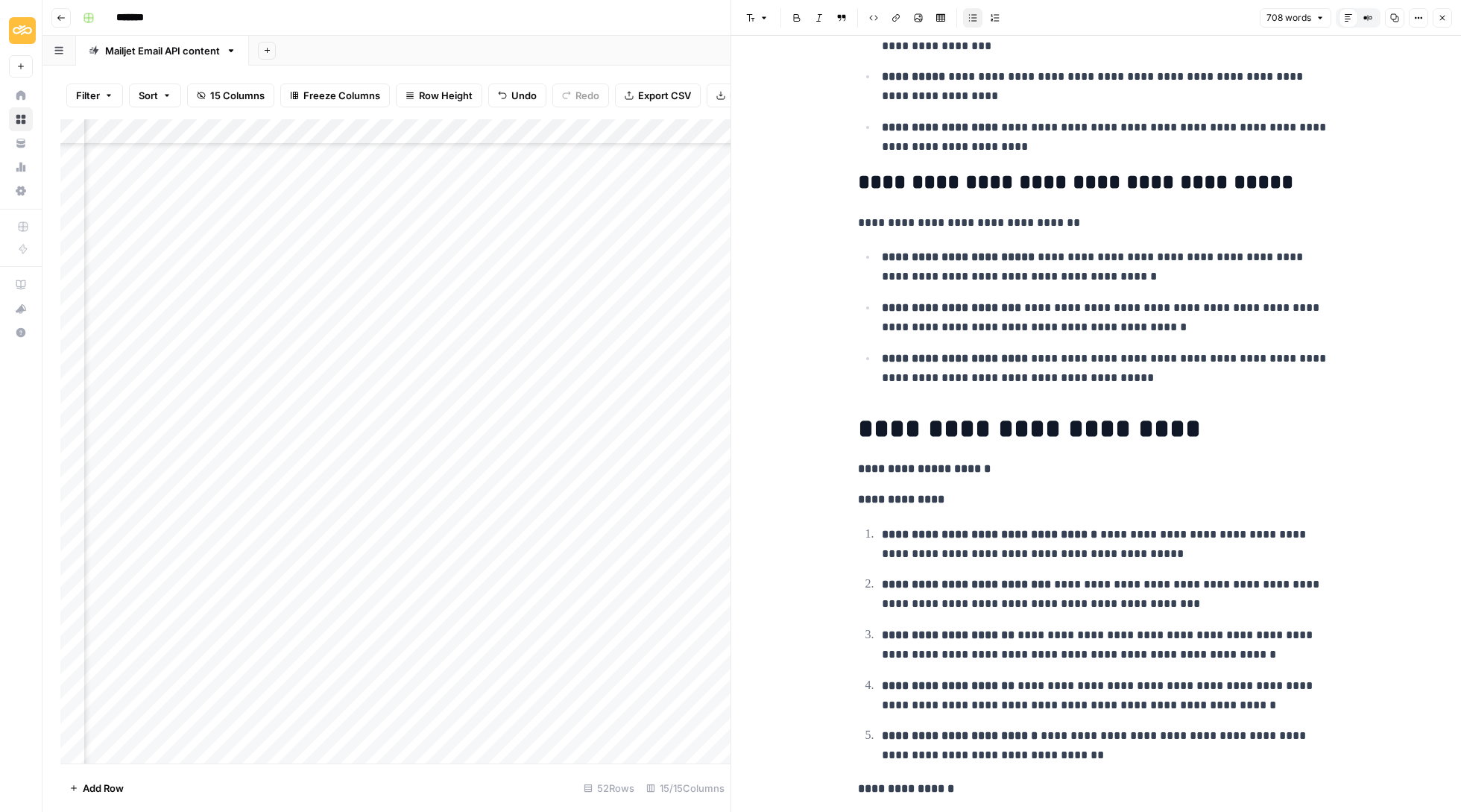
click at [1444, 10] on button "Close" at bounding box center [1443, 17] width 19 height 19
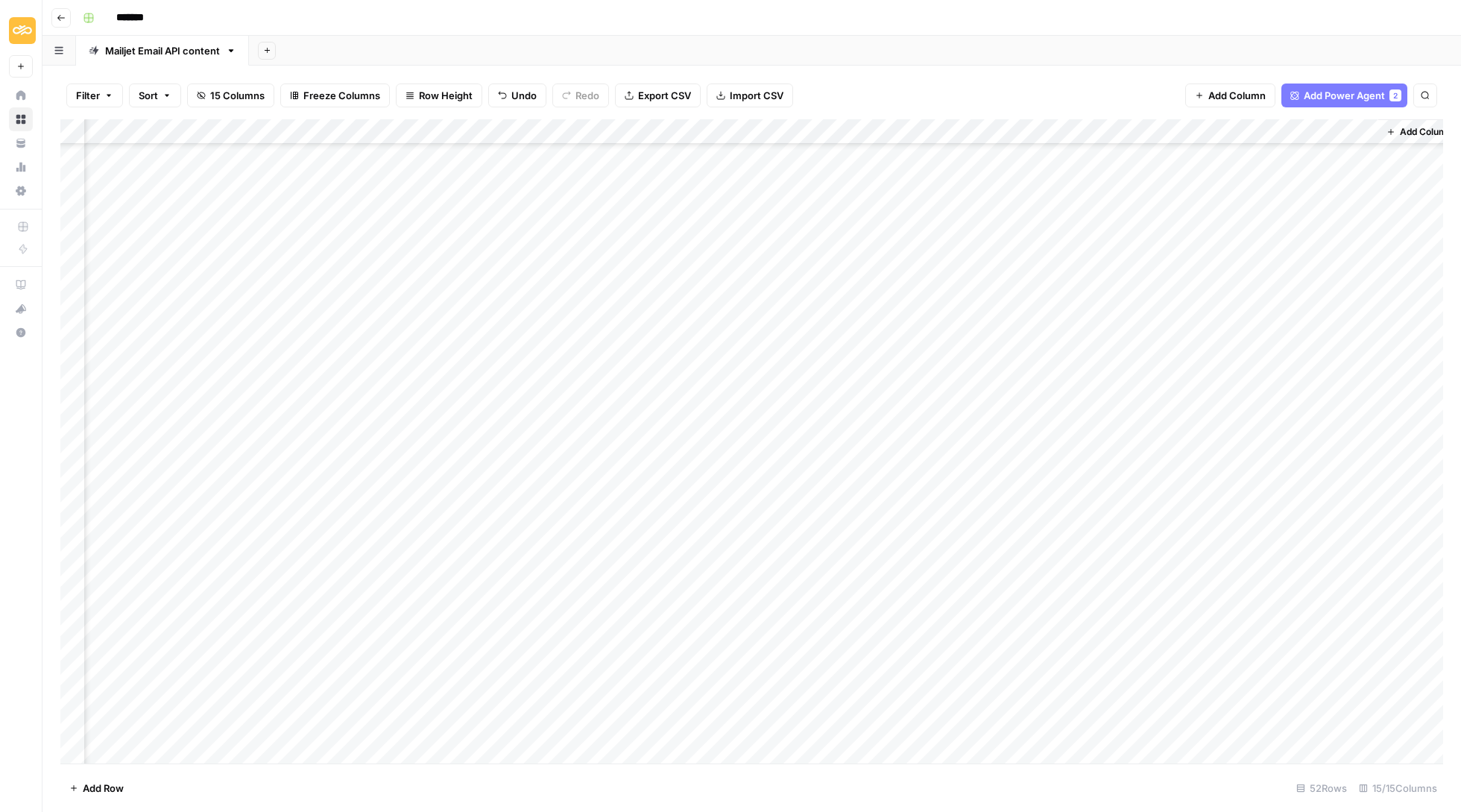
click at [1299, 657] on div "Add Column" at bounding box center [752, 442] width 1383 height 646
click at [1299, 653] on div "Add Column" at bounding box center [752, 442] width 1383 height 646
click at [1292, 735] on button "Delete" at bounding box center [1287, 735] width 42 height 18
click at [1277, 624] on div "Add Column" at bounding box center [752, 442] width 1383 height 646
click at [1233, 622] on div "Add Column" at bounding box center [752, 442] width 1383 height 646
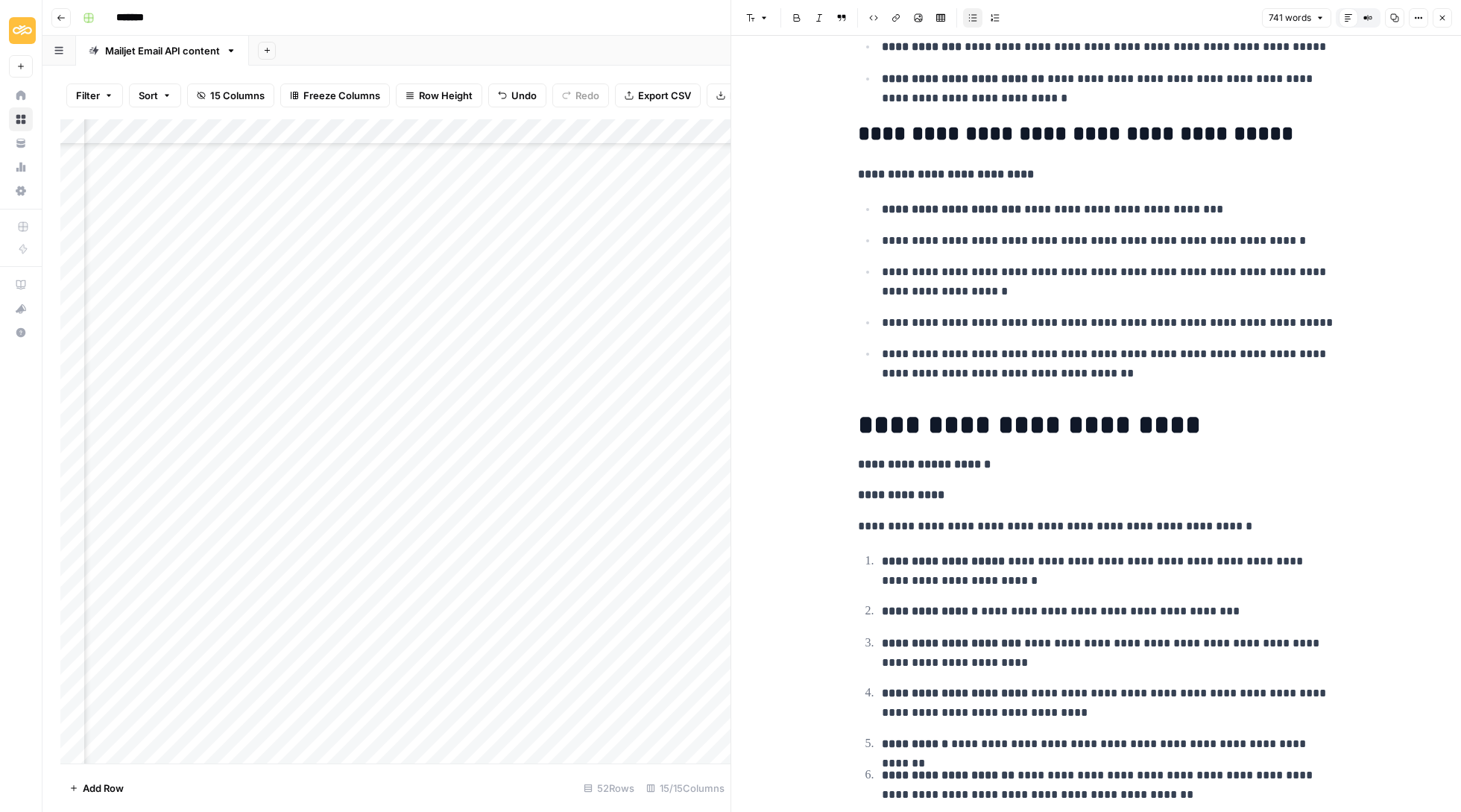
scroll to position [1317, 0]
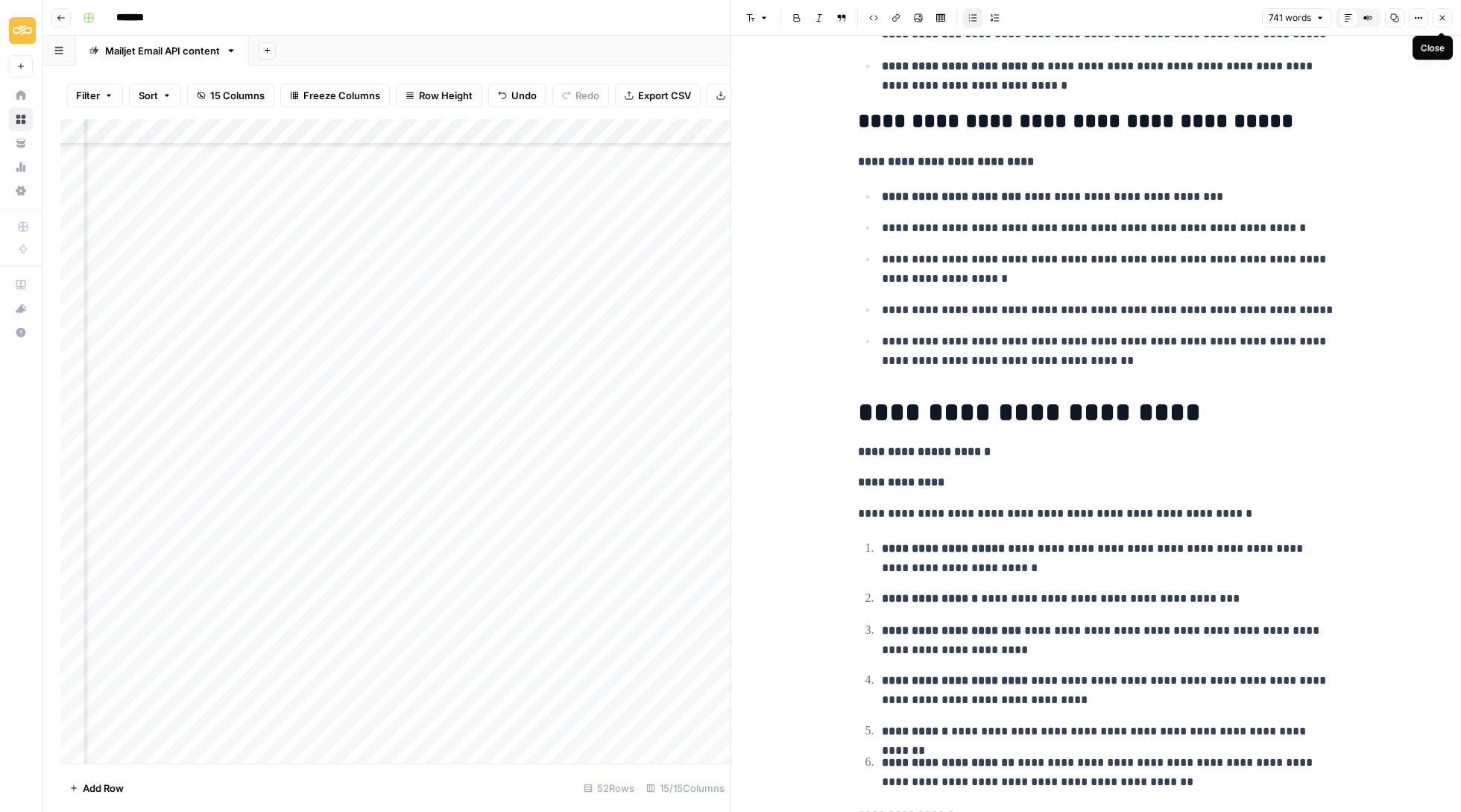
click at [1439, 13] on icon "button" at bounding box center [1443, 17] width 9 height 9
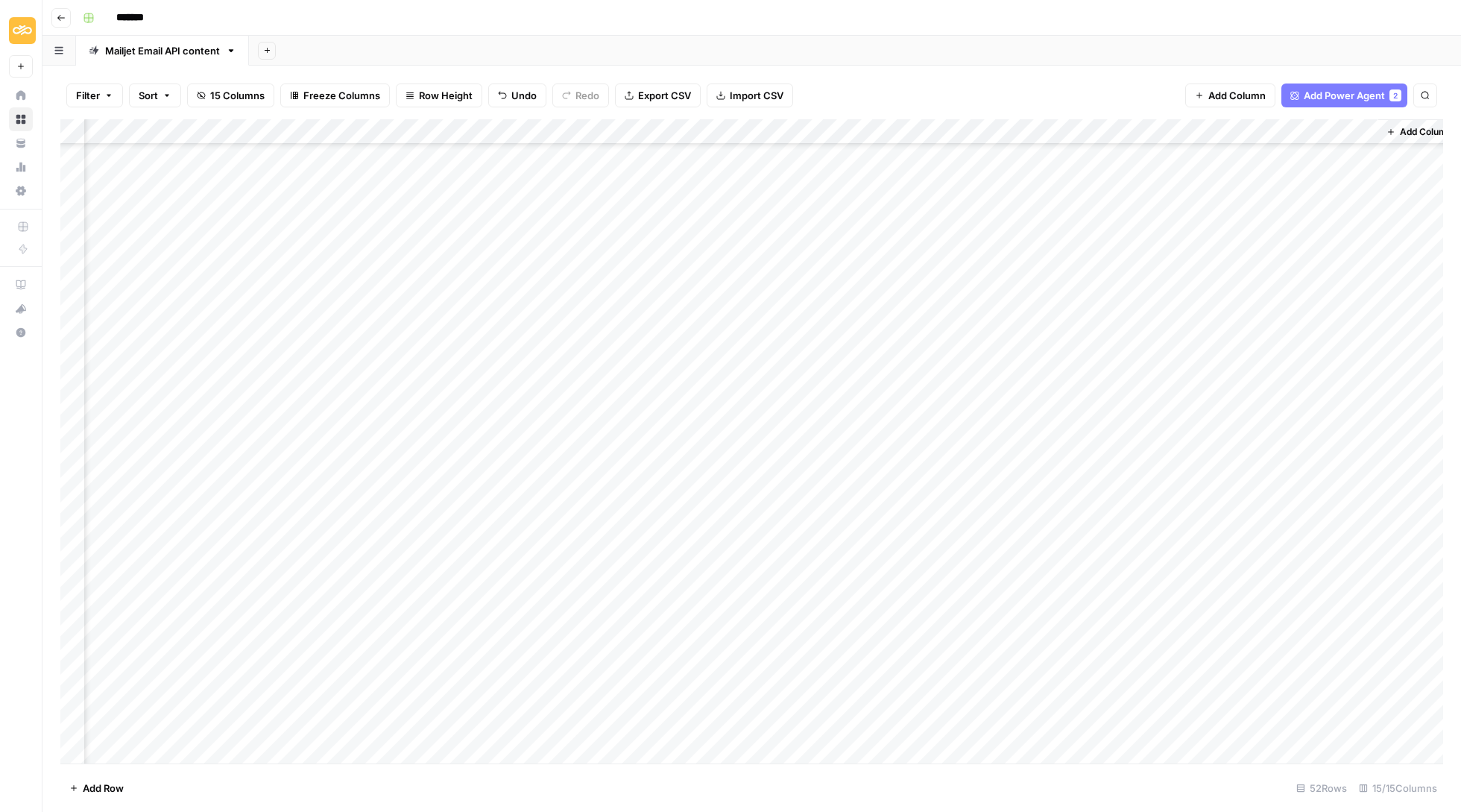
click at [1308, 624] on div "Add Column" at bounding box center [752, 442] width 1383 height 646
click at [1292, 703] on button "Delete" at bounding box center [1287, 710] width 42 height 18
click at [1278, 591] on div "Add Column" at bounding box center [752, 442] width 1383 height 646
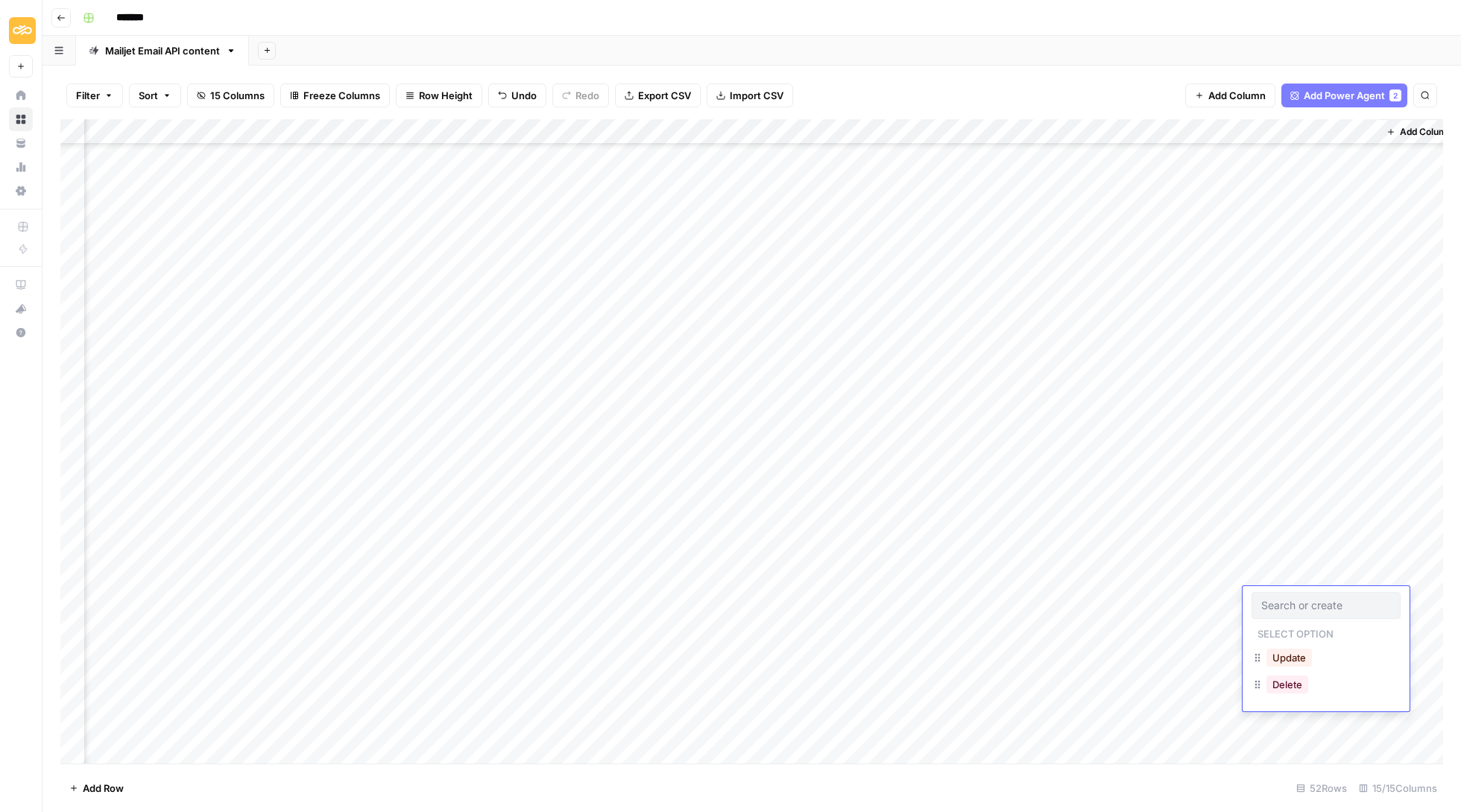
click at [1165, 601] on div "Add Column" at bounding box center [752, 442] width 1383 height 646
click at [1229, 593] on div "Add Column" at bounding box center [752, 442] width 1383 height 646
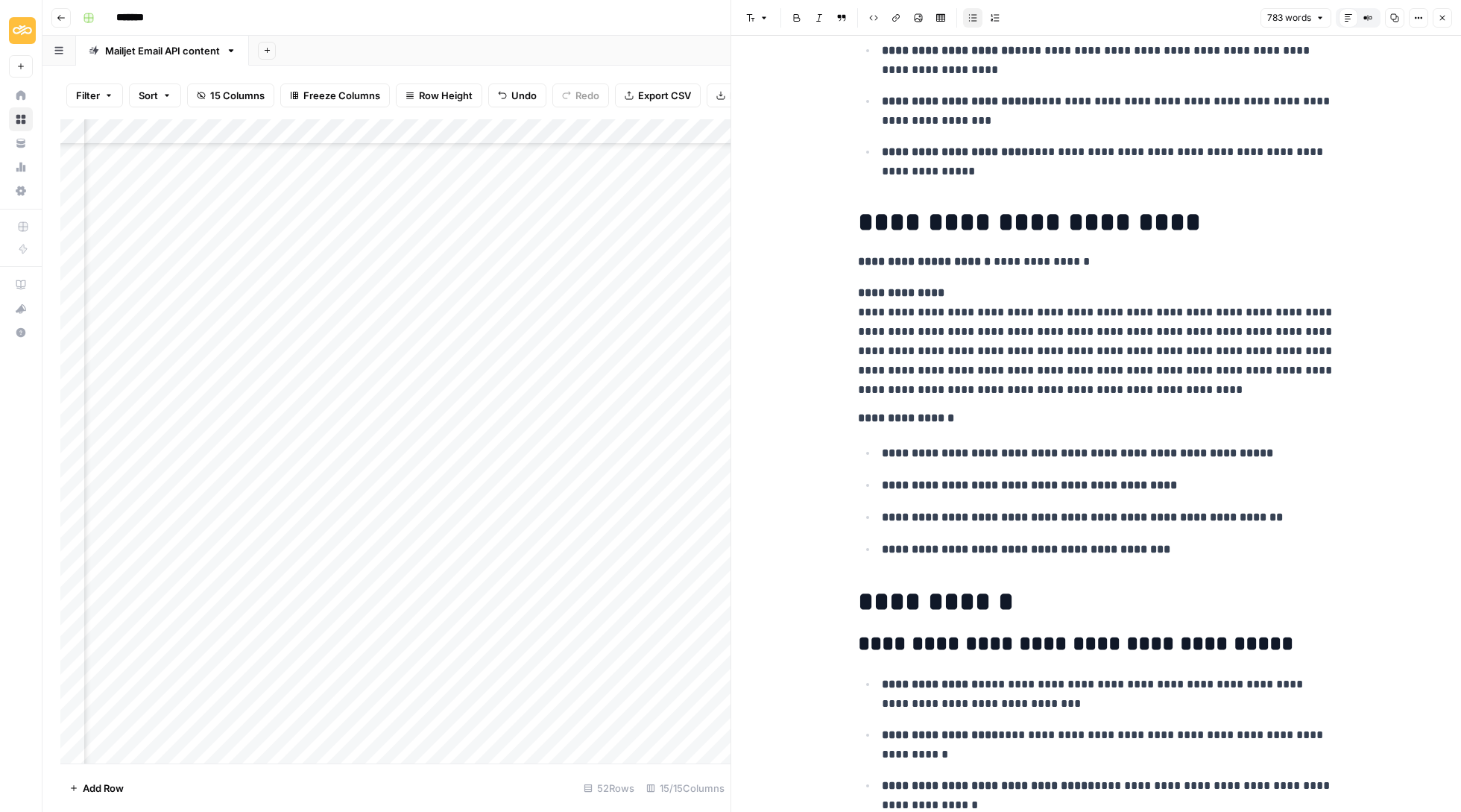
scroll to position [1387, 0]
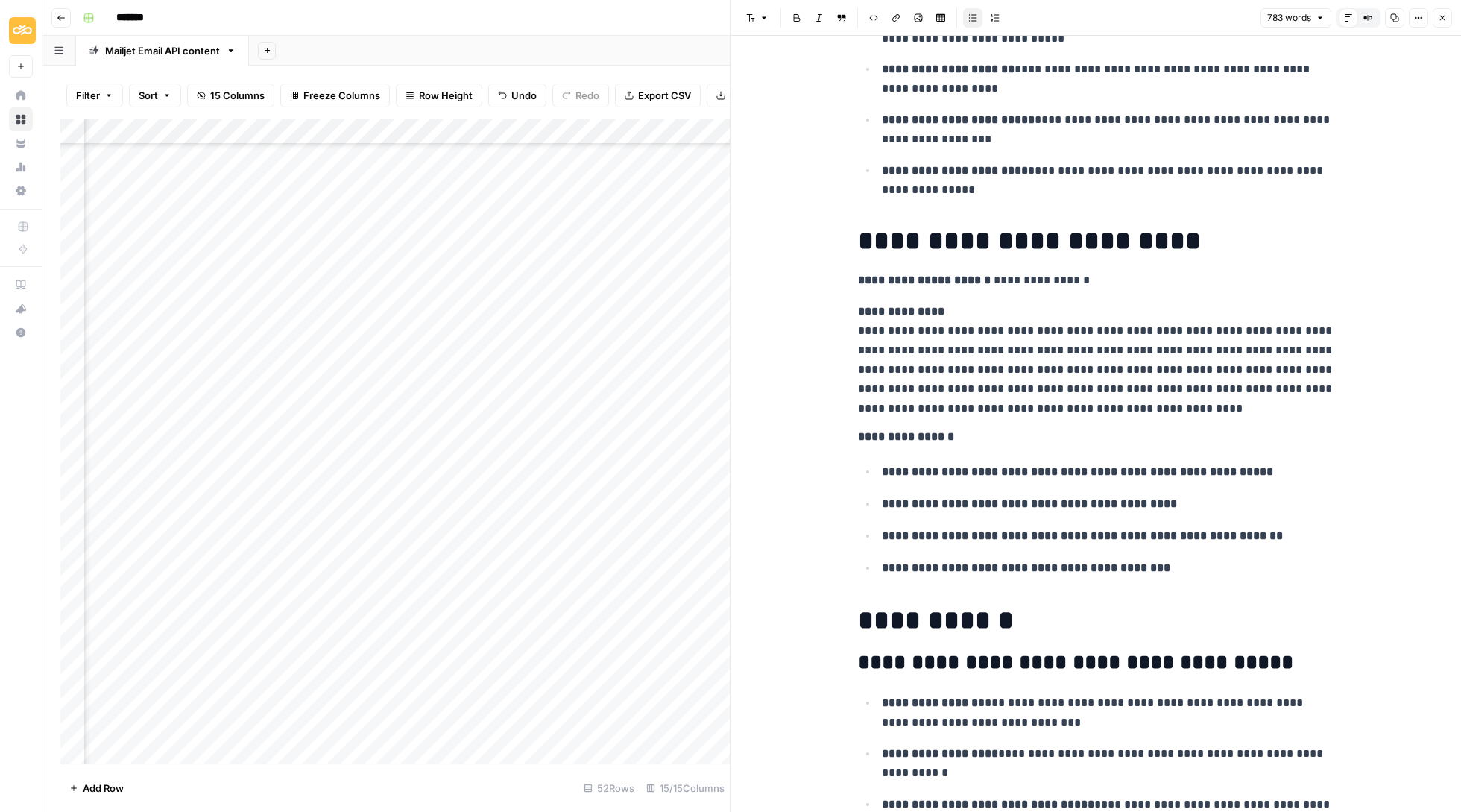
click at [1444, 15] on icon "button" at bounding box center [1443, 17] width 9 height 9
click at [1442, 10] on button "Close" at bounding box center [1443, 17] width 19 height 19
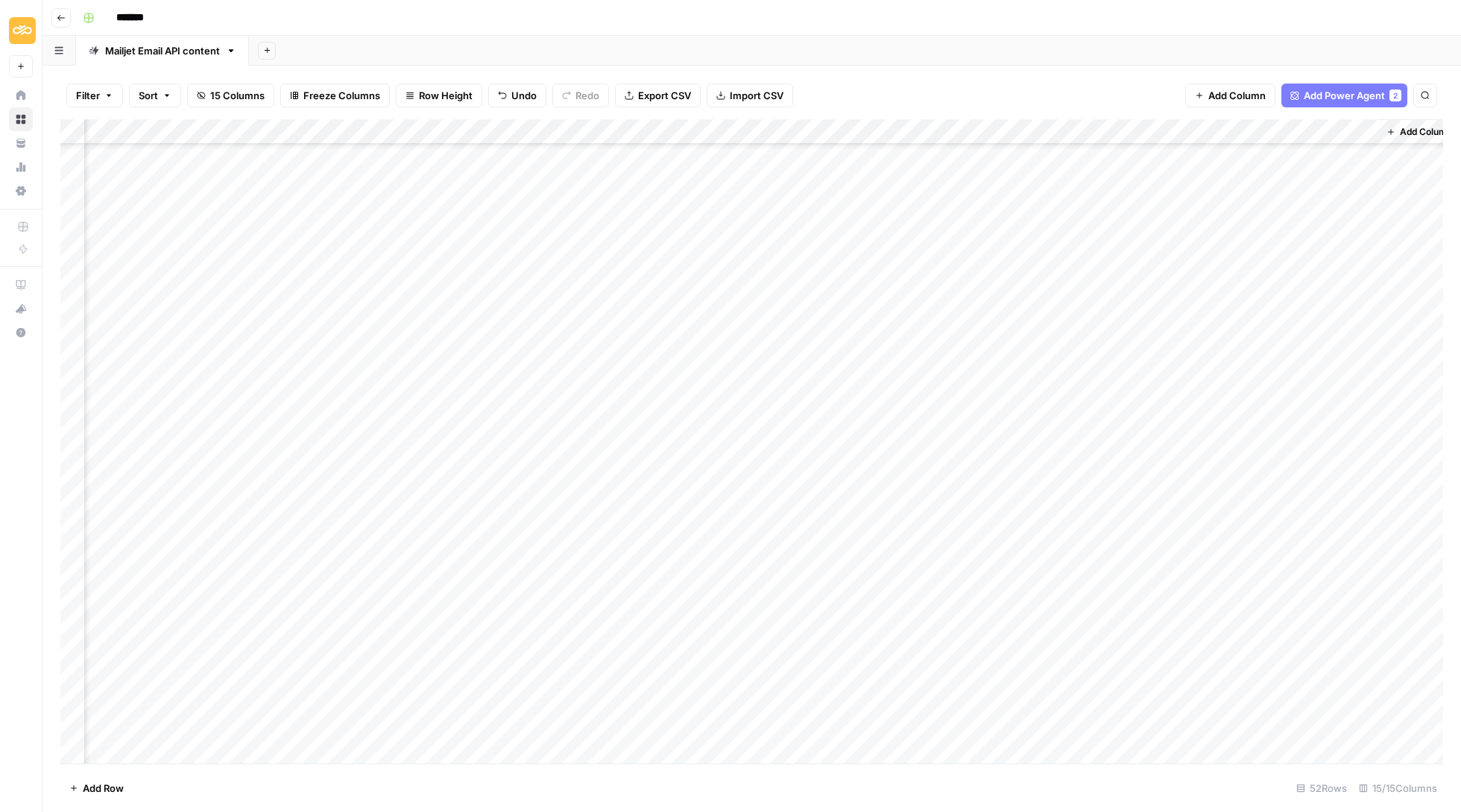
click at [1300, 589] on div "Add Column" at bounding box center [752, 442] width 1383 height 646
click at [1283, 597] on div "Add Column" at bounding box center [752, 442] width 1383 height 646
click at [1283, 597] on div at bounding box center [1326, 605] width 149 height 27
click at [1294, 649] on button "Update" at bounding box center [1289, 657] width 45 height 18
click at [1287, 576] on div "Add Column" at bounding box center [752, 442] width 1383 height 646
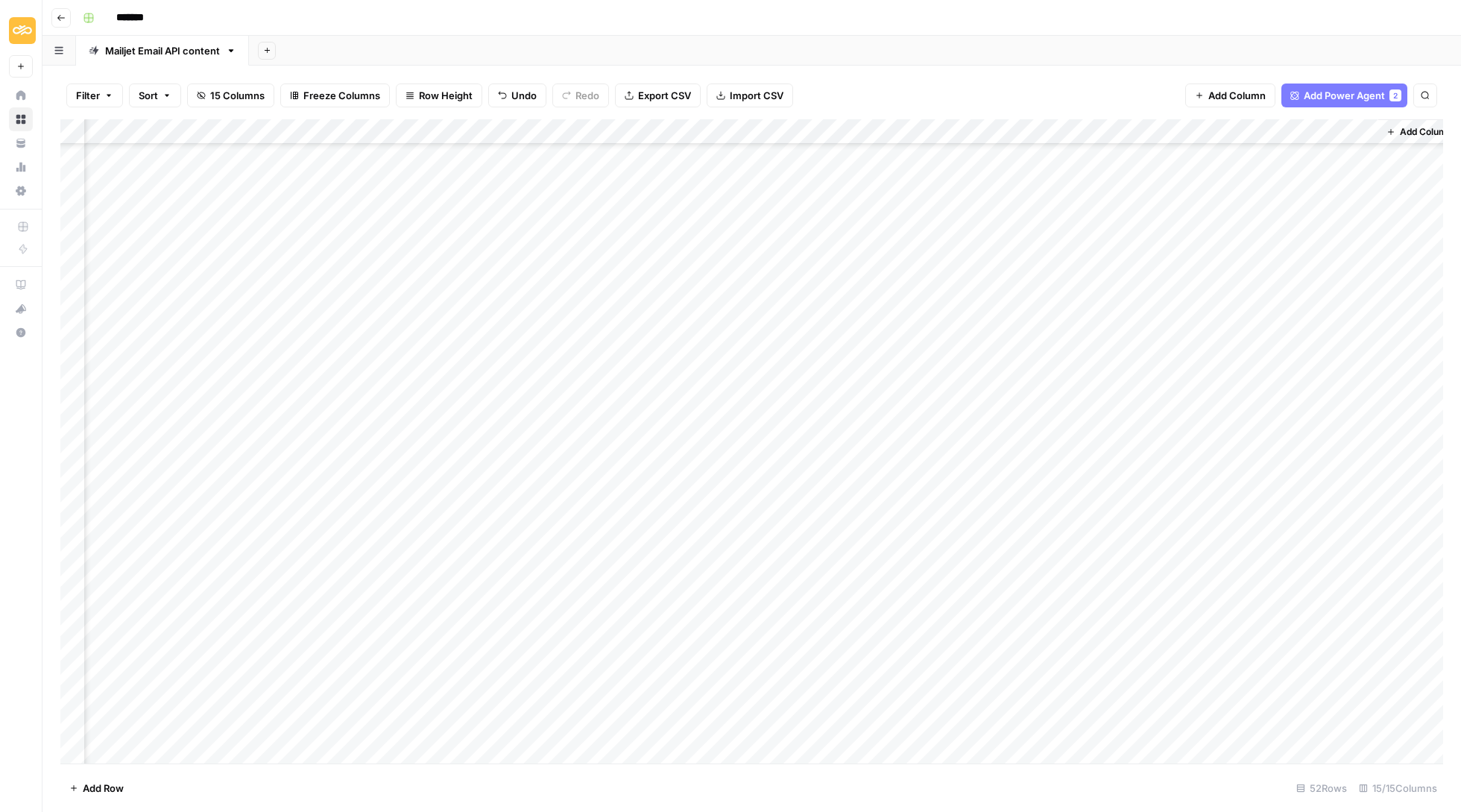
click at [1287, 576] on div "Add Column" at bounding box center [752, 442] width 1383 height 646
click at [1198, 571] on div "Add Column" at bounding box center [752, 442] width 1383 height 646
click at [1224, 568] on div "Add Column" at bounding box center [752, 442] width 1383 height 646
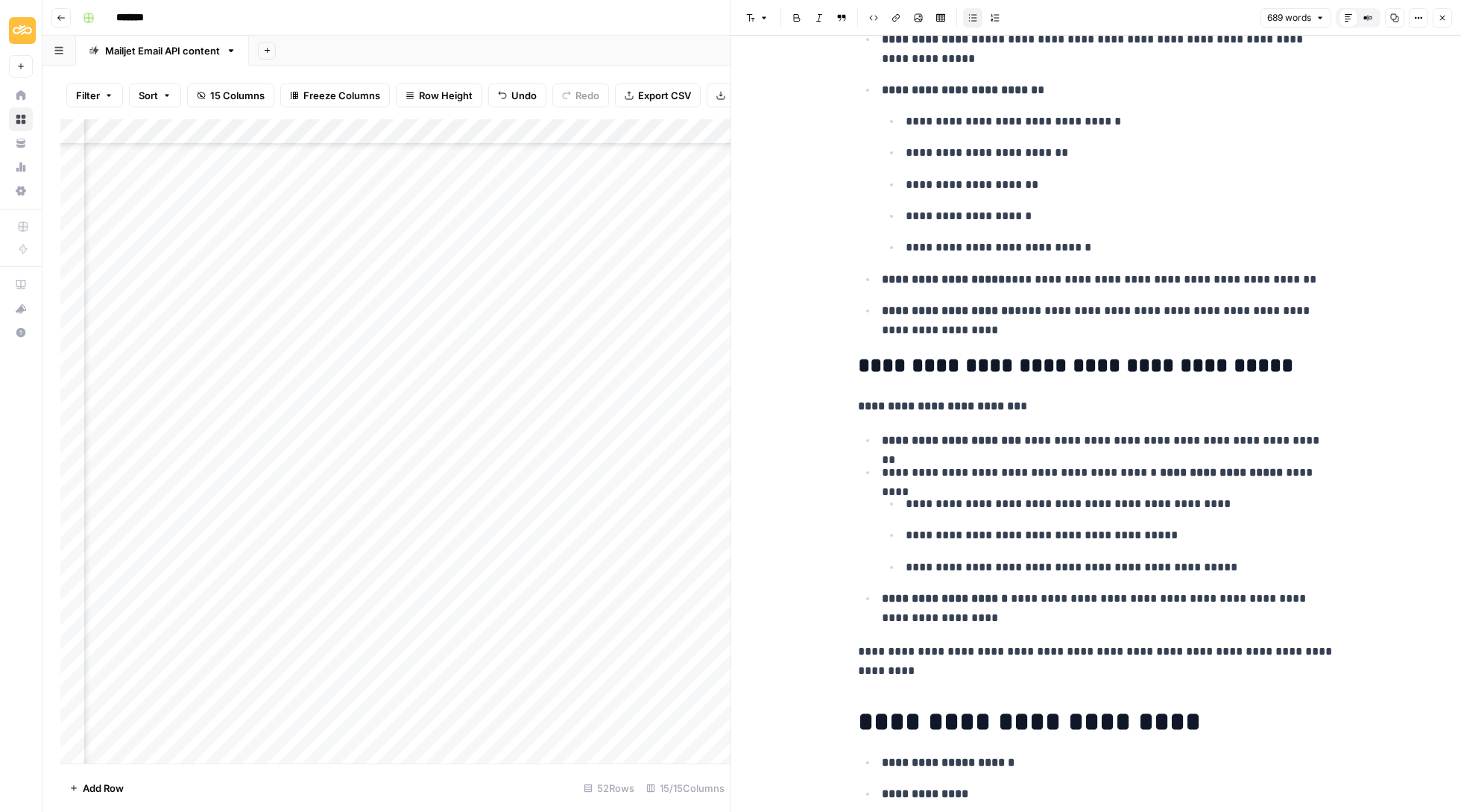
scroll to position [1090, 0]
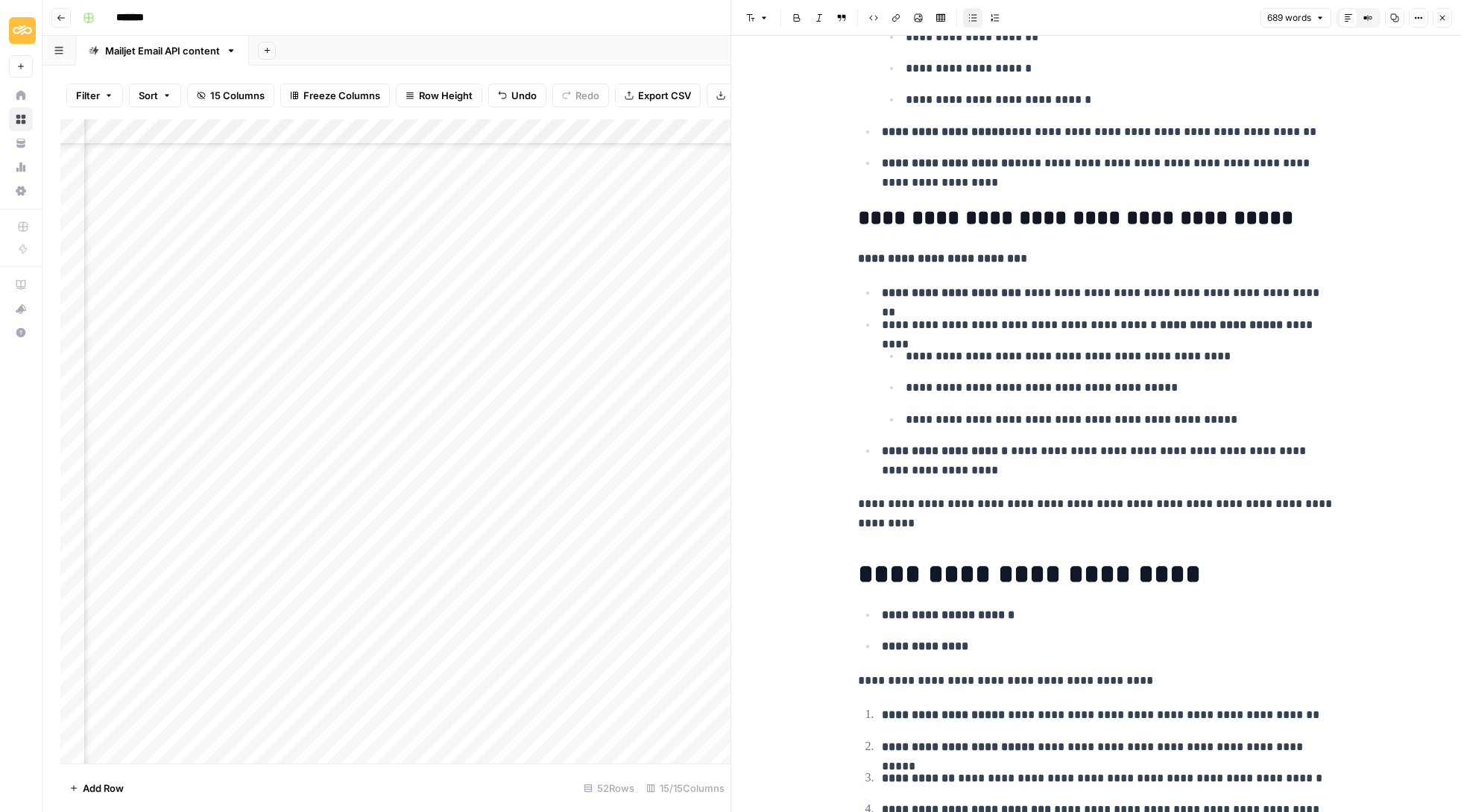
click at [1444, 10] on button "Close" at bounding box center [1443, 17] width 19 height 19
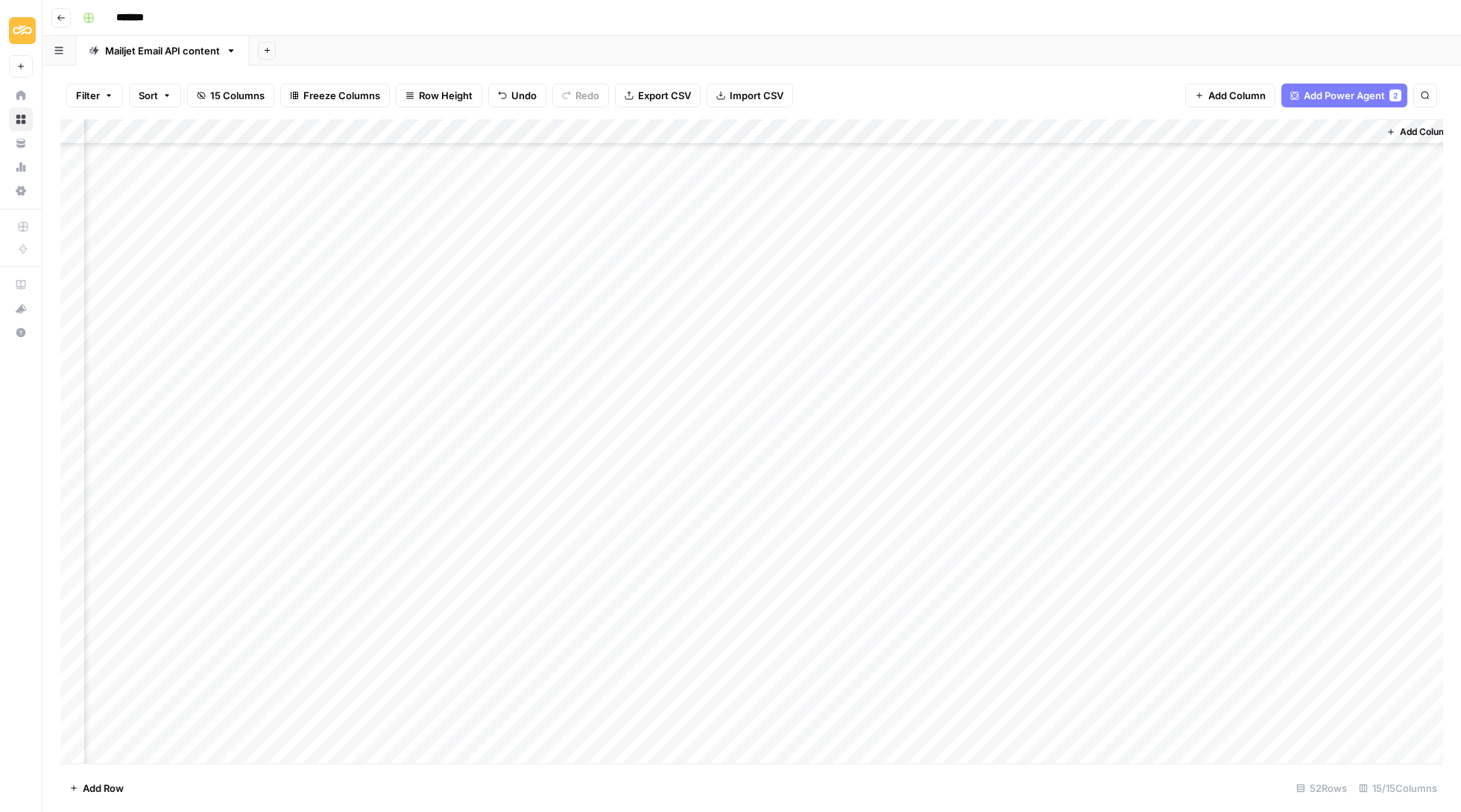
click at [1286, 572] on div "Add Column" at bounding box center [752, 442] width 1383 height 646
click at [1295, 656] on button "Delete" at bounding box center [1287, 658] width 42 height 18
click at [1286, 543] on div "Add Column" at bounding box center [752, 442] width 1383 height 646
click at [1229, 545] on div "Add Column" at bounding box center [752, 442] width 1383 height 646
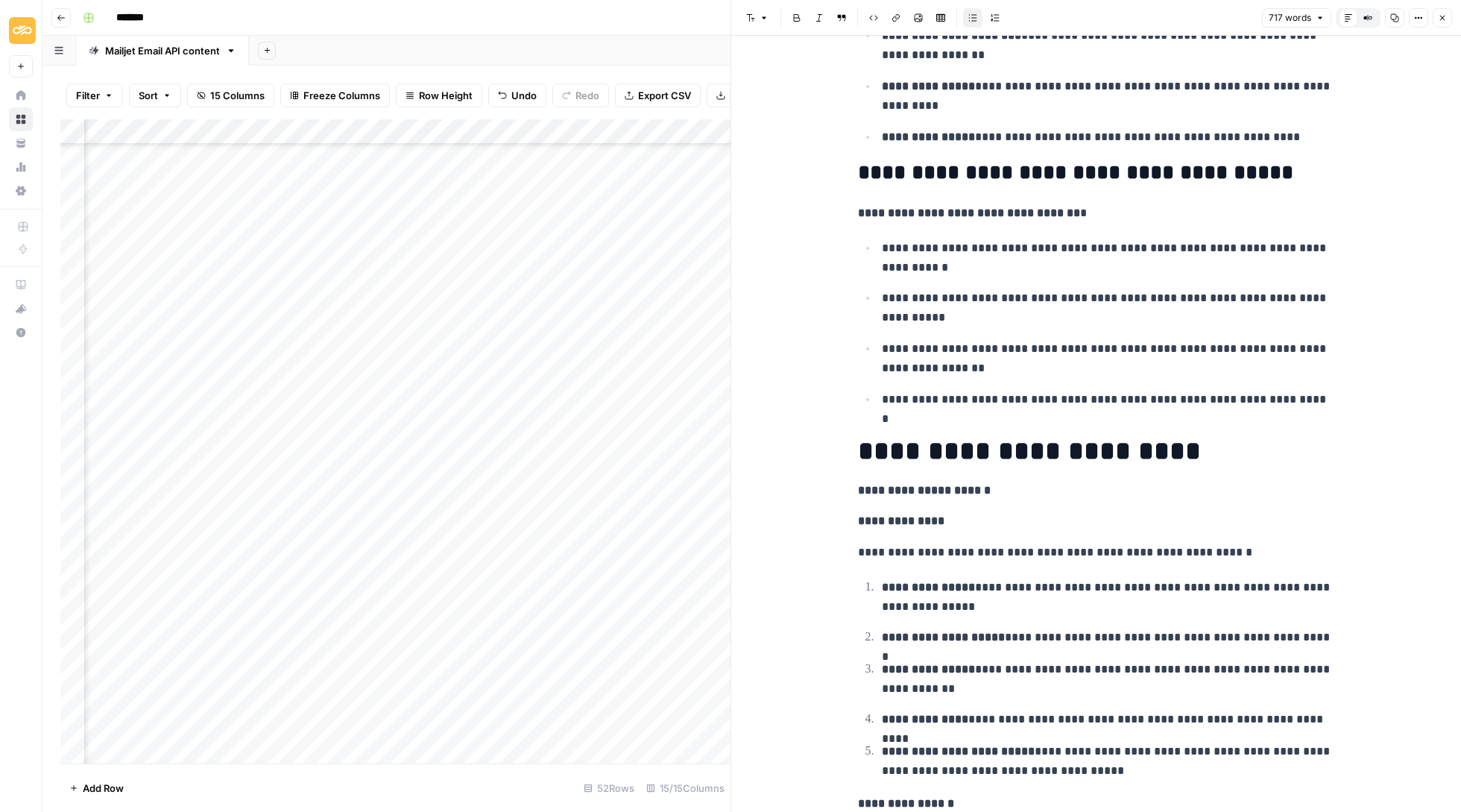
scroll to position [1596, 0]
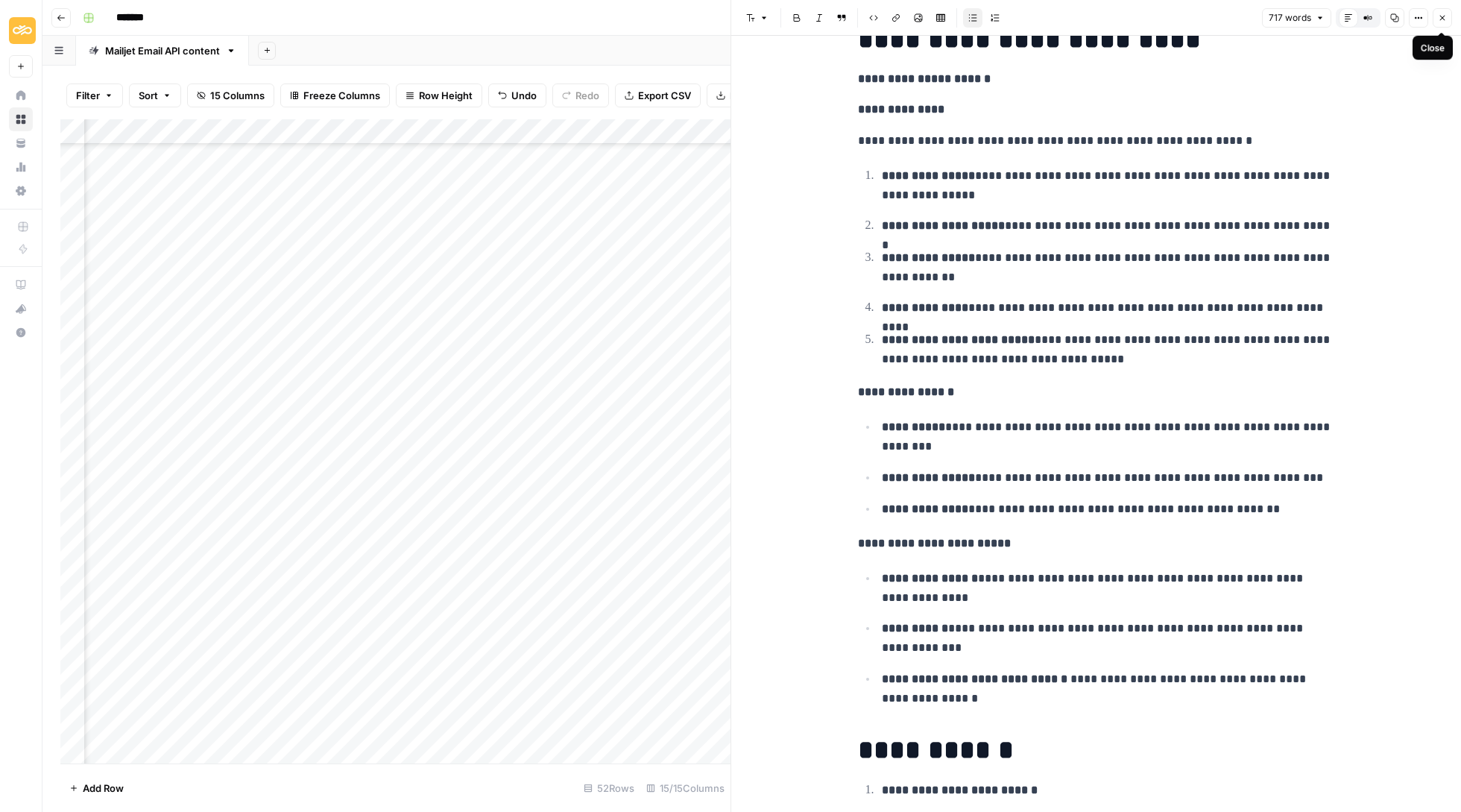
click at [1444, 22] on icon "button" at bounding box center [1443, 17] width 9 height 9
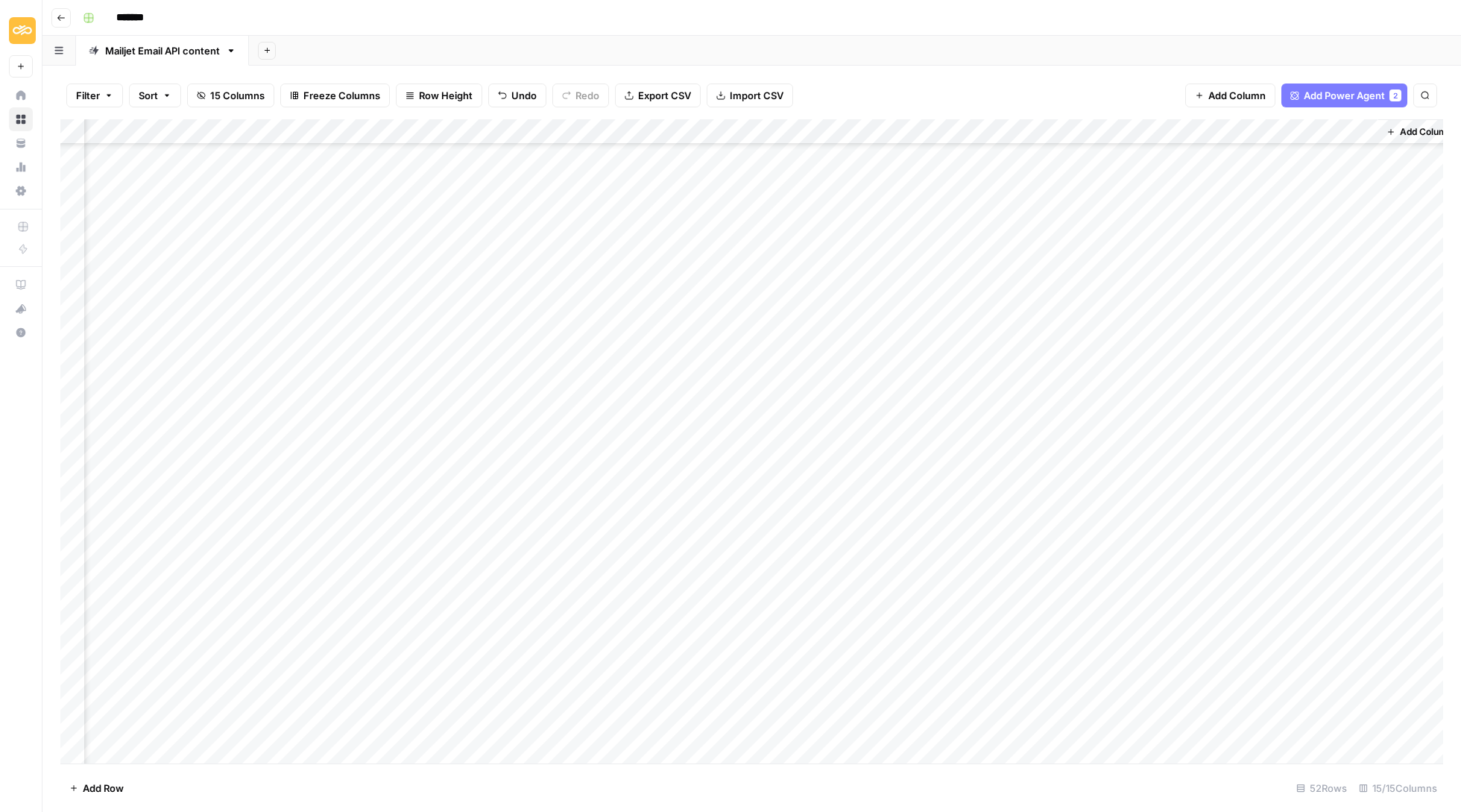
click at [1286, 558] on div "Add Column" at bounding box center [752, 442] width 1383 height 646
click at [1286, 545] on div "Add Column" at bounding box center [752, 442] width 1383 height 646
click at [1306, 628] on button "Delete" at bounding box center [1287, 633] width 42 height 18
click at [1283, 523] on div "Add Column" at bounding box center [752, 442] width 1383 height 646
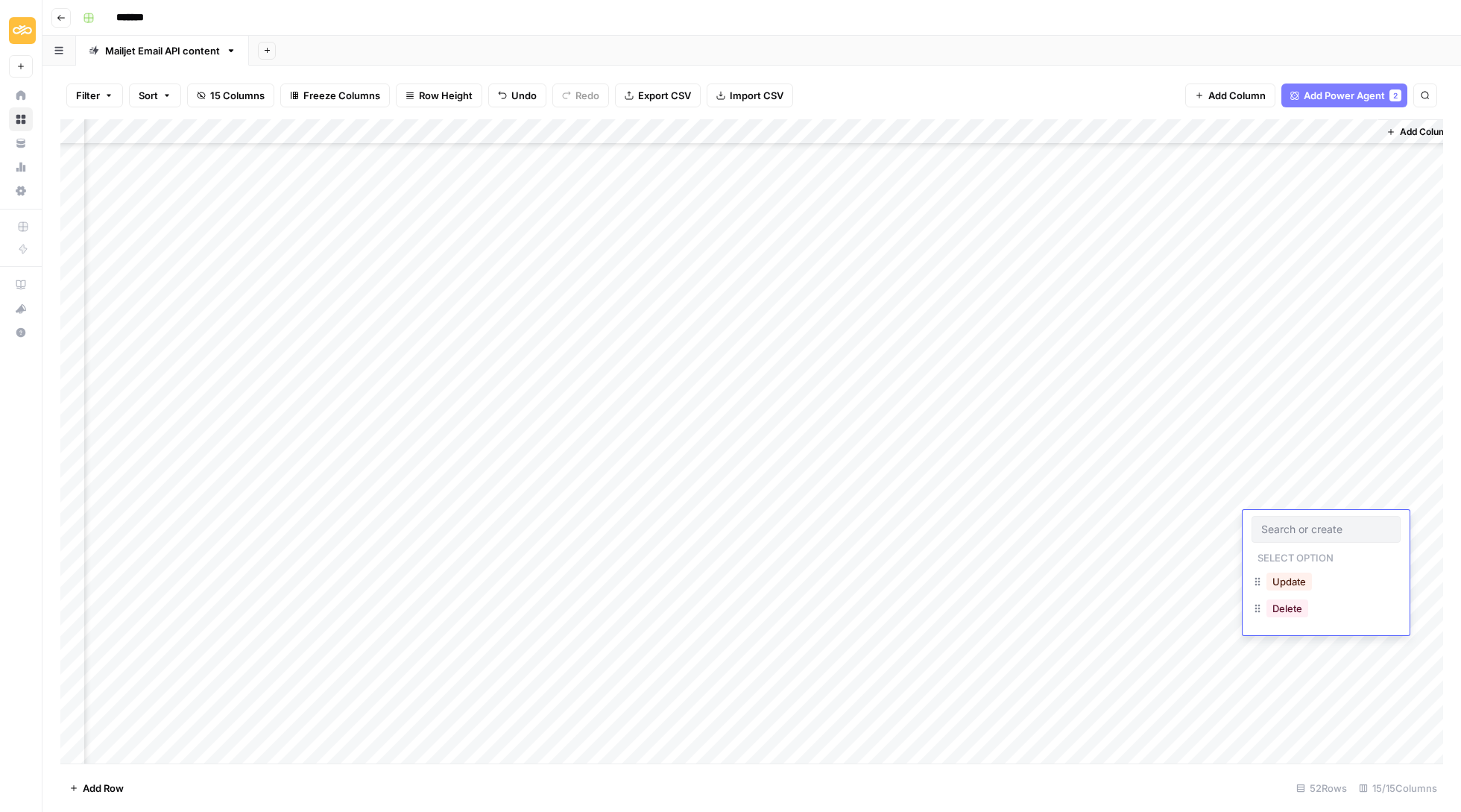
click at [1166, 518] on div "Add Column" at bounding box center [752, 442] width 1383 height 646
click at [1229, 524] on div "Add Column" at bounding box center [752, 442] width 1383 height 646
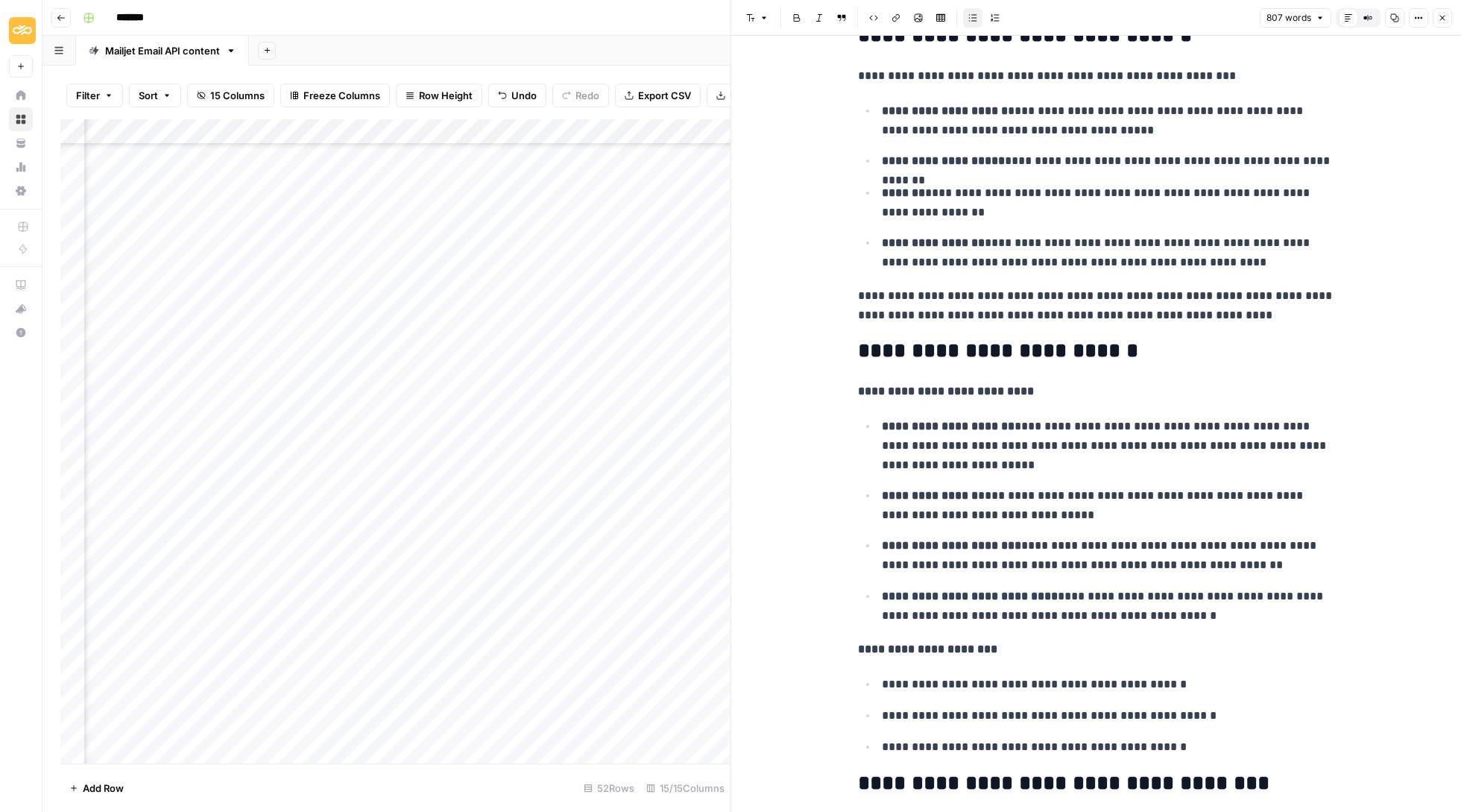
scroll to position [1545, 0]
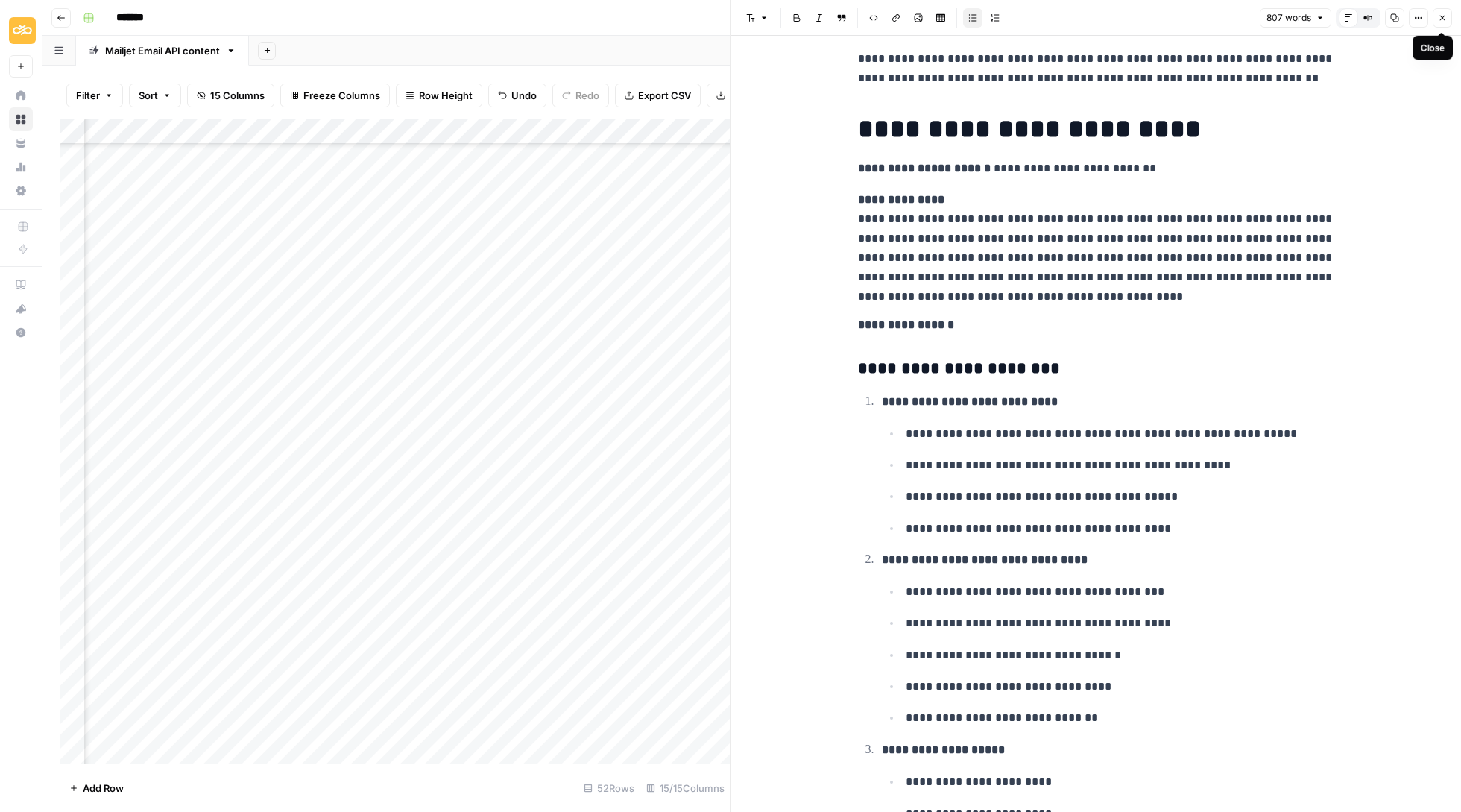
click at [1448, 10] on button "Close" at bounding box center [1443, 17] width 19 height 19
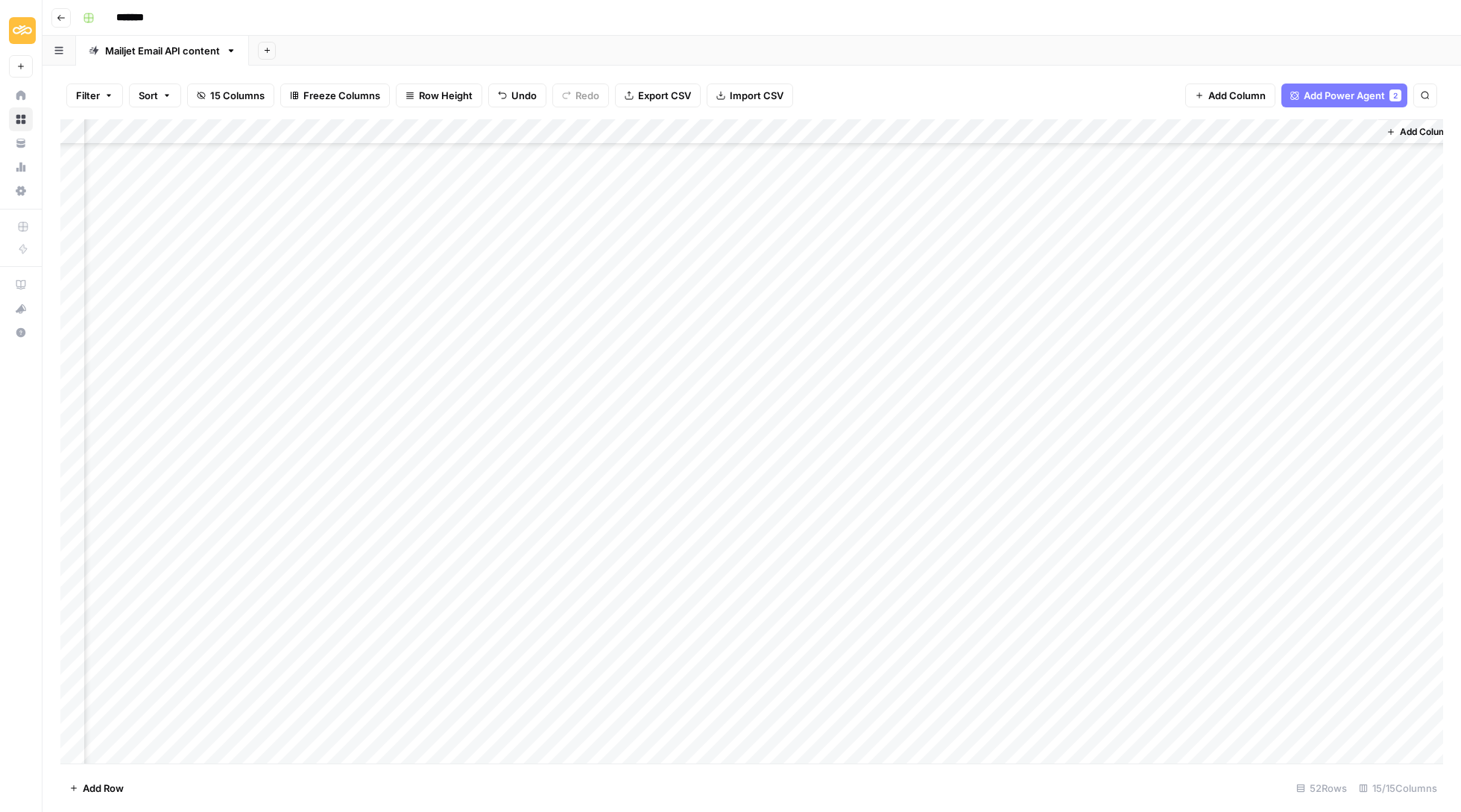
click at [1294, 528] on div "Add Column" at bounding box center [752, 442] width 1383 height 646
click at [1292, 583] on button "Update" at bounding box center [1289, 581] width 45 height 18
click at [1227, 495] on div "Add Column" at bounding box center [752, 442] width 1383 height 646
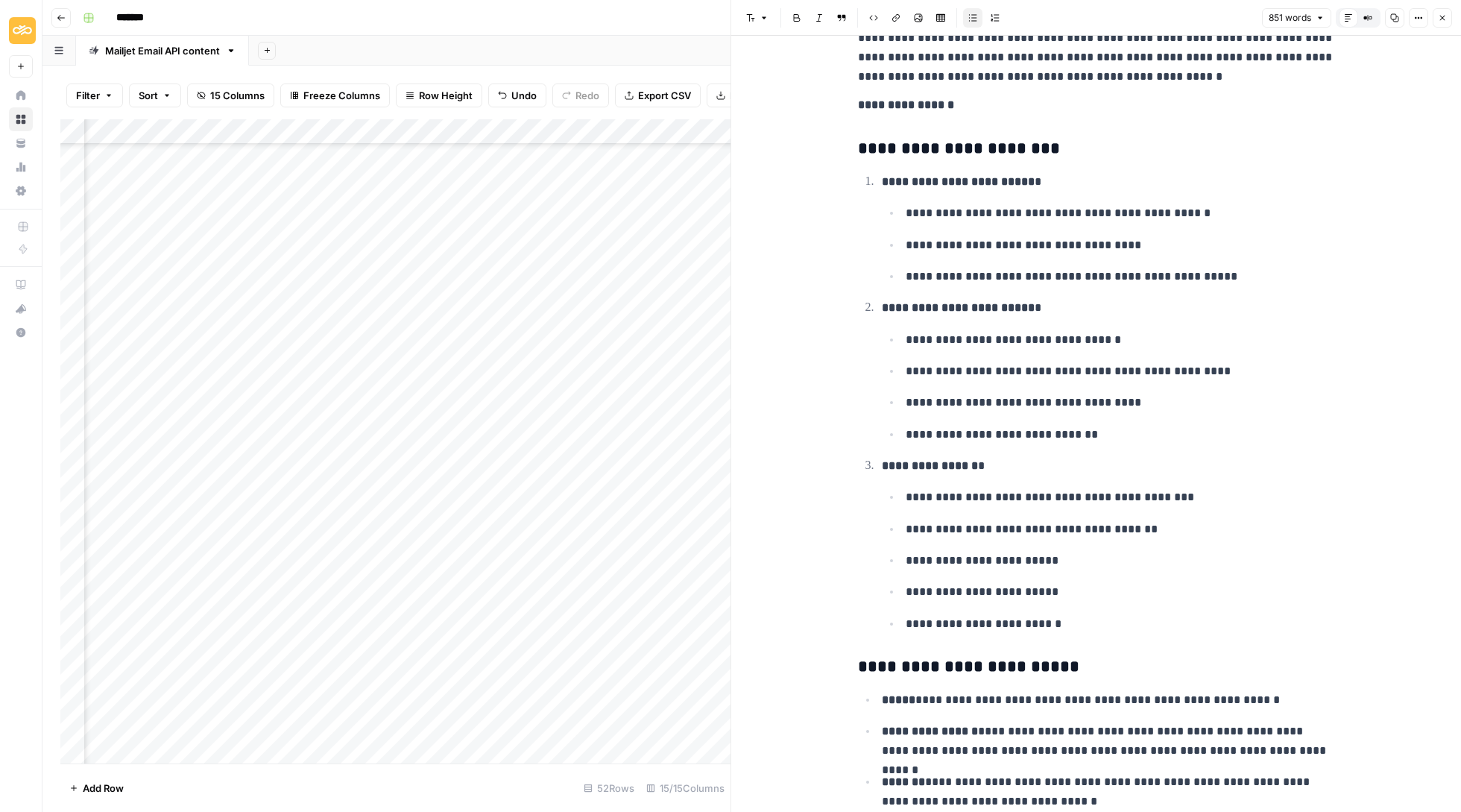
scroll to position [1756, 0]
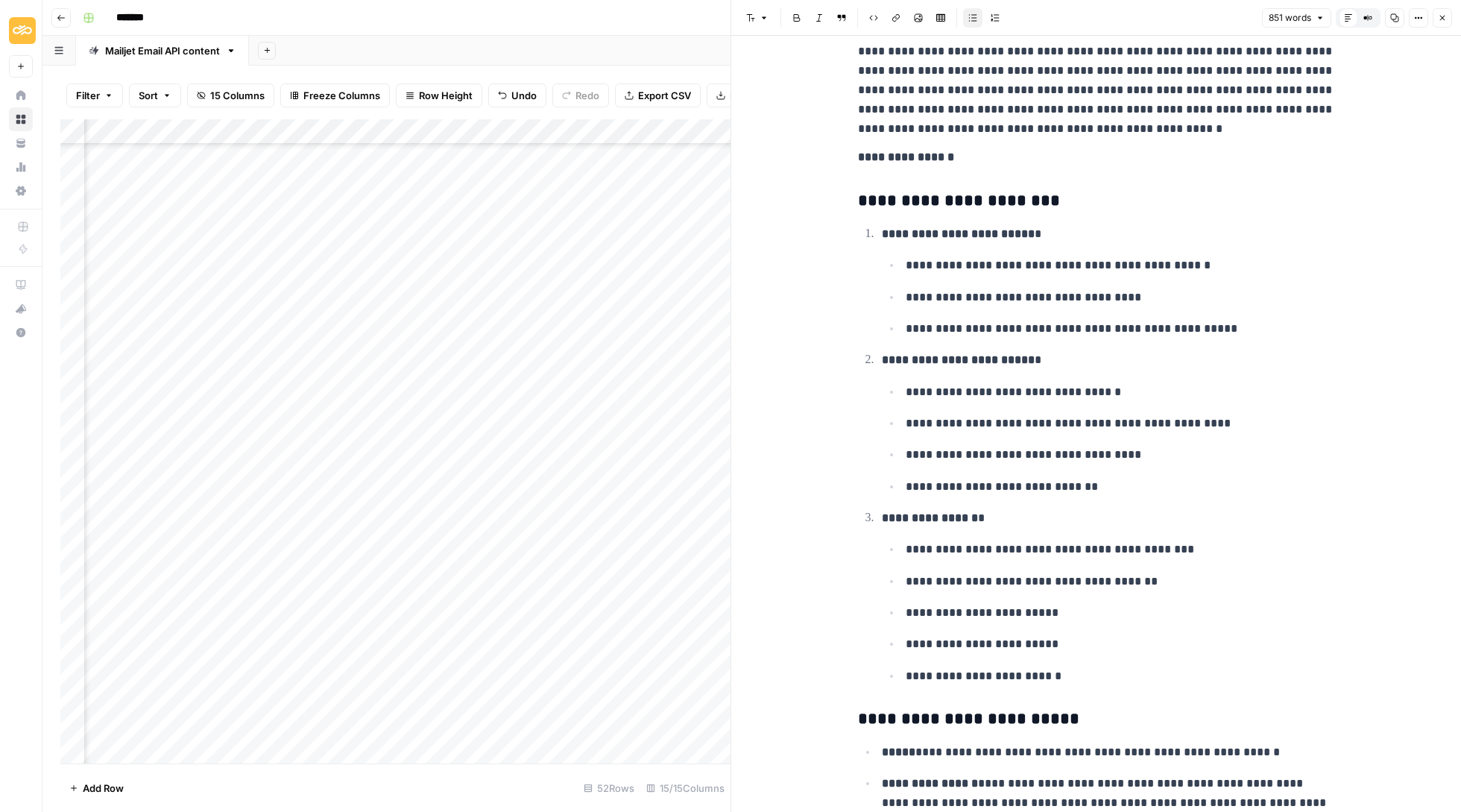
click at [1447, 18] on button "Close" at bounding box center [1443, 17] width 19 height 19
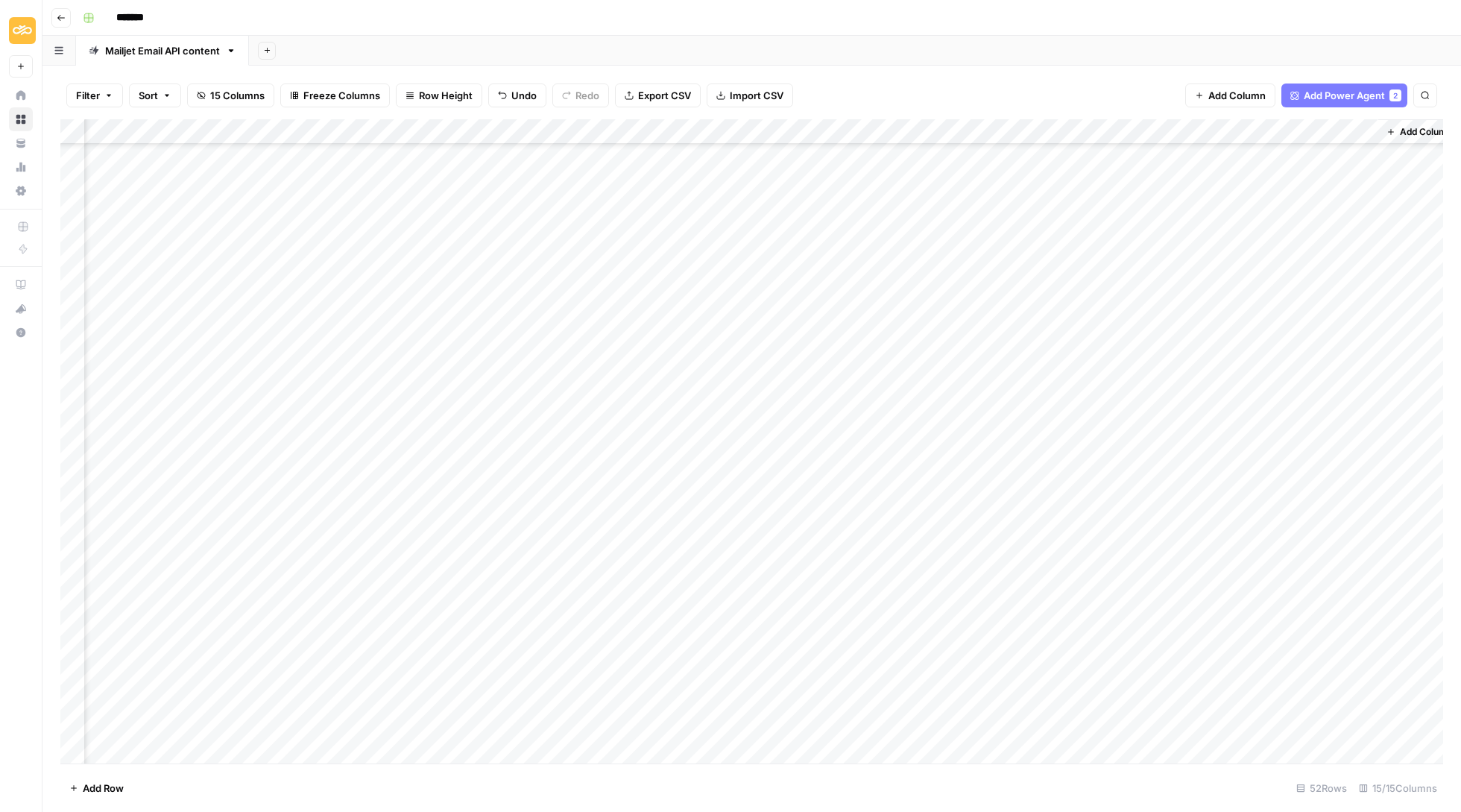
click at [1269, 505] on div "Add Column" at bounding box center [752, 442] width 1383 height 646
click at [1283, 558] on button "Update" at bounding box center [1289, 556] width 45 height 18
click at [1230, 471] on div "Add Column" at bounding box center [752, 442] width 1383 height 646
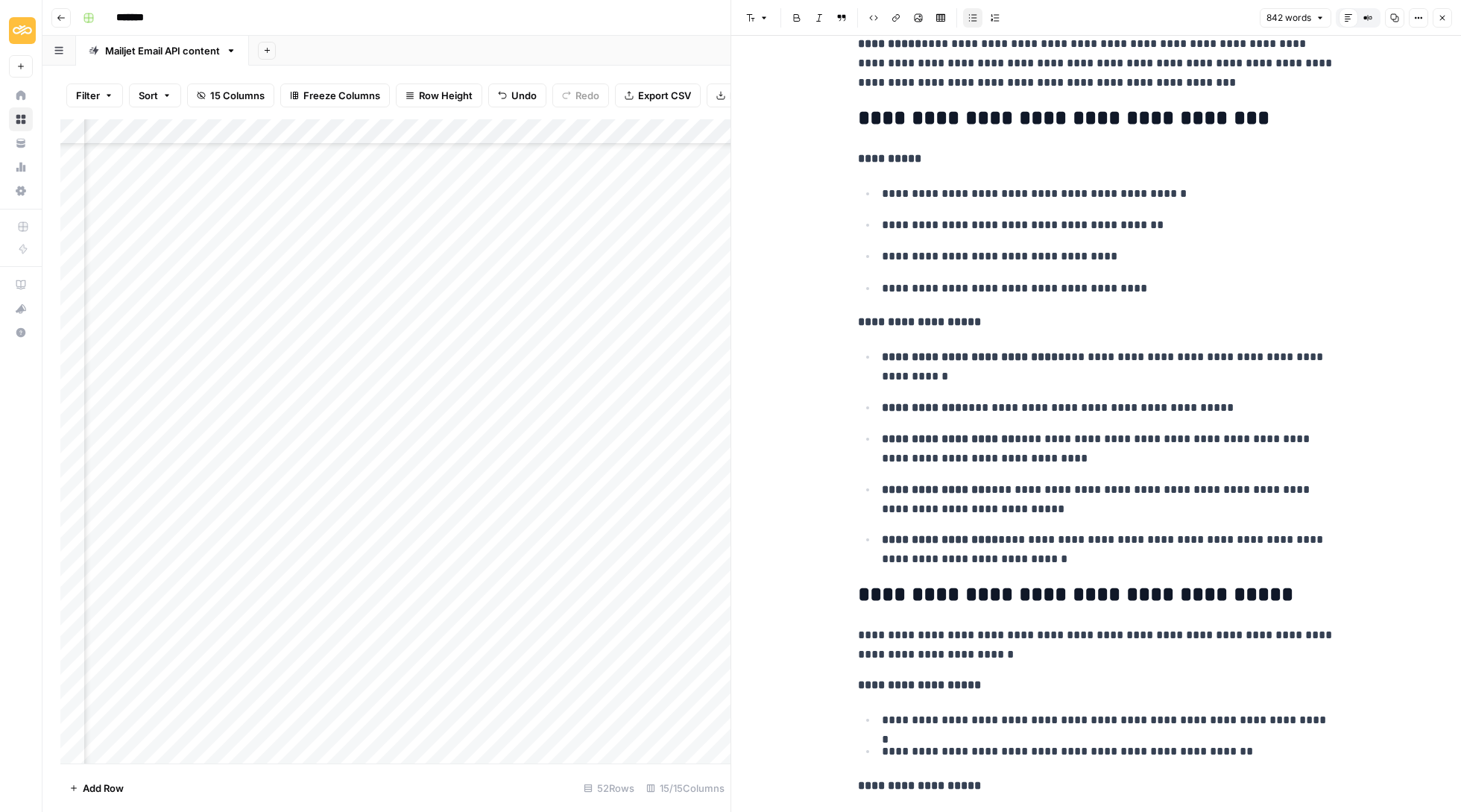
scroll to position [1419, 0]
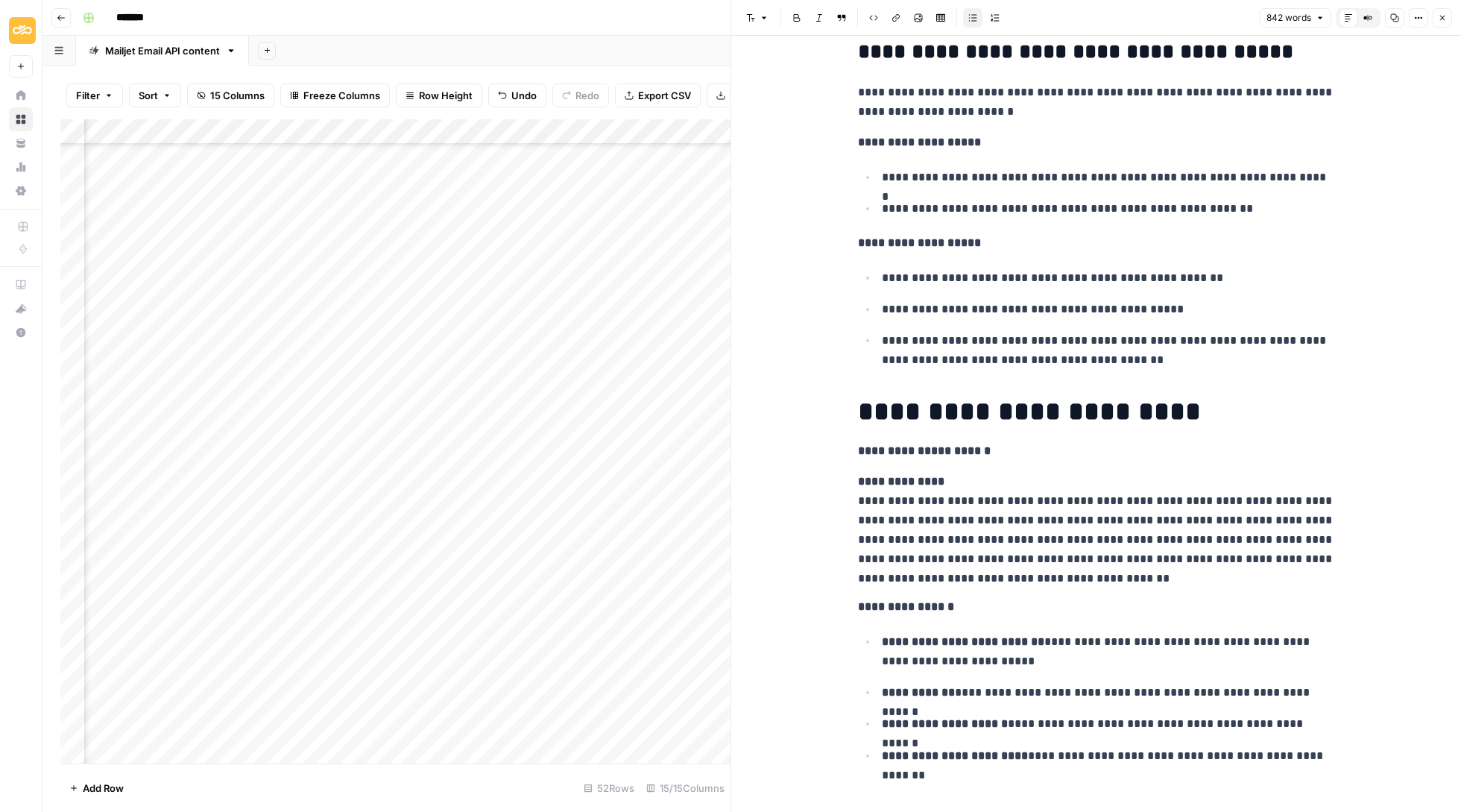
click at [1442, 22] on icon "button" at bounding box center [1443, 17] width 9 height 9
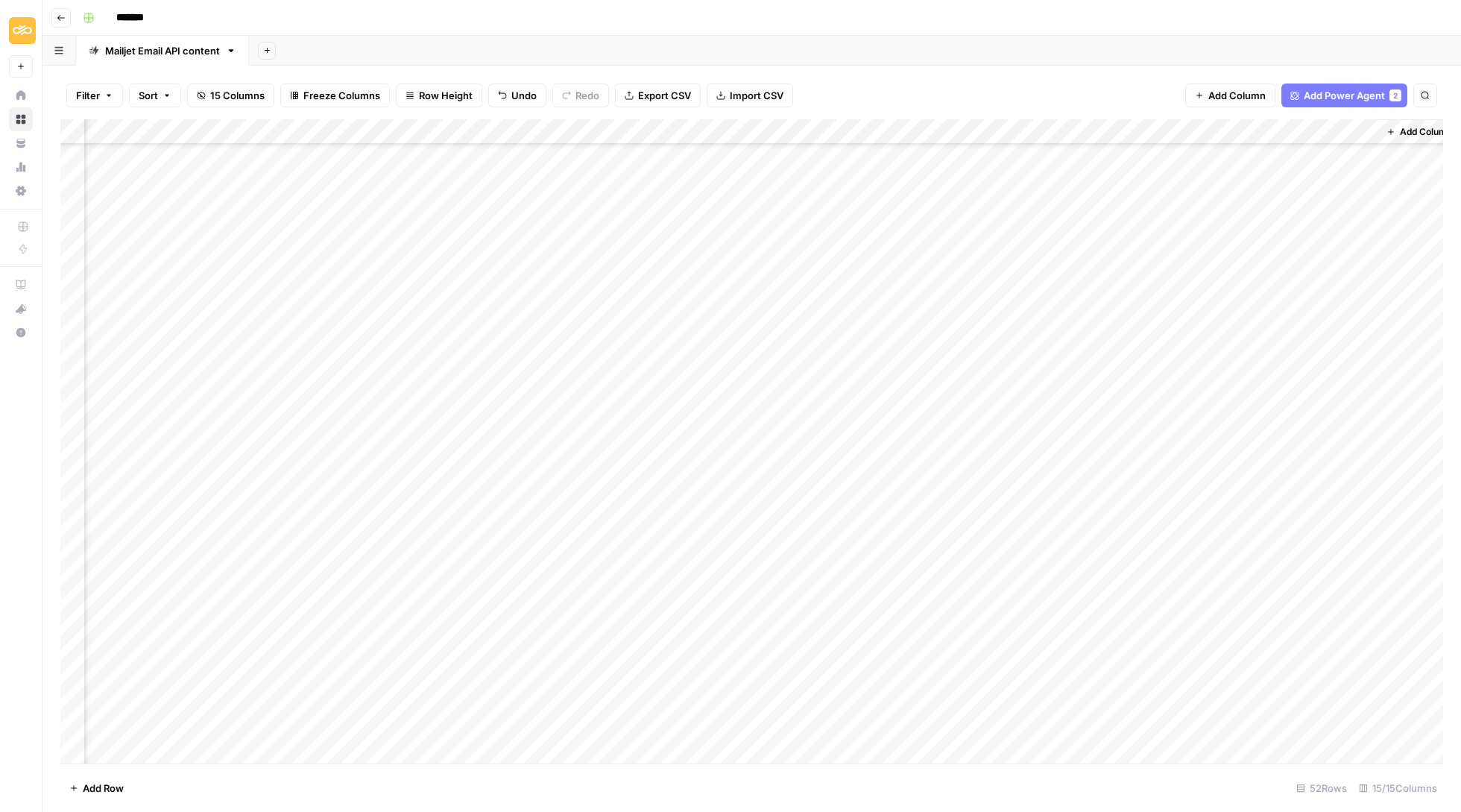
click at [1296, 479] on div "Add Column" at bounding box center [752, 442] width 1383 height 646
click at [1294, 470] on div "Add Column" at bounding box center [752, 442] width 1383 height 646
click at [1294, 470] on div at bounding box center [1326, 479] width 149 height 27
click at [1292, 525] on button "Update" at bounding box center [1289, 531] width 45 height 18
click at [1271, 328] on div "Add Column" at bounding box center [752, 442] width 1383 height 646
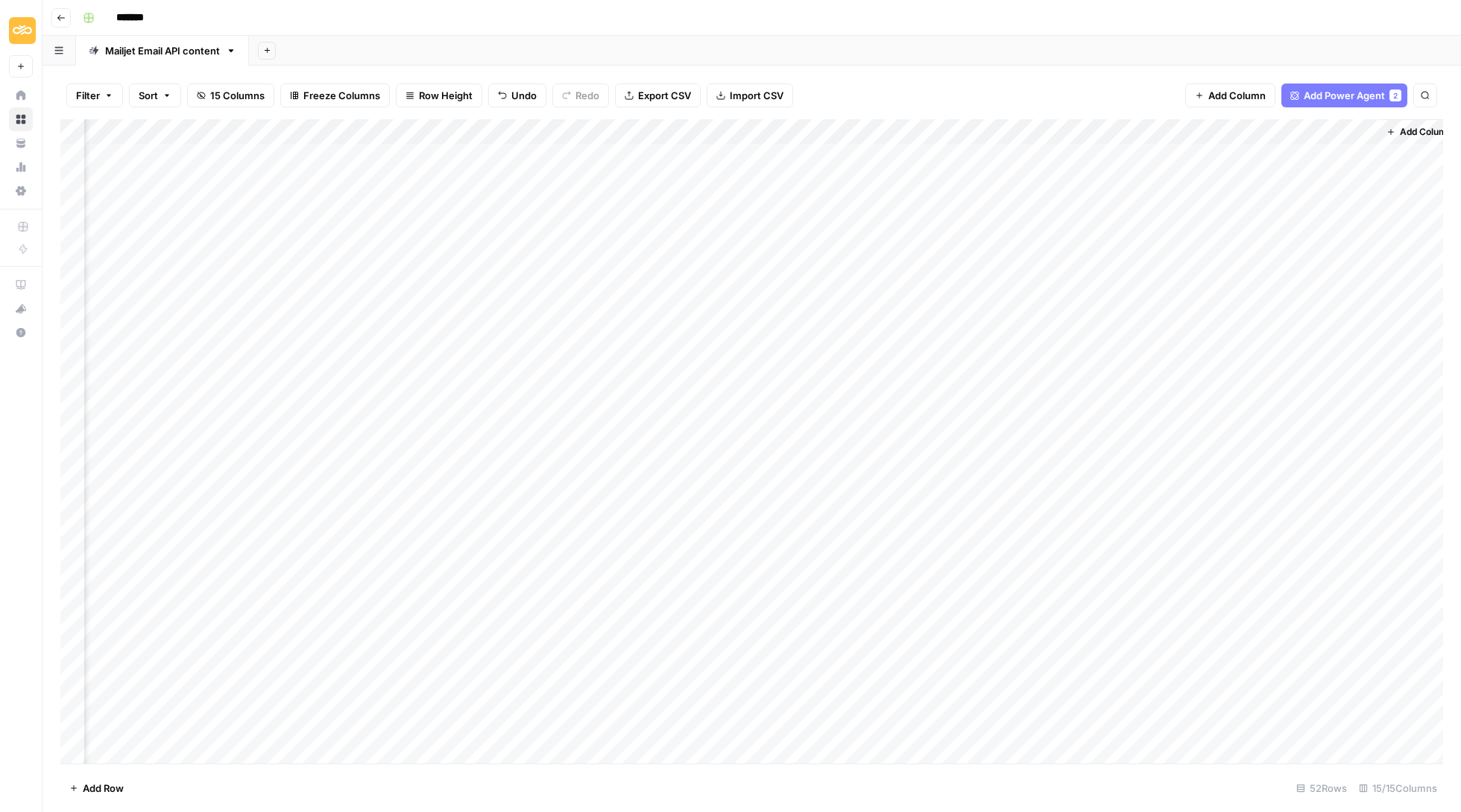
click at [1206, 328] on div "Add Column" at bounding box center [752, 442] width 1383 height 646
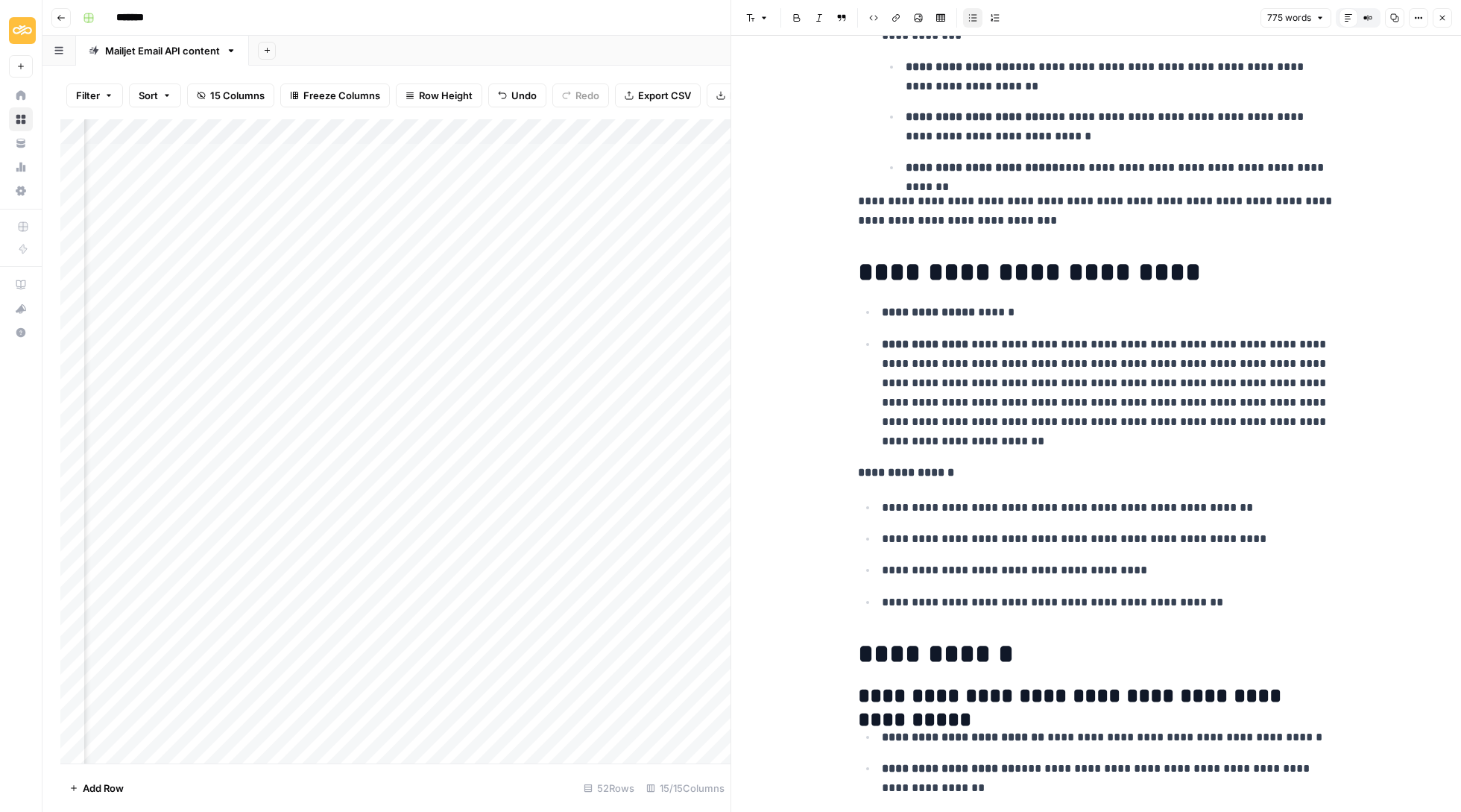
scroll to position [1343, 0]
click at [1439, 13] on icon "button" at bounding box center [1443, 17] width 9 height 9
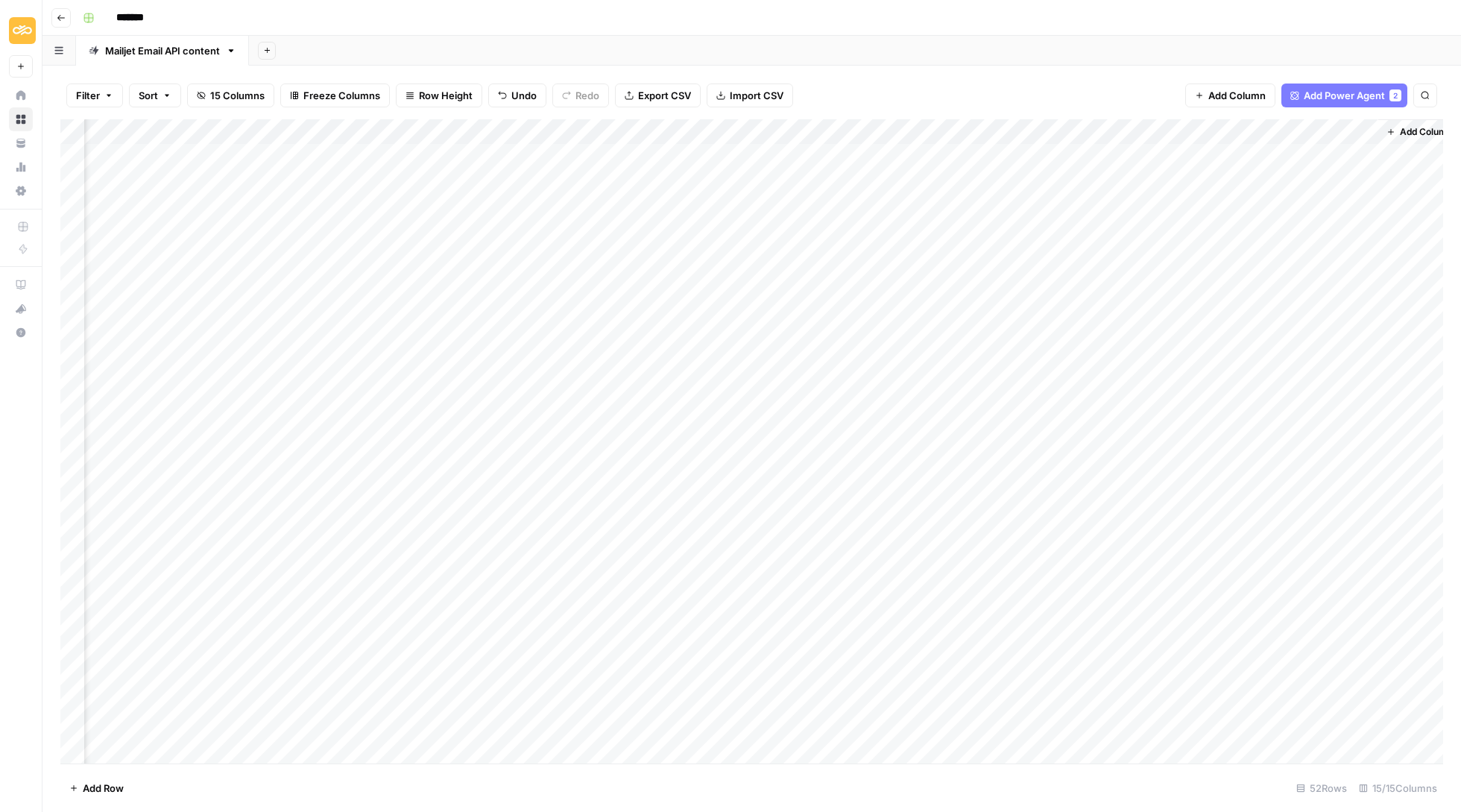
click at [1272, 327] on div "Add Column" at bounding box center [752, 442] width 1383 height 646
click at [1303, 391] on button "Update" at bounding box center [1289, 389] width 45 height 18
click at [1219, 353] on div "Add Column" at bounding box center [752, 442] width 1383 height 646
click at [1232, 353] on div "Add Column" at bounding box center [752, 442] width 1383 height 646
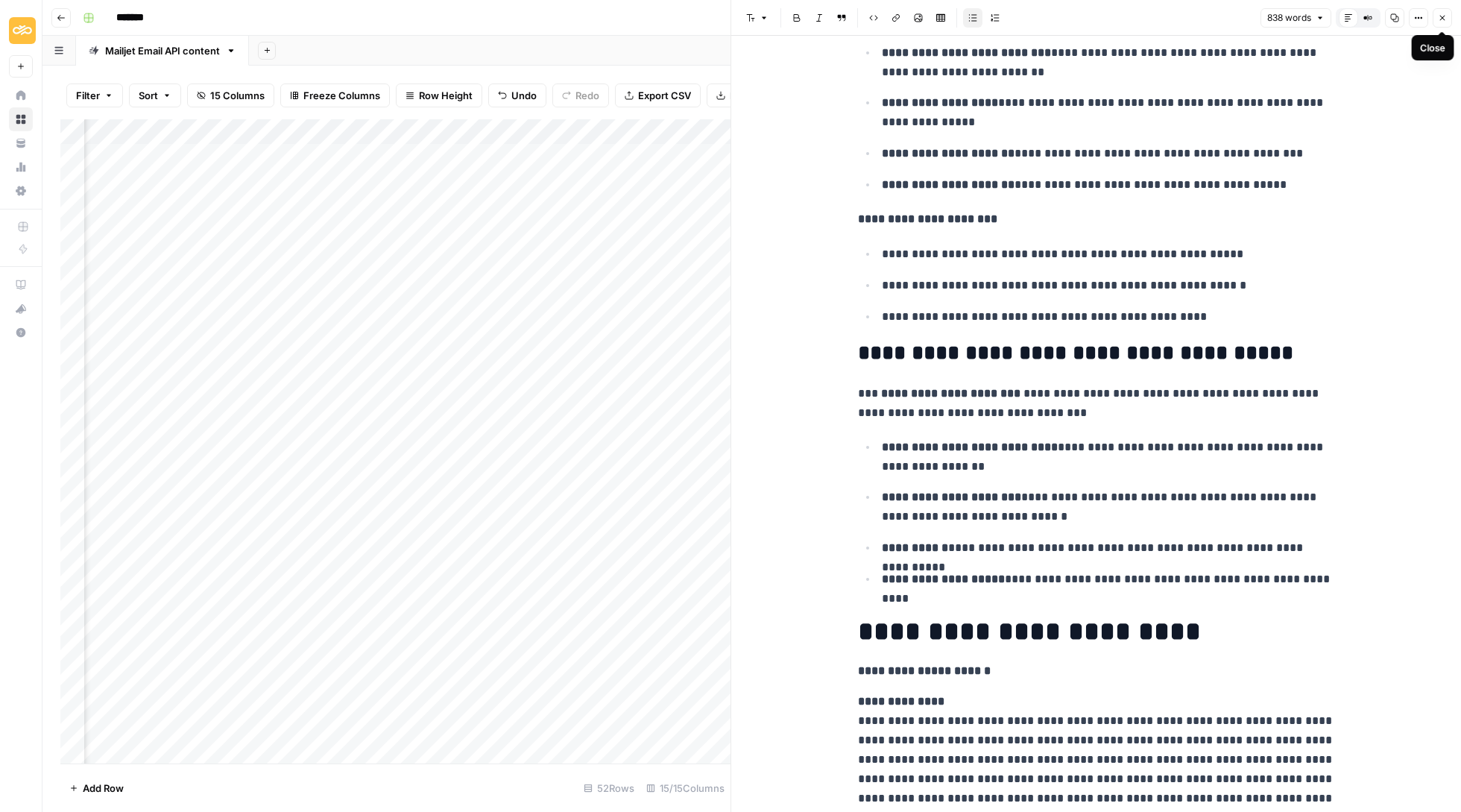
click at [1444, 17] on icon "button" at bounding box center [1443, 17] width 9 height 9
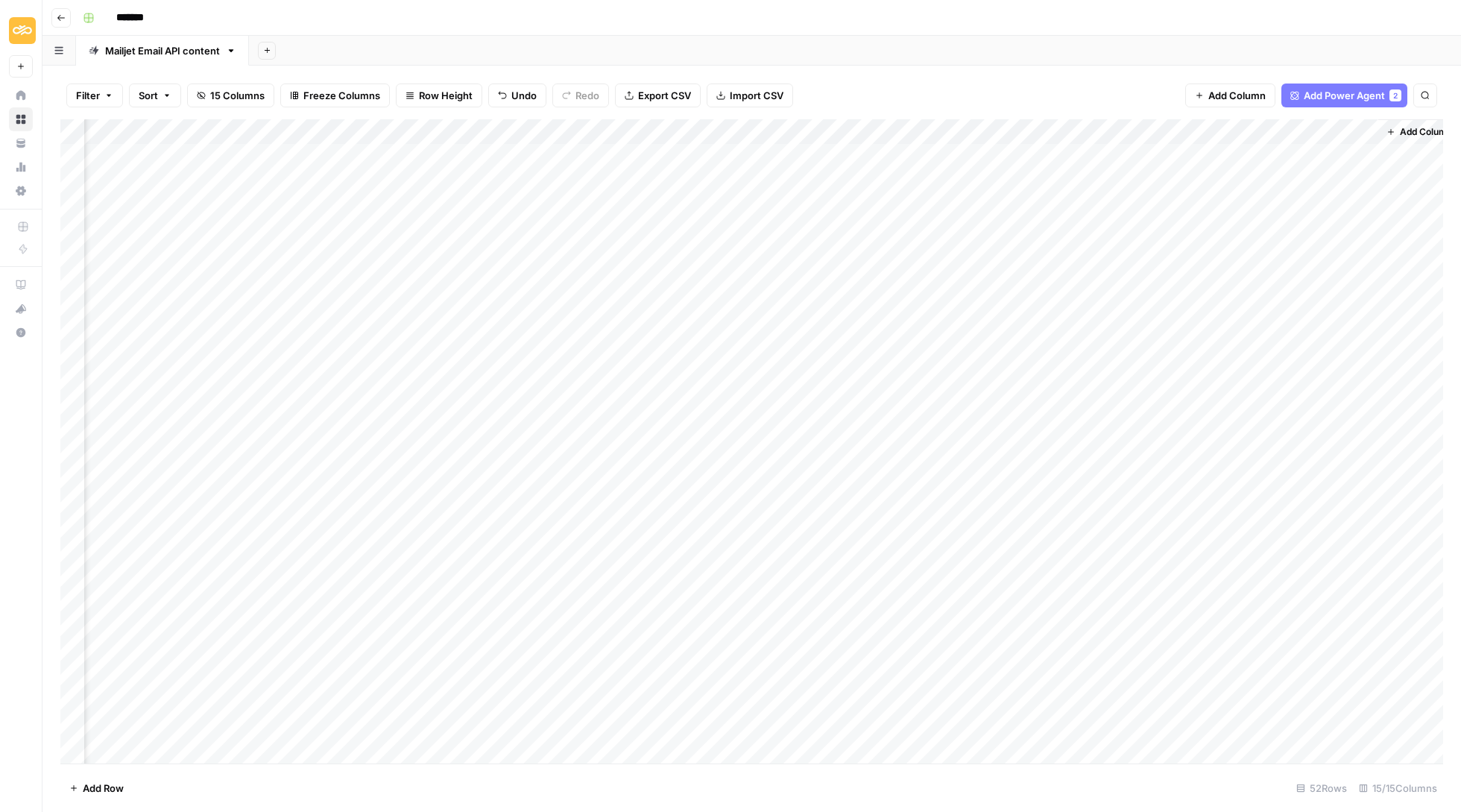
click at [1278, 370] on div "Add Column" at bounding box center [752, 442] width 1383 height 646
click at [1286, 355] on div "Add Column" at bounding box center [752, 442] width 1383 height 646
click at [1298, 408] on button "Update" at bounding box center [1289, 414] width 45 height 18
click at [1229, 380] on div "Add Column" at bounding box center [752, 442] width 1383 height 646
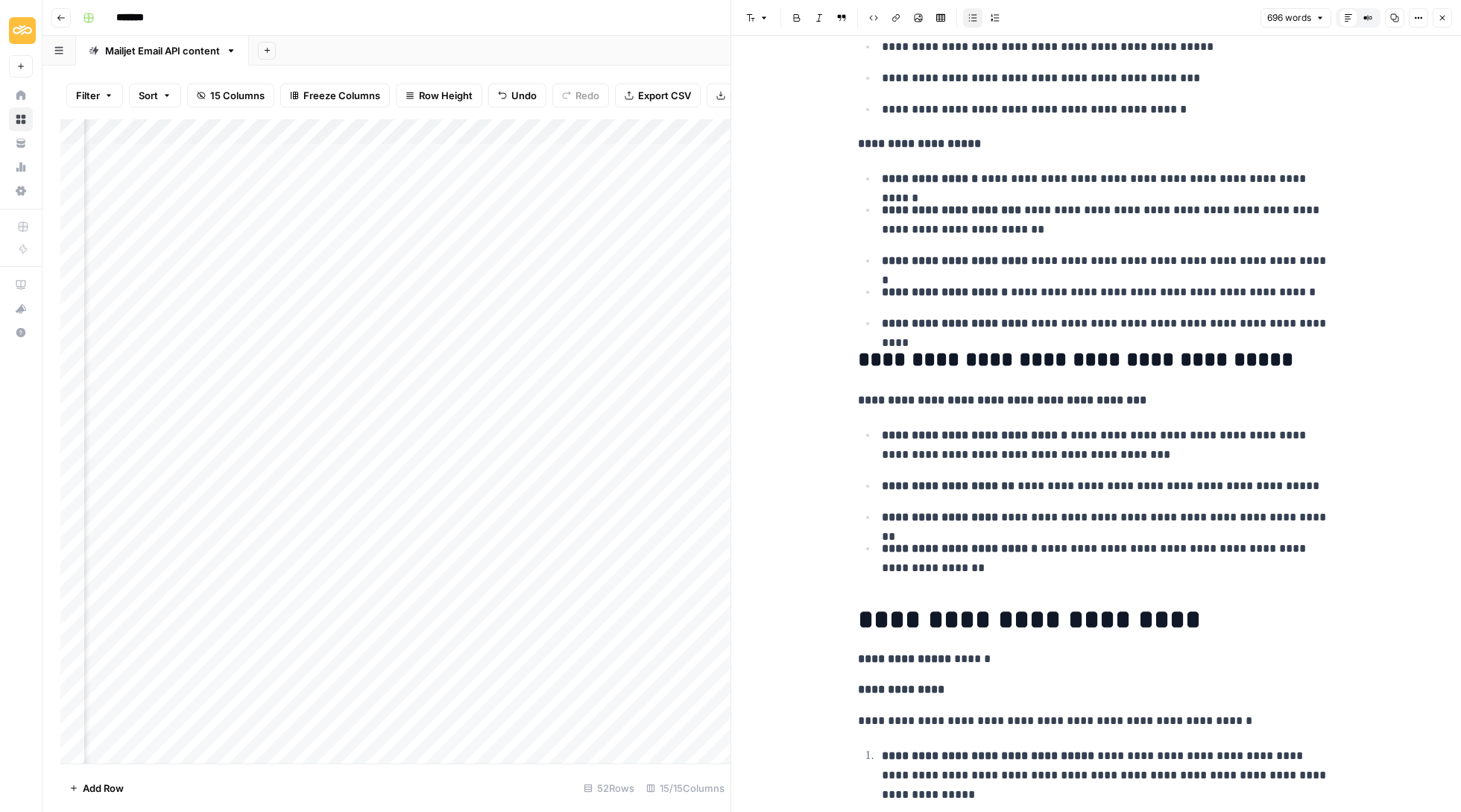
scroll to position [1211, 0]
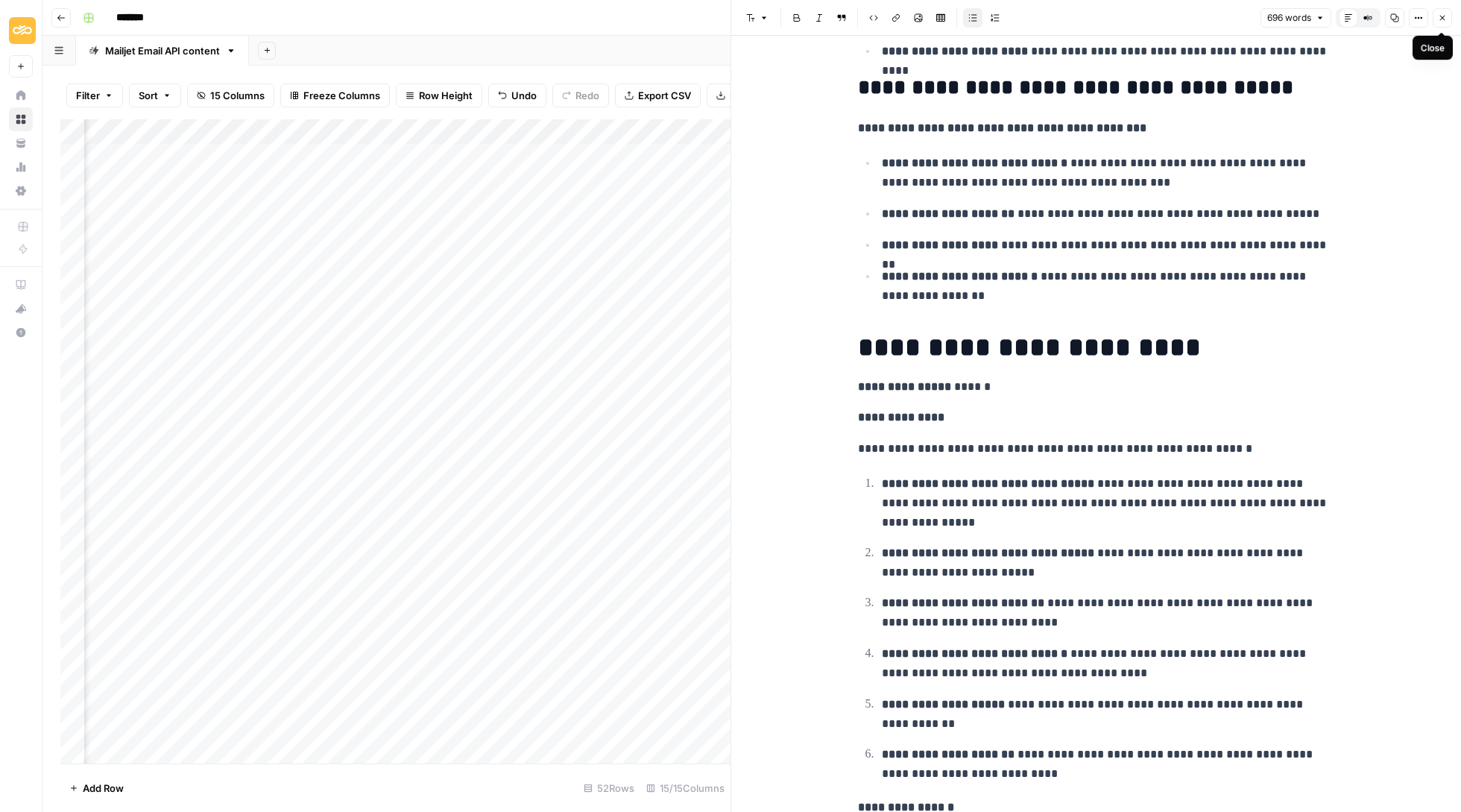
click at [1438, 16] on icon "button" at bounding box center [1443, 17] width 9 height 9
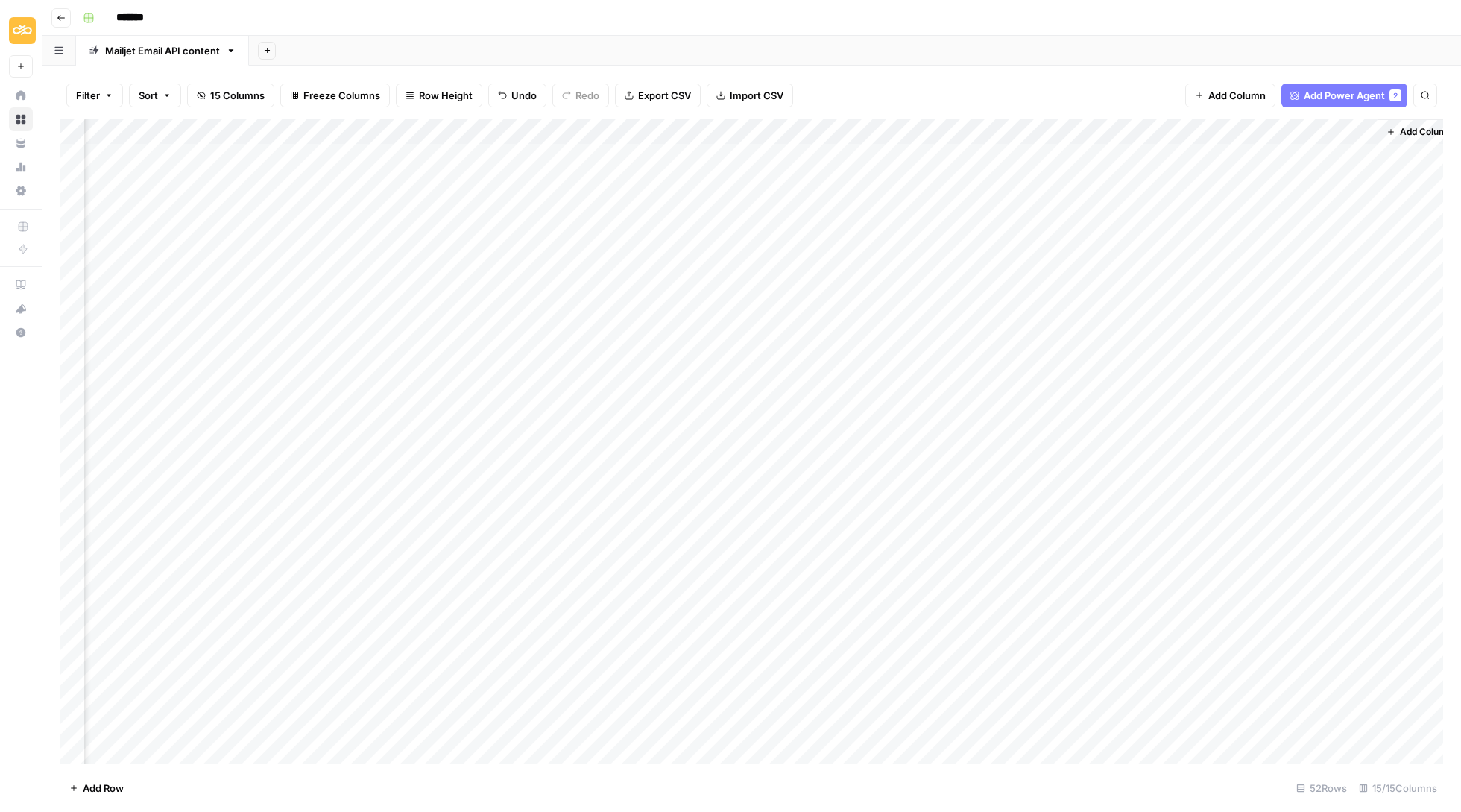
click at [1294, 381] on div "Add Column" at bounding box center [752, 442] width 1383 height 646
click at [1292, 475] on button "Delete" at bounding box center [1287, 466] width 42 height 18
click at [1229, 404] on div "Add Column" at bounding box center [752, 442] width 1383 height 646
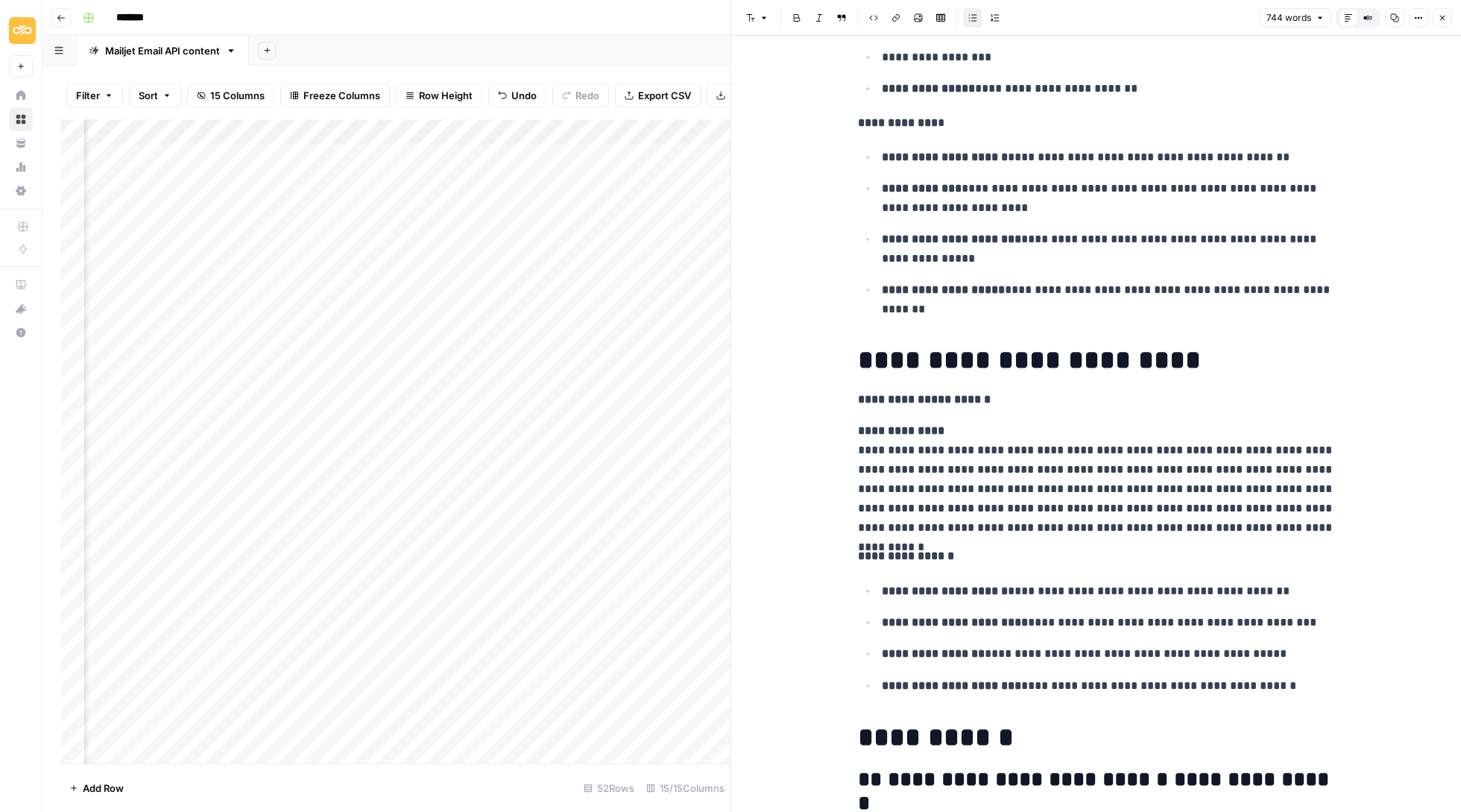
scroll to position [1531, 0]
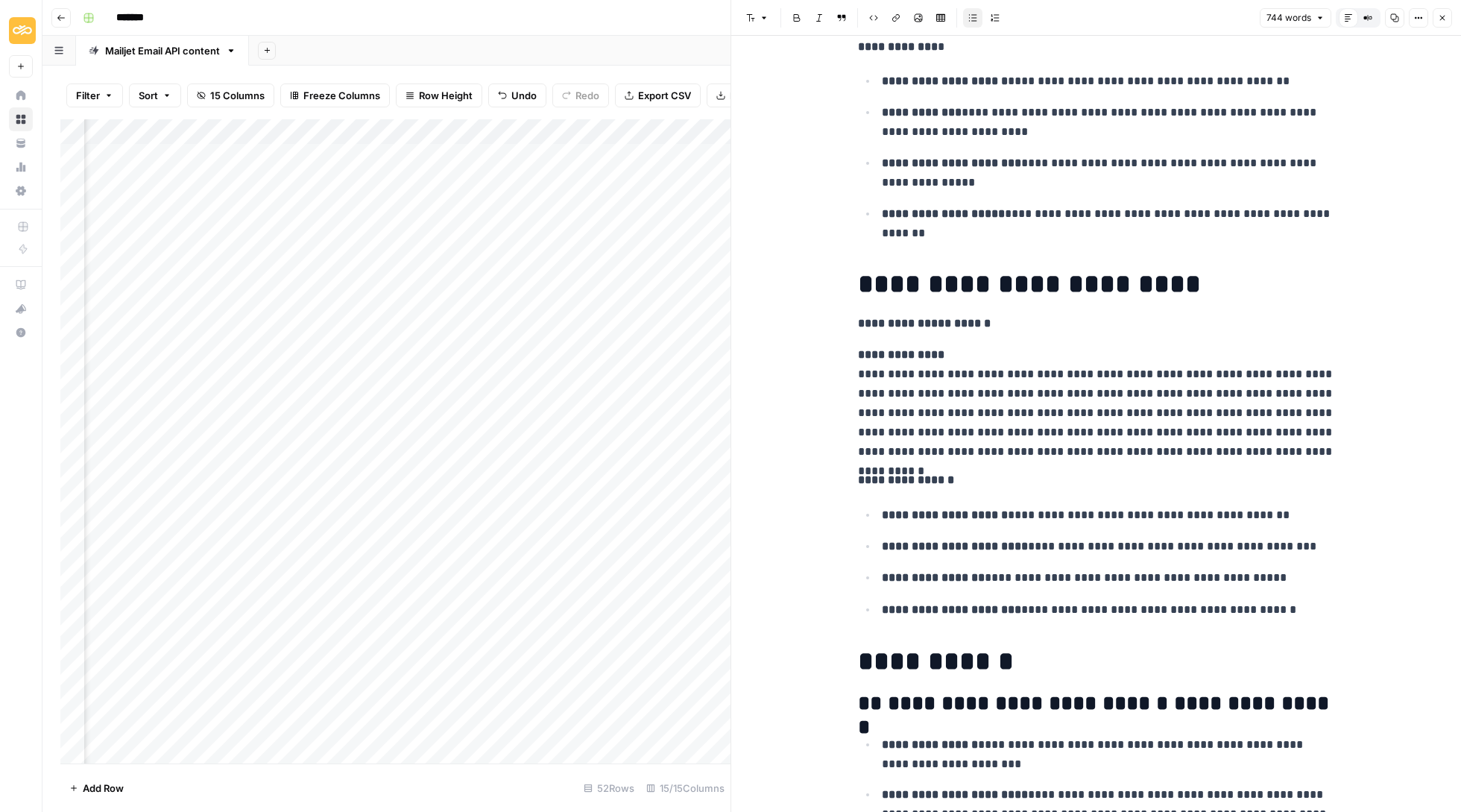
click at [1442, 13] on icon "button" at bounding box center [1443, 17] width 9 height 9
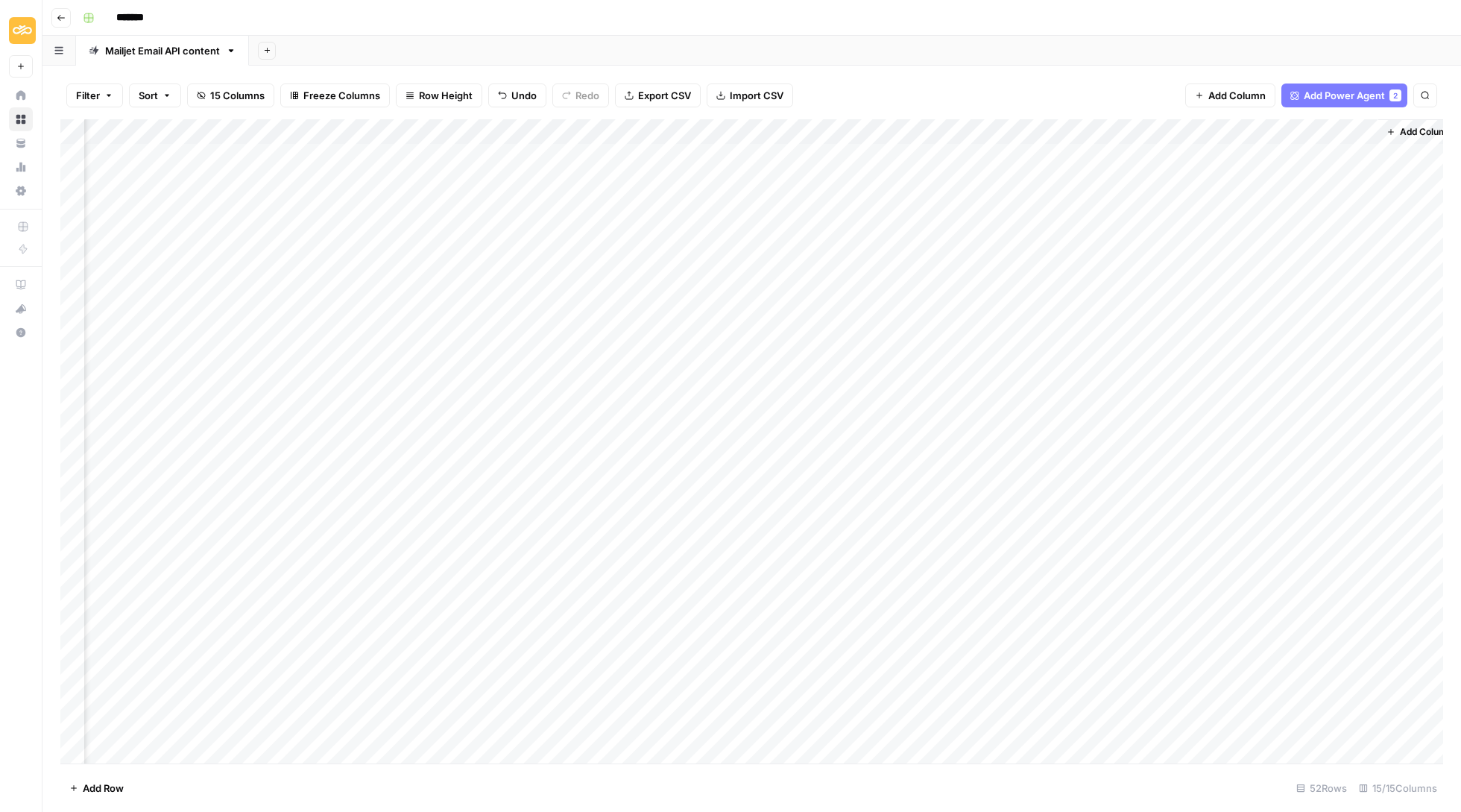
click at [1288, 403] on div "Add Column" at bounding box center [752, 442] width 1383 height 646
click at [1296, 462] on button "Update" at bounding box center [1289, 465] width 45 height 18
click at [1289, 371] on div "Add Column" at bounding box center [752, 442] width 1383 height 646
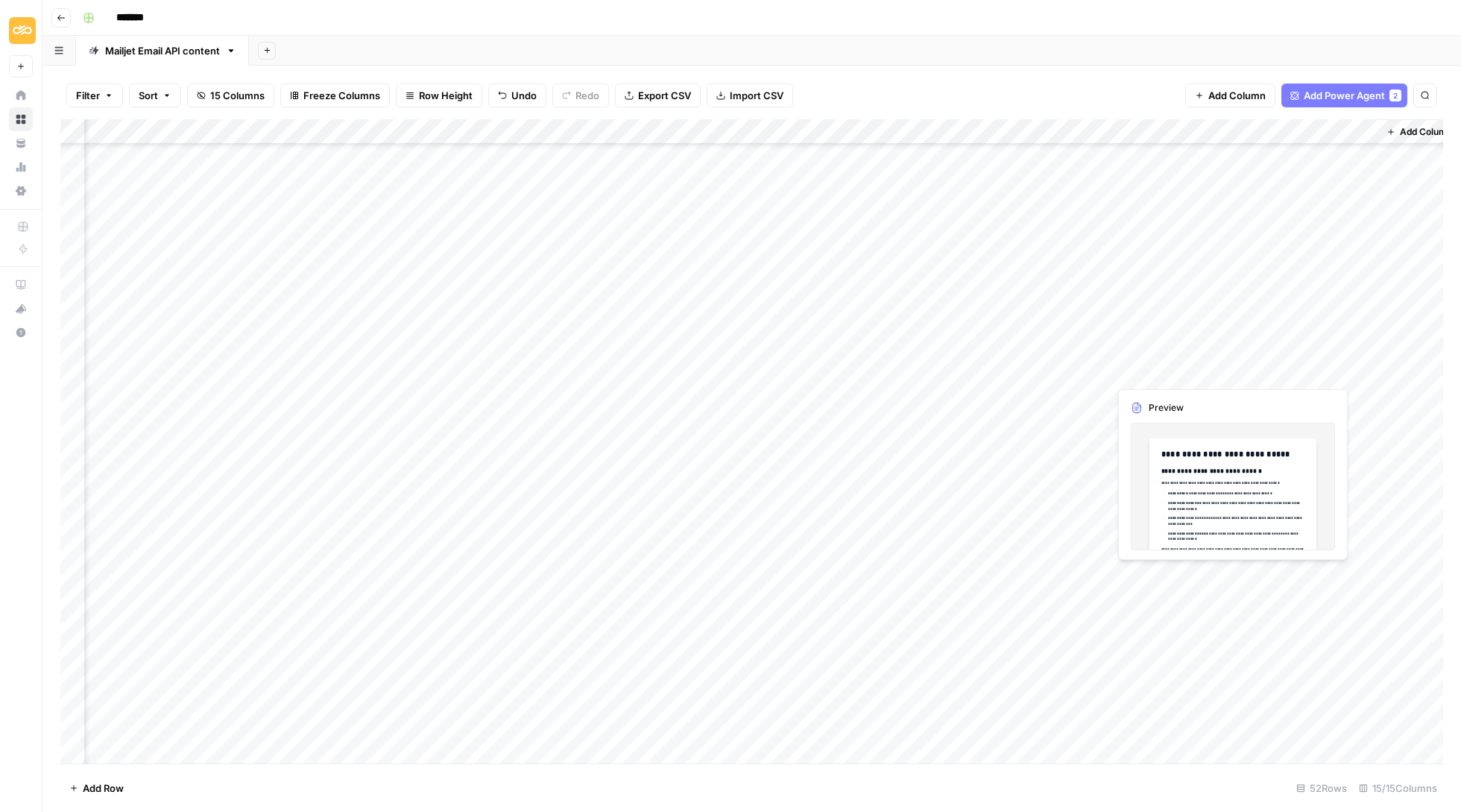
click at [1227, 368] on div "Add Column" at bounding box center [752, 442] width 1383 height 646
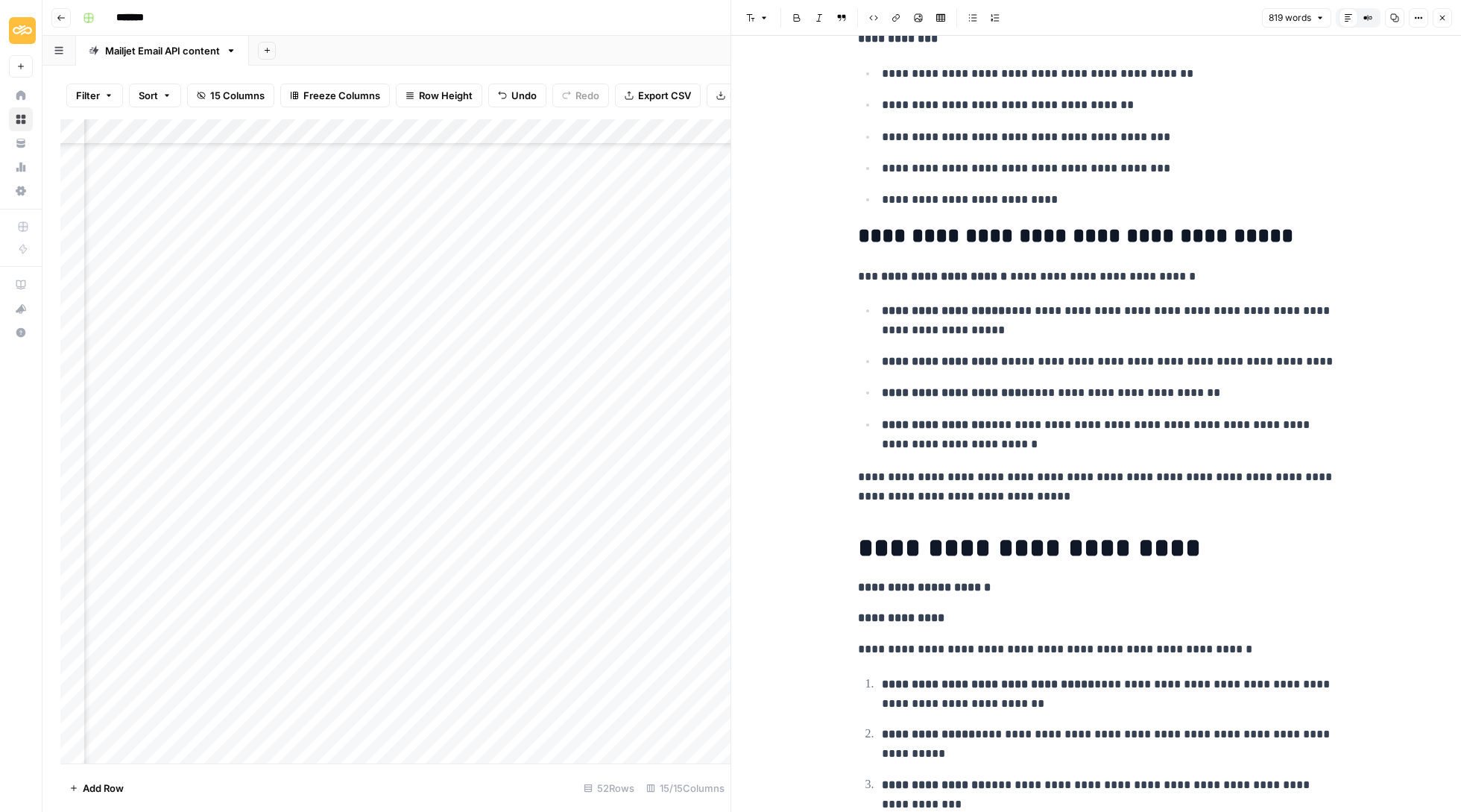
scroll to position [1261, 0]
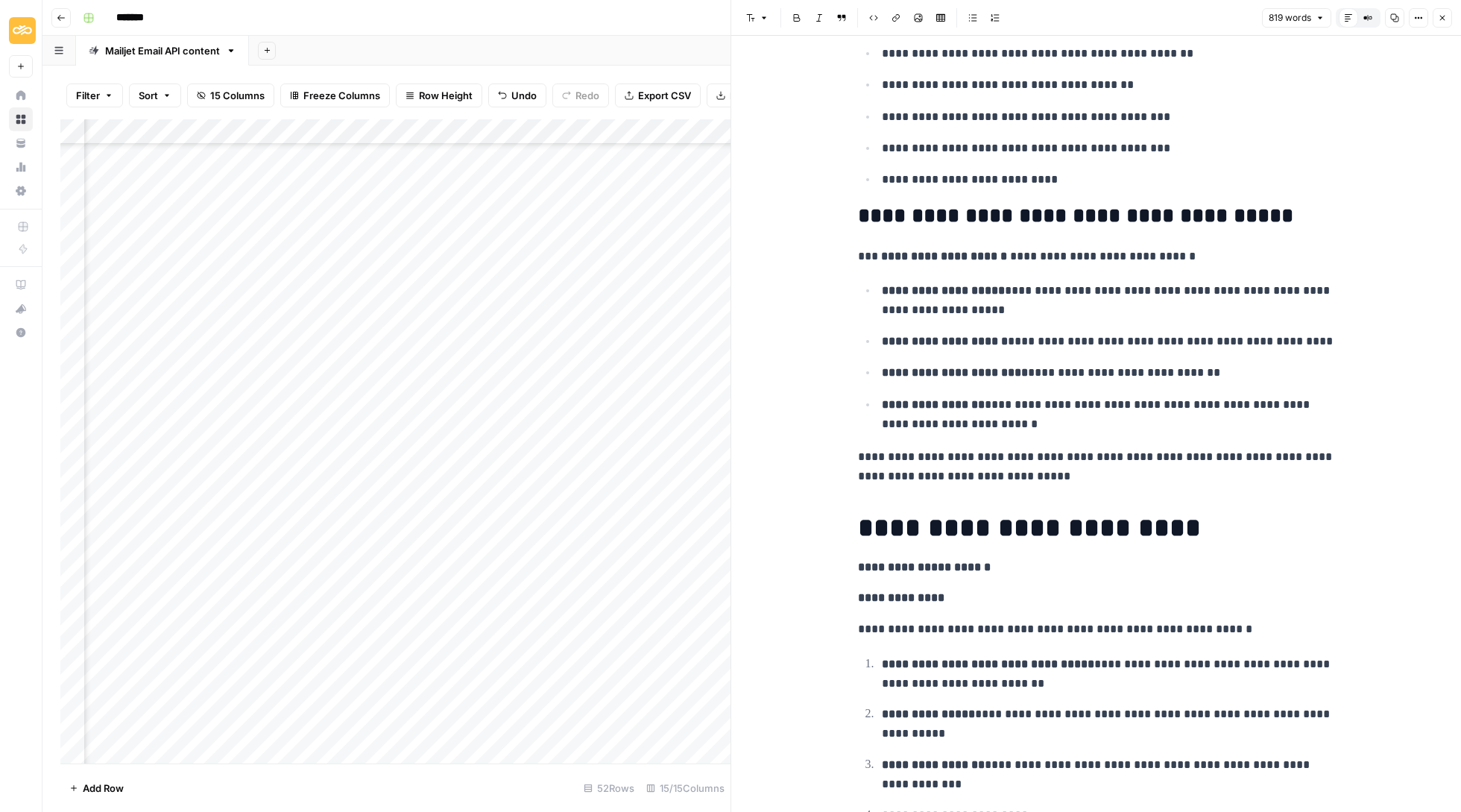
click at [1444, 22] on icon "button" at bounding box center [1443, 17] width 9 height 9
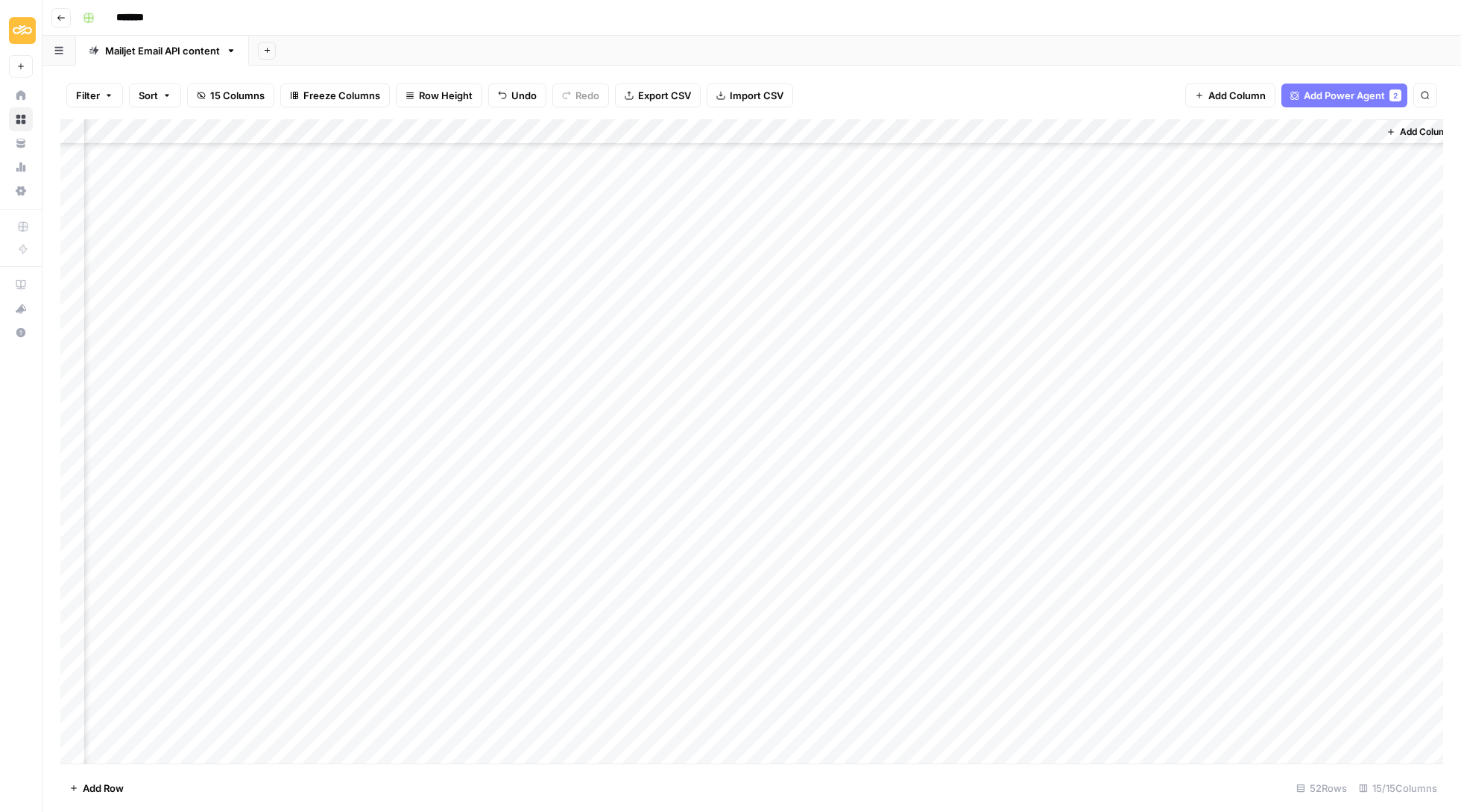
click at [1277, 366] on div "Add Column" at bounding box center [752, 442] width 1383 height 646
click at [1308, 456] on button "Delete" at bounding box center [1287, 456] width 42 height 18
click at [1286, 350] on div "Add Column" at bounding box center [752, 442] width 1383 height 646
click at [1224, 345] on div "Add Column" at bounding box center [752, 442] width 1383 height 646
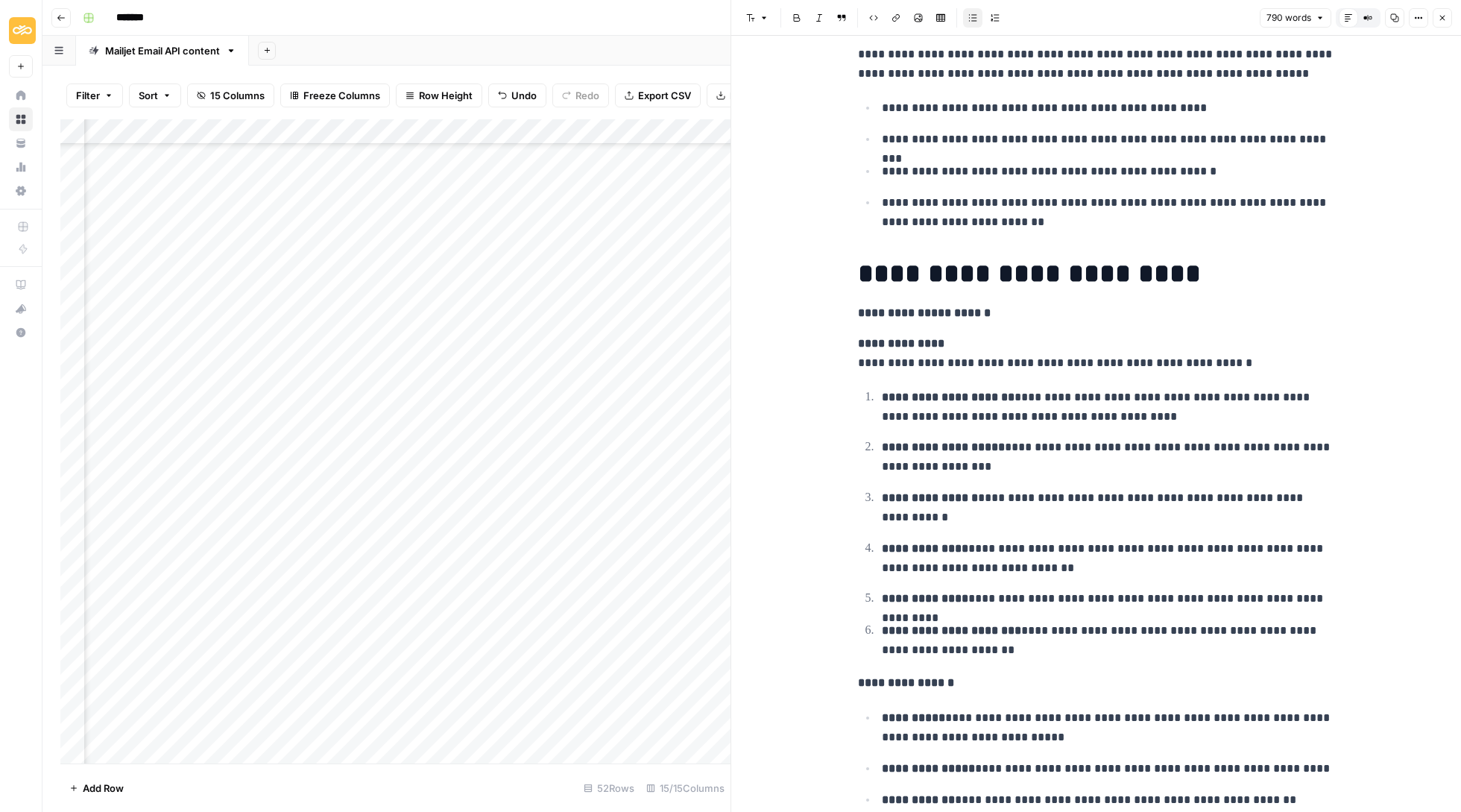
scroll to position [1576, 0]
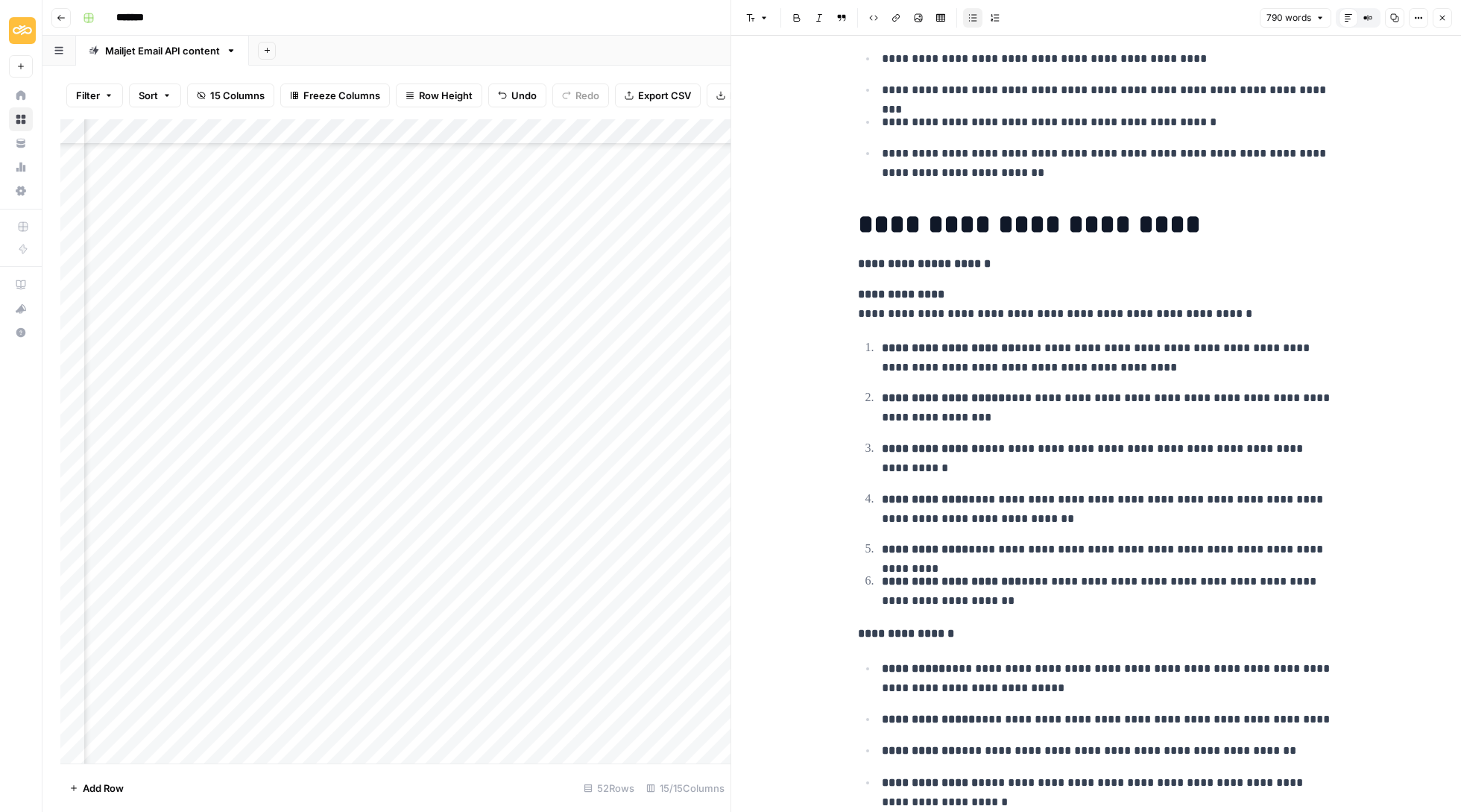
click at [1440, 18] on icon "button" at bounding box center [1443, 17] width 9 height 9
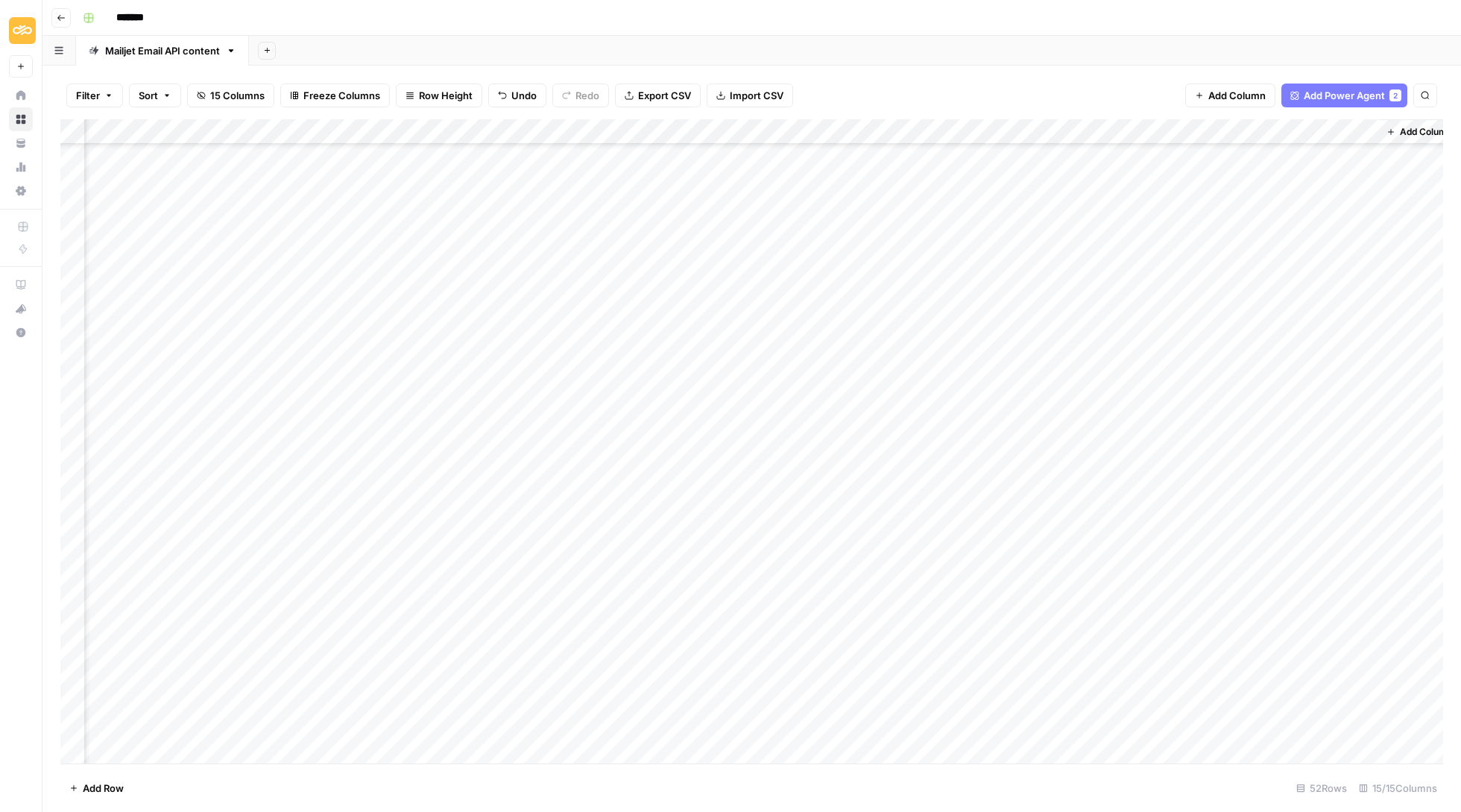
click at [1292, 340] on div "Add Column" at bounding box center [752, 442] width 1383 height 646
click at [1288, 433] on button "Delete" at bounding box center [1287, 431] width 42 height 18
click at [1269, 320] on div "Add Column" at bounding box center [752, 442] width 1383 height 646
click at [1232, 316] on div "Add Column" at bounding box center [752, 442] width 1383 height 646
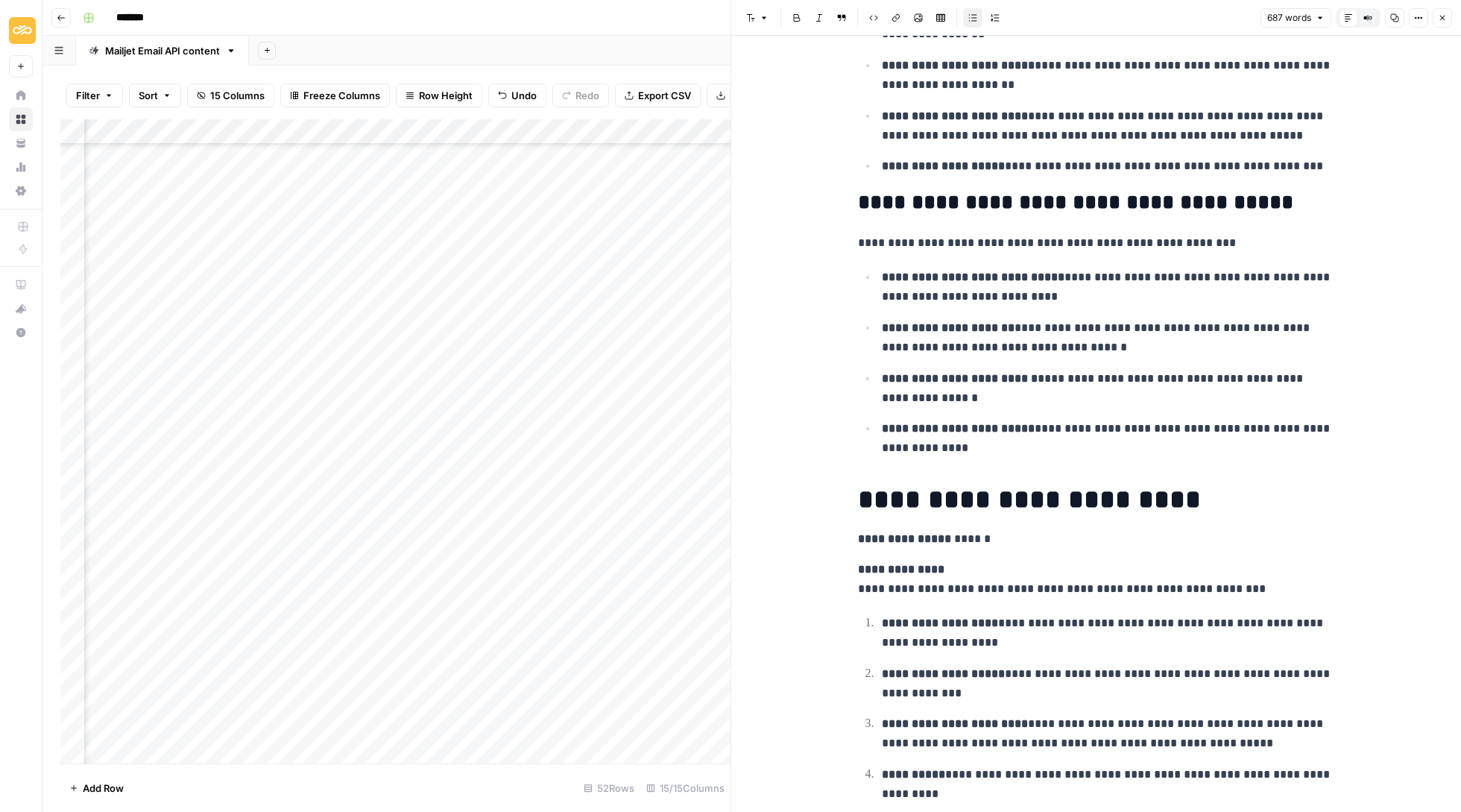
scroll to position [1518, 0]
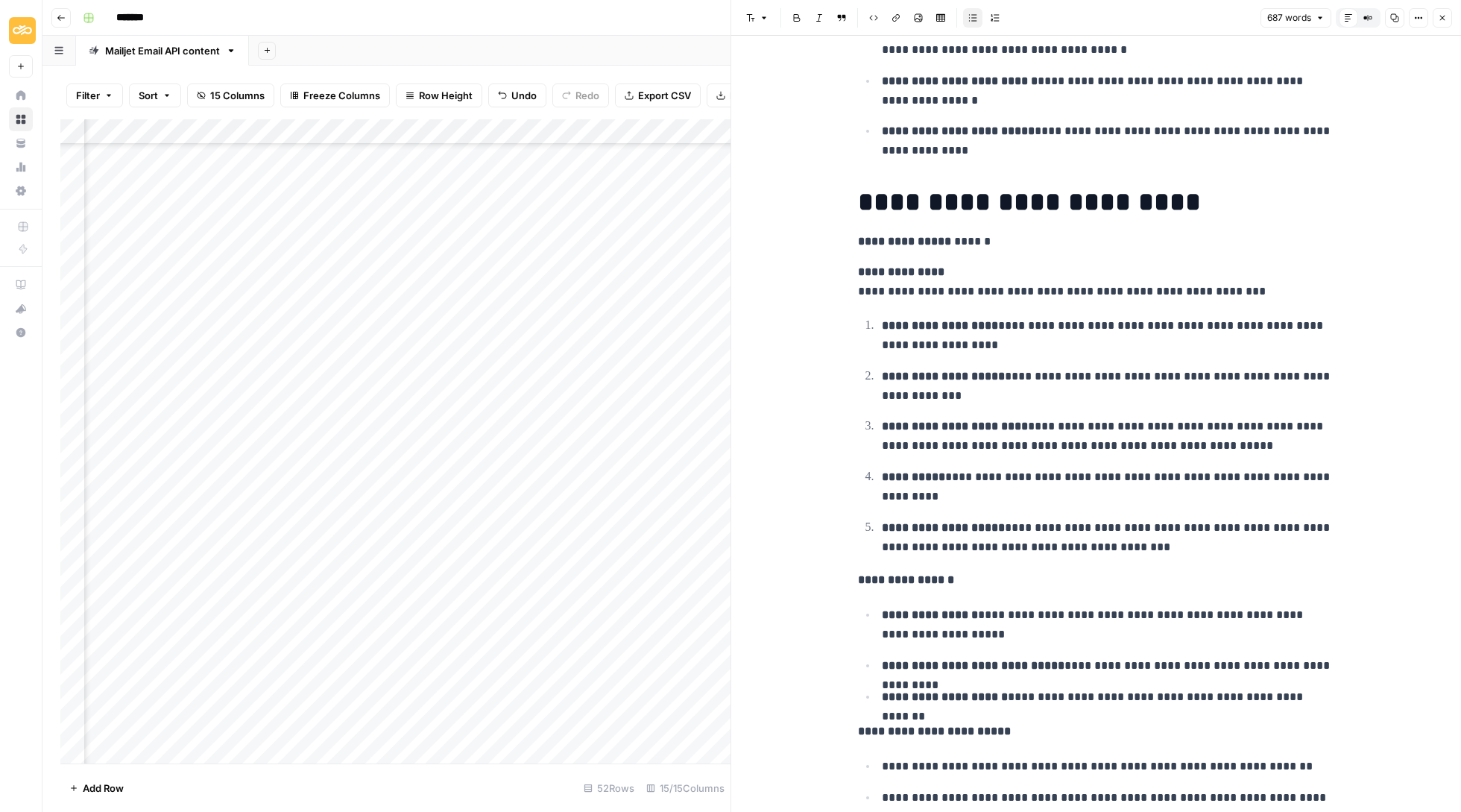
click at [1451, 24] on button "Close" at bounding box center [1443, 17] width 19 height 19
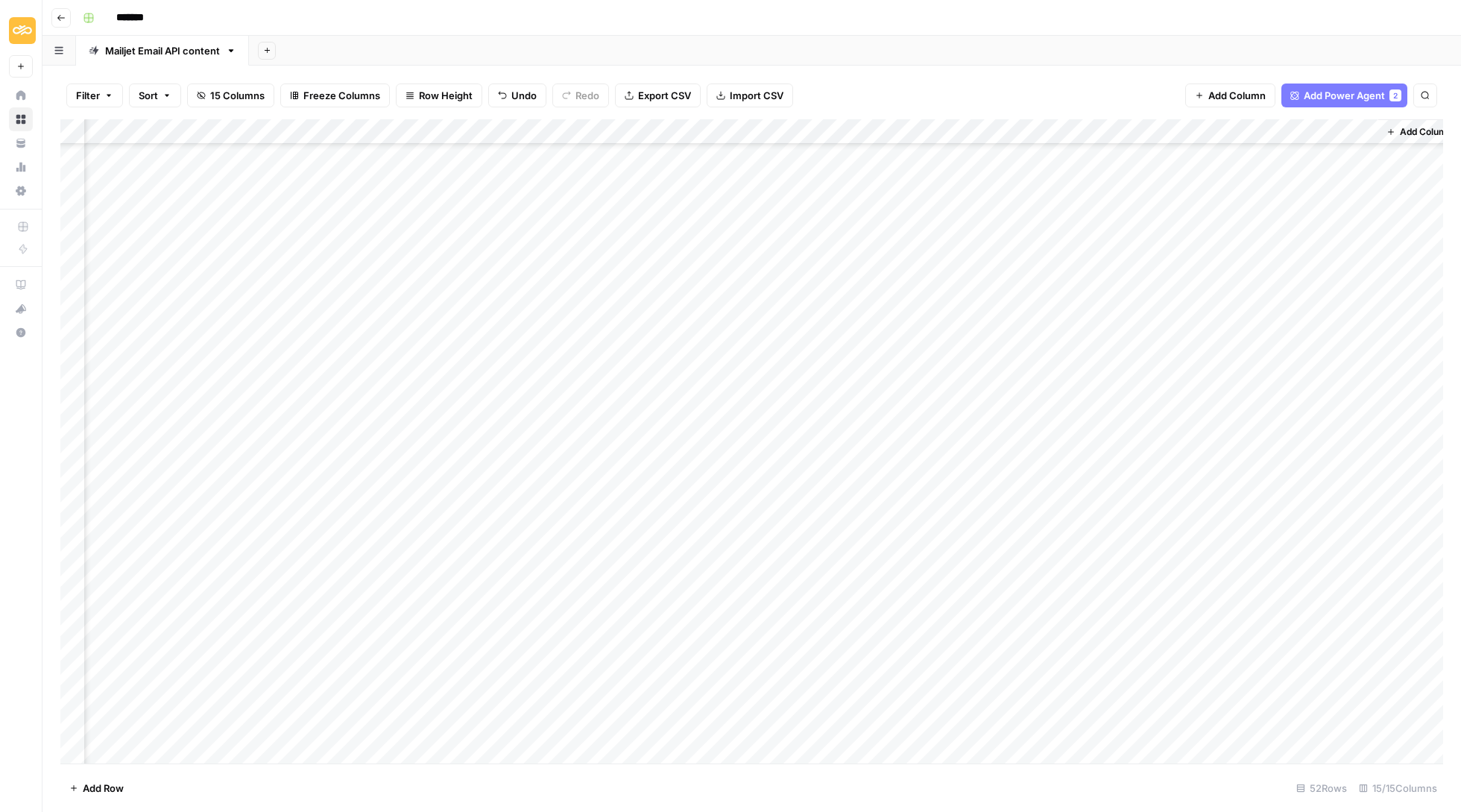
click at [1292, 308] on div "Add Column" at bounding box center [752, 442] width 1383 height 646
click at [1292, 398] on button "Delete" at bounding box center [1287, 406] width 42 height 18
click at [1224, 289] on div "Add Column" at bounding box center [752, 442] width 1383 height 646
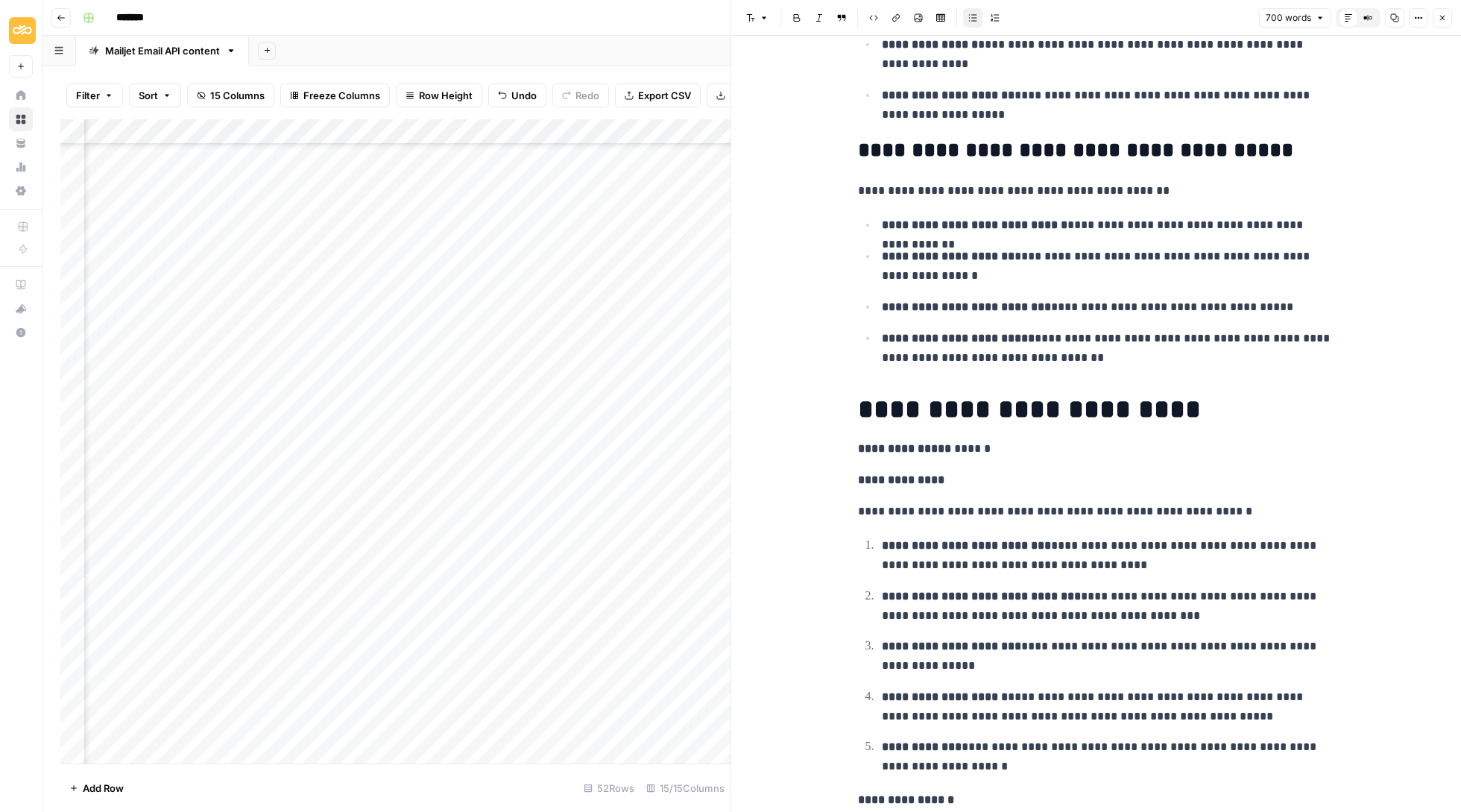
scroll to position [994, 0]
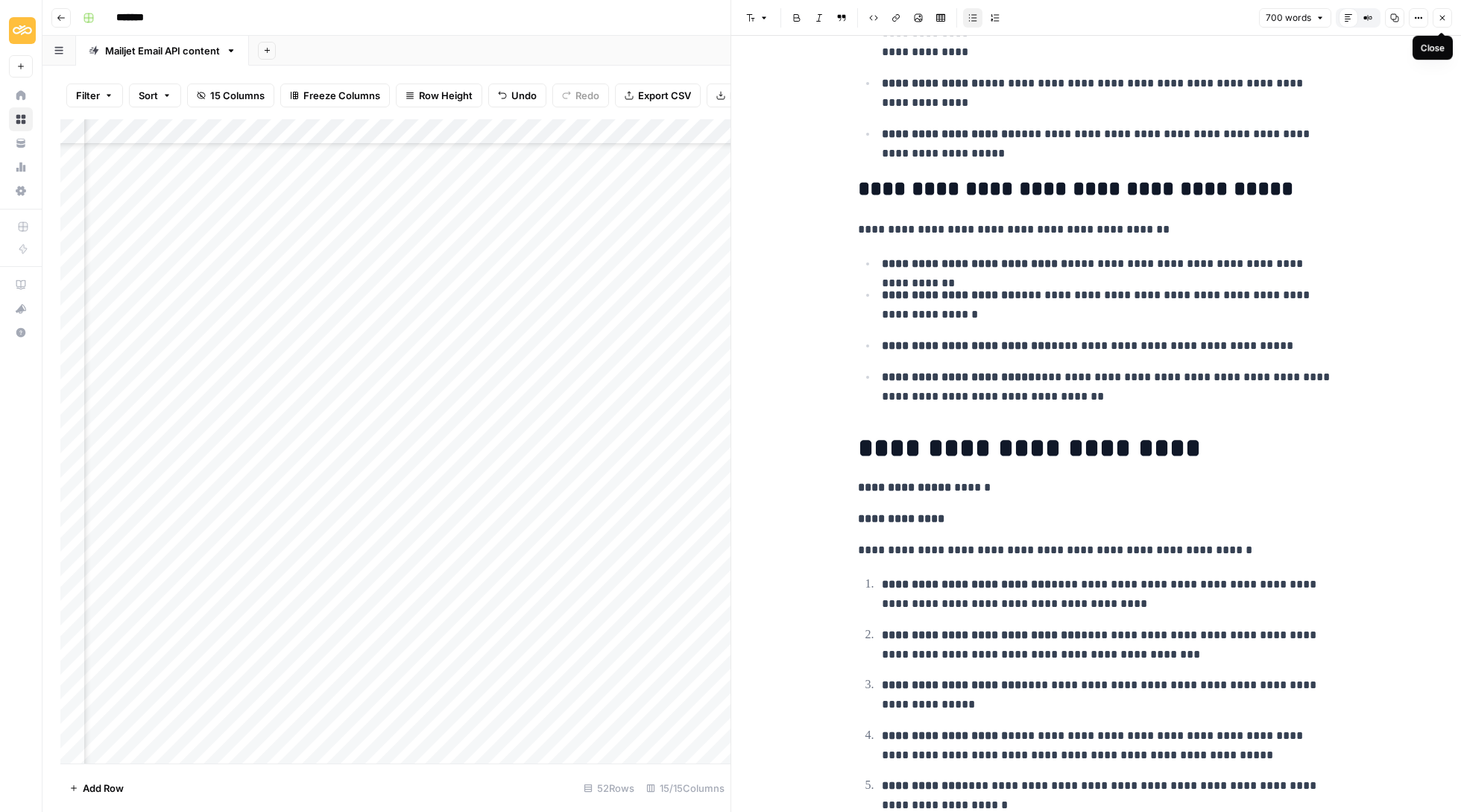
click at [1444, 21] on icon "button" at bounding box center [1443, 17] width 9 height 9
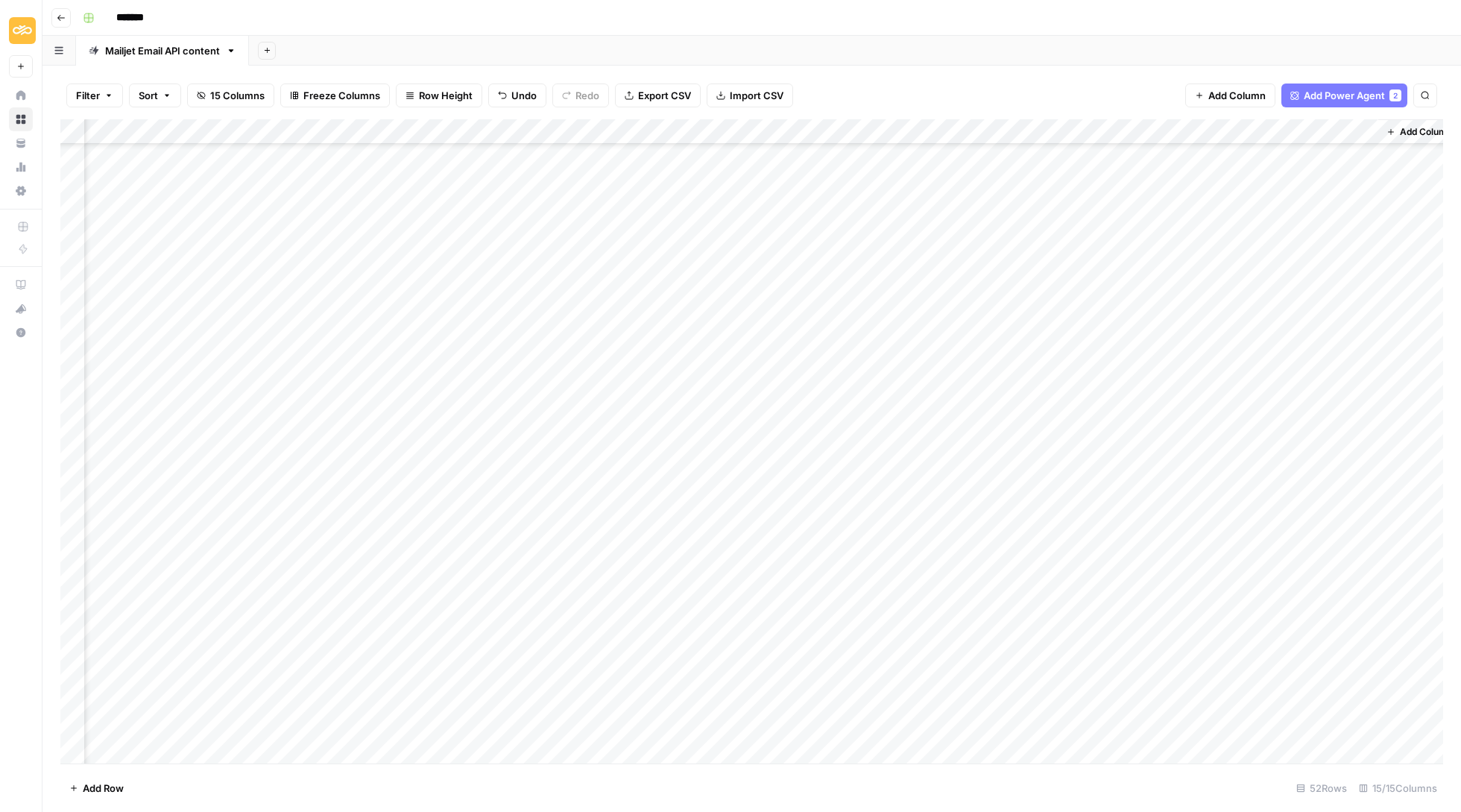
click at [1296, 294] on div "Add Column" at bounding box center [752, 442] width 1383 height 646
click at [1289, 381] on button "Delete" at bounding box center [1287, 380] width 42 height 18
click at [1229, 270] on div "Add Column" at bounding box center [752, 442] width 1383 height 646
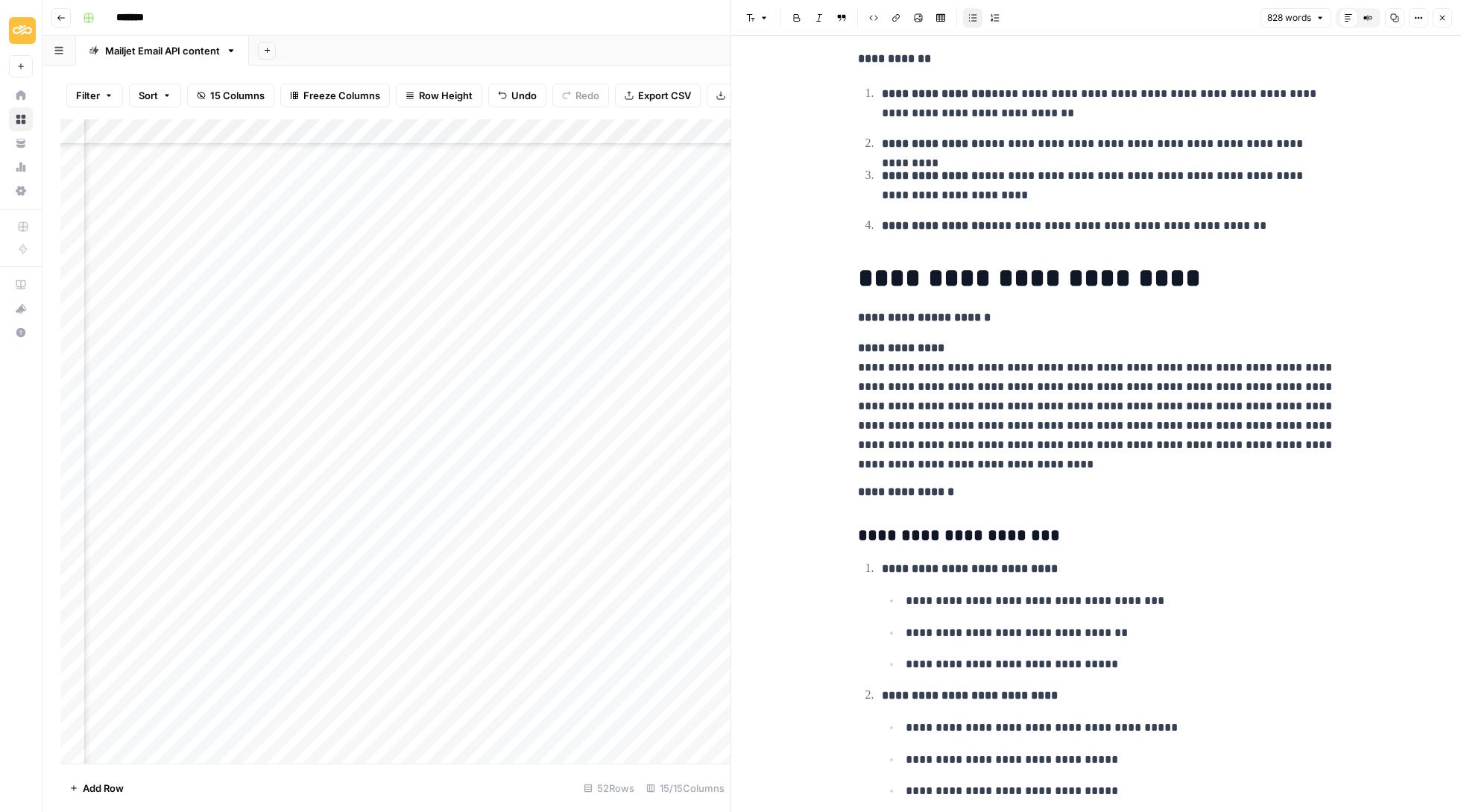
scroll to position [1641, 0]
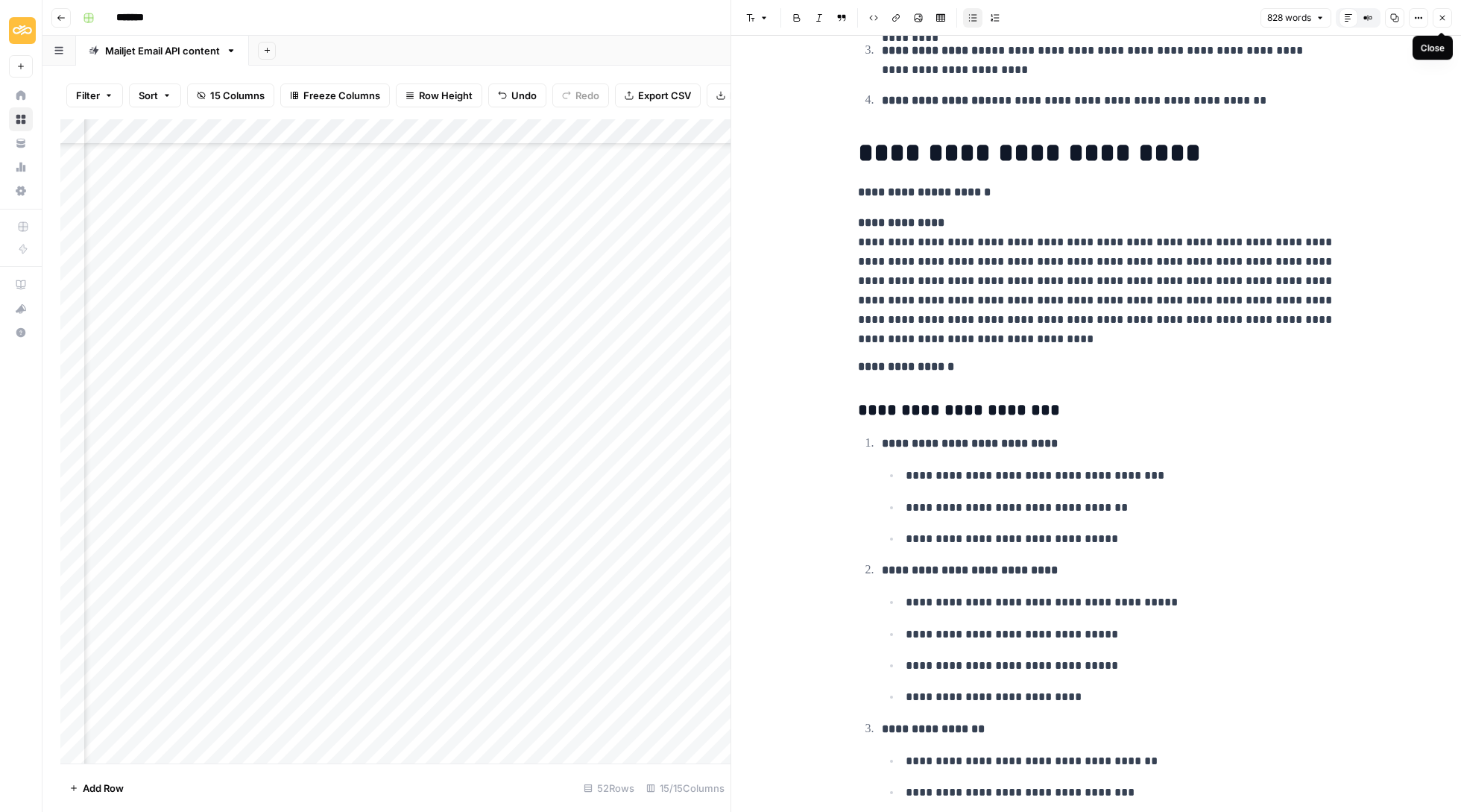
click at [1450, 17] on button "Close" at bounding box center [1443, 17] width 19 height 19
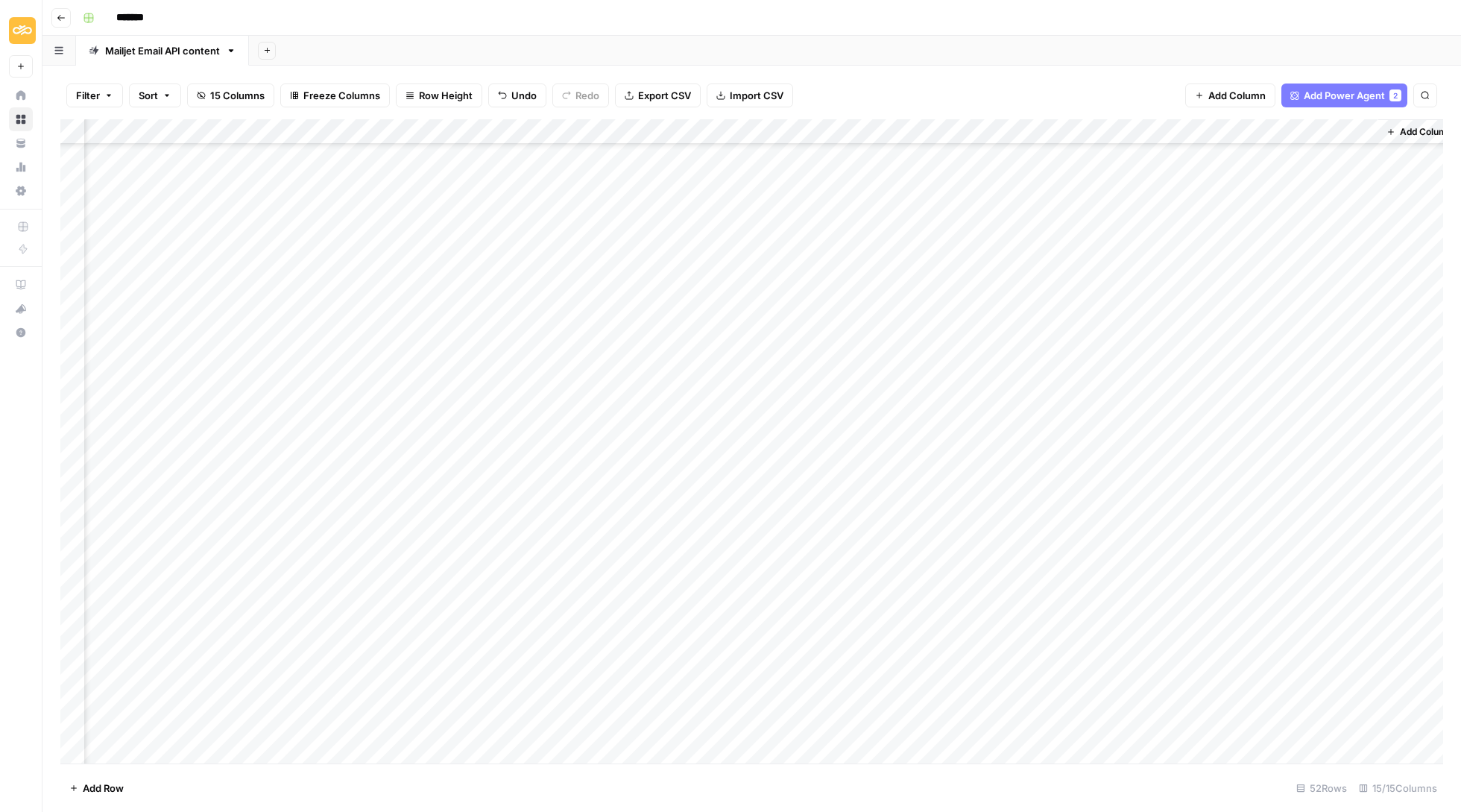
click at [1272, 272] on div "Add Column" at bounding box center [752, 442] width 1383 height 646
click at [1275, 334] on button "Update" at bounding box center [1289, 327] width 45 height 18
click at [1288, 241] on div "Add Column" at bounding box center [752, 442] width 1383 height 646
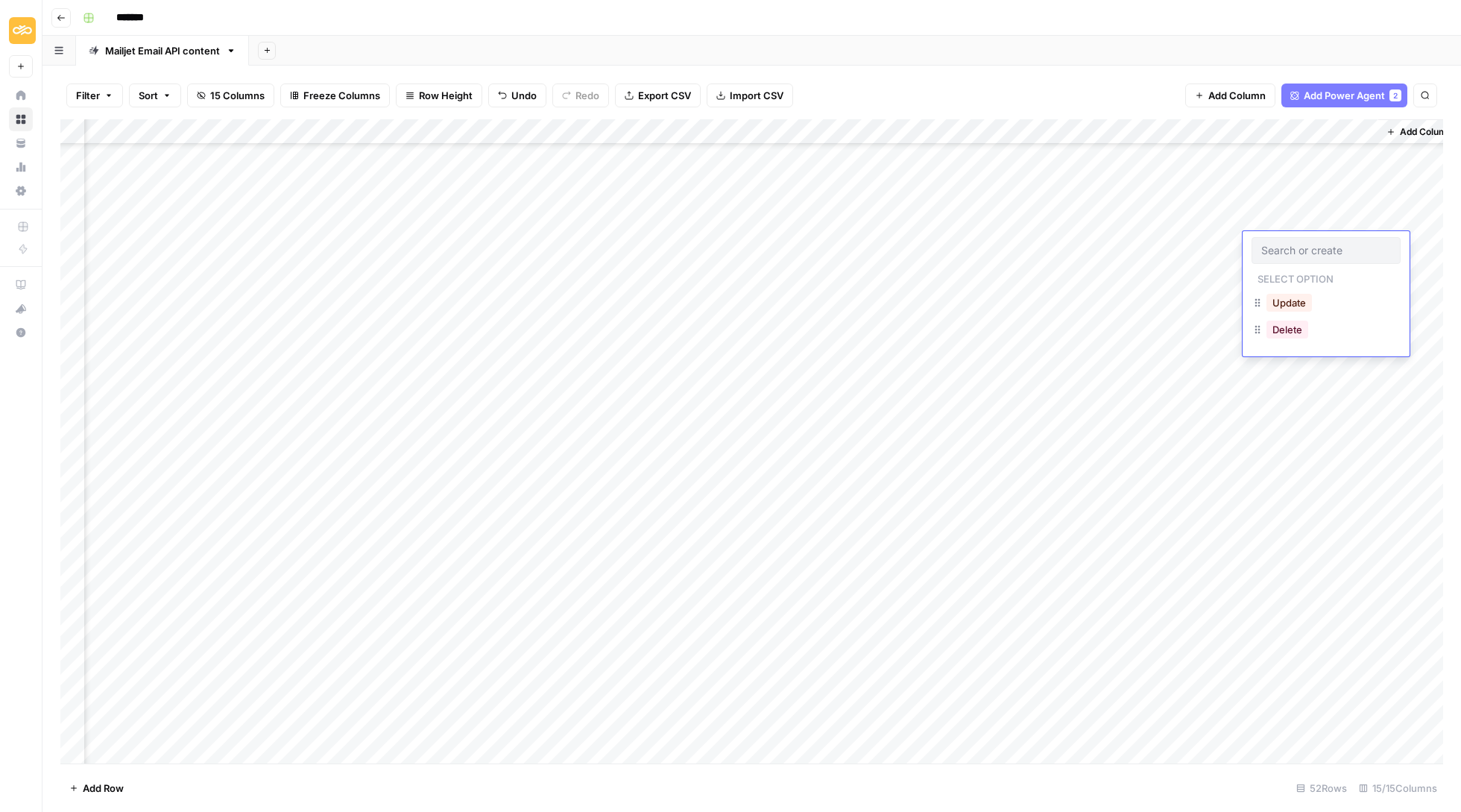
click at [1200, 240] on div "Add Column" at bounding box center [752, 442] width 1383 height 646
click at [1229, 240] on div "Add Column" at bounding box center [752, 442] width 1383 height 646
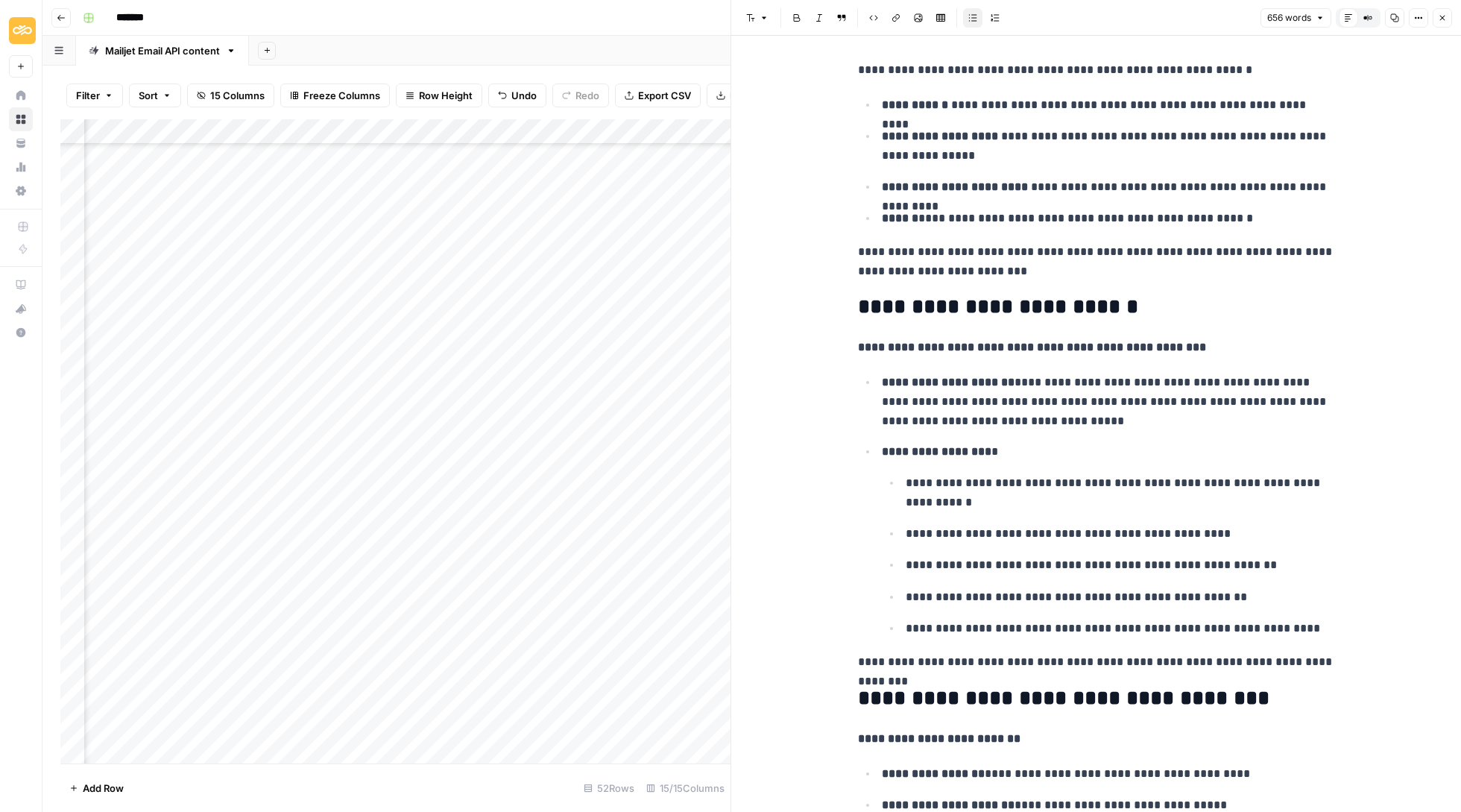
scroll to position [1265, 0]
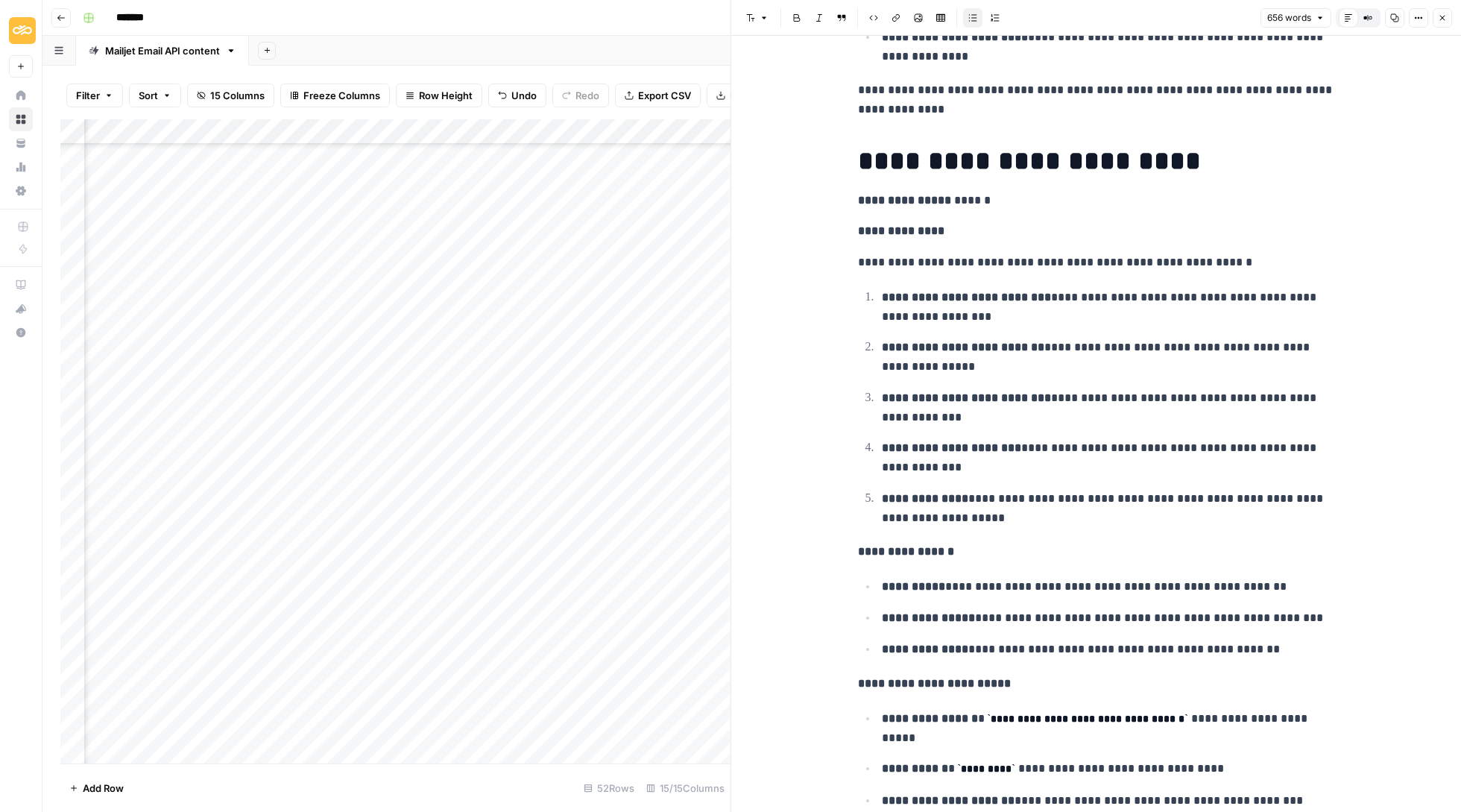
click at [1445, 19] on icon "button" at bounding box center [1443, 17] width 9 height 9
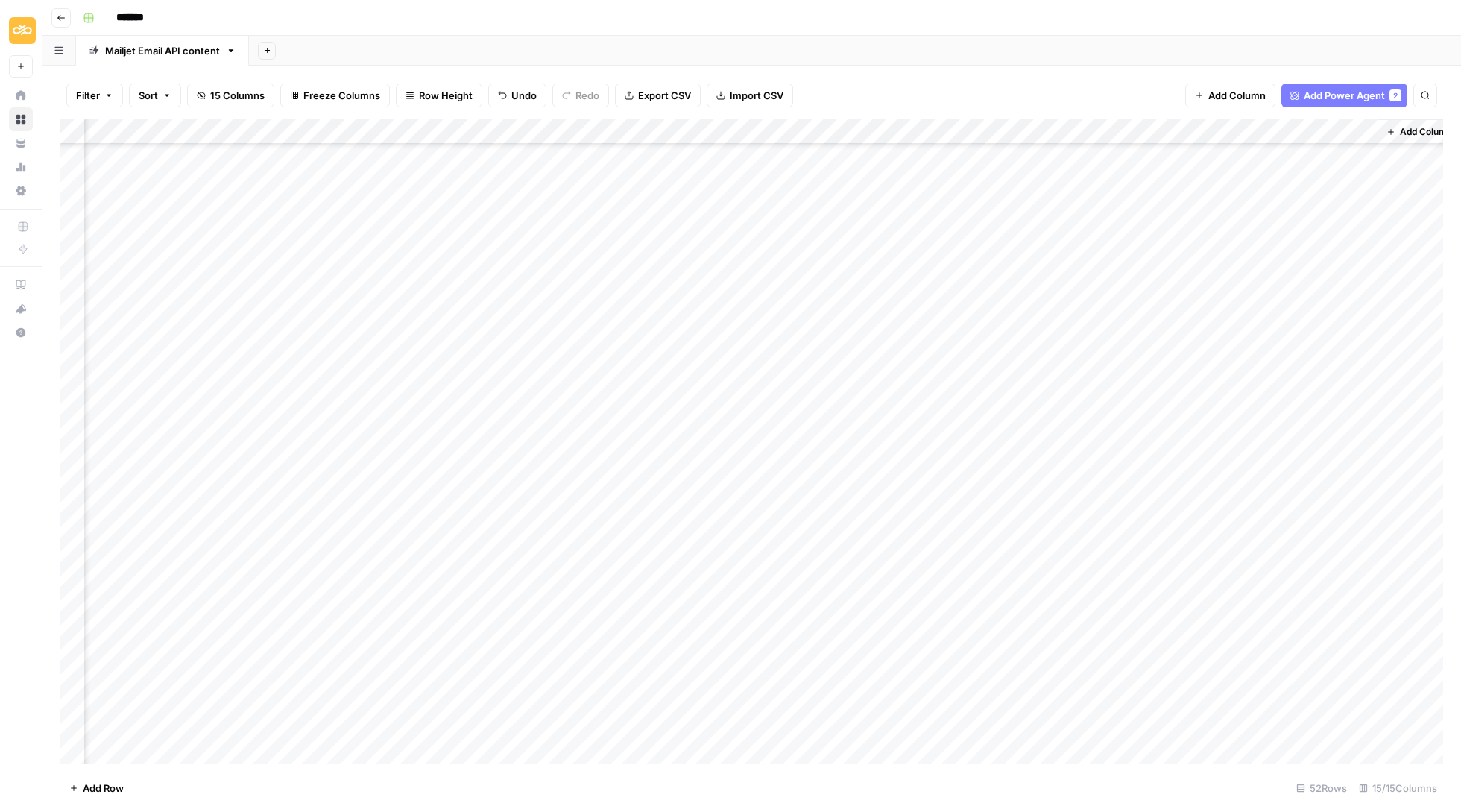
click at [1306, 248] on div "Add Column" at bounding box center [752, 442] width 1383 height 646
click at [1296, 332] on button "Delete" at bounding box center [1287, 329] width 42 height 18
click at [1229, 507] on div "Add Column" at bounding box center [752, 442] width 1383 height 646
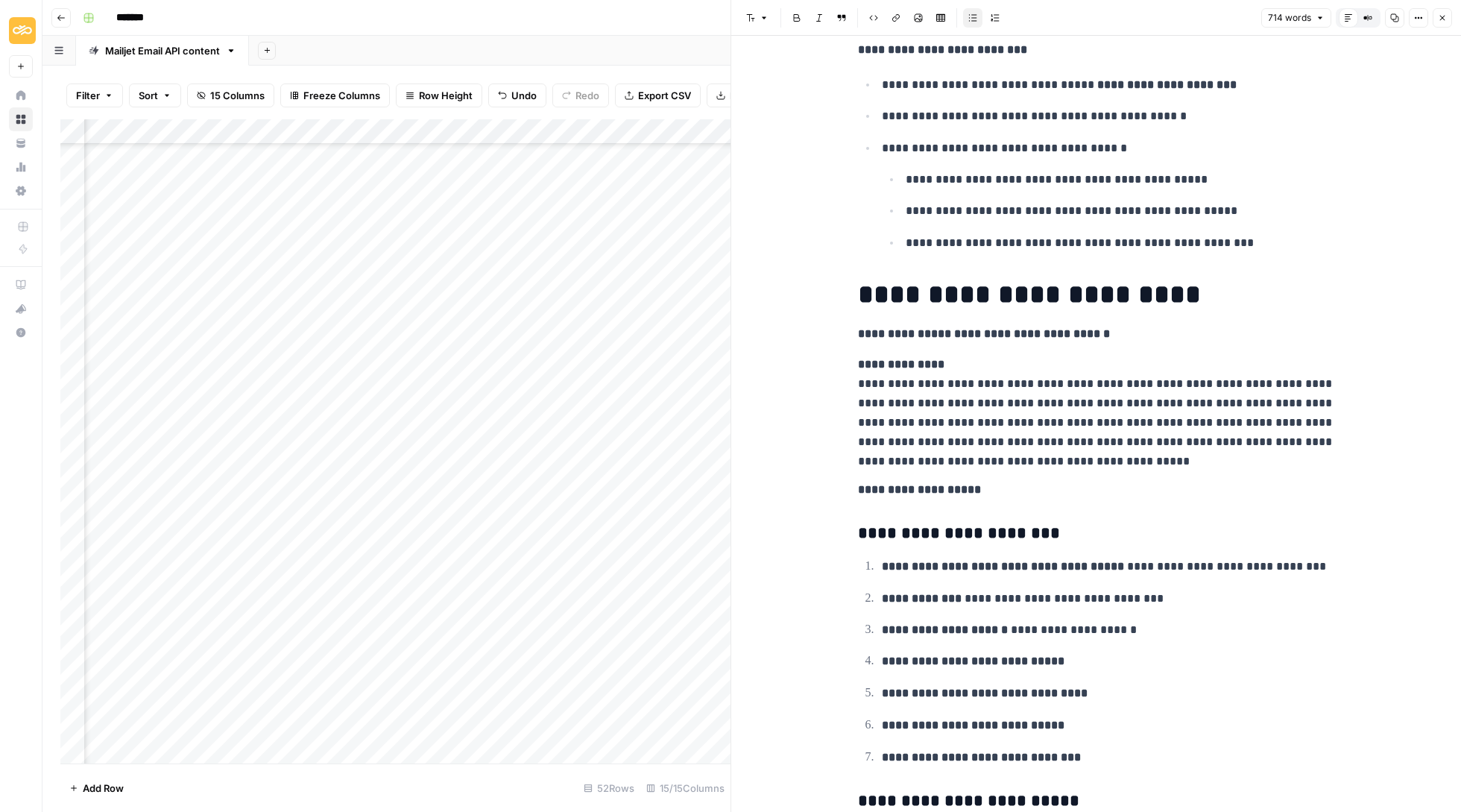
scroll to position [1259, 0]
click at [1452, 19] on header "Font style Bold Italic Block quote Code block Link Image Insert Table Bulleted …" at bounding box center [1096, 17] width 730 height 36
click at [1438, 19] on icon "button" at bounding box center [1443, 17] width 9 height 9
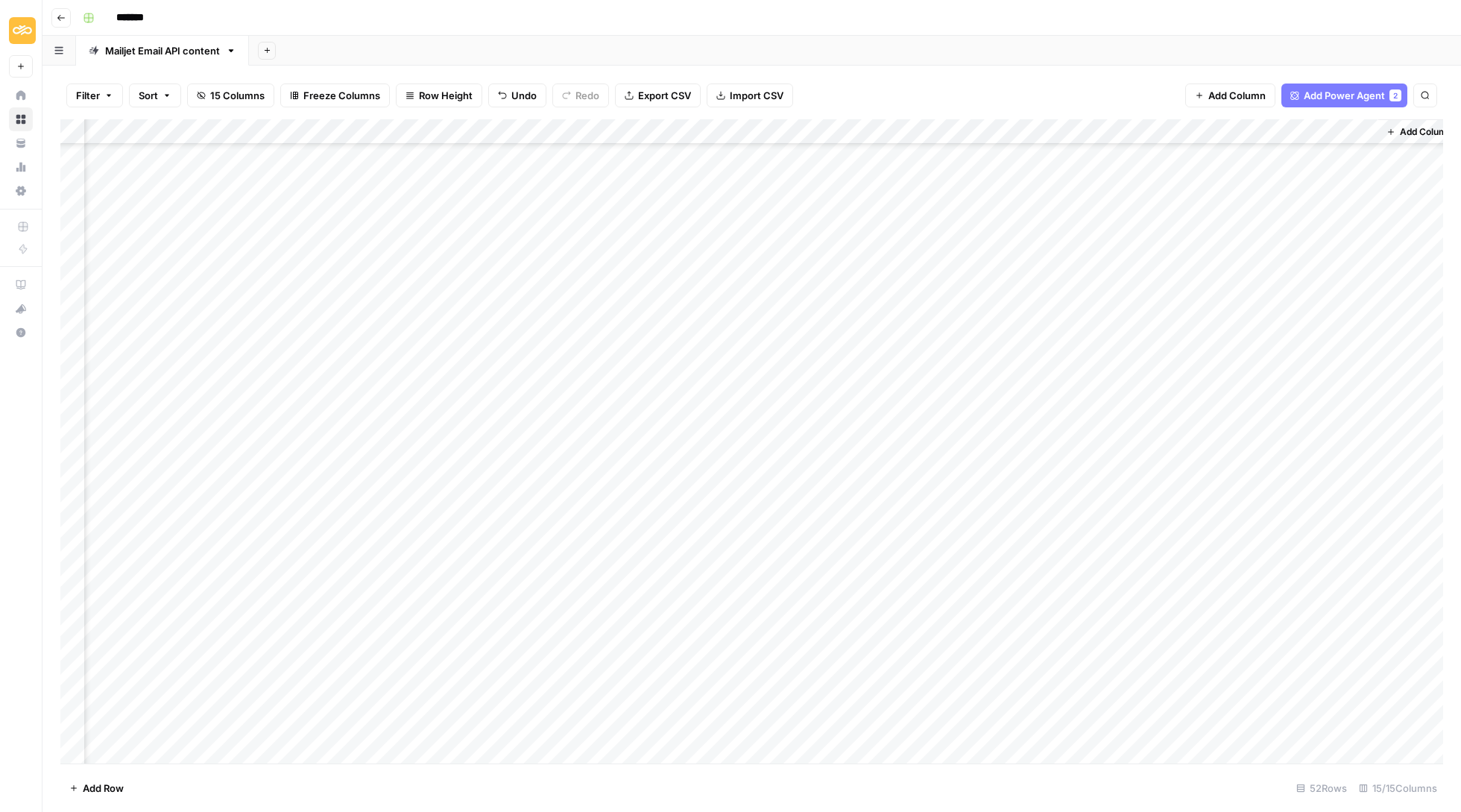
click at [1277, 516] on div "Add Column" at bounding box center [752, 442] width 1383 height 646
click at [1302, 571] on button "Update" at bounding box center [1289, 568] width 45 height 18
click at [1298, 489] on div "Add Column" at bounding box center [752, 442] width 1383 height 646
click at [1287, 486] on div "Add Column" at bounding box center [752, 442] width 1383 height 646
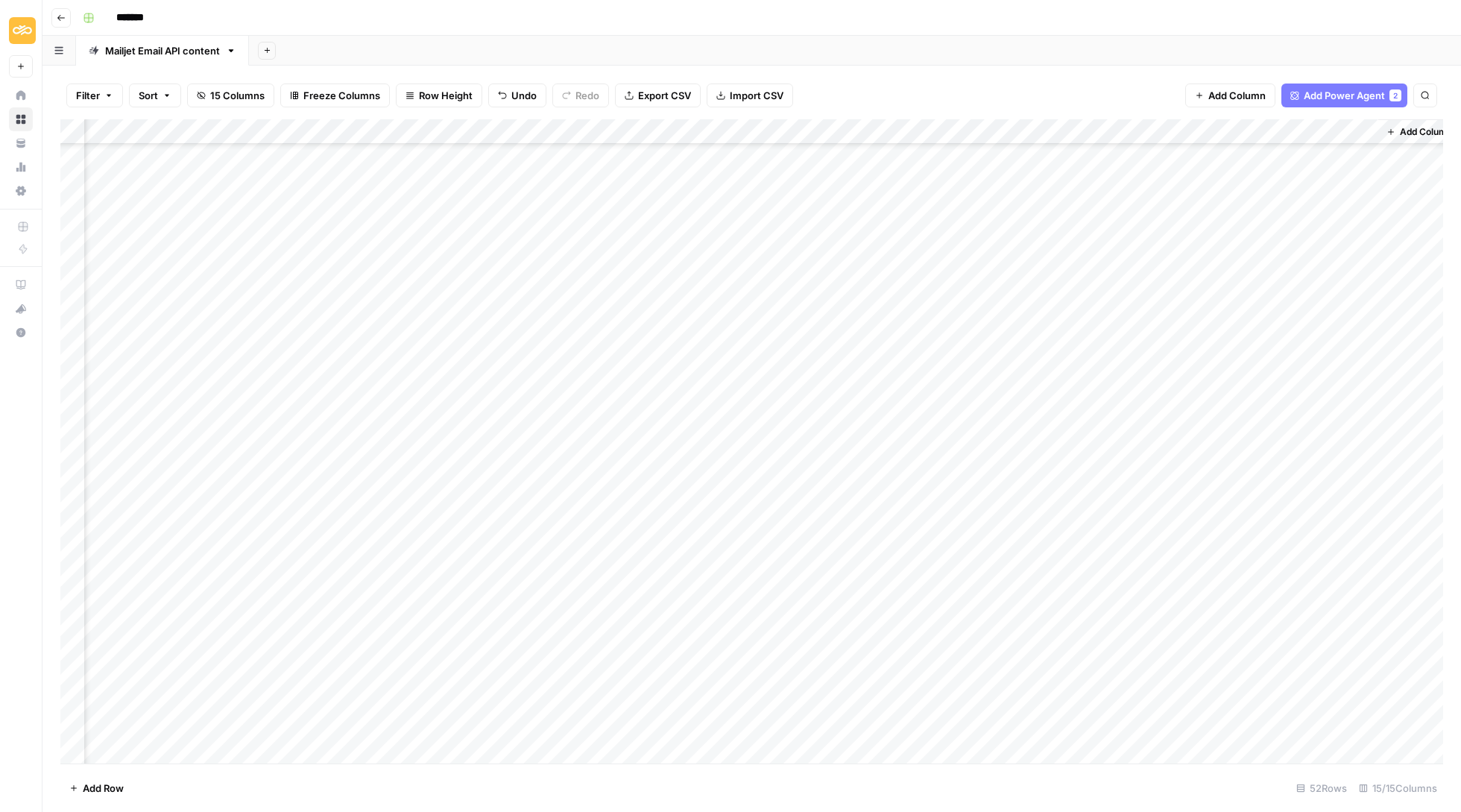
click at [1230, 480] on div "Add Column" at bounding box center [752, 442] width 1383 height 646
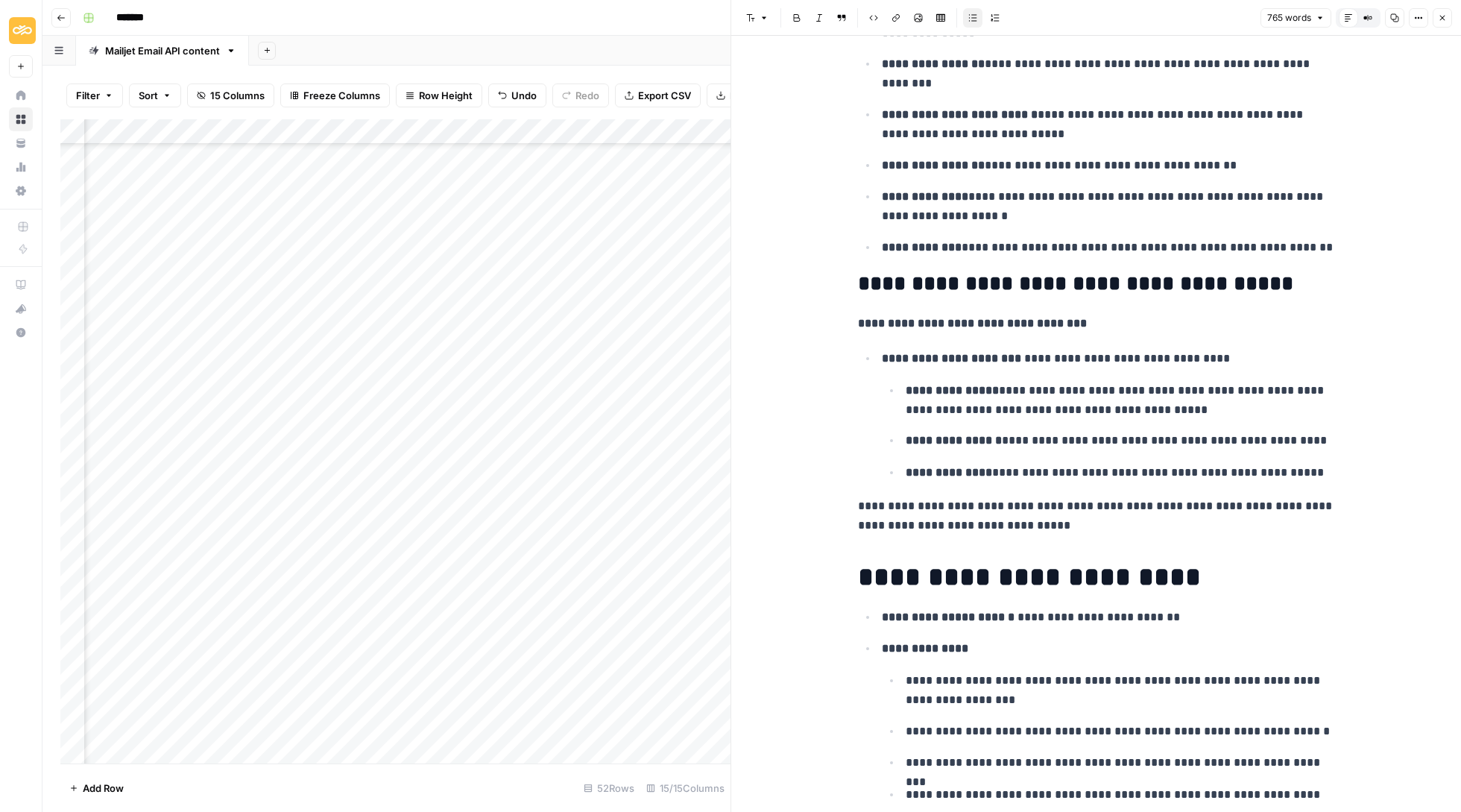
scroll to position [1008, 0]
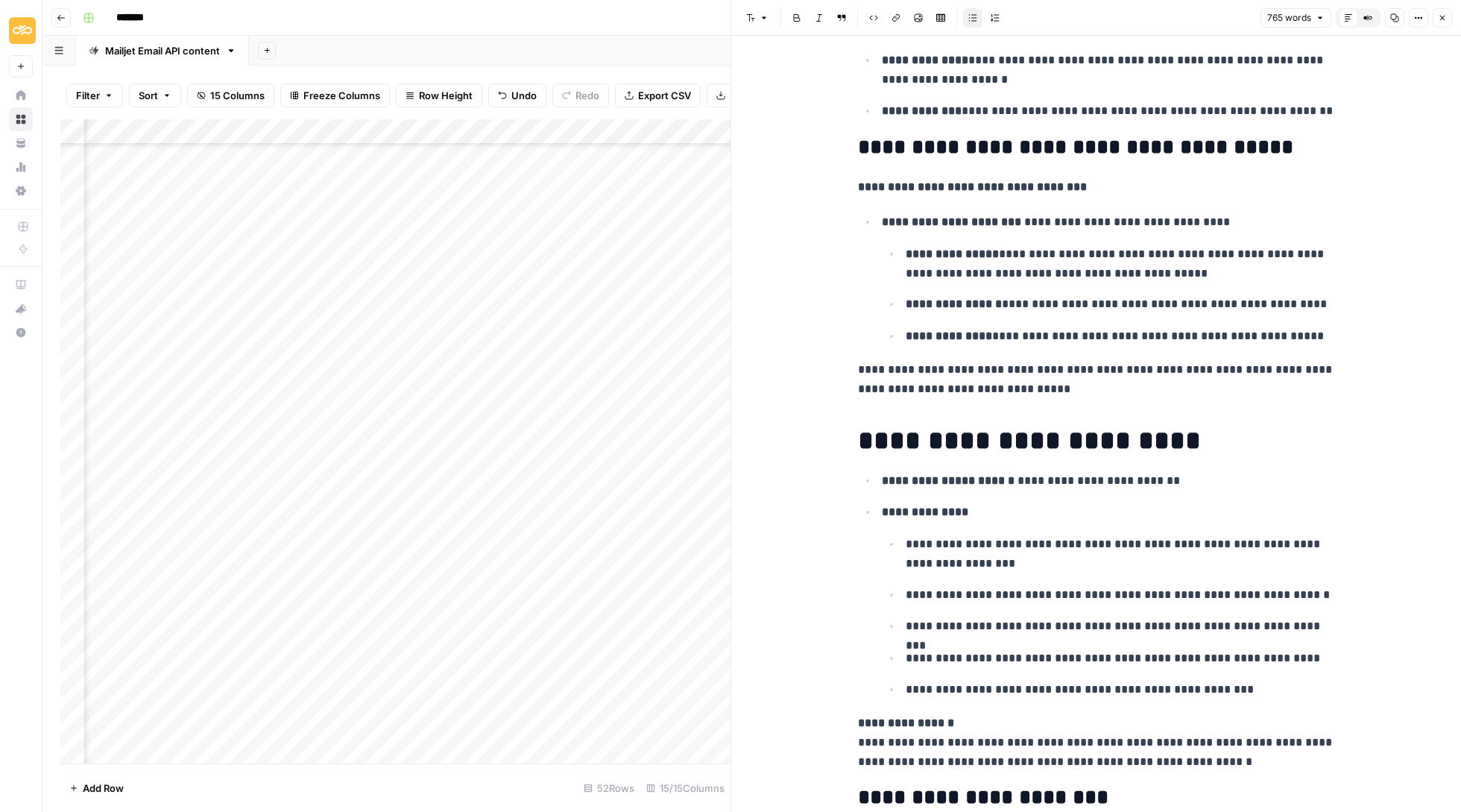
click at [1439, 25] on button "Close" at bounding box center [1443, 17] width 19 height 19
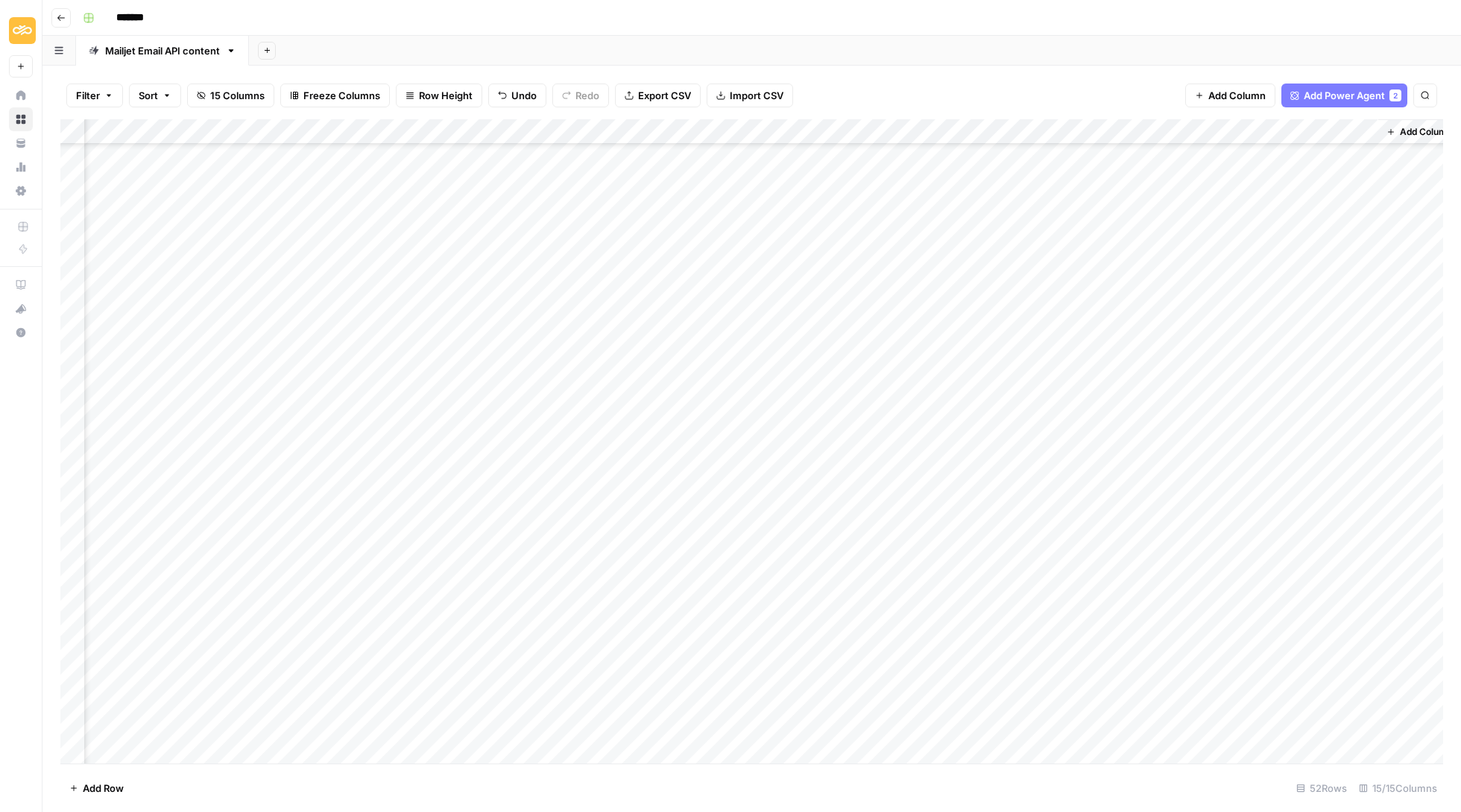
click at [1308, 479] on div "Add Column" at bounding box center [752, 442] width 1383 height 646
click at [1311, 551] on button "Update" at bounding box center [1289, 543] width 45 height 18
click at [1278, 460] on div "Add Column" at bounding box center [752, 442] width 1383 height 646
click at [1226, 457] on div "Add Column" at bounding box center [752, 442] width 1383 height 646
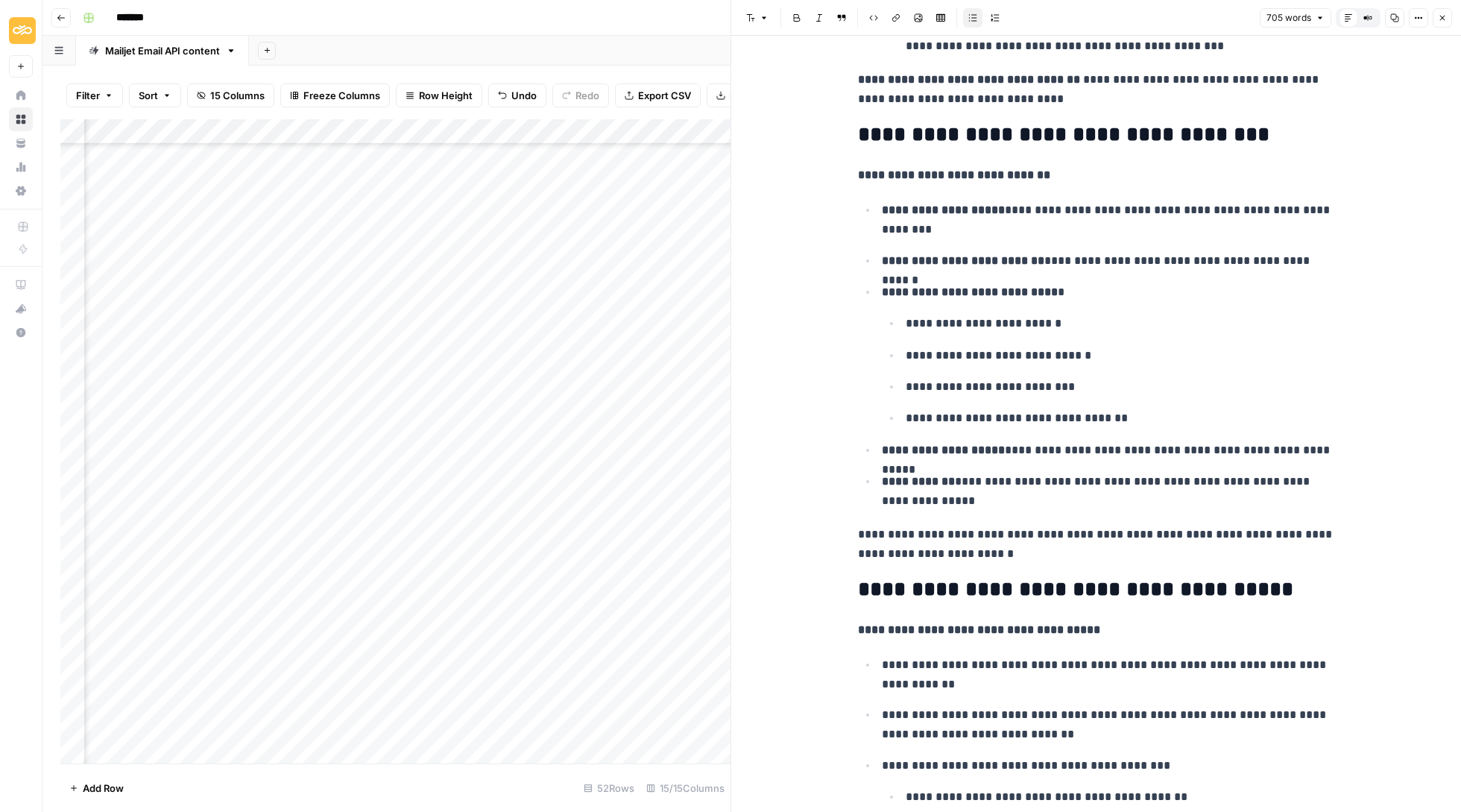
scroll to position [1102, 0]
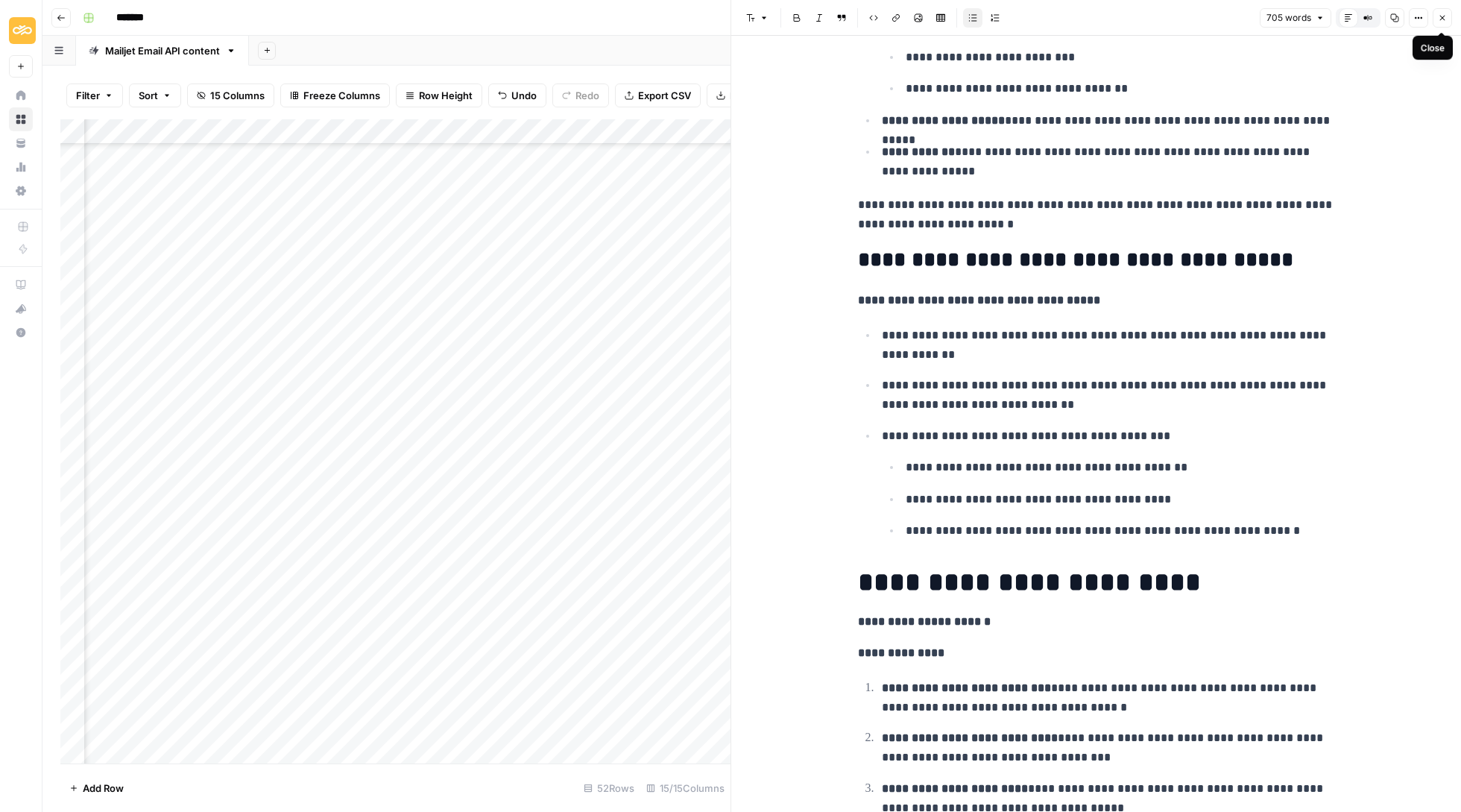
click at [1445, 21] on icon "button" at bounding box center [1443, 17] width 9 height 9
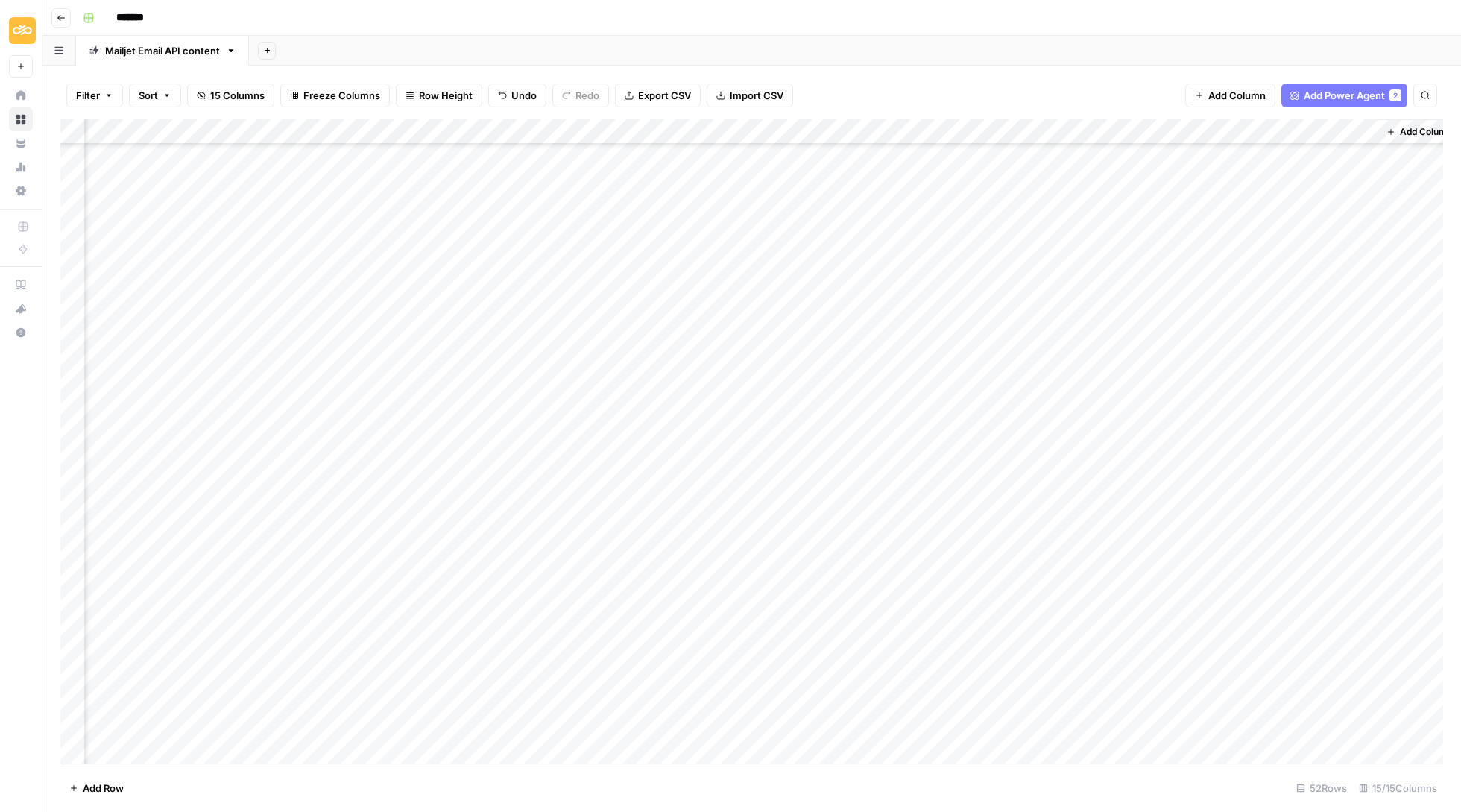
click at [1311, 462] on div "Add Column" at bounding box center [752, 442] width 1383 height 646
click at [1299, 538] on button "Delete" at bounding box center [1287, 544] width 42 height 18
click at [1229, 373] on div "Add Column" at bounding box center [752, 442] width 1383 height 646
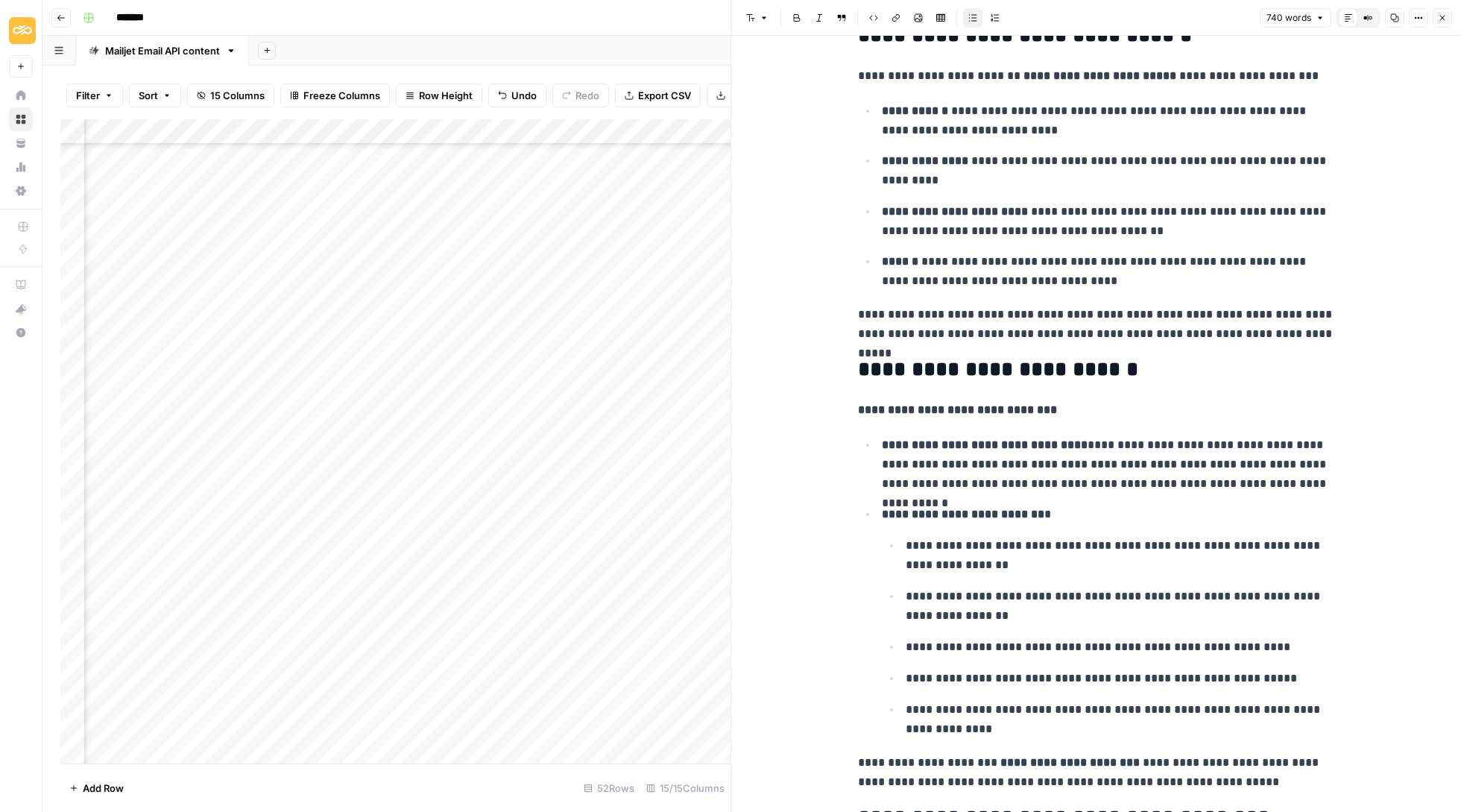
scroll to position [102, 0]
click at [1442, 18] on icon "button" at bounding box center [1443, 17] width 9 height 9
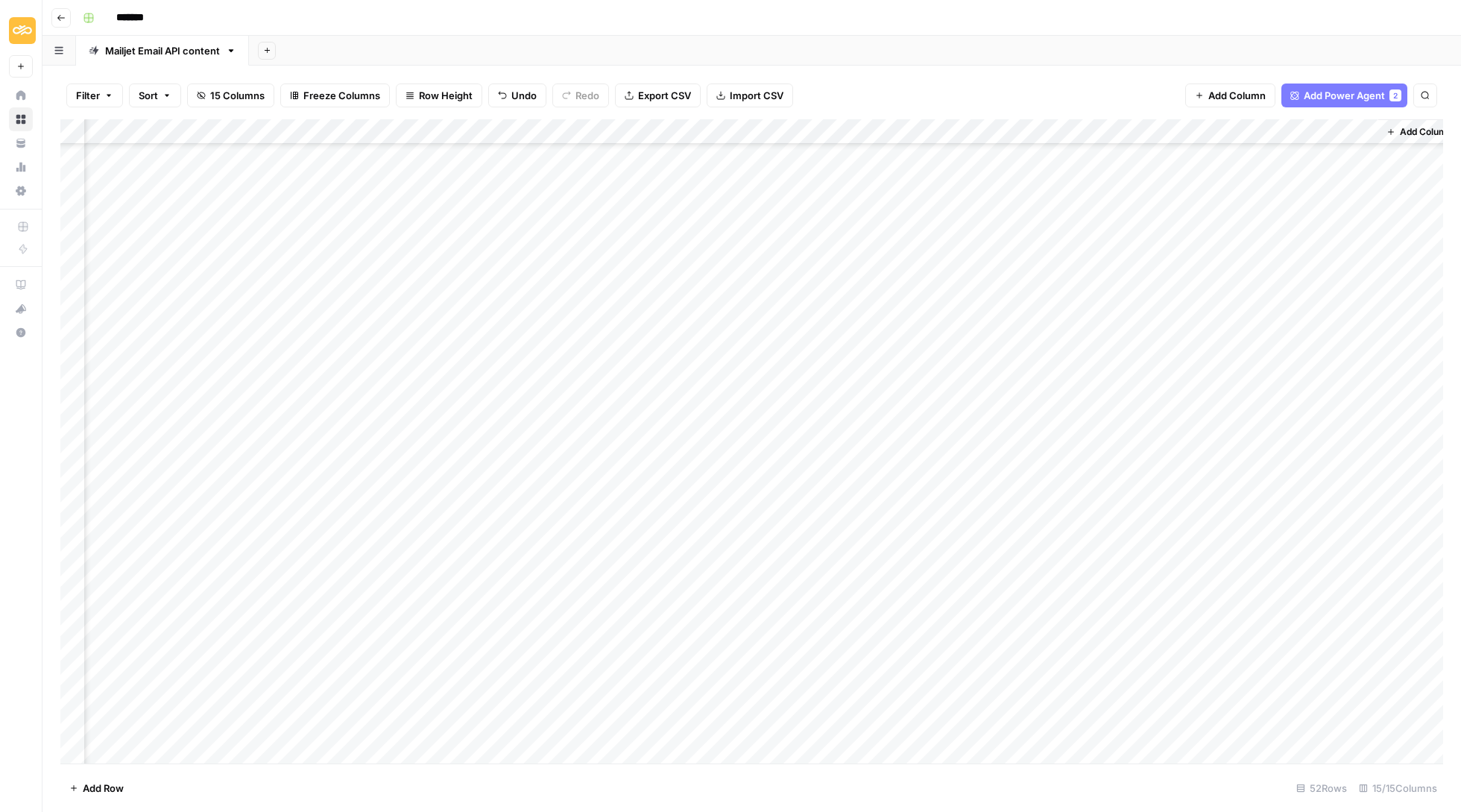
click at [1208, 380] on div "Add Column" at bounding box center [752, 442] width 1383 height 646
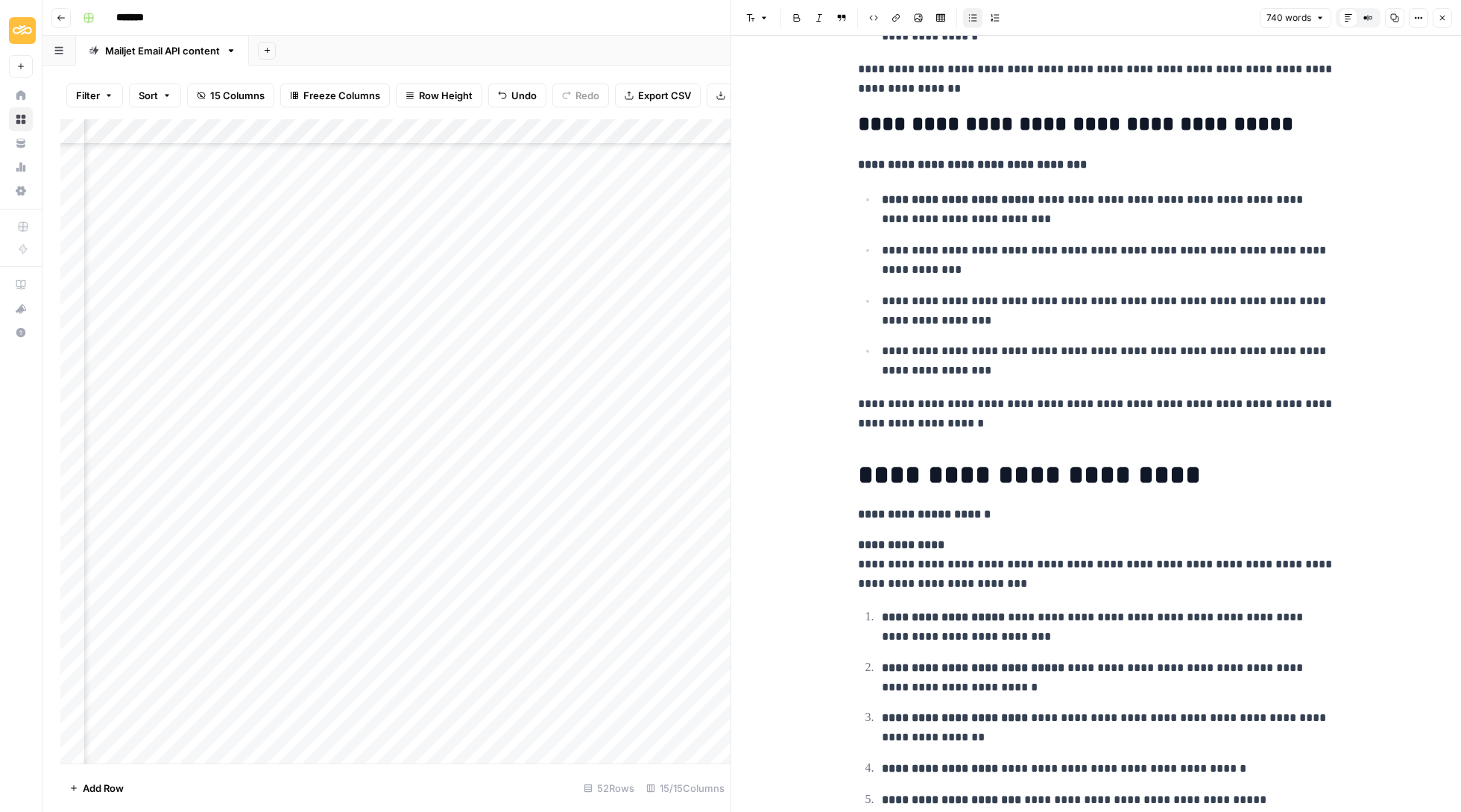
scroll to position [1208, 0]
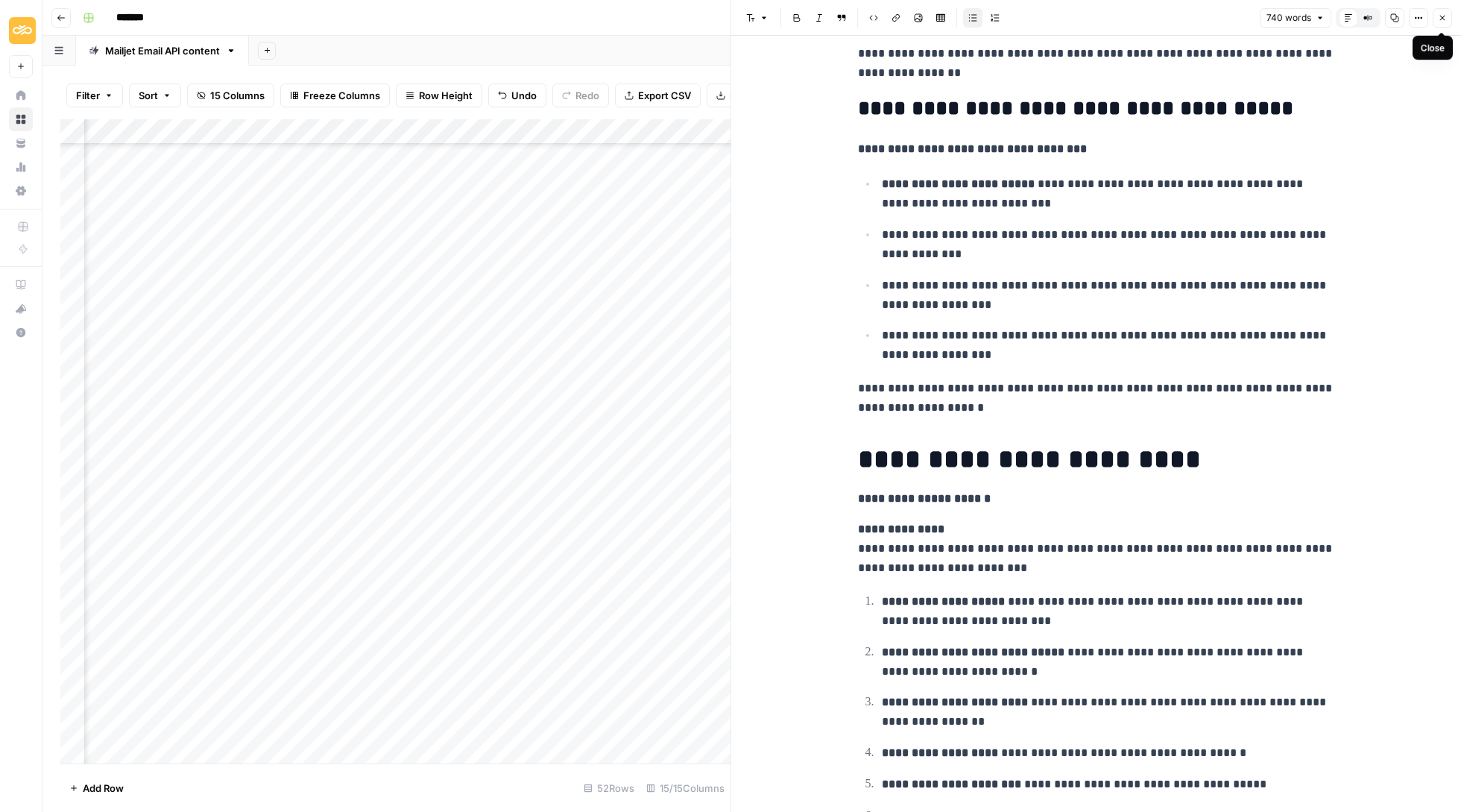
click at [1450, 17] on button "Close" at bounding box center [1443, 17] width 19 height 19
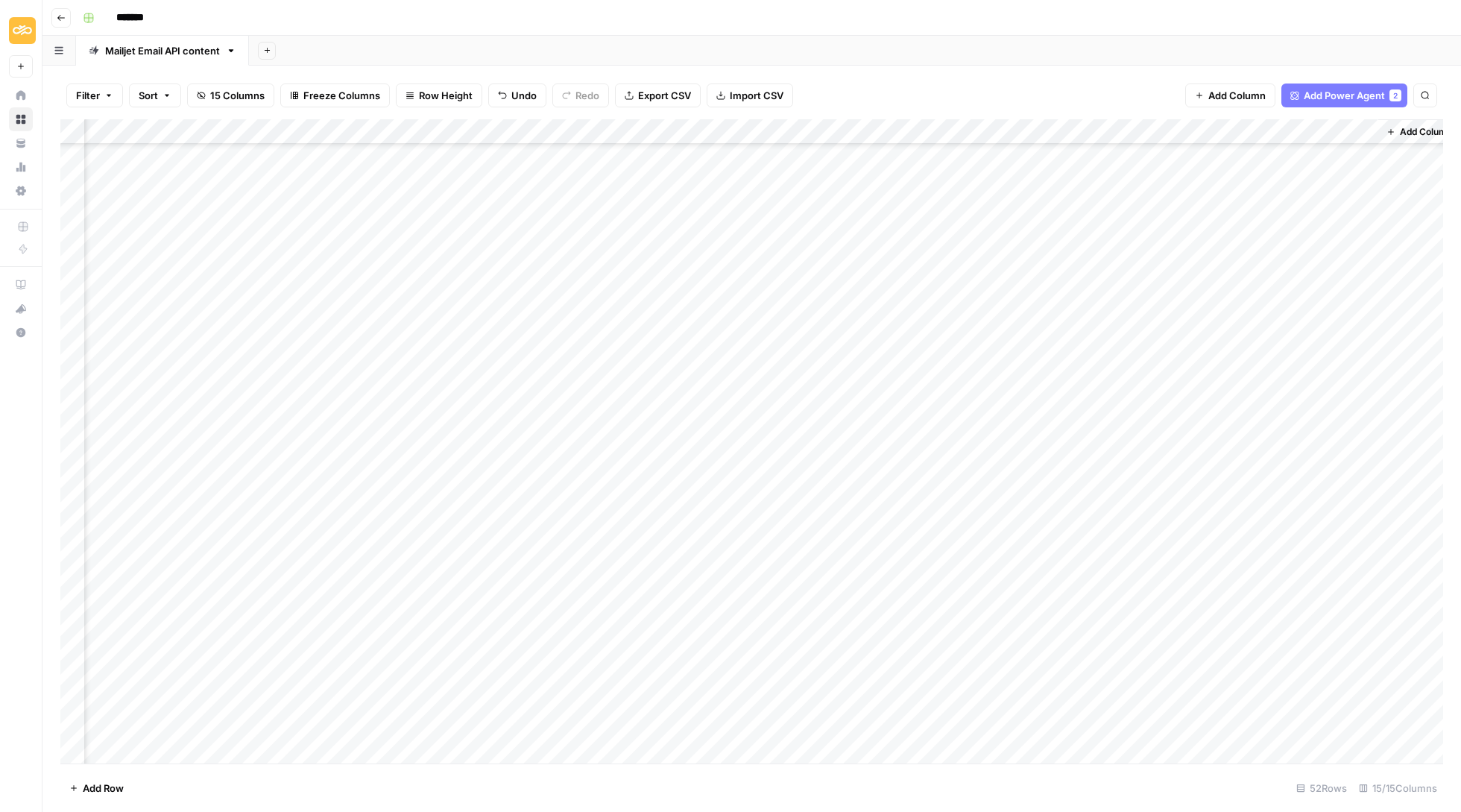
click at [1290, 371] on div "Add Column" at bounding box center [752, 442] width 1383 height 646
click at [1299, 456] on button "Delete" at bounding box center [1287, 462] width 42 height 18
click at [1227, 353] on div "Add Column" at bounding box center [752, 442] width 1383 height 646
click at [1227, 350] on body "Sinch New Home Browse Your Data Usage Settings Recent Grids Mailjet Refresh Exi…" at bounding box center [730, 406] width 1461 height 812
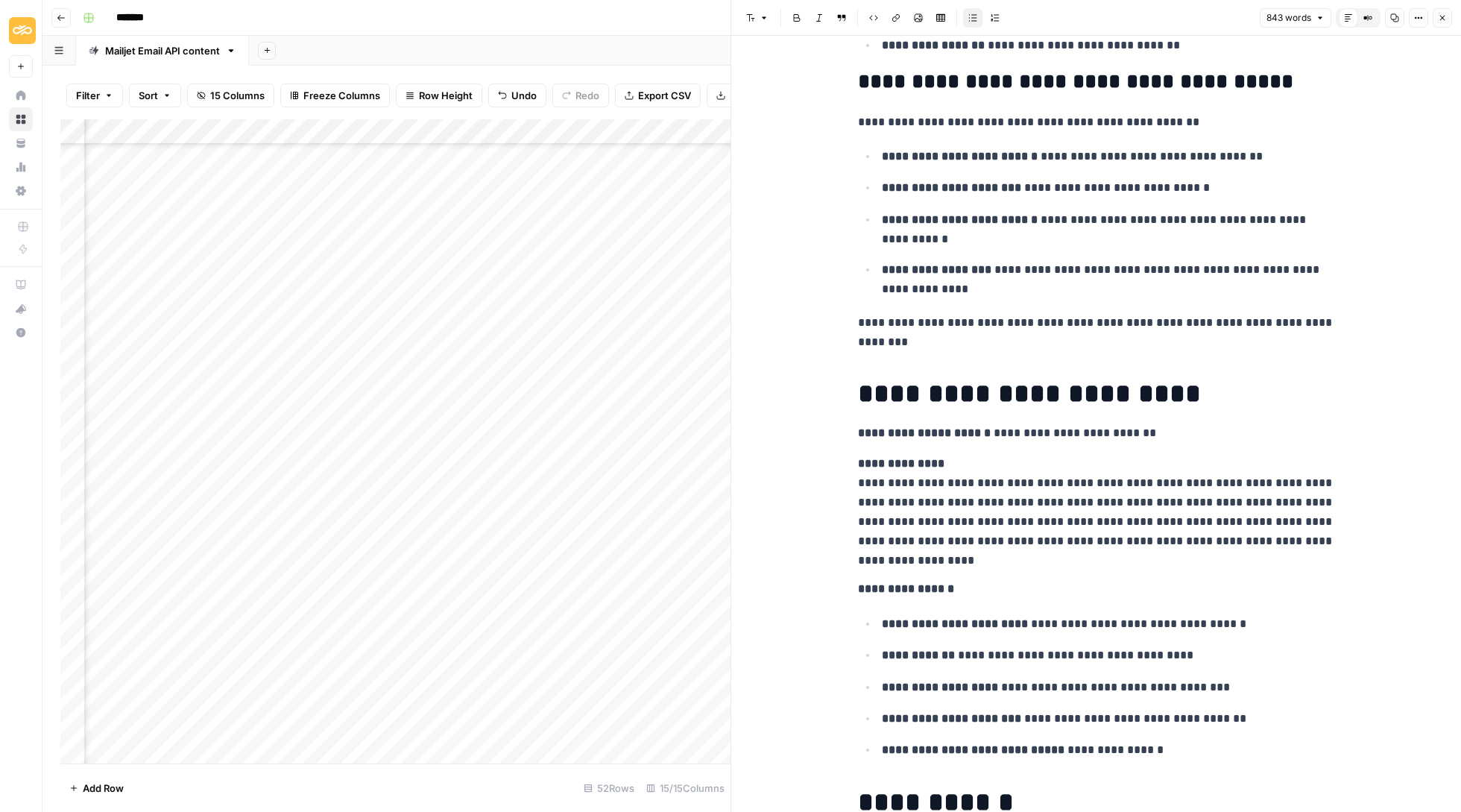
scroll to position [1350, 0]
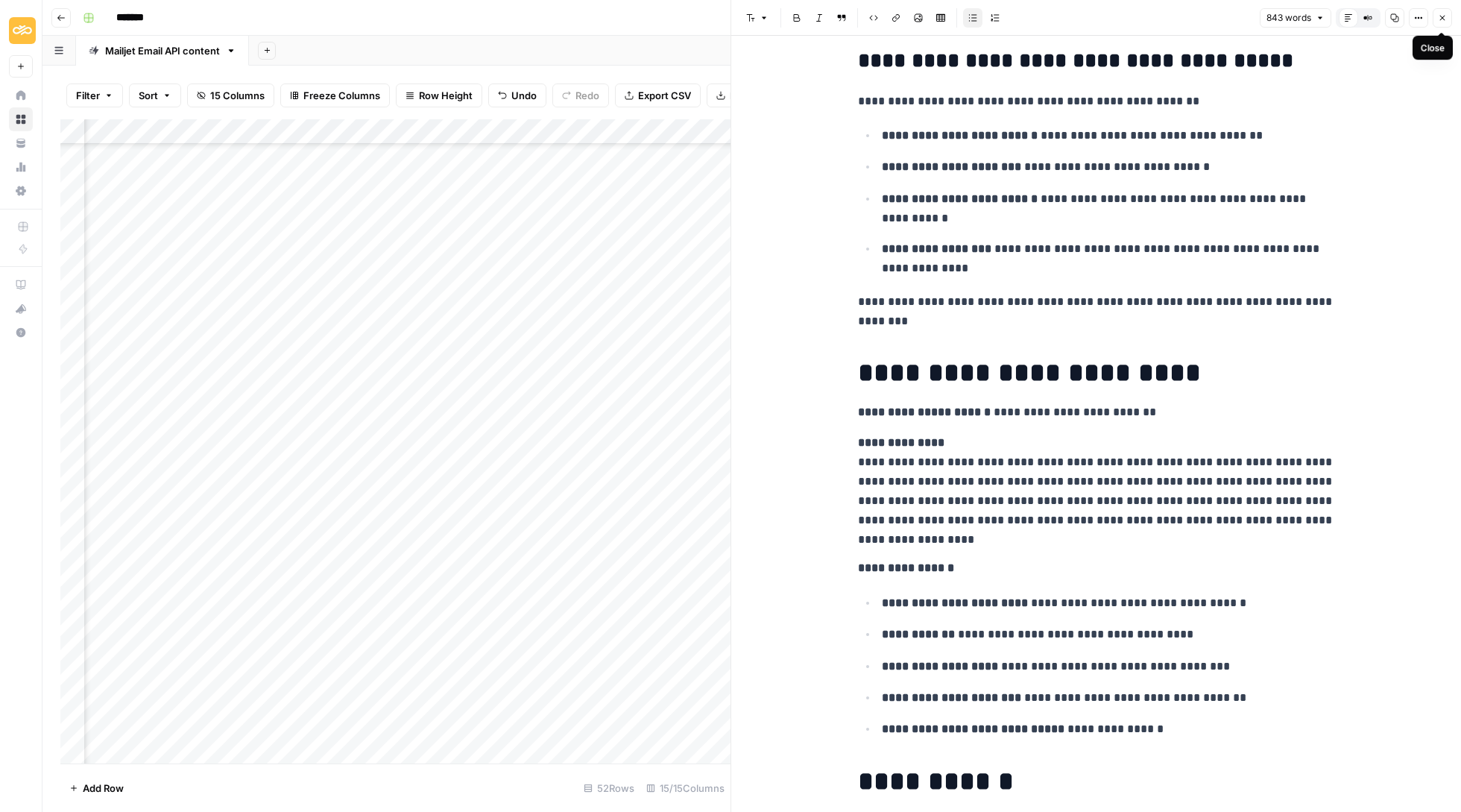
click at [1444, 17] on icon "button" at bounding box center [1443, 17] width 9 height 9
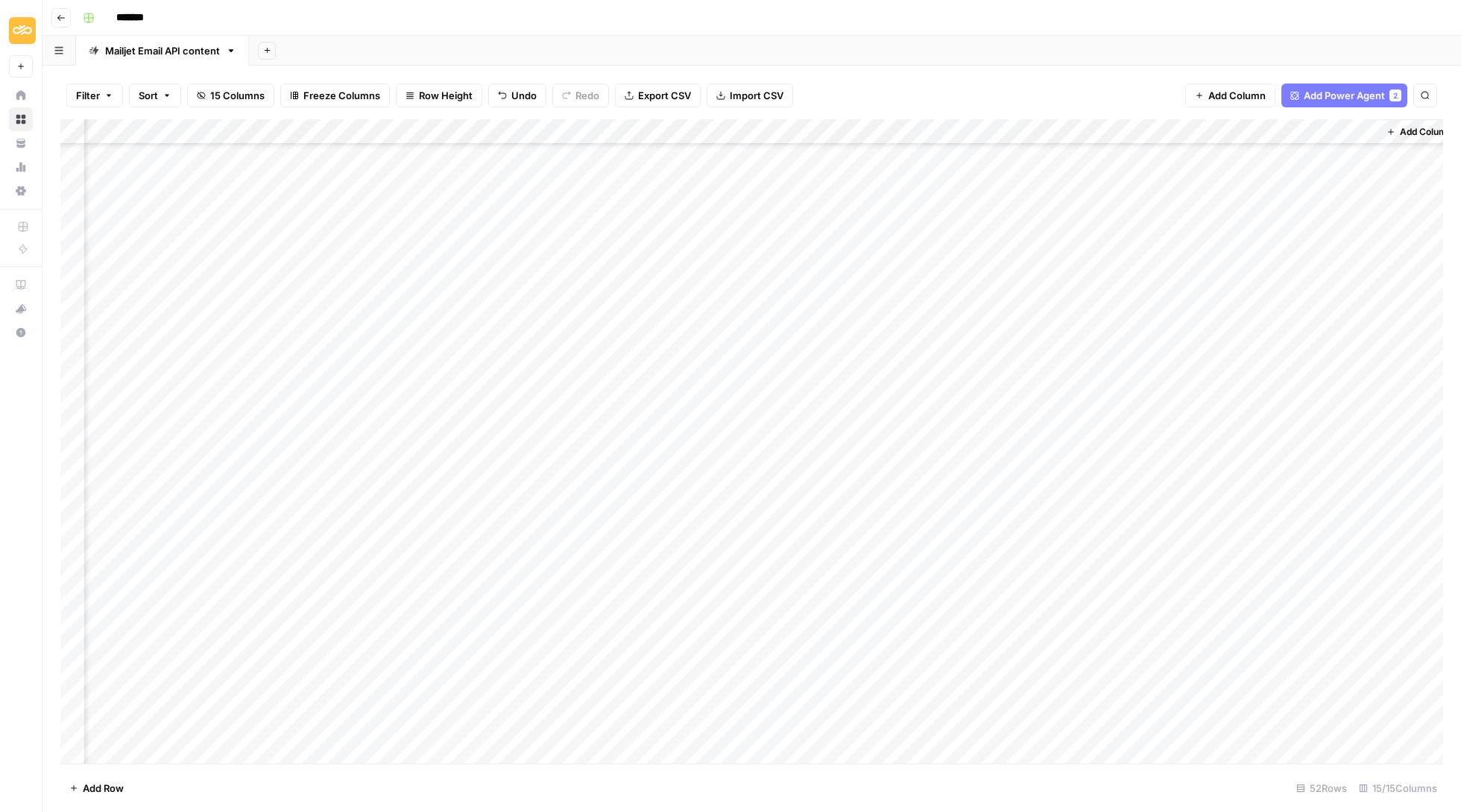
click at [1298, 347] on div "Add Column" at bounding box center [752, 442] width 1383 height 646
click at [1298, 410] on button "Update" at bounding box center [1289, 410] width 45 height 18
click at [1230, 329] on div "Add Column" at bounding box center [752, 442] width 1383 height 646
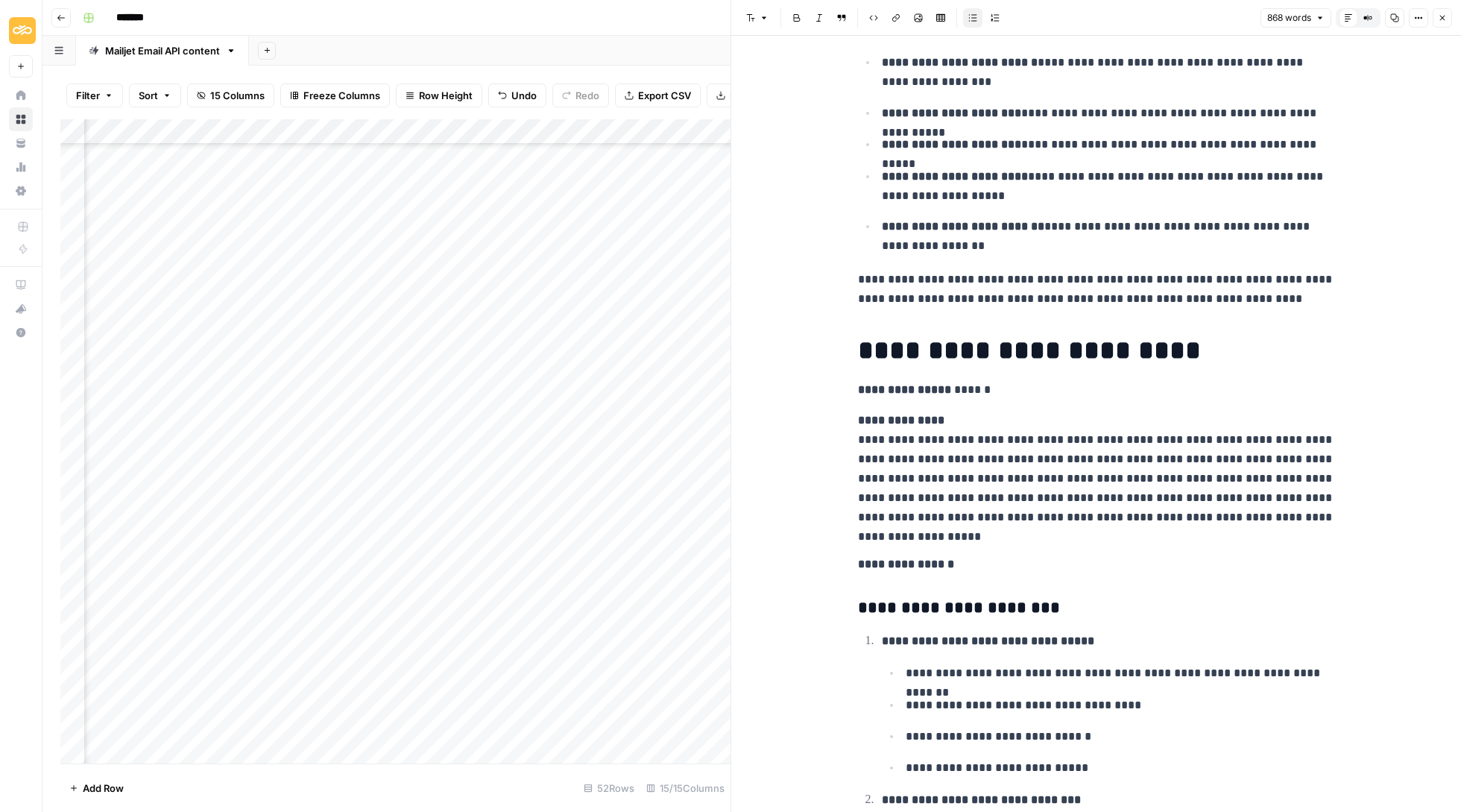
scroll to position [1507, 0]
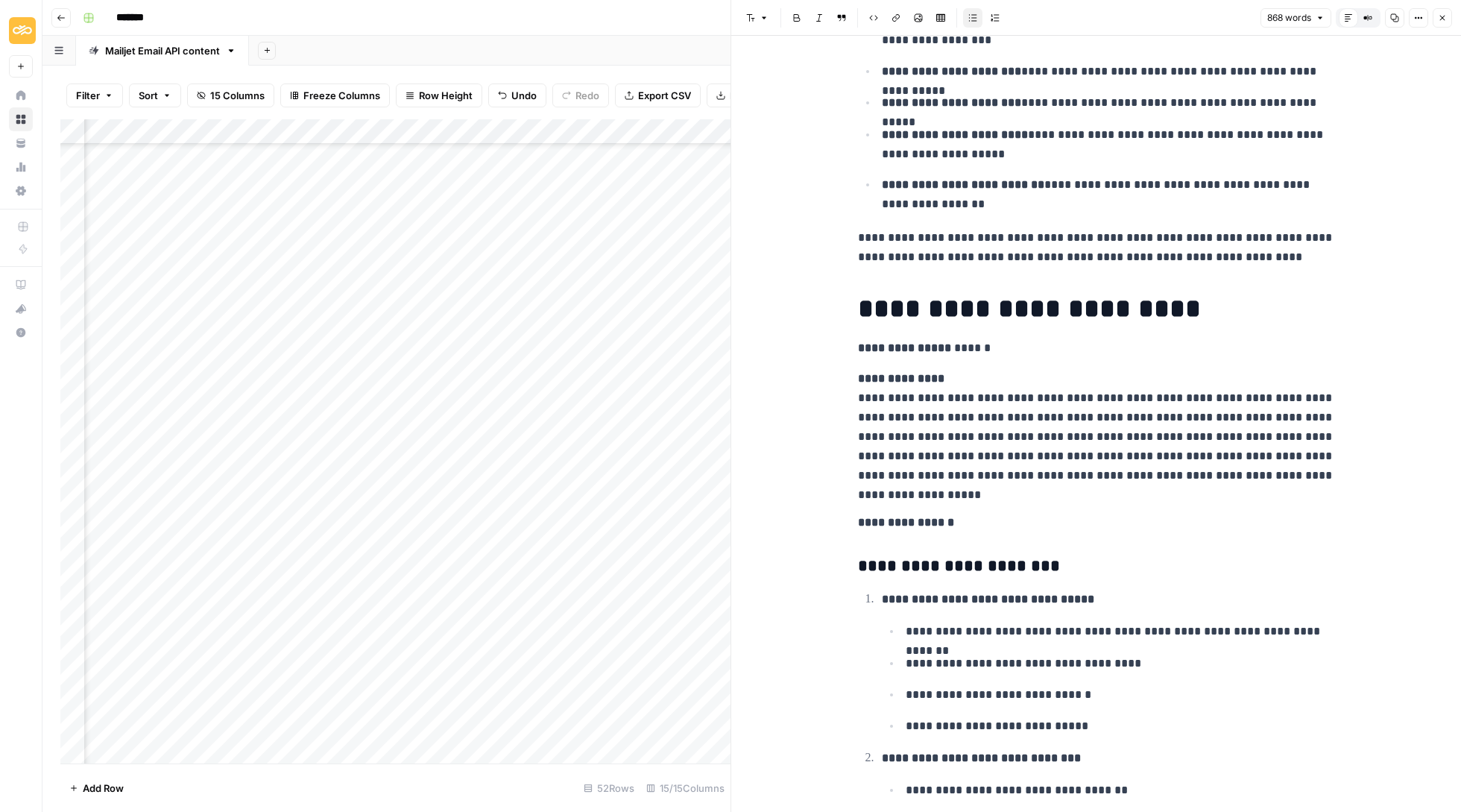
click at [1441, 19] on icon "button" at bounding box center [1443, 17] width 9 height 9
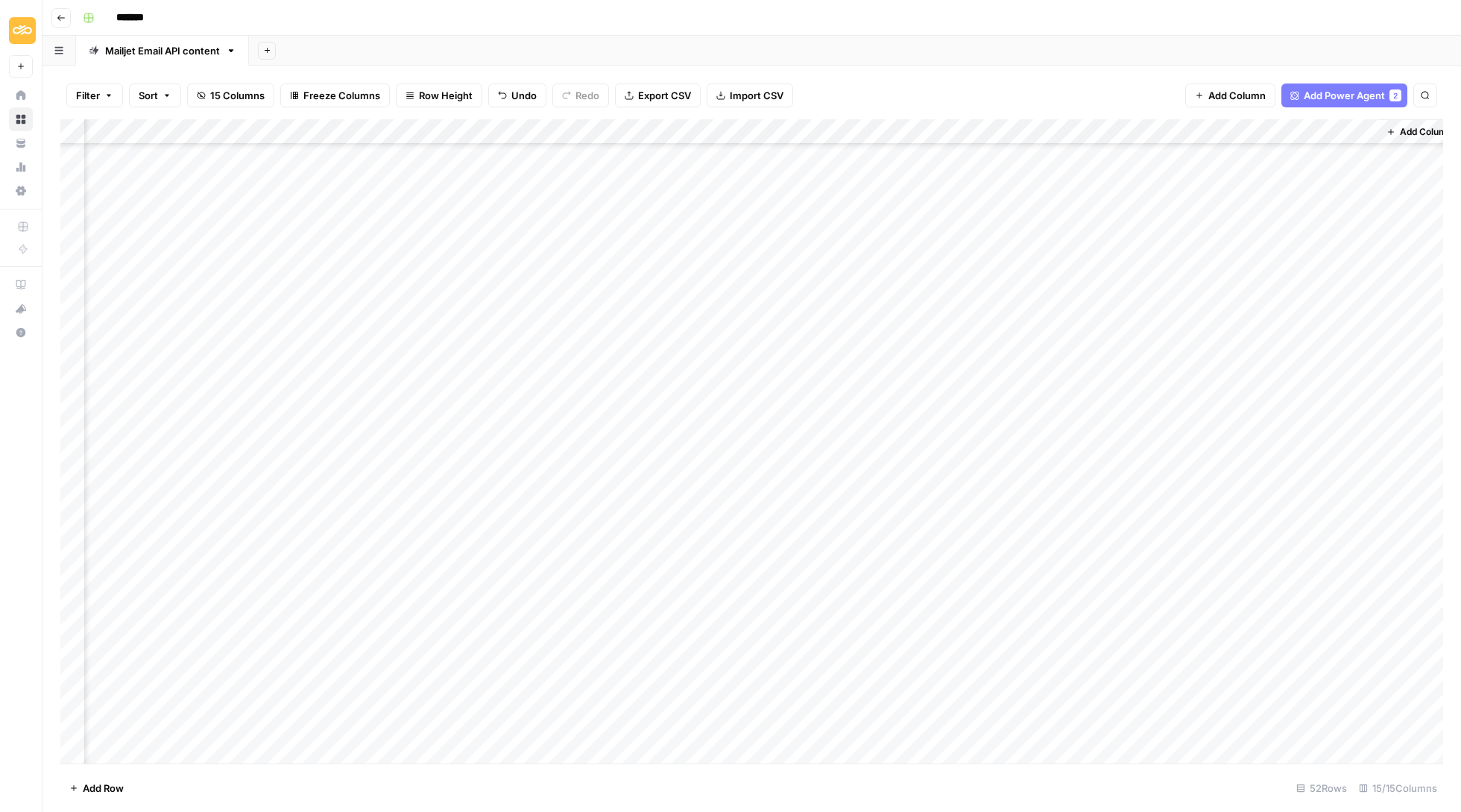
click at [1299, 333] on div "Add Column" at bounding box center [752, 442] width 1383 height 646
click at [1292, 381] on button "Update" at bounding box center [1289, 385] width 45 height 18
click at [1227, 299] on div "Add Column" at bounding box center [752, 442] width 1383 height 646
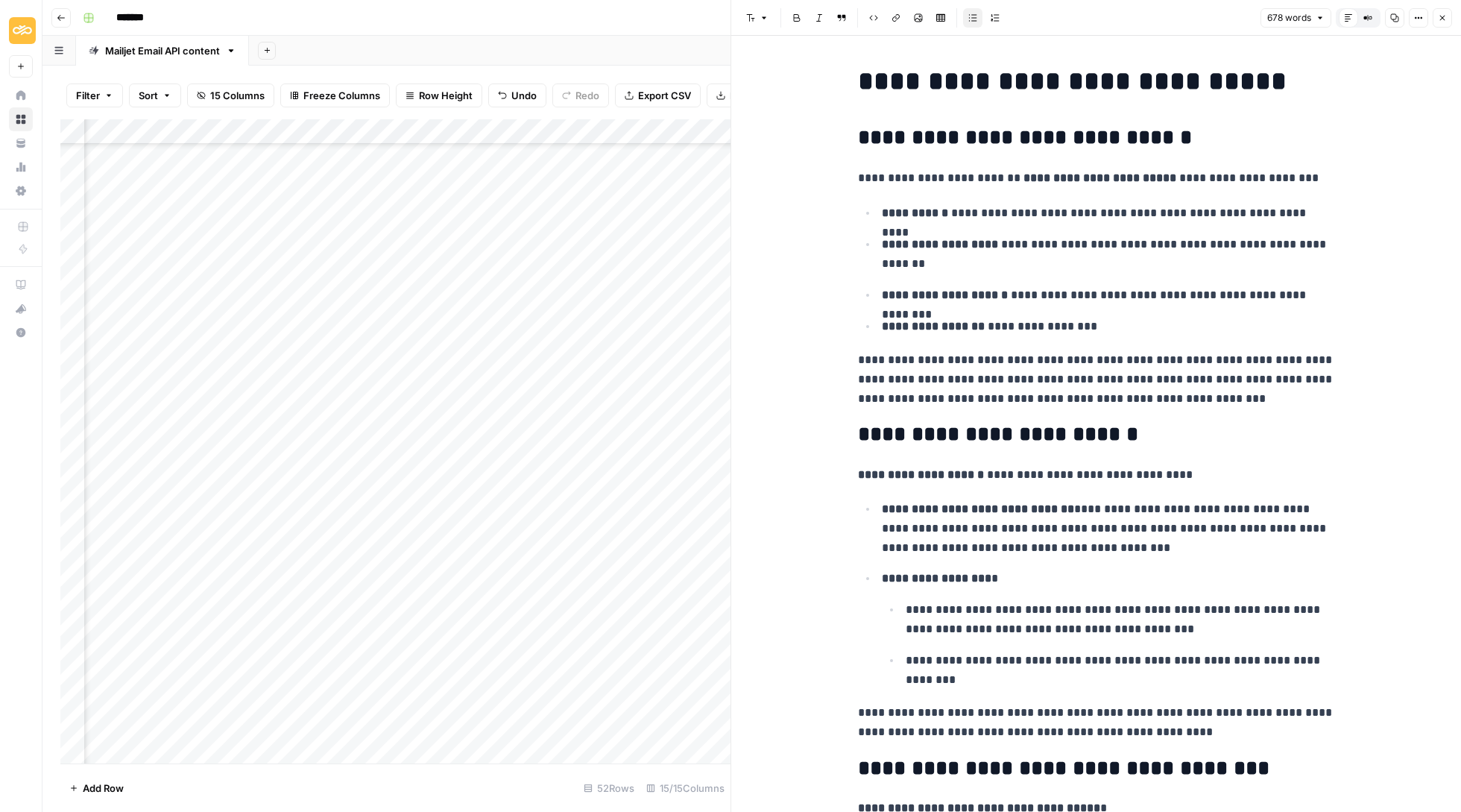
click at [1434, 16] on button "Close" at bounding box center [1443, 17] width 19 height 19
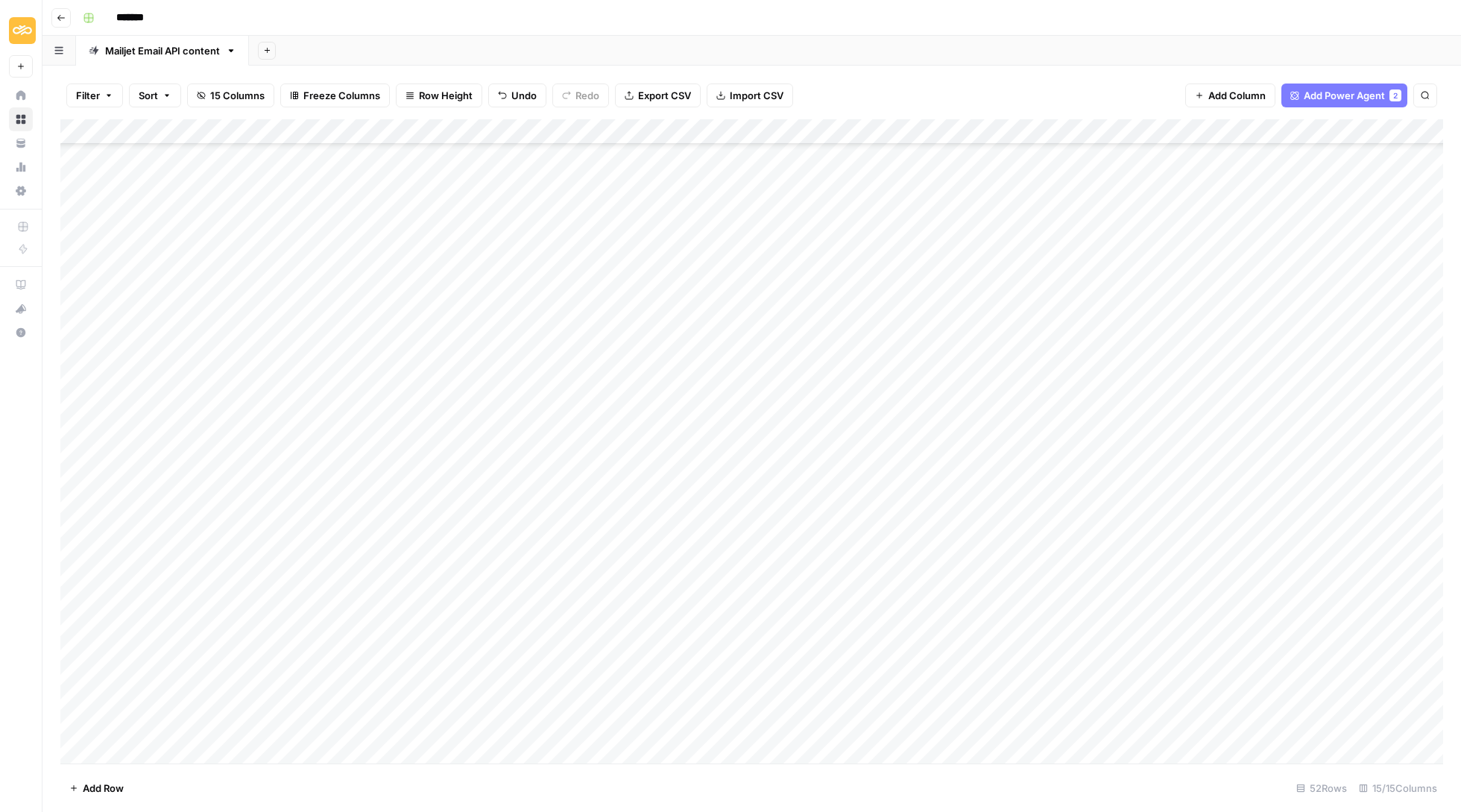
scroll to position [486, 0]
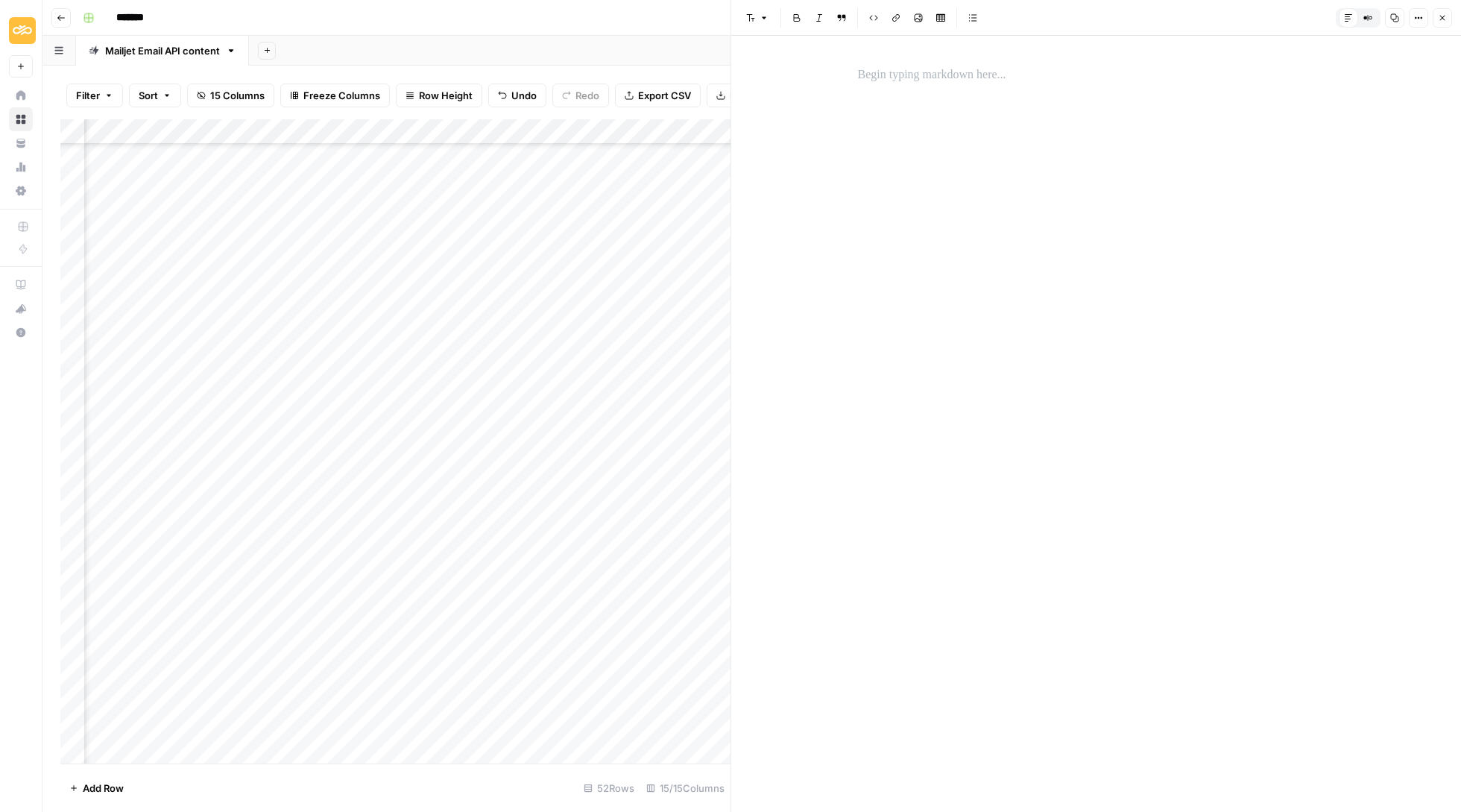
scroll to position [102, 0]
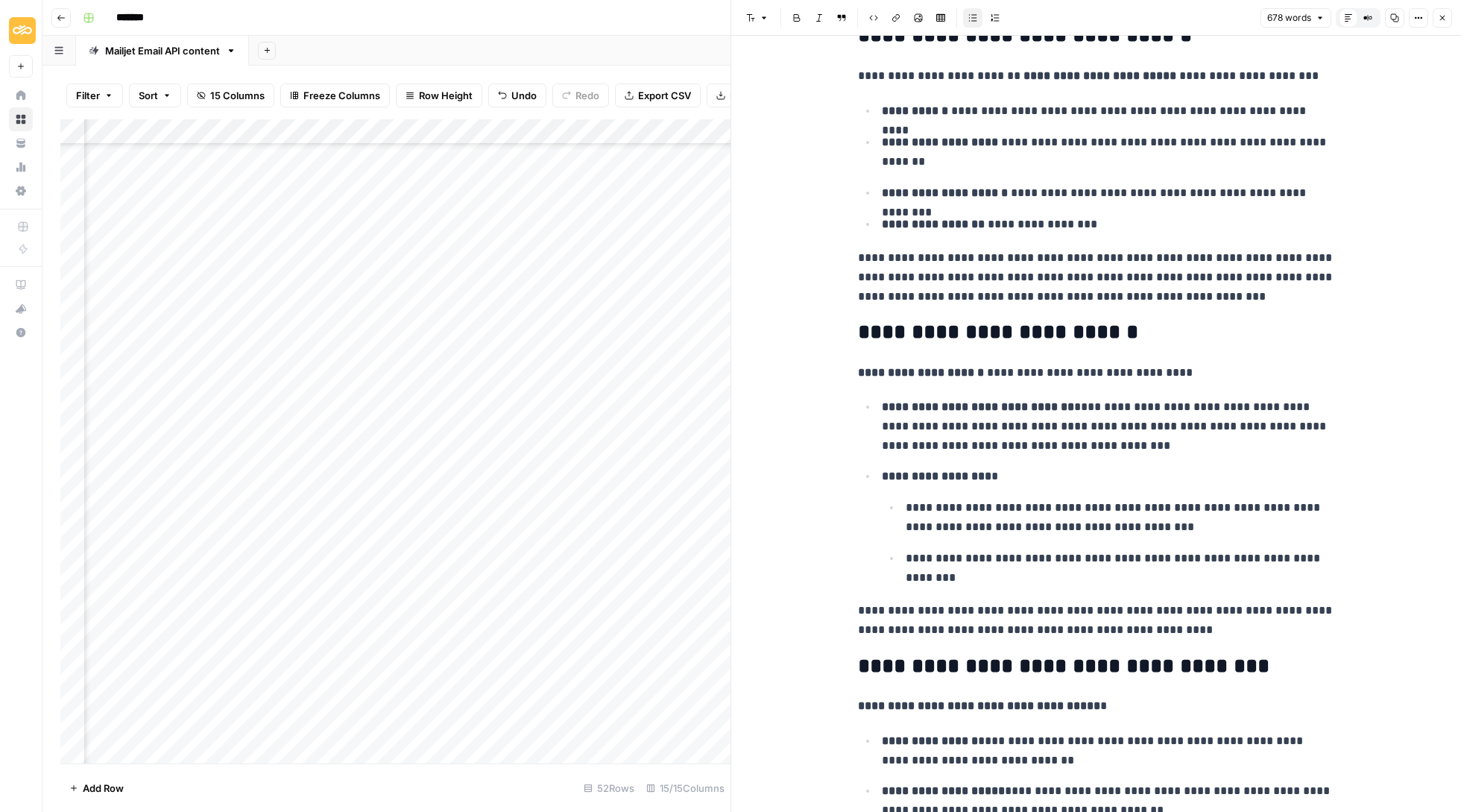
click at [1440, 18] on icon "button" at bounding box center [1443, 17] width 9 height 9
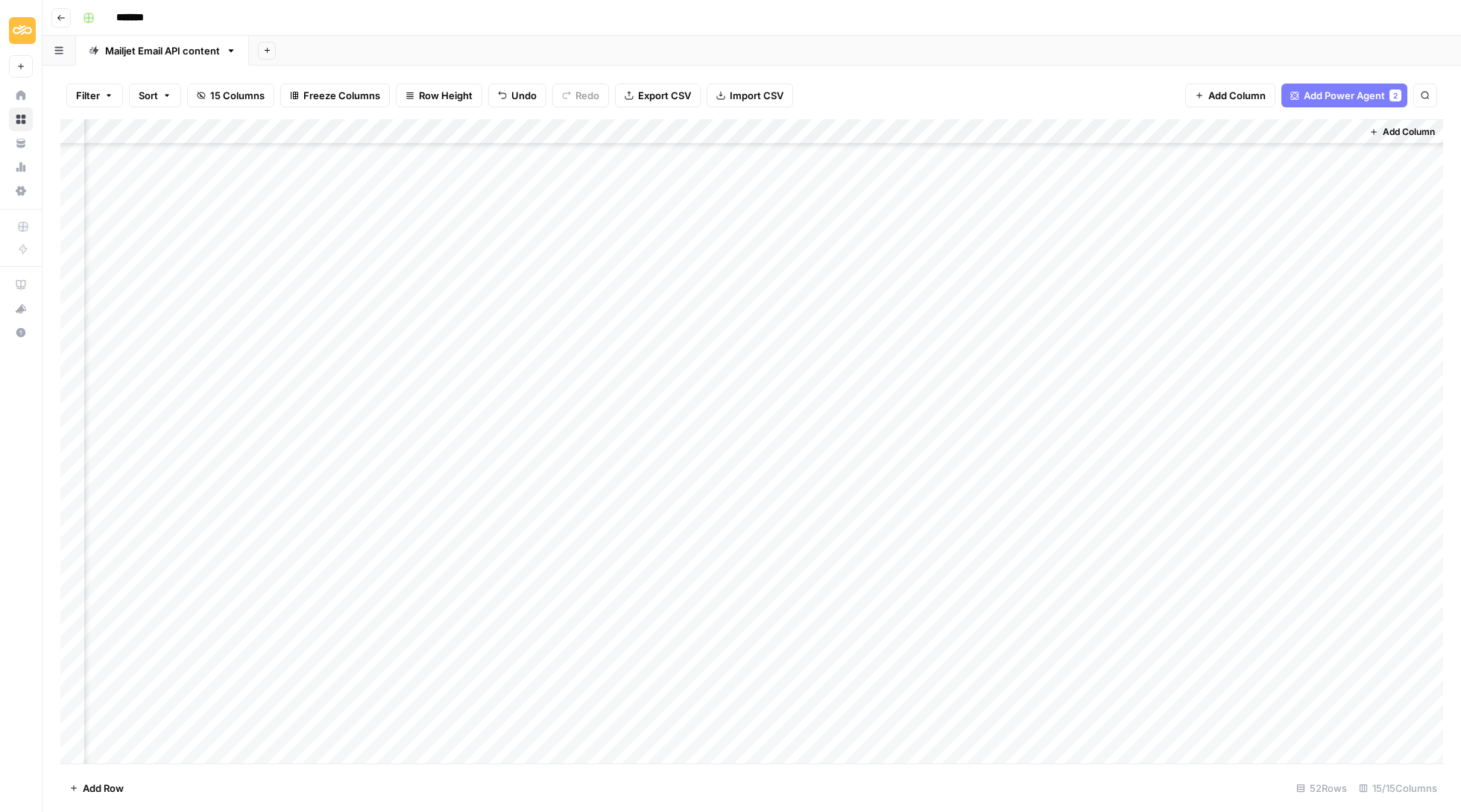
click at [1286, 302] on div "Add Column" at bounding box center [752, 442] width 1383 height 646
click at [1281, 382] on button "Delete" at bounding box center [1270, 386] width 42 height 18
click at [1211, 273] on div "Add Column" at bounding box center [752, 442] width 1383 height 646
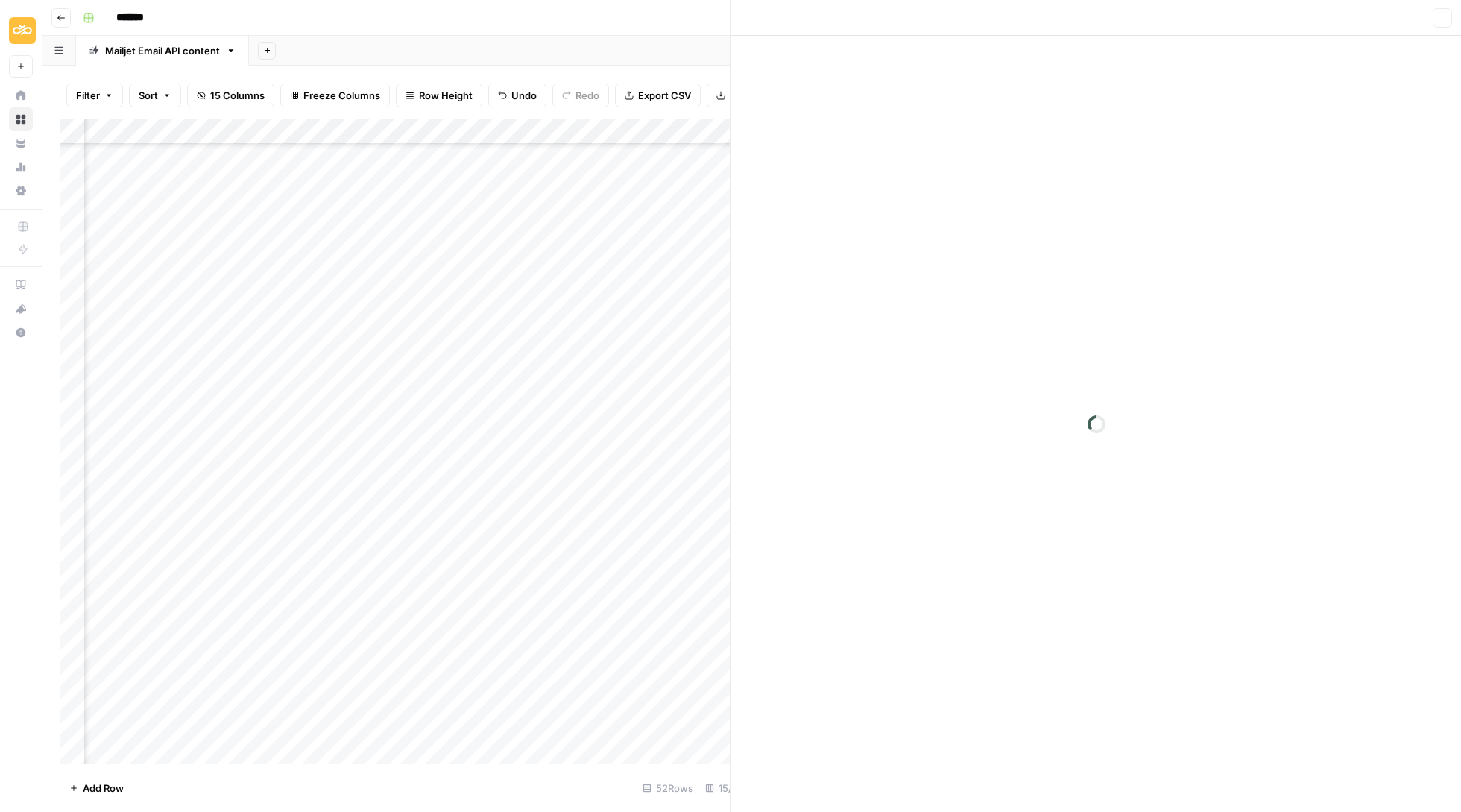
click at [1211, 273] on div at bounding box center [1096, 424] width 730 height 776
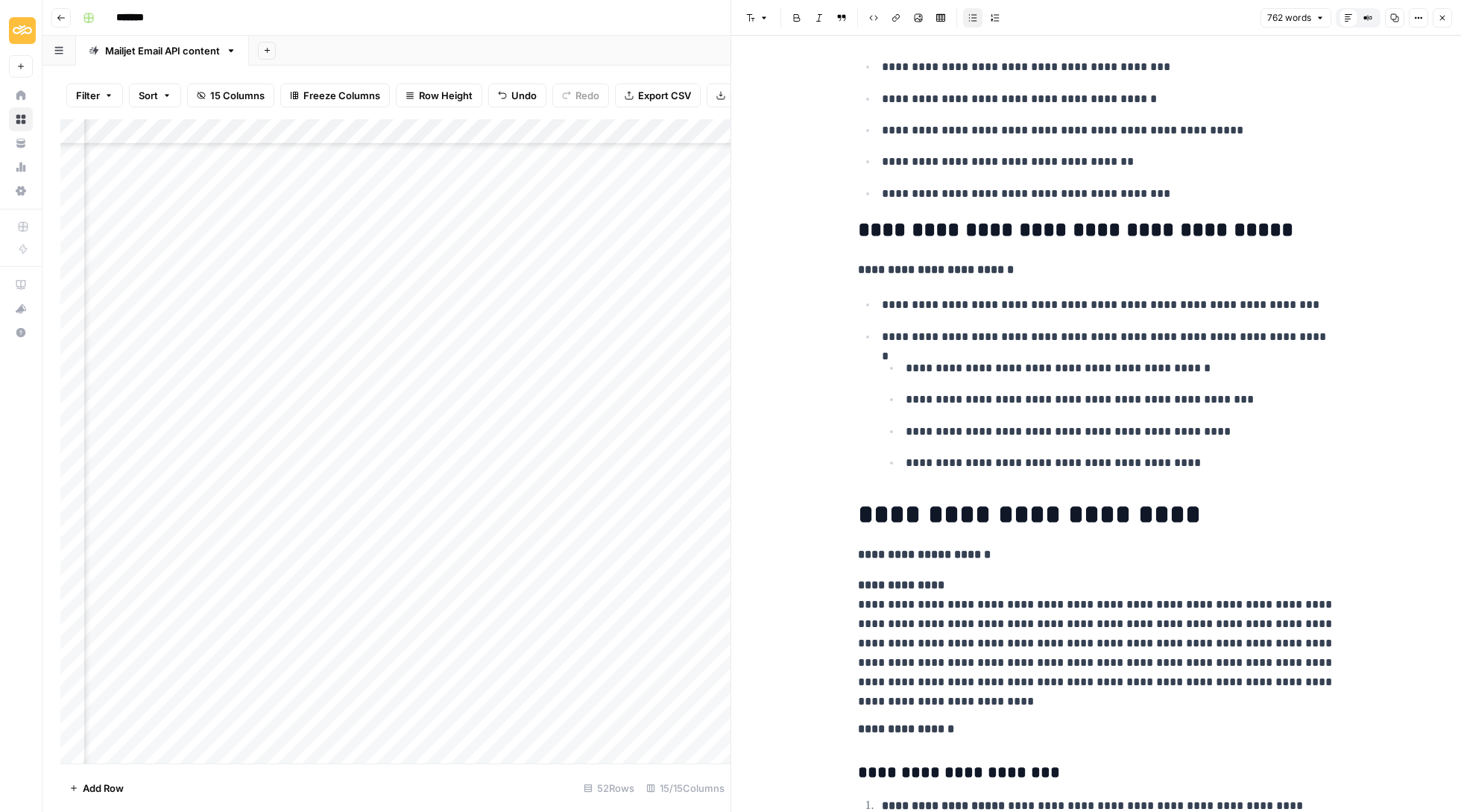
scroll to position [1176, 0]
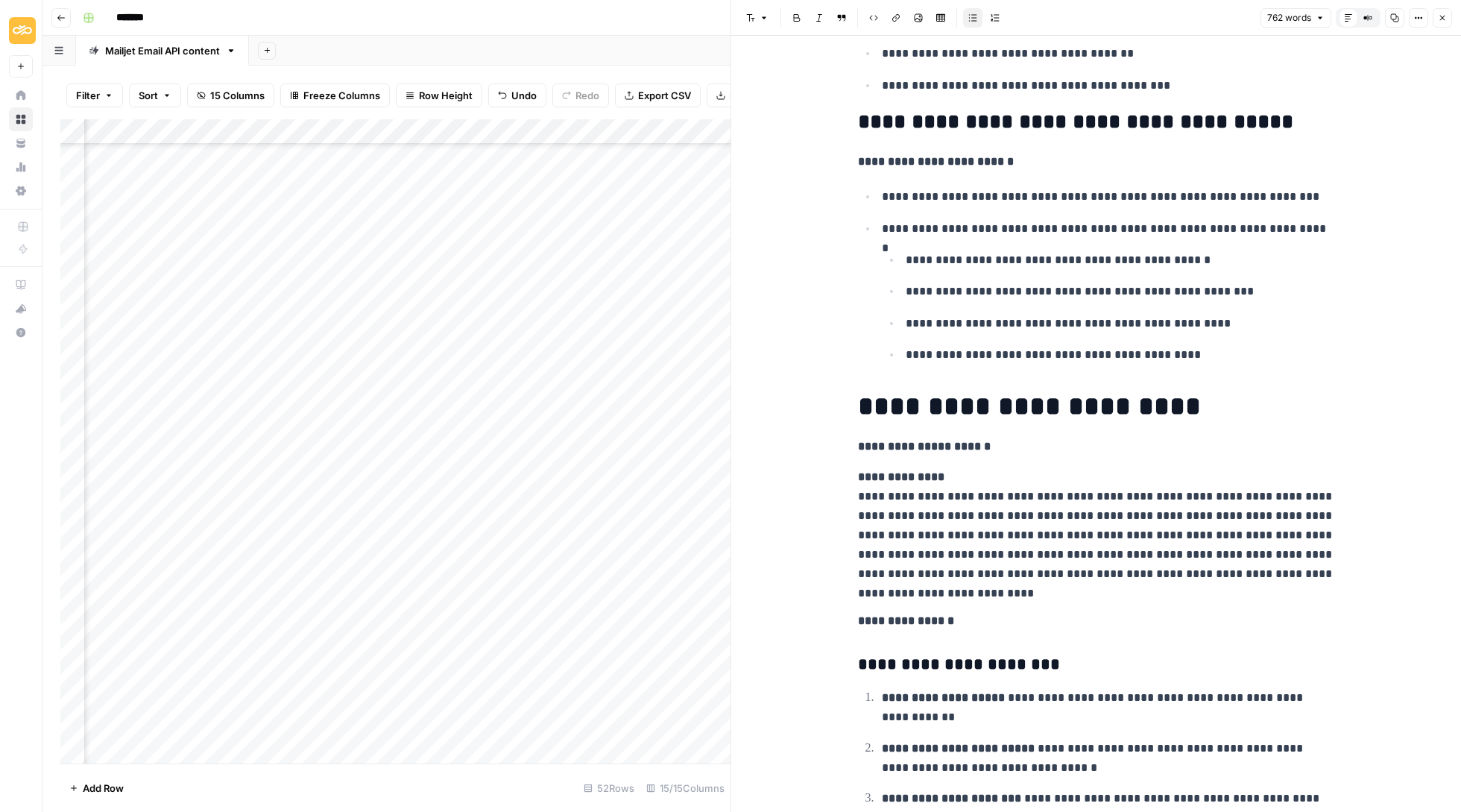
click at [1442, 21] on icon "button" at bounding box center [1443, 17] width 9 height 9
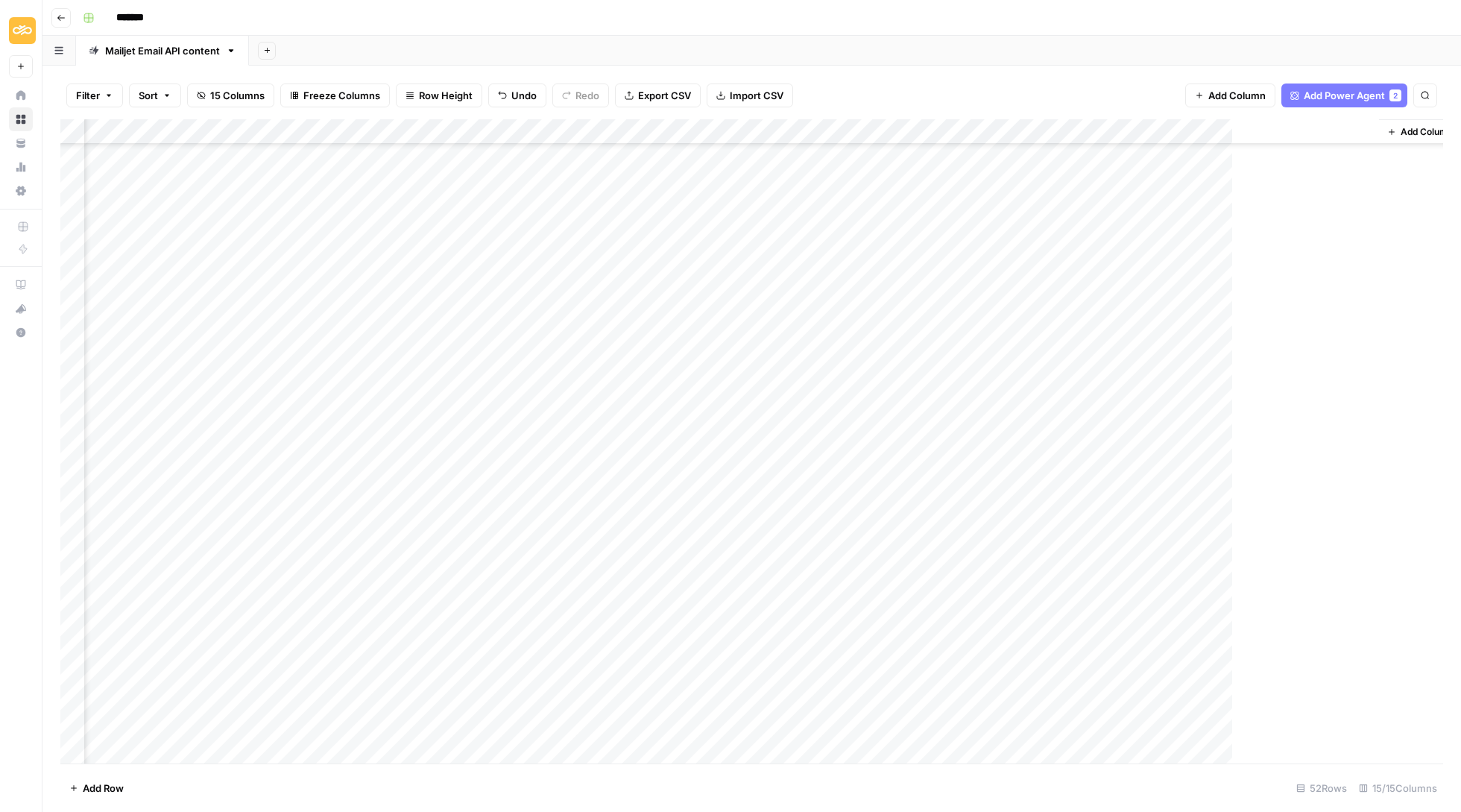
scroll to position [486, 929]
click at [1298, 268] on div "Add Column" at bounding box center [752, 442] width 1383 height 646
click at [1296, 329] on button "Update" at bounding box center [1289, 333] width 45 height 18
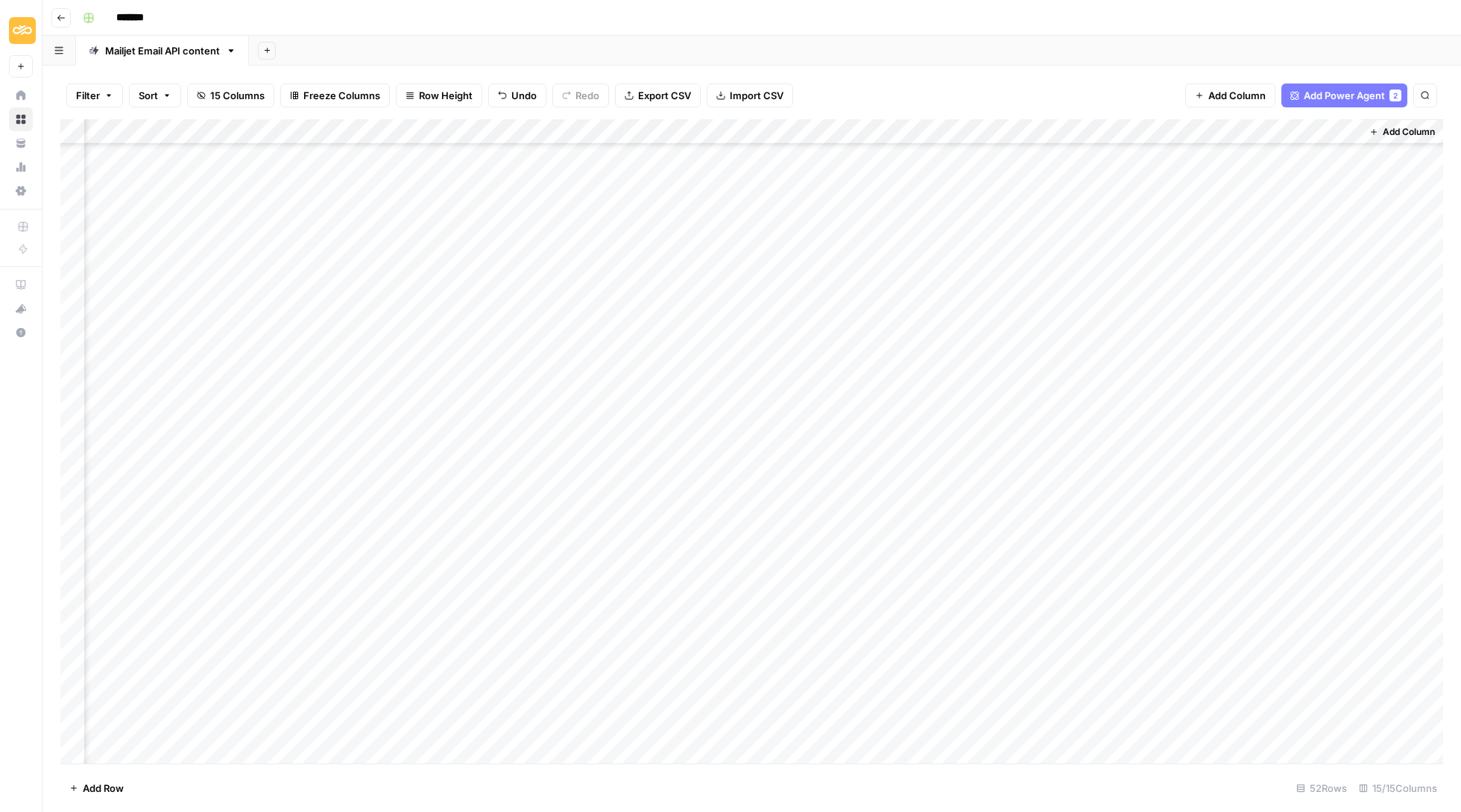
click at [1213, 246] on div "Add Column" at bounding box center [752, 442] width 1383 height 646
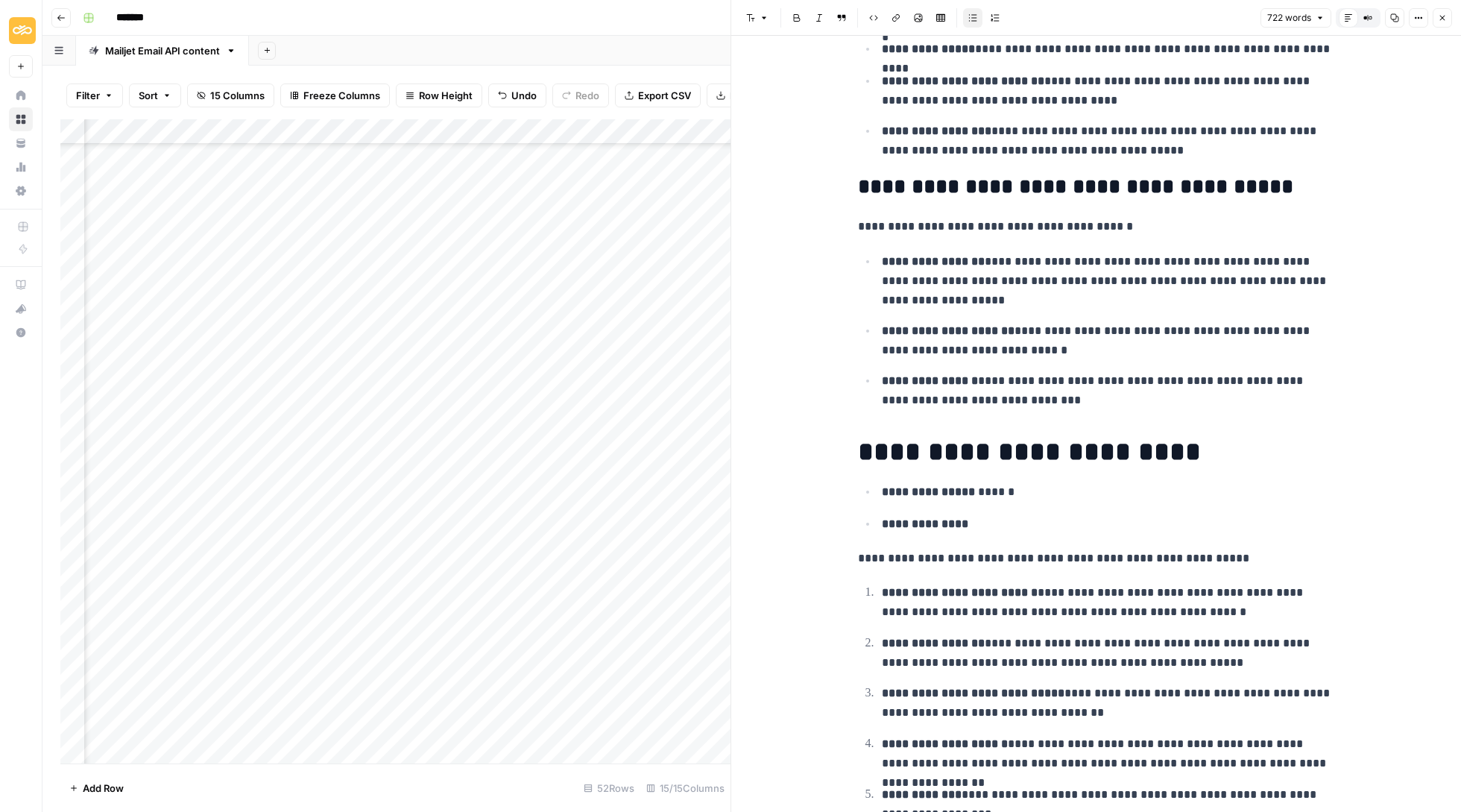
scroll to position [840, 0]
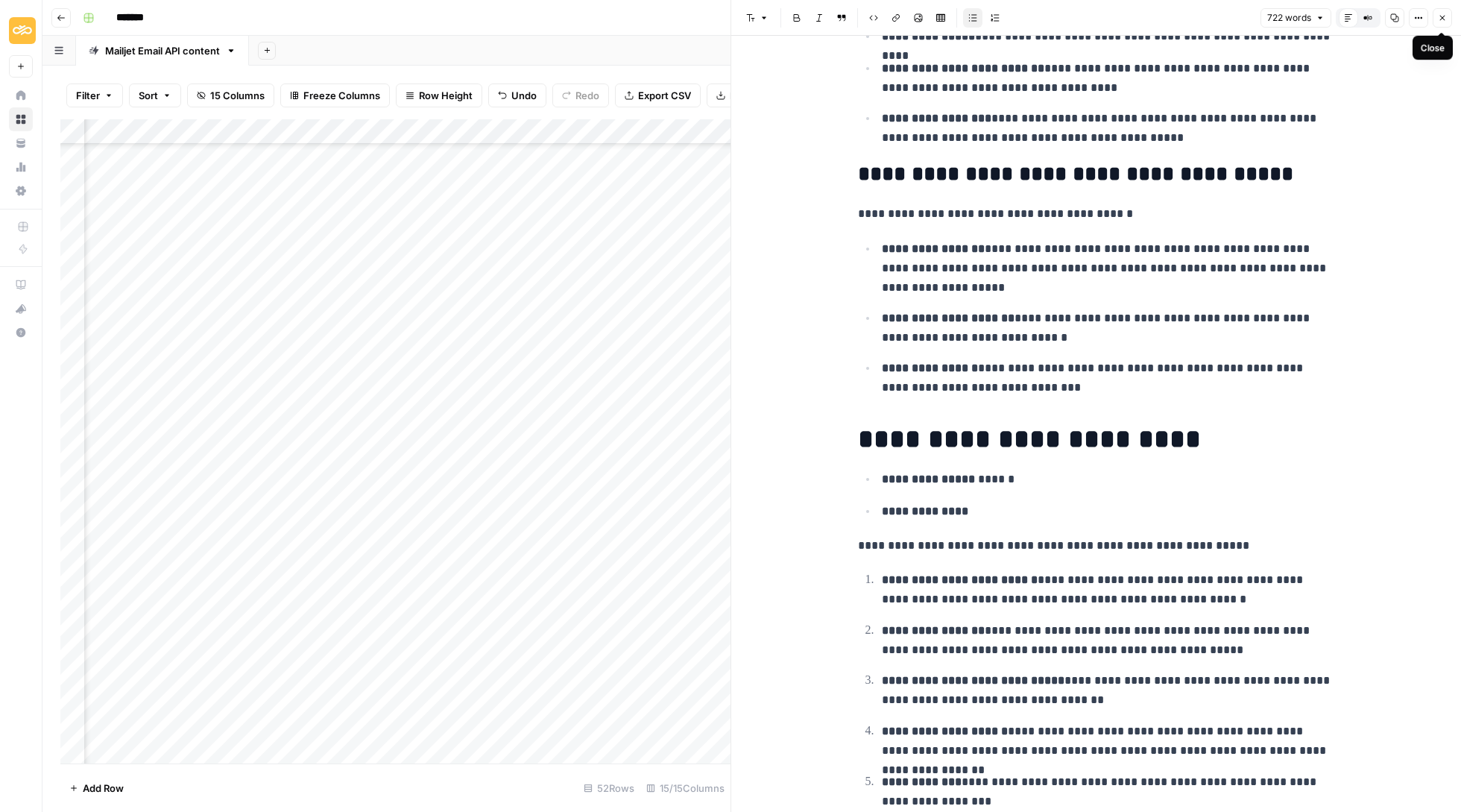
click at [1439, 19] on icon "button" at bounding box center [1443, 17] width 9 height 9
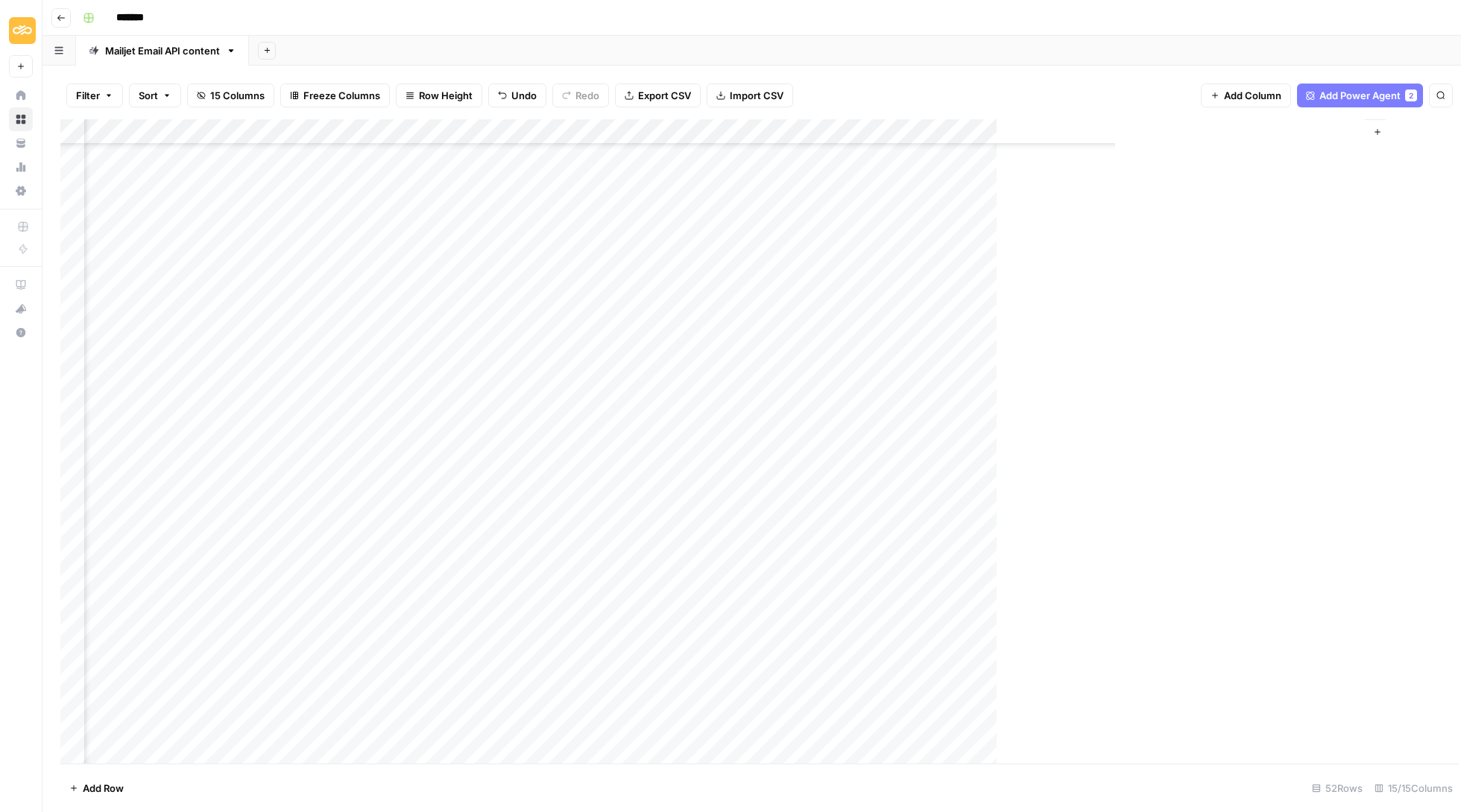
scroll to position [487, 929]
click at [1324, 249] on div "Add Column" at bounding box center [752, 442] width 1383 height 646
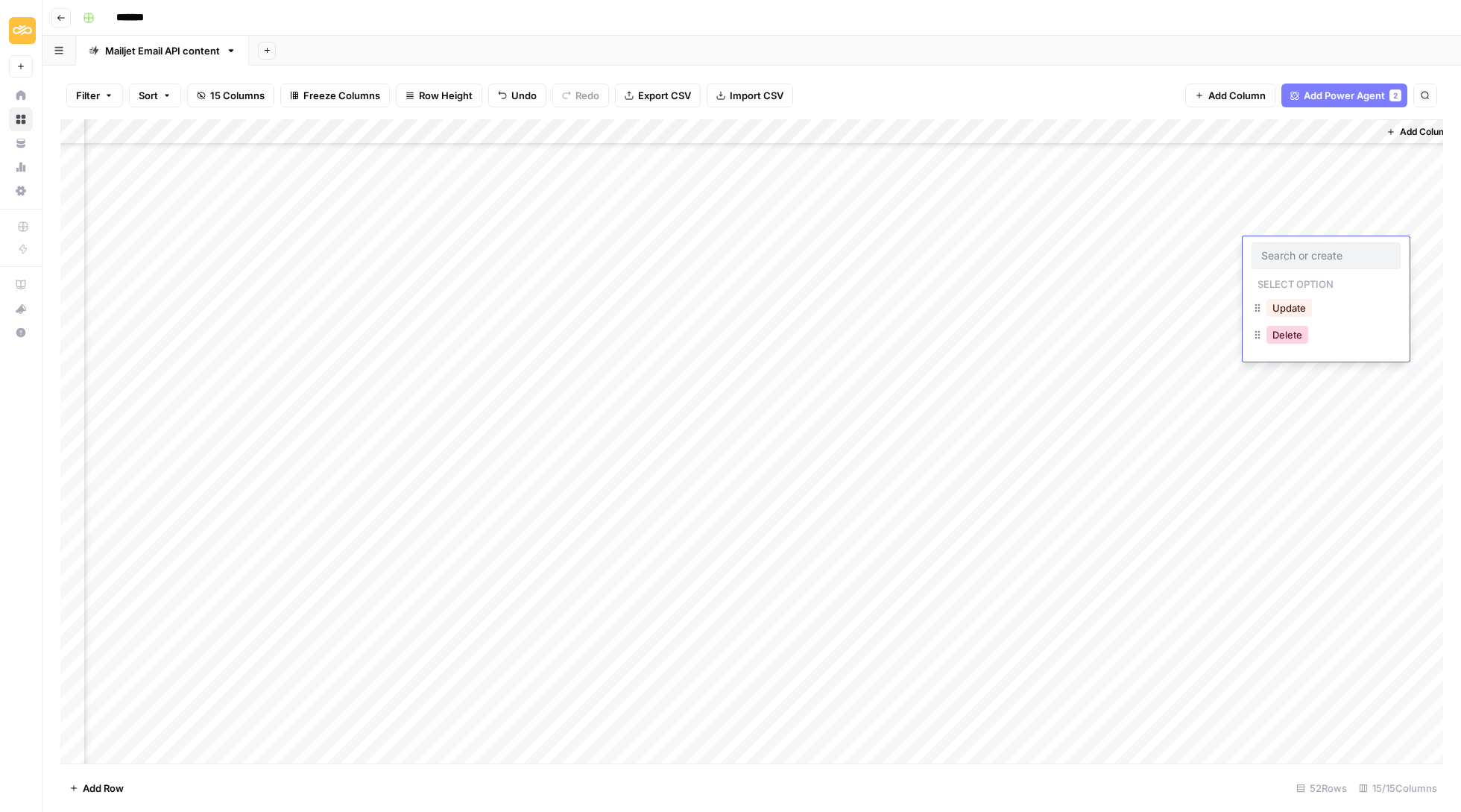
click at [1302, 331] on button "Delete" at bounding box center [1287, 334] width 42 height 18
click at [1220, 613] on div "Add Column" at bounding box center [752, 442] width 1383 height 646
click at [1226, 613] on div "Add Column" at bounding box center [752, 442] width 1383 height 646
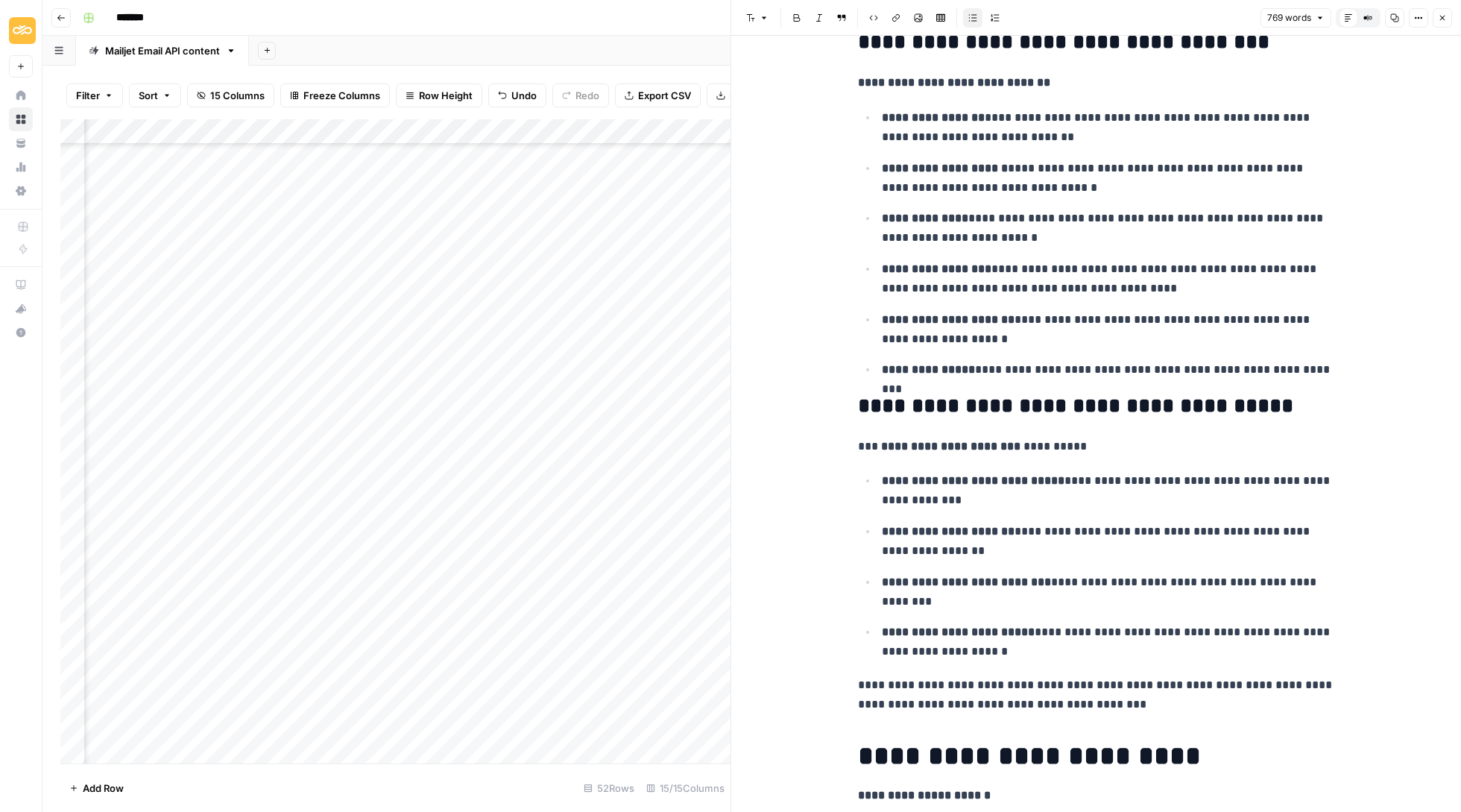
scroll to position [1146, 0]
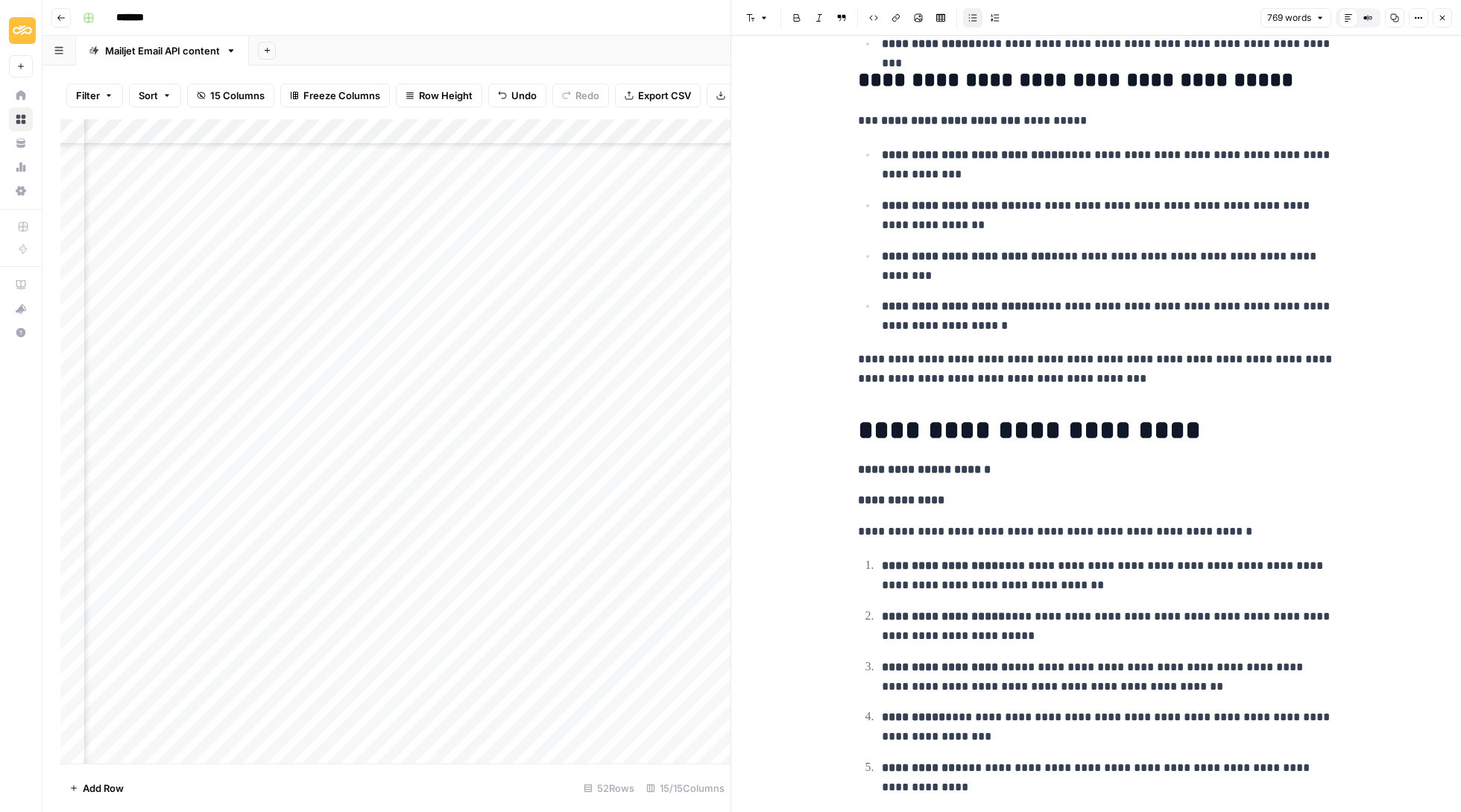
click at [1452, 16] on header "Font style Bold Italic Block quote Code block Link Image Insert Table Bulleted …" at bounding box center [1096, 17] width 730 height 36
click at [1444, 17] on icon "button" at bounding box center [1443, 18] width 5 height 5
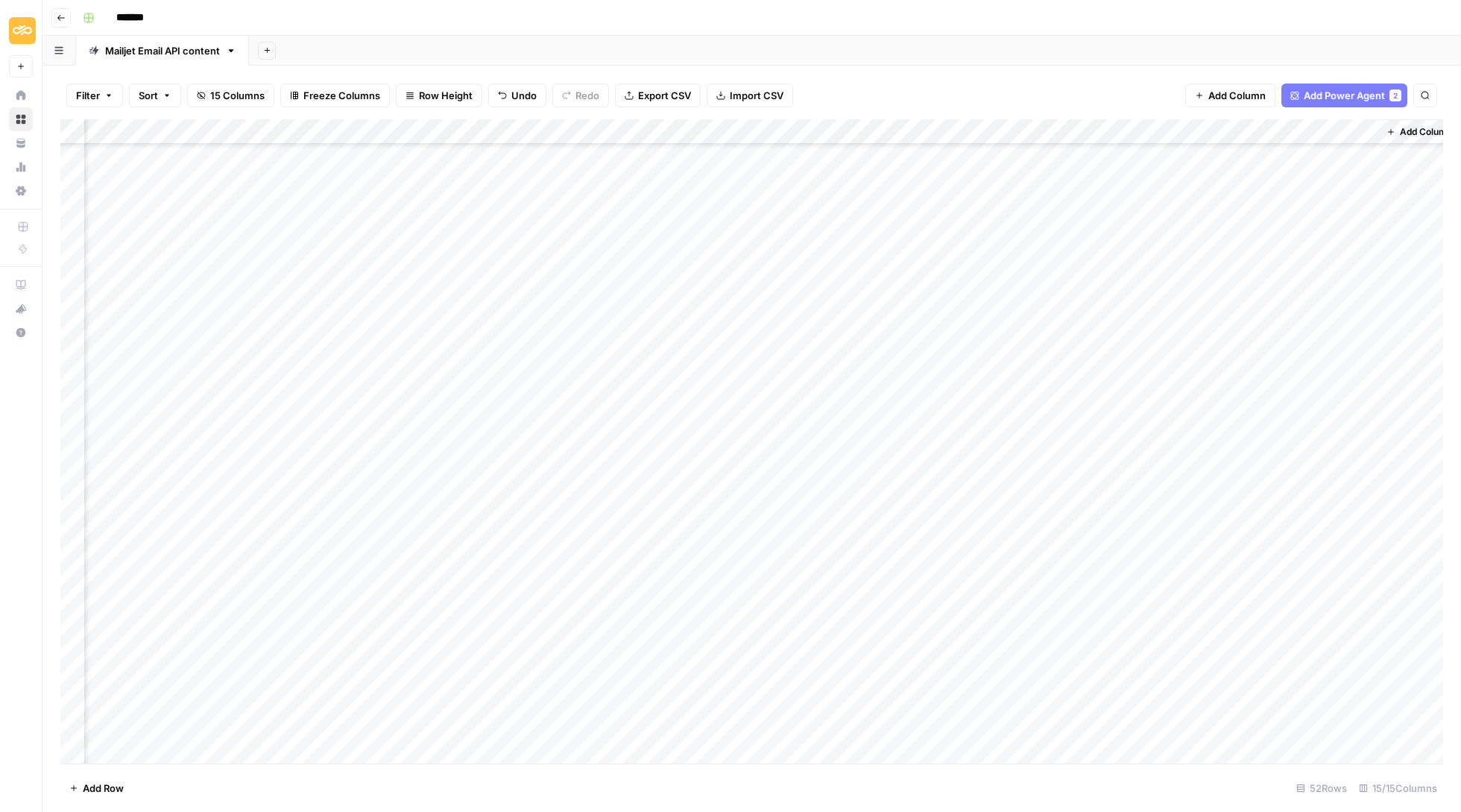
click at [1278, 612] on div "Add Column" at bounding box center [752, 442] width 1383 height 646
click at [1322, 633] on div "Add Column" at bounding box center [752, 442] width 1383 height 646
click at [1319, 618] on div "Add Column" at bounding box center [752, 442] width 1383 height 646
click at [1307, 605] on div "Add Column" at bounding box center [752, 442] width 1383 height 646
click at [1288, 710] on div "Delete" at bounding box center [1326, 702] width 149 height 27
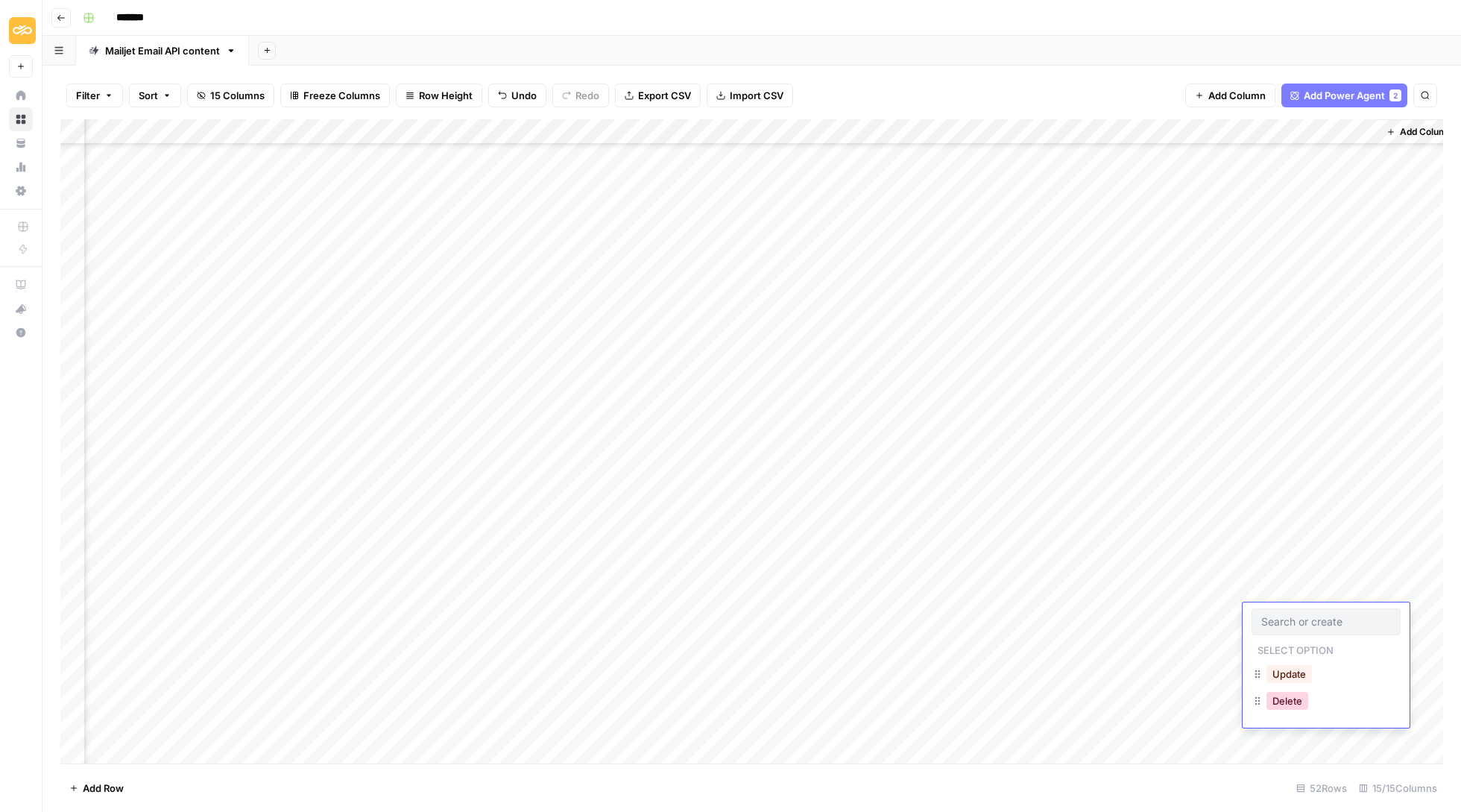
click at [1288, 708] on button "Delete" at bounding box center [1287, 701] width 42 height 18
click at [1234, 586] on div "Add Column" at bounding box center [752, 442] width 1383 height 646
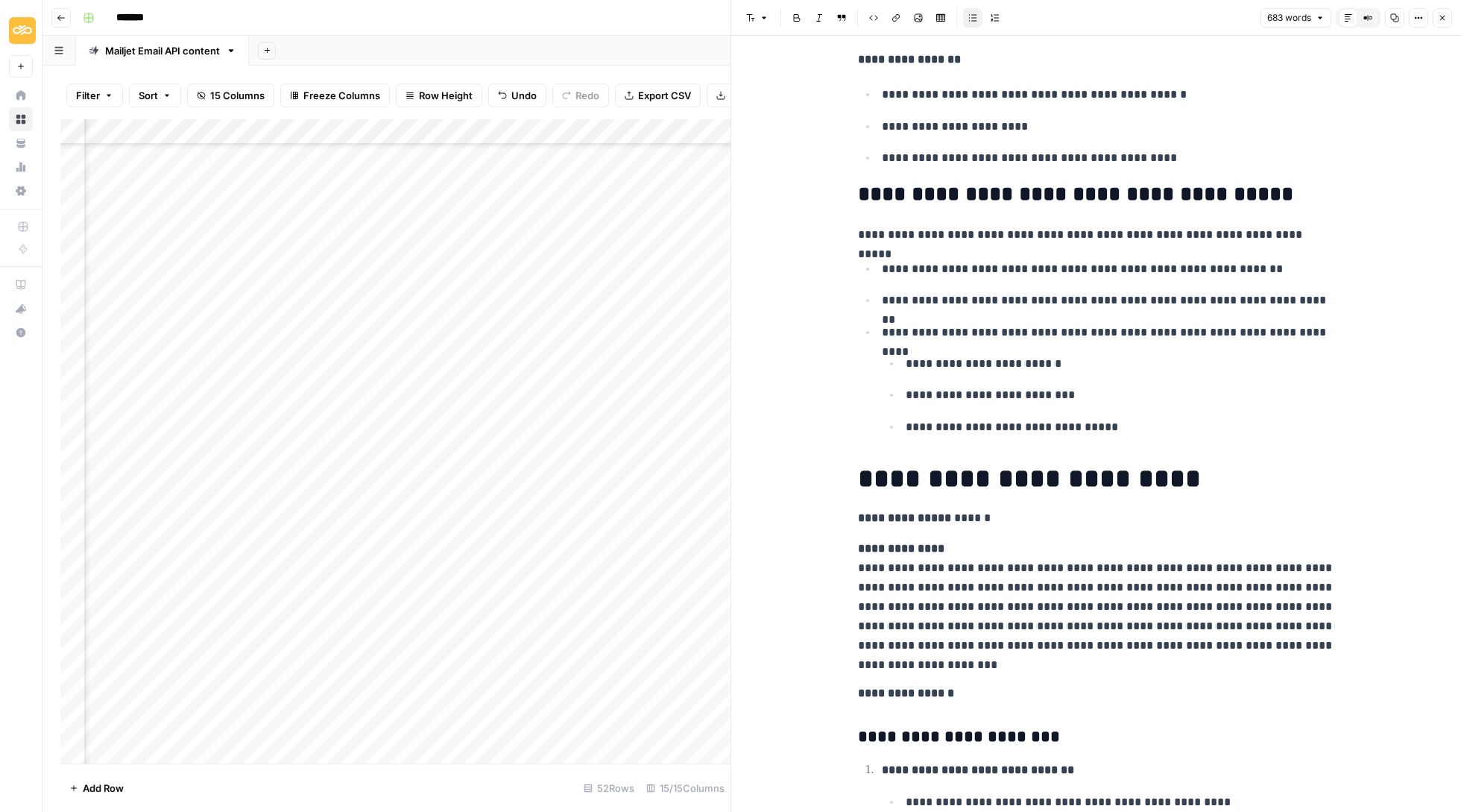
scroll to position [1300, 0]
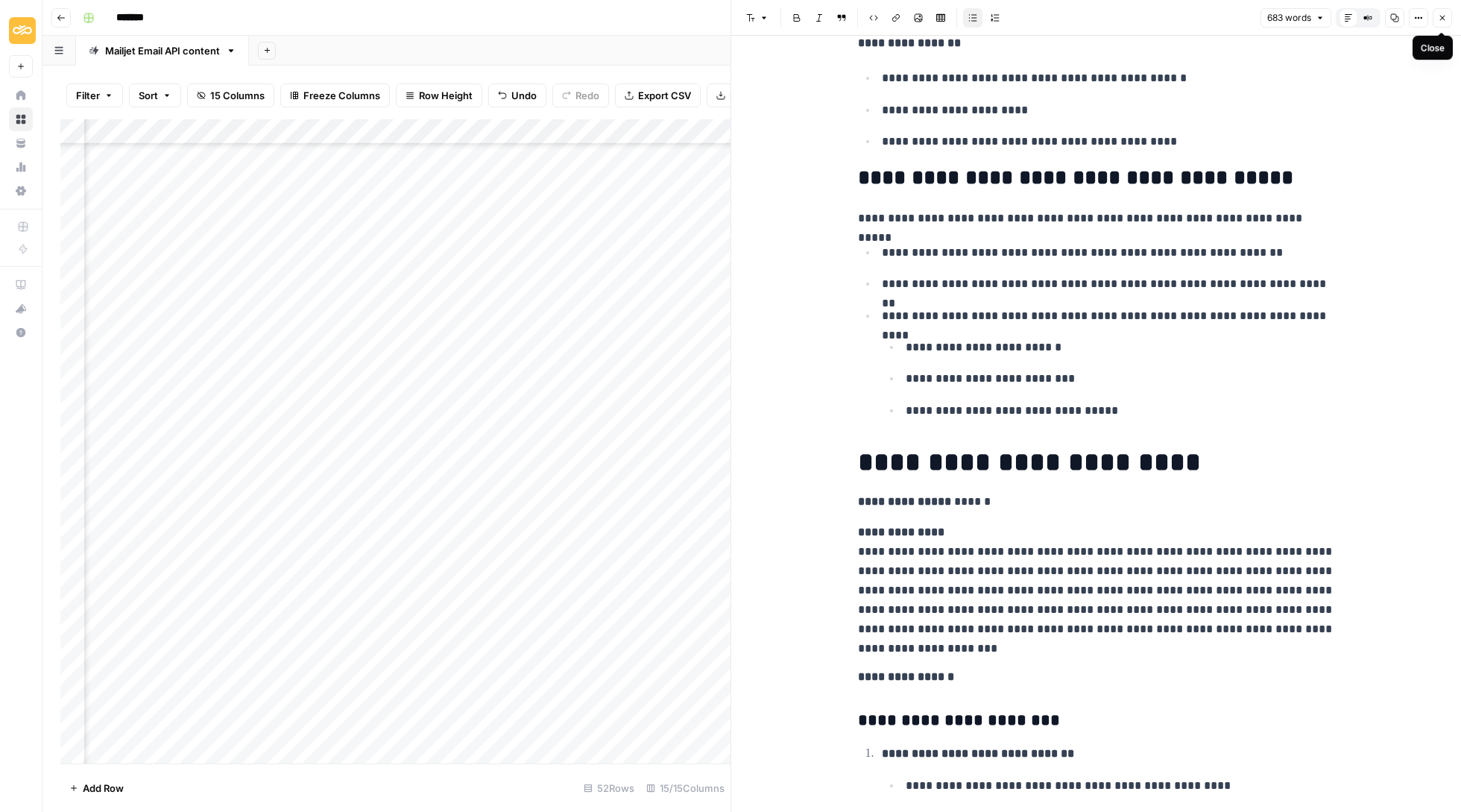
click at [1444, 18] on icon "button" at bounding box center [1443, 17] width 9 height 9
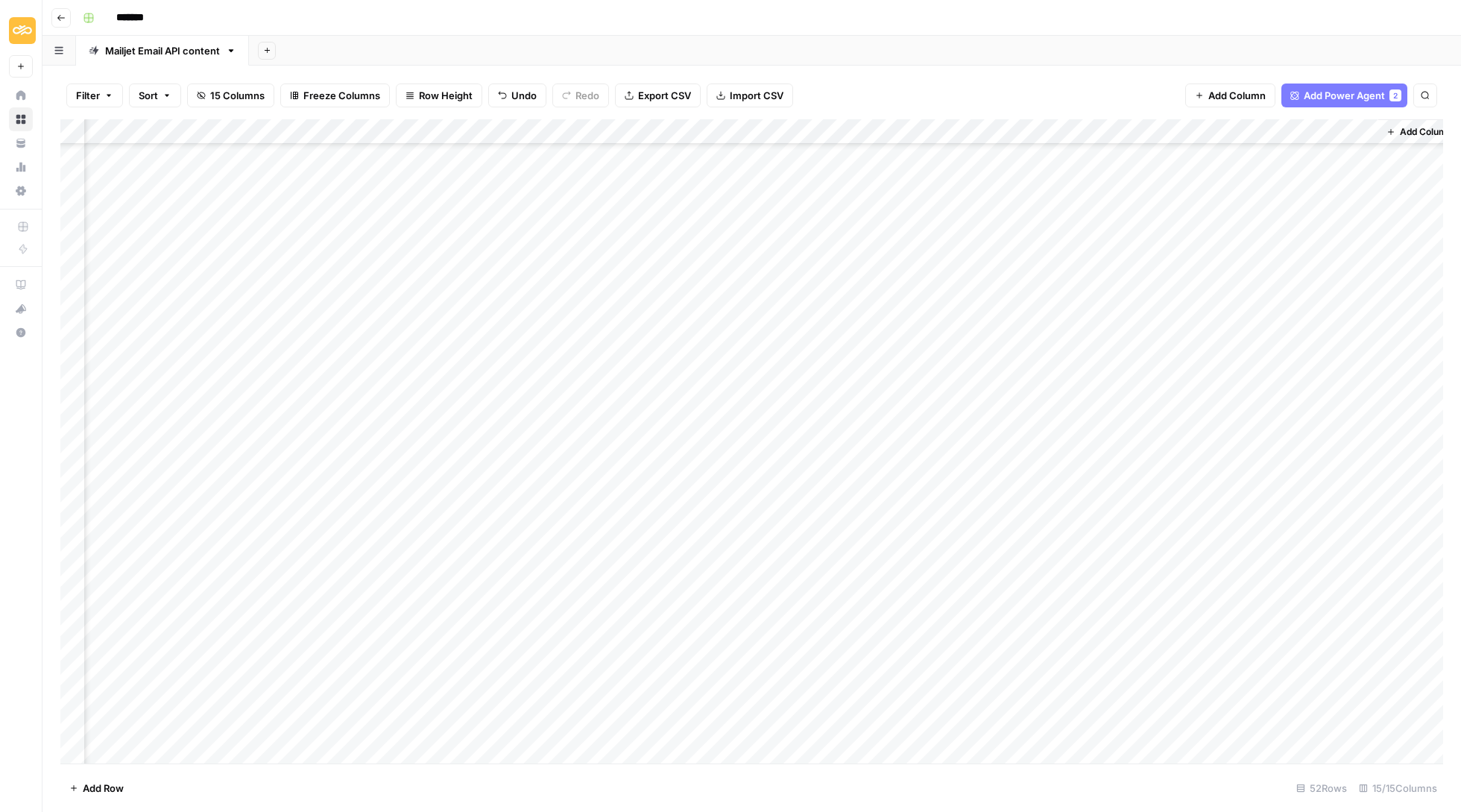
click at [1286, 600] on div "Add Column" at bounding box center [752, 442] width 1383 height 646
click at [1286, 597] on div "Add Column" at bounding box center [752, 442] width 1383 height 646
click at [1296, 654] on button "Update" at bounding box center [1289, 648] width 45 height 18
click at [1280, 564] on div "Add Column" at bounding box center [752, 442] width 1383 height 646
click at [1224, 559] on div "Add Column" at bounding box center [752, 442] width 1383 height 646
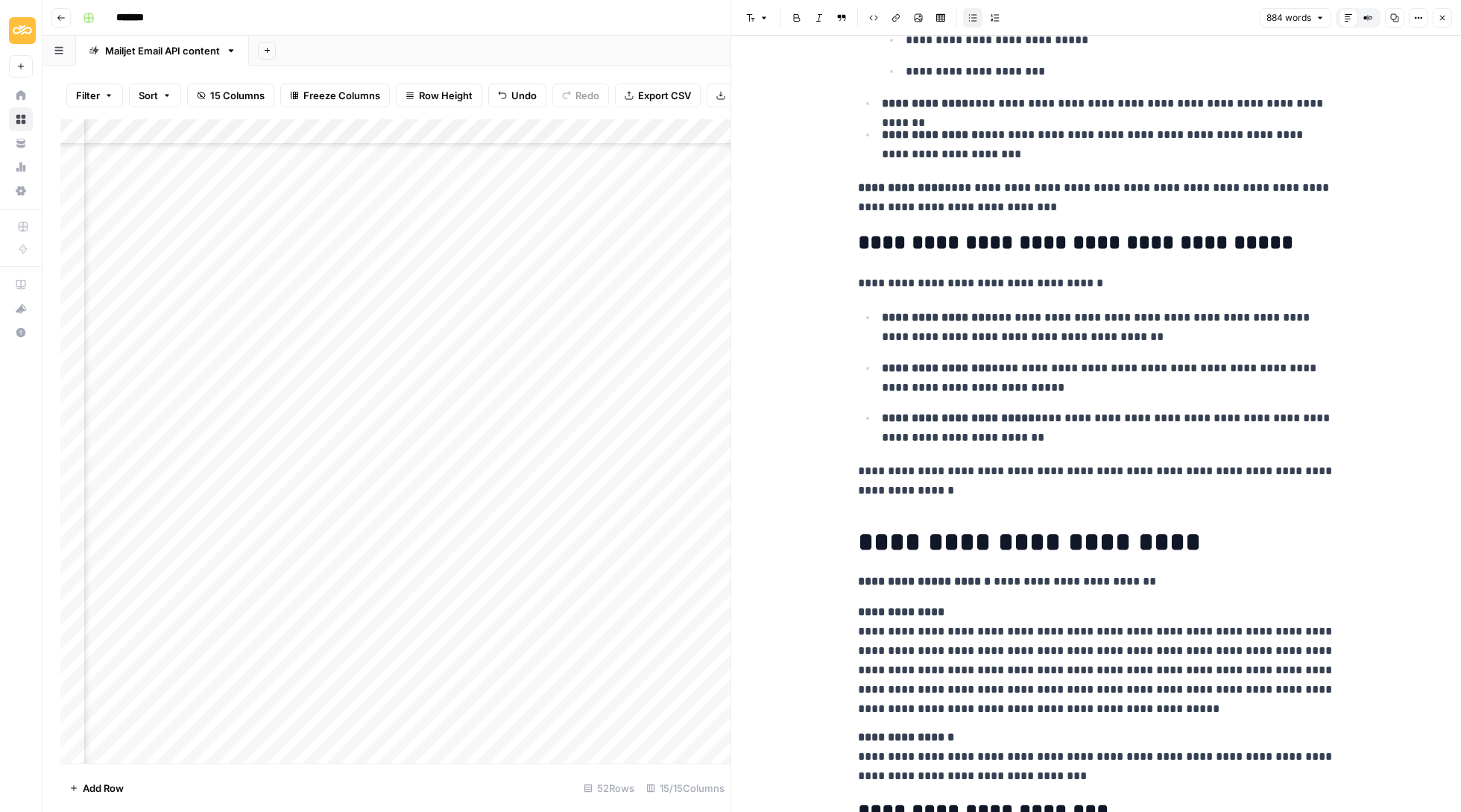
scroll to position [1313, 0]
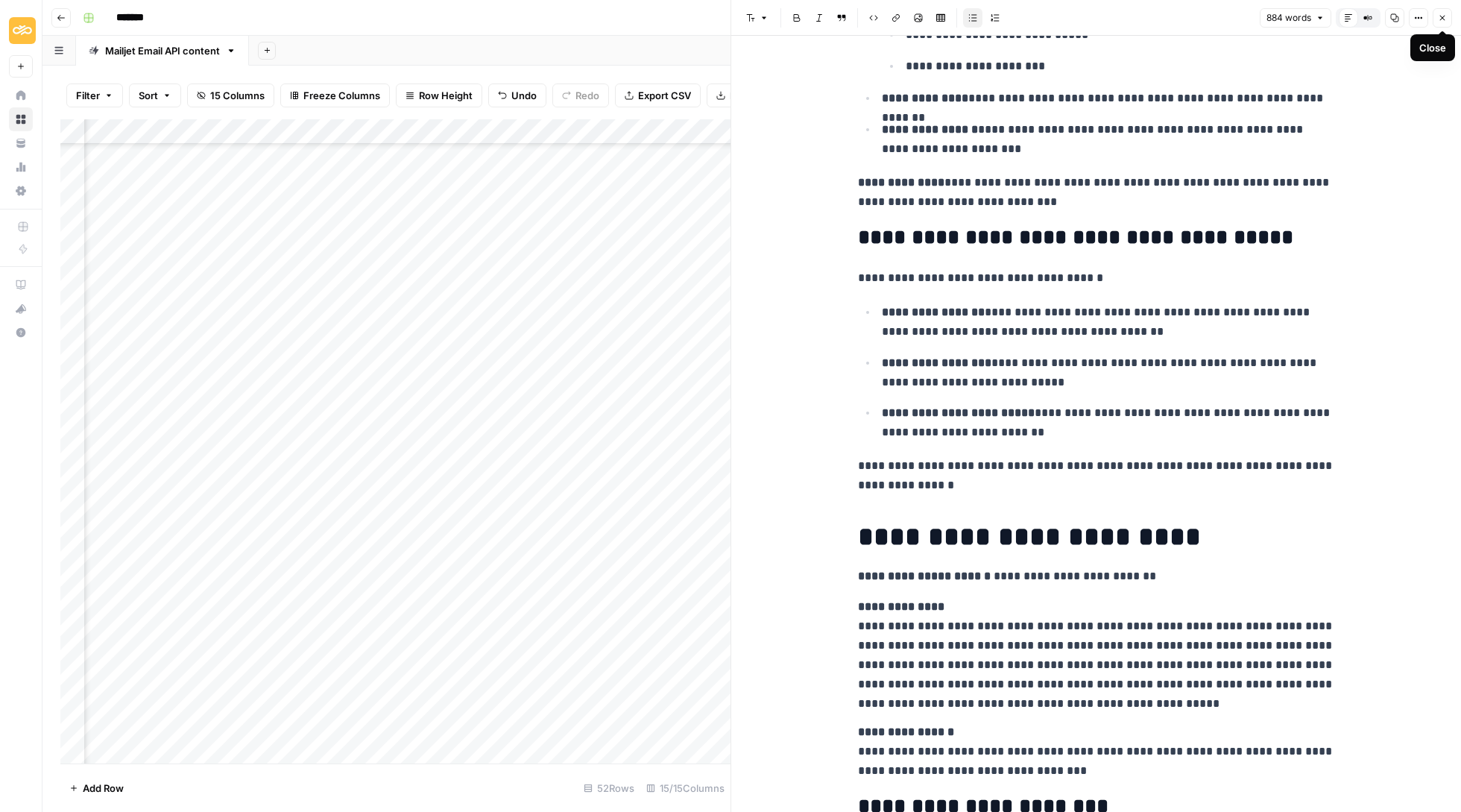
click at [1441, 21] on icon "button" at bounding box center [1443, 17] width 9 height 9
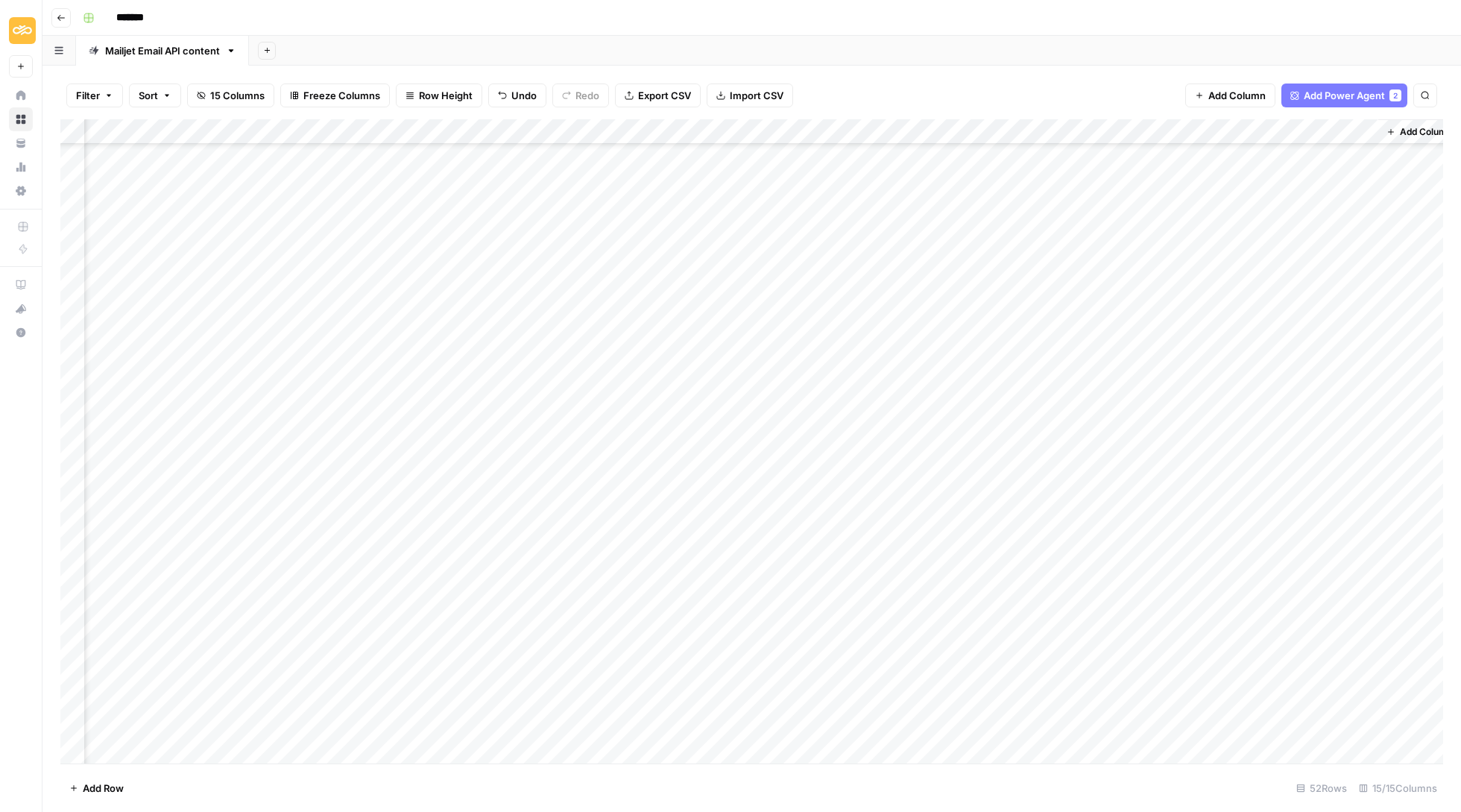
click at [1277, 567] on div "Add Column" at bounding box center [752, 442] width 1383 height 646
click at [1286, 630] on button "Update" at bounding box center [1289, 623] width 45 height 18
click at [1224, 537] on div "Add Column" at bounding box center [752, 442] width 1383 height 646
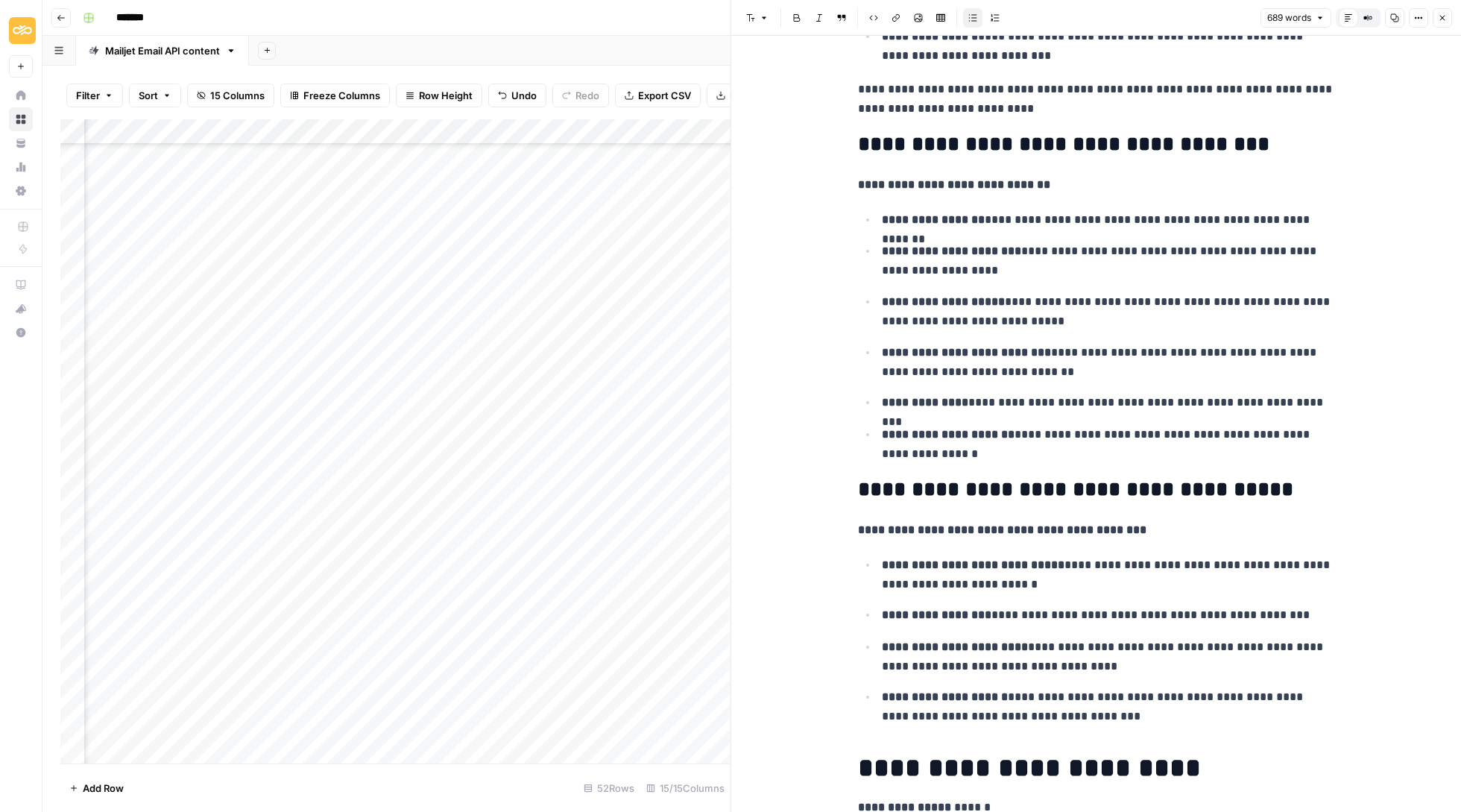
scroll to position [1219, 0]
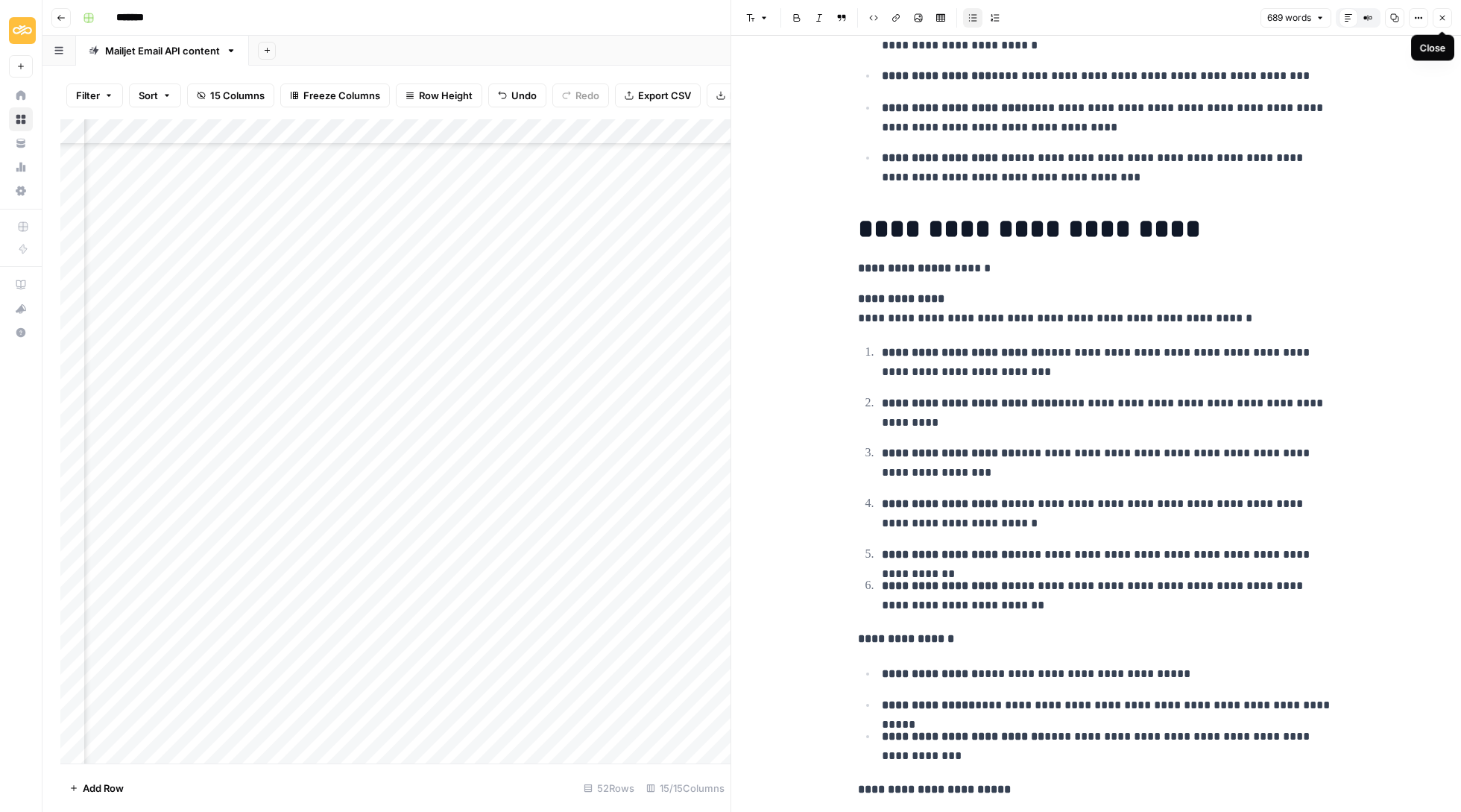
click at [1438, 22] on icon "button" at bounding box center [1443, 17] width 9 height 9
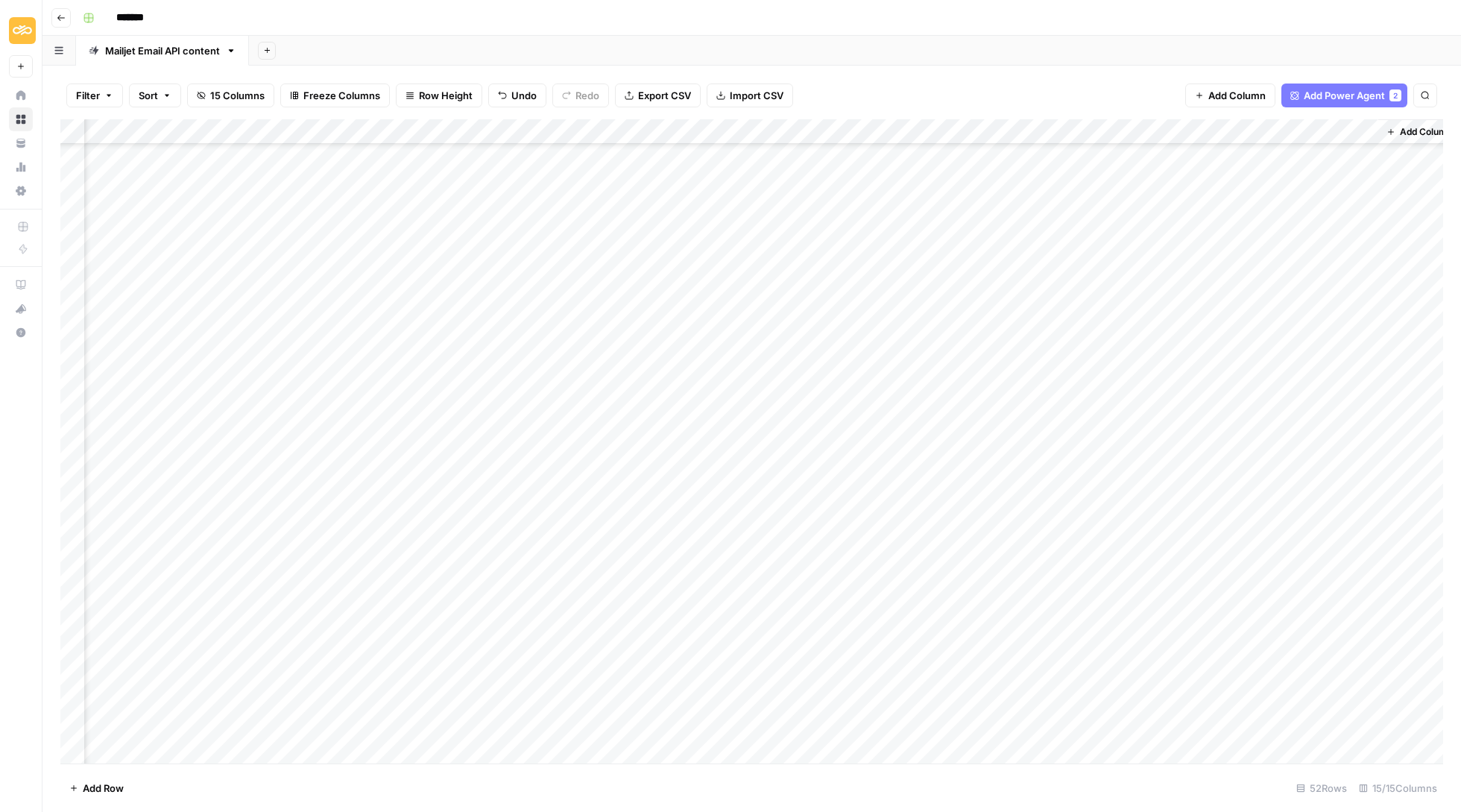
click at [1303, 529] on div "Add Column" at bounding box center [752, 442] width 1383 height 646
click at [1292, 618] on button "Delete" at bounding box center [1287, 624] width 42 height 18
click at [1230, 510] on div "Add Column" at bounding box center [752, 442] width 1383 height 646
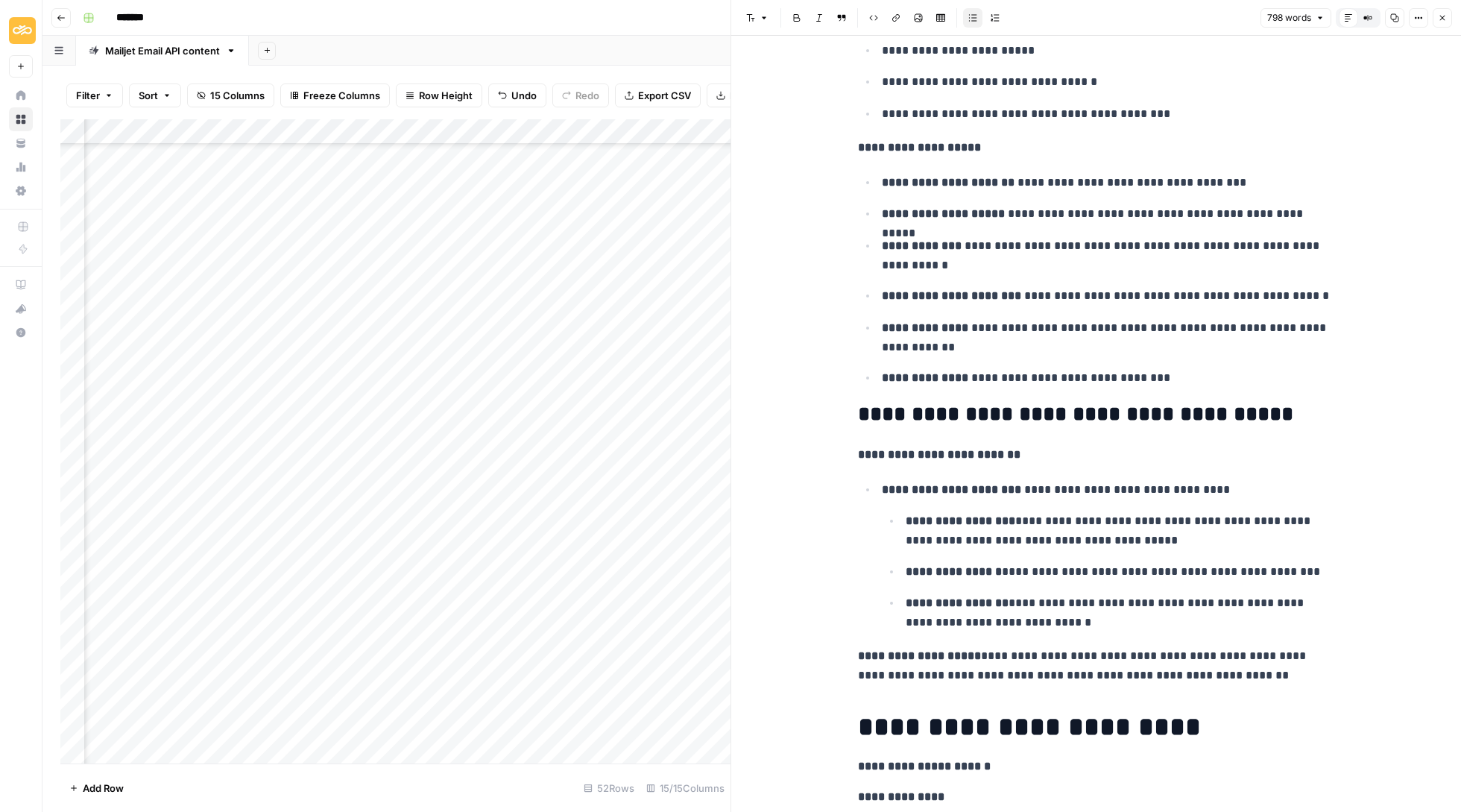
scroll to position [1346, 0]
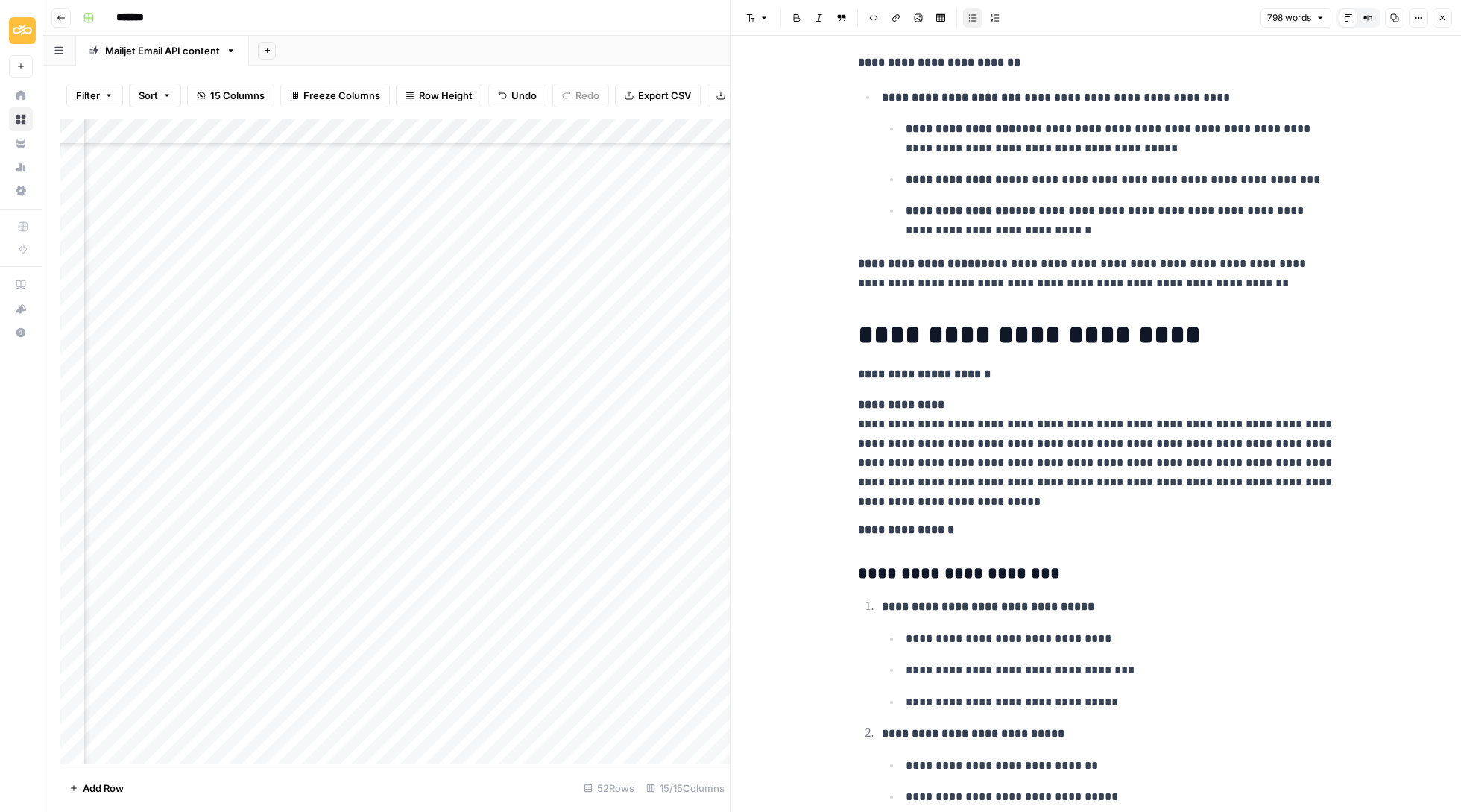
click at [1441, 15] on icon "button" at bounding box center [1443, 17] width 9 height 9
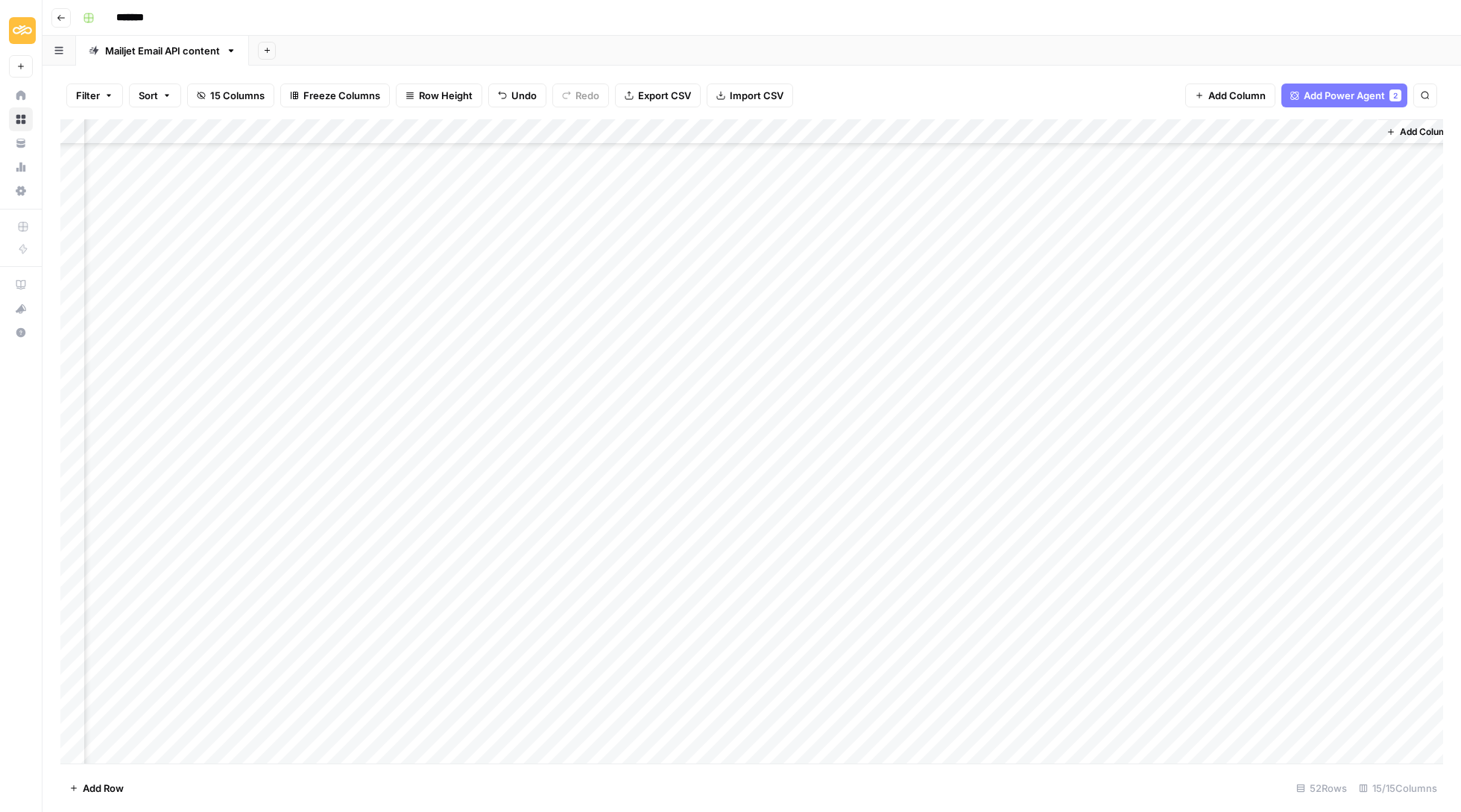
click at [1277, 505] on div "Add Column" at bounding box center [752, 442] width 1383 height 646
click at [1298, 570] on button "Update" at bounding box center [1289, 572] width 45 height 18
click at [1226, 482] on div "Add Column" at bounding box center [752, 442] width 1383 height 646
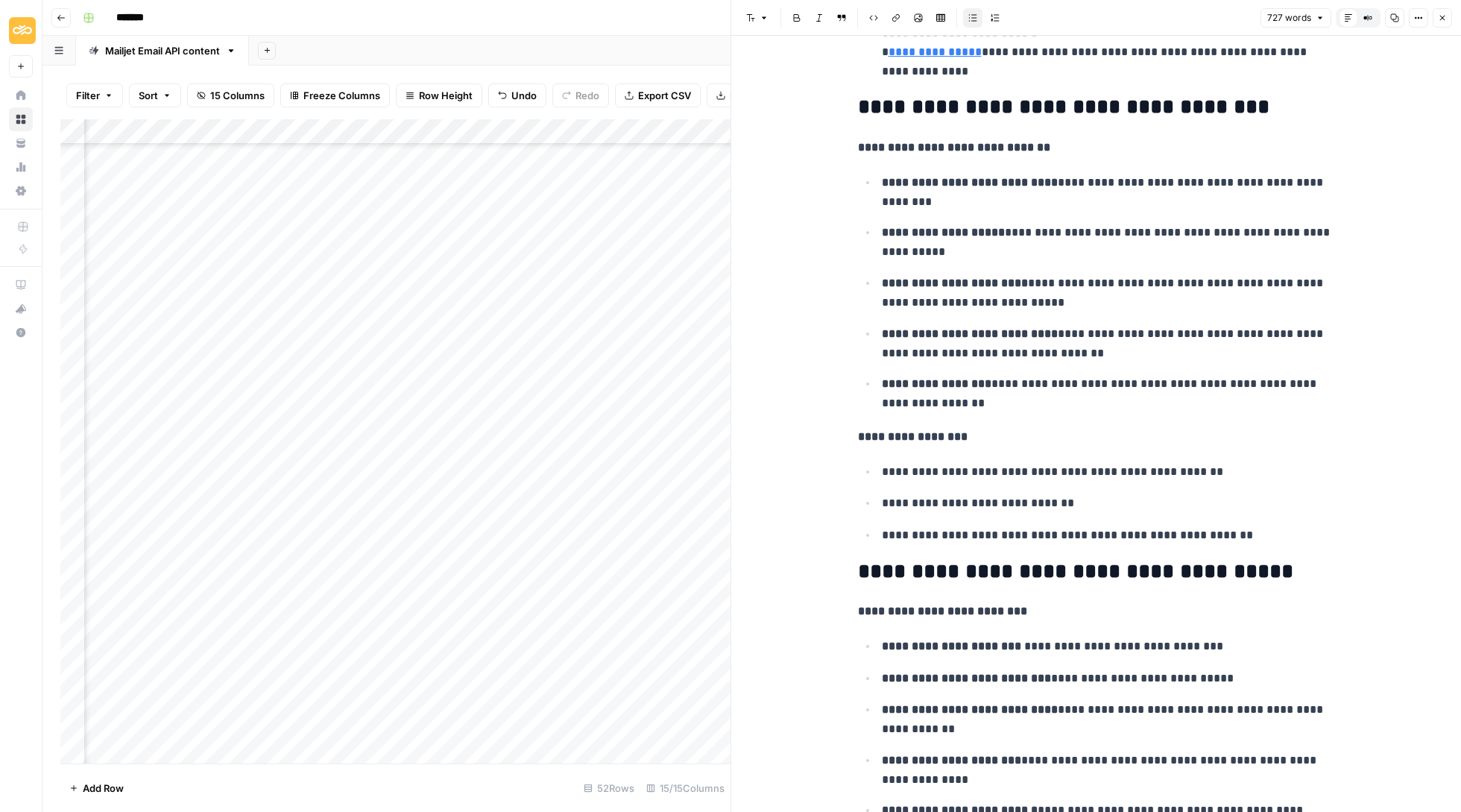
scroll to position [1256, 0]
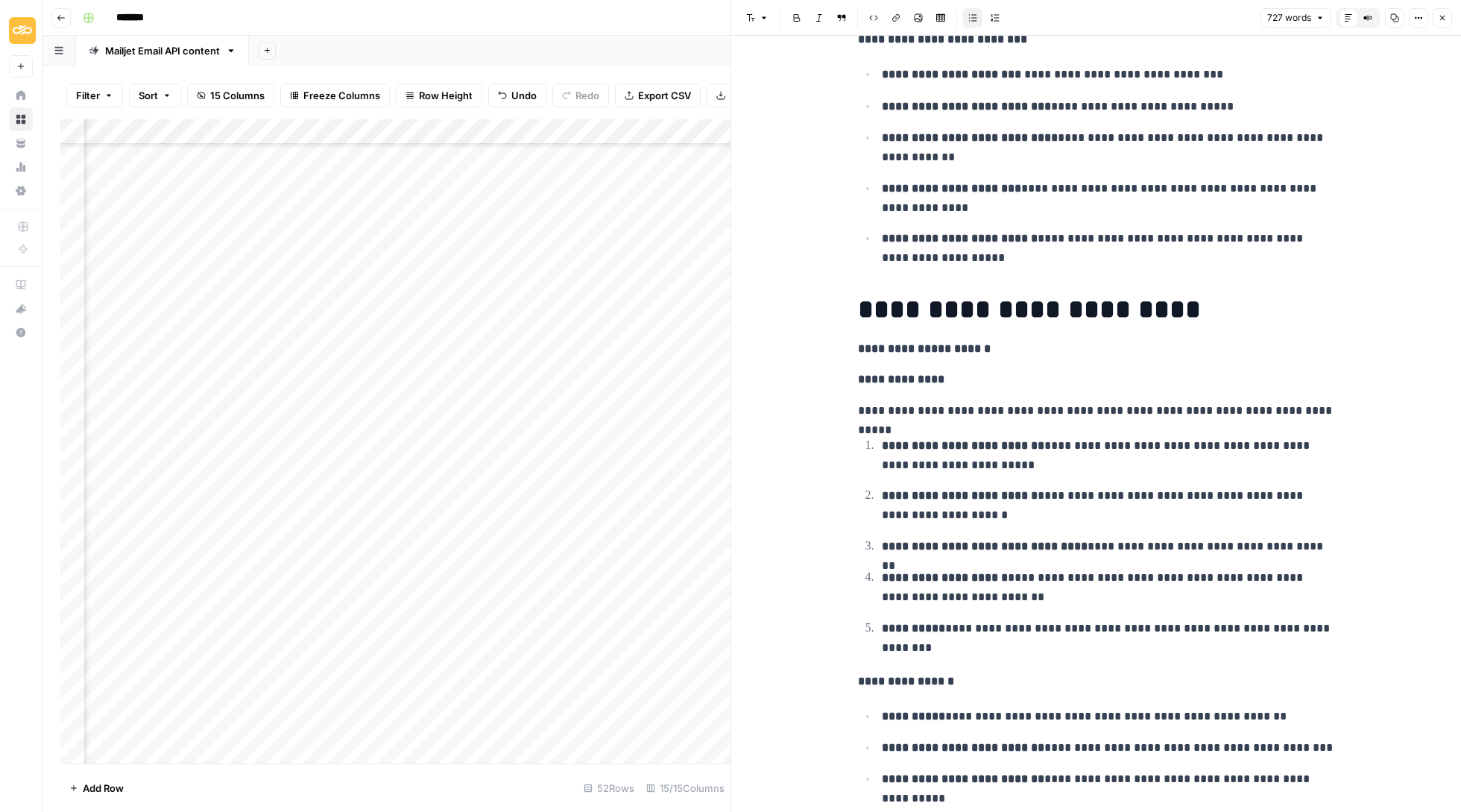
click at [1446, 18] on span "Close" at bounding box center [1446, 18] width 1 height 1
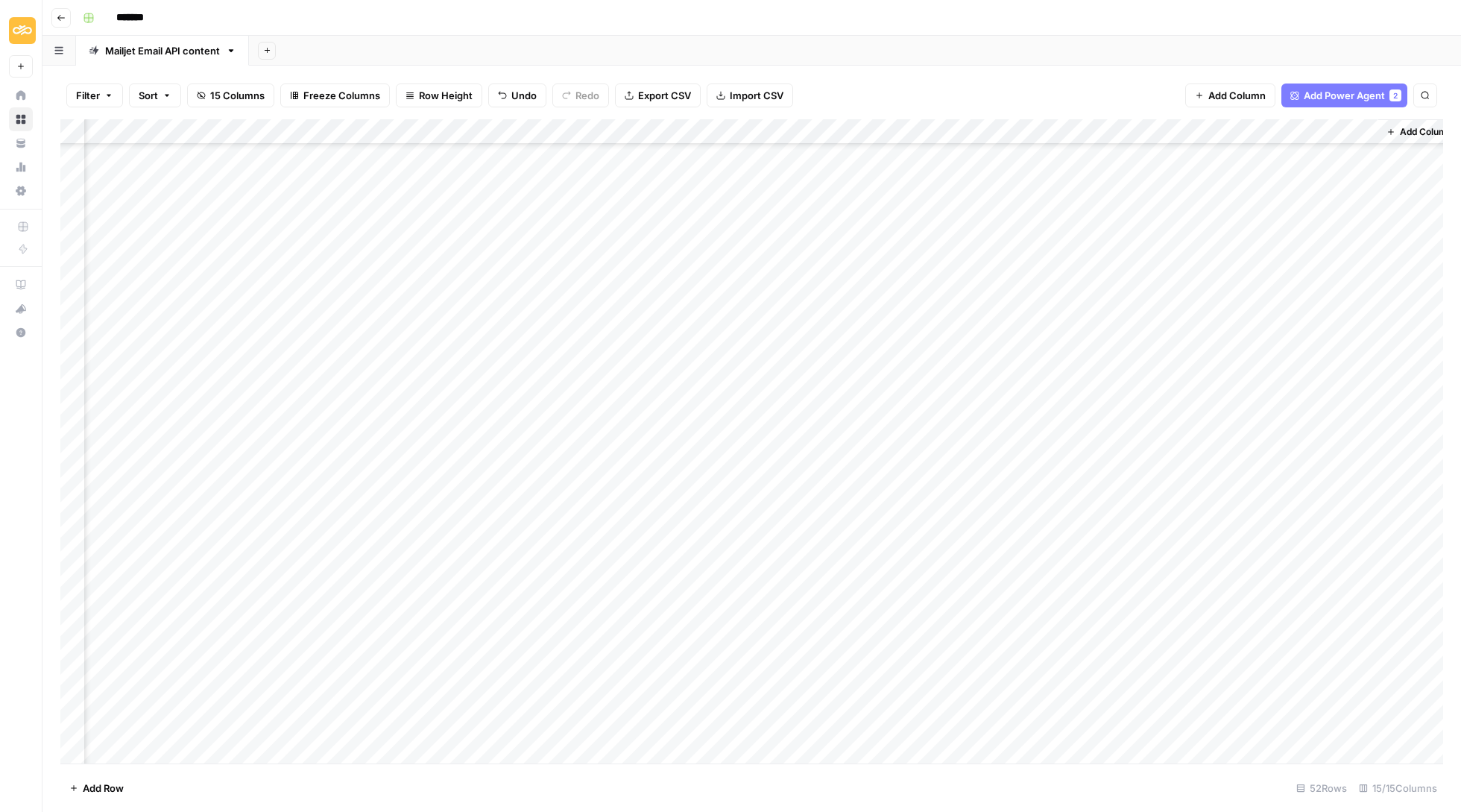
click at [1288, 487] on div "Add Column" at bounding box center [752, 442] width 1383 height 646
click at [1292, 571] on button "Delete" at bounding box center [1287, 574] width 42 height 18
click at [1230, 460] on div "Add Column" at bounding box center [752, 442] width 1383 height 646
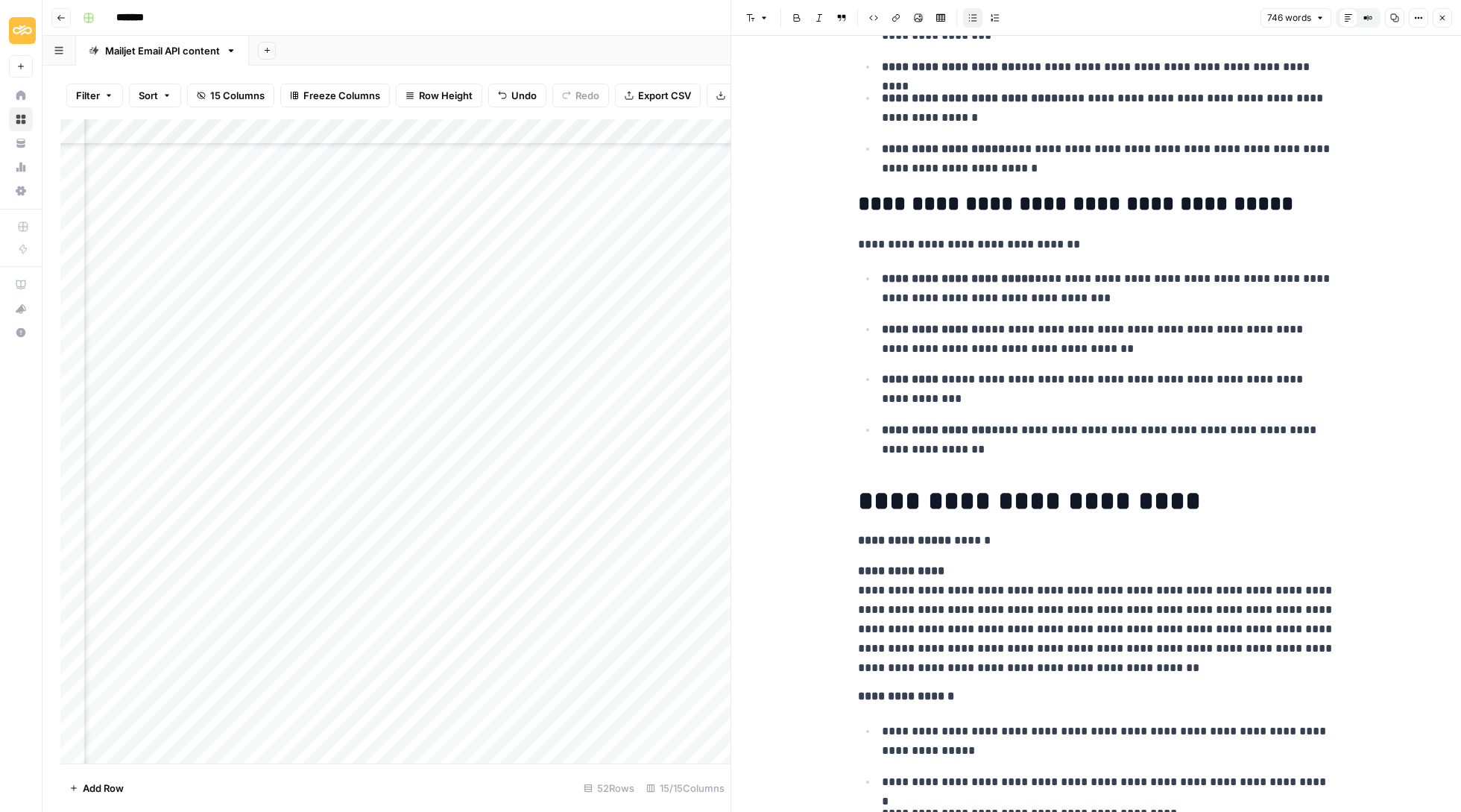
scroll to position [1072, 0]
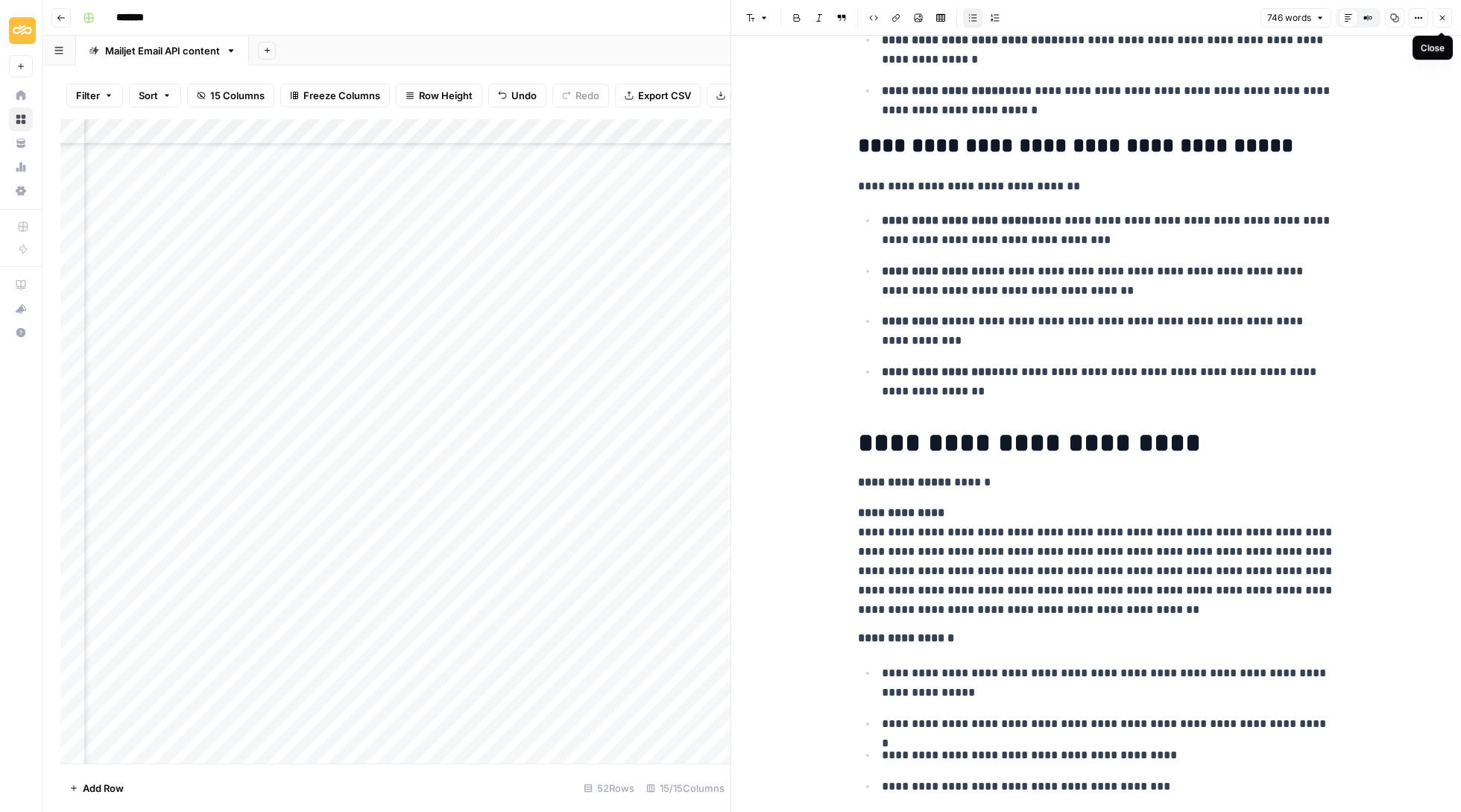
click at [1444, 15] on icon "button" at bounding box center [1443, 17] width 9 height 9
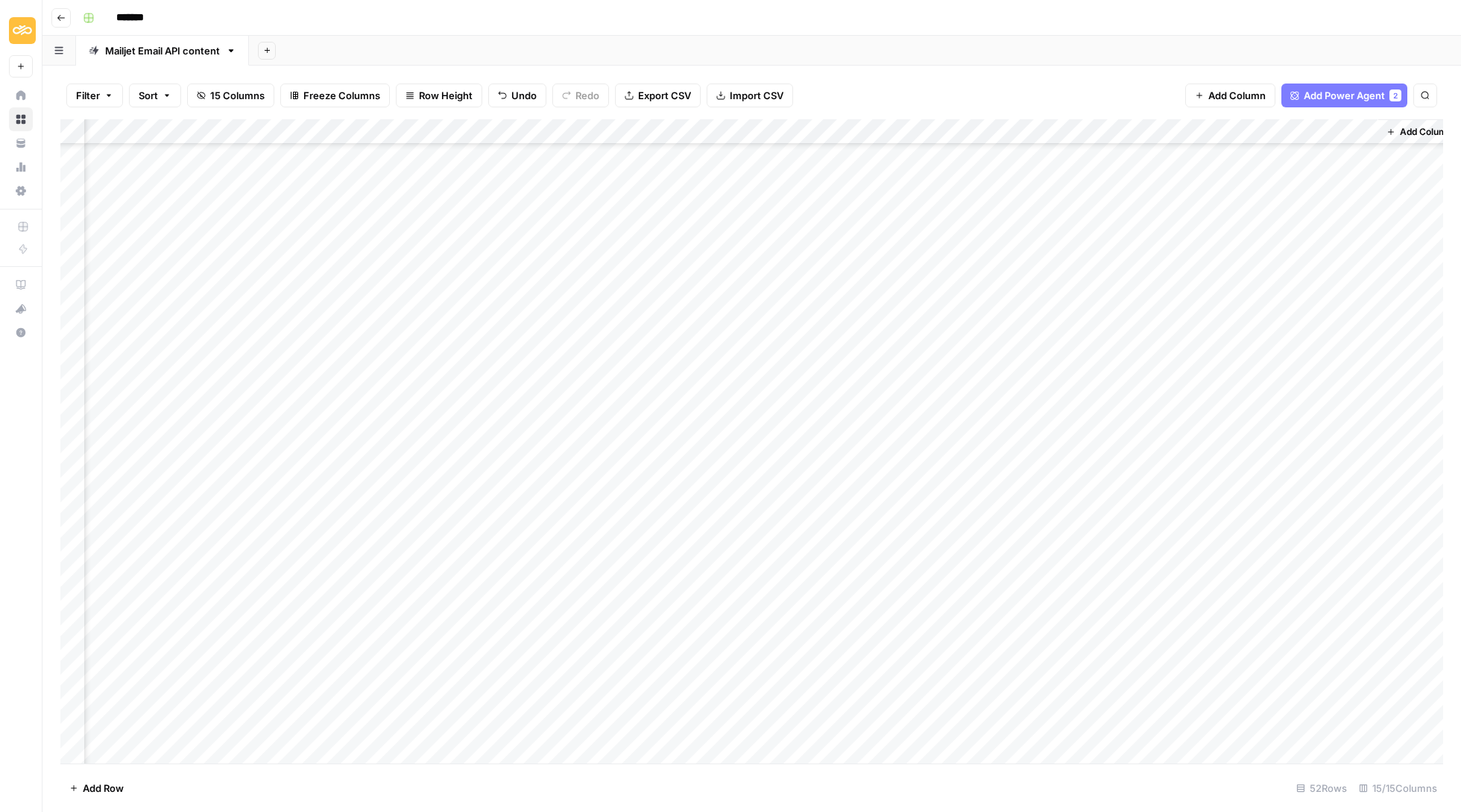
click at [1283, 457] on div "Add Column" at bounding box center [752, 442] width 1383 height 646
click at [1286, 516] on button "Update" at bounding box center [1289, 522] width 45 height 18
click at [1229, 439] on div "Add Column" at bounding box center [752, 442] width 1383 height 646
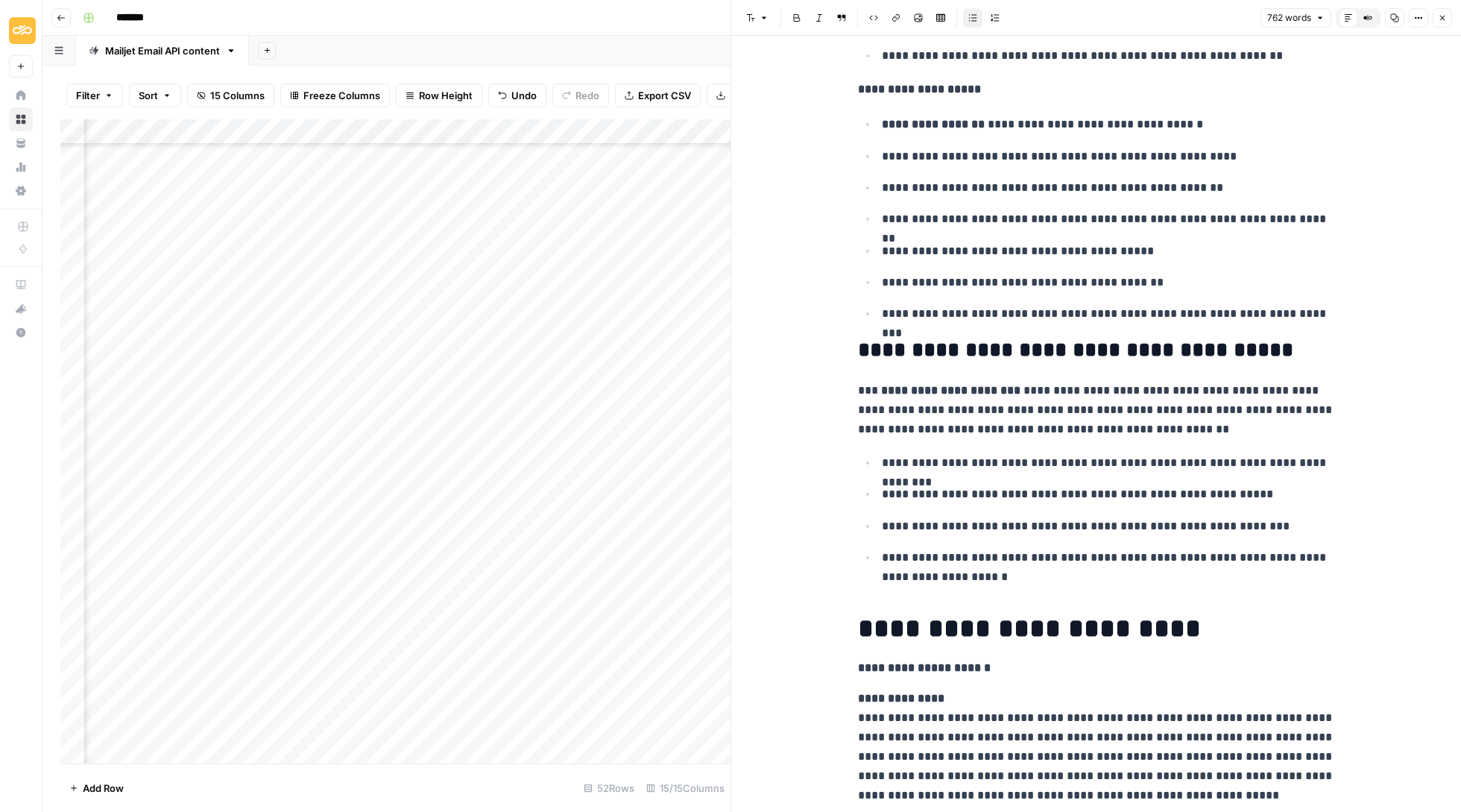
scroll to position [1364, 0]
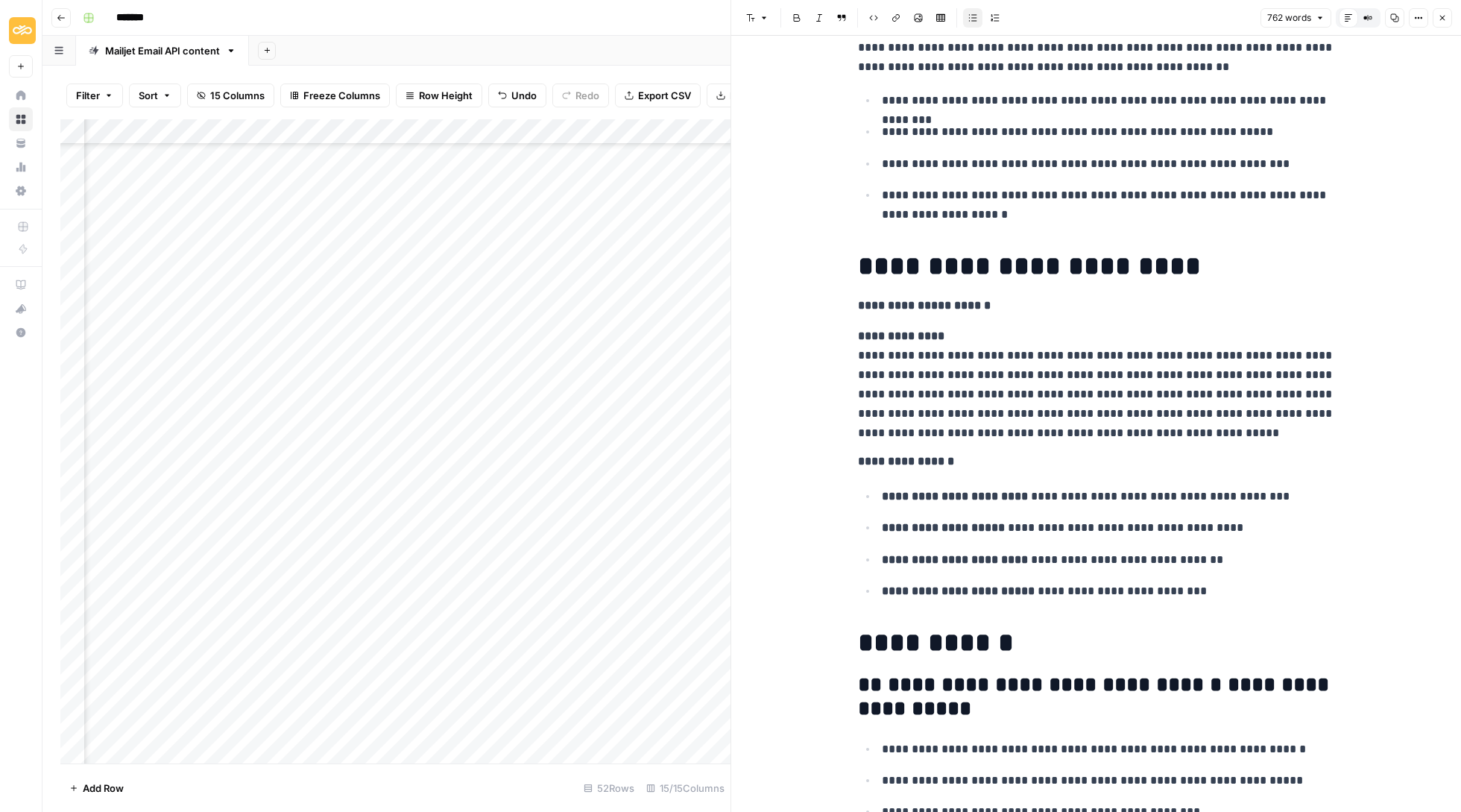
click at [1444, 10] on button "Close" at bounding box center [1443, 17] width 19 height 19
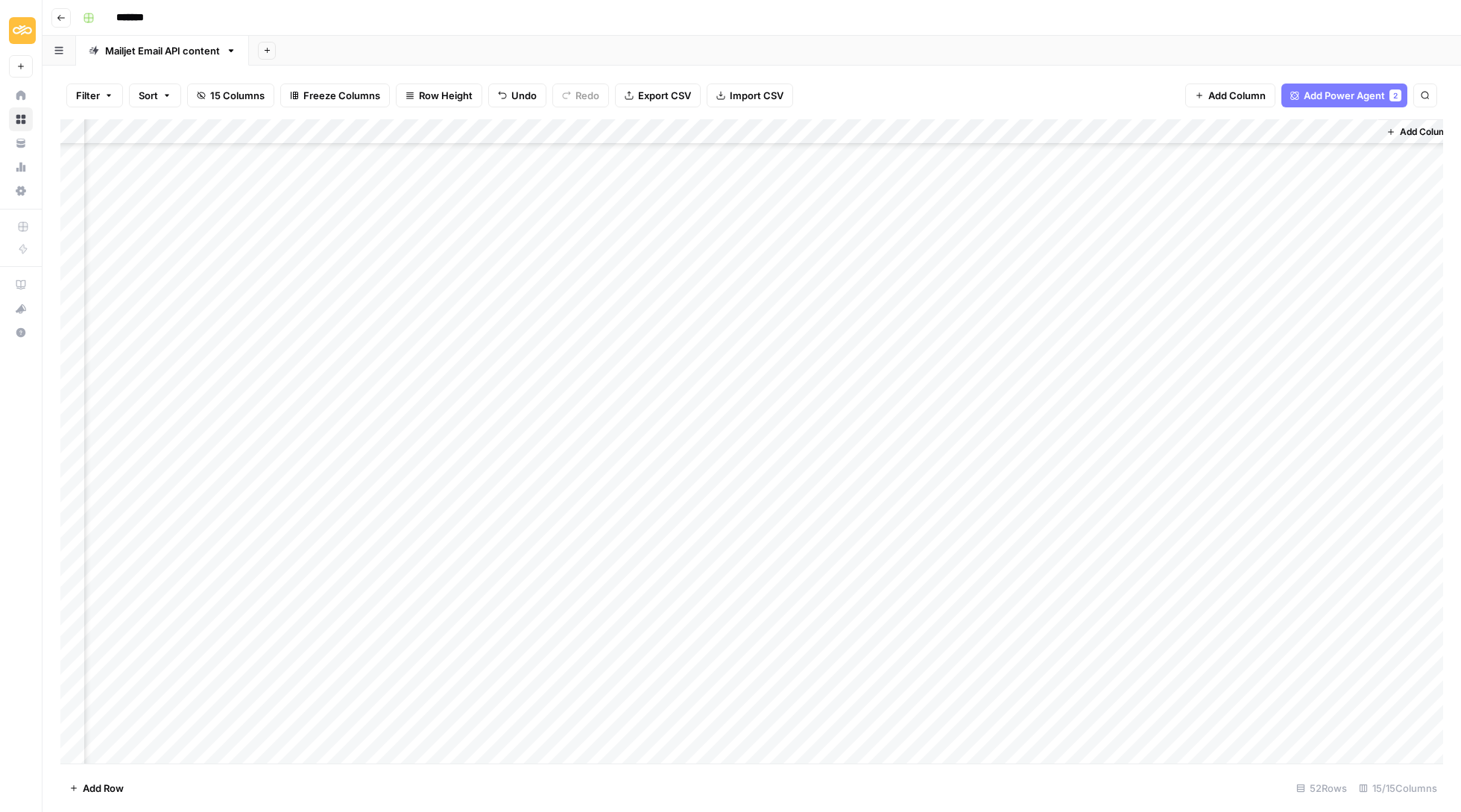
click at [1286, 446] on div "Add Column" at bounding box center [752, 442] width 1383 height 646
click at [1286, 492] on button "Update" at bounding box center [1289, 496] width 45 height 18
click at [1229, 409] on div "Add Column" at bounding box center [752, 442] width 1383 height 646
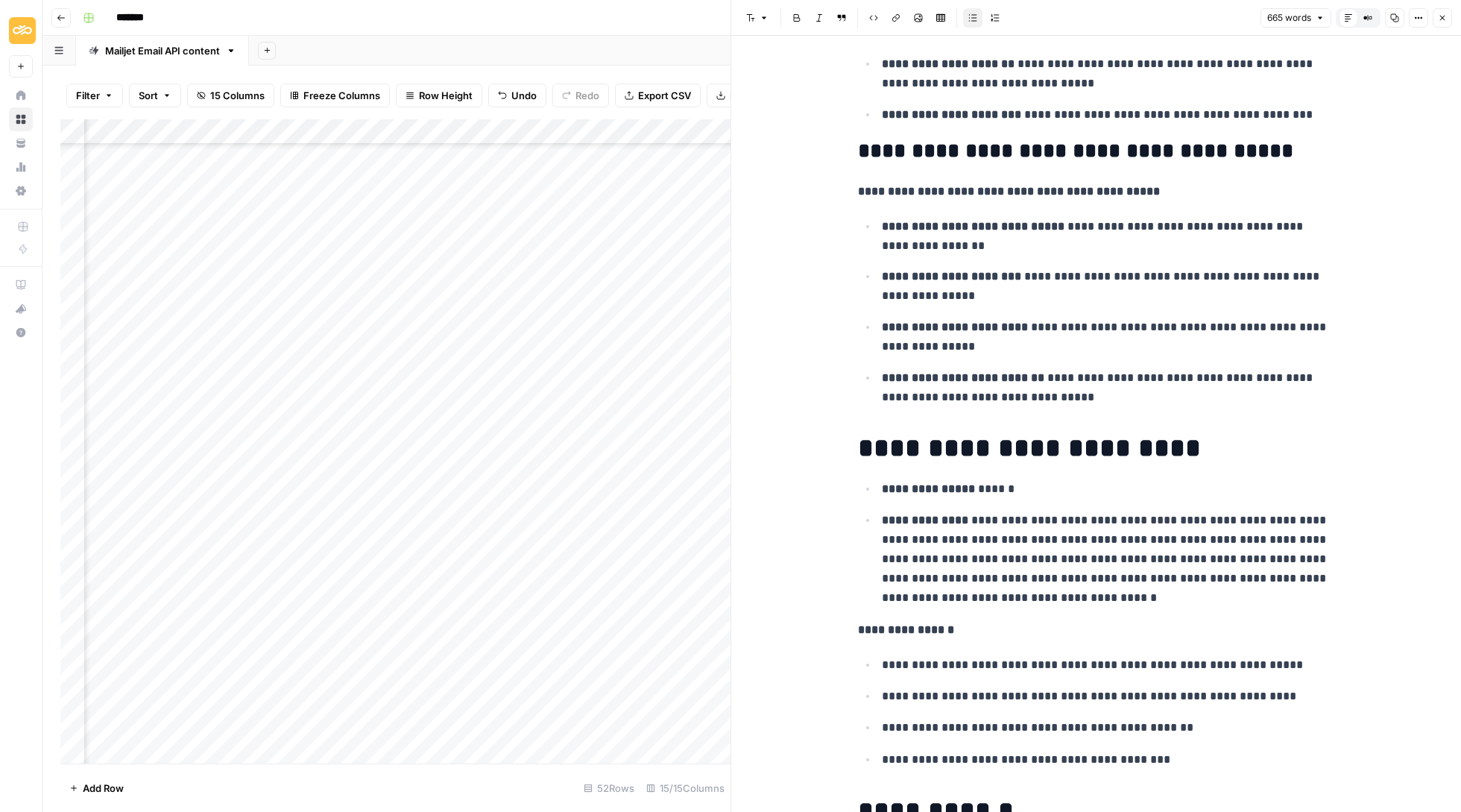
scroll to position [1190, 0]
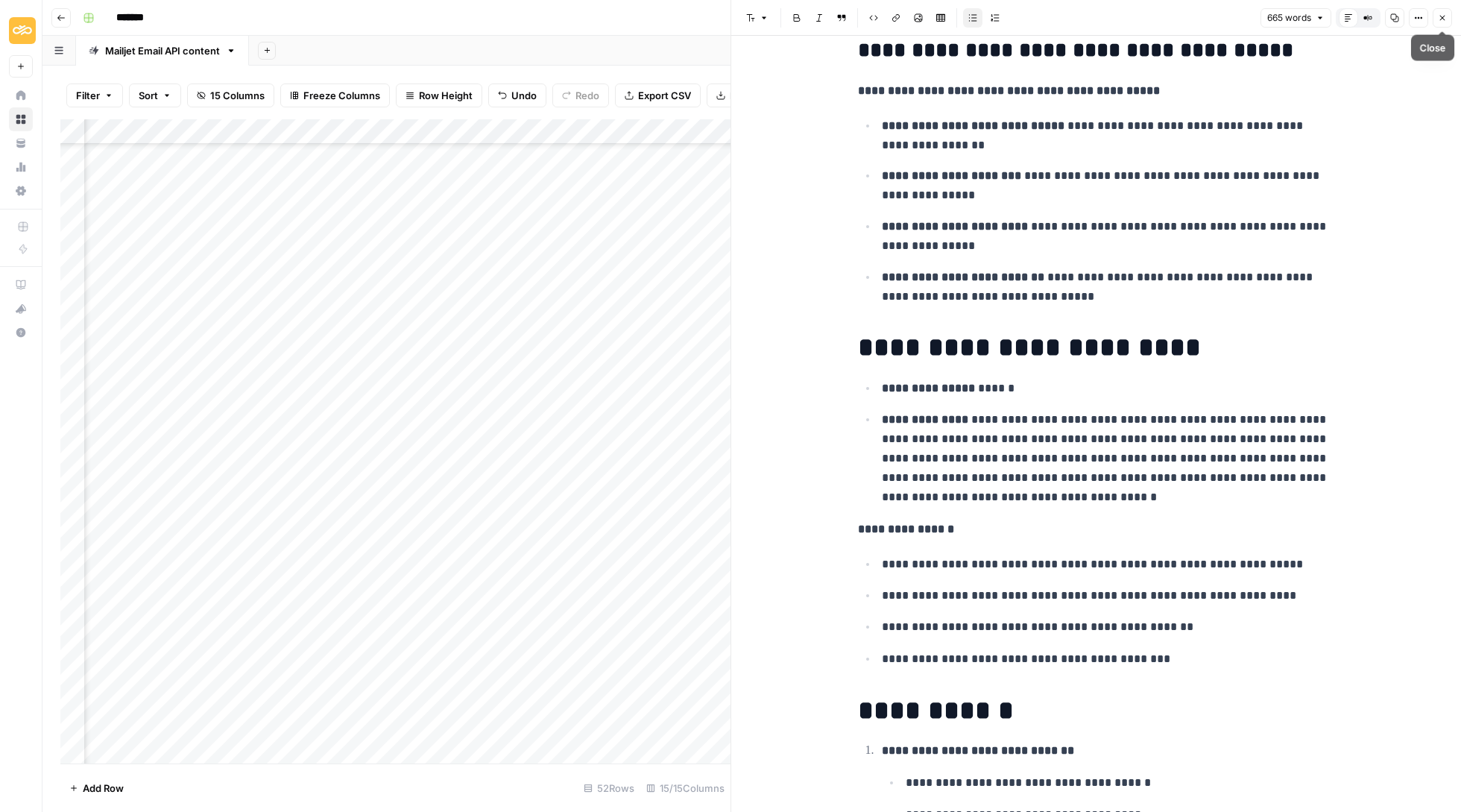
click at [1448, 15] on button "Close" at bounding box center [1443, 17] width 19 height 19
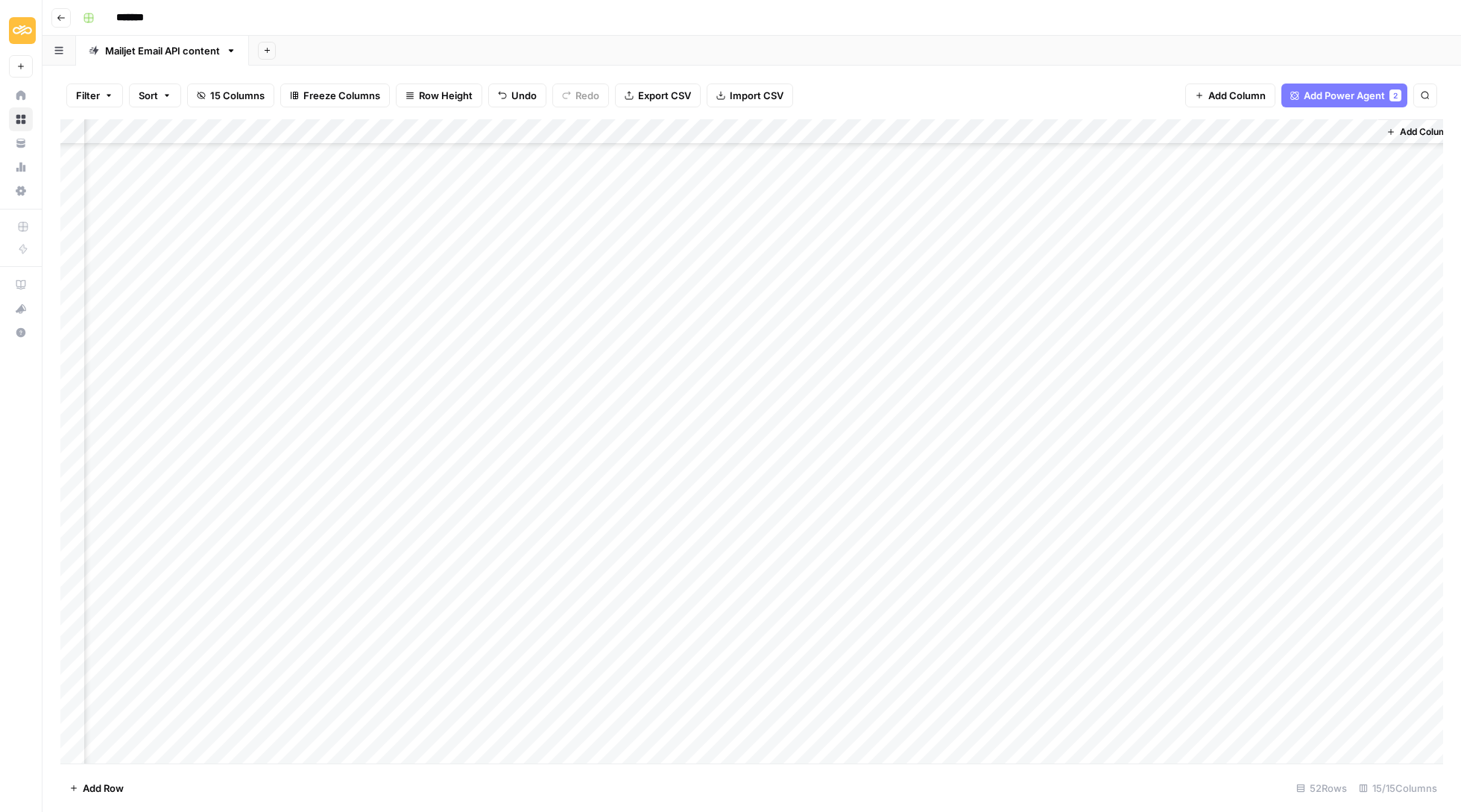
click at [1292, 413] on div "Add Column" at bounding box center [752, 442] width 1383 height 646
click at [1292, 472] on button "Update" at bounding box center [1289, 471] width 45 height 18
click at [1277, 385] on div "Add Column" at bounding box center [752, 442] width 1383 height 646
click at [1224, 383] on div "Add Column" at bounding box center [752, 442] width 1383 height 646
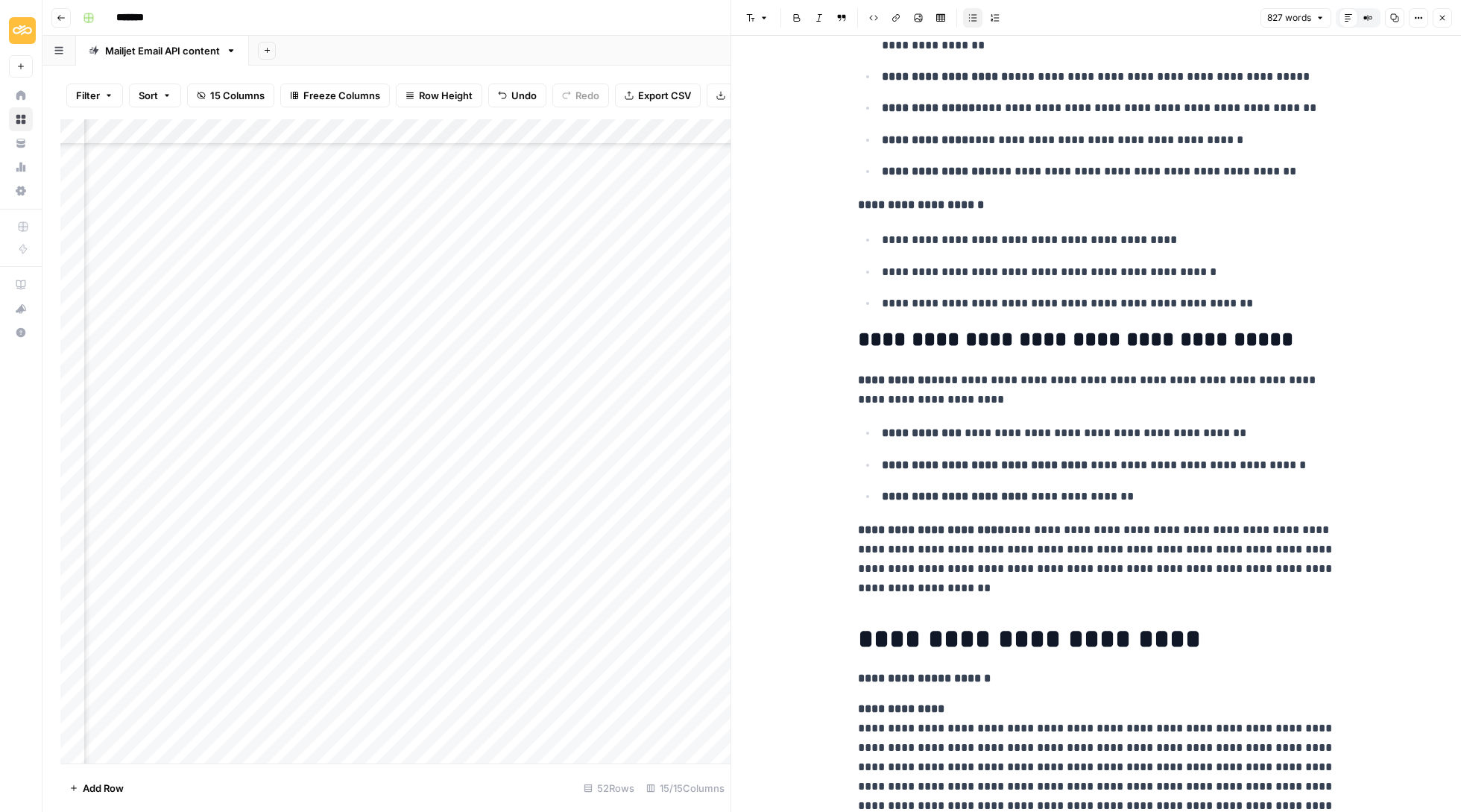
scroll to position [1235, 0]
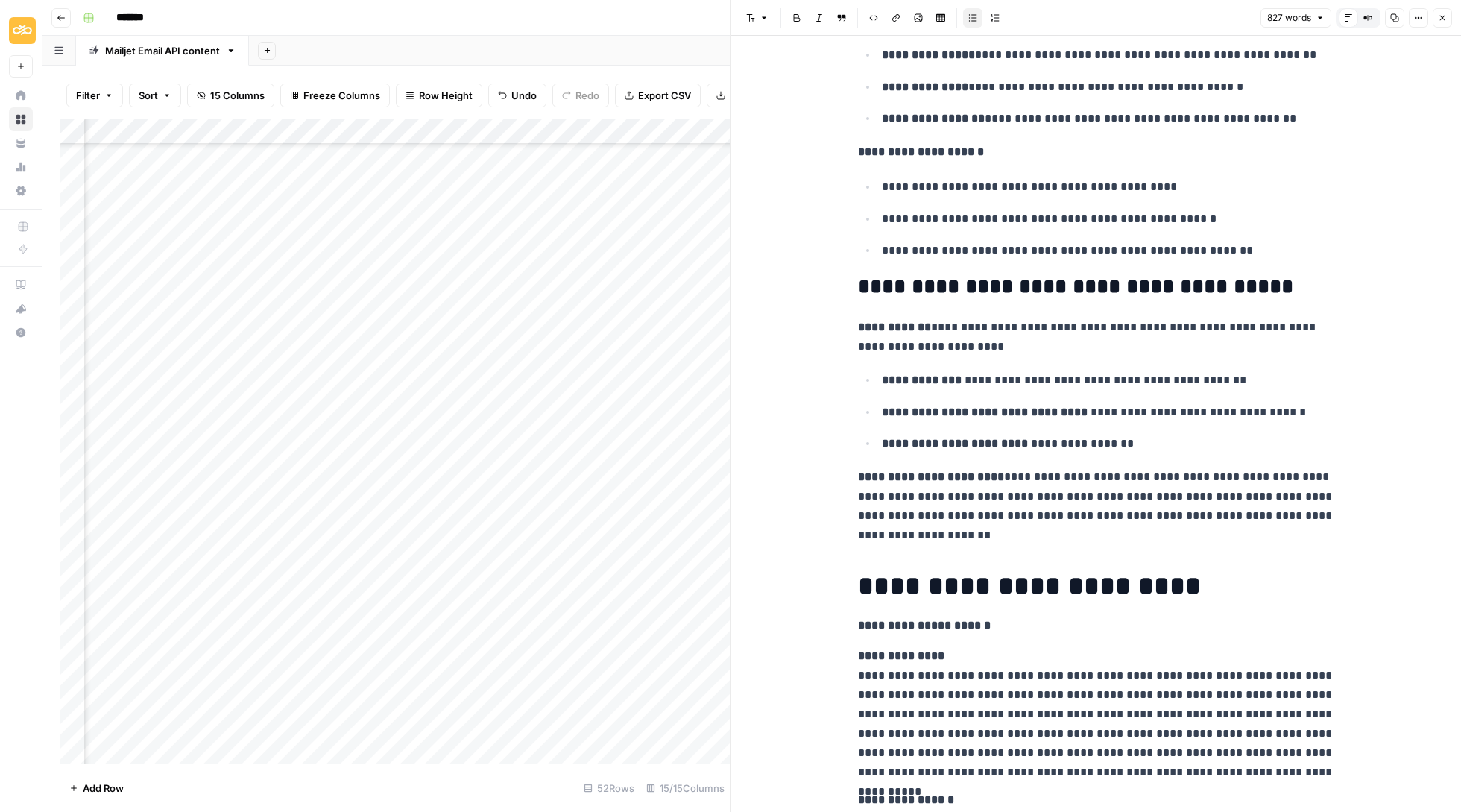
click at [1441, 18] on icon "button" at bounding box center [1443, 18] width 5 height 5
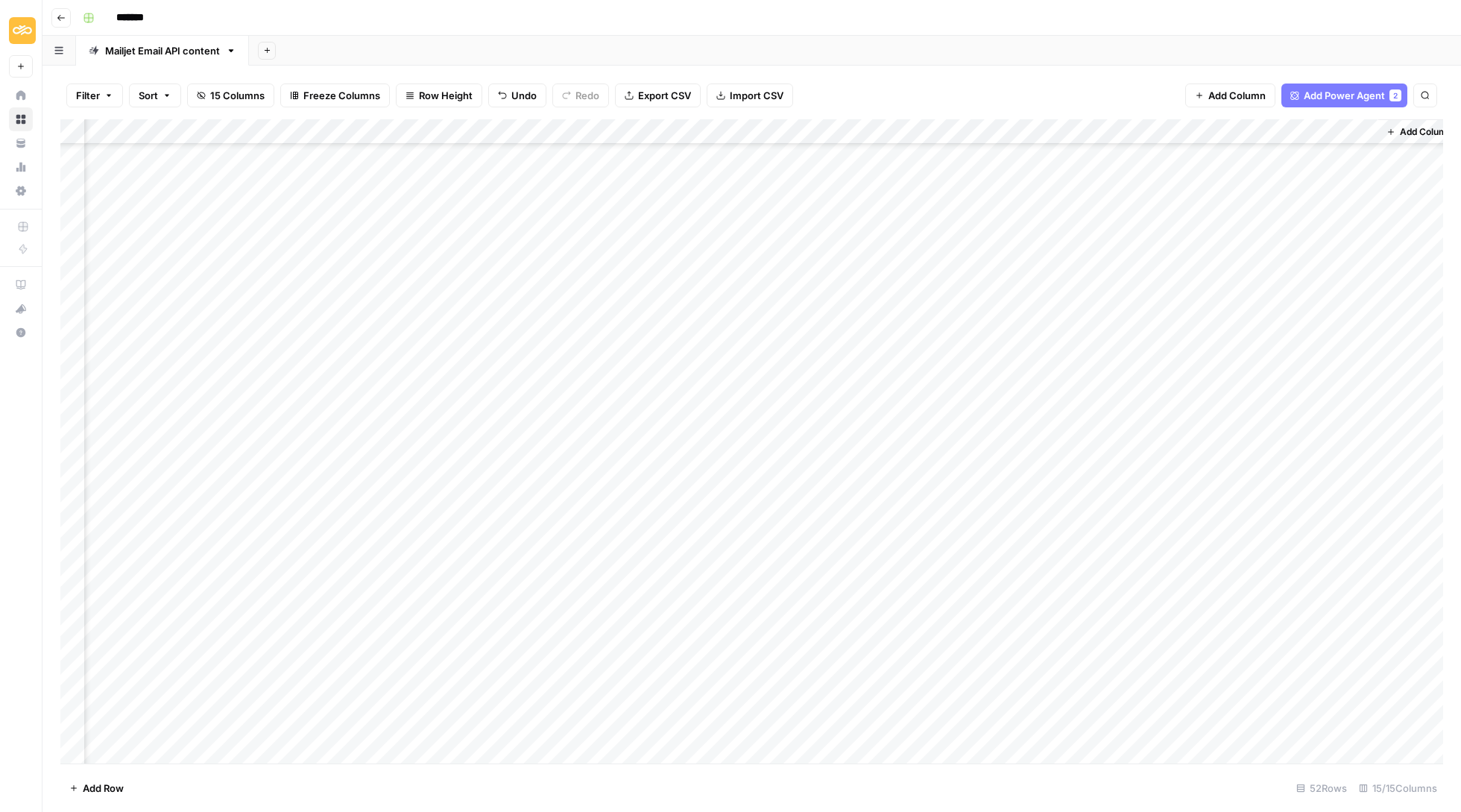
click at [1280, 380] on div "Add Column" at bounding box center [752, 442] width 1383 height 646
type input "U"
click at [1283, 439] on button "Update" at bounding box center [1289, 446] width 45 height 18
click at [1229, 364] on div "Add Column" at bounding box center [752, 442] width 1383 height 646
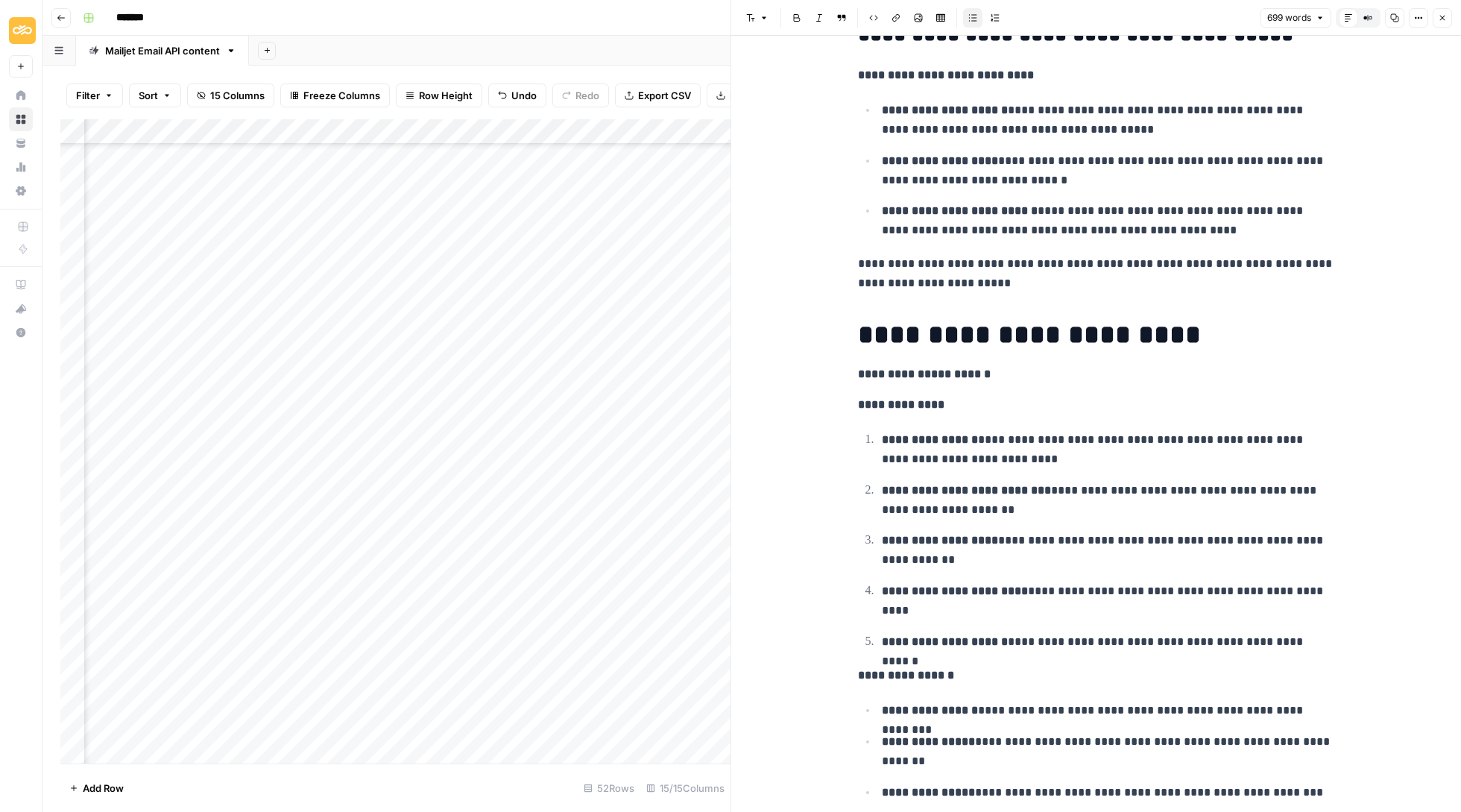
scroll to position [1340, 0]
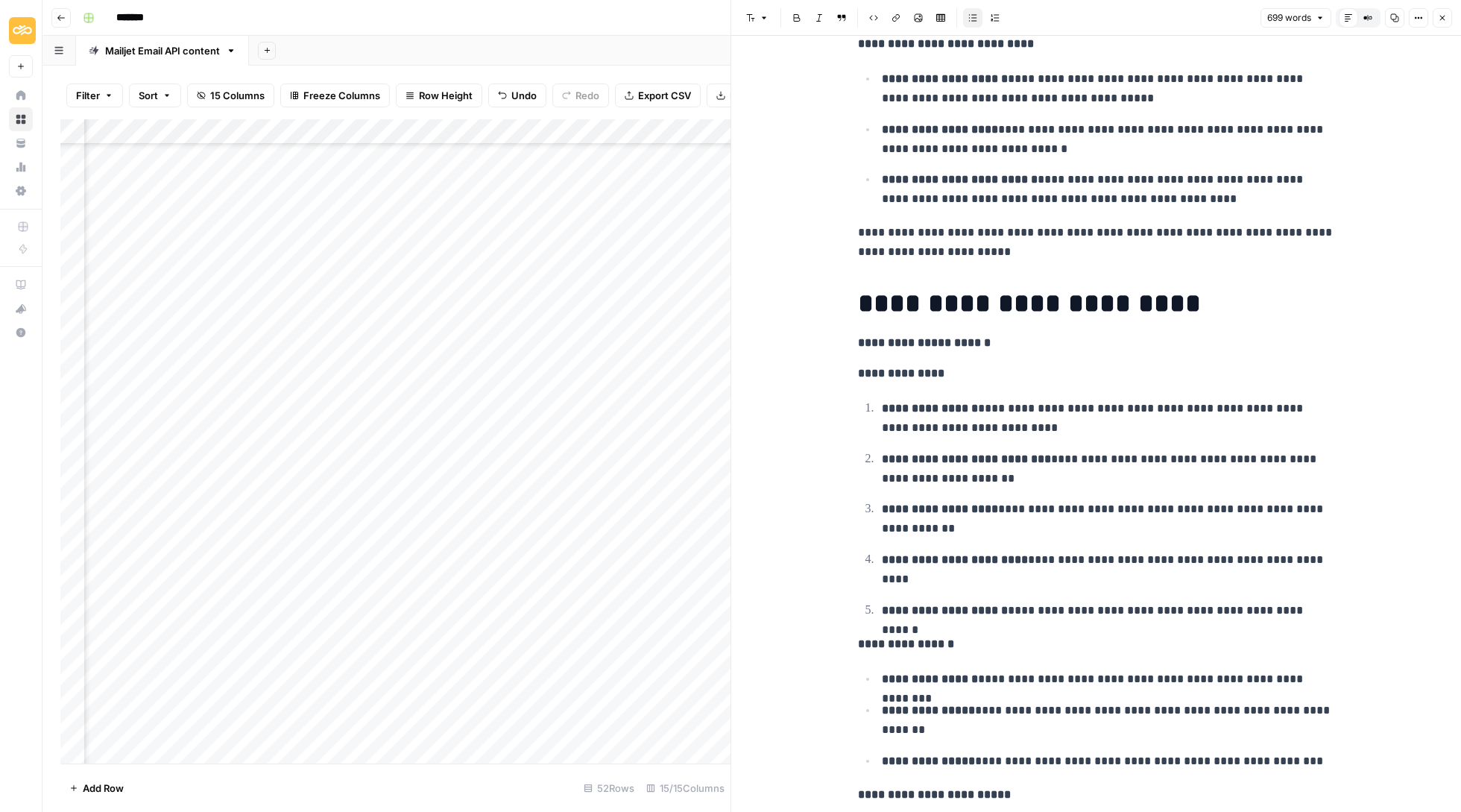
click at [1440, 27] on button "Close" at bounding box center [1443, 17] width 19 height 19
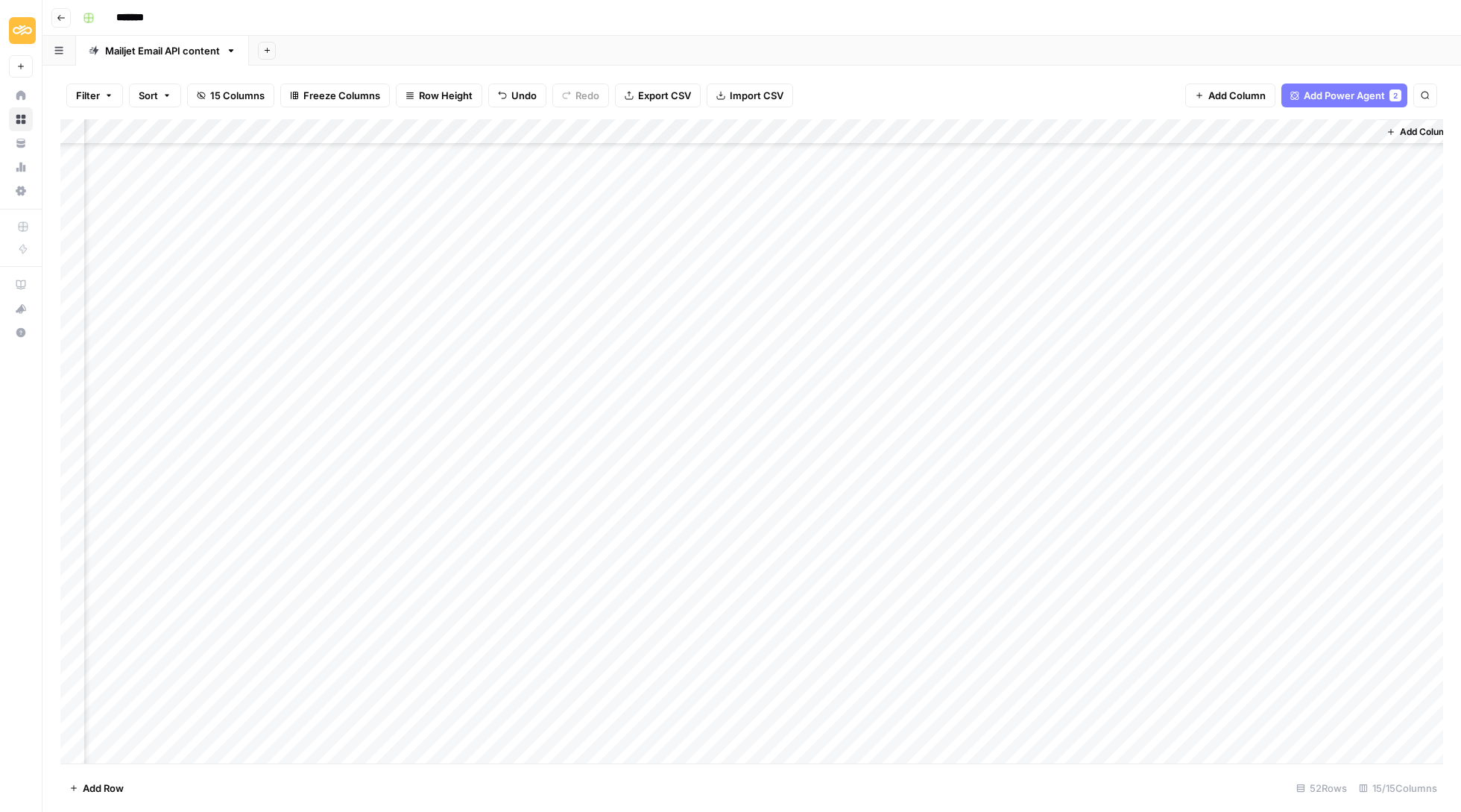
click at [1294, 350] on div "Add Column" at bounding box center [752, 442] width 1383 height 646
click at [1292, 353] on div "Add Column" at bounding box center [752, 442] width 1383 height 646
click at [1289, 445] on button "Delete" at bounding box center [1287, 447] width 42 height 18
click at [1227, 334] on div "Add Column" at bounding box center [752, 442] width 1383 height 646
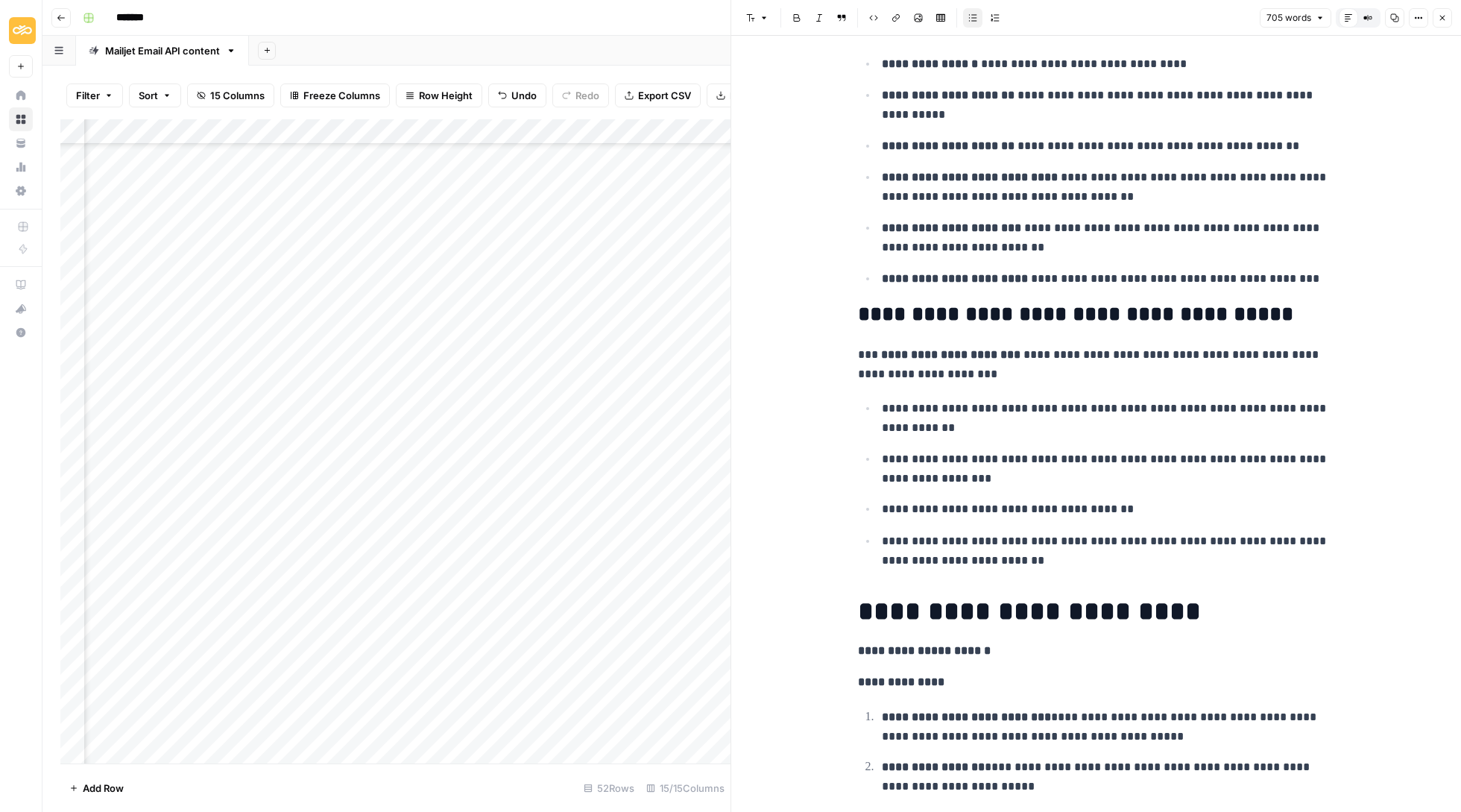
scroll to position [1620, 0]
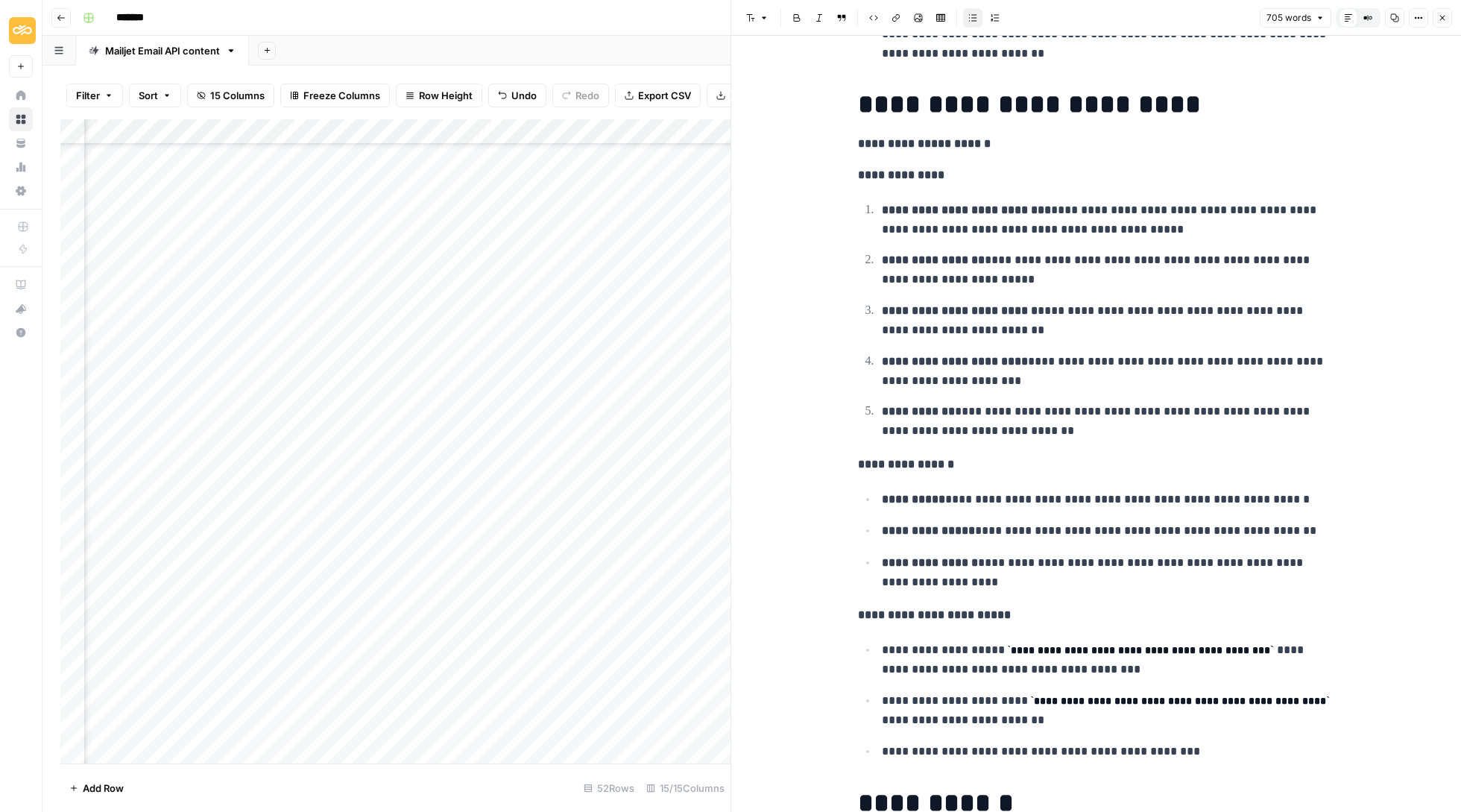
click at [1444, 24] on button "Close" at bounding box center [1443, 17] width 19 height 19
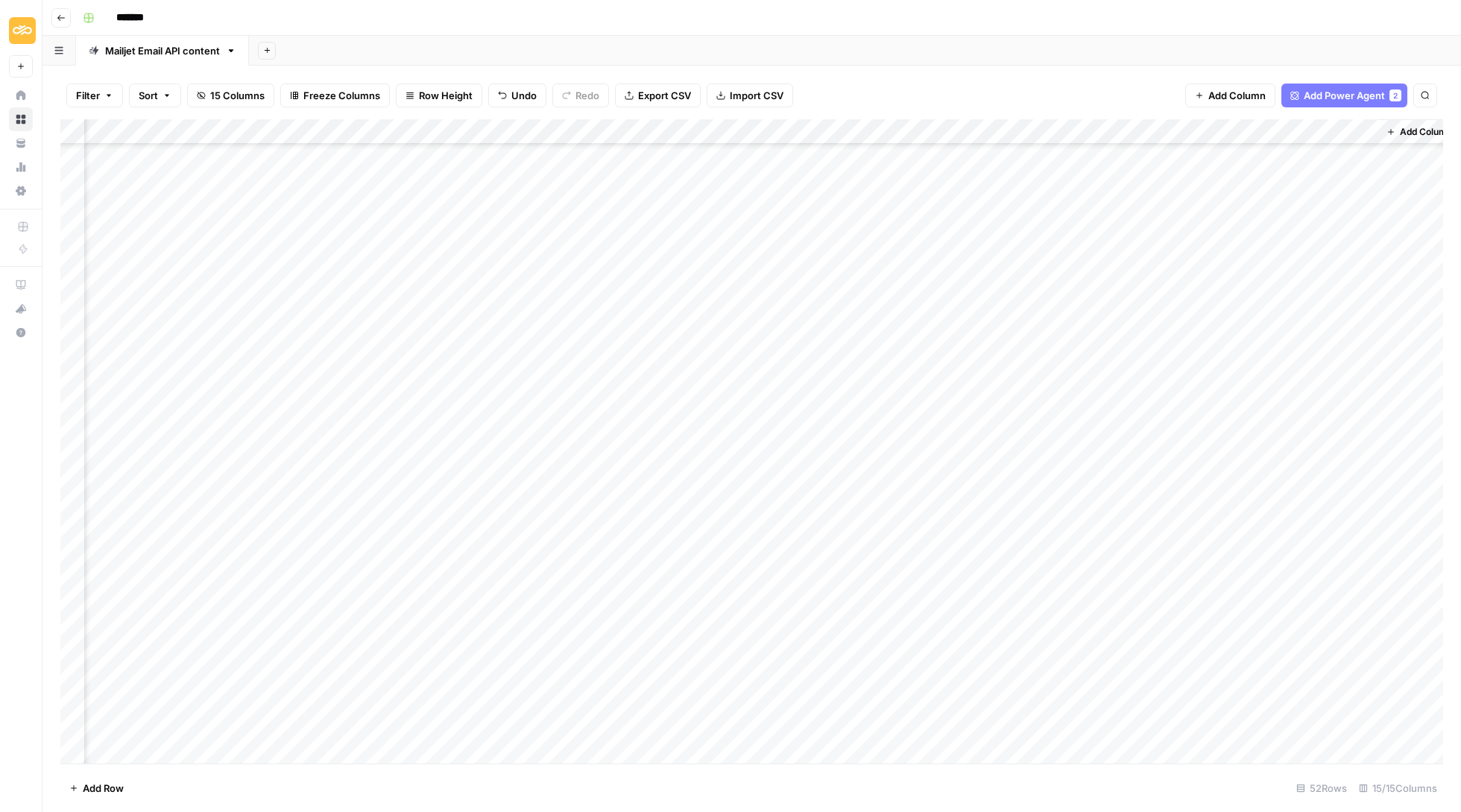
click at [1315, 335] on div "Add Column" at bounding box center [752, 442] width 1383 height 646
click at [1301, 436] on div "Delete" at bounding box center [1326, 423] width 149 height 27
click at [1301, 430] on button "Delete" at bounding box center [1287, 422] width 42 height 18
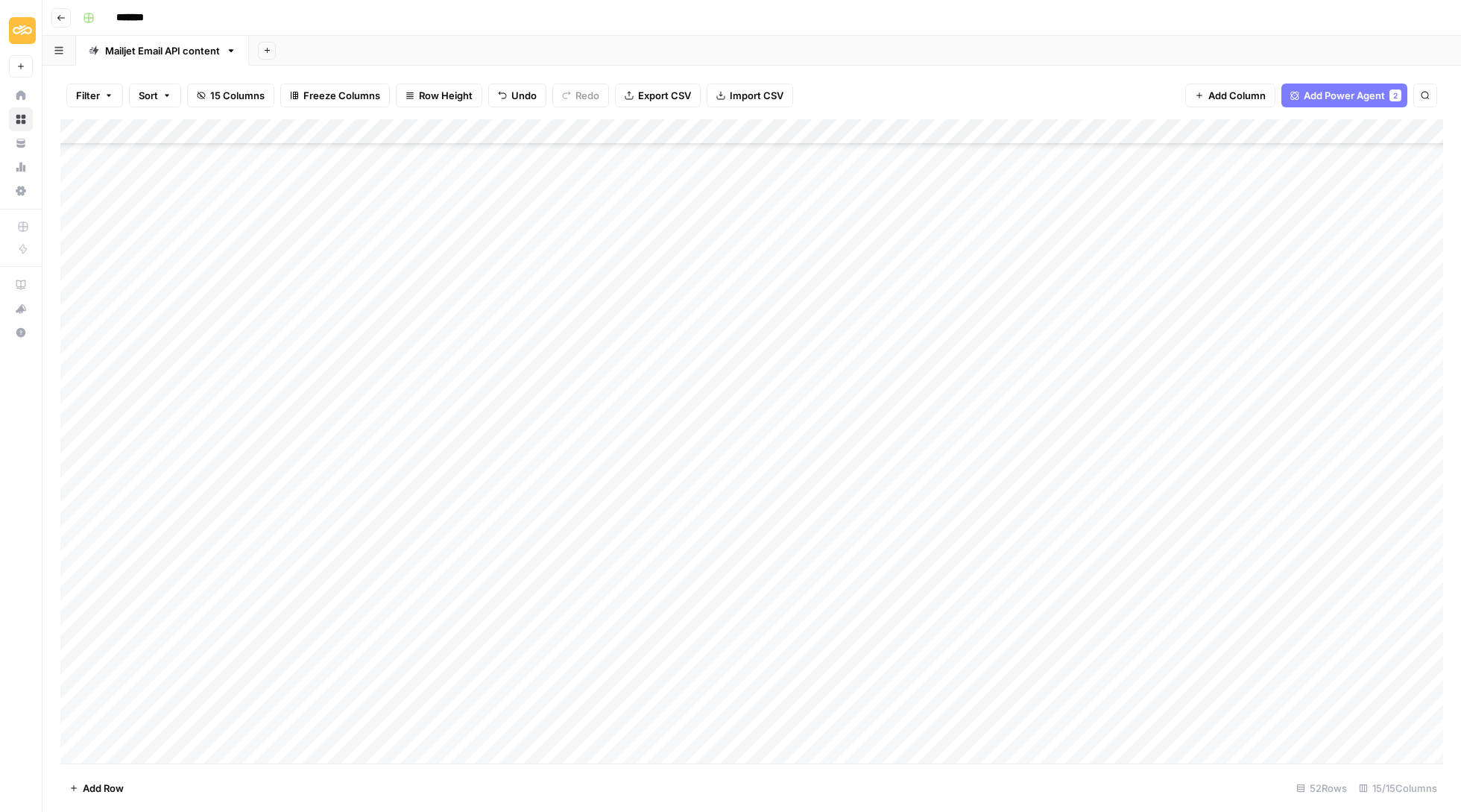
click at [365, 185] on div "Add Column" at bounding box center [752, 442] width 1383 height 646
drag, startPoint x: 277, startPoint y: 192, endPoint x: 168, endPoint y: 171, distance: 111.0
click at [137, 168] on body "**********" at bounding box center [730, 406] width 1461 height 812
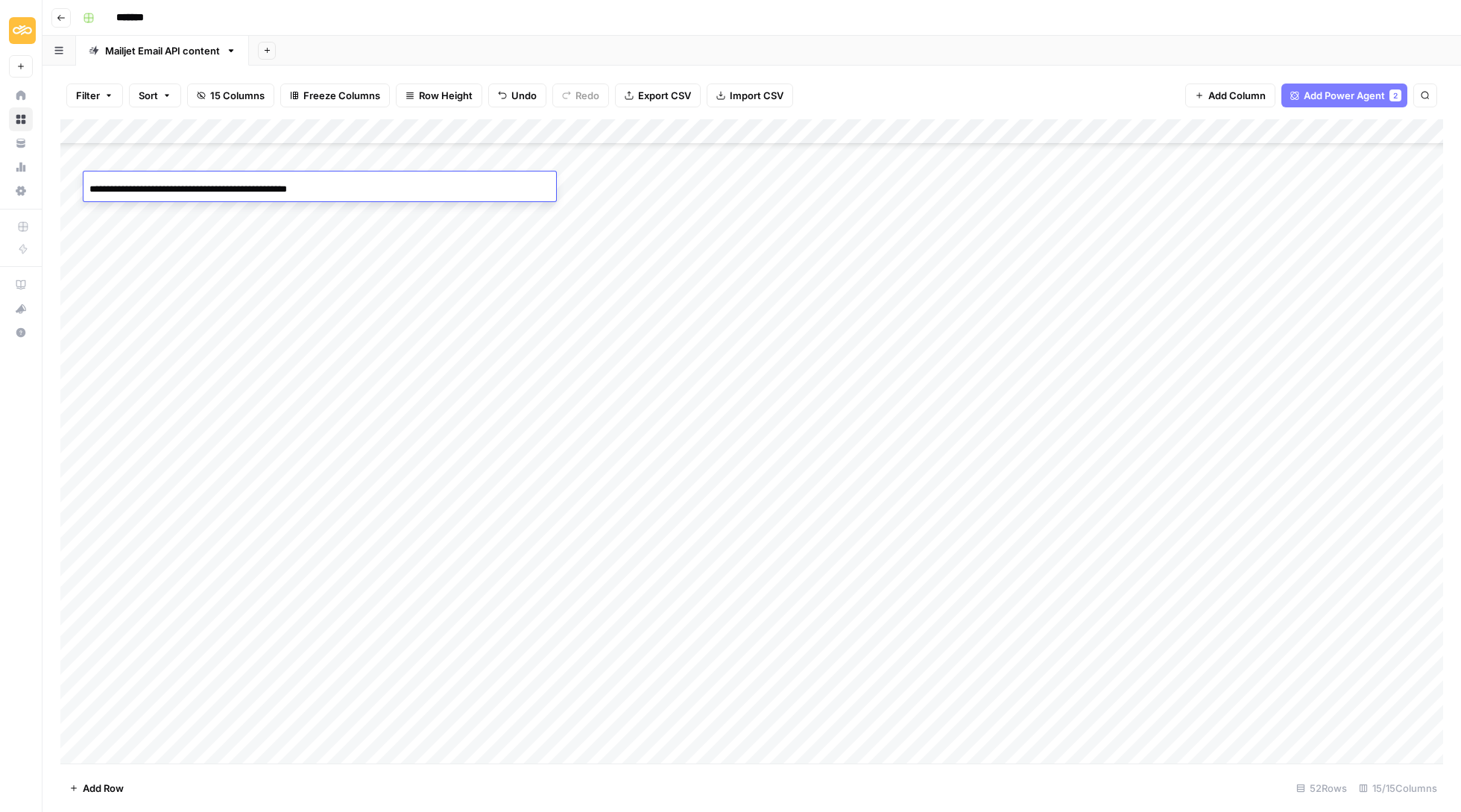
click at [863, 69] on div "Filter Sort 15 Columns Freeze Columns Row Height Undo Redo Export CSV Import CS…" at bounding box center [751, 439] width 1418 height 746
click at [96, 794] on span "Add Row" at bounding box center [102, 788] width 41 height 15
click at [293, 746] on div "Add Column" at bounding box center [752, 442] width 1383 height 646
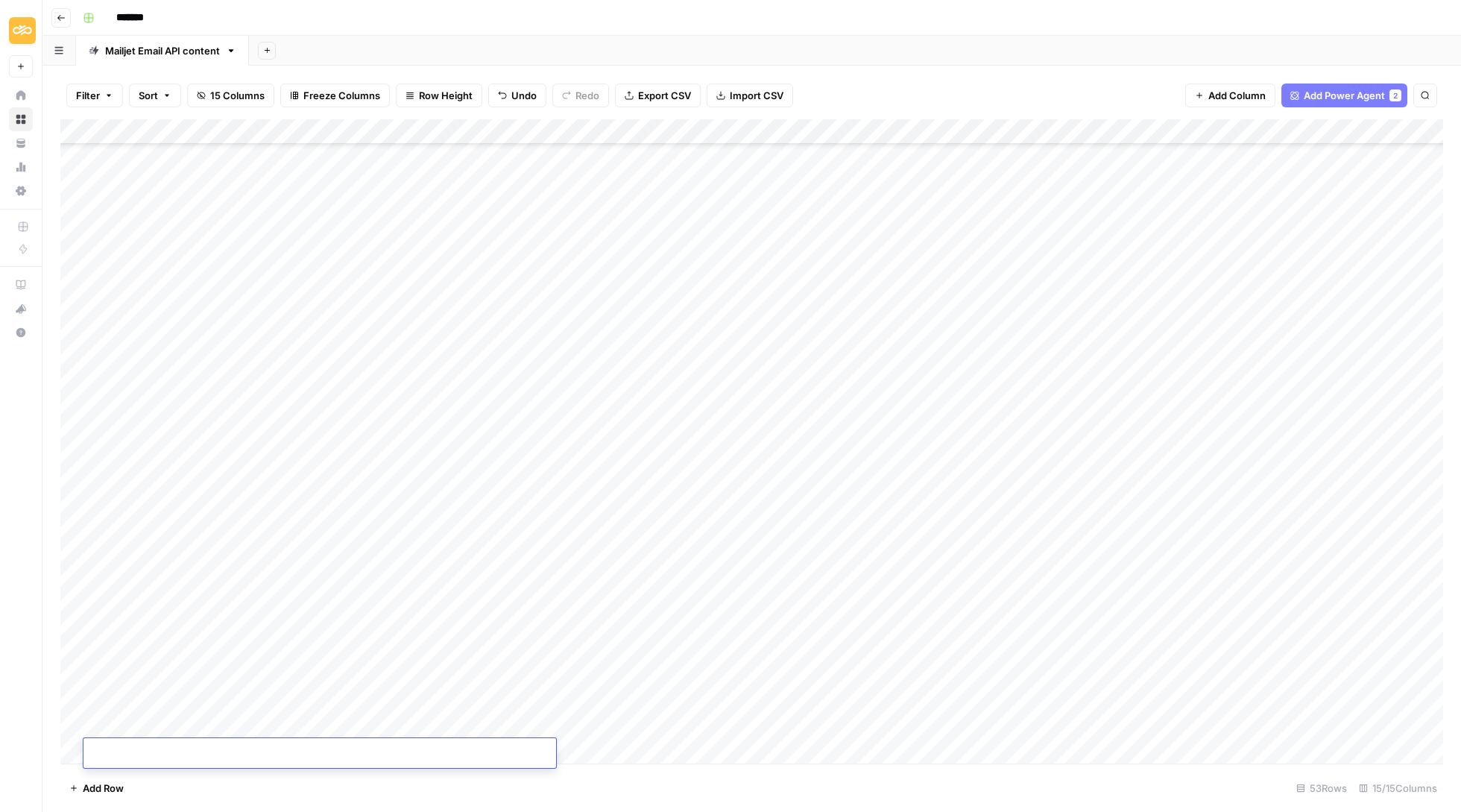
click at [293, 747] on input at bounding box center [208, 756] width 239 height 18
type input "**********"
click at [731, 725] on div "Add Column" at bounding box center [752, 442] width 1383 height 646
click at [768, 127] on div "Add Column" at bounding box center [752, 442] width 1383 height 646
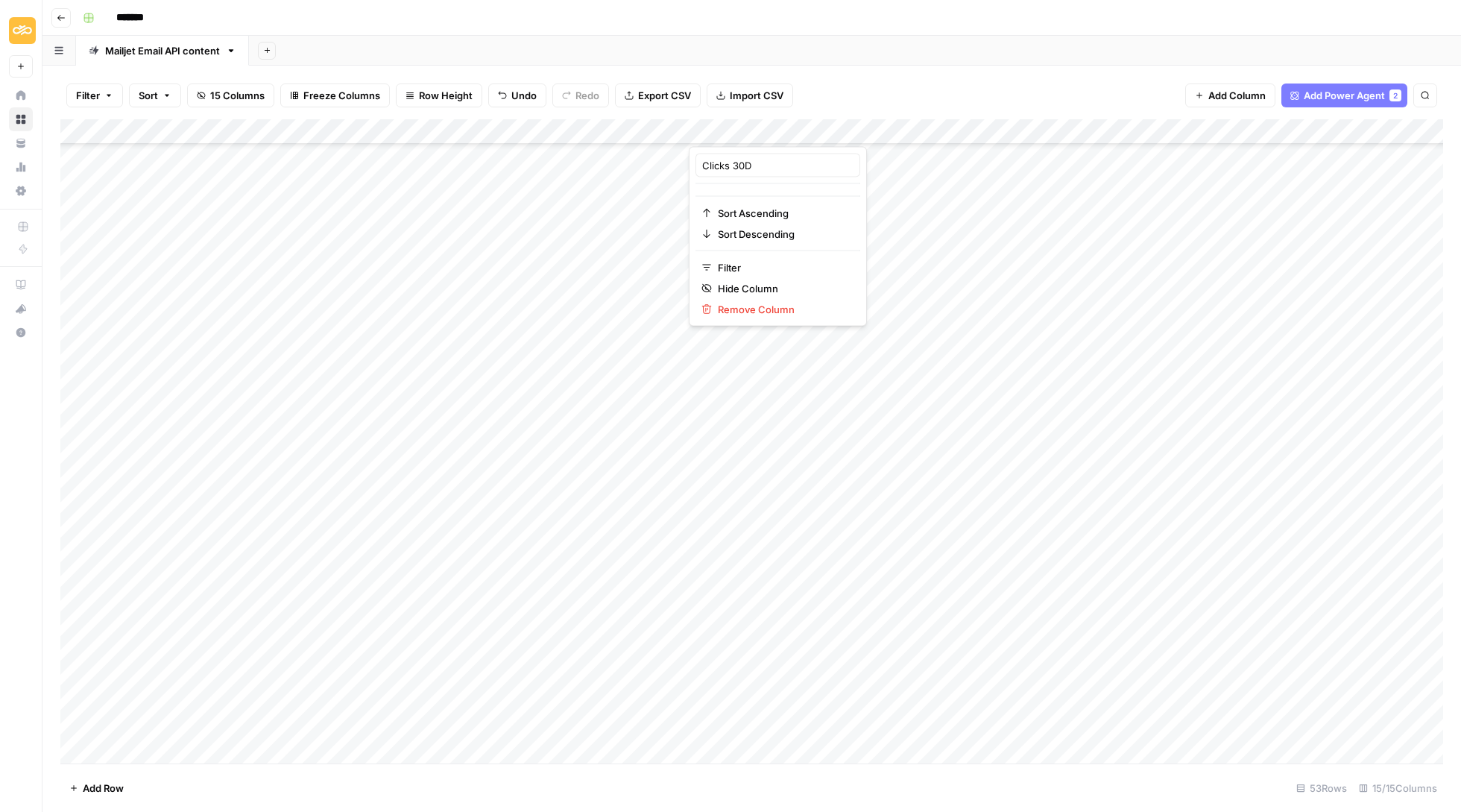
click at [726, 711] on div "Add Column" at bounding box center [752, 442] width 1383 height 646
click at [726, 723] on div "Add Column" at bounding box center [752, 442] width 1383 height 646
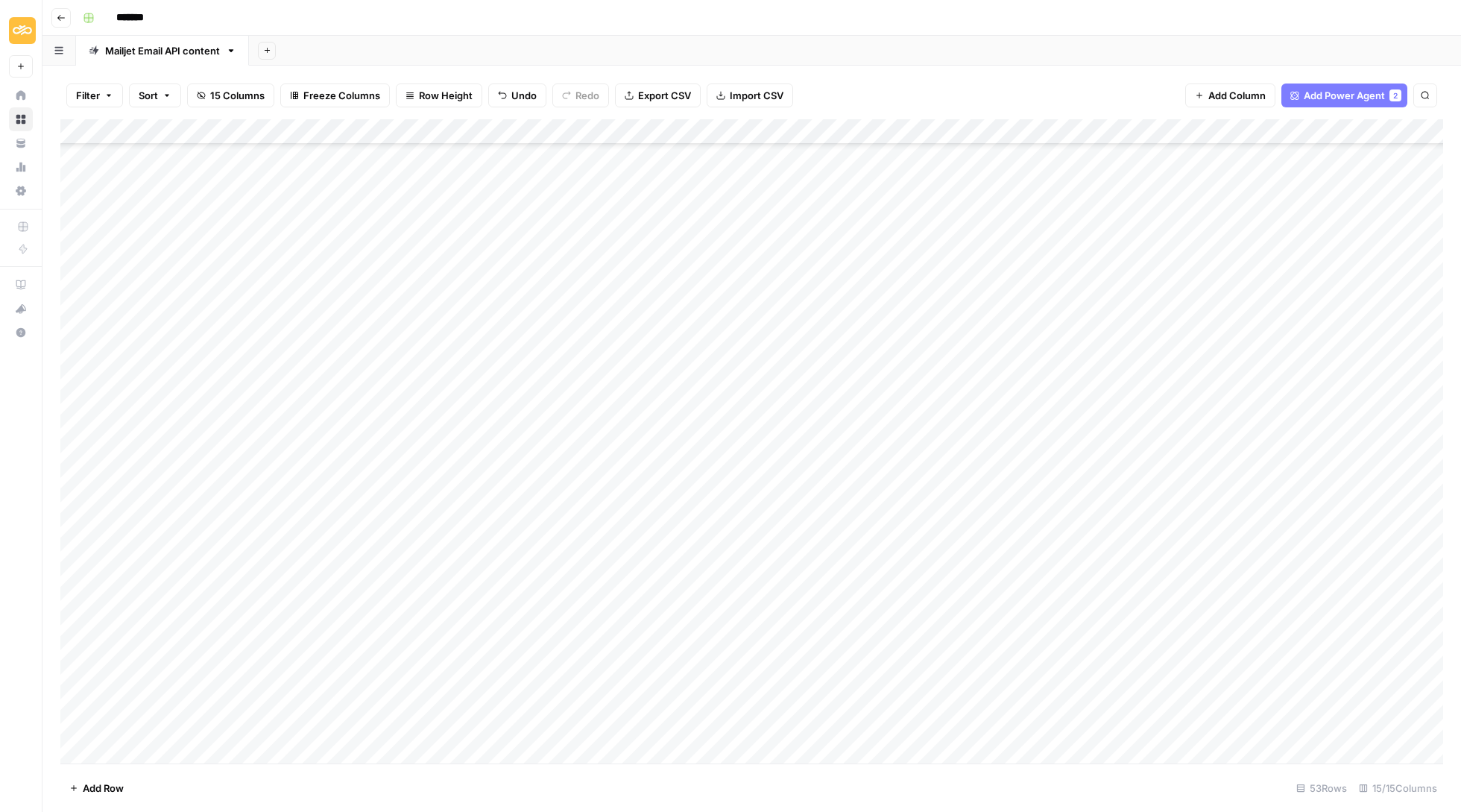
click at [632, 723] on div "Add Column" at bounding box center [752, 442] width 1383 height 646
click at [671, 725] on div "Add Column" at bounding box center [752, 442] width 1383 height 646
click at [1170, 725] on div "Add Column" at bounding box center [752, 442] width 1383 height 646
click at [1220, 85] on button "Add Column" at bounding box center [1231, 95] width 90 height 23
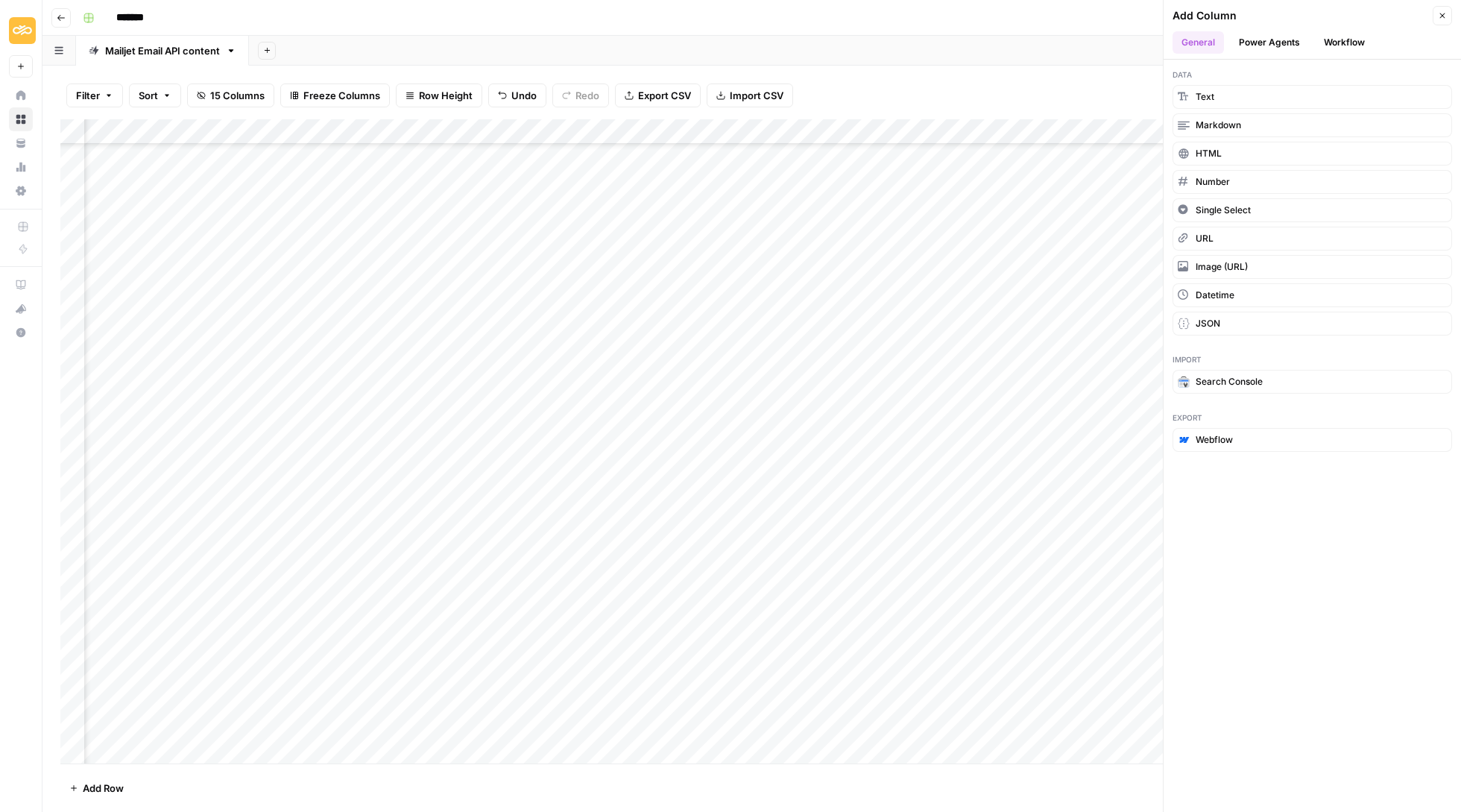
scroll to position [745, 1153]
click at [1444, 15] on icon "button" at bounding box center [1443, 16] width 5 height 5
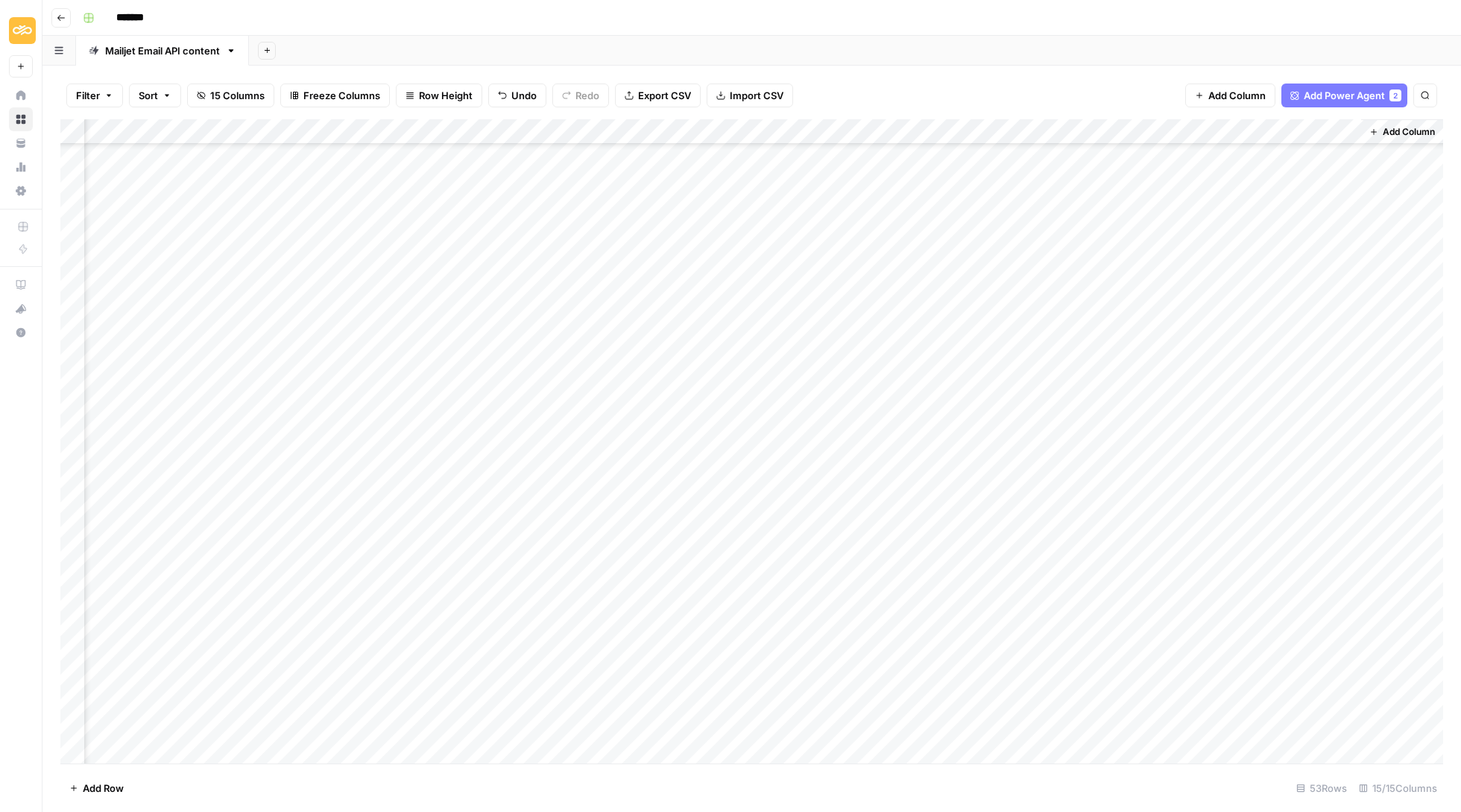
drag, startPoint x: 1396, startPoint y: 123, endPoint x: 666, endPoint y: 97, distance: 730.5
click at [666, 97] on div "Filter Sort 15 Columns Freeze Columns Row Height Undo Redo Export CSV Import CS…" at bounding box center [751, 439] width 1418 height 746
click at [1377, 129] on icon "button" at bounding box center [1374, 132] width 9 height 9
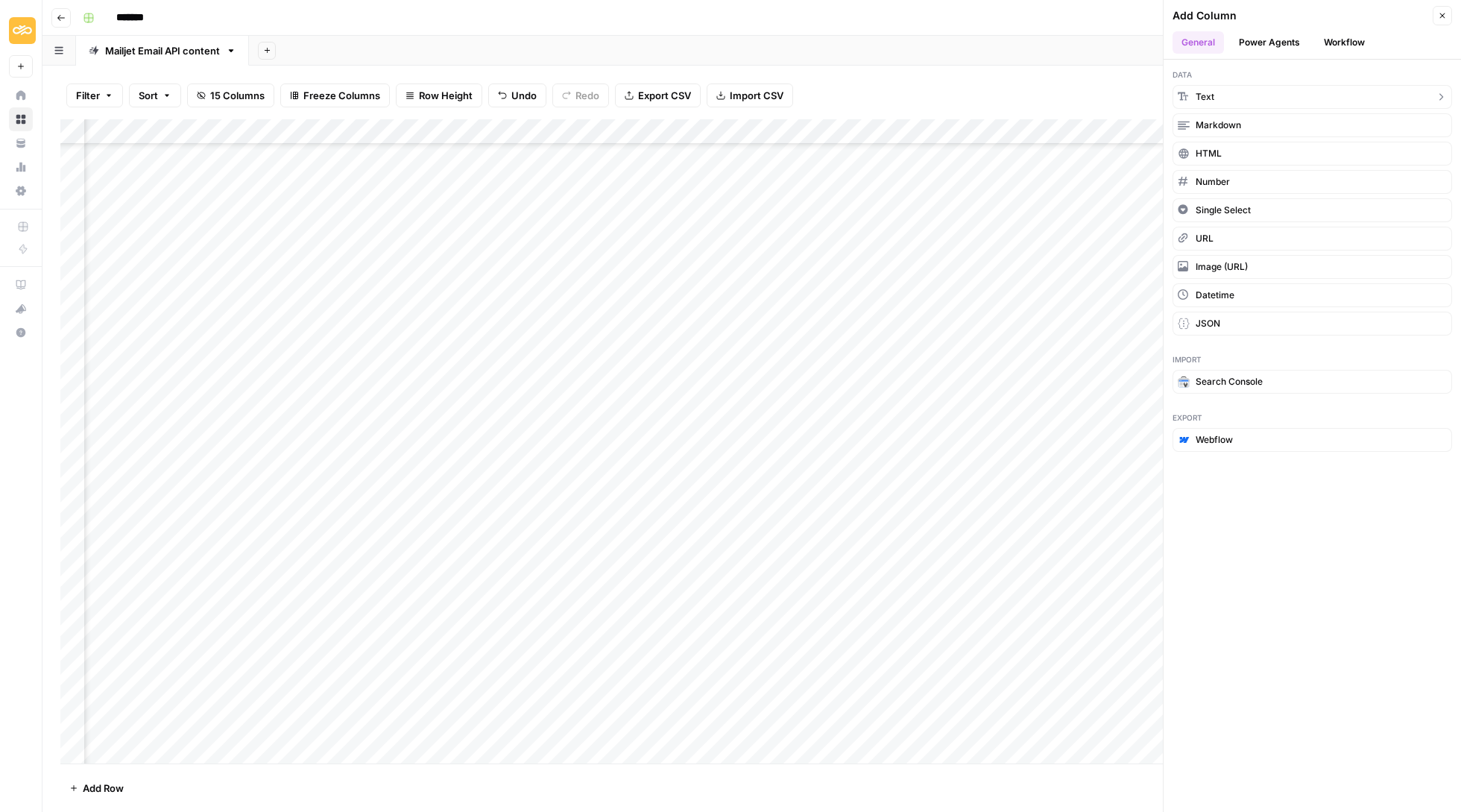
click at [1227, 98] on button "Text" at bounding box center [1312, 96] width 280 height 23
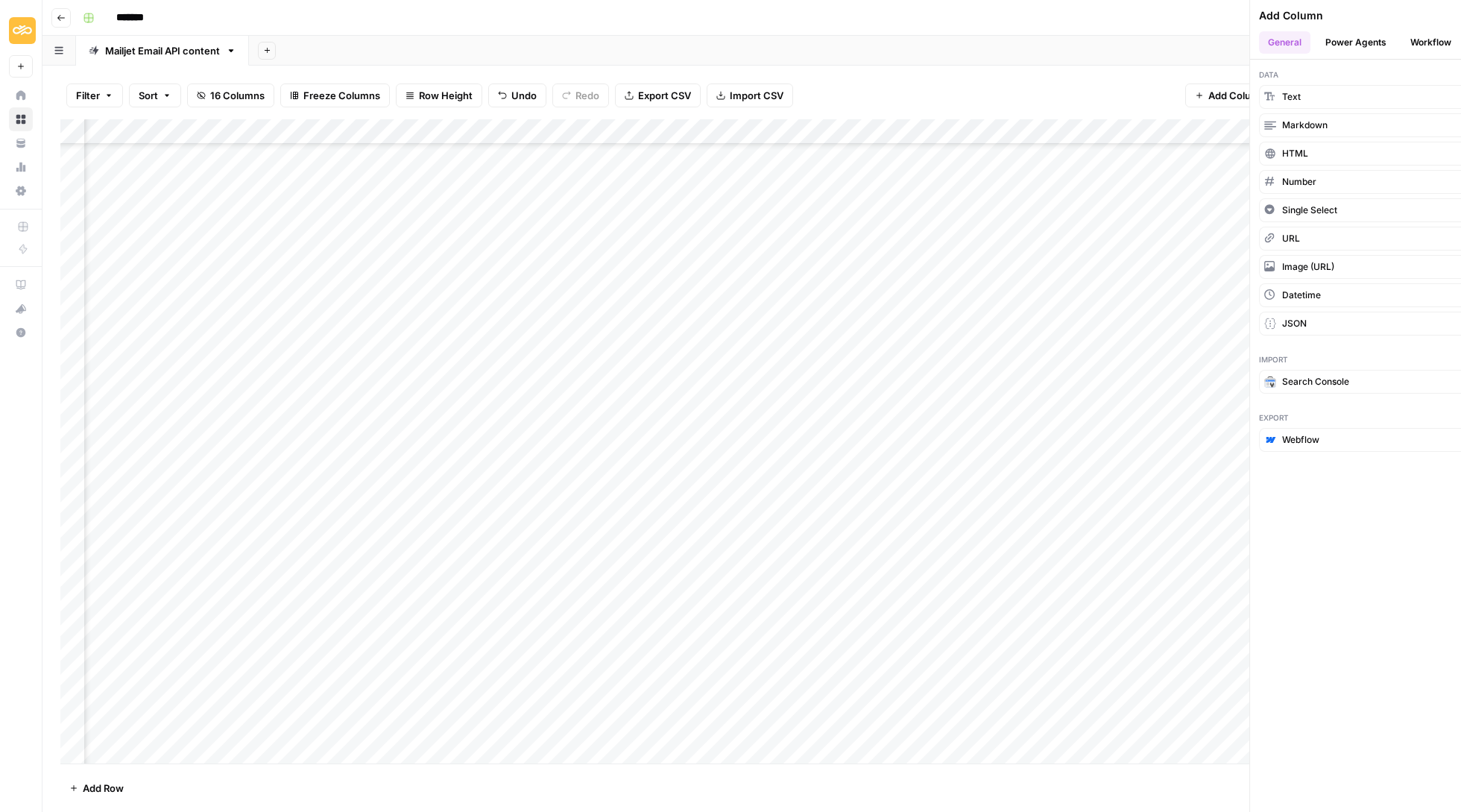
scroll to position [745, 1081]
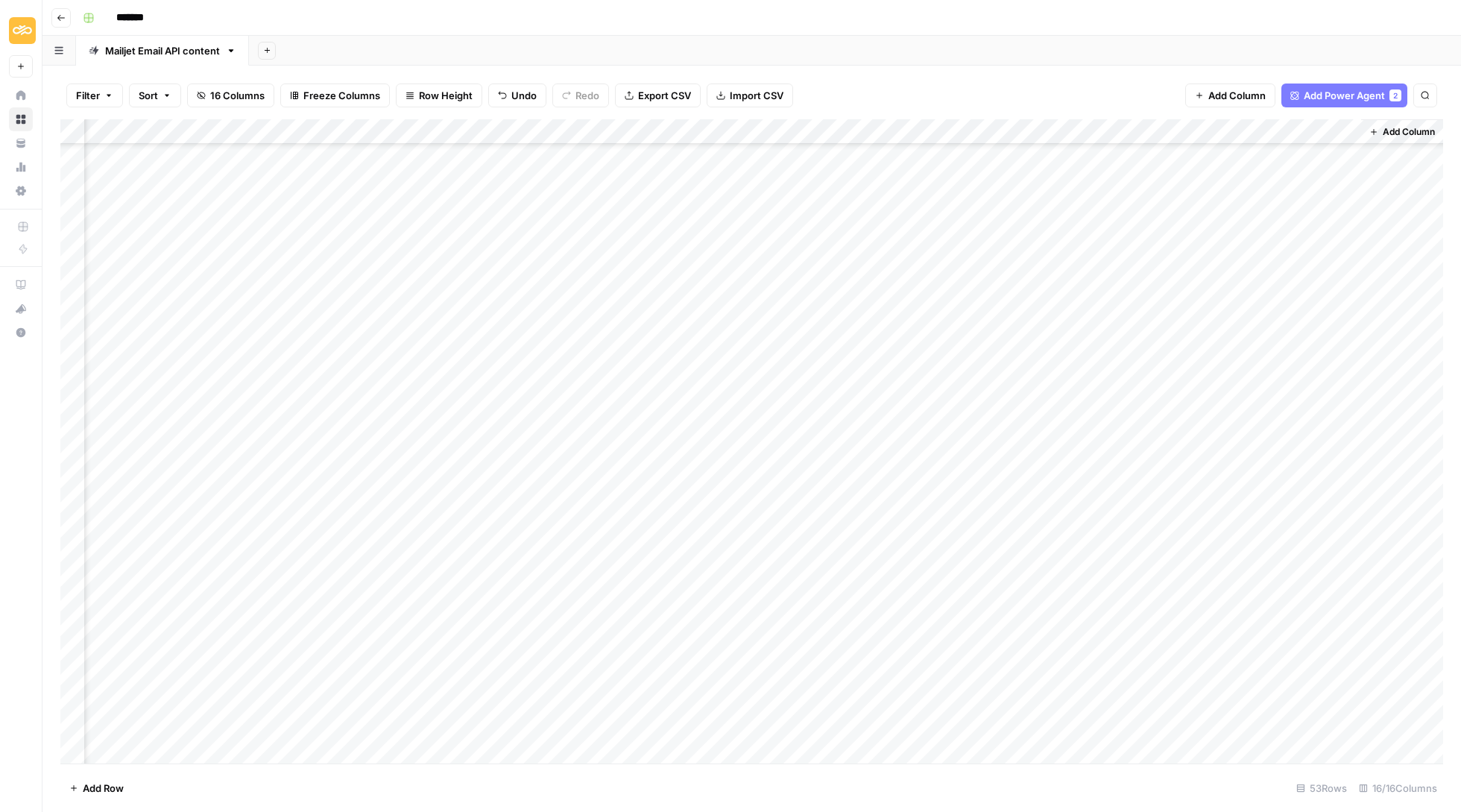
drag, startPoint x: 1292, startPoint y: 135, endPoint x: 386, endPoint y: 127, distance: 906.0
click at [386, 127] on div "Add Column" at bounding box center [752, 442] width 1383 height 646
drag, startPoint x: 1208, startPoint y: 129, endPoint x: 380, endPoint y: 159, distance: 828.5
click at [380, 159] on div "Add Column" at bounding box center [752, 442] width 1383 height 646
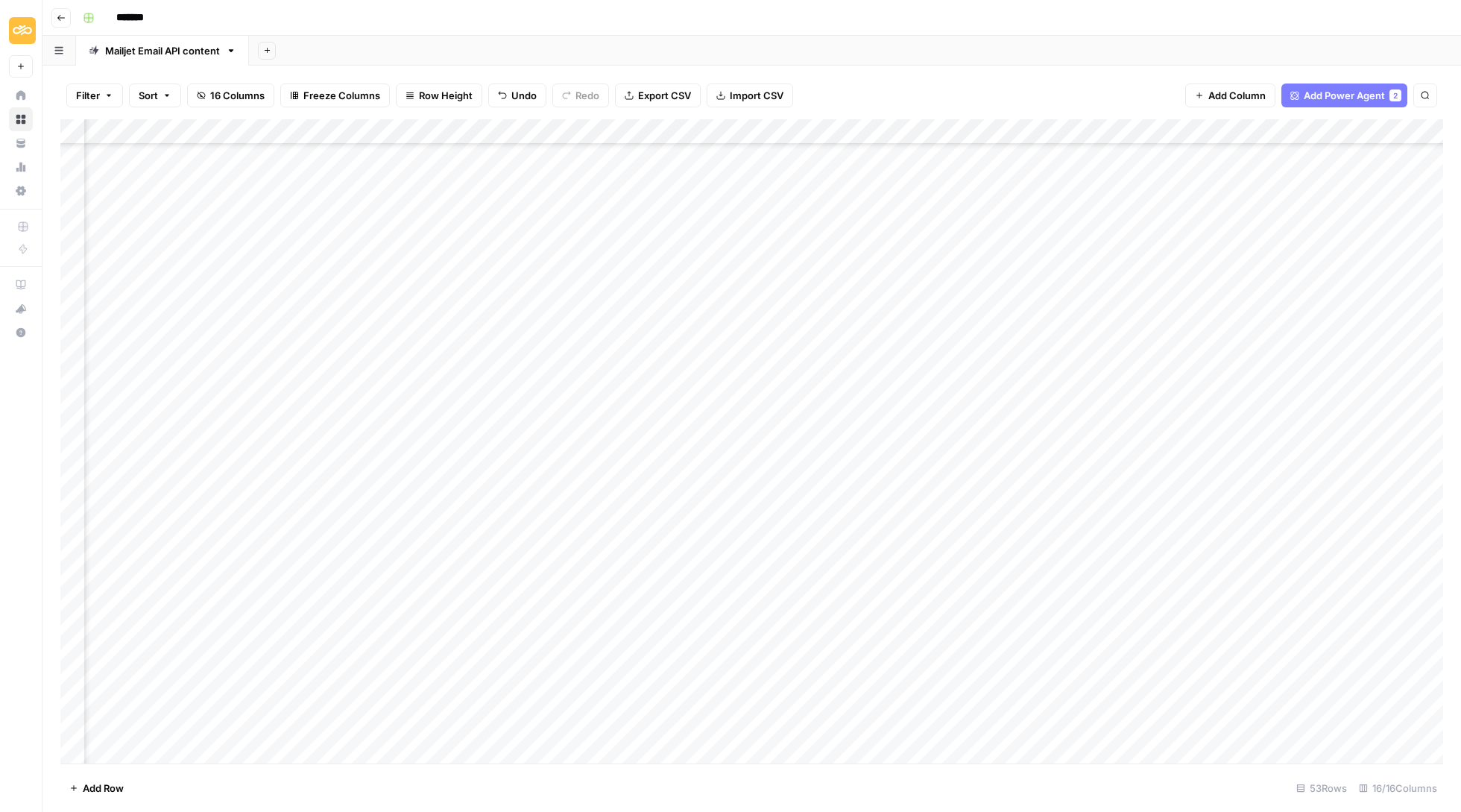
scroll to position [-63, 222]
click at [391, 123] on div "Add Column" at bounding box center [752, 442] width 1383 height 646
click at [392, 129] on div at bounding box center [400, 132] width 135 height 30
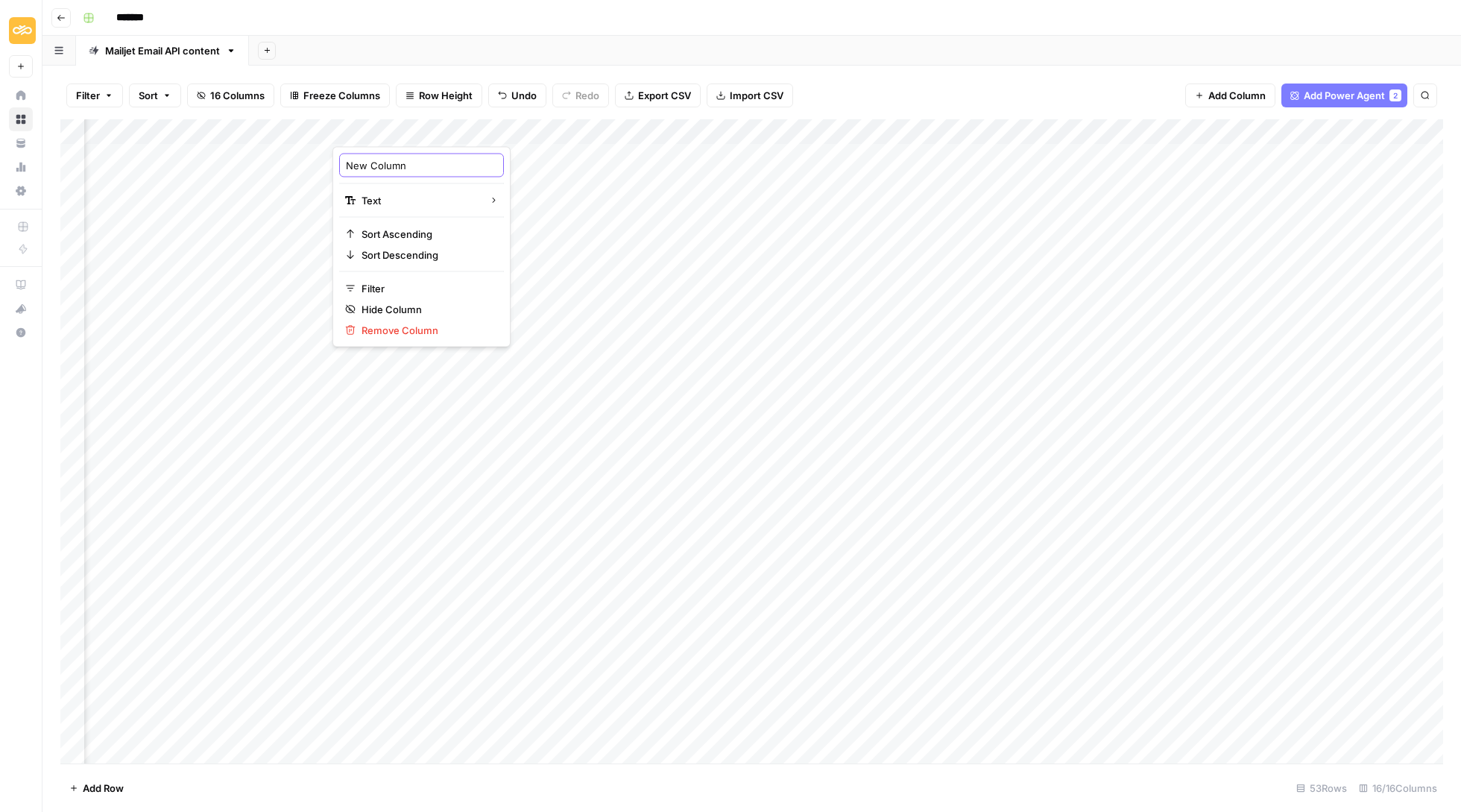
click at [406, 170] on input "New Column" at bounding box center [421, 165] width 151 height 15
type input "N"
type input "p"
type input "Pillar"
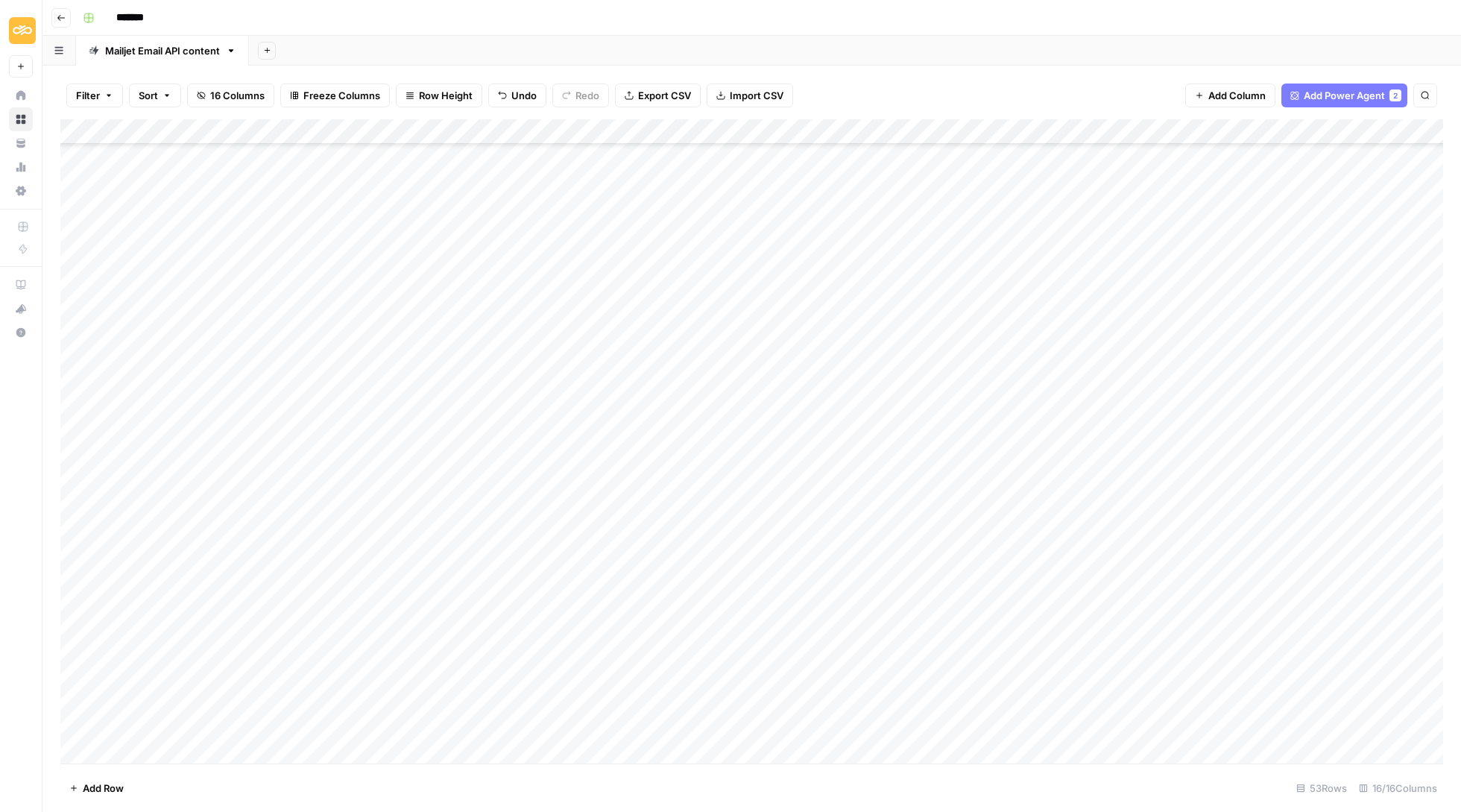
scroll to position [745, 0]
click at [616, 725] on div "Add Column" at bounding box center [752, 442] width 1383 height 646
type textarea "**********"
click at [608, 768] on footer "Add Row 53 Rows 16/16 Columns" at bounding box center [752, 788] width 1383 height 49
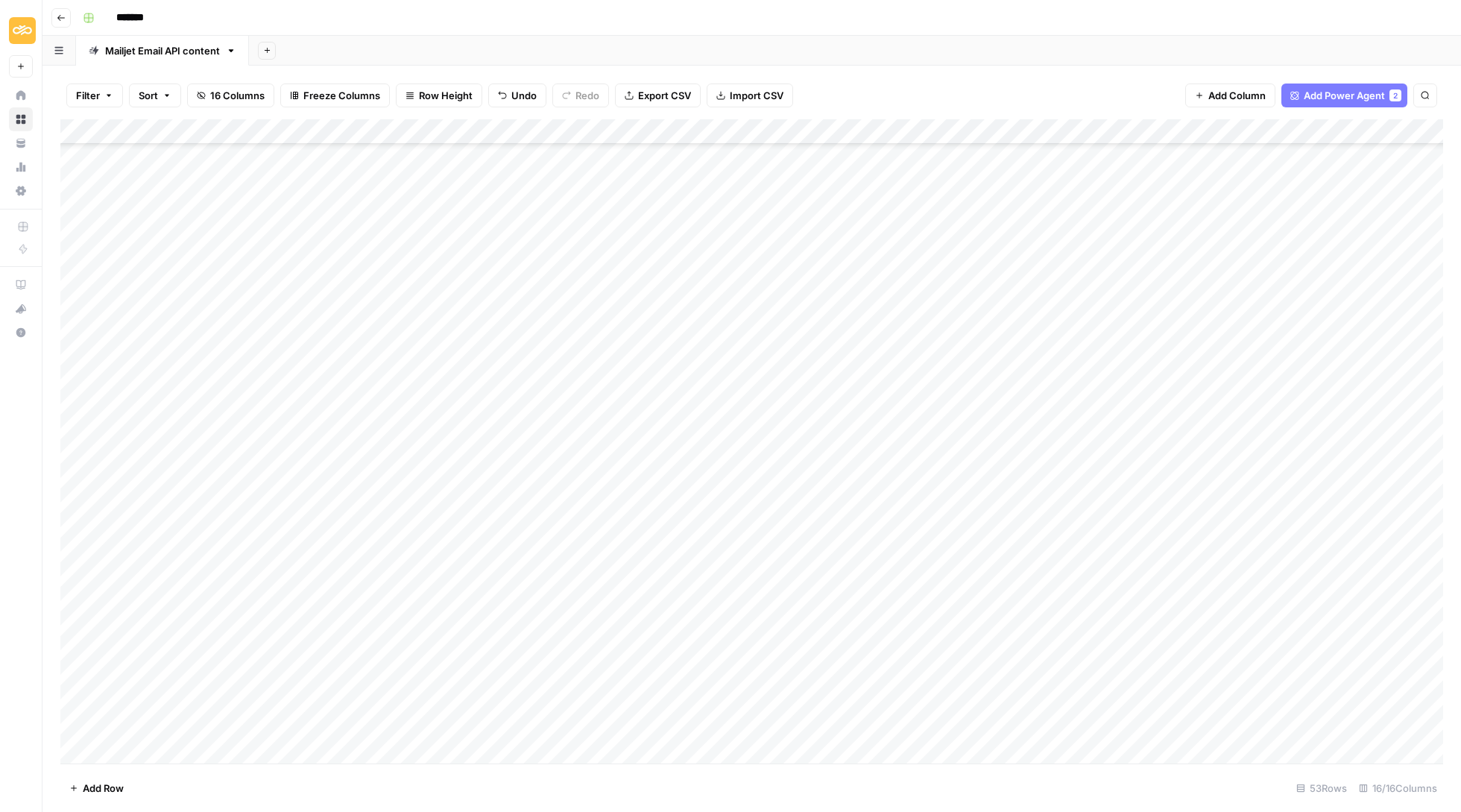
click at [158, 89] on span "Sort" at bounding box center [149, 95] width 19 height 15
click at [281, 165] on input "text" at bounding box center [268, 170] width 151 height 15
click at [349, 168] on div at bounding box center [354, 170] width 10 height 15
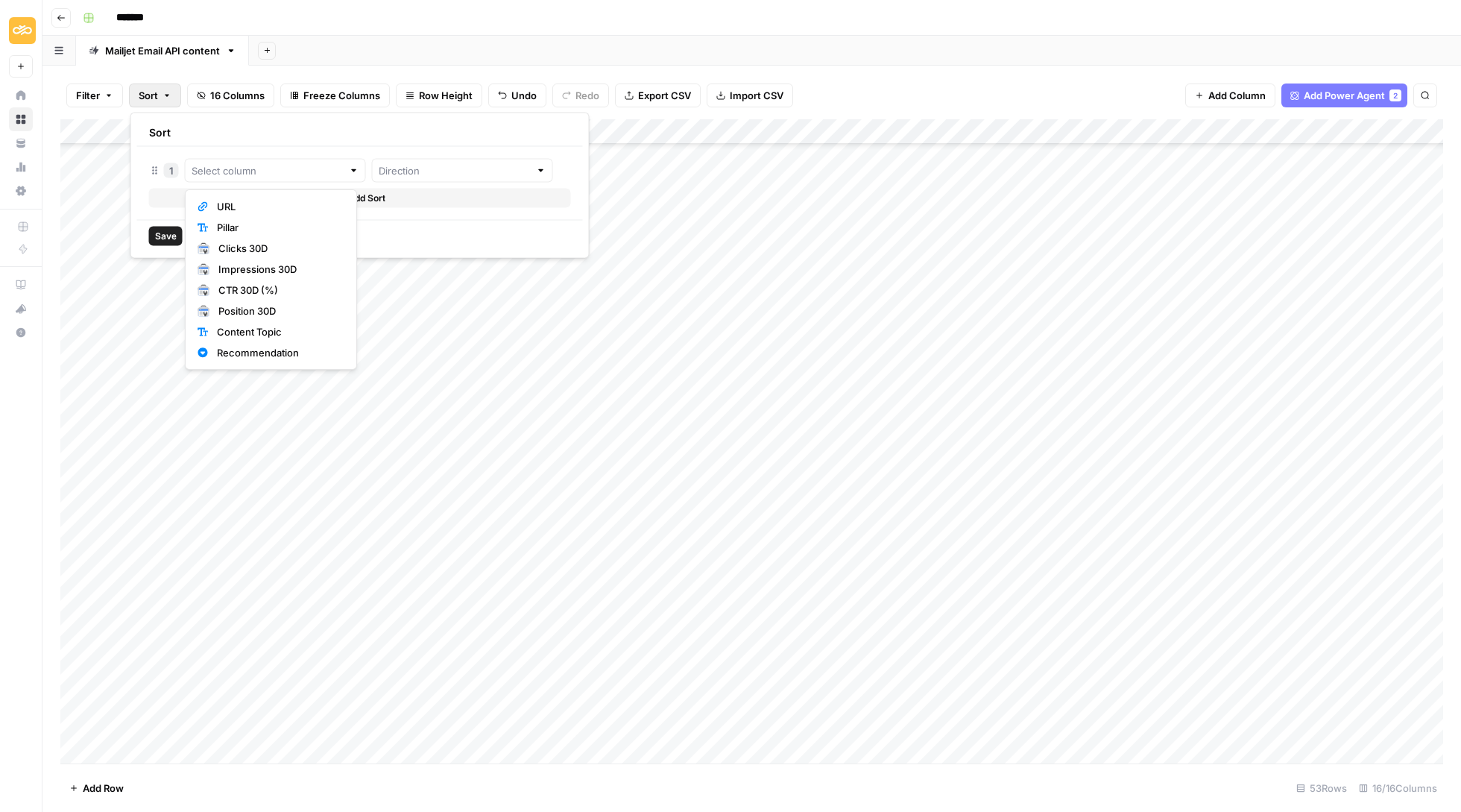
click at [301, 221] on span "Pillar" at bounding box center [278, 227] width 122 height 15
type input "Pillar"
click at [457, 161] on div at bounding box center [492, 170] width 201 height 23
click at [454, 197] on button "Ascending" at bounding box center [478, 207] width 178 height 21
type input "Ascending"
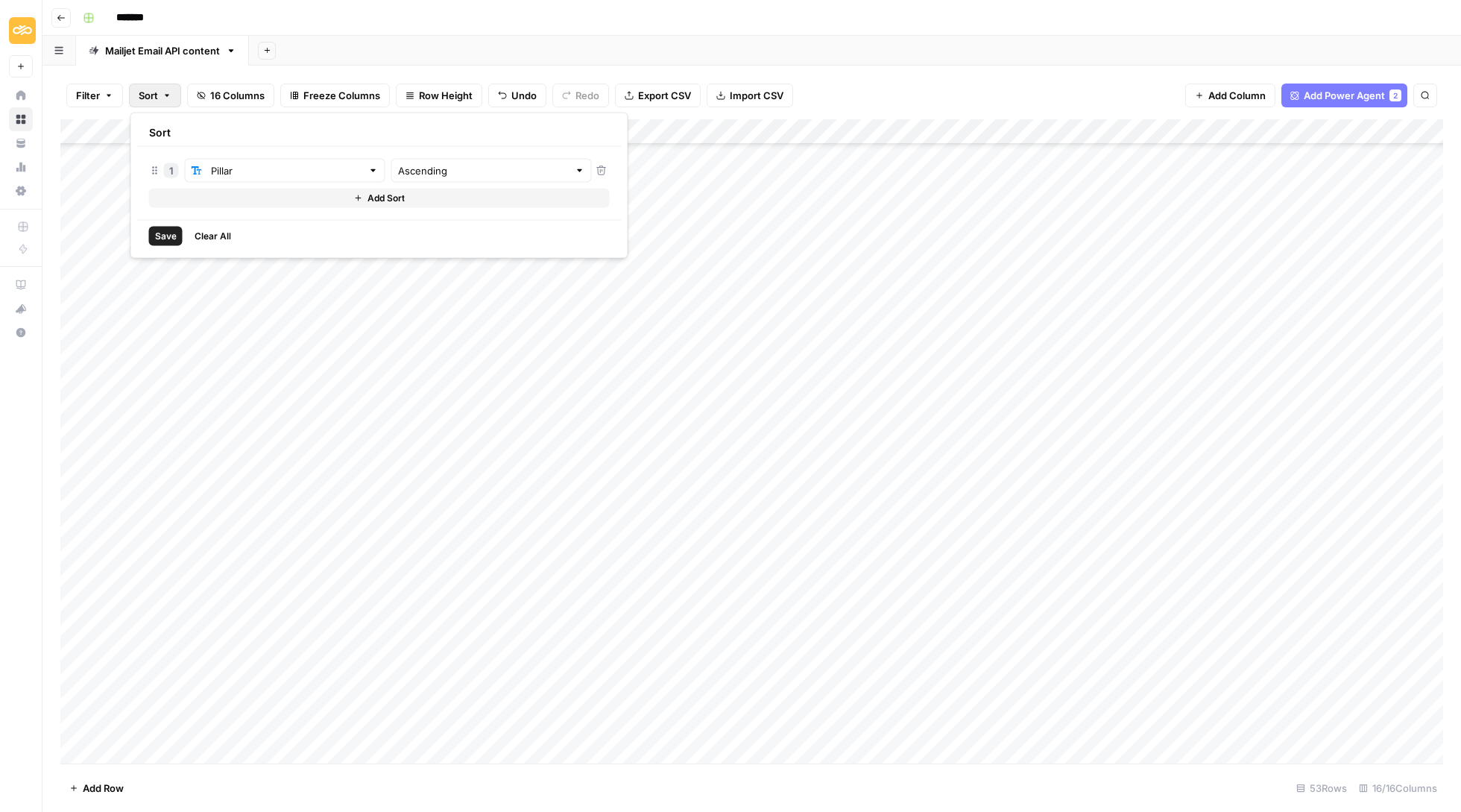
click at [167, 228] on button "Save" at bounding box center [166, 236] width 34 height 19
click at [632, 449] on div "Add Column" at bounding box center [752, 442] width 1383 height 646
type textarea "**********"
click at [664, 129] on div "Add Column" at bounding box center [752, 442] width 1383 height 646
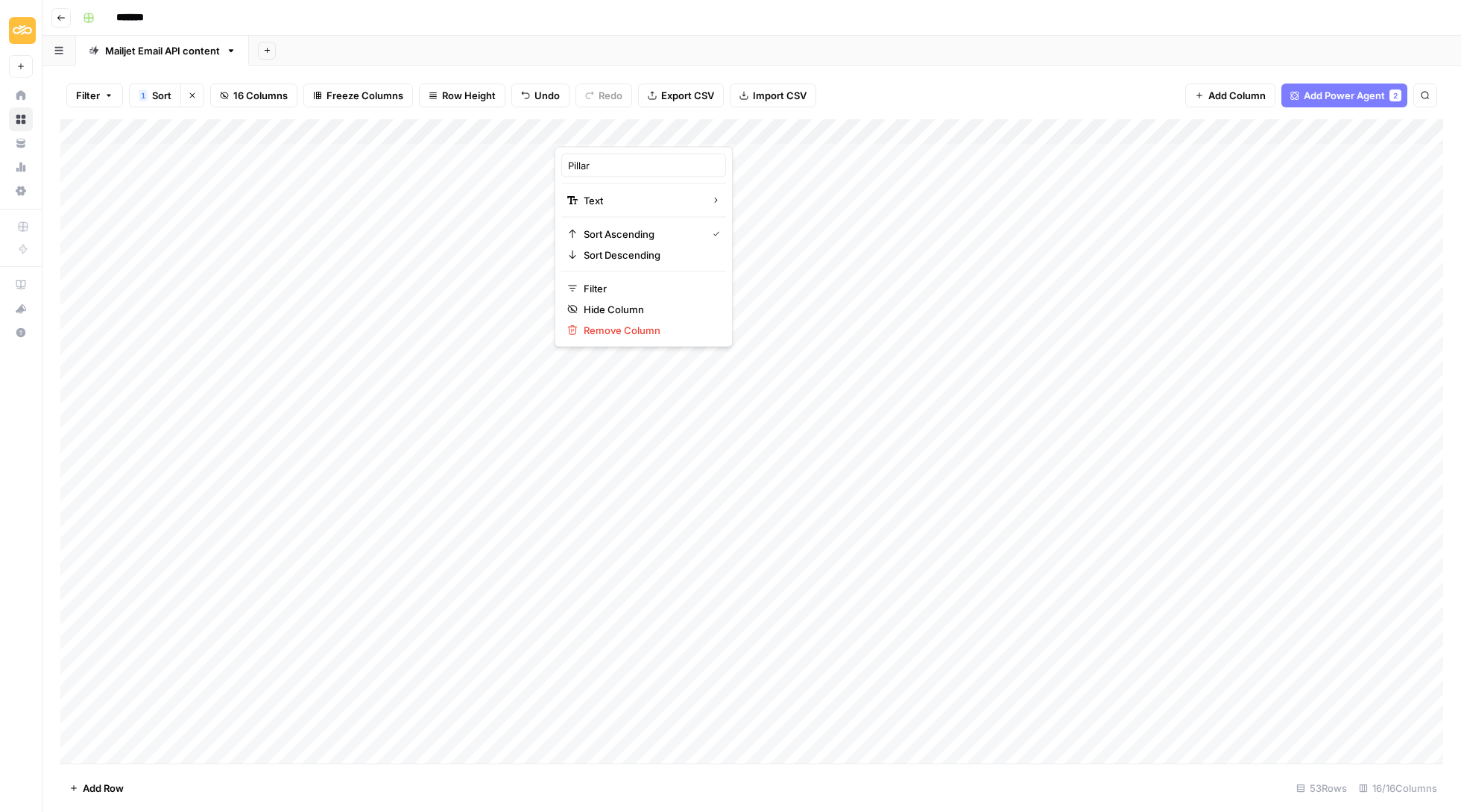
click at [643, 228] on span "Sort Ascending" at bounding box center [642, 234] width 117 height 15
click at [676, 132] on div "Add Column" at bounding box center [752, 442] width 1383 height 646
type input "Pillar"
click at [680, 127] on div at bounding box center [622, 132] width 135 height 30
click at [638, 234] on span "Sort Ascending" at bounding box center [649, 234] width 130 height 15
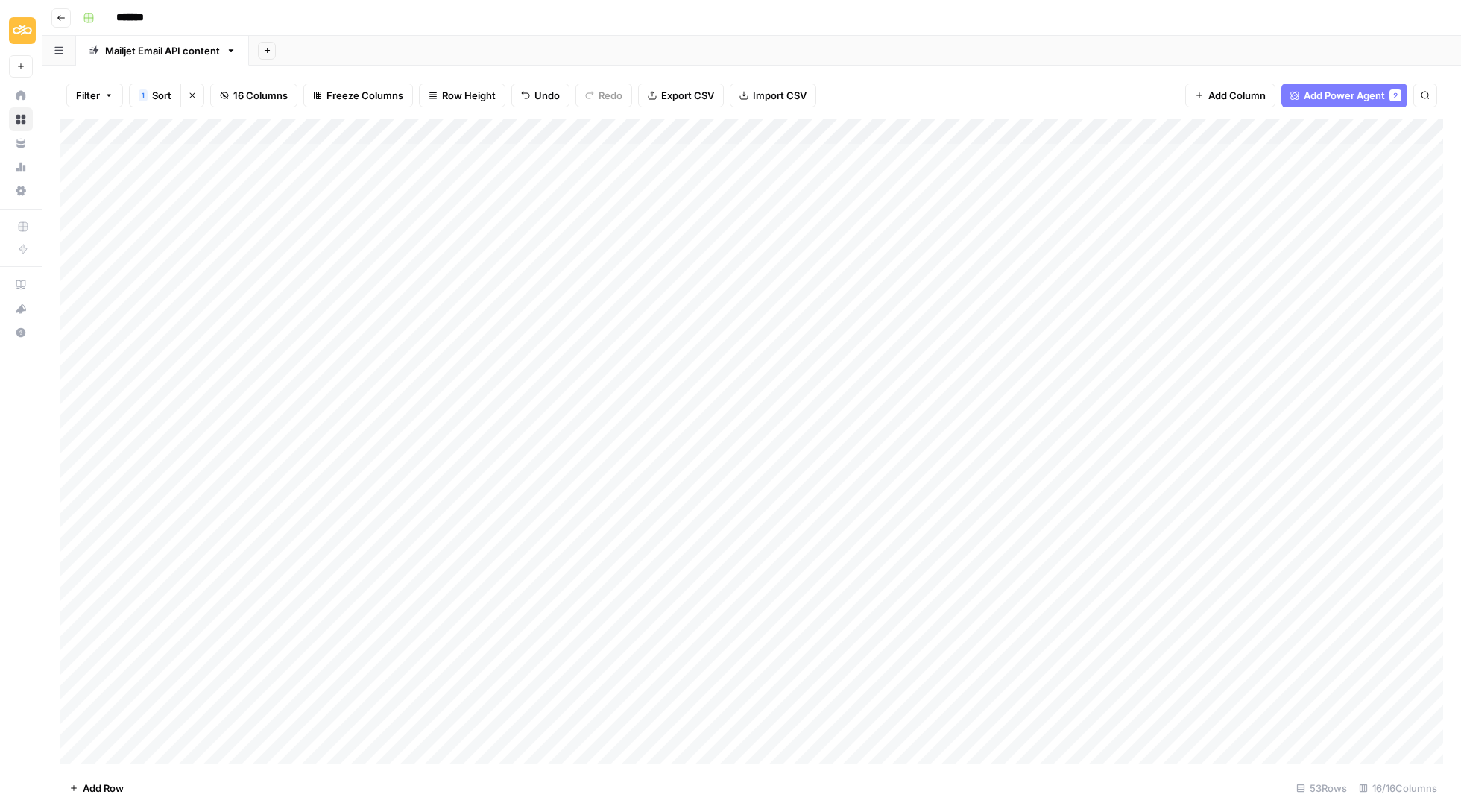
click at [102, 782] on span "Add Row" at bounding box center [102, 788] width 41 height 15
click at [319, 755] on div "Add Column" at bounding box center [752, 442] width 1383 height 646
type input "**********"
click at [600, 758] on div "Add Column" at bounding box center [752, 442] width 1383 height 646
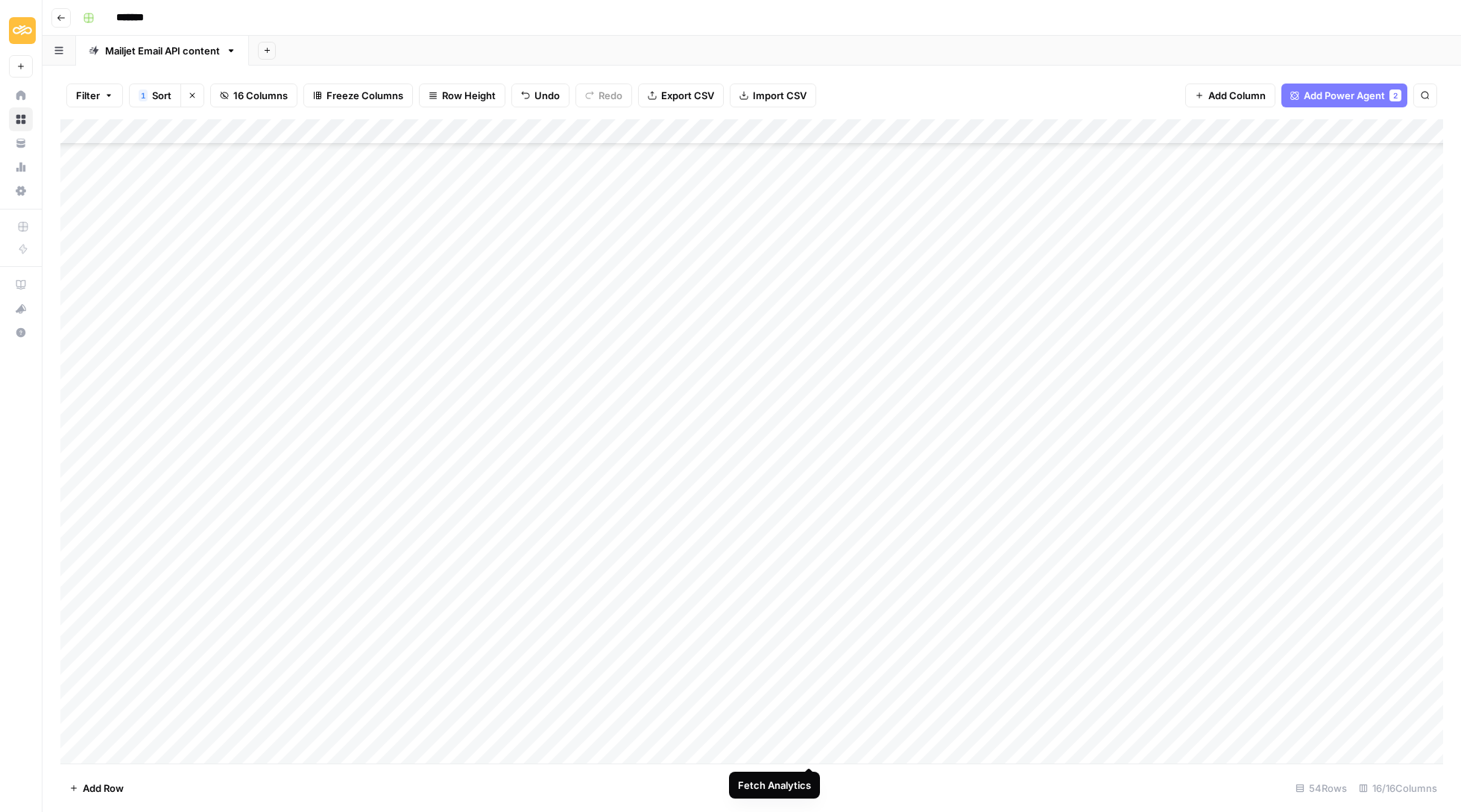
click at [809, 750] on div "Add Column" at bounding box center [752, 442] width 1383 height 646
click at [600, 720] on div "Add Column" at bounding box center [752, 442] width 1383 height 646
type textarea "**********"
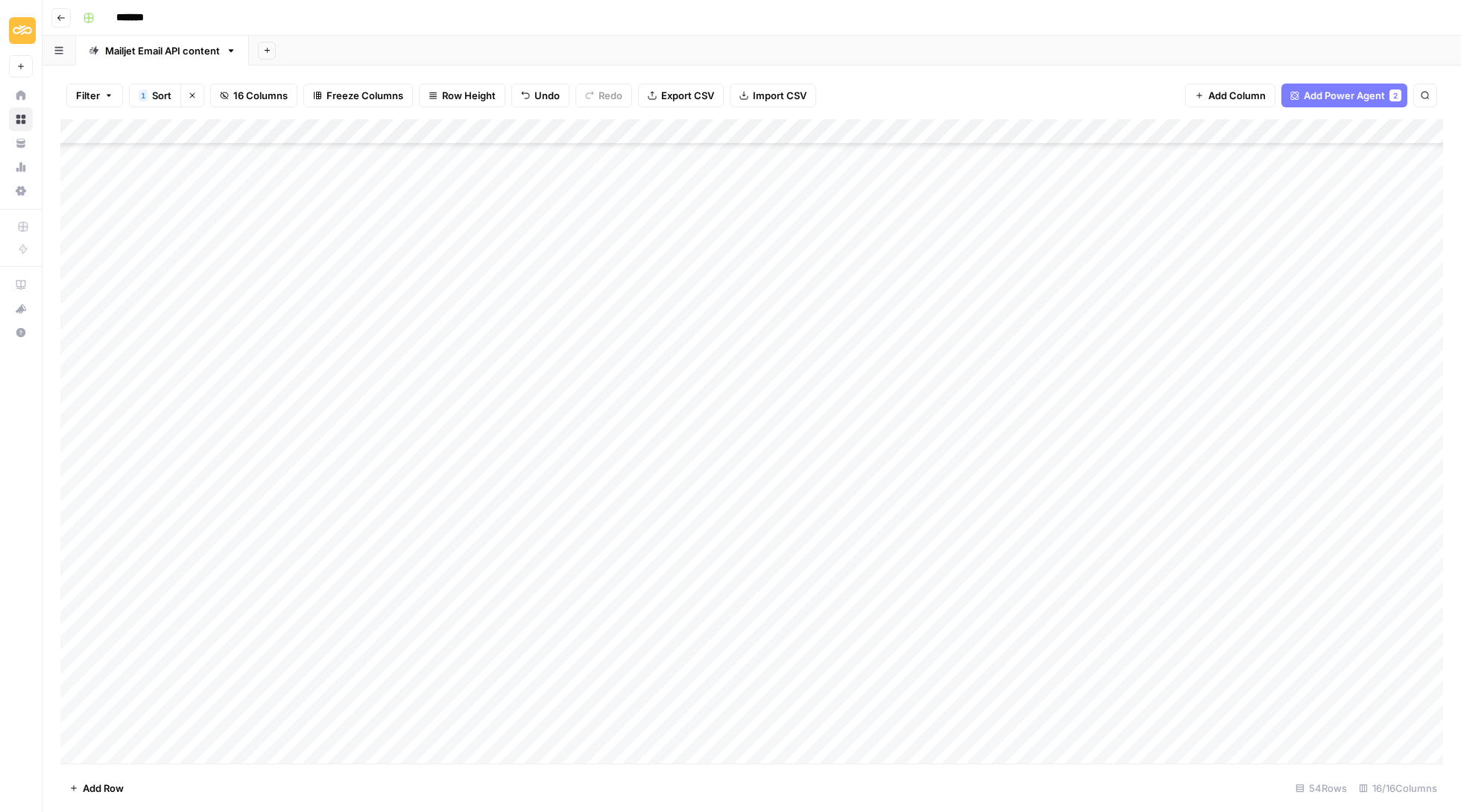
click at [1298, 722] on div "Add Column" at bounding box center [752, 442] width 1383 height 646
click at [677, 129] on div "Add Column" at bounding box center [752, 442] width 1383 height 646
click at [650, 249] on span "Sort Descending" at bounding box center [649, 254] width 130 height 15
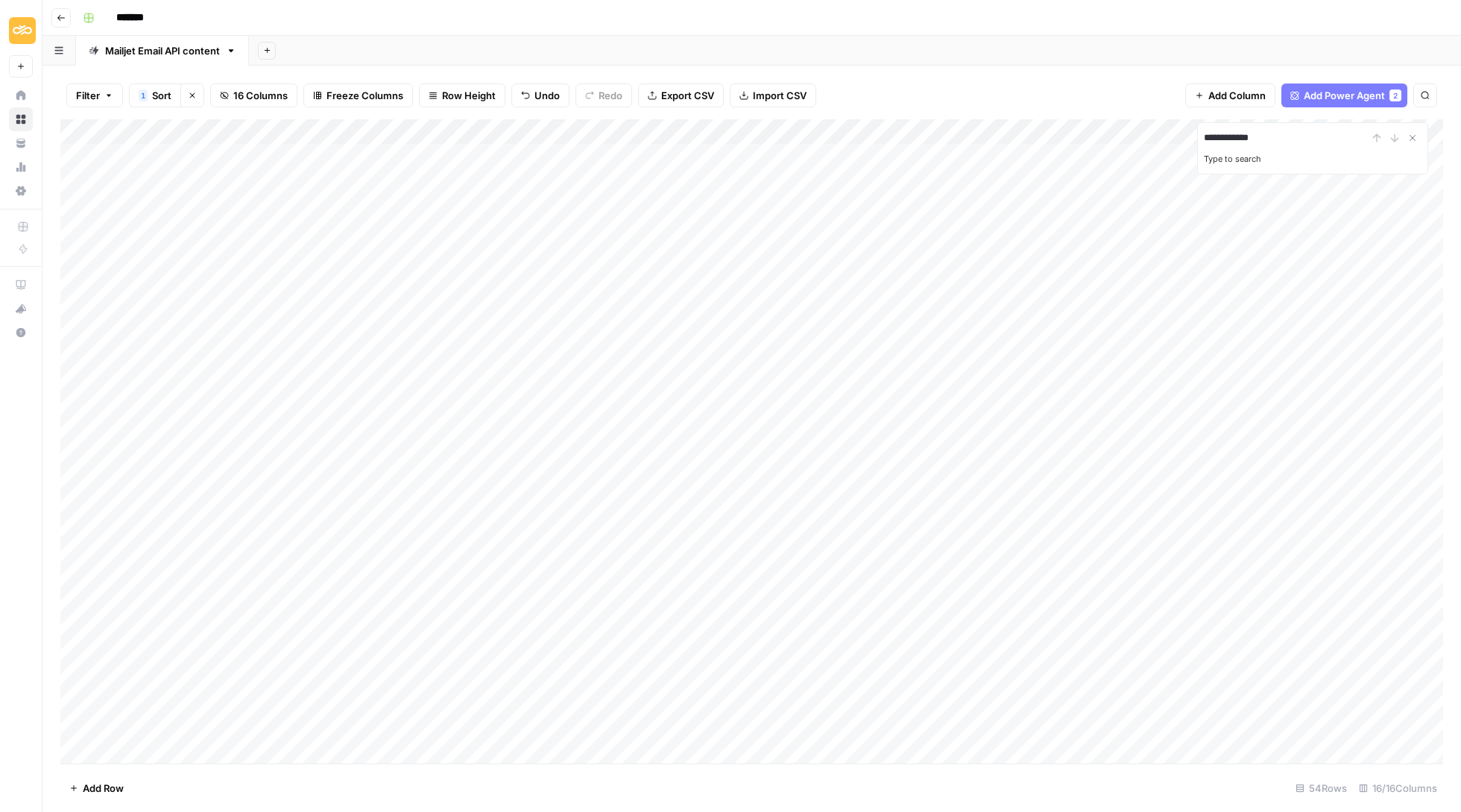
type input "**********"
click at [99, 793] on span "Add Row" at bounding box center [102, 788] width 41 height 15
click at [459, 751] on div "Add Column" at bounding box center [752, 442] width 1383 height 646
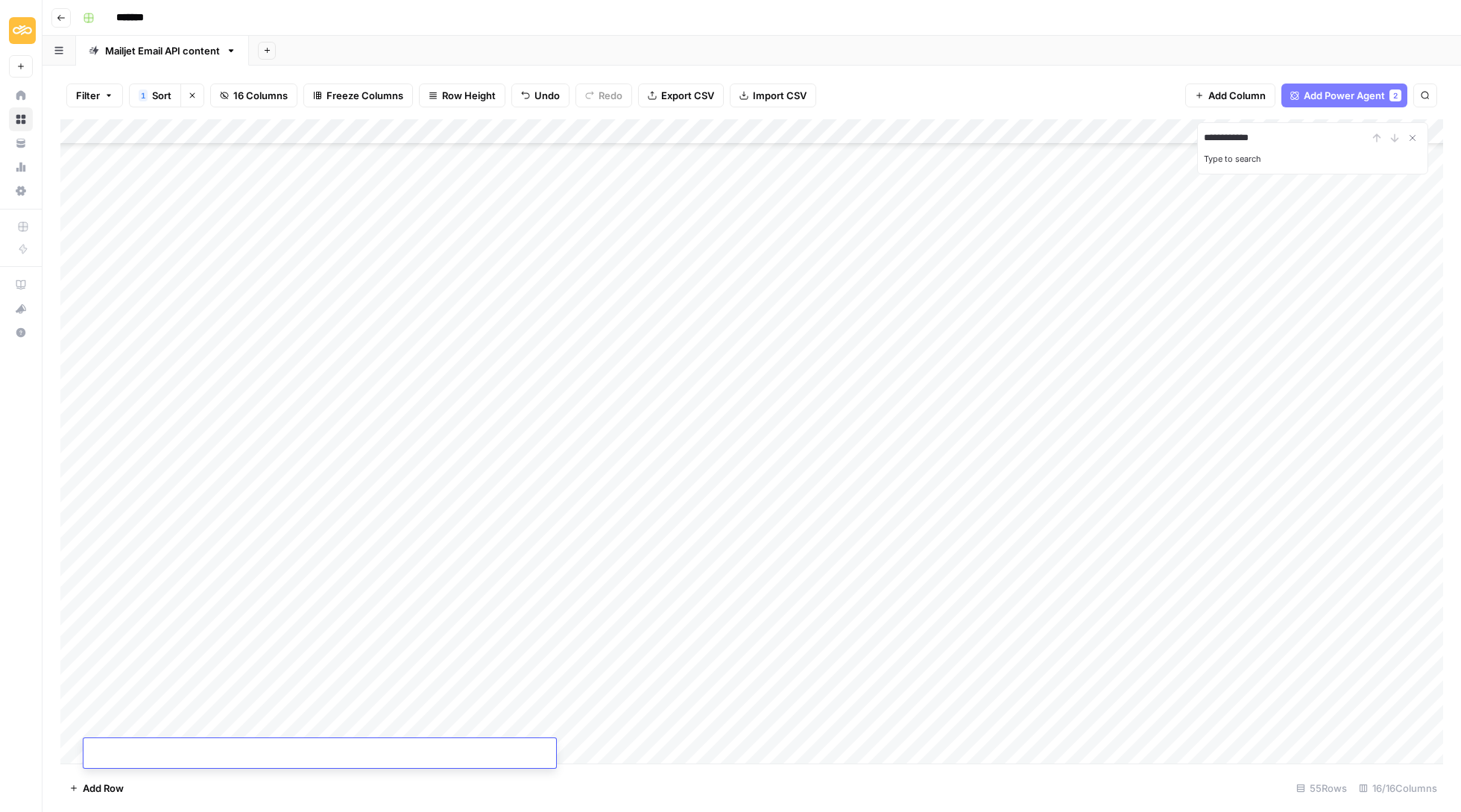
click at [671, 750] on div "Add Column" at bounding box center [752, 442] width 1383 height 646
click at [424, 750] on div "Add Column" at bounding box center [752, 442] width 1383 height 646
type input "**********"
click at [626, 749] on div "Add Column" at bounding box center [752, 442] width 1383 height 646
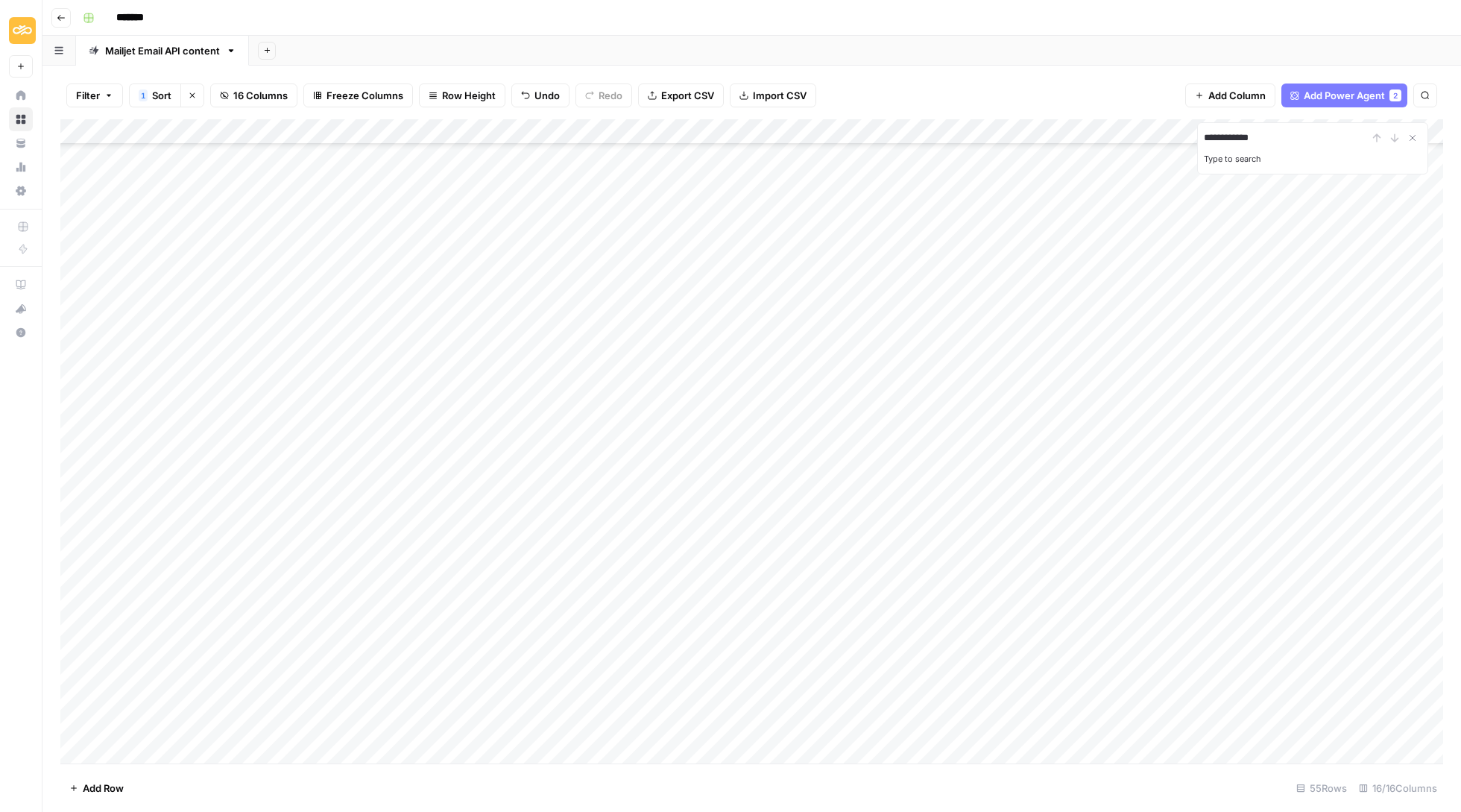
click at [816, 749] on div "Add Column" at bounding box center [752, 442] width 1383 height 646
click at [612, 753] on div "Add Column" at bounding box center [752, 442] width 1383 height 646
type textarea "**********"
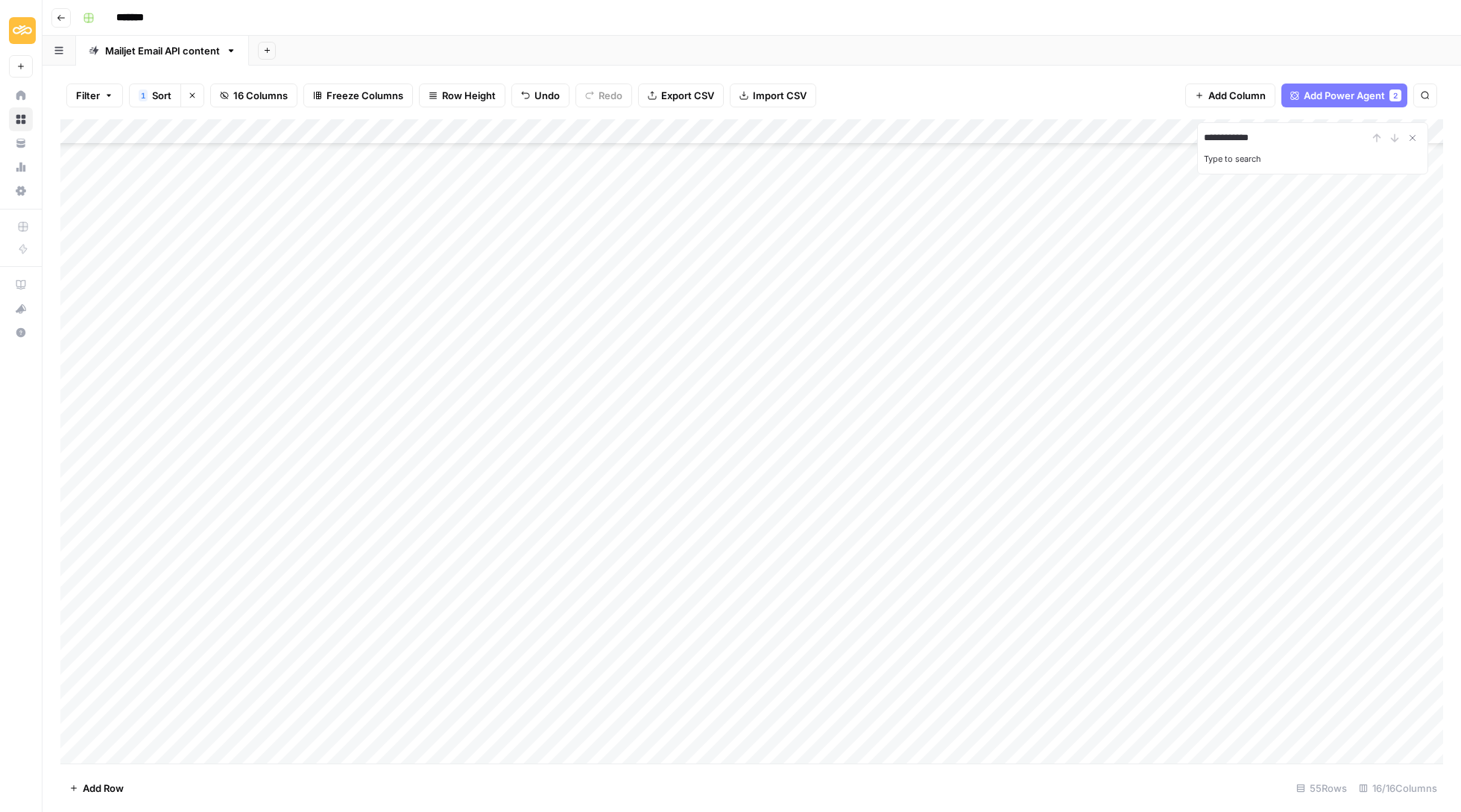
click at [675, 129] on div "Add Column" at bounding box center [752, 442] width 1383 height 646
click at [666, 235] on span "Sort Ascending" at bounding box center [649, 234] width 130 height 15
click at [422, 148] on div "Add Column" at bounding box center [752, 442] width 1383 height 646
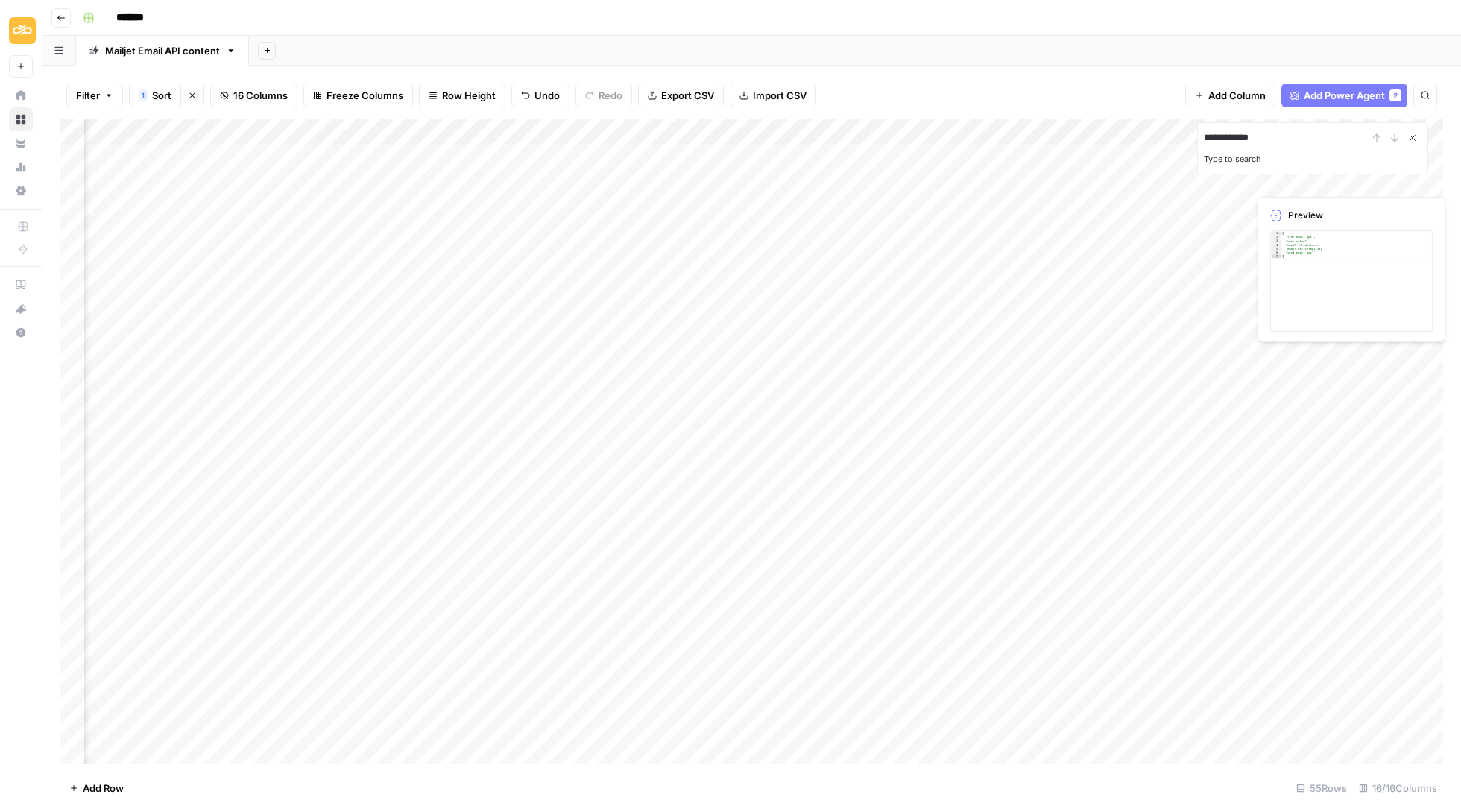
click at [1411, 132] on icon "Close Search" at bounding box center [1413, 138] width 12 height 12
click at [1196, 176] on div "Add Column" at bounding box center [752, 442] width 1383 height 646
click at [1192, 150] on div "Add Column" at bounding box center [752, 442] width 1383 height 646
click at [1191, 149] on div "Add Column" at bounding box center [752, 442] width 1383 height 646
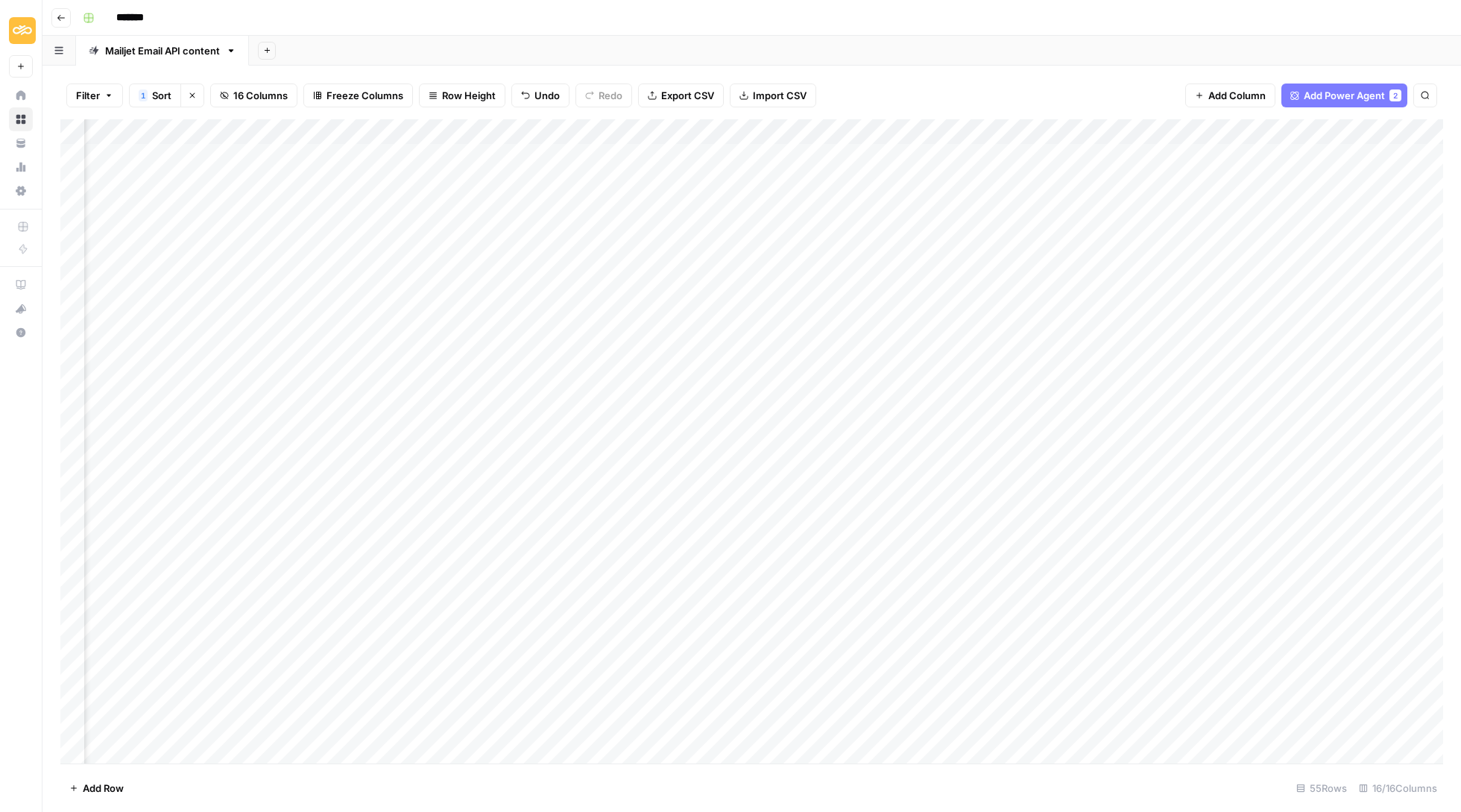
scroll to position [0, 209]
click at [393, 145] on div "Add Column" at bounding box center [752, 442] width 1383 height 646
click at [393, 152] on textarea "**********" at bounding box center [464, 155] width 239 height 21
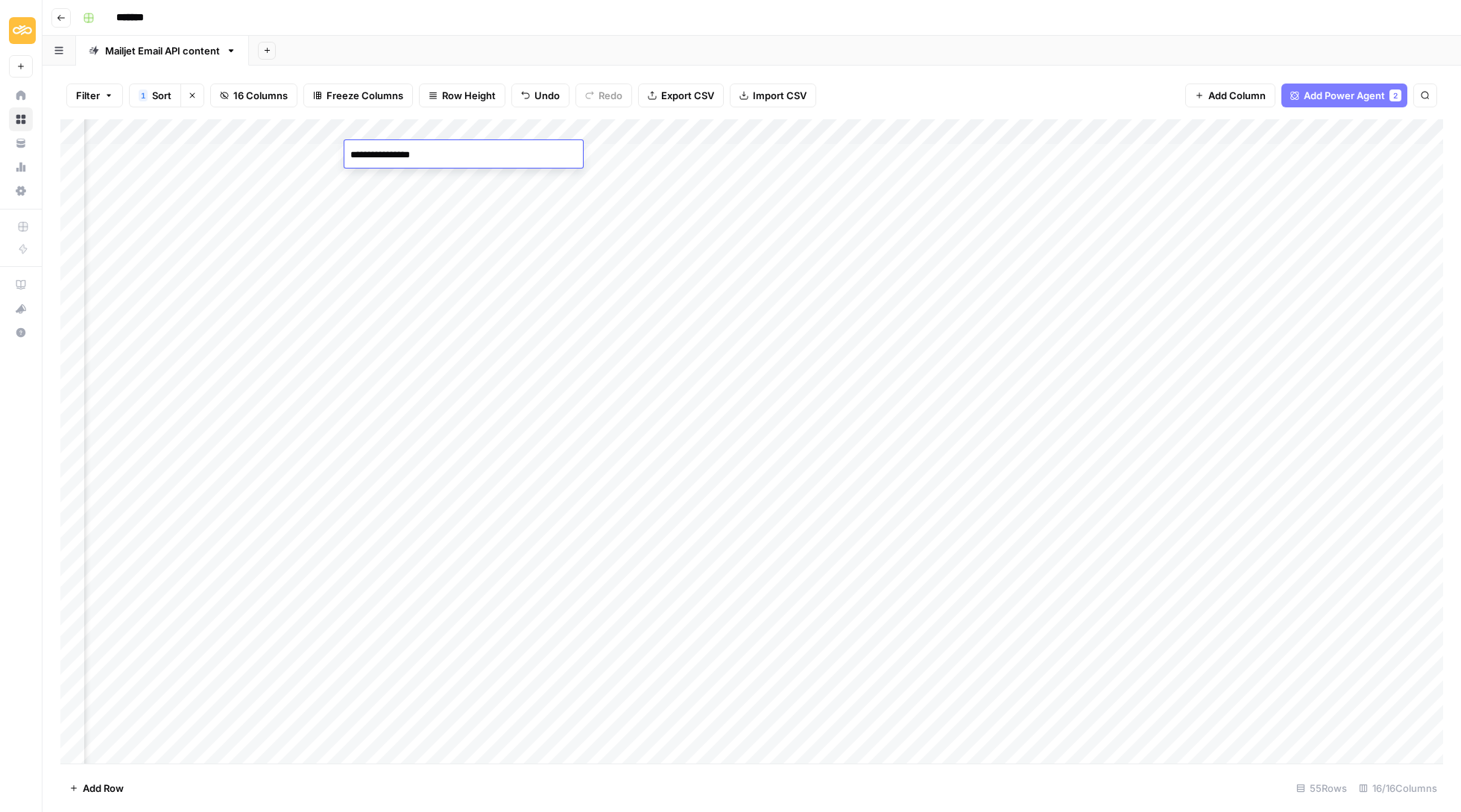
click at [393, 152] on textarea "**********" at bounding box center [464, 155] width 239 height 21
type textarea "**********"
click at [1247, 215] on div "Add Column" at bounding box center [752, 442] width 1383 height 646
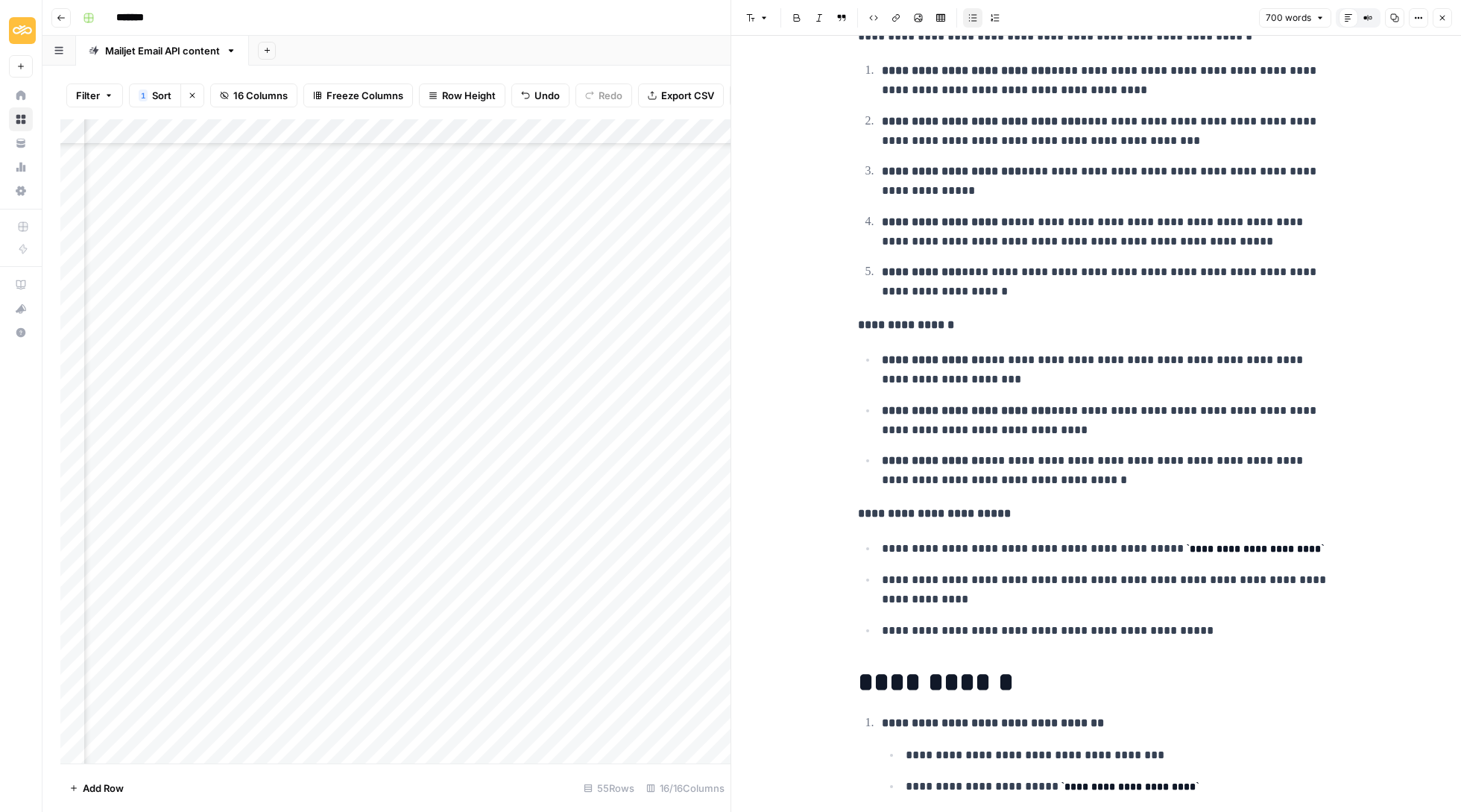
scroll to position [1534, 0]
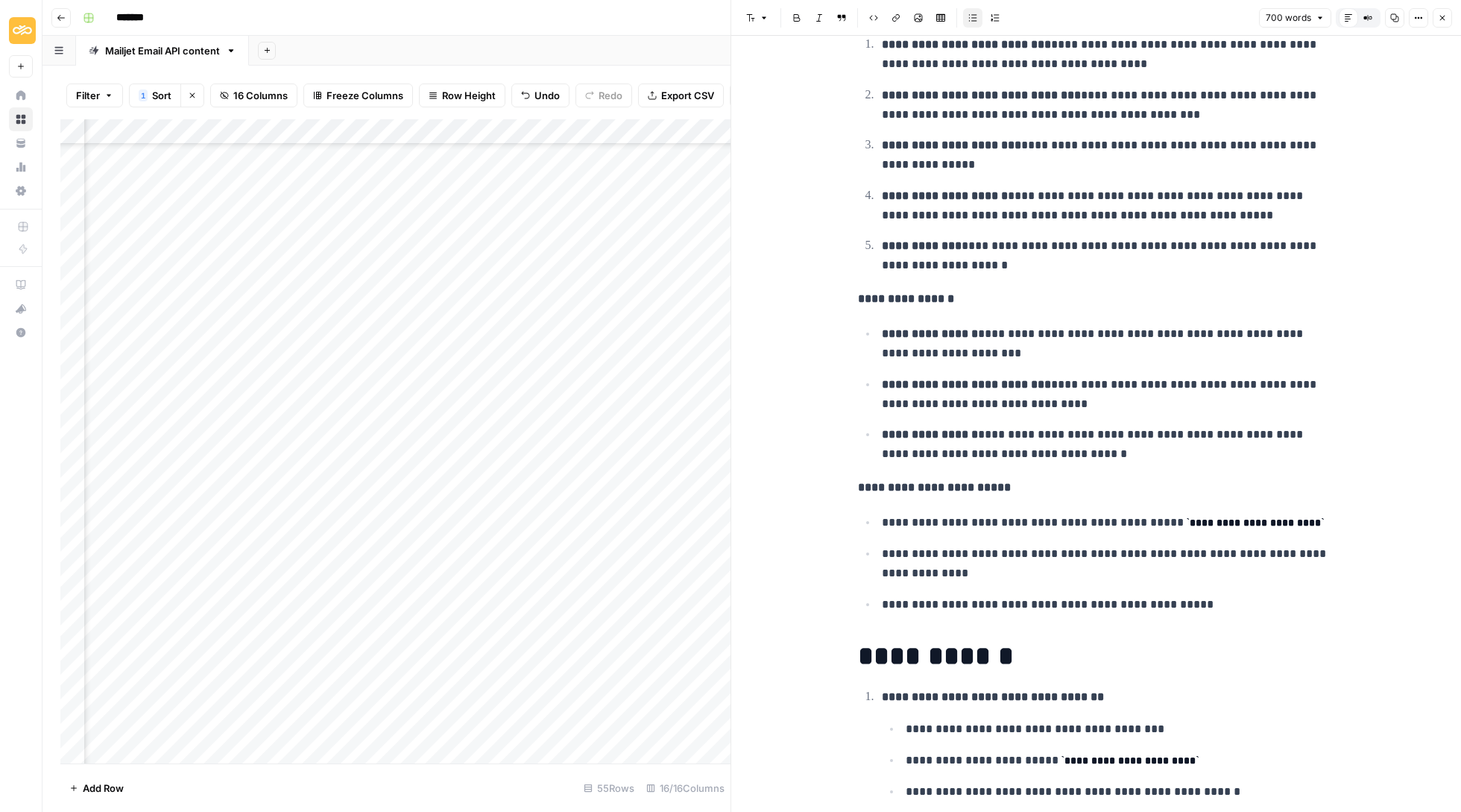
click at [1438, 10] on button "Close" at bounding box center [1443, 17] width 19 height 19
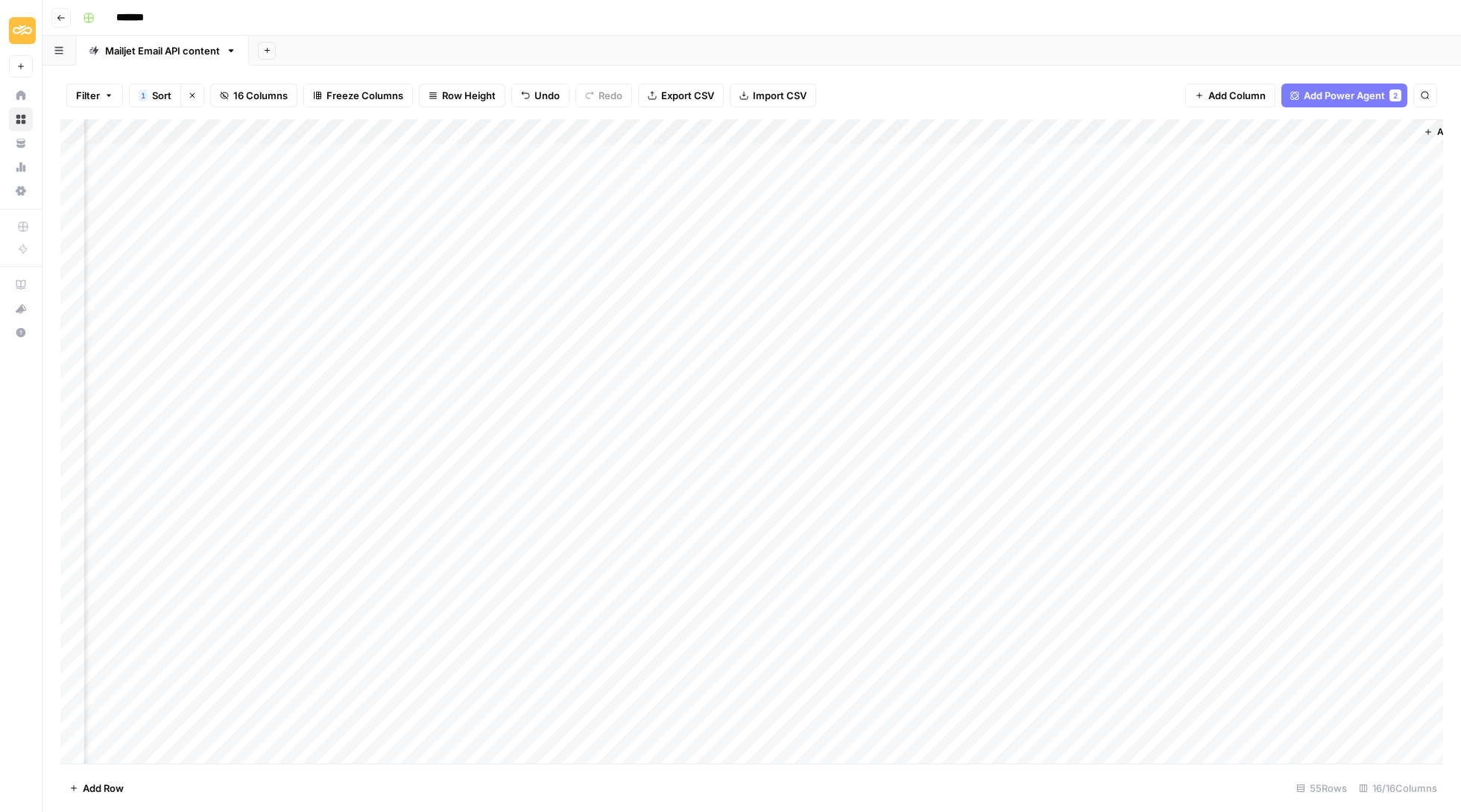
scroll to position [0, 1026]
click at [1208, 475] on div "Add Column" at bounding box center [752, 442] width 1383 height 646
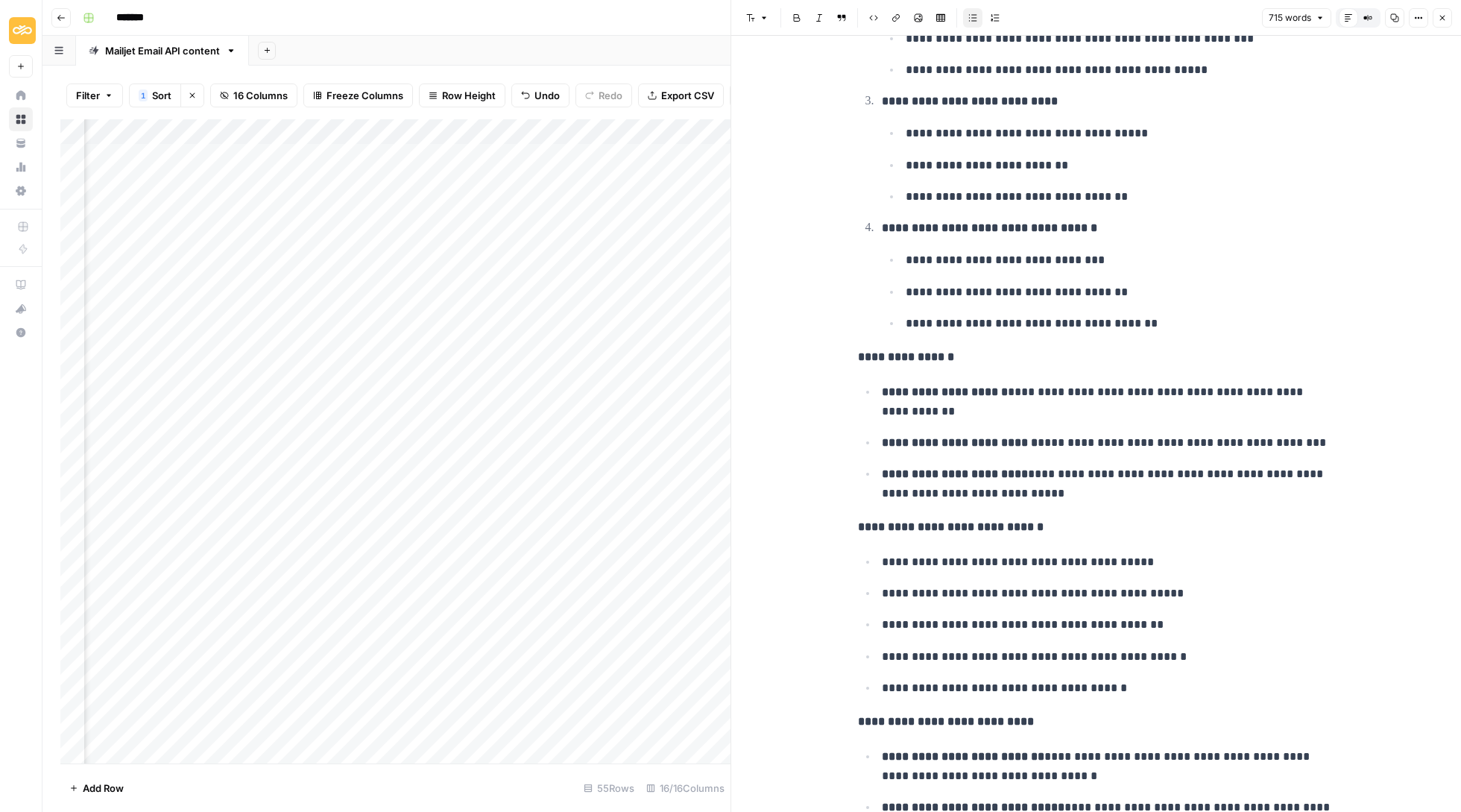
scroll to position [2513, 0]
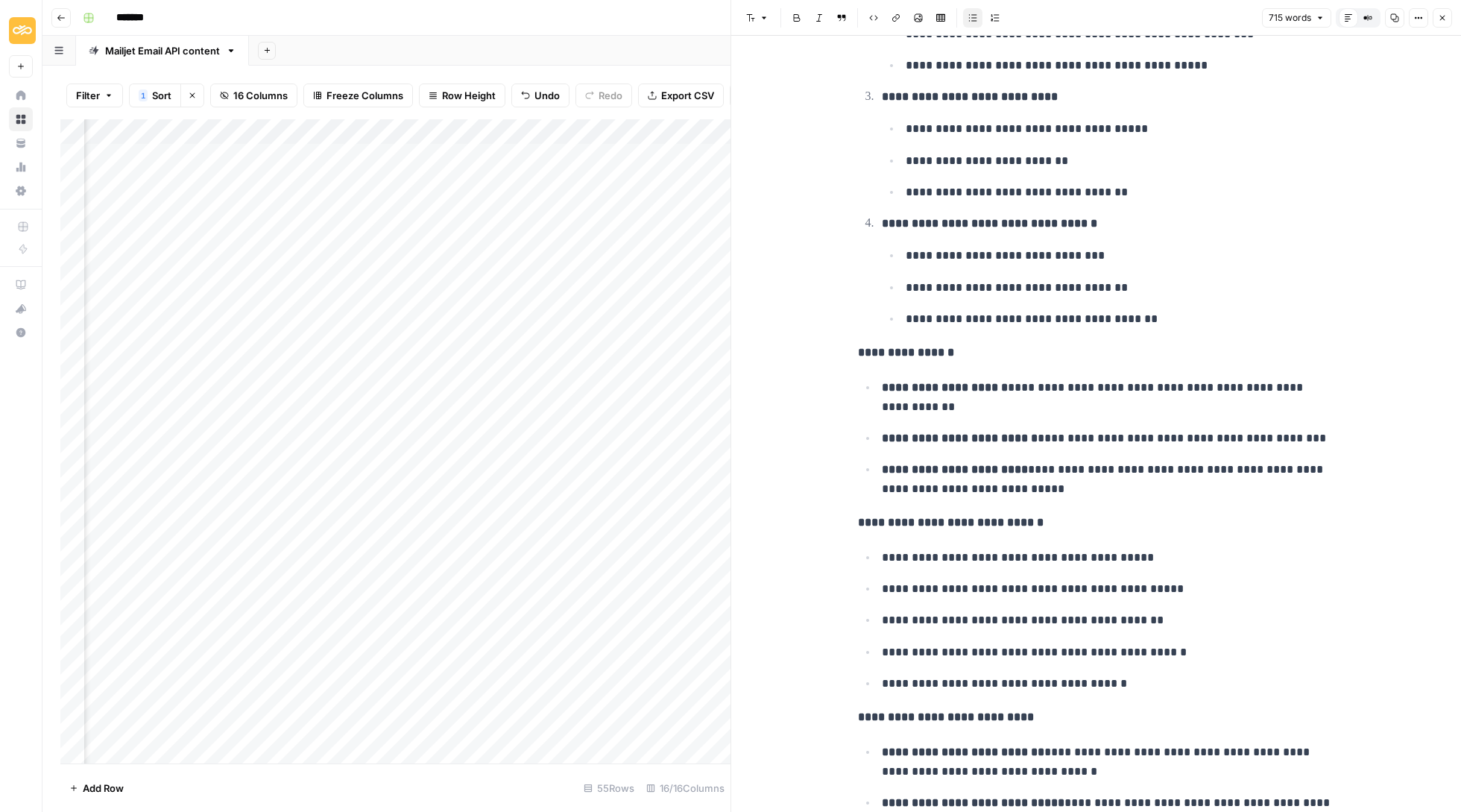
click at [1110, 548] on p "**********" at bounding box center [1108, 557] width 453 height 18
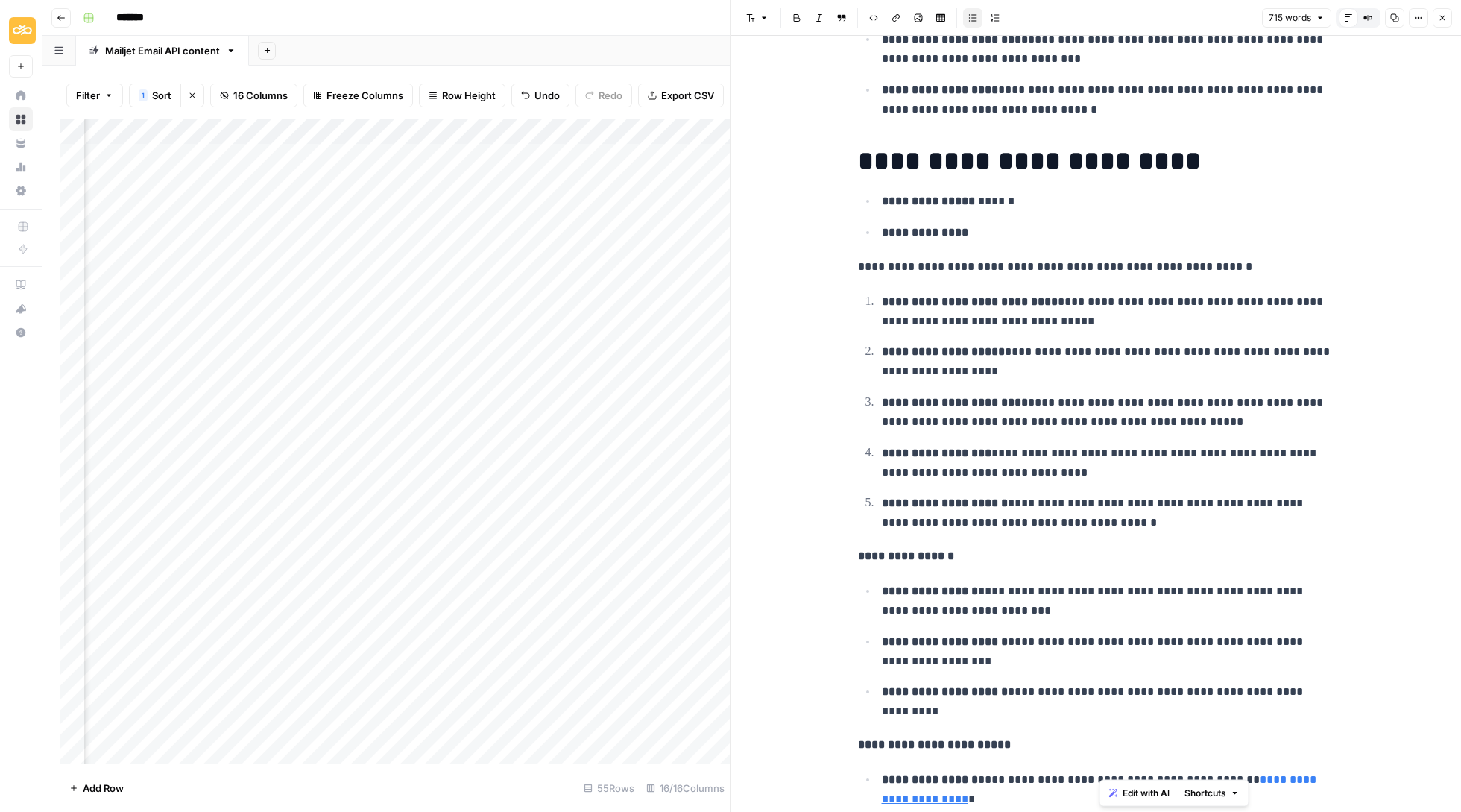
scroll to position [1352, 0]
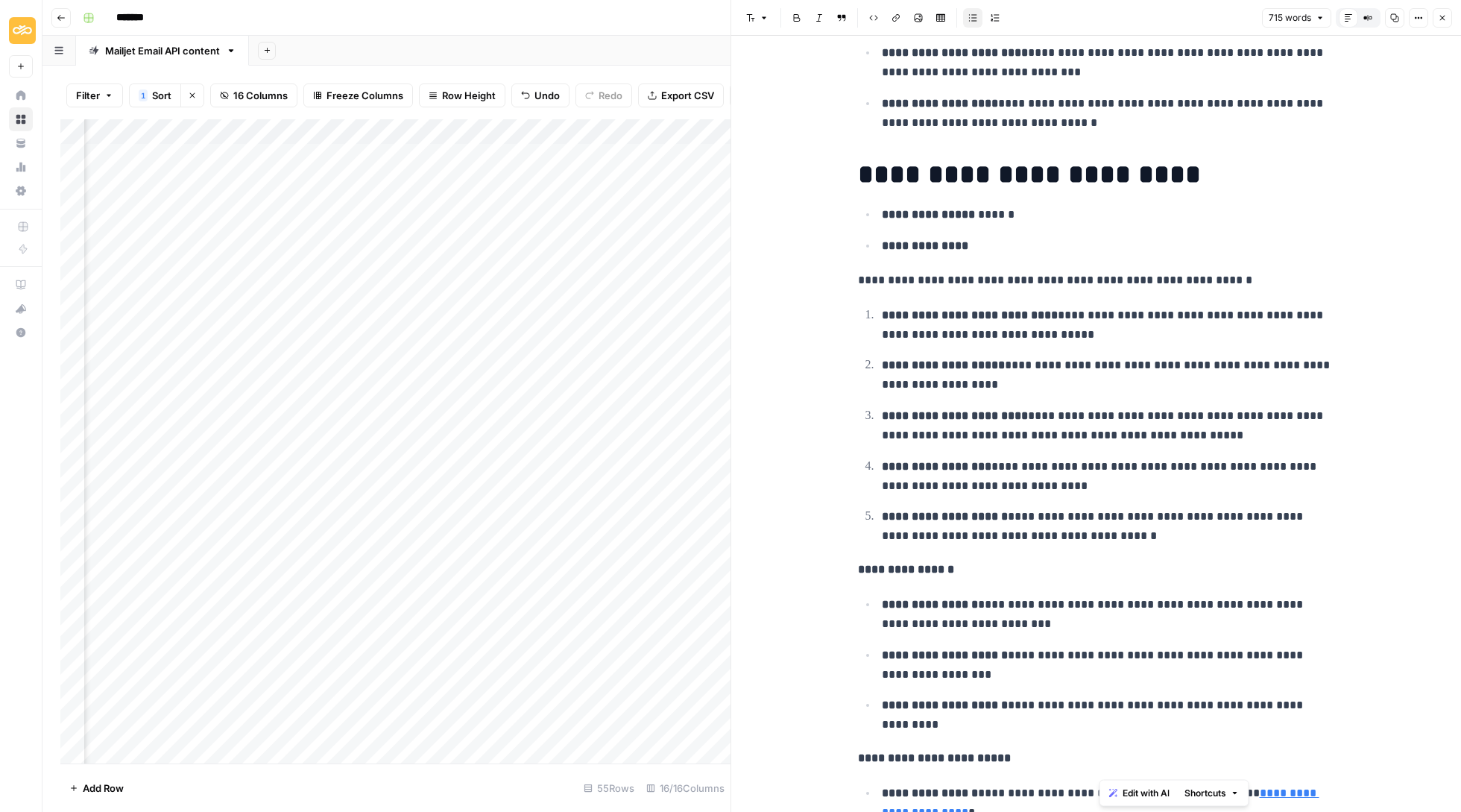
click at [1446, 18] on span "Close" at bounding box center [1446, 18] width 1 height 1
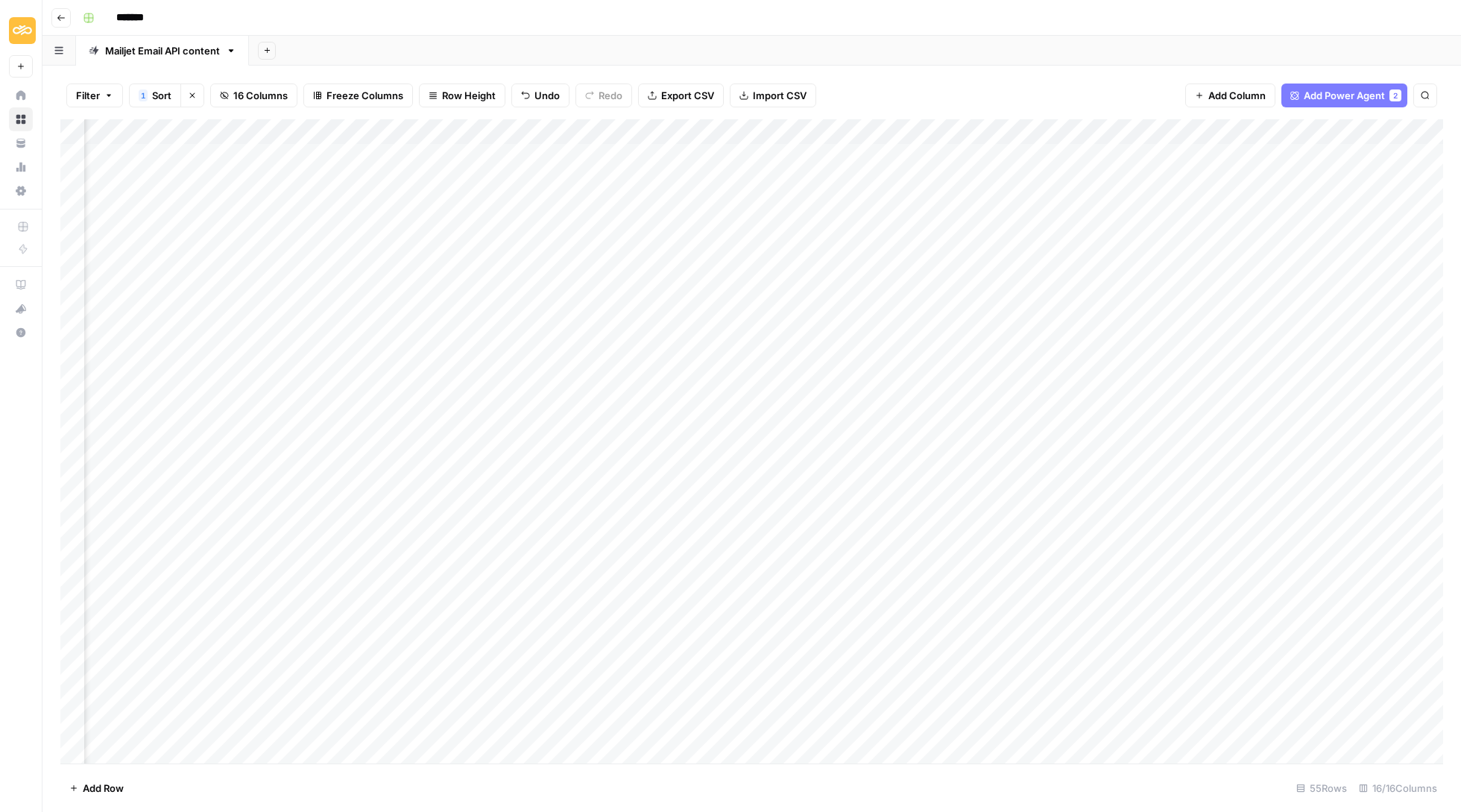
scroll to position [0, 598]
drag, startPoint x: 1306, startPoint y: 123, endPoint x: 1425, endPoint y: 127, distance: 119.1
click at [1425, 127] on div "Add Column" at bounding box center [752, 442] width 1383 height 646
click at [1142, 491] on div "Add Column" at bounding box center [752, 442] width 1383 height 646
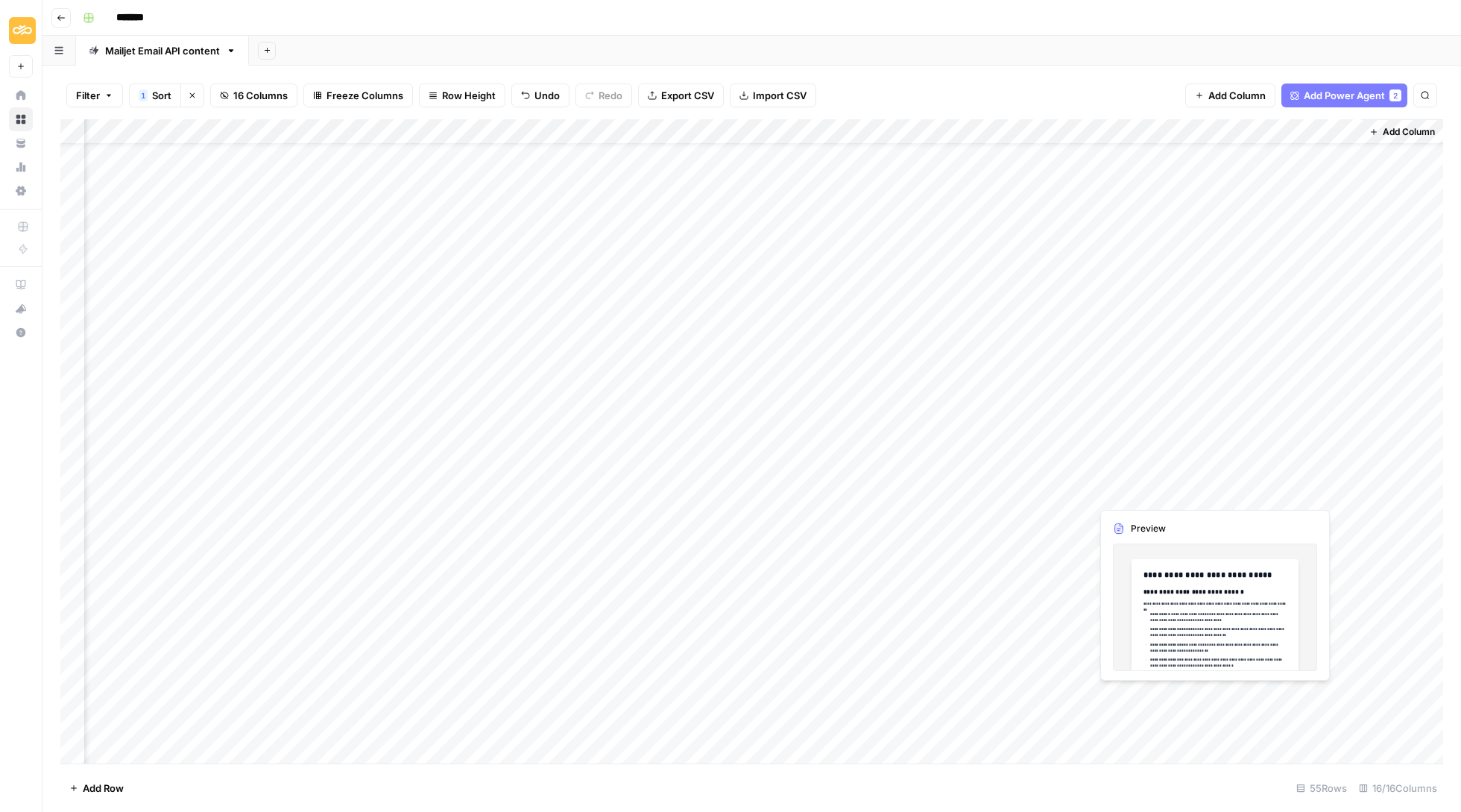
click at [1187, 487] on div "Add Column" at bounding box center [752, 442] width 1383 height 646
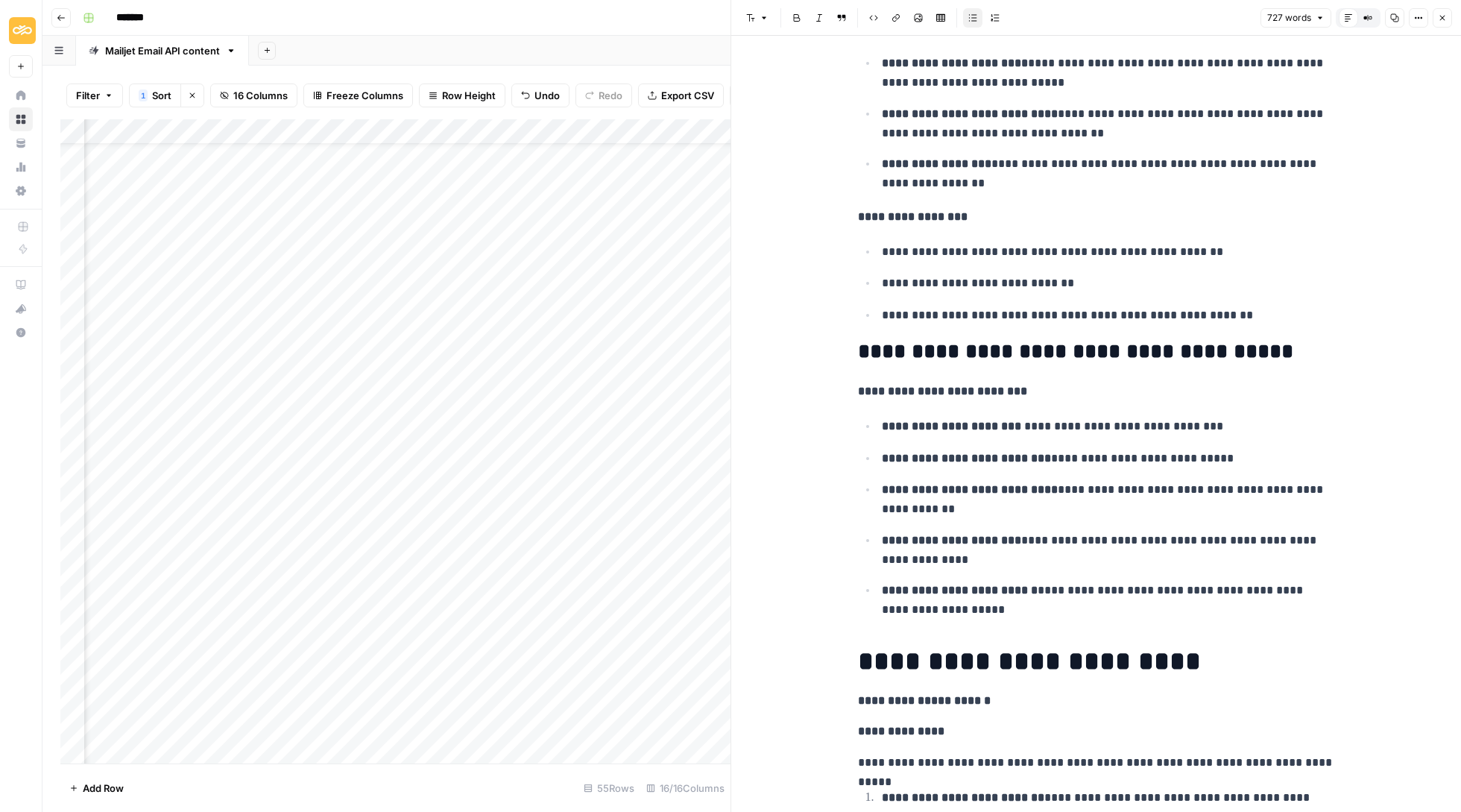
scroll to position [893, 0]
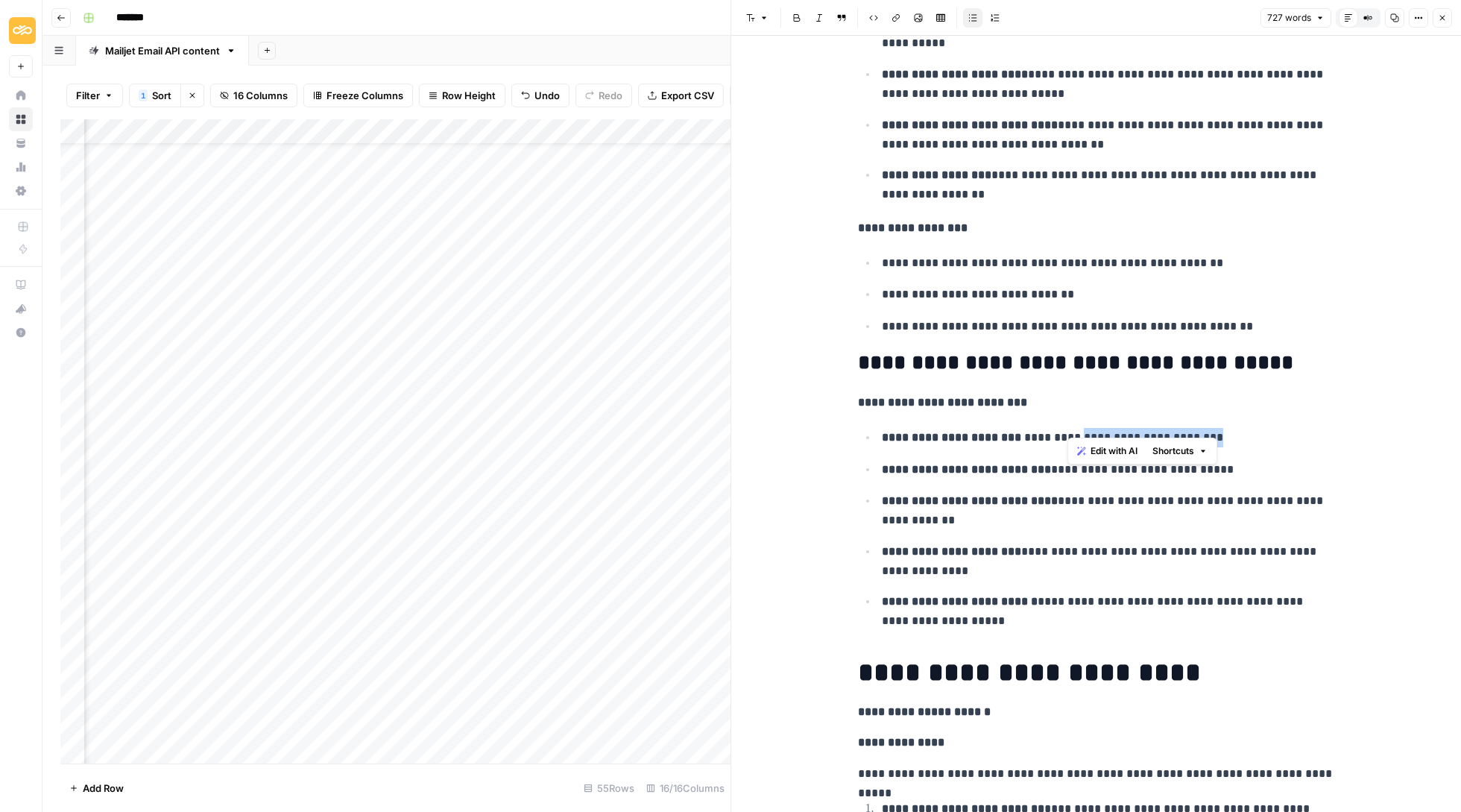
drag, startPoint x: 1068, startPoint y: 422, endPoint x: 1244, endPoint y: 424, distance: 176.0
click at [1244, 428] on p "**********" at bounding box center [1108, 437] width 453 height 18
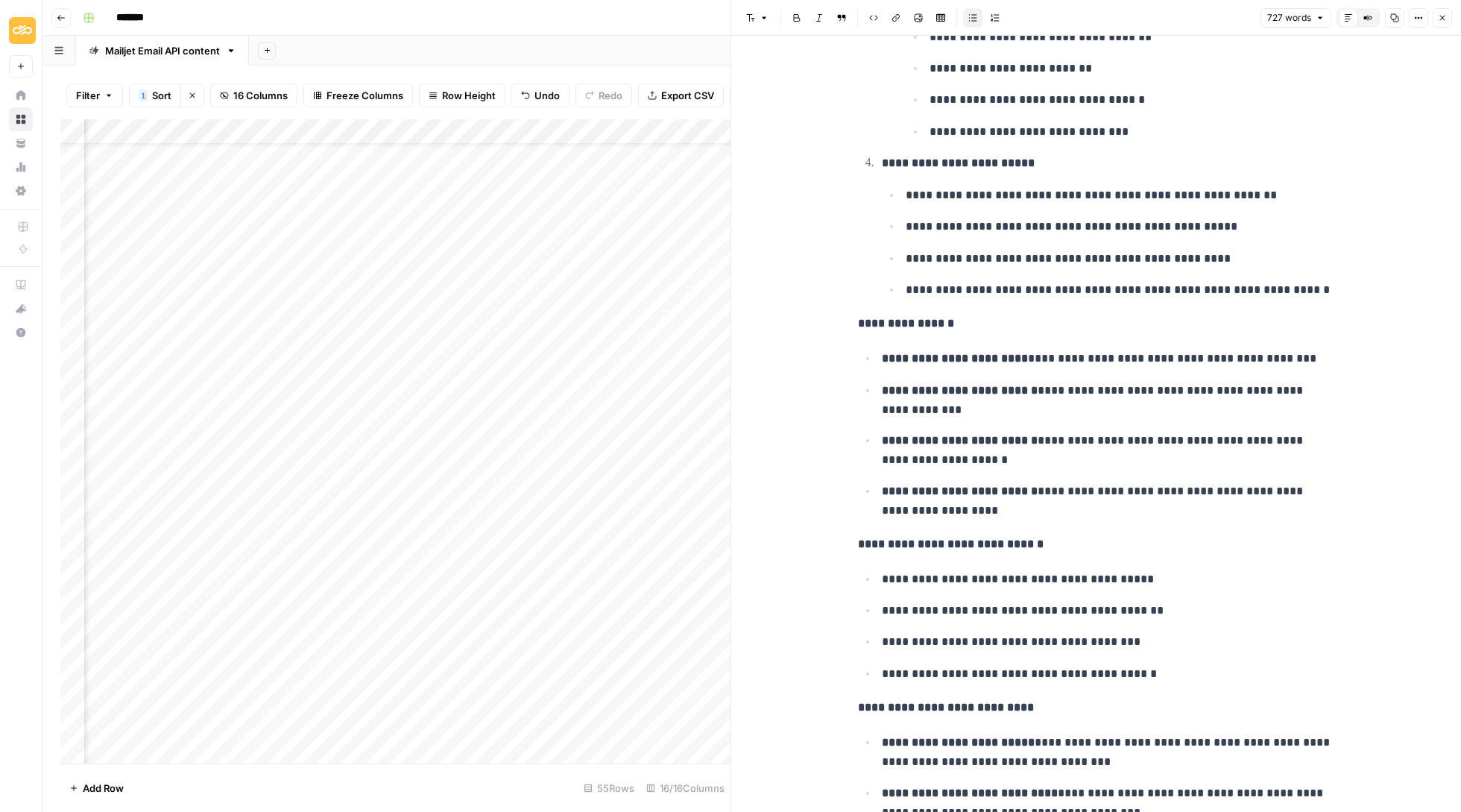
scroll to position [2629, 0]
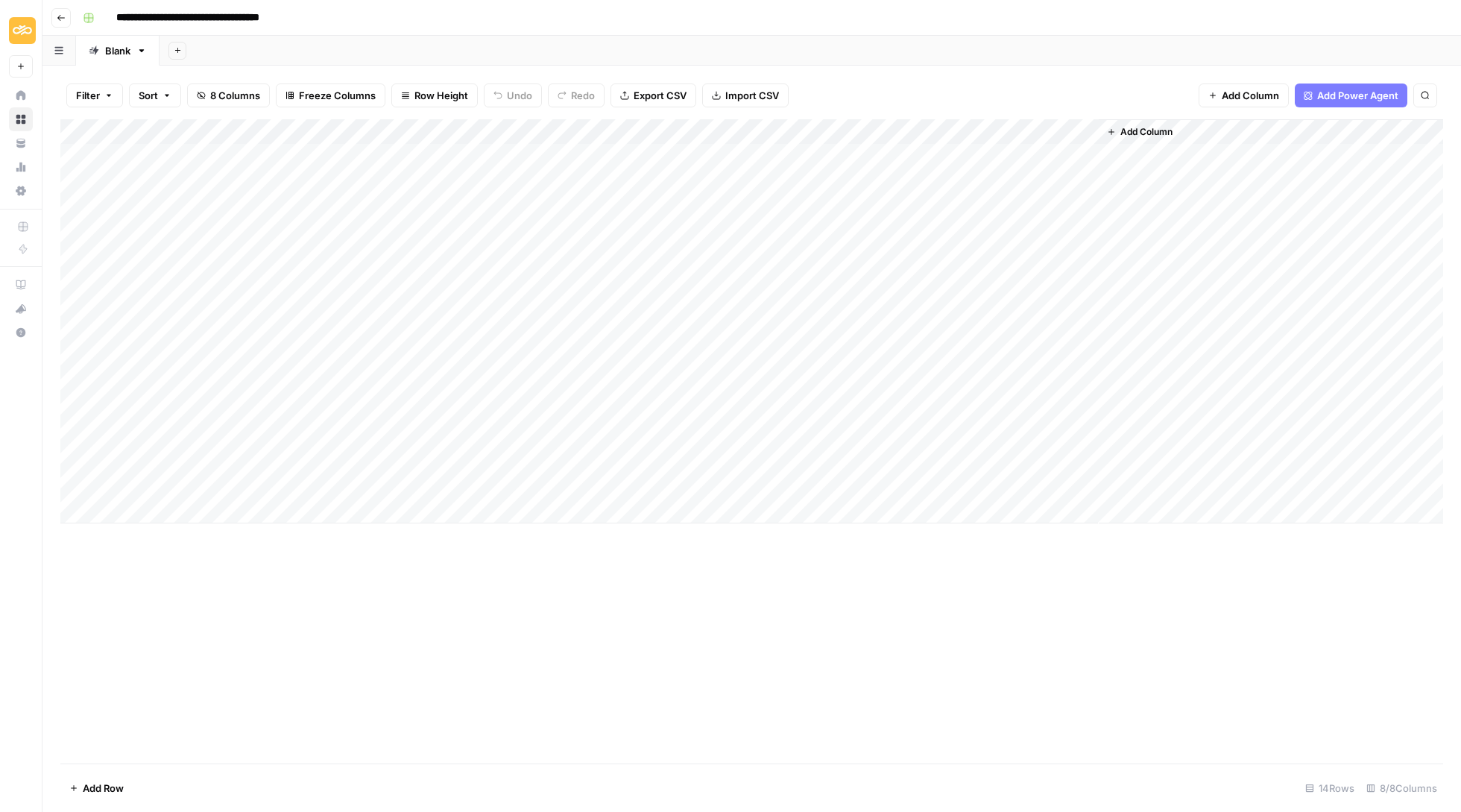
click at [630, 149] on div "Add Column" at bounding box center [752, 320] width 1383 height 404
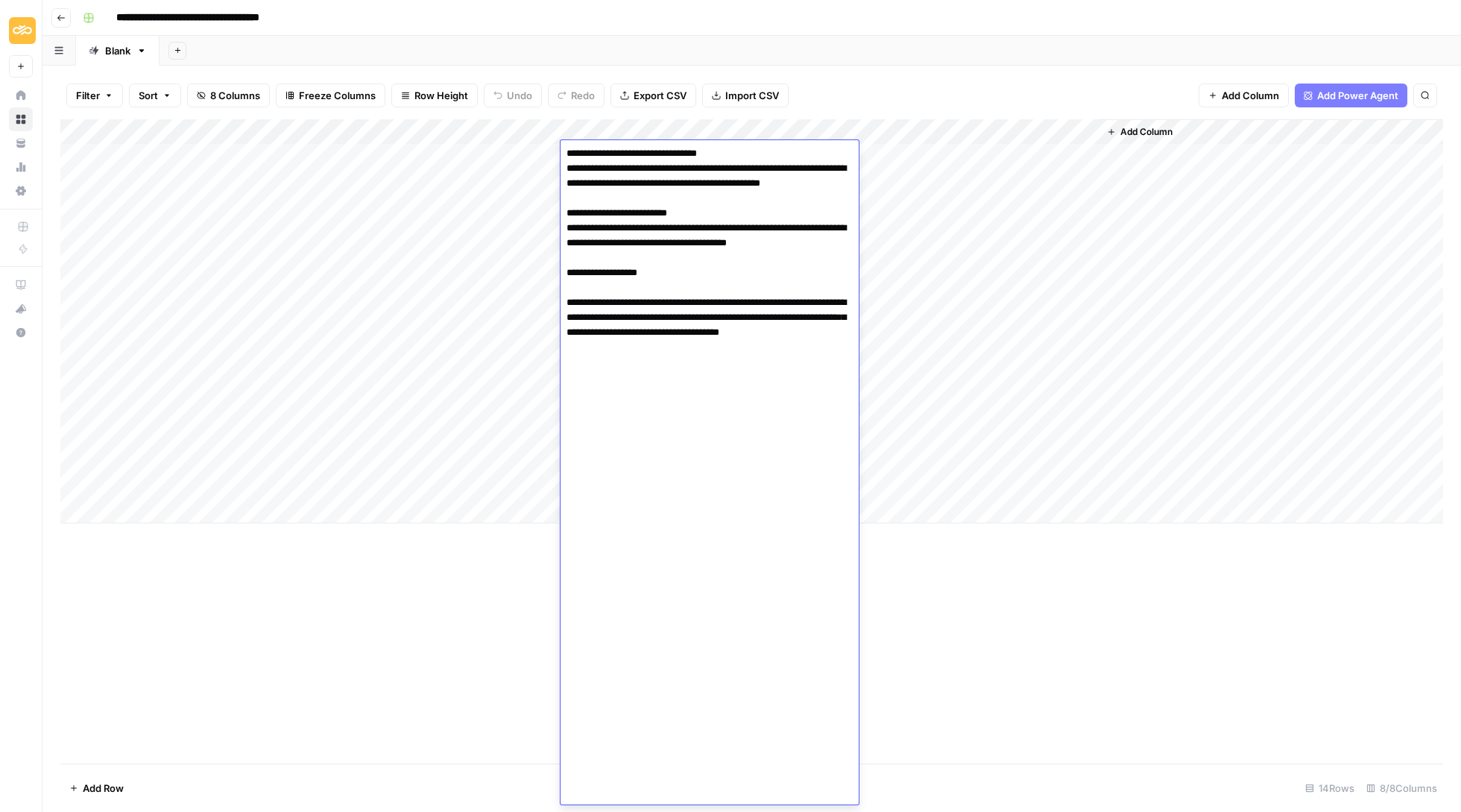
click at [1083, 663] on div "Add Column" at bounding box center [752, 441] width 1383 height 644
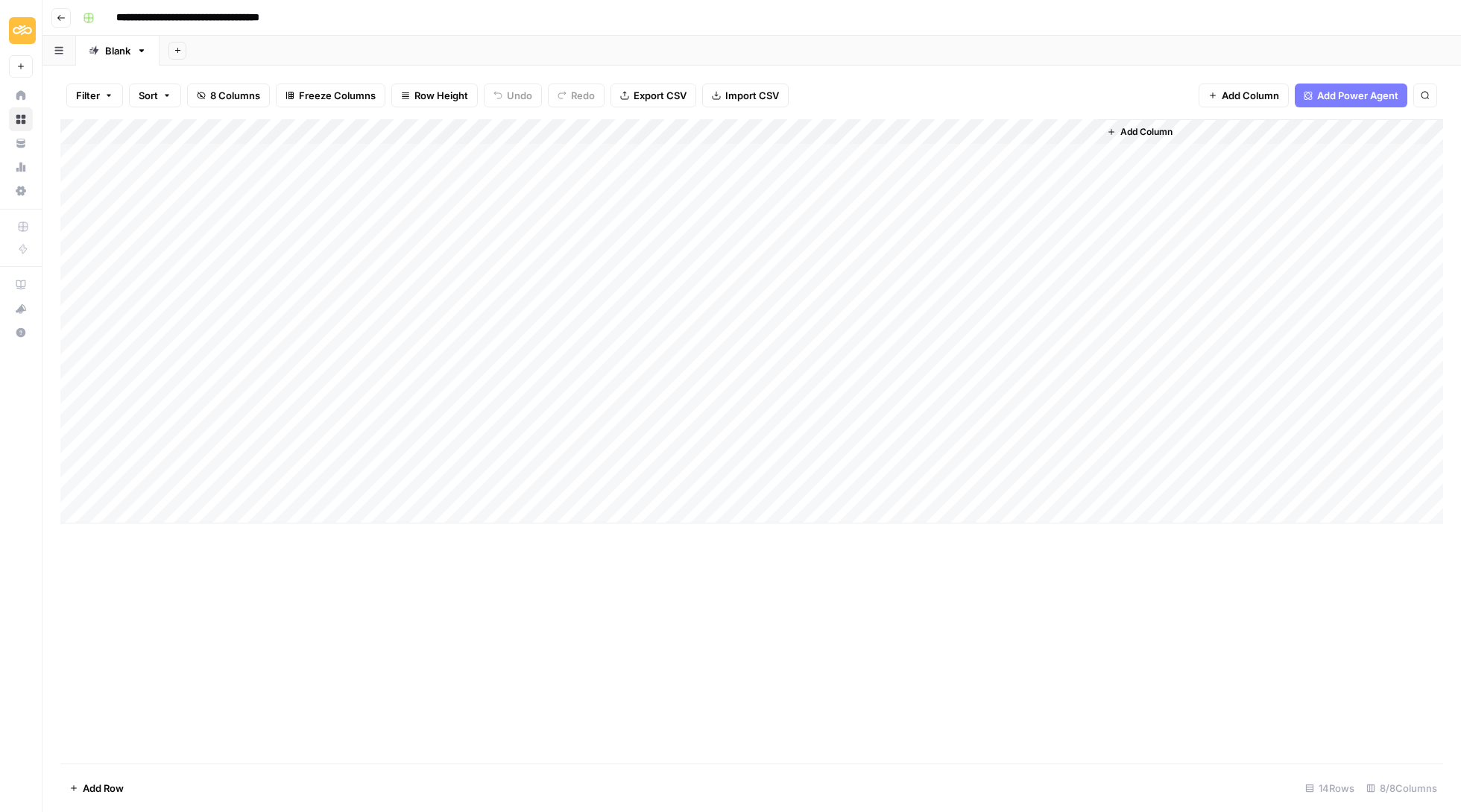
click at [63, 23] on button "Go back" at bounding box center [61, 17] width 19 height 19
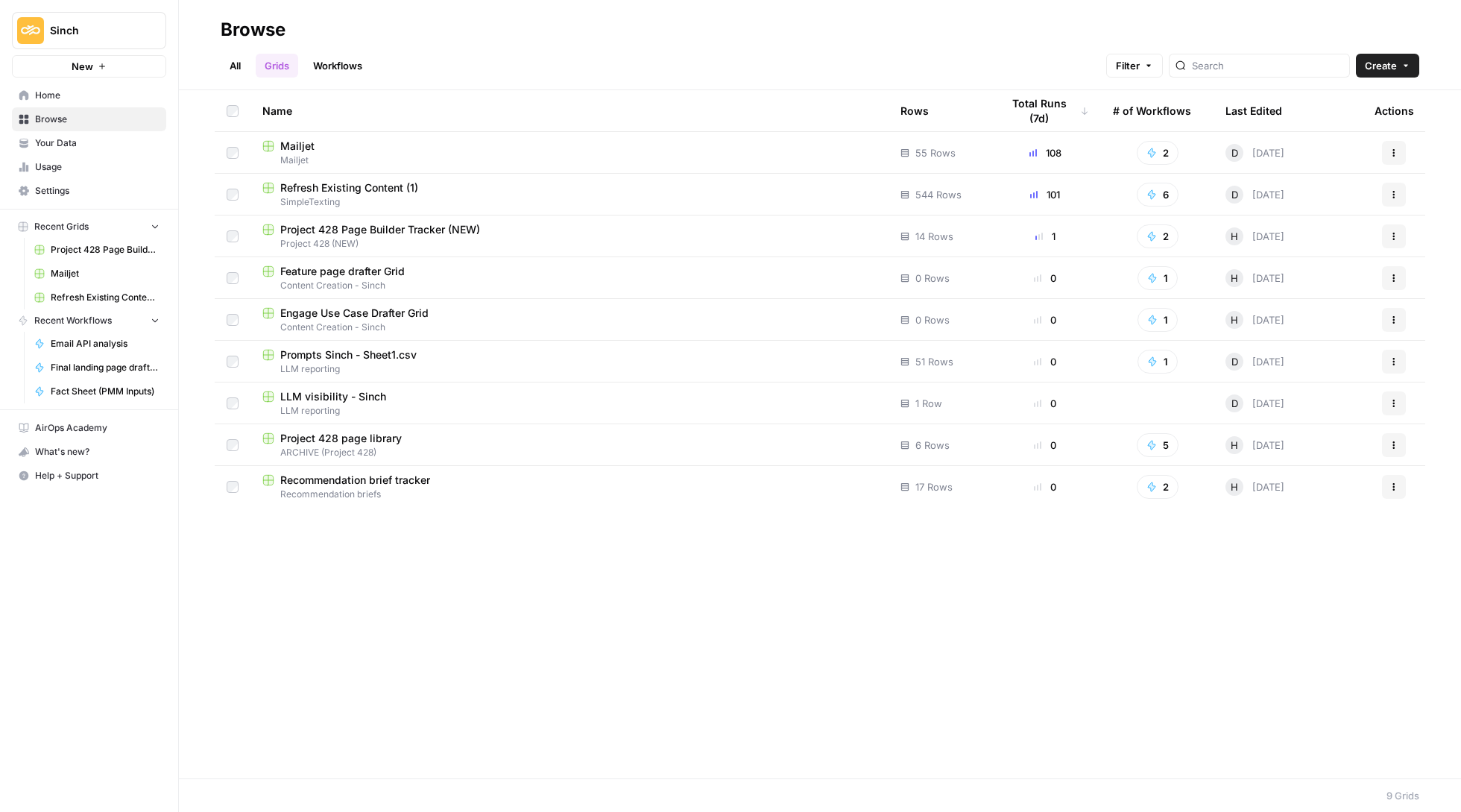
click at [345, 70] on link "Workflows" at bounding box center [337, 65] width 67 height 23
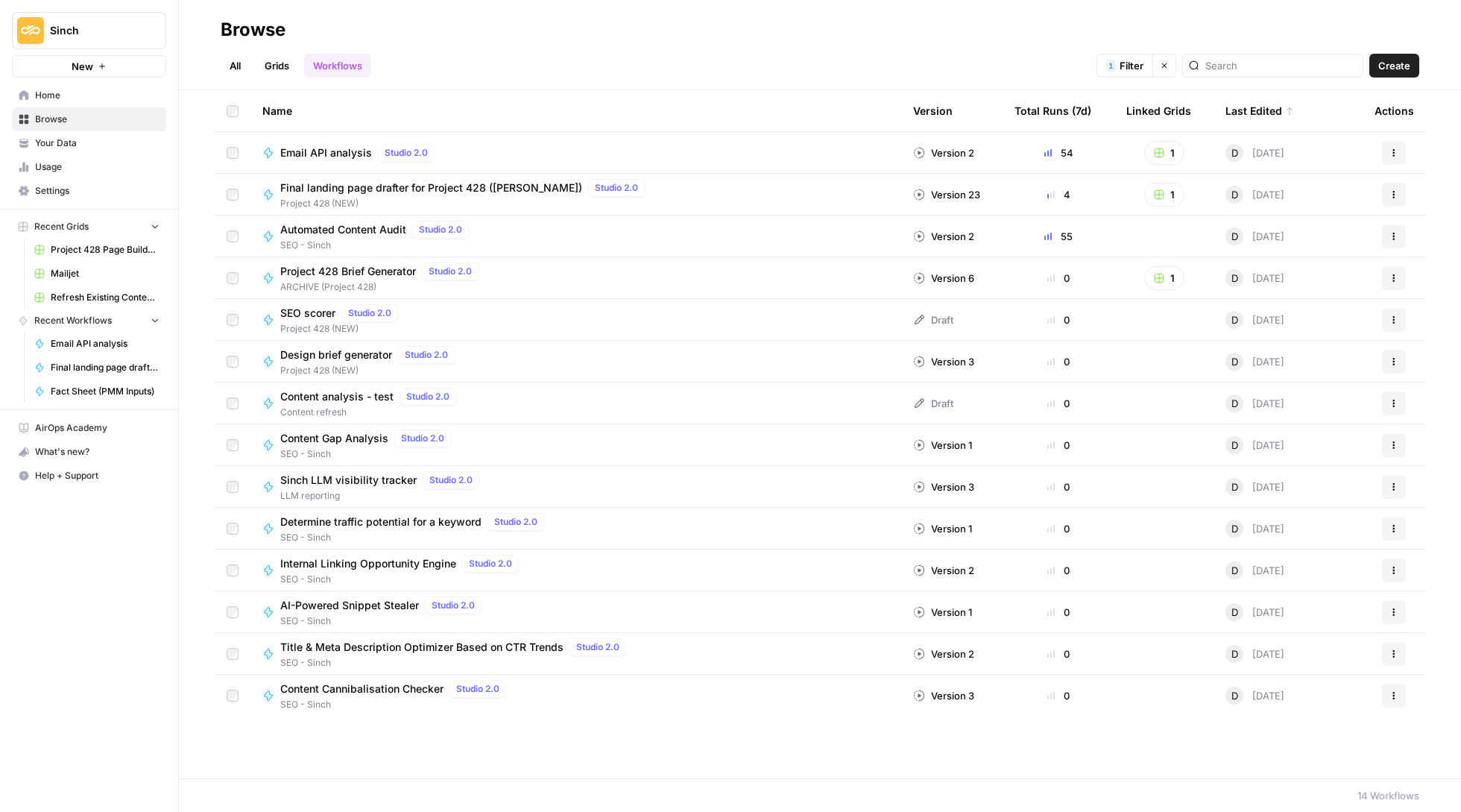
click at [236, 67] on link "All" at bounding box center [235, 65] width 29 height 23
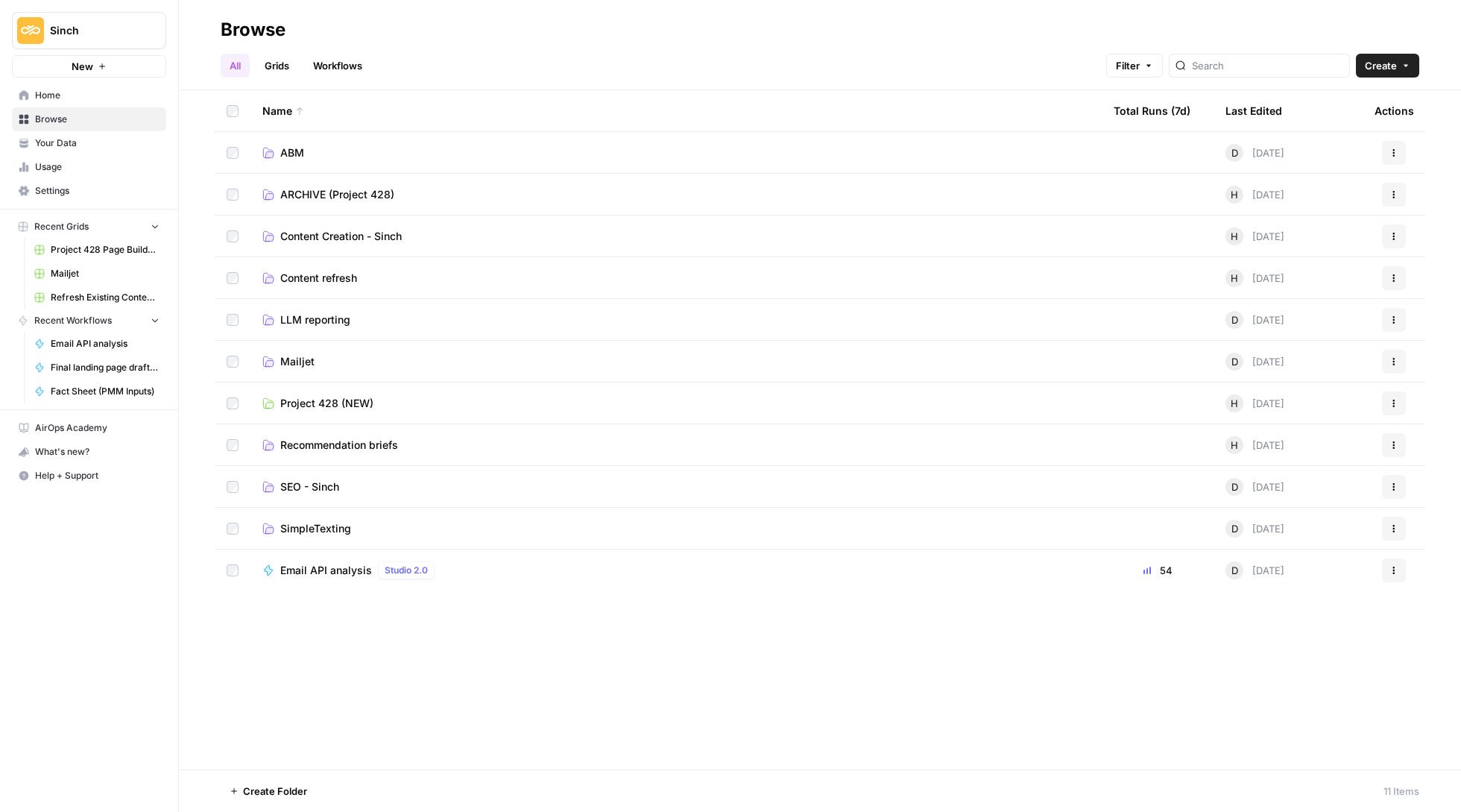
click at [87, 98] on span "Home" at bounding box center [96, 95] width 124 height 13
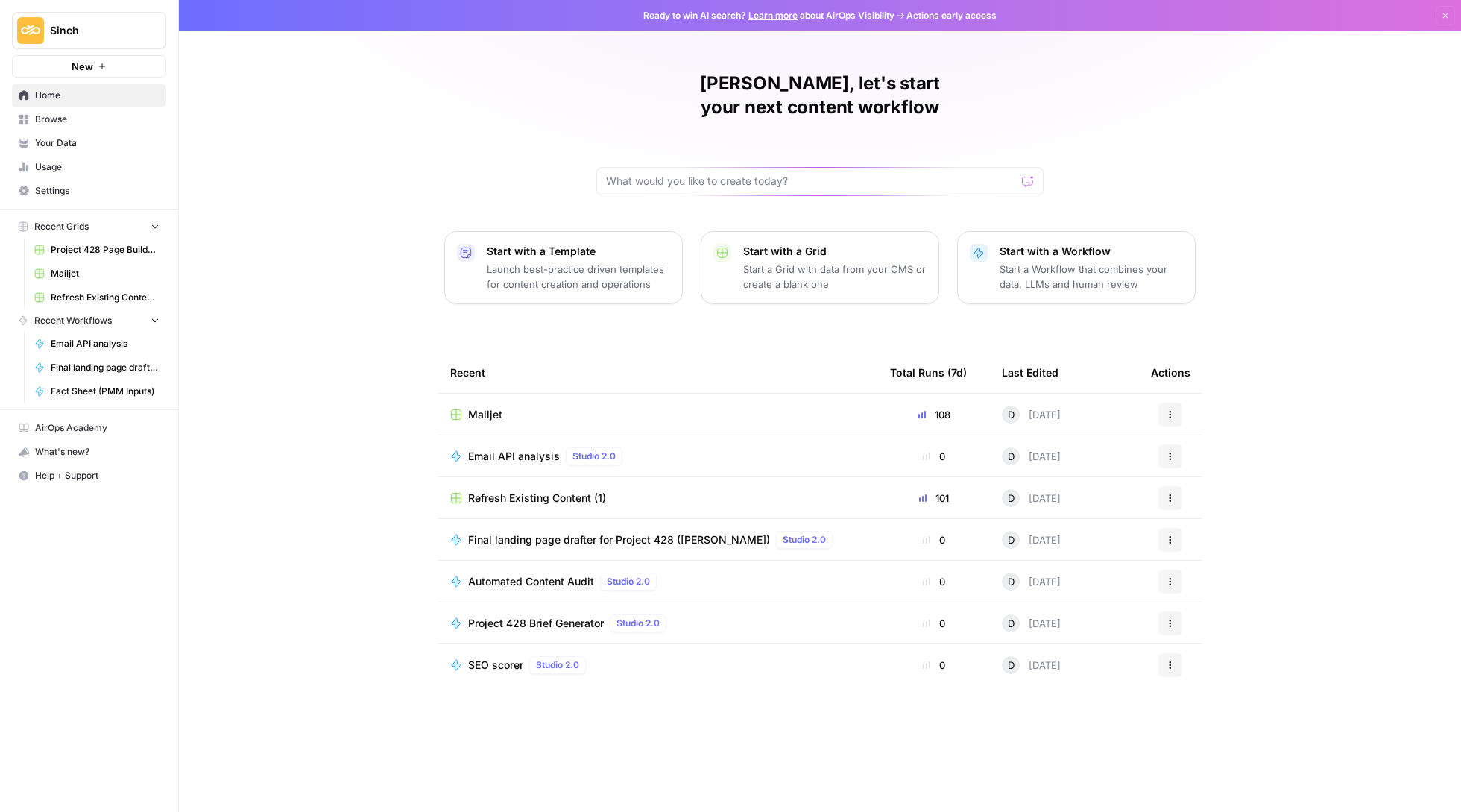
click at [791, 261] on p "Start a Grid with data from your CMS or create a blank one" at bounding box center [835, 276] width 183 height 30
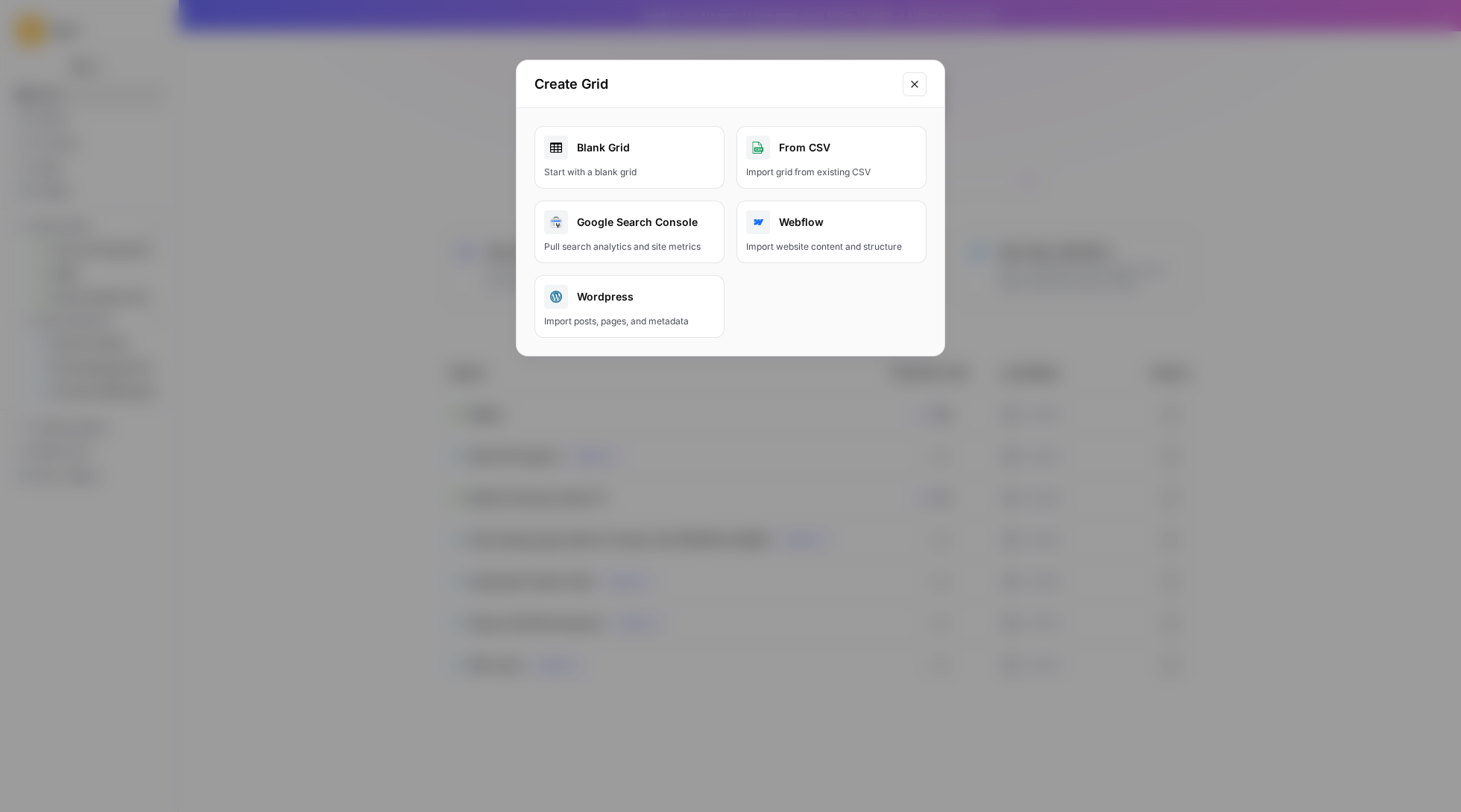
click at [916, 82] on icon "Close modal" at bounding box center [915, 84] width 12 height 12
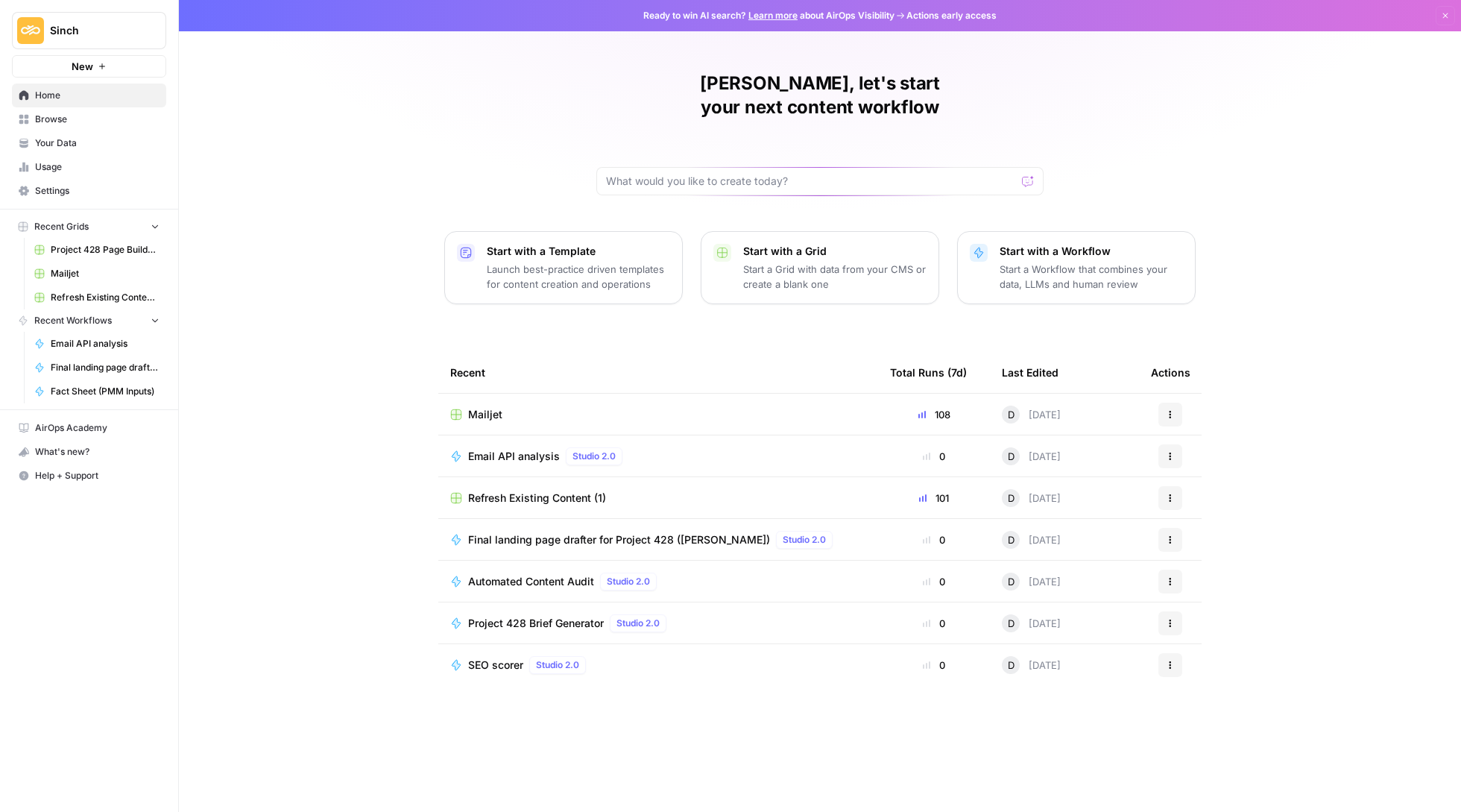
click at [102, 56] on button "New" at bounding box center [89, 67] width 155 height 23
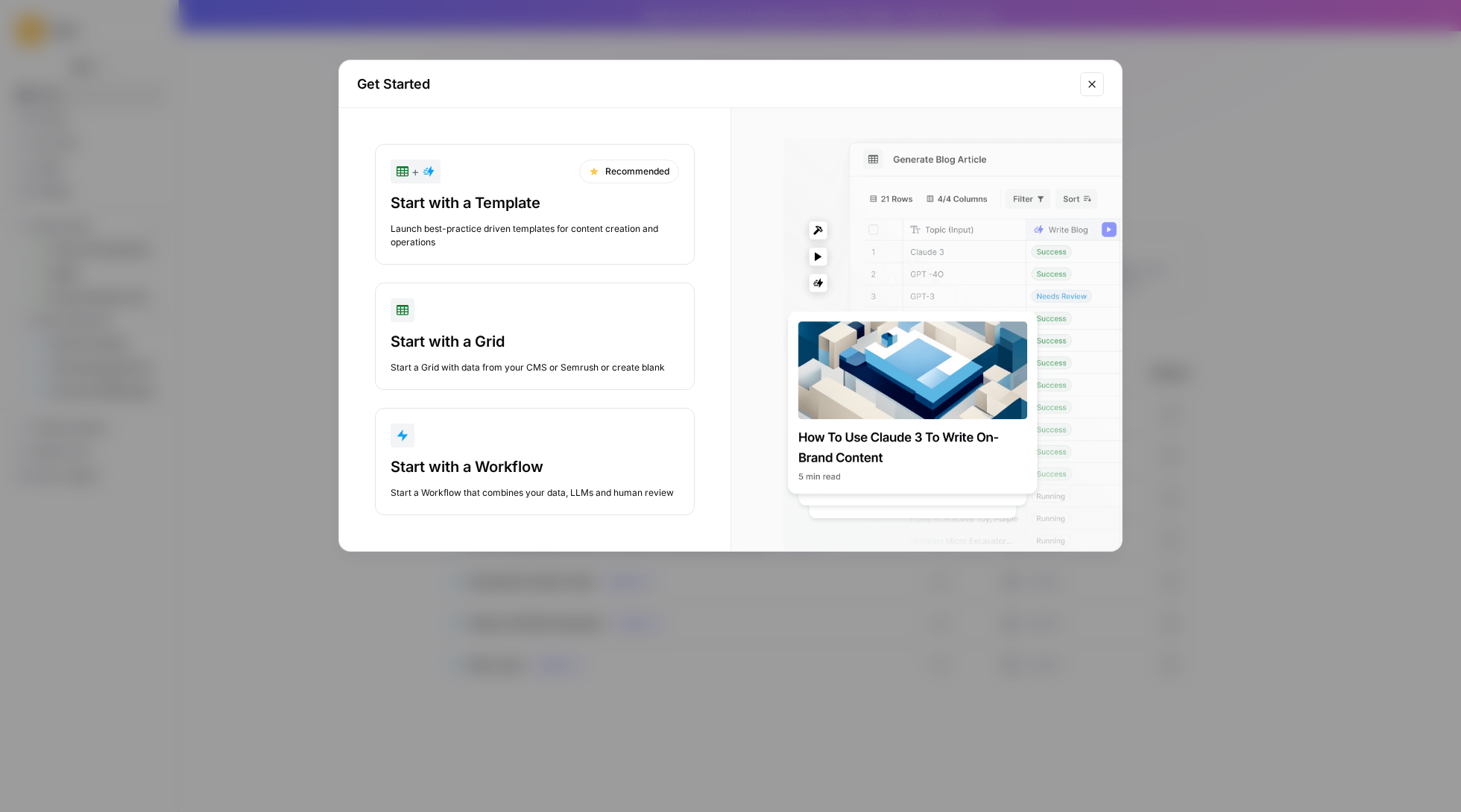
click at [200, 245] on div "Get Started + Recommended Start with a Template Launch best-practice driven tem…" at bounding box center [730, 406] width 1461 height 812
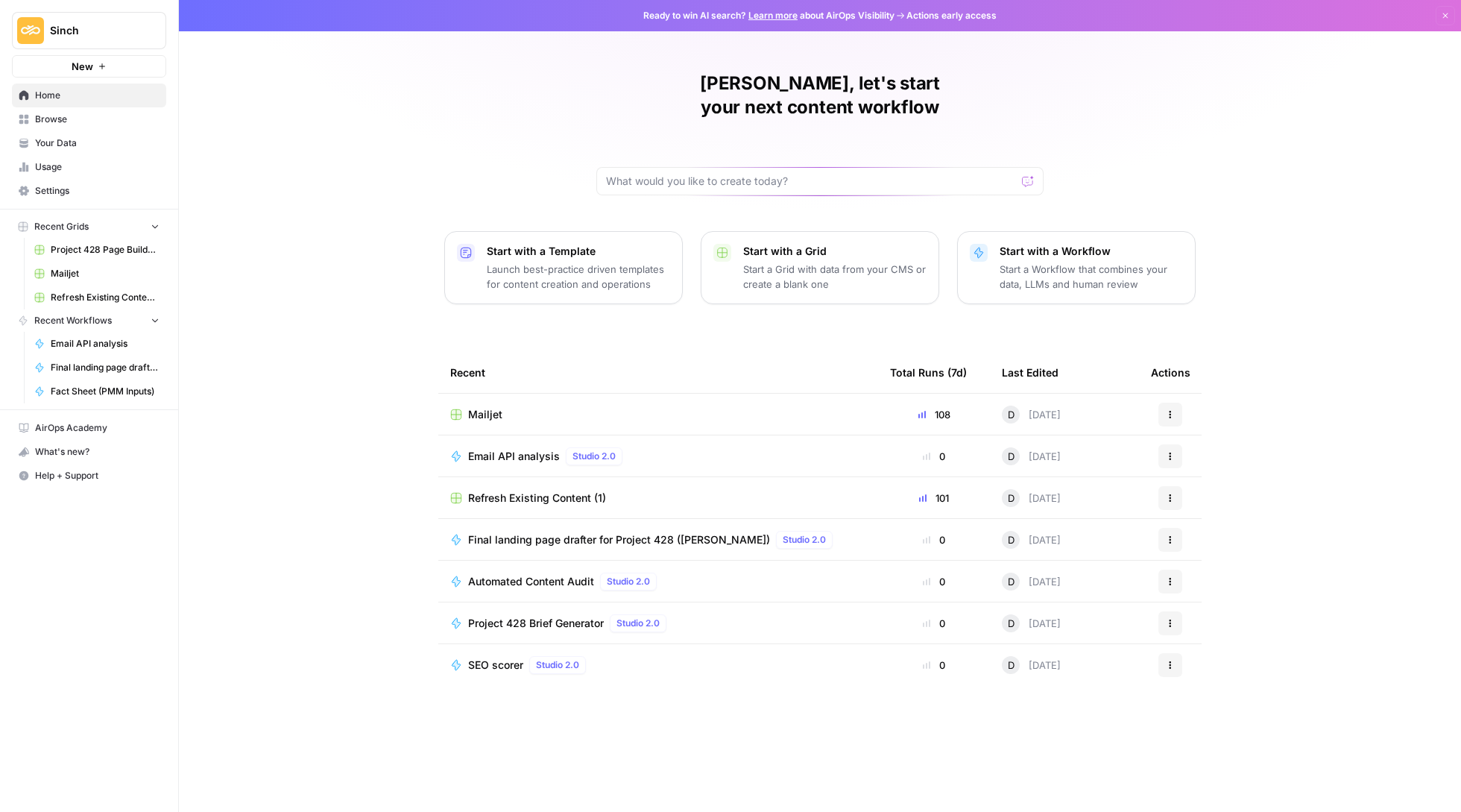
click at [97, 187] on span "Settings" at bounding box center [96, 190] width 124 height 13
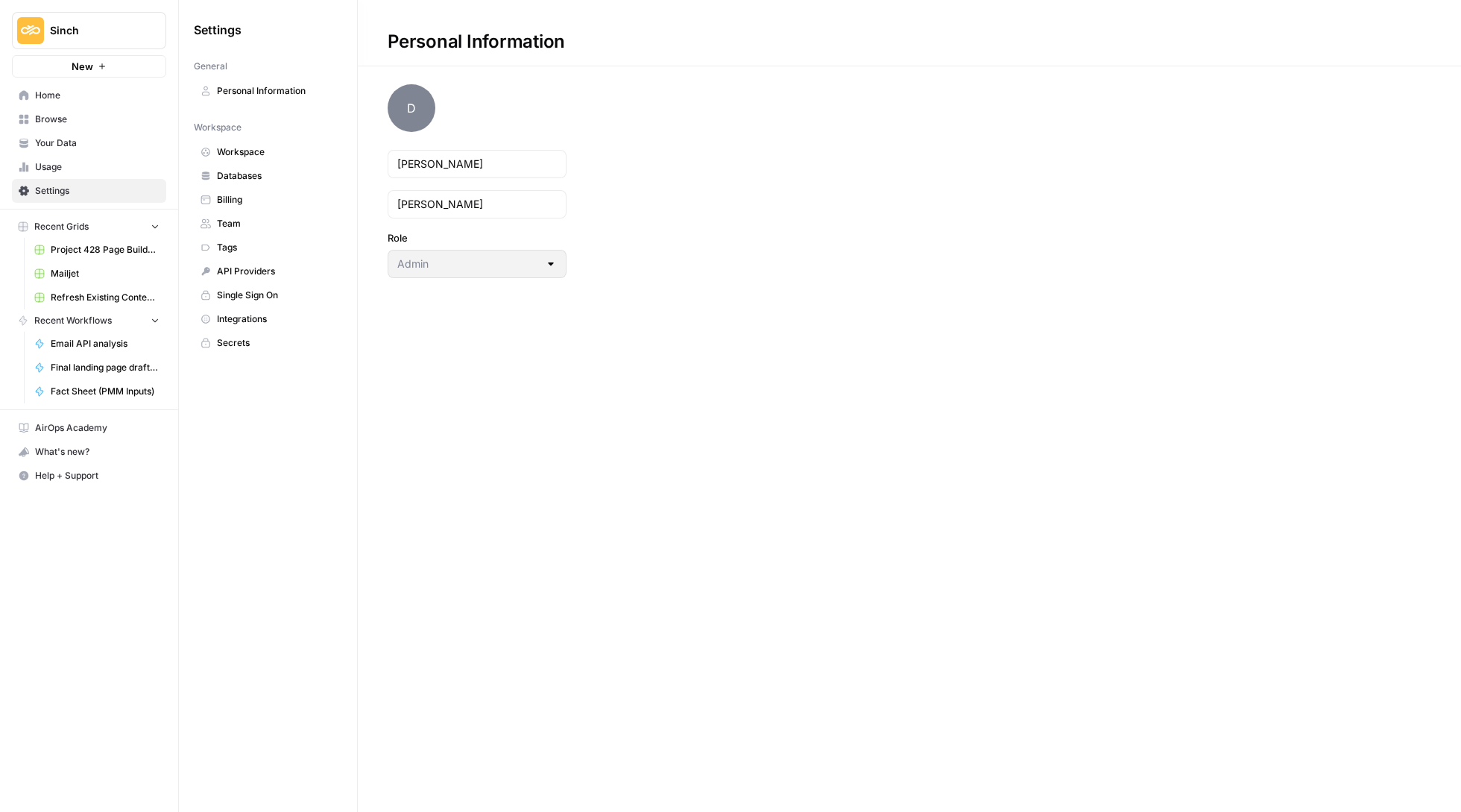
click at [269, 331] on link "Secrets" at bounding box center [268, 342] width 149 height 23
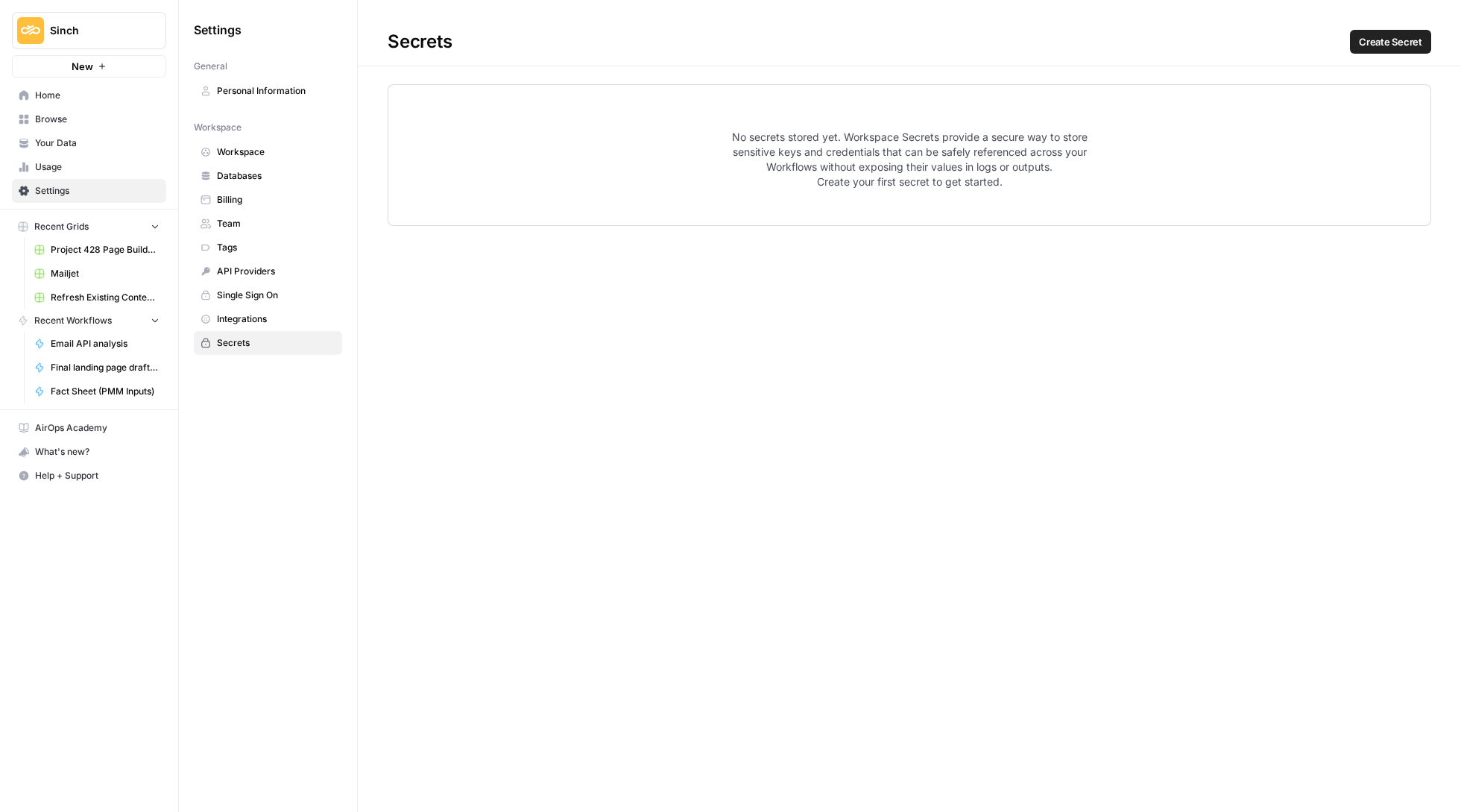
click at [269, 328] on link "Integrations" at bounding box center [268, 319] width 149 height 23
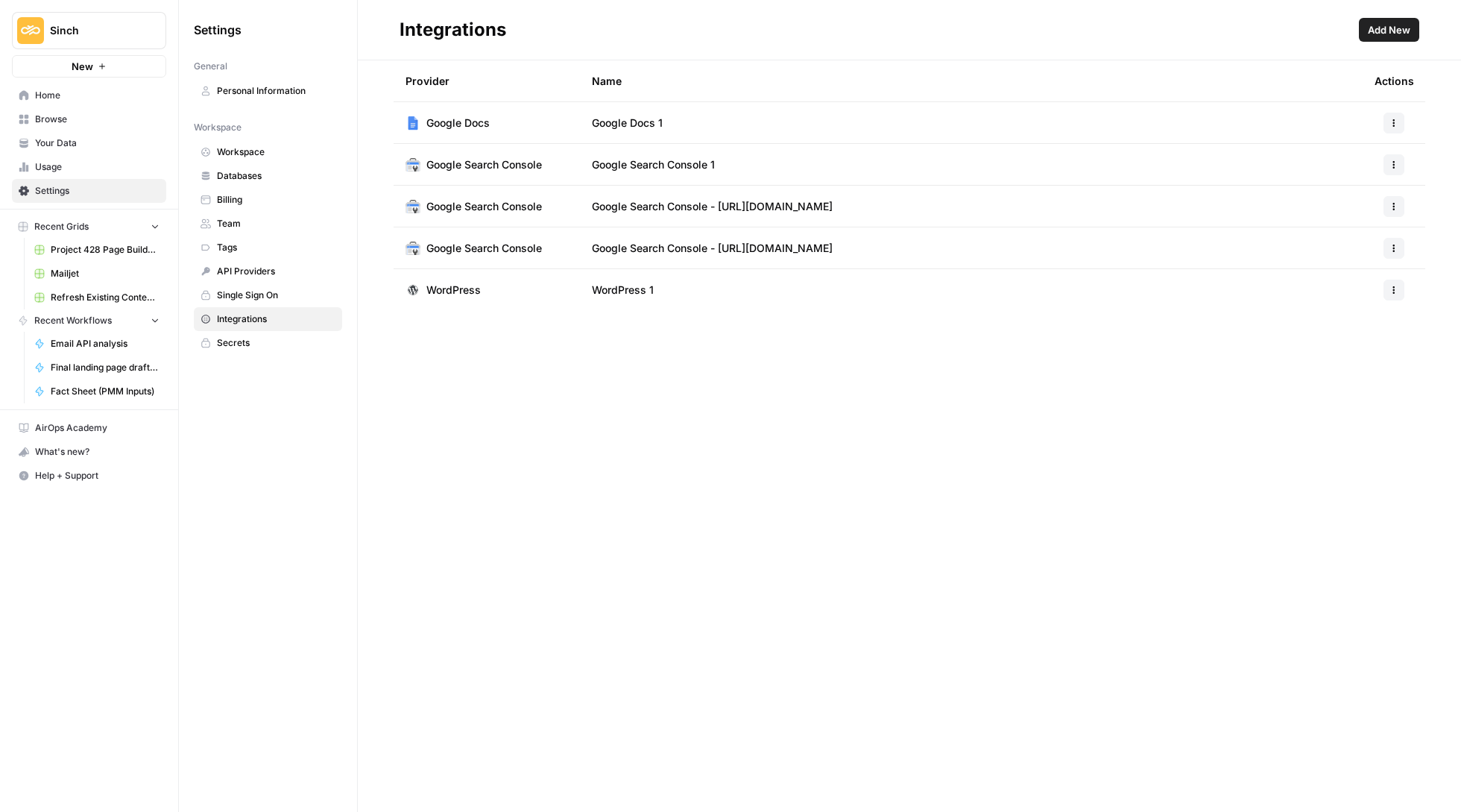
click at [1387, 23] on span "Add New" at bounding box center [1389, 30] width 43 height 15
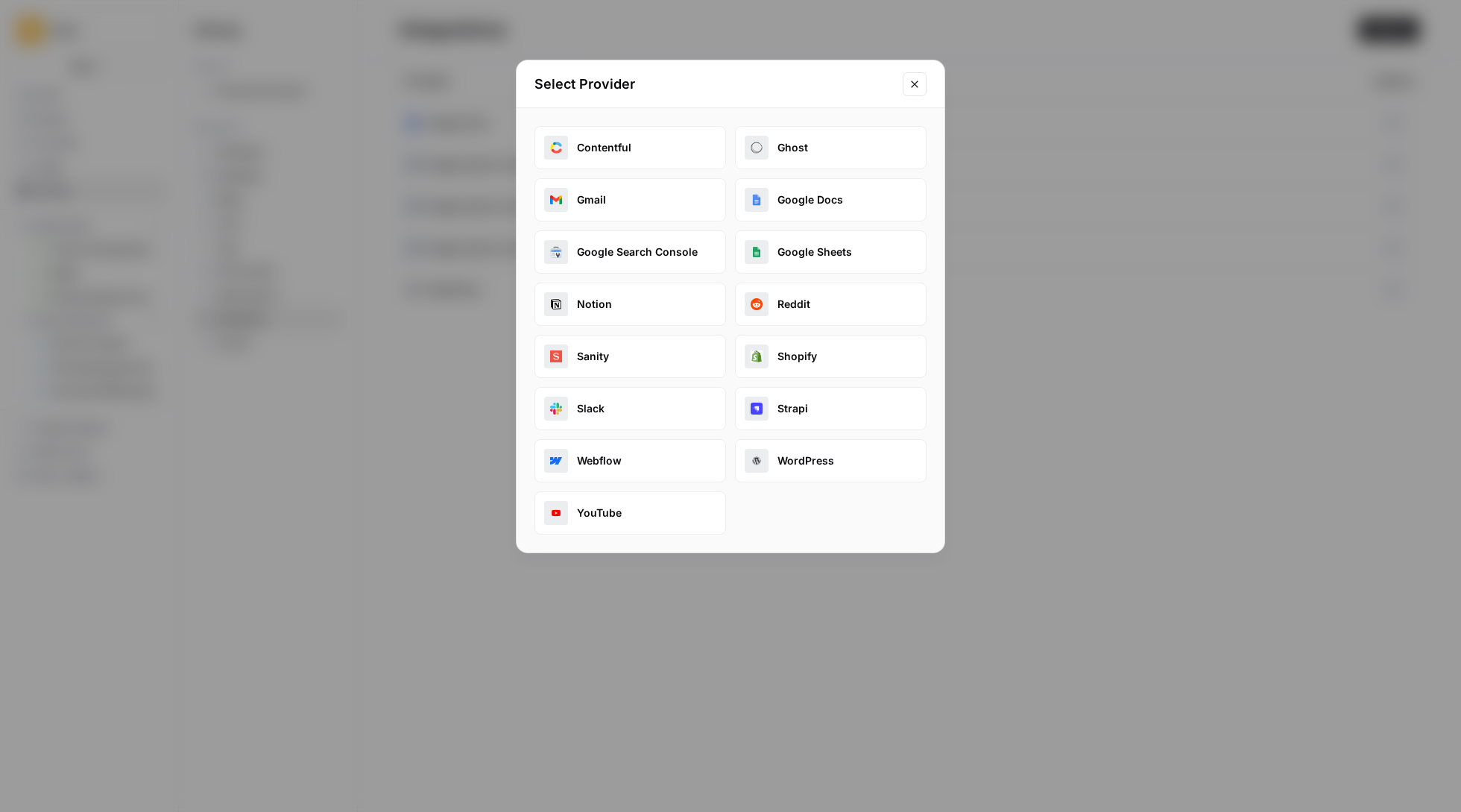
click at [917, 91] on button "Close modal" at bounding box center [914, 83] width 23 height 23
